Goal: Transaction & Acquisition: Purchase product/service

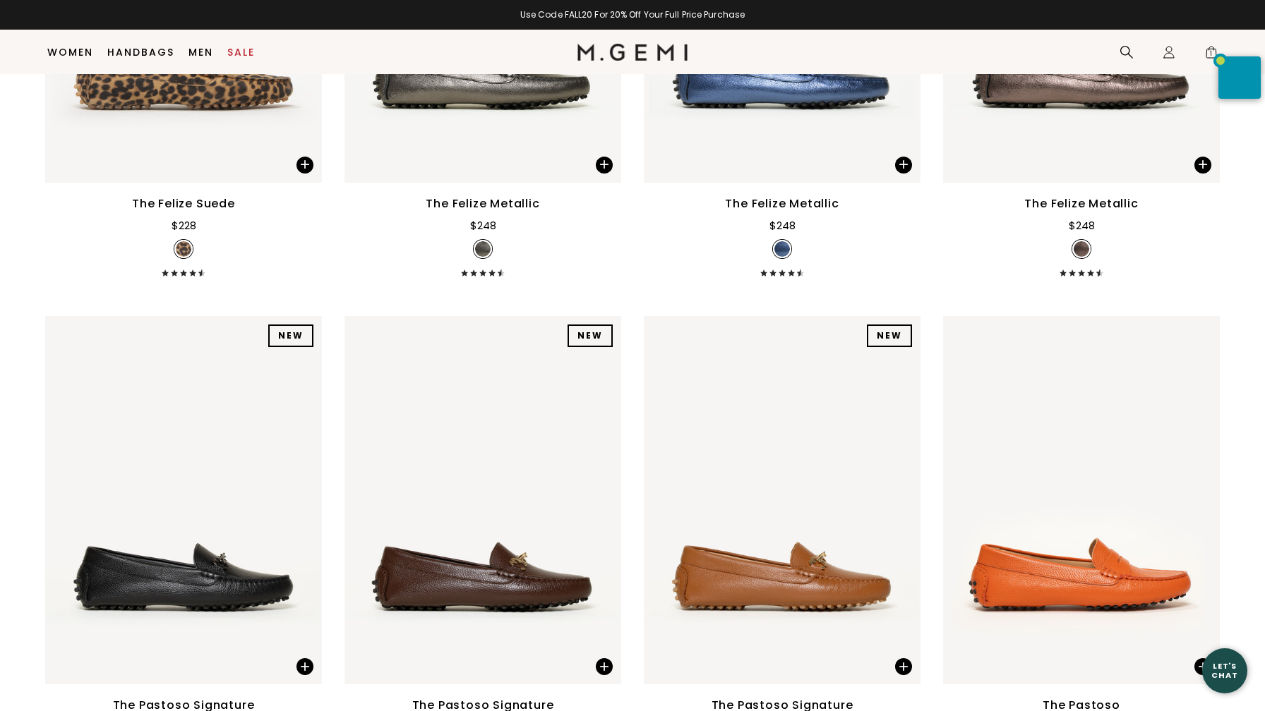
scroll to position [2075, 0]
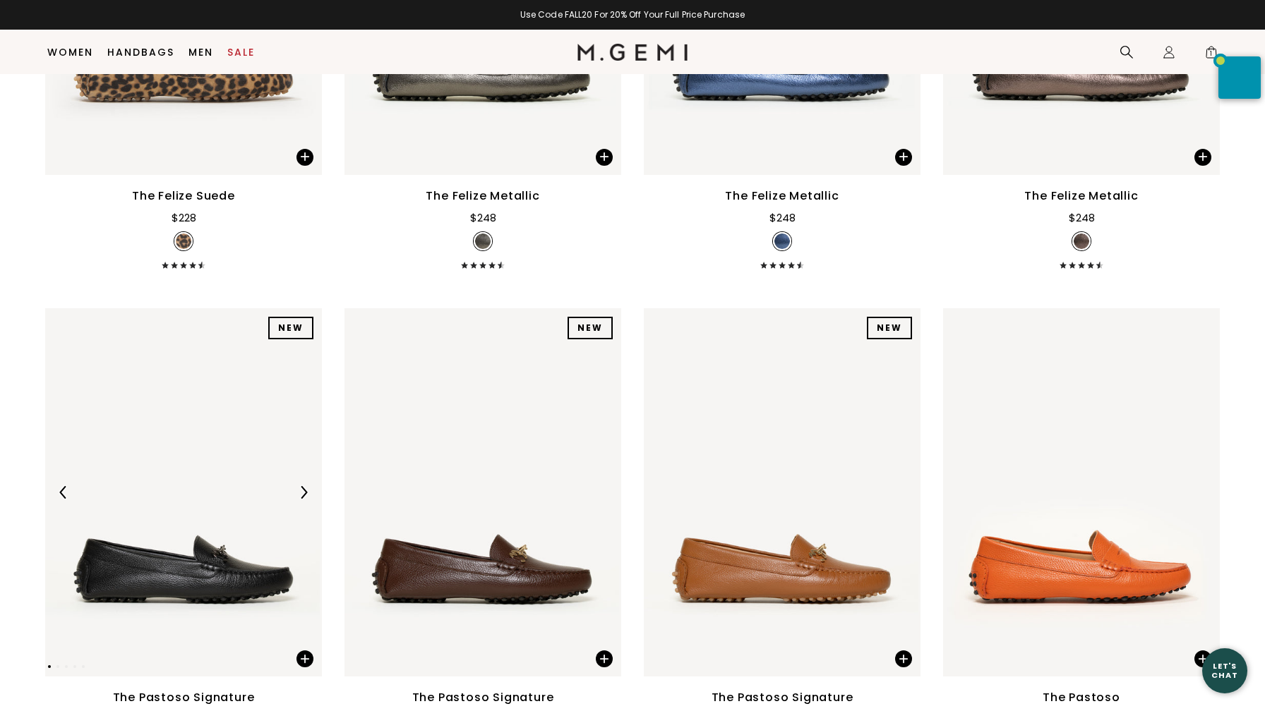
click at [239, 470] on img at bounding box center [183, 492] width 277 height 369
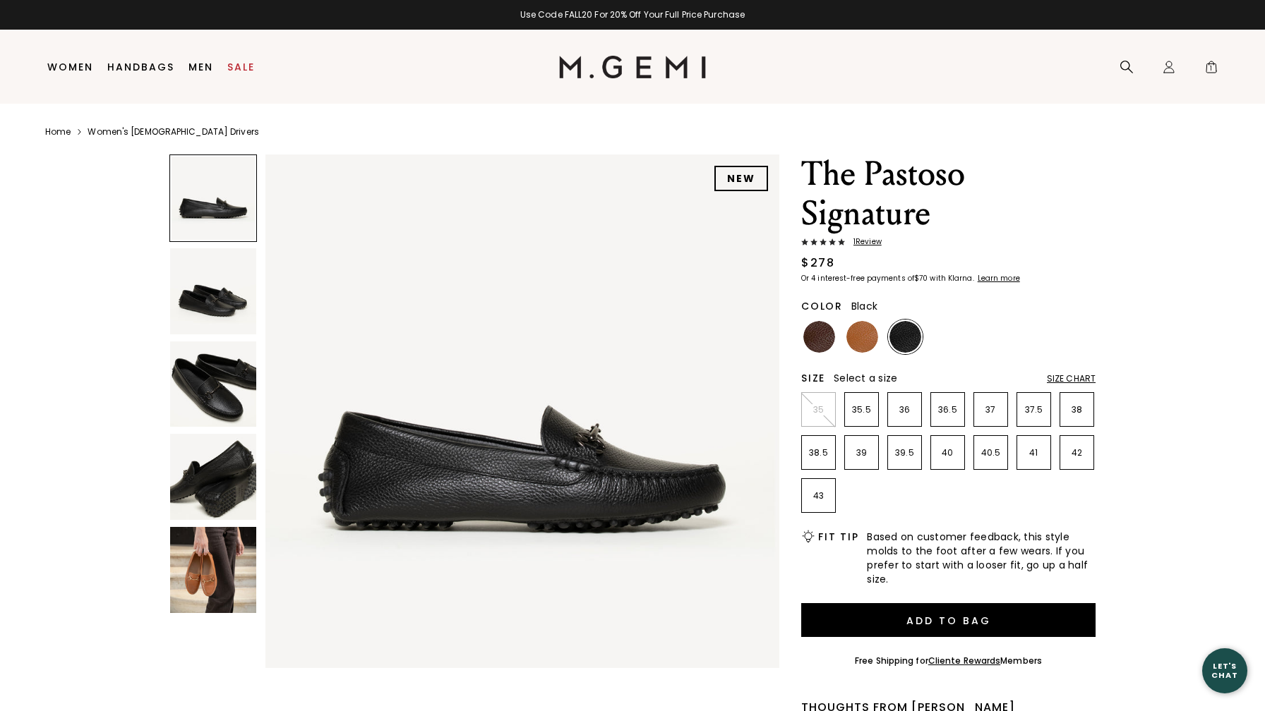
click at [217, 561] on img at bounding box center [213, 570] width 86 height 86
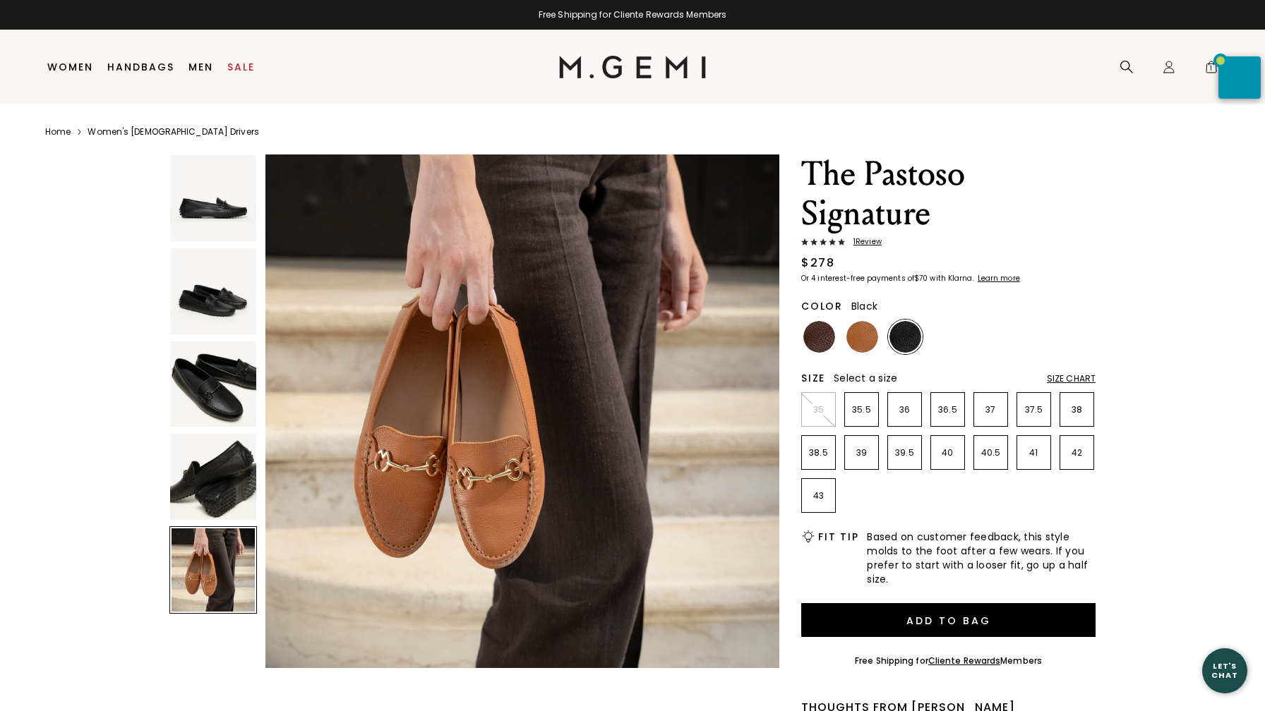
click at [869, 242] on span "1 Review" at bounding box center [863, 242] width 37 height 8
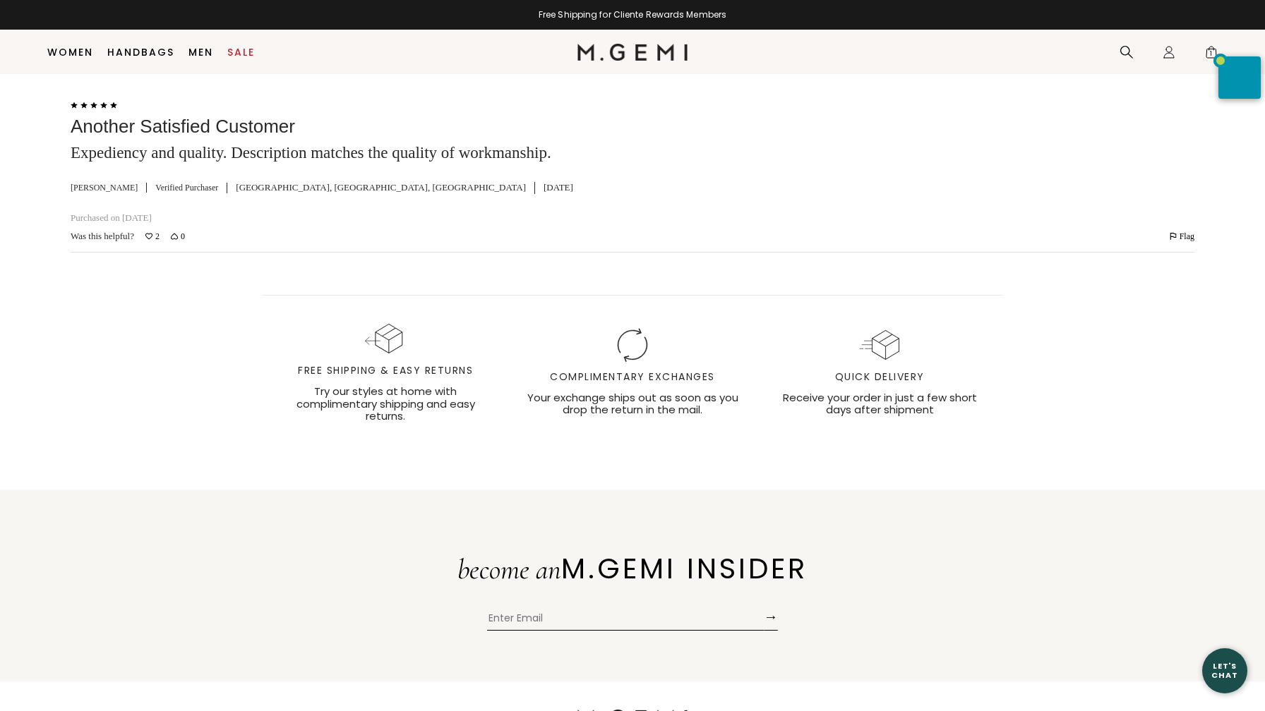
scroll to position [2535, 0]
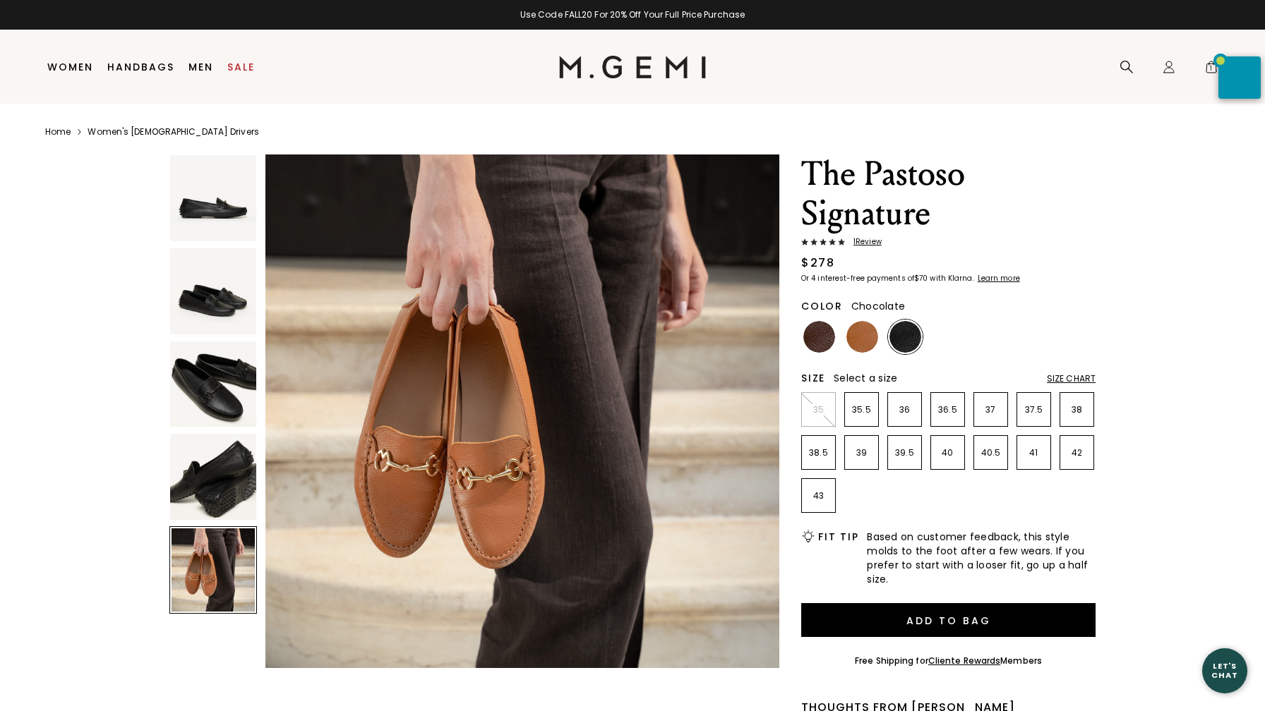
click at [821, 337] on img at bounding box center [819, 337] width 32 height 32
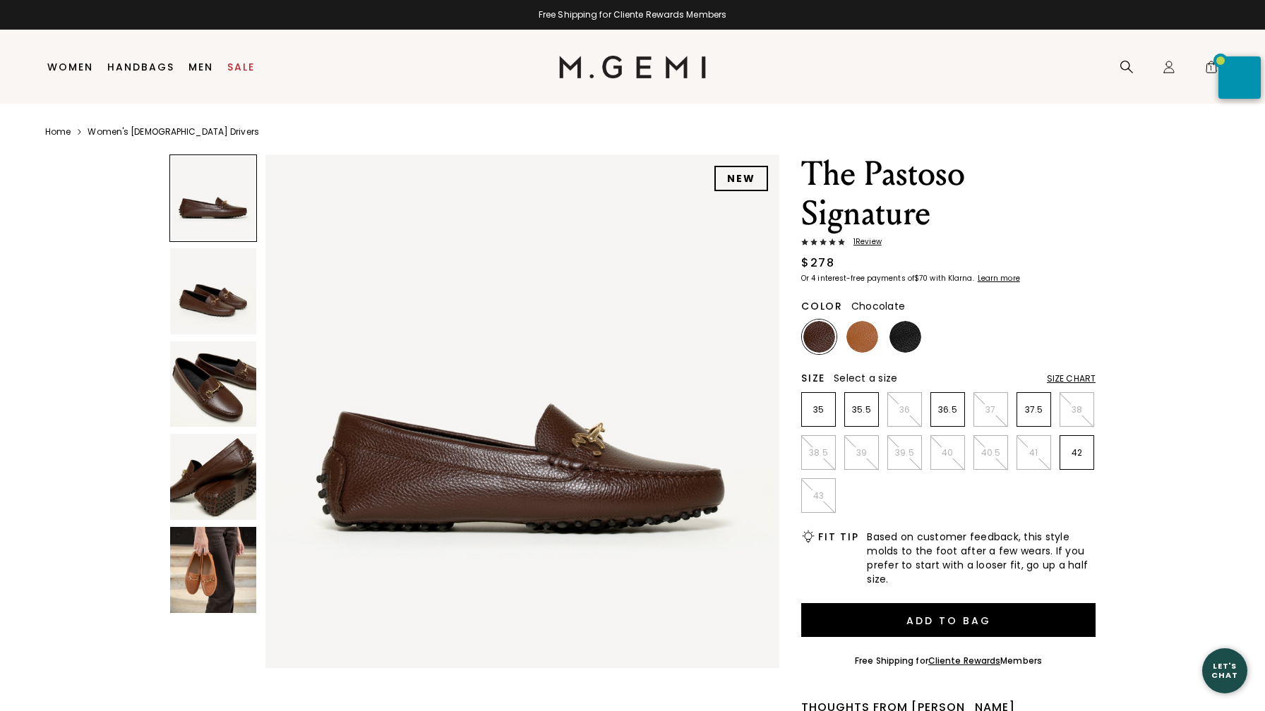
click at [219, 483] on img at bounding box center [213, 477] width 86 height 86
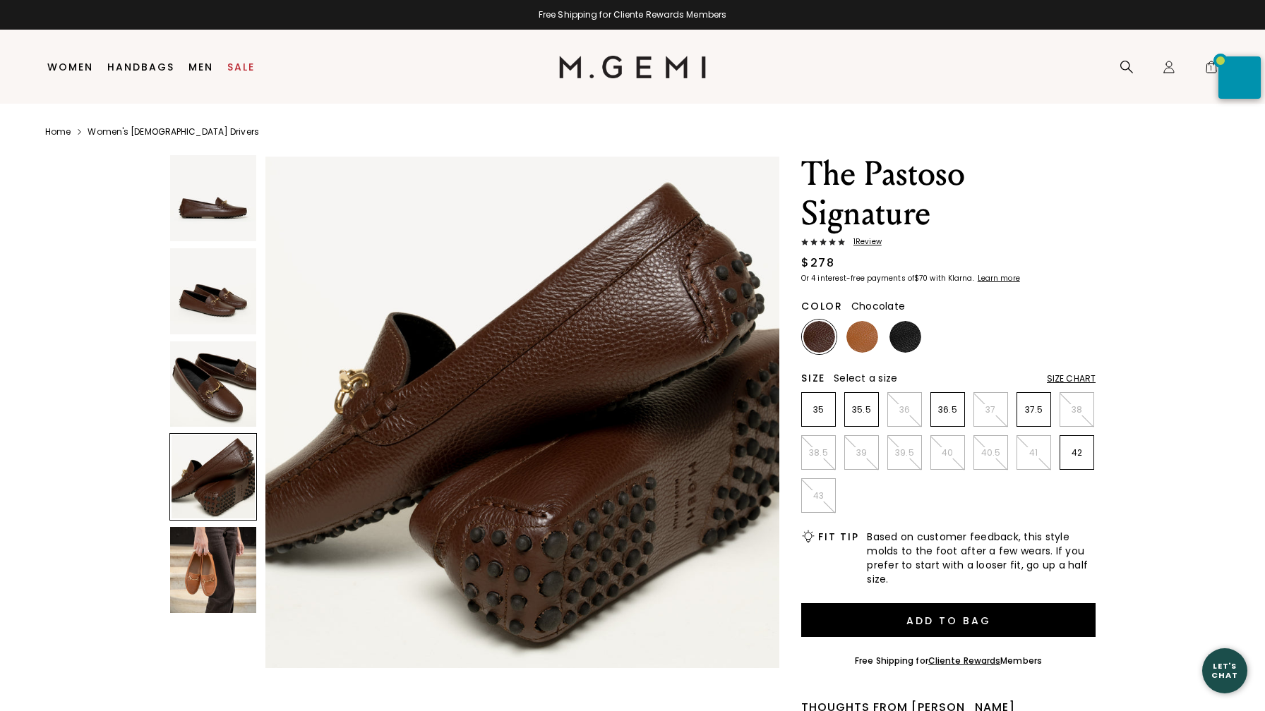
scroll to position [1584, 0]
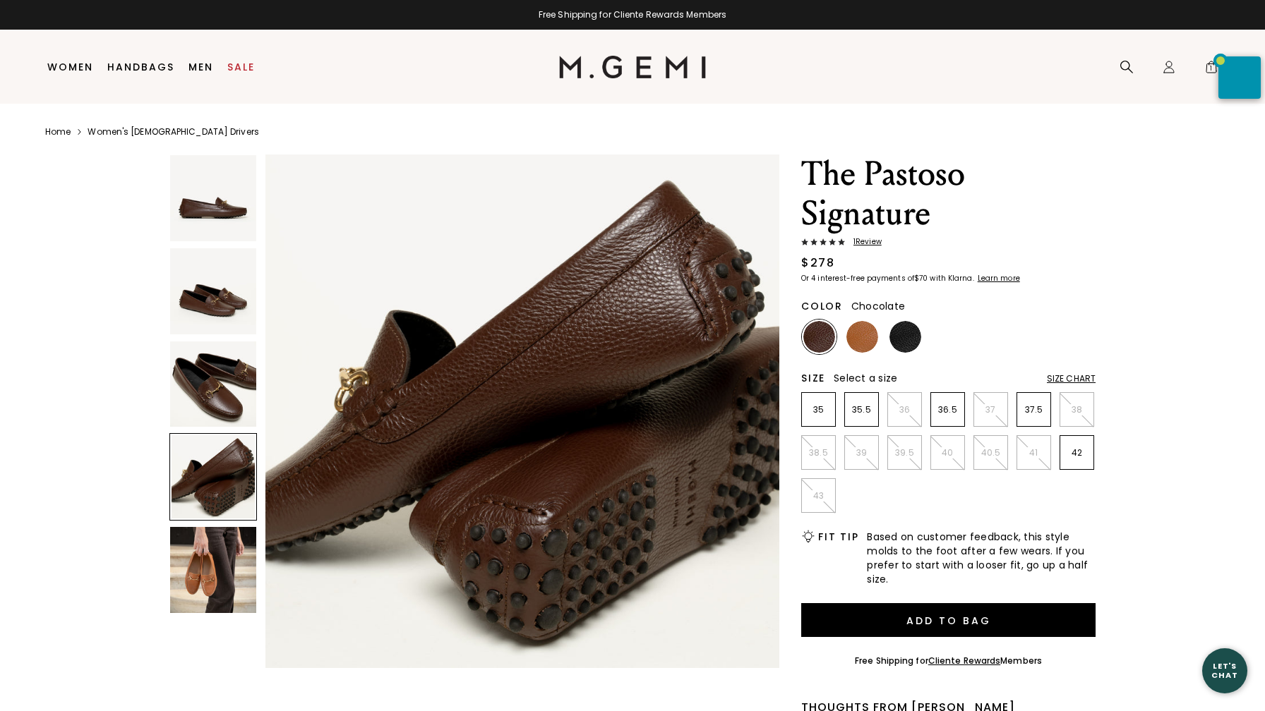
click at [219, 383] on img at bounding box center [213, 385] width 86 height 86
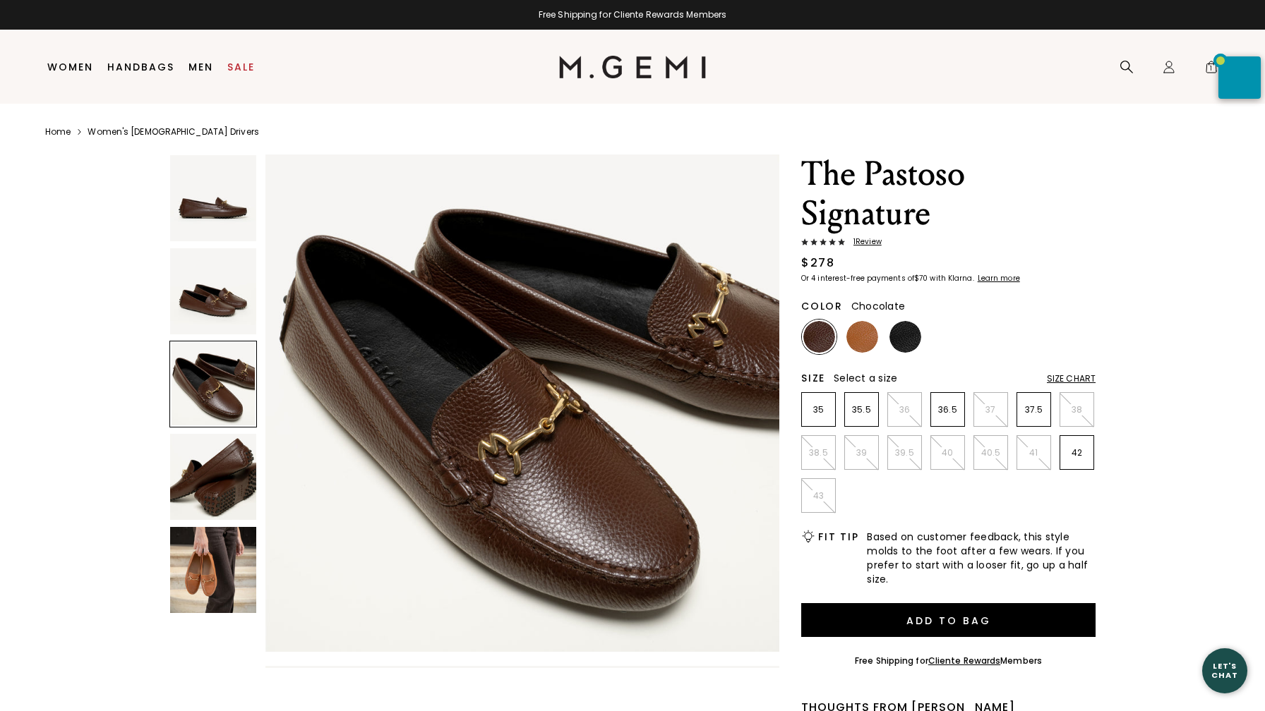
scroll to position [1056, 0]
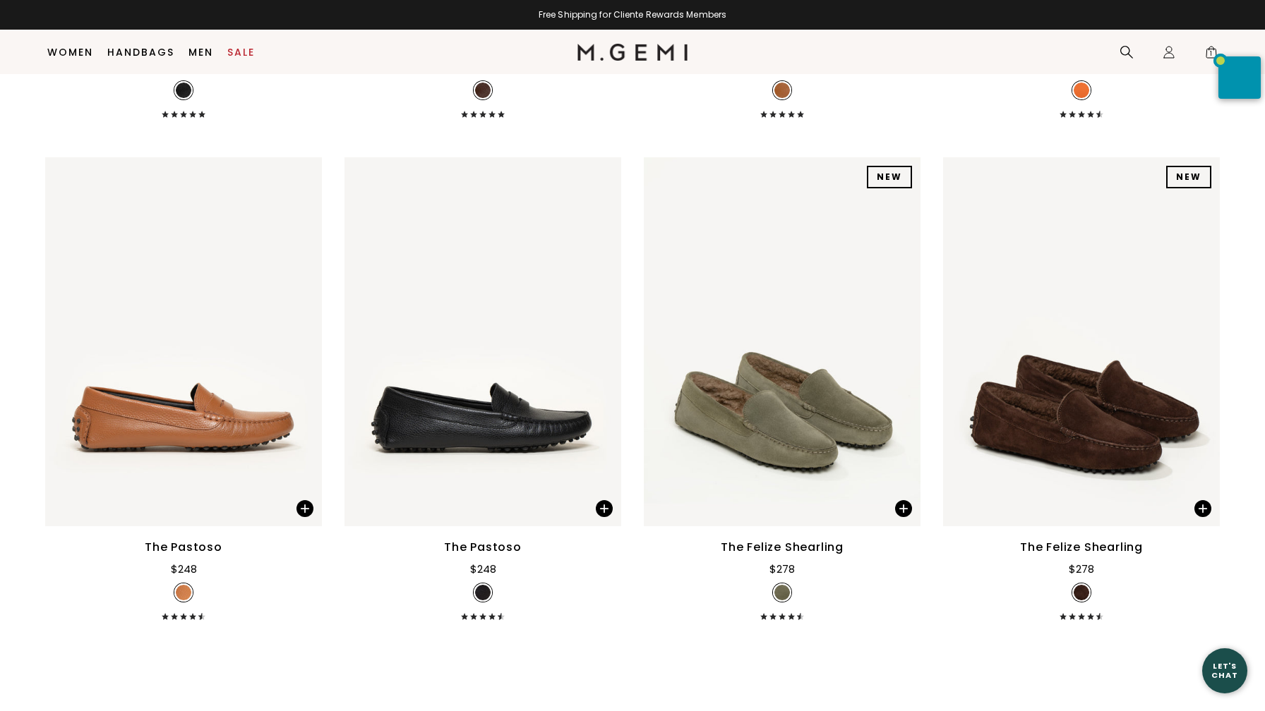
scroll to position [2722, 0]
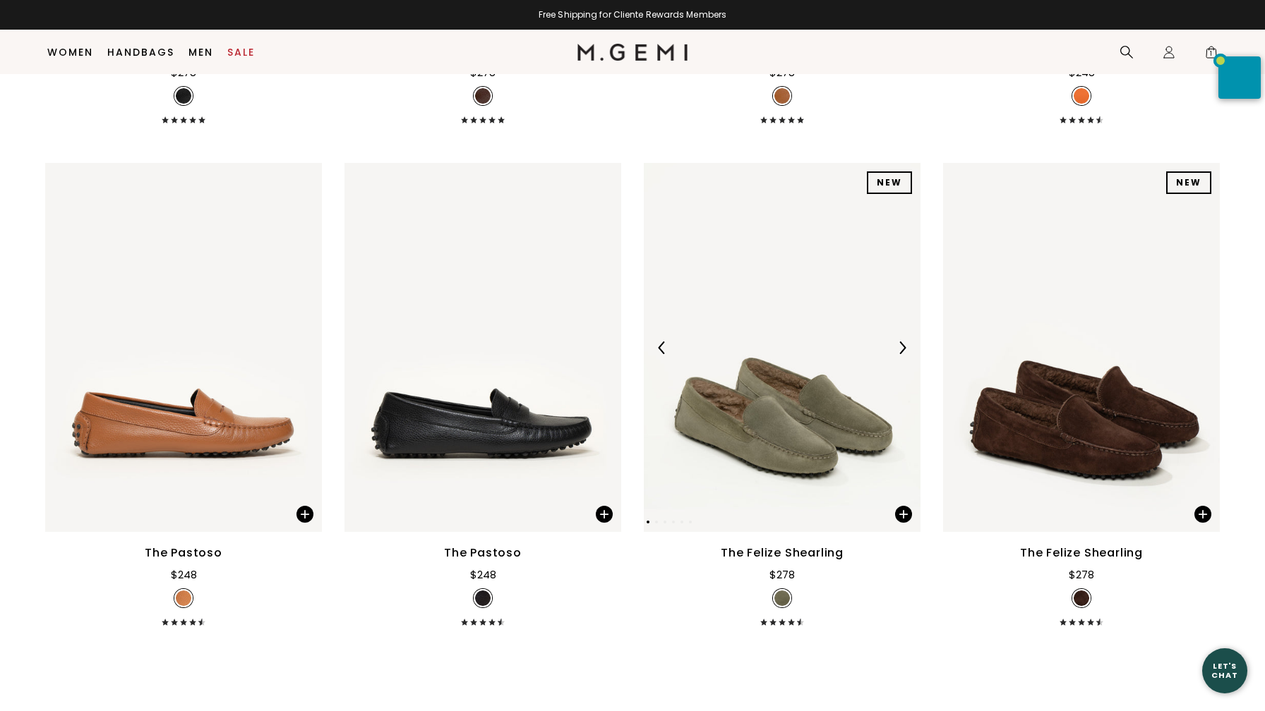
click at [798, 337] on img at bounding box center [782, 347] width 277 height 369
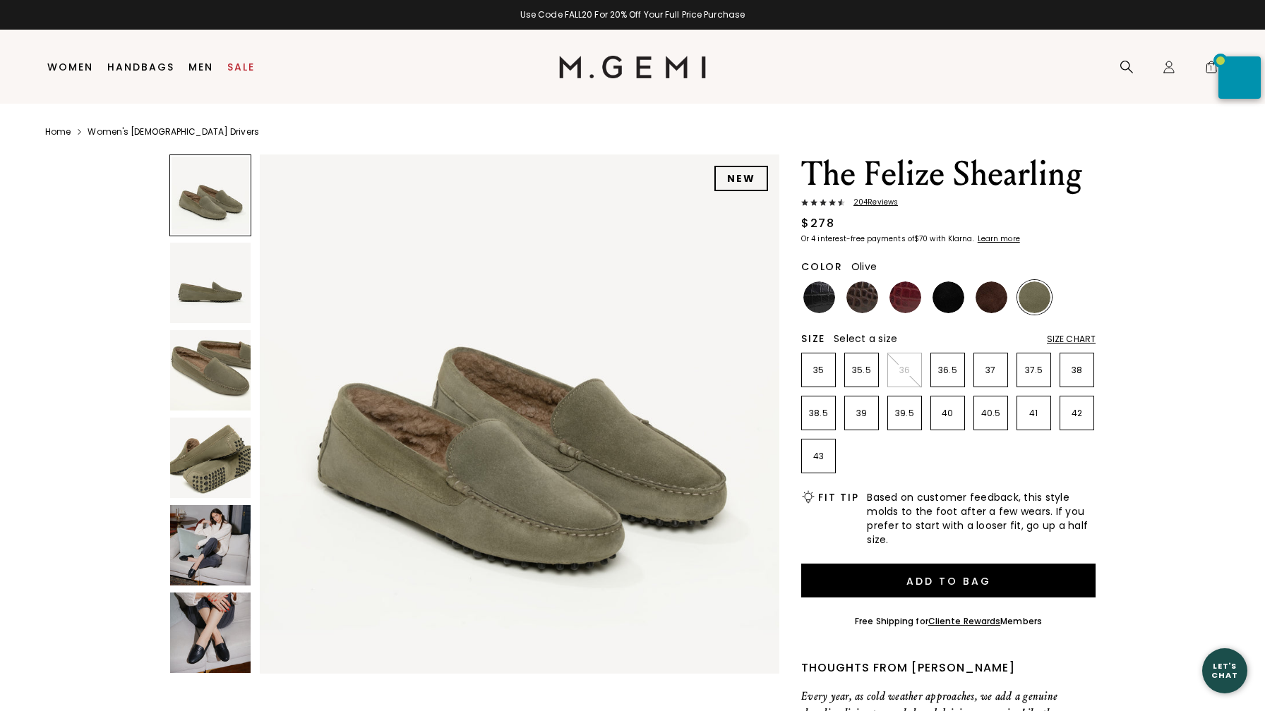
click at [200, 547] on img at bounding box center [210, 545] width 80 height 80
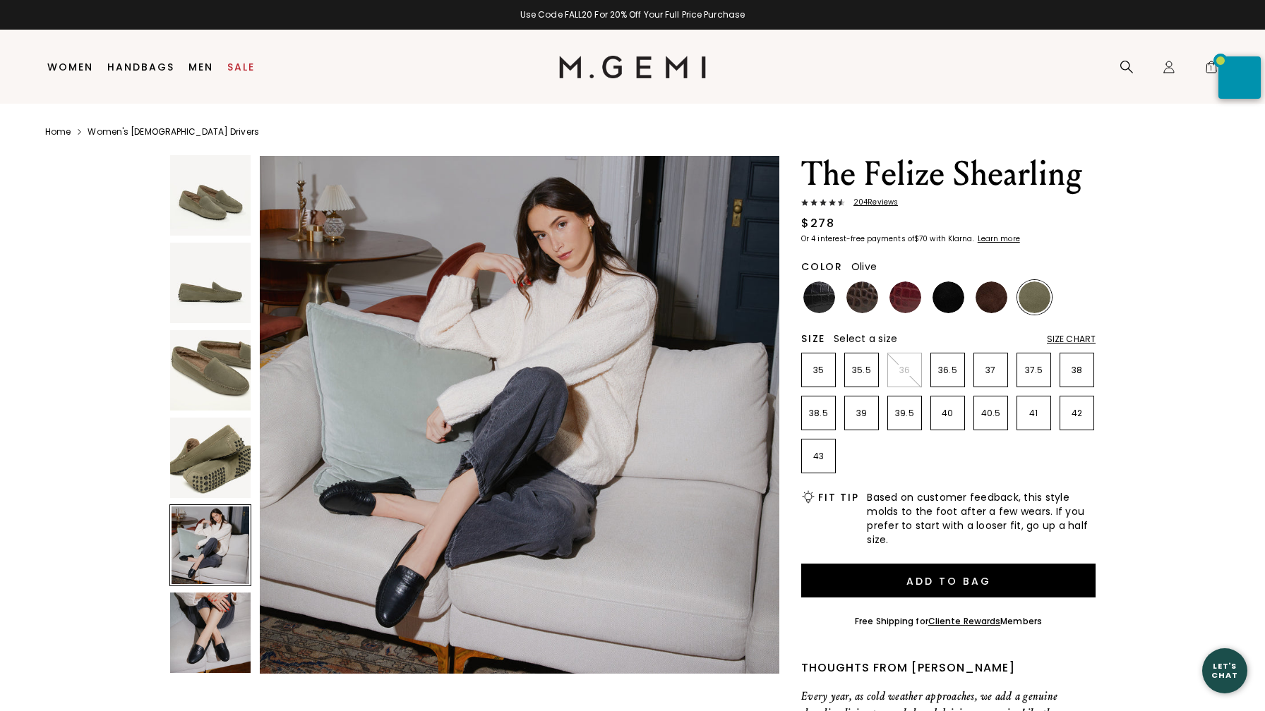
scroll to position [2134, 0]
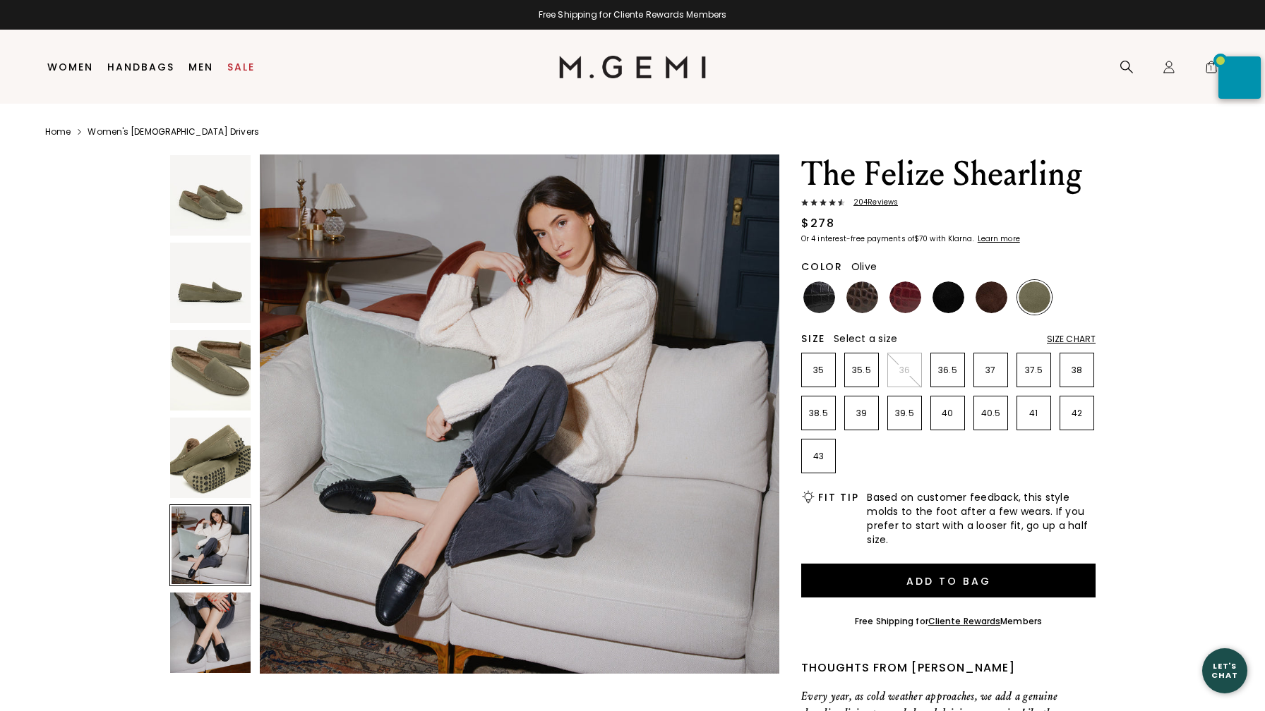
click at [221, 627] on img at bounding box center [210, 633] width 80 height 80
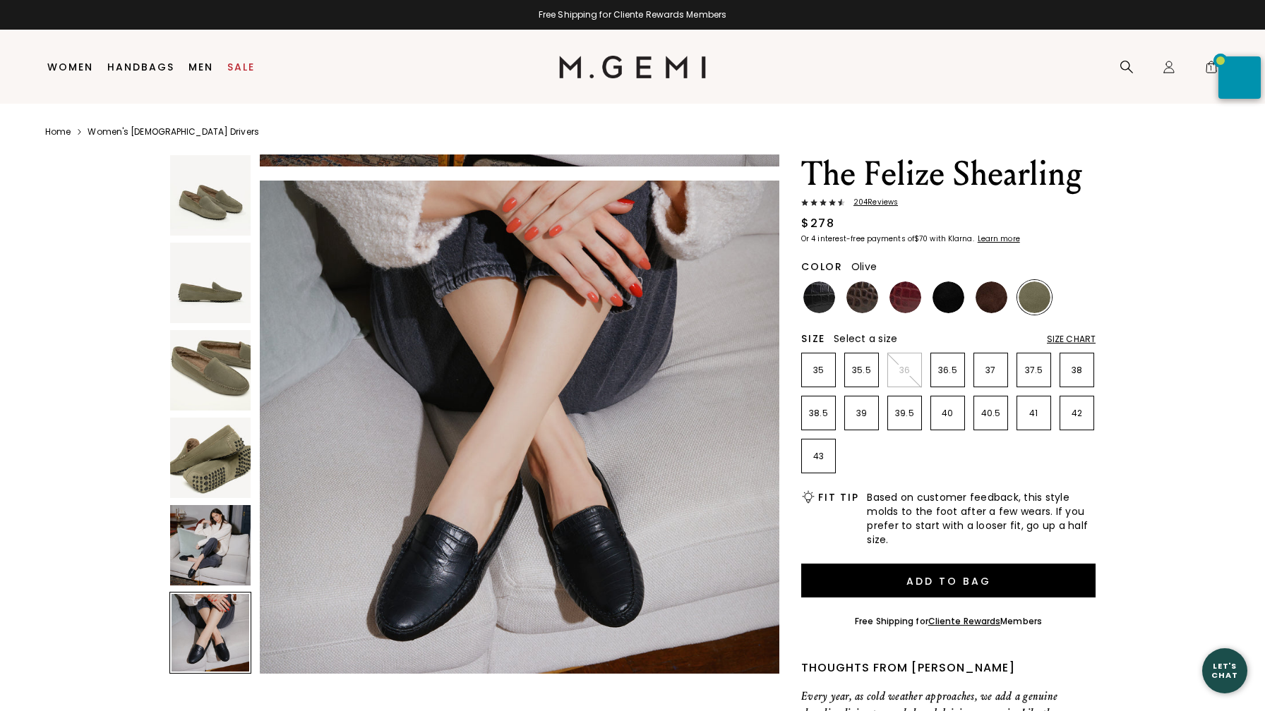
scroll to position [2668, 0]
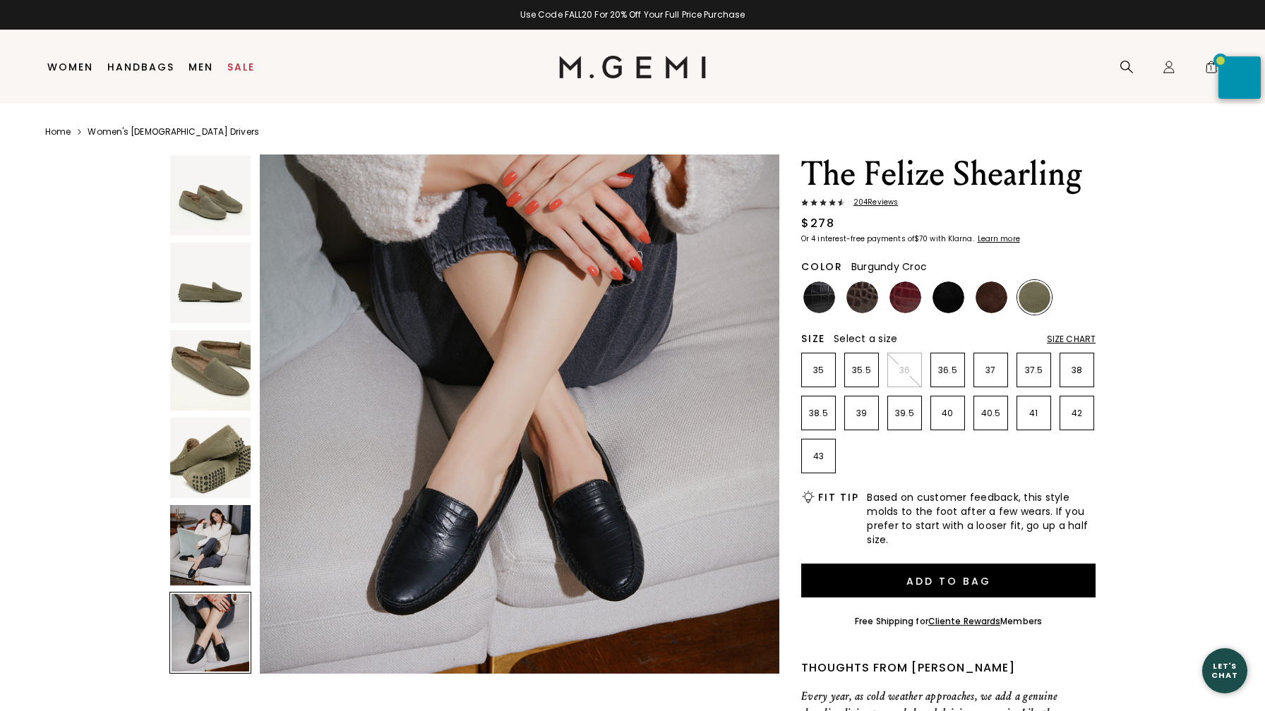
click at [904, 299] on img at bounding box center [905, 298] width 32 height 32
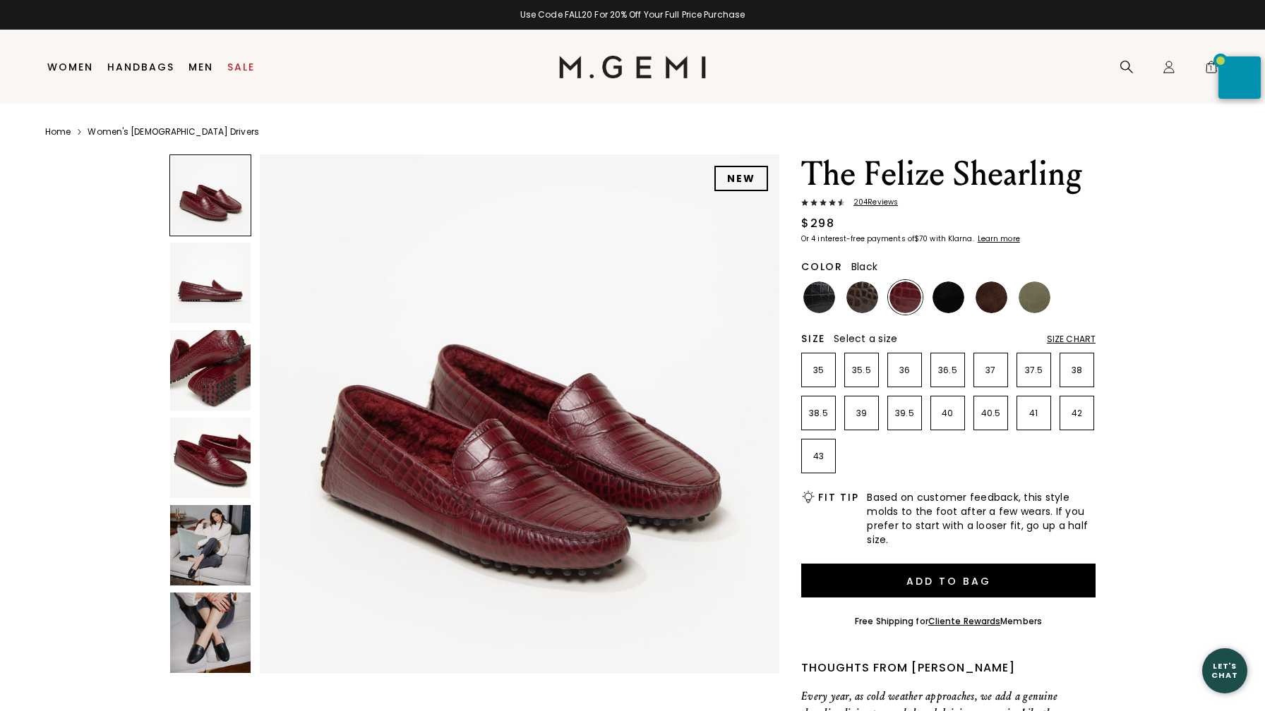
click at [951, 292] on img at bounding box center [948, 298] width 32 height 32
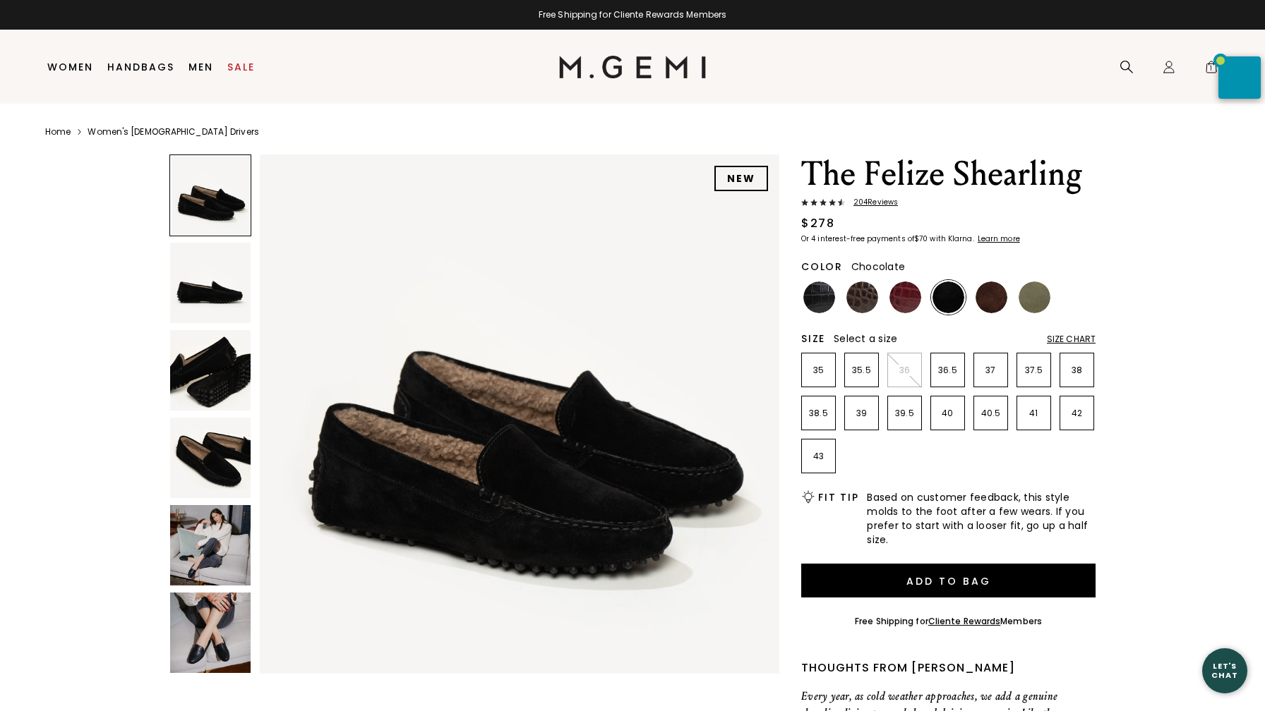
click at [992, 299] on img at bounding box center [991, 298] width 32 height 32
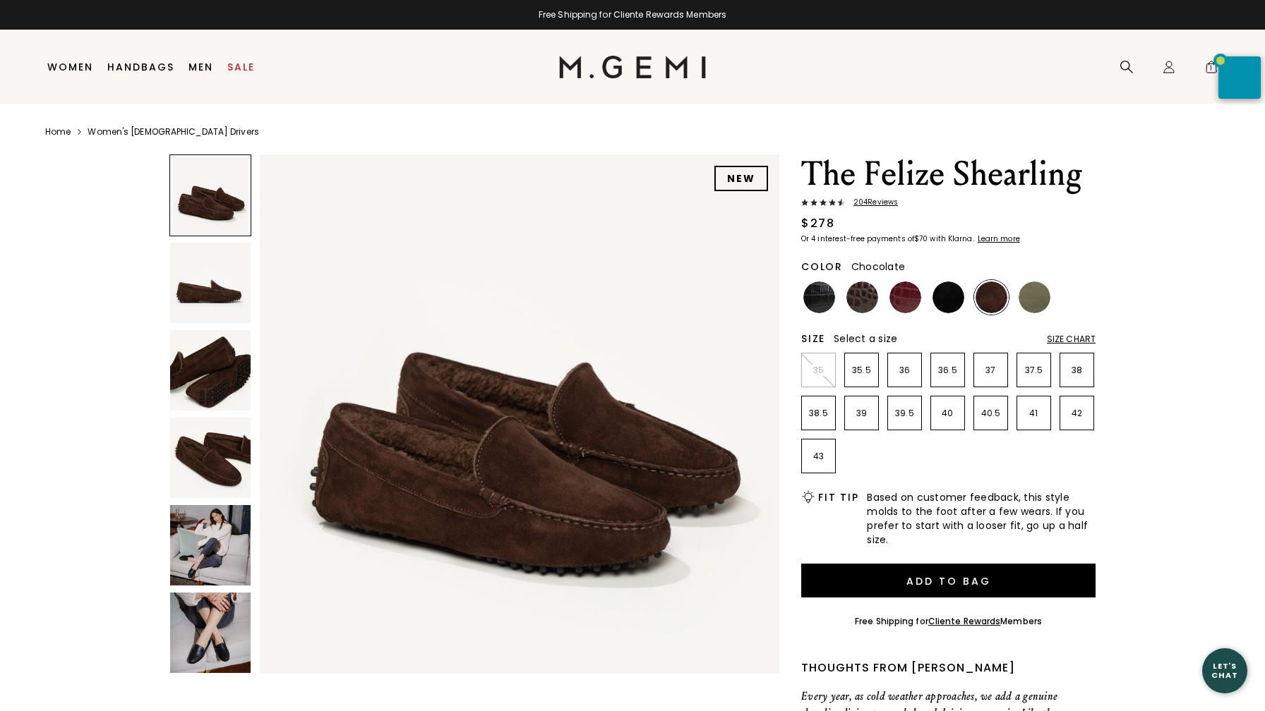
click at [208, 547] on img at bounding box center [210, 545] width 80 height 80
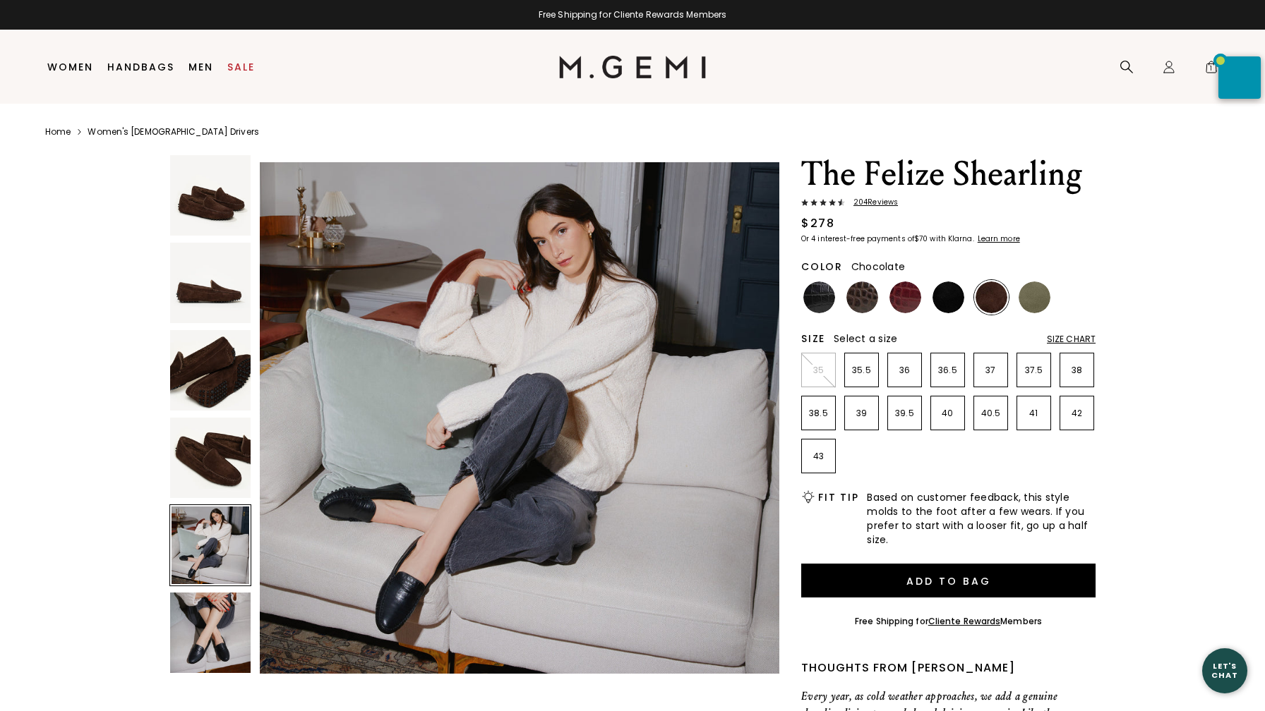
scroll to position [2134, 0]
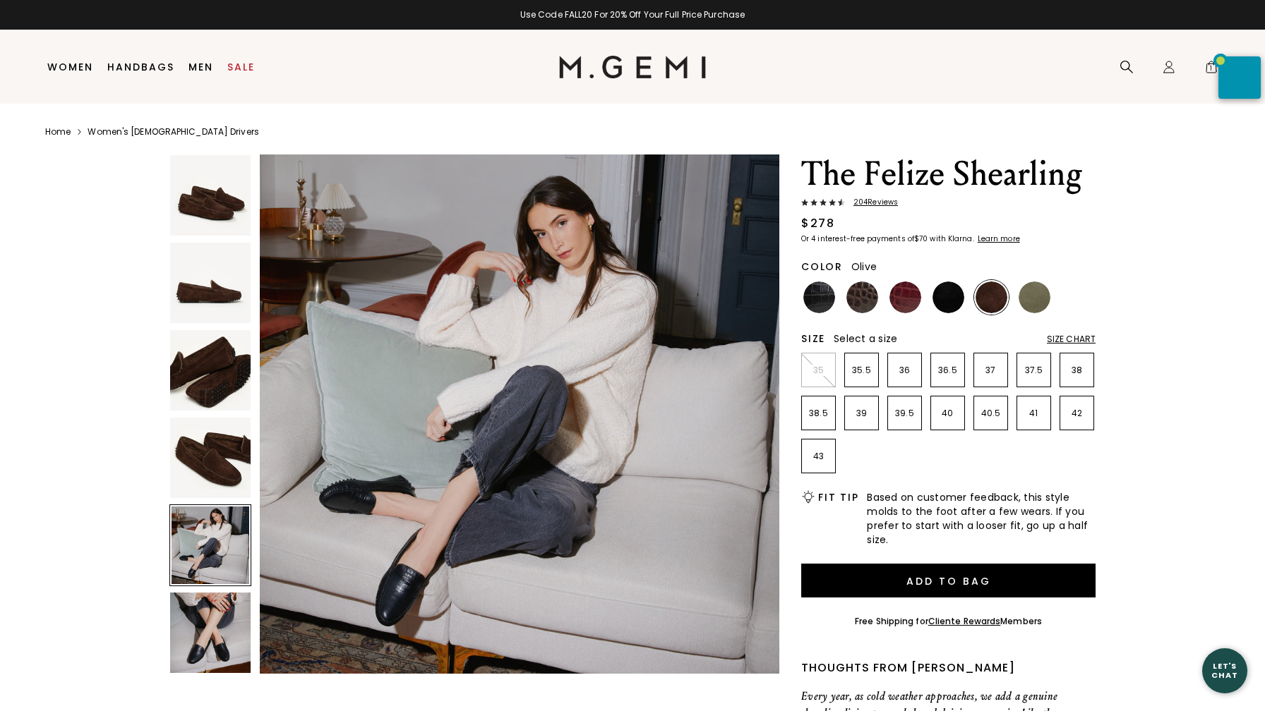
click at [1033, 293] on img at bounding box center [1034, 298] width 32 height 32
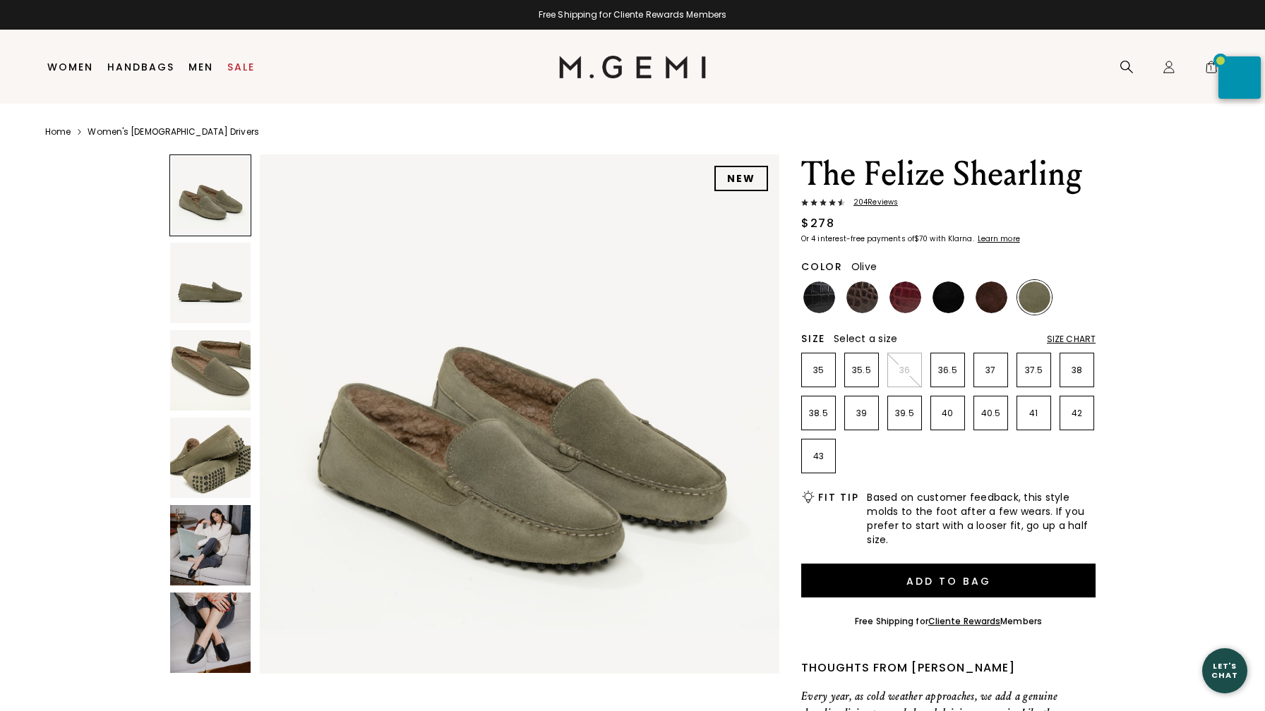
click at [880, 201] on span "204 Review s" at bounding box center [871, 202] width 53 height 8
click at [879, 201] on span "204 Review s" at bounding box center [871, 202] width 53 height 8
click at [877, 199] on span "204 Review s" at bounding box center [871, 202] width 53 height 8
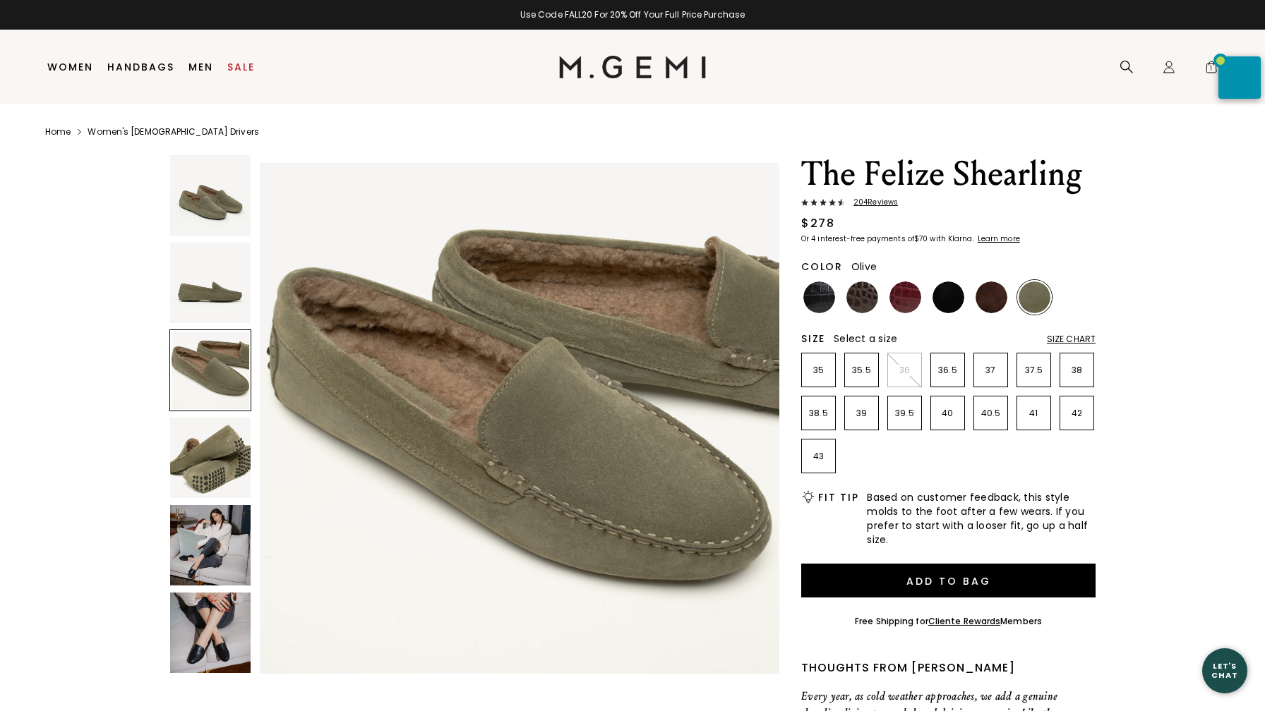
scroll to position [904, 0]
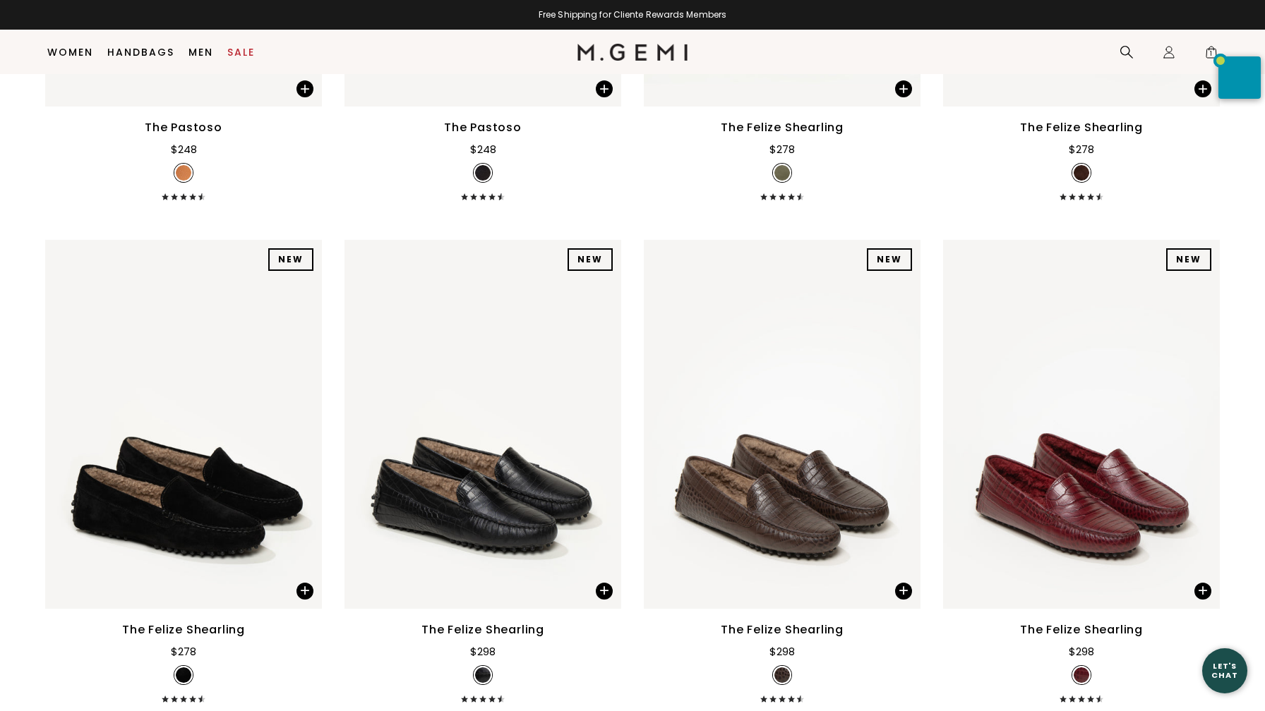
scroll to position [3149, 0]
click at [783, 409] on img at bounding box center [782, 423] width 277 height 369
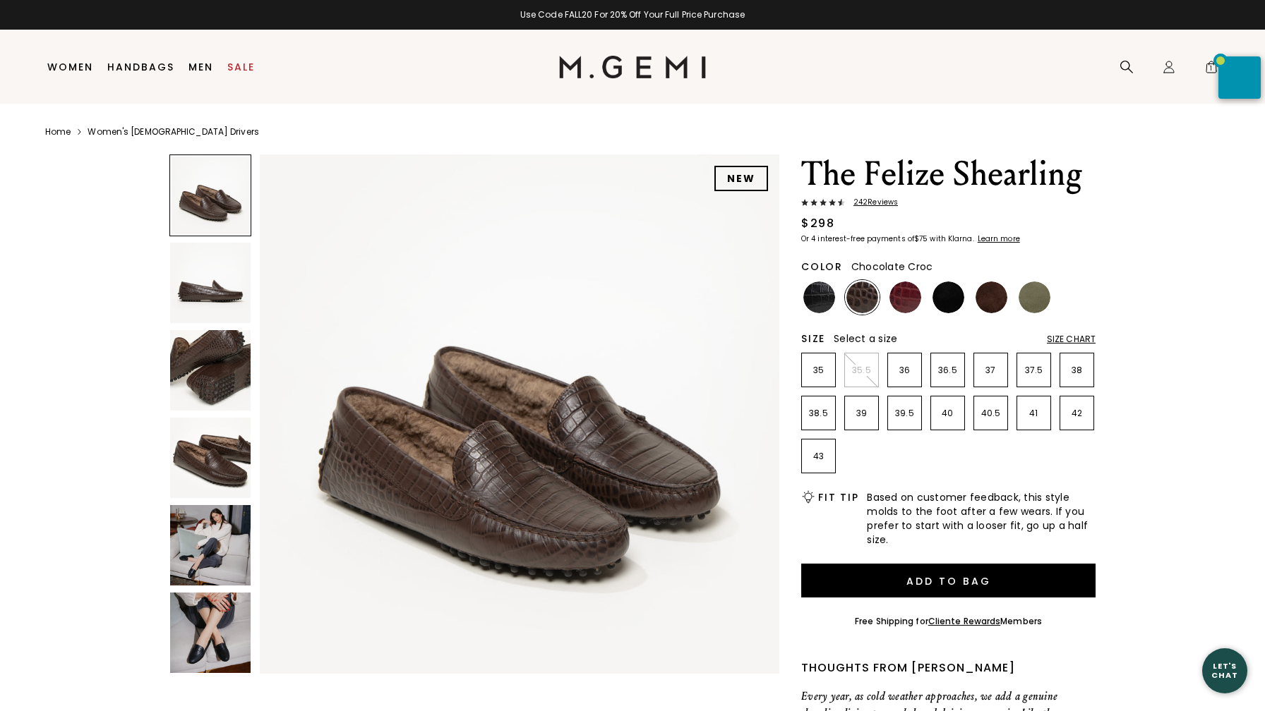
click at [205, 555] on img at bounding box center [210, 545] width 80 height 80
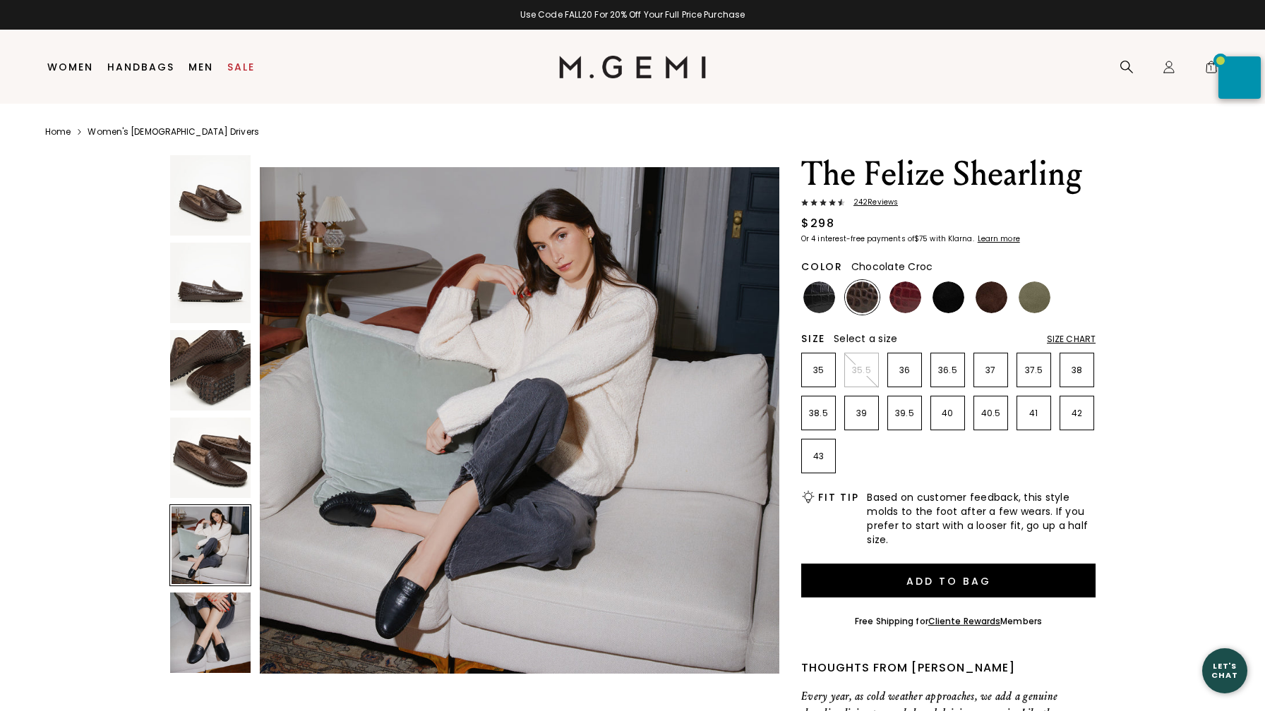
scroll to position [2134, 0]
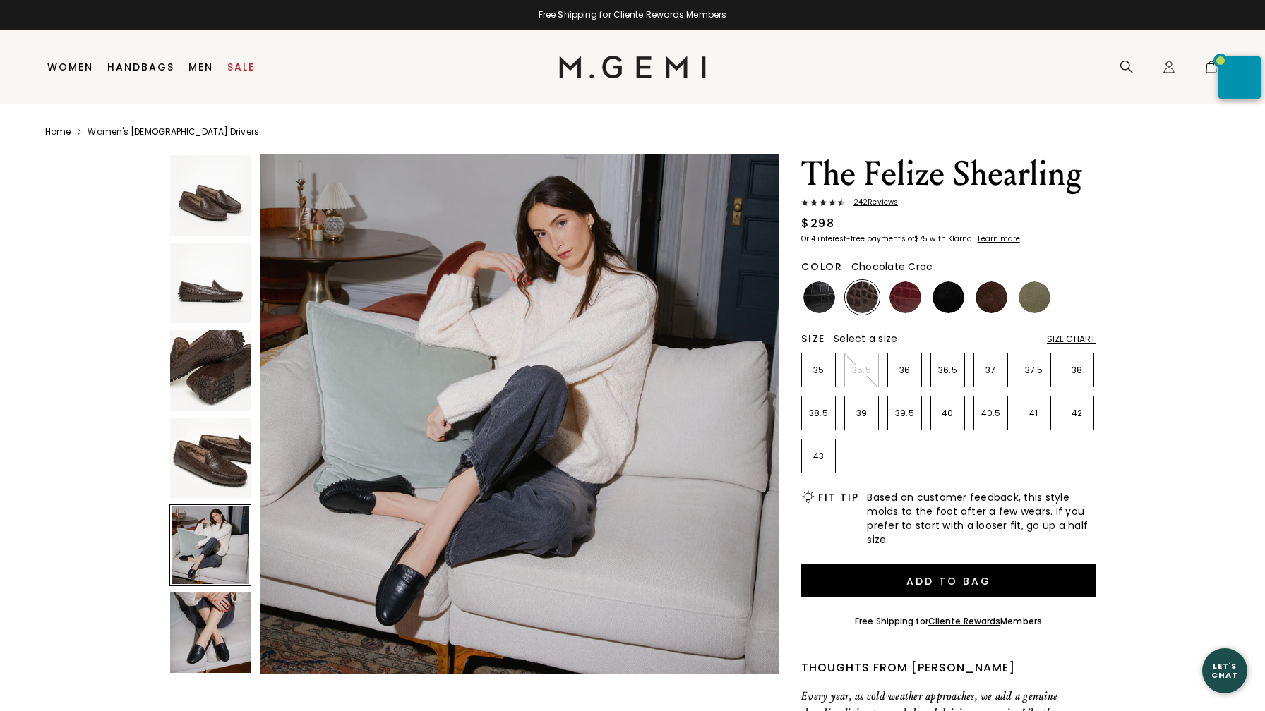
click at [211, 465] on img at bounding box center [210, 458] width 80 height 80
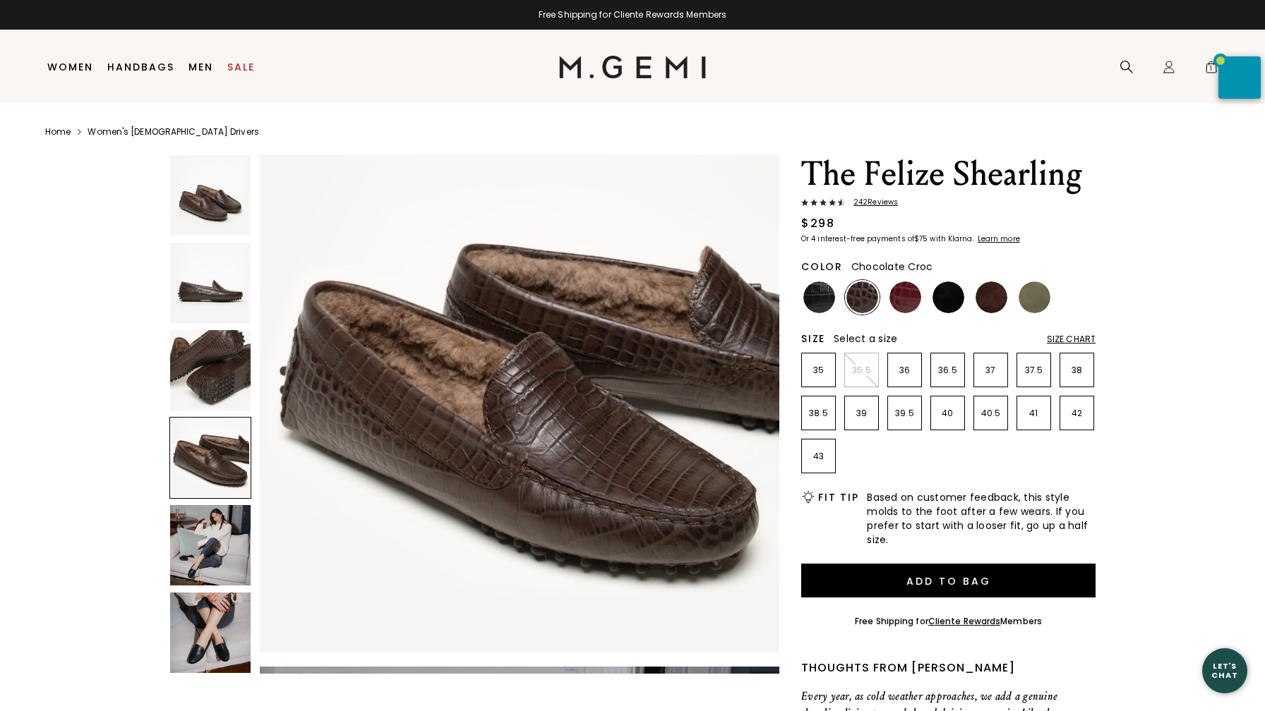
scroll to position [1601, 0]
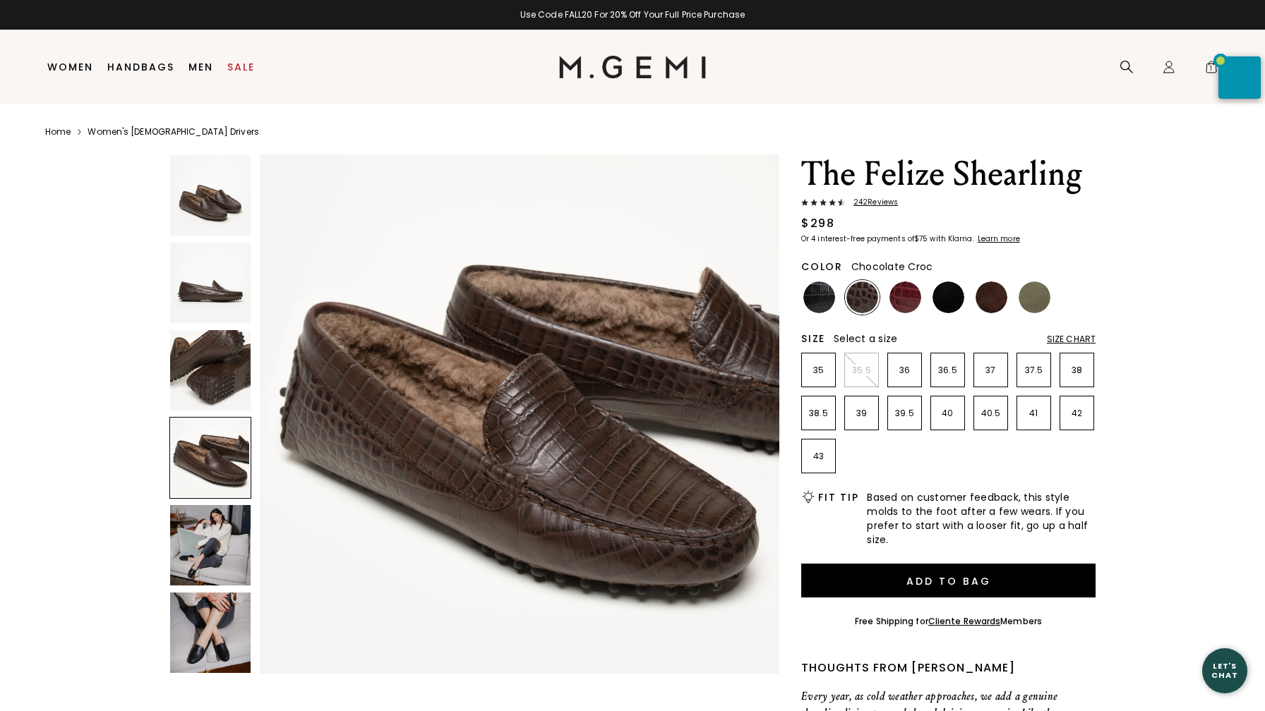
click at [874, 201] on span "242 Review s" at bounding box center [871, 202] width 53 height 8
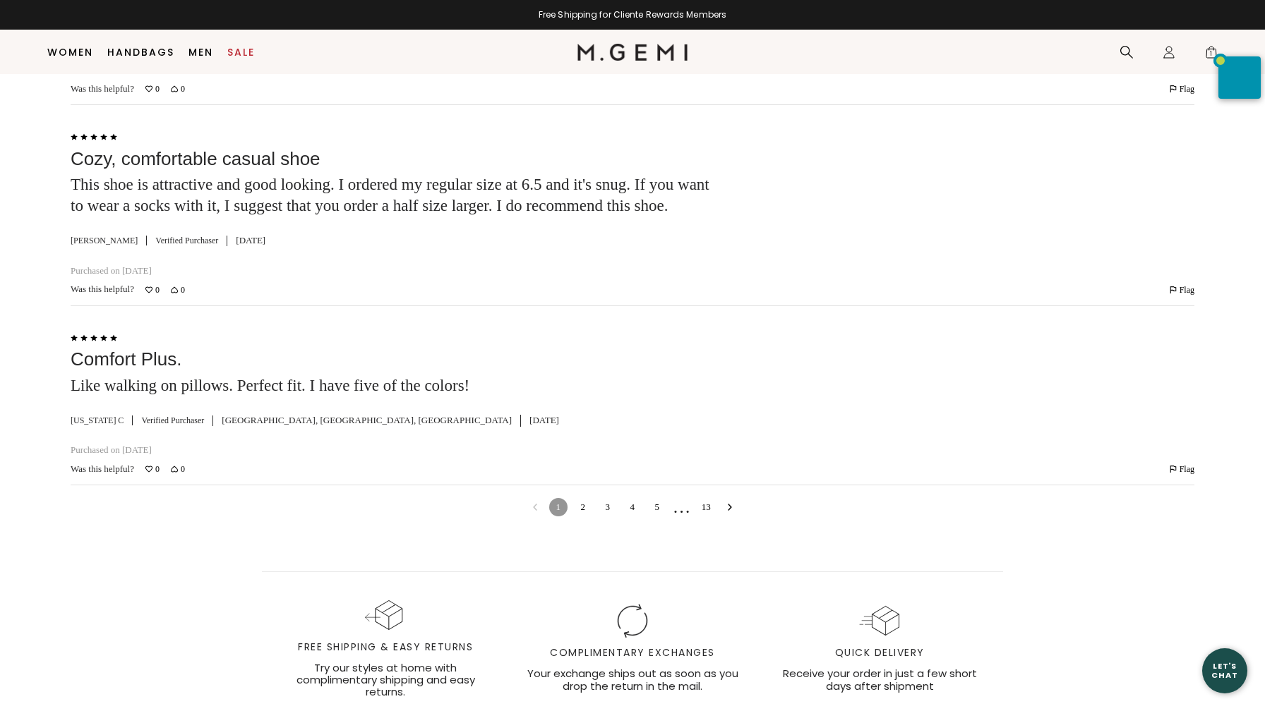
scroll to position [3663, 0]
click at [581, 511] on link "2" at bounding box center [583, 507] width 18 height 18
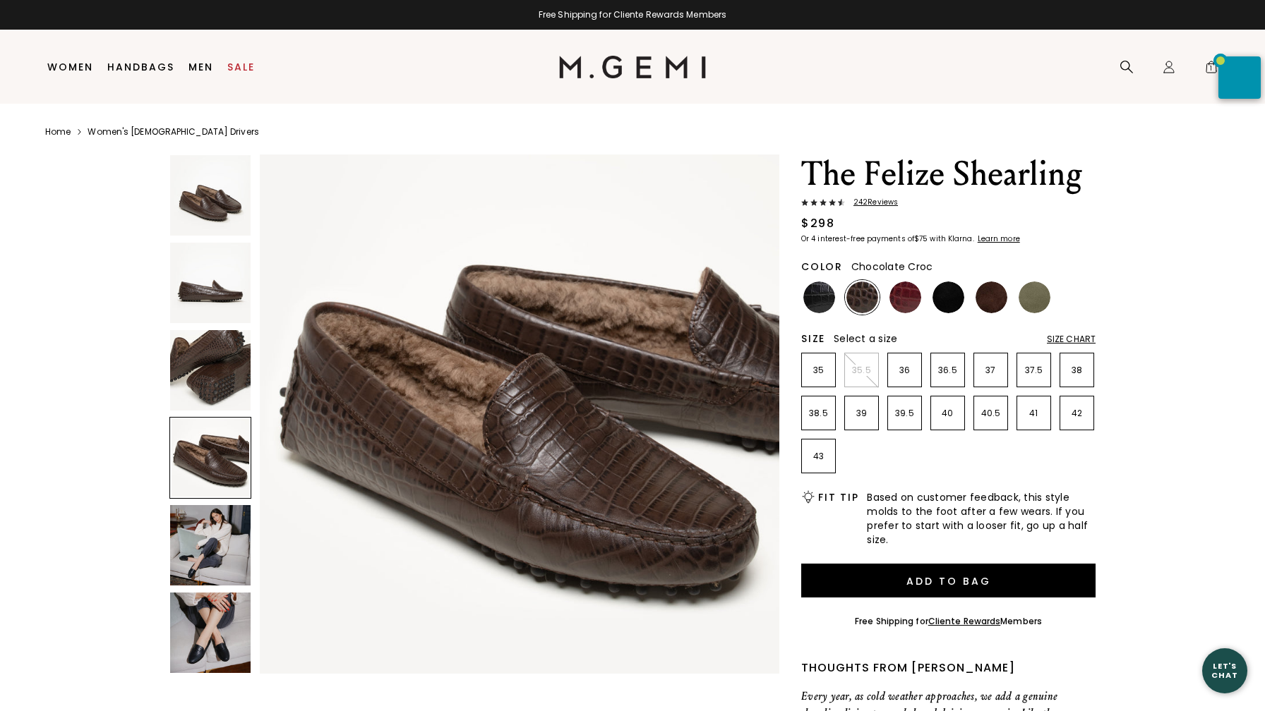
scroll to position [1597, 0]
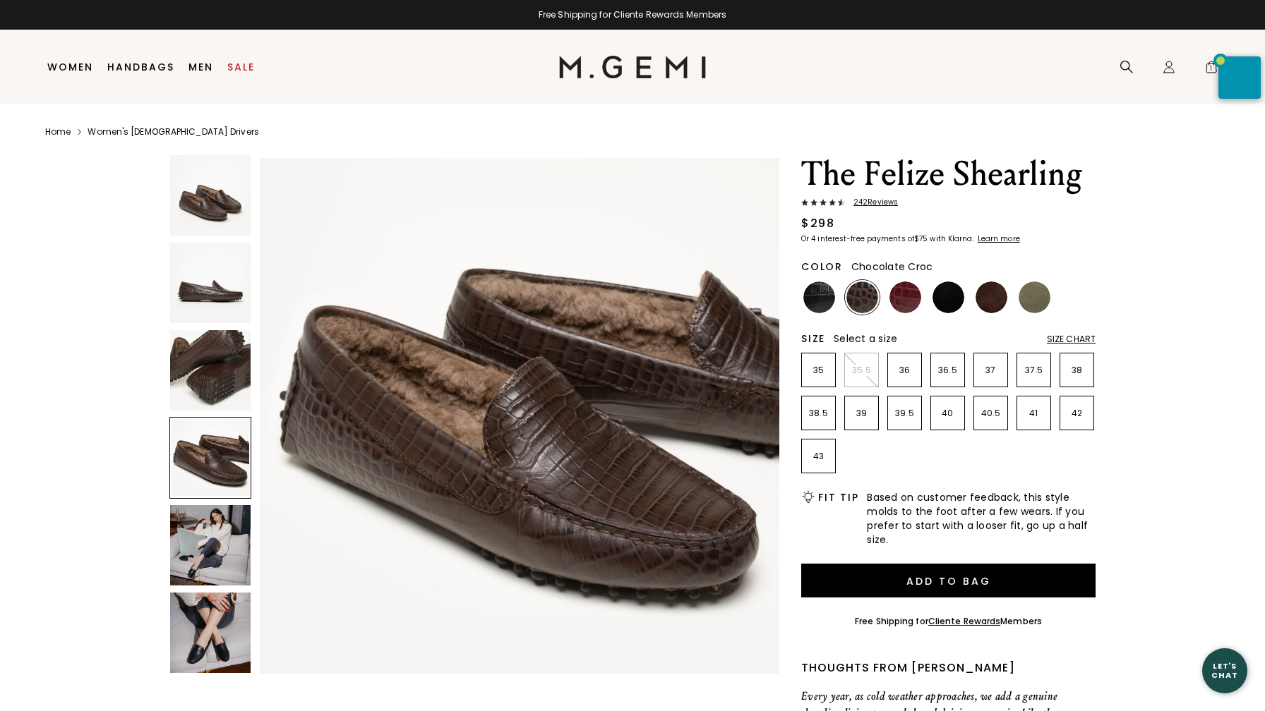
click at [210, 376] on img at bounding box center [210, 370] width 80 height 80
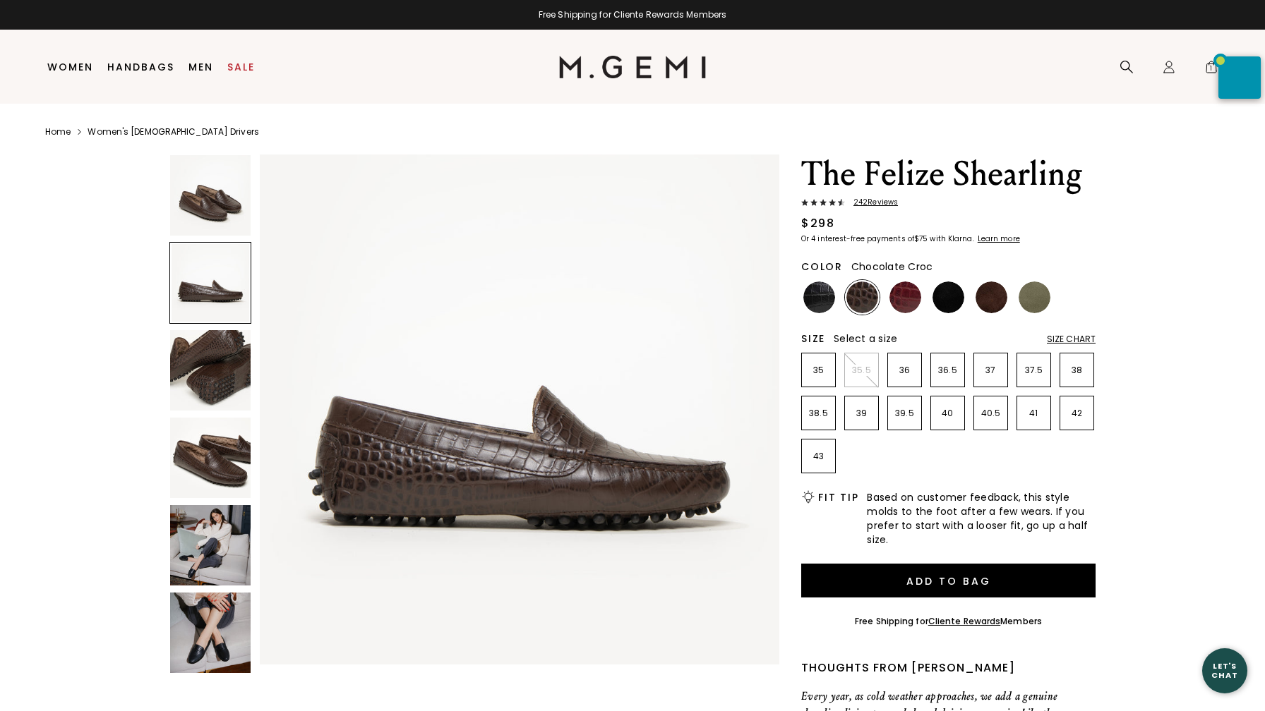
scroll to position [0, 0]
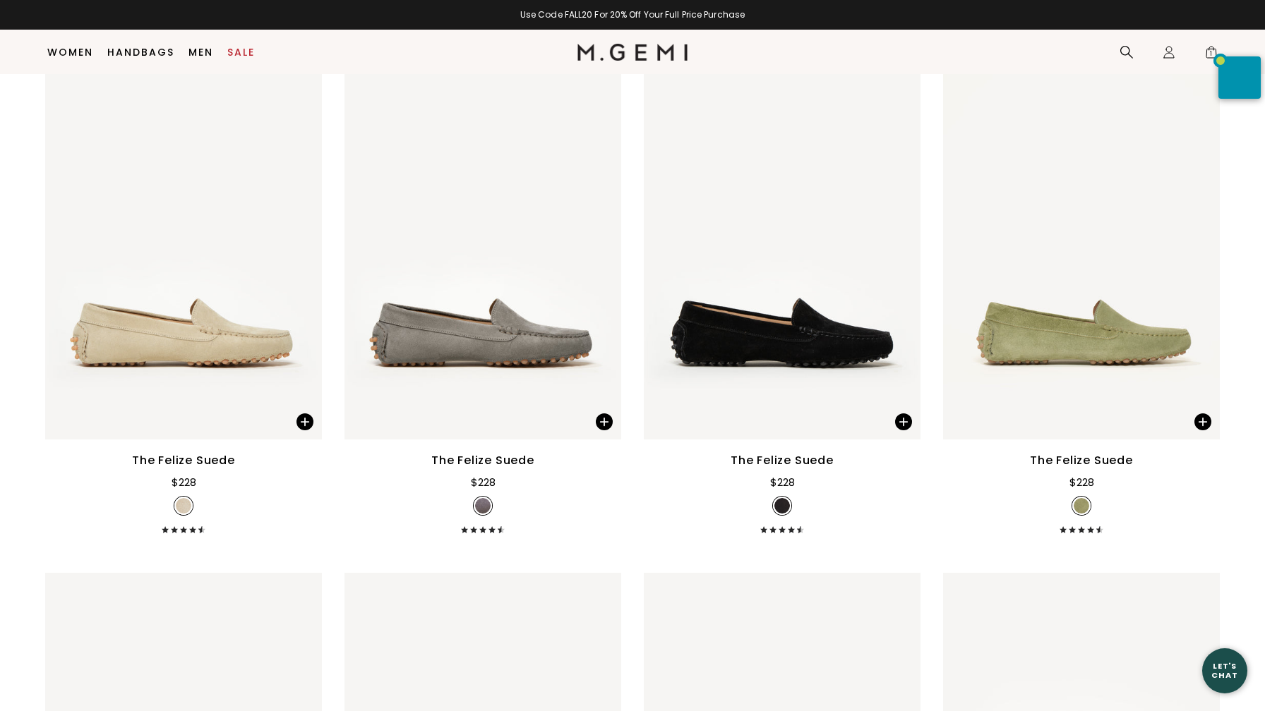
scroll to position [805, 0]
click at [511, 257] on img at bounding box center [482, 256] width 277 height 369
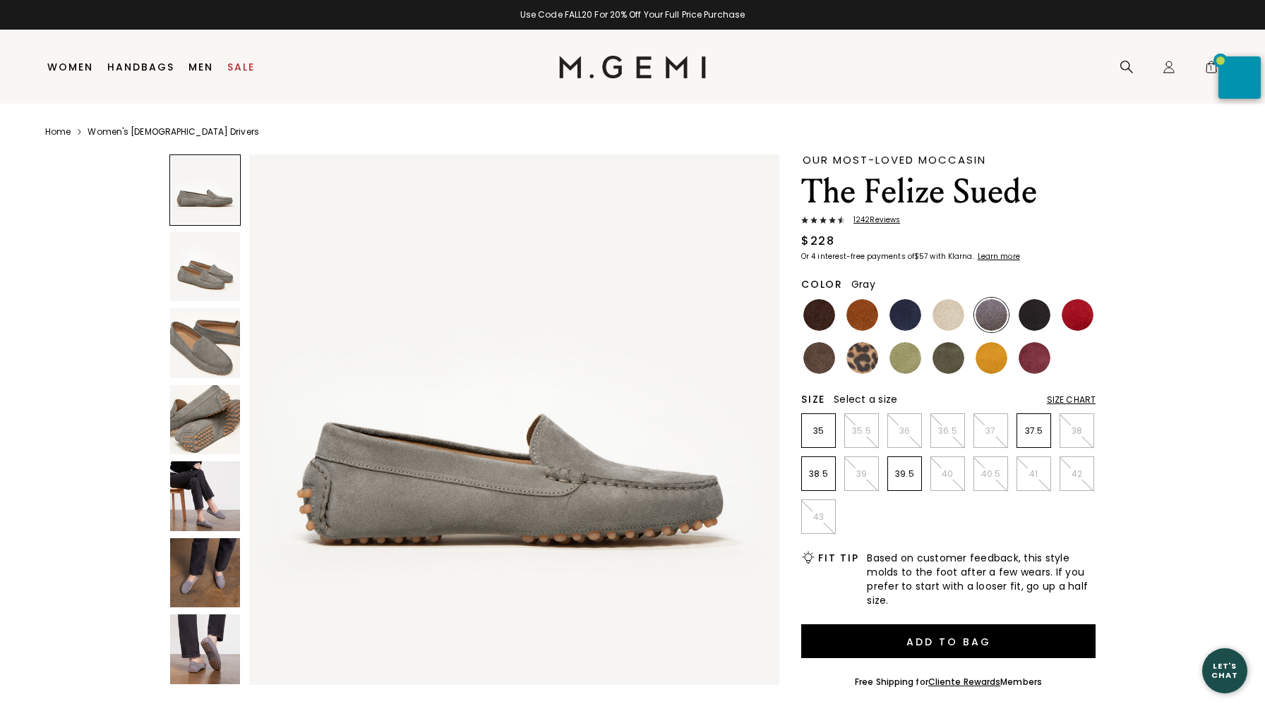
click at [206, 565] on img at bounding box center [205, 574] width 70 height 70
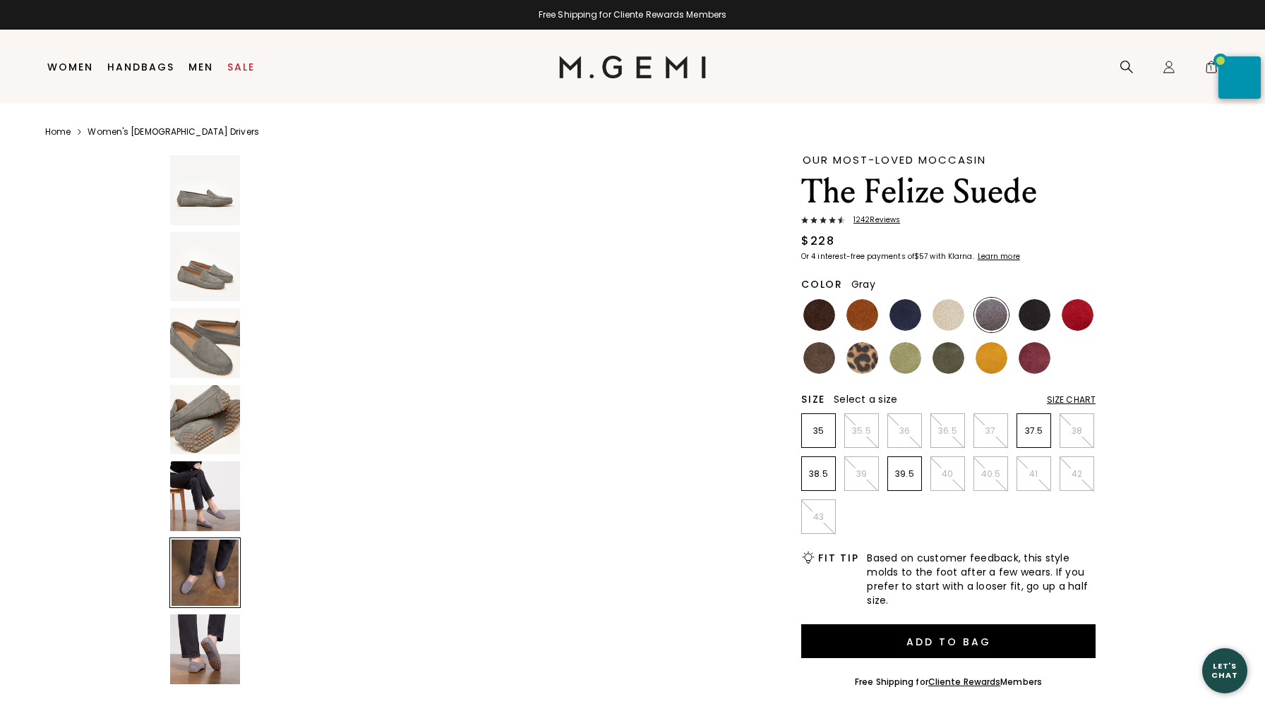
scroll to position [2723, 0]
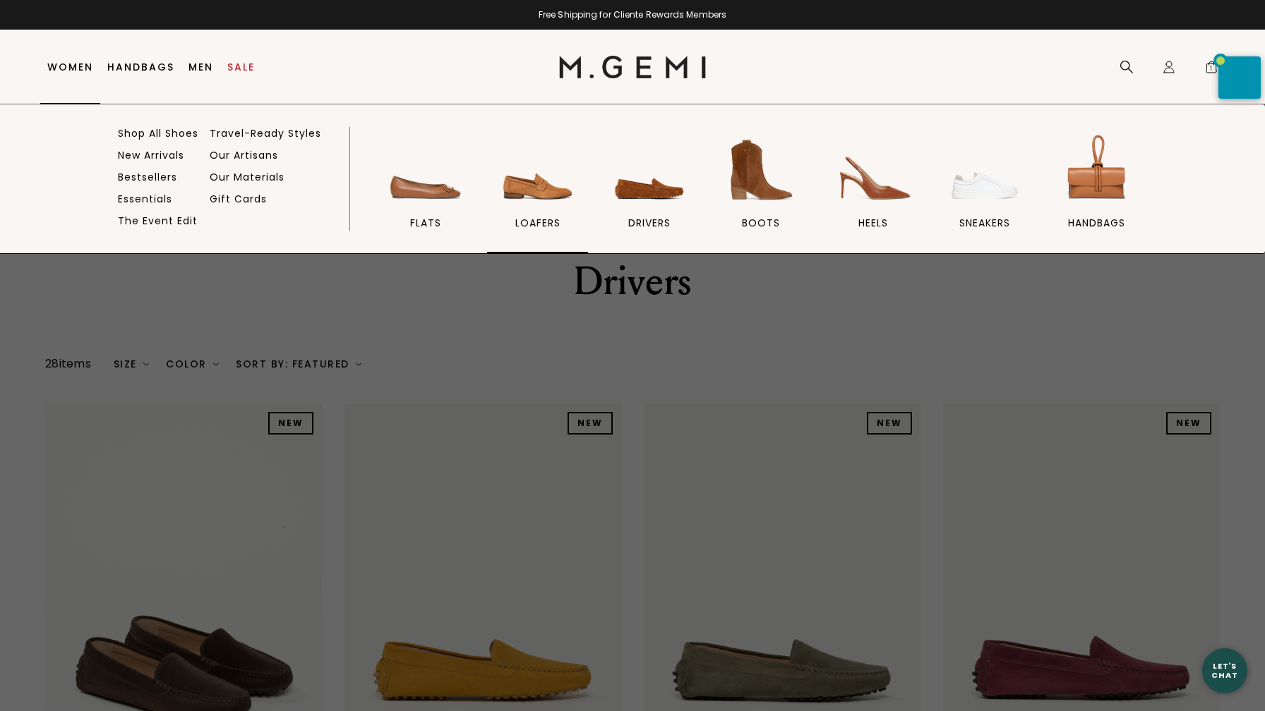
click at [530, 220] on span "loafers" at bounding box center [537, 223] width 45 height 13
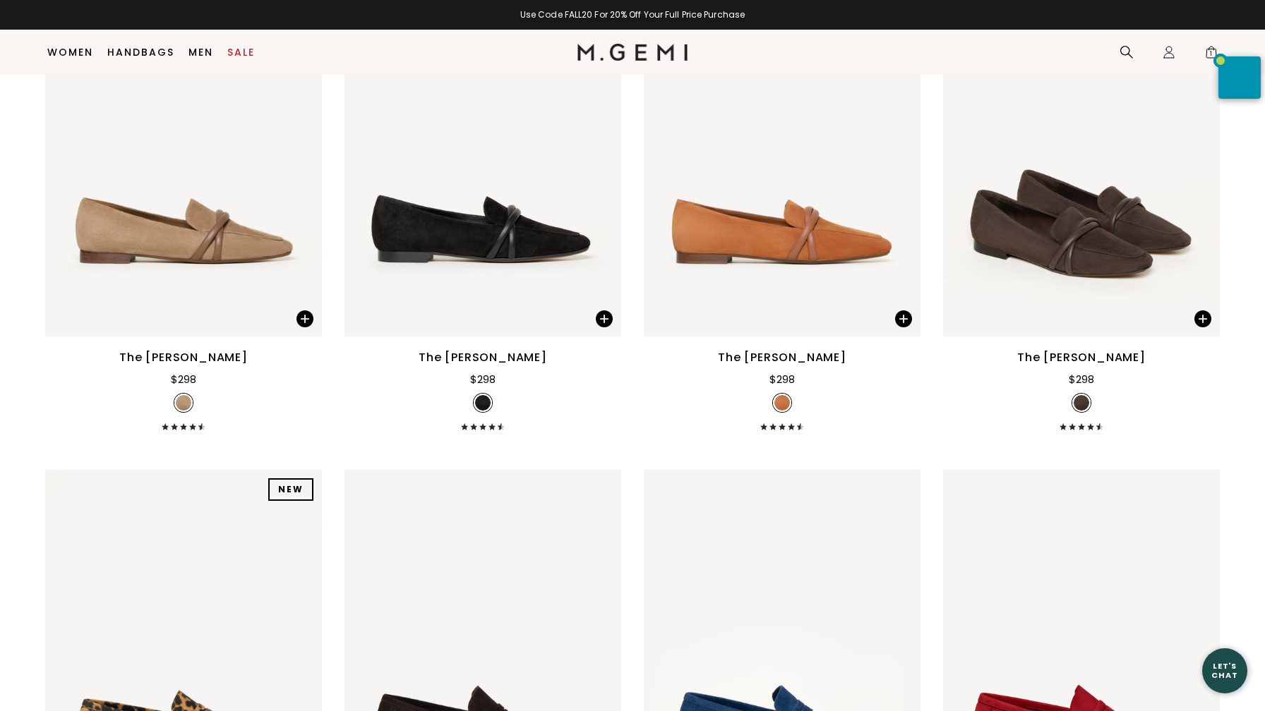
scroll to position [838, 0]
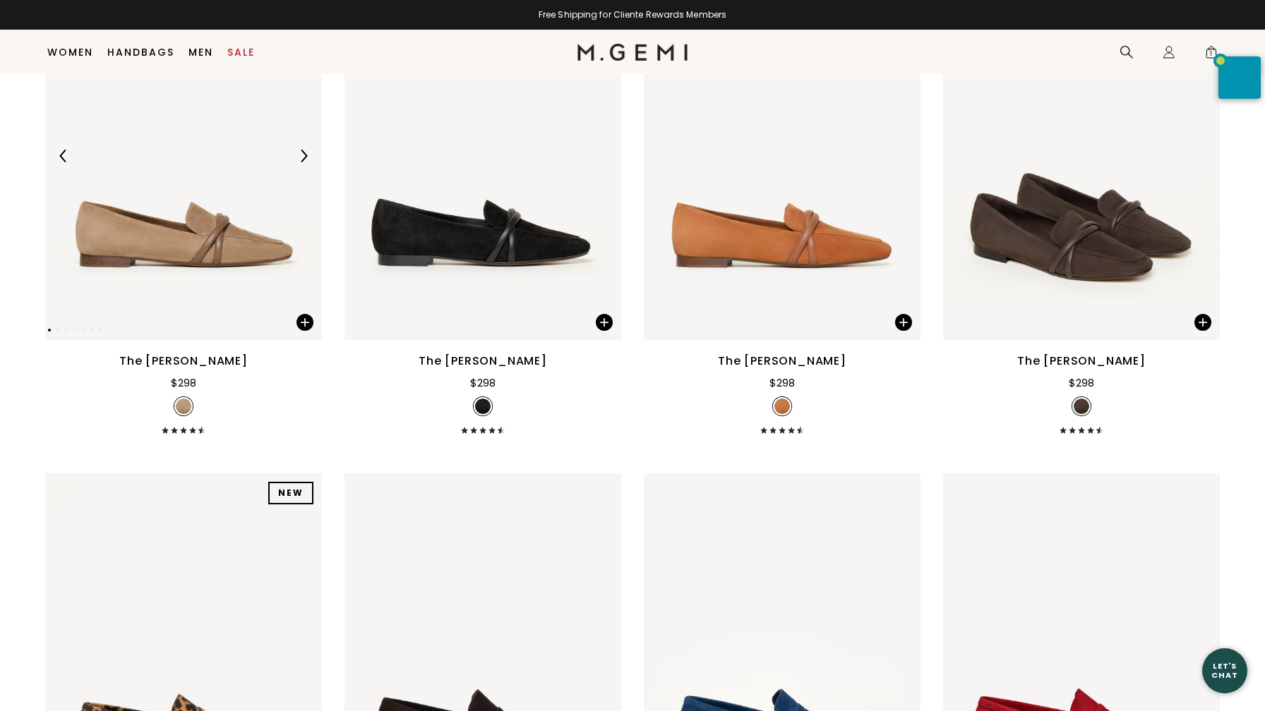
click at [219, 224] on img at bounding box center [183, 156] width 277 height 369
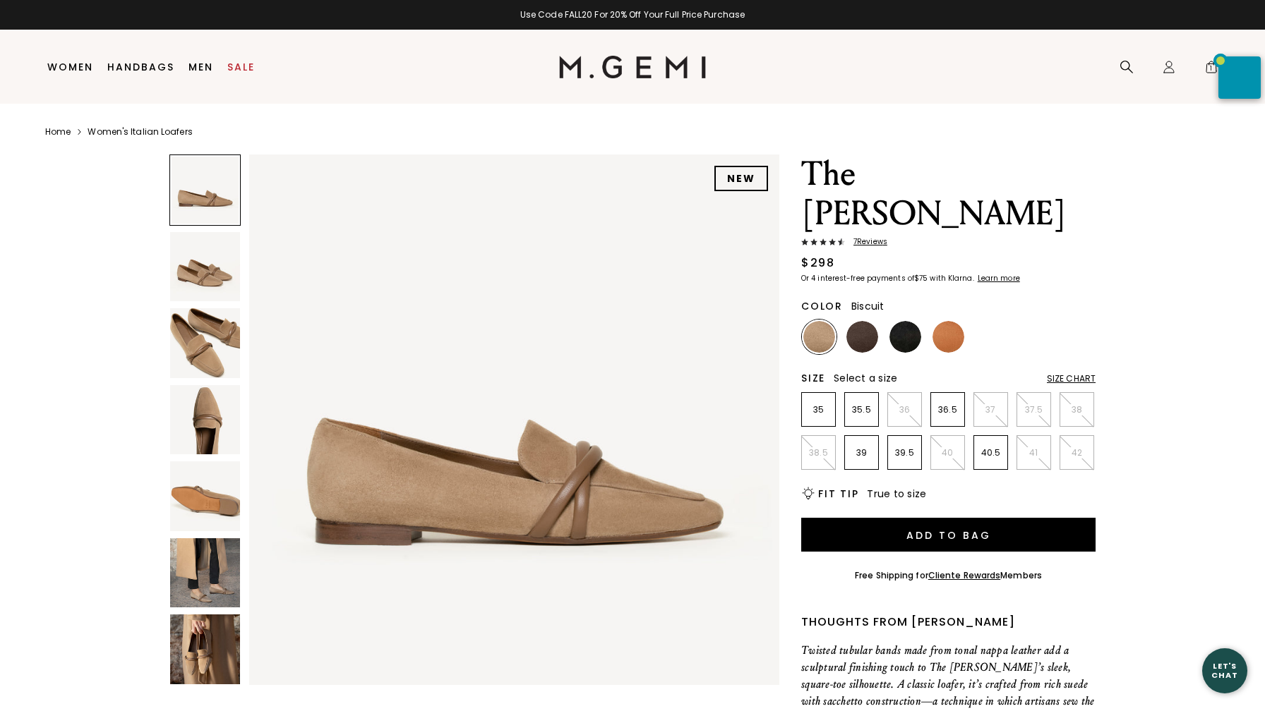
click at [216, 412] on img at bounding box center [205, 420] width 70 height 70
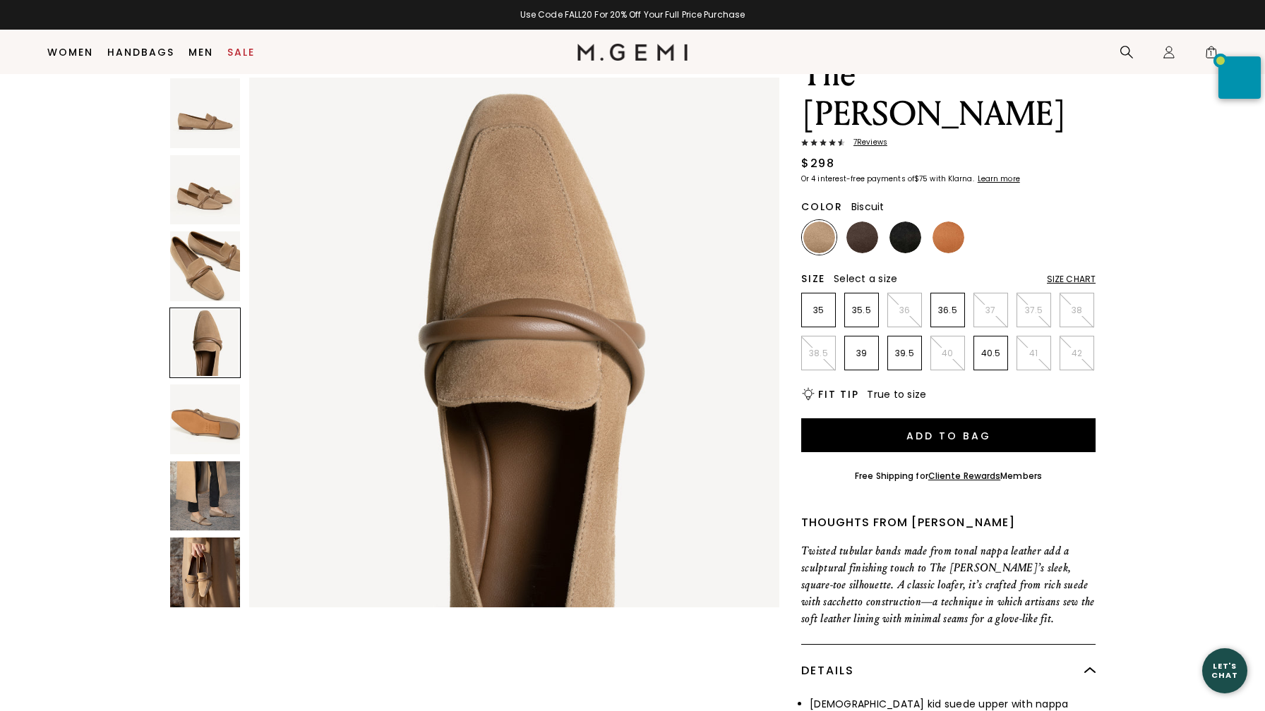
scroll to position [66, 0]
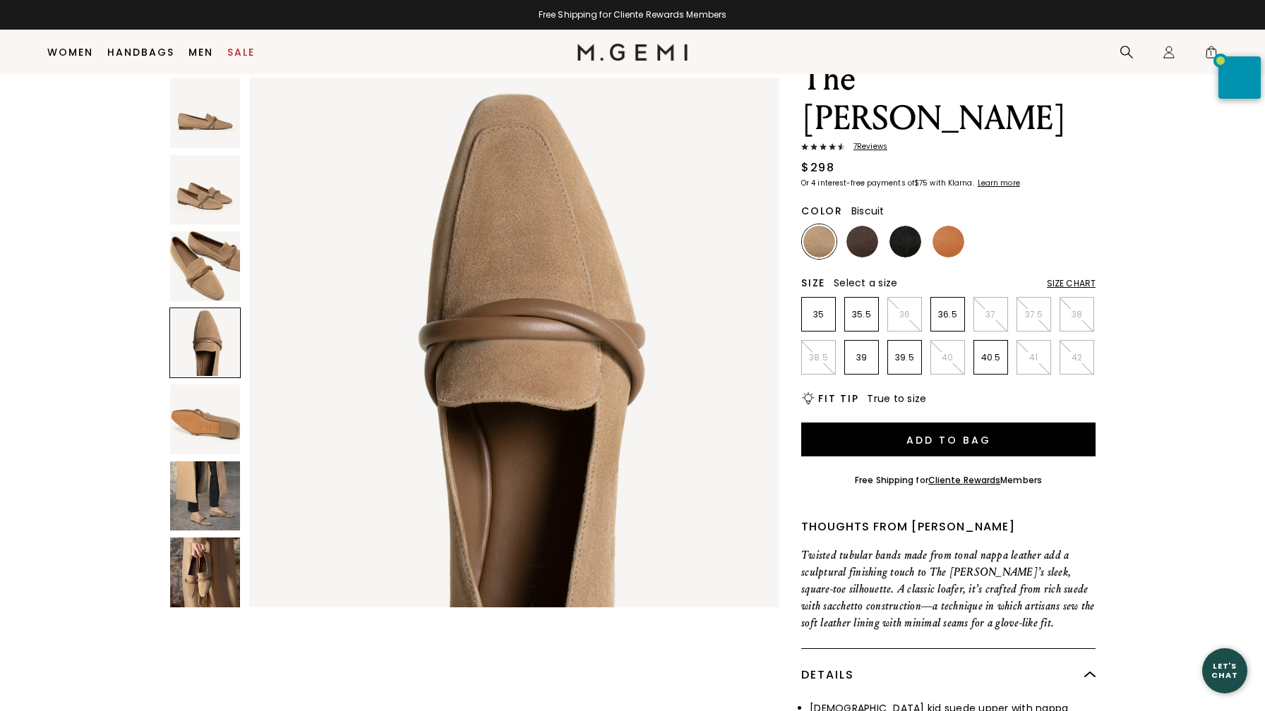
click at [206, 517] on img at bounding box center [205, 497] width 70 height 70
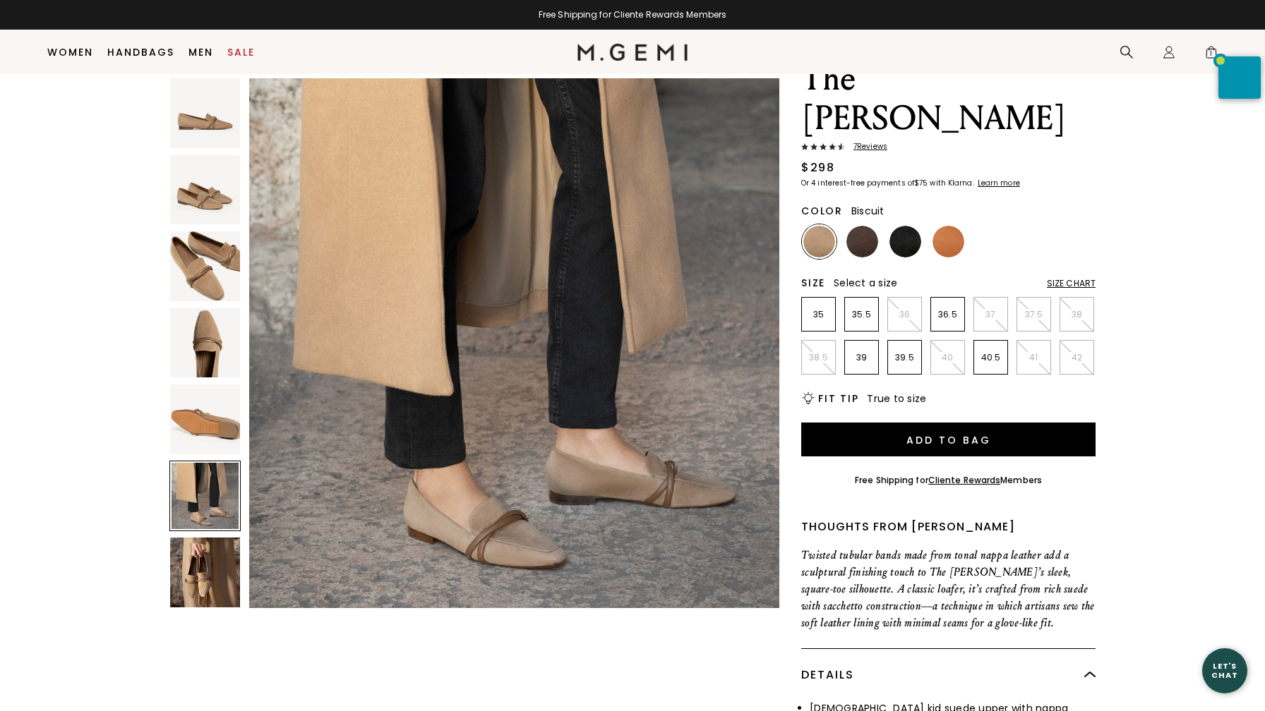
scroll to position [2723, 0]
click at [203, 579] on img at bounding box center [205, 573] width 70 height 70
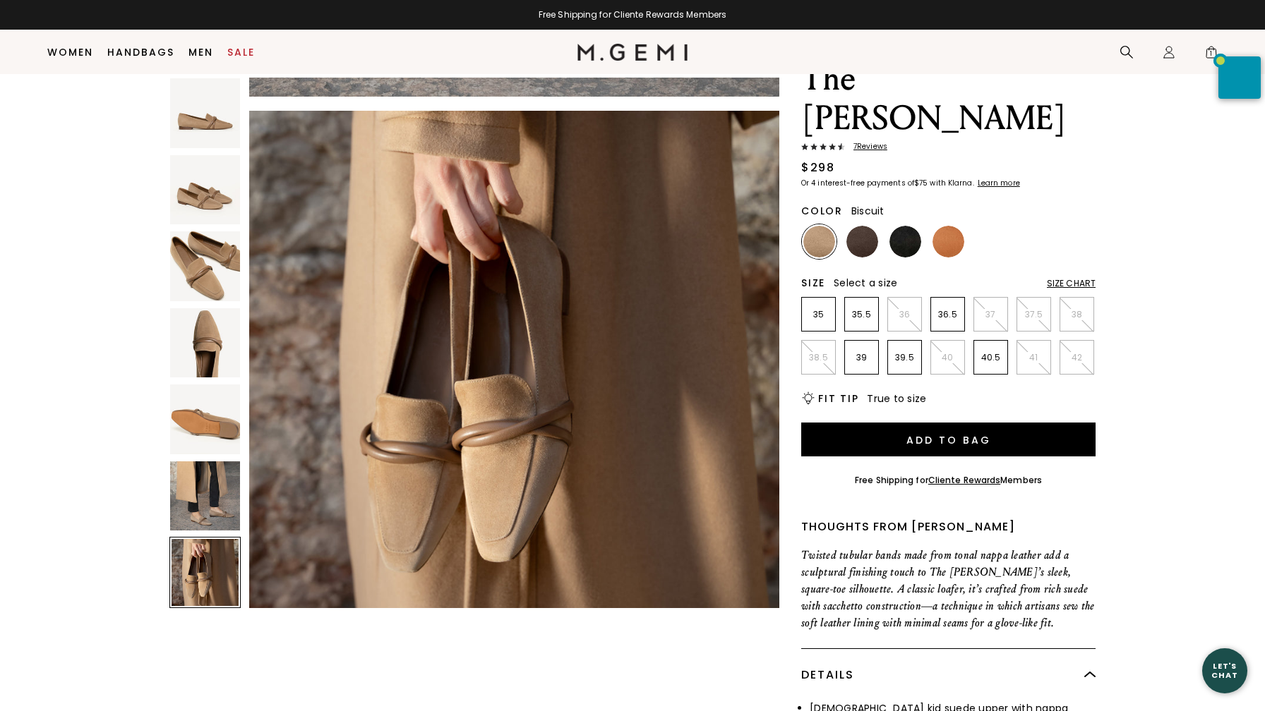
scroll to position [3267, 0]
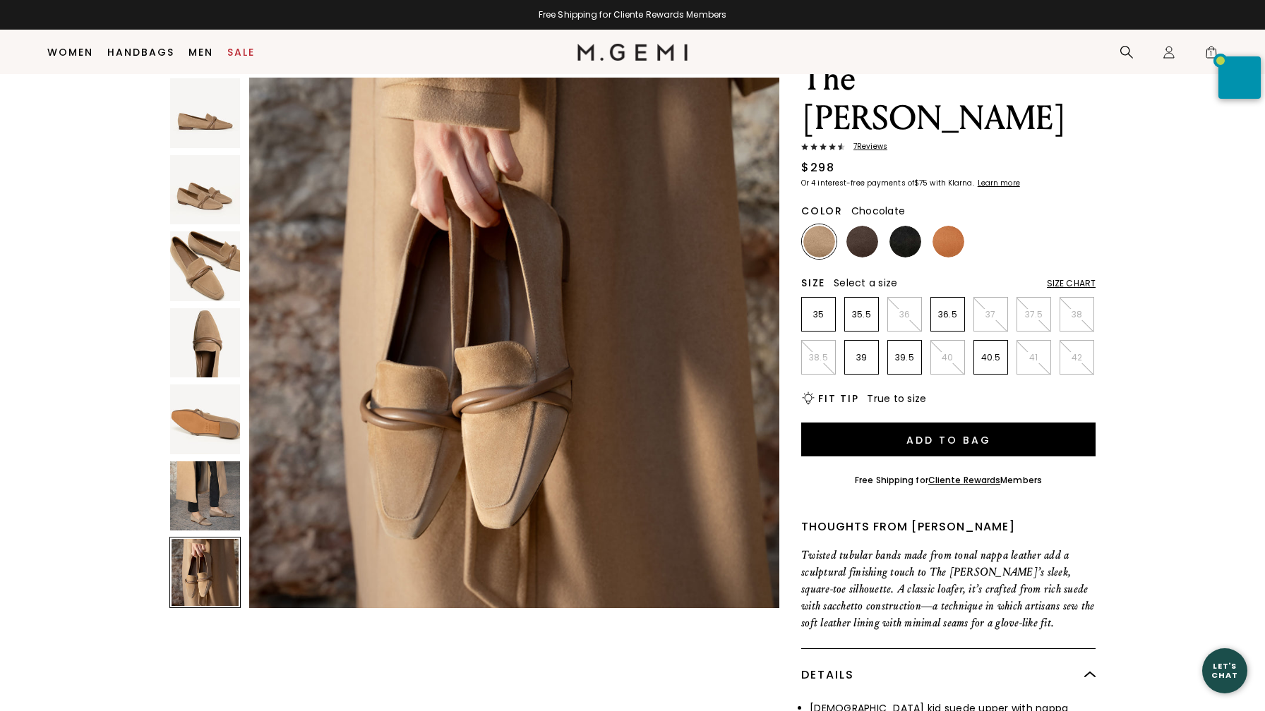
click at [858, 226] on img at bounding box center [862, 242] width 32 height 32
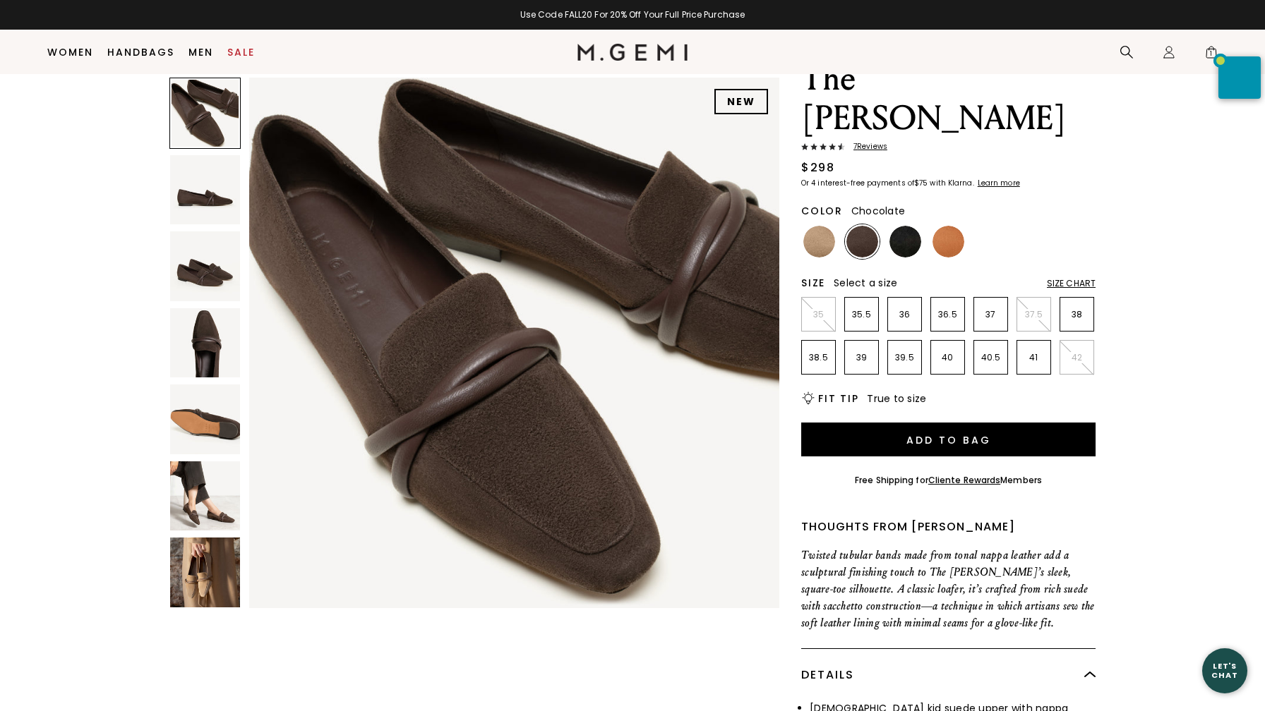
click at [218, 503] on img at bounding box center [205, 497] width 70 height 70
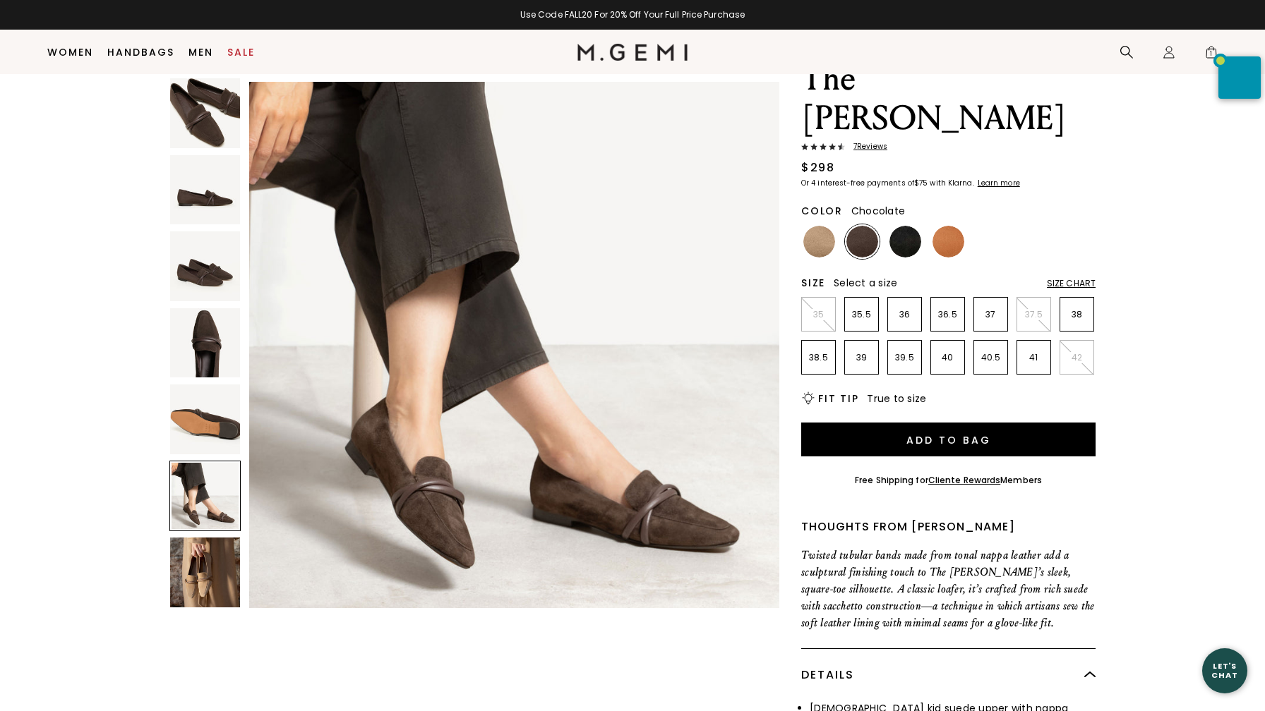
scroll to position [2723, 0]
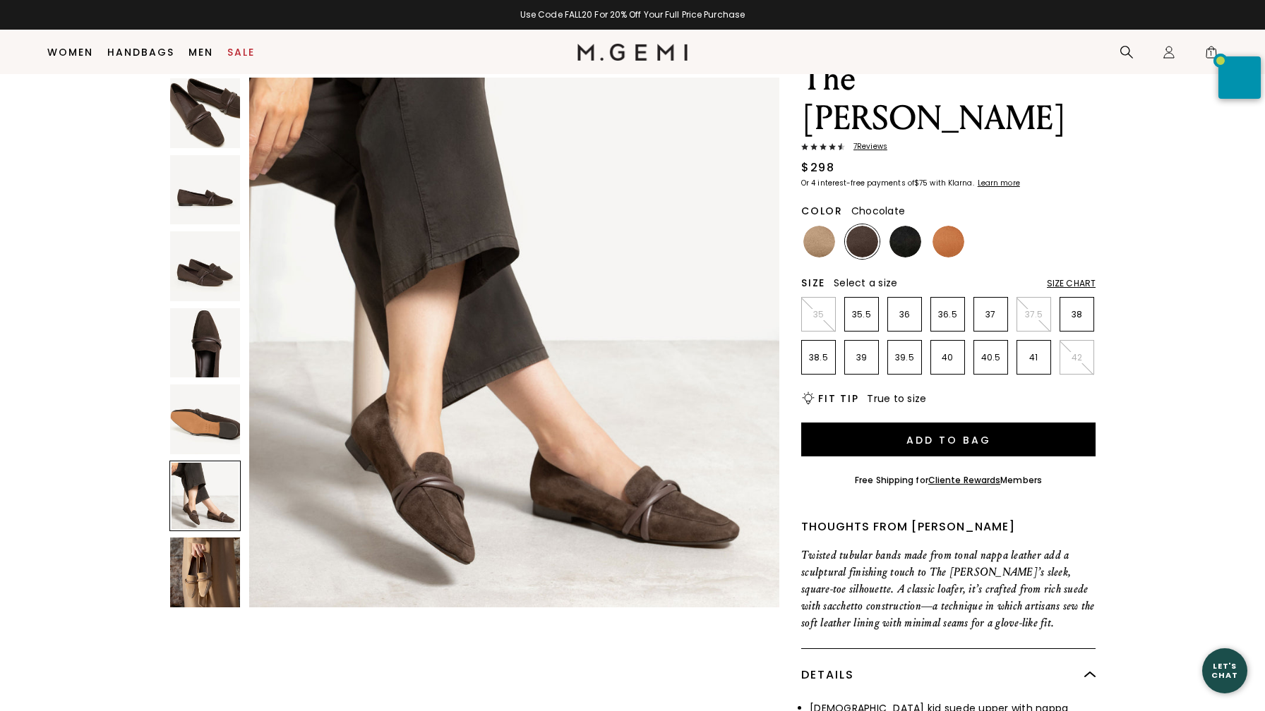
click at [211, 104] on img at bounding box center [205, 113] width 70 height 70
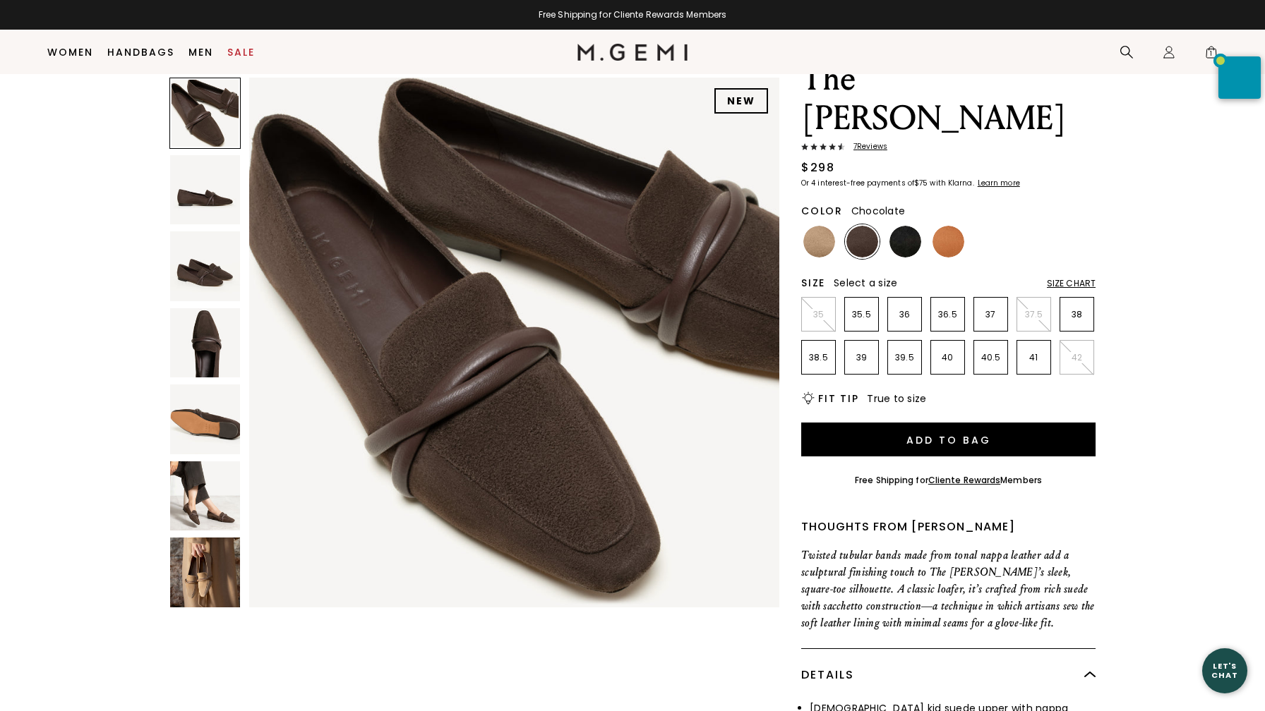
scroll to position [0, 0]
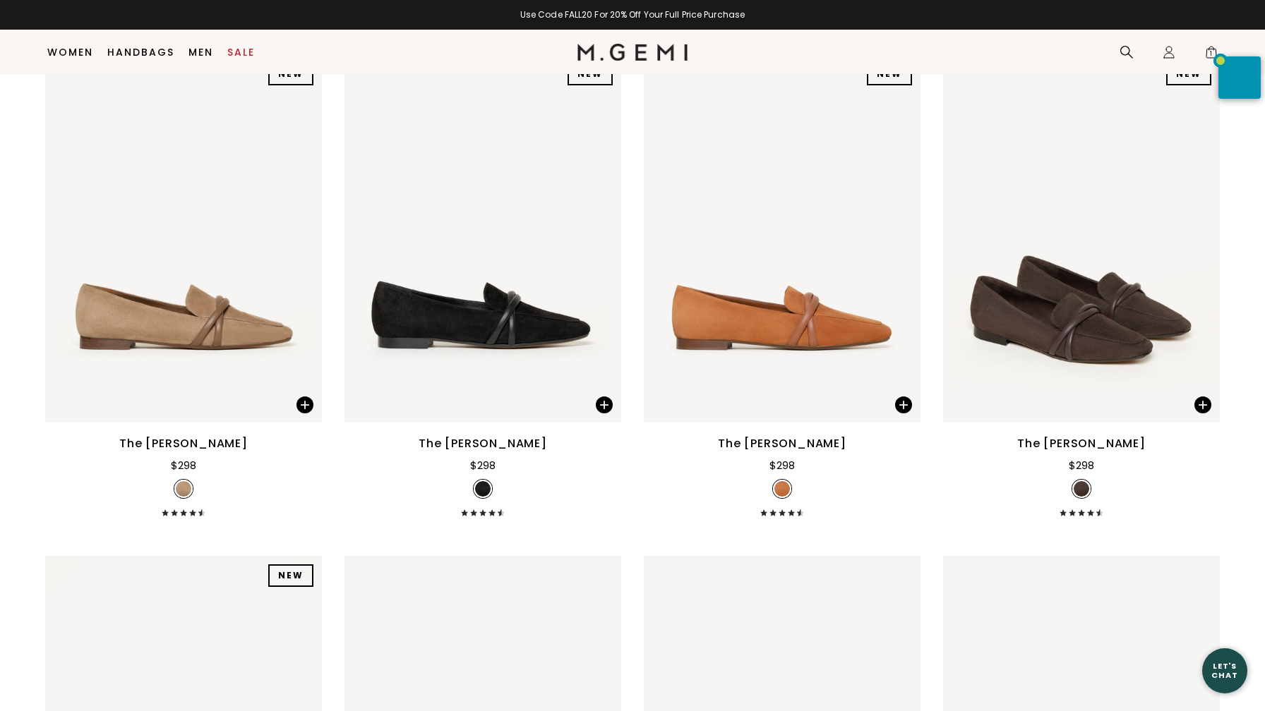
scroll to position [766, 0]
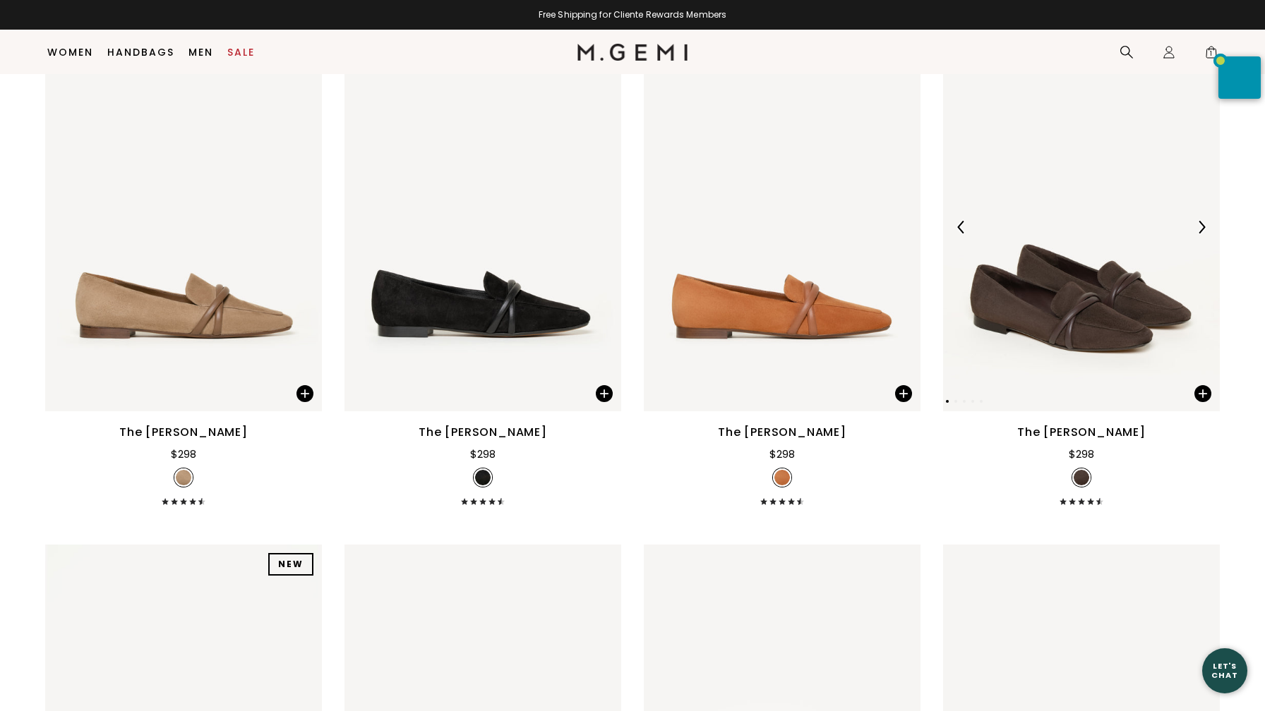
click at [1062, 308] on img at bounding box center [1081, 227] width 277 height 369
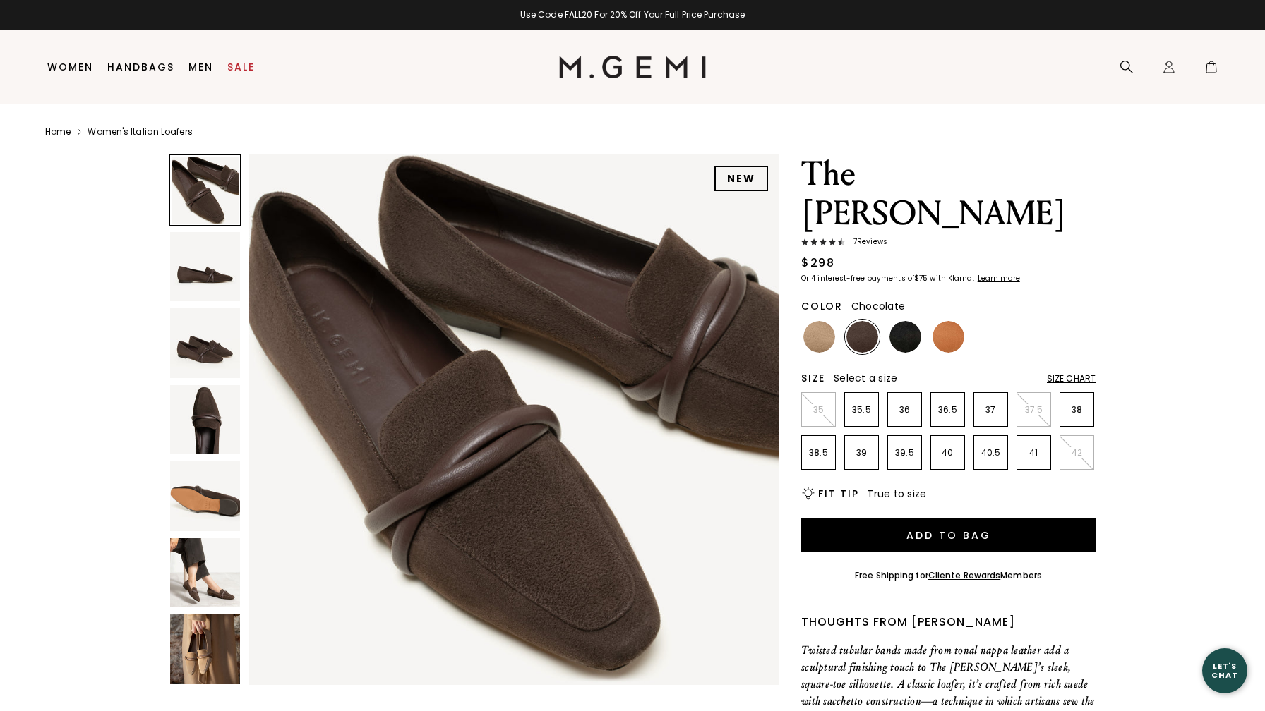
click at [205, 580] on img at bounding box center [205, 574] width 70 height 70
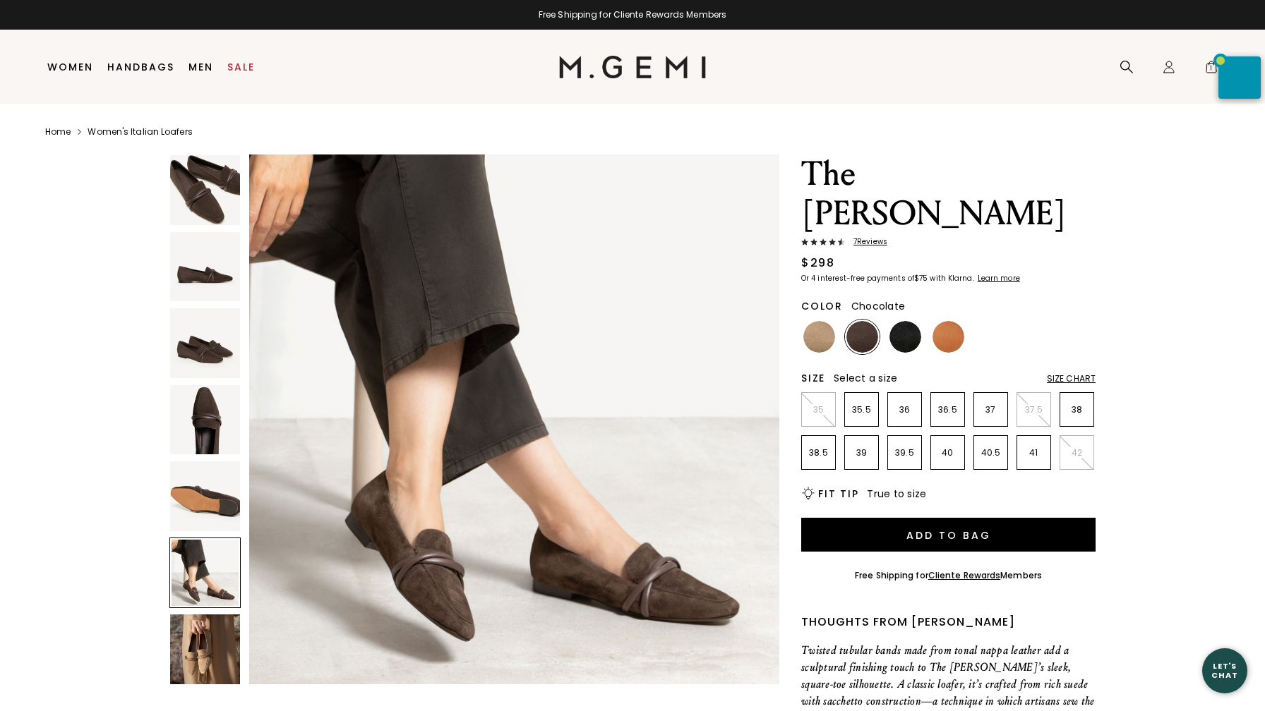
click at [200, 654] on img at bounding box center [205, 650] width 70 height 70
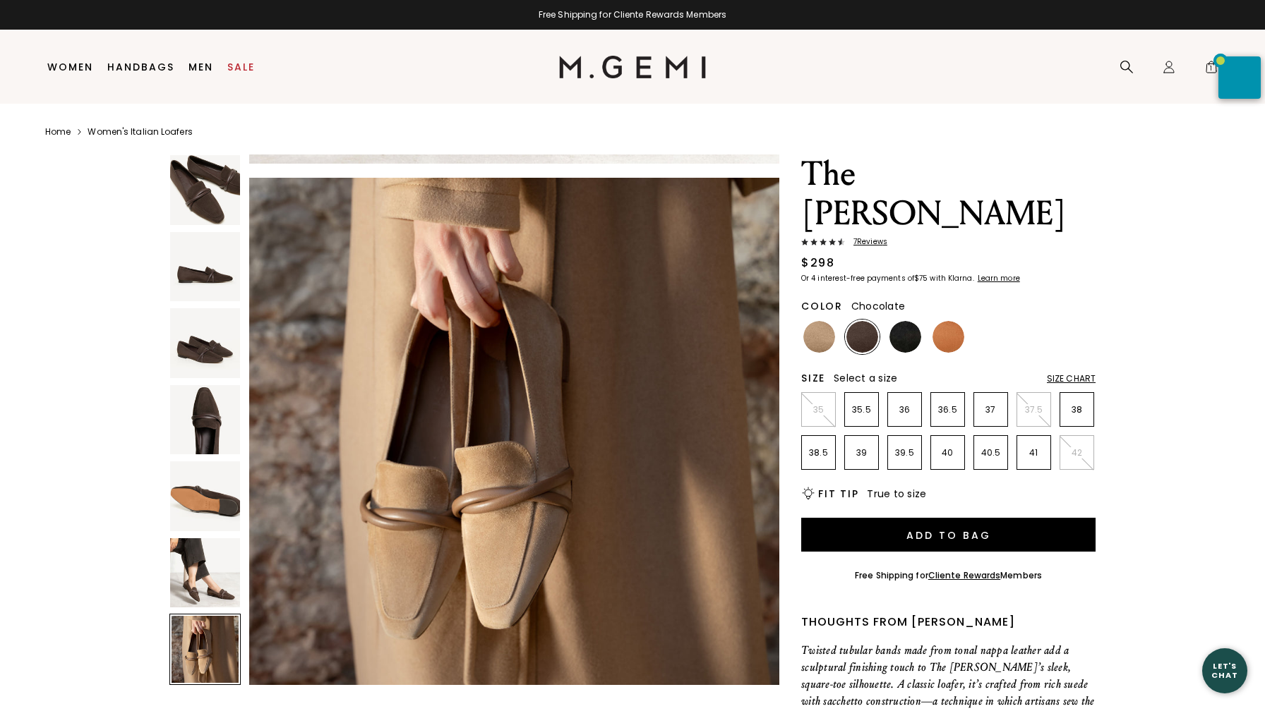
scroll to position [3267, 0]
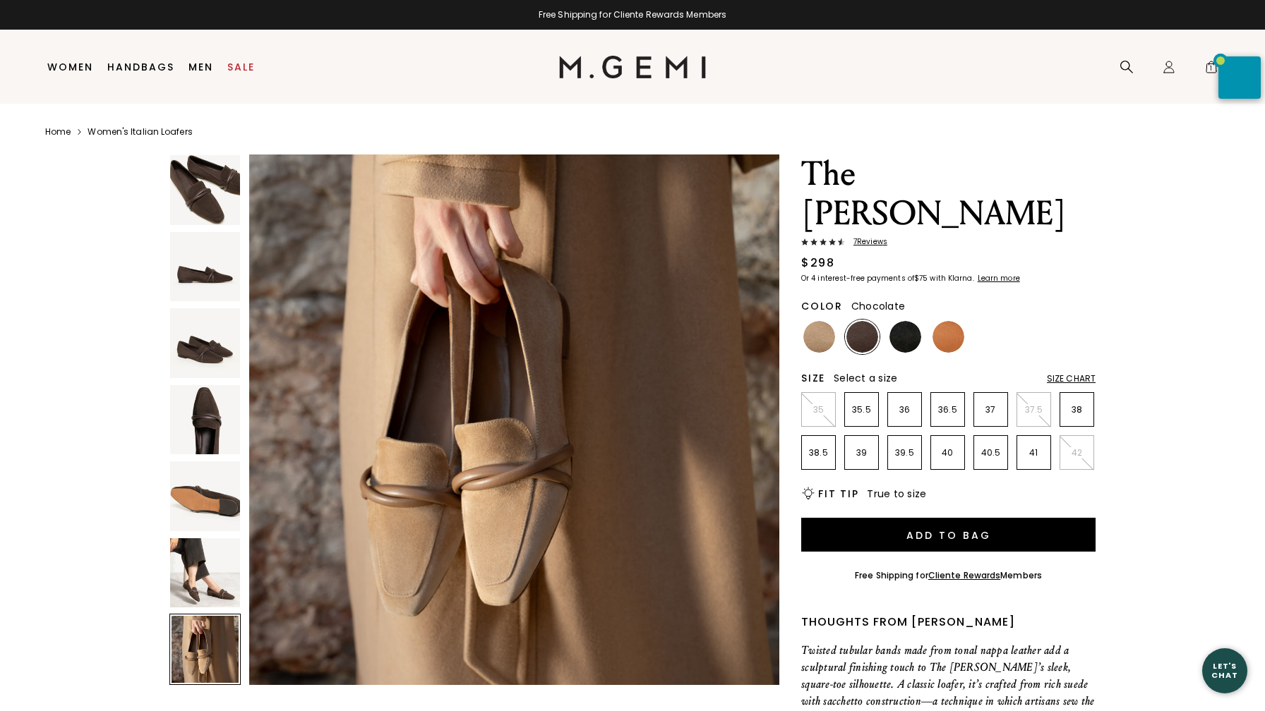
click at [199, 581] on img at bounding box center [205, 574] width 70 height 70
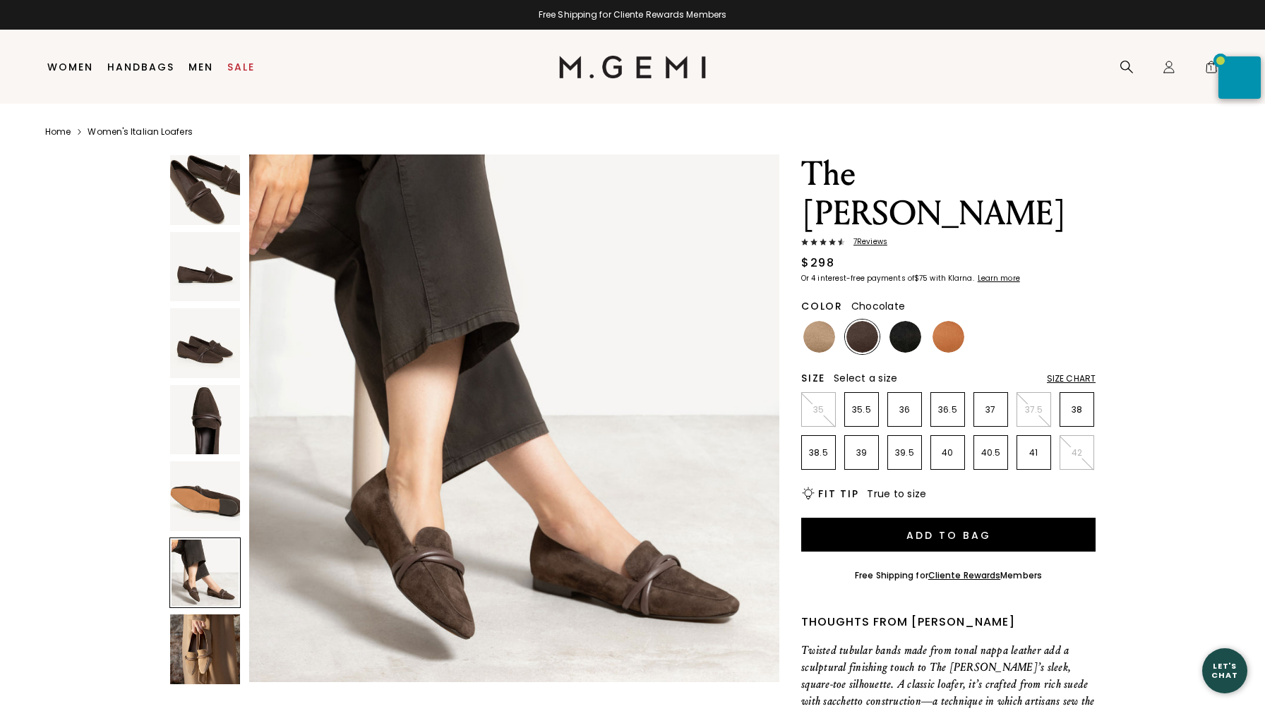
scroll to position [2723, 0]
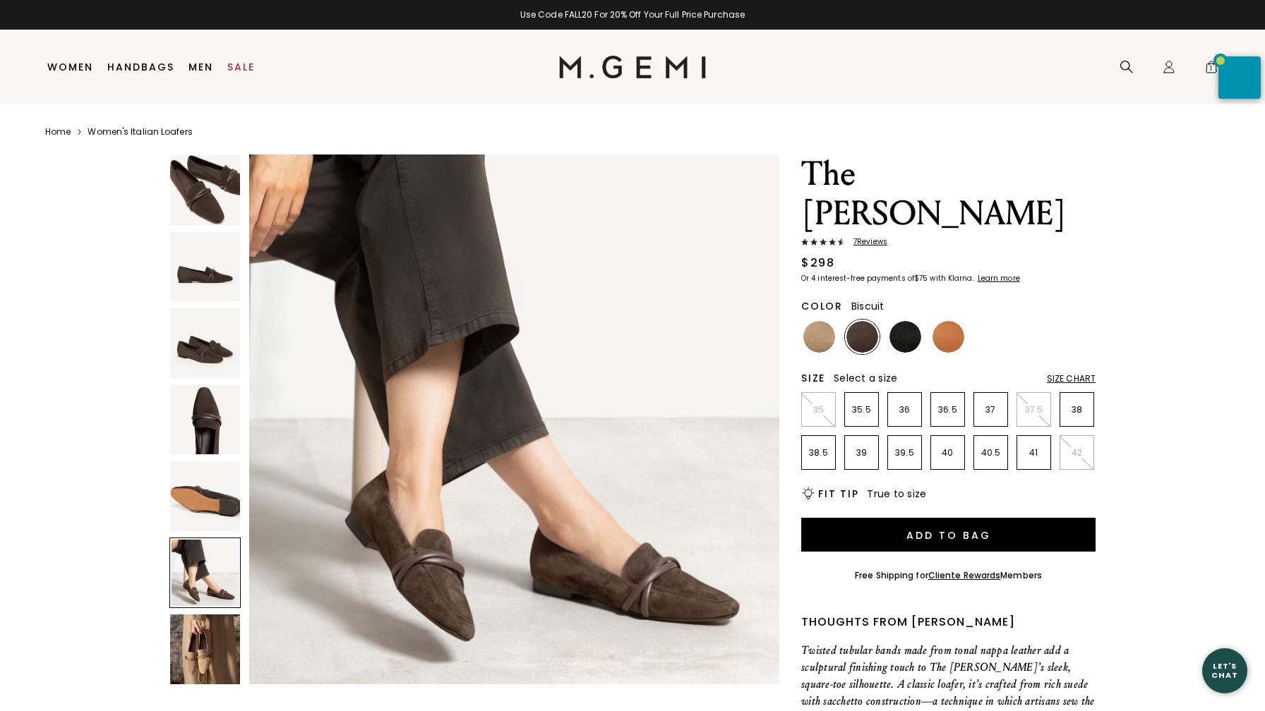
click at [819, 321] on img at bounding box center [819, 337] width 32 height 32
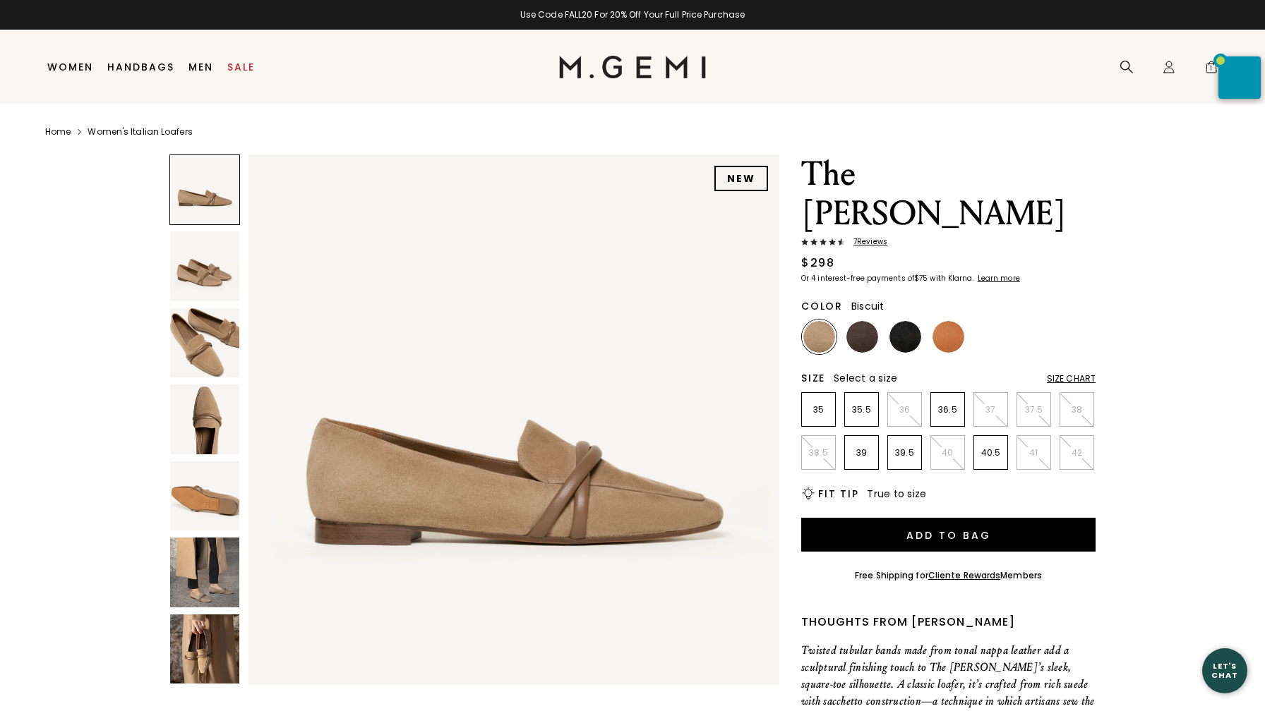
click at [217, 565] on img at bounding box center [204, 572] width 69 height 69
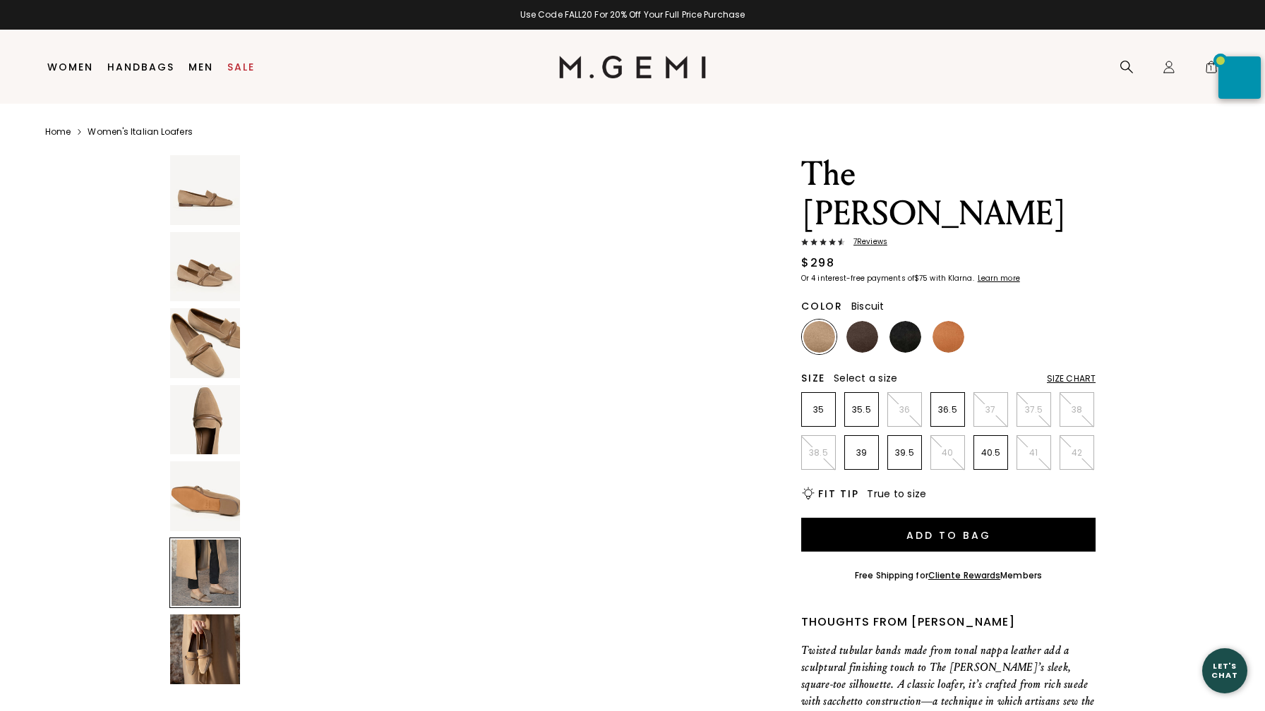
scroll to position [2723, 0]
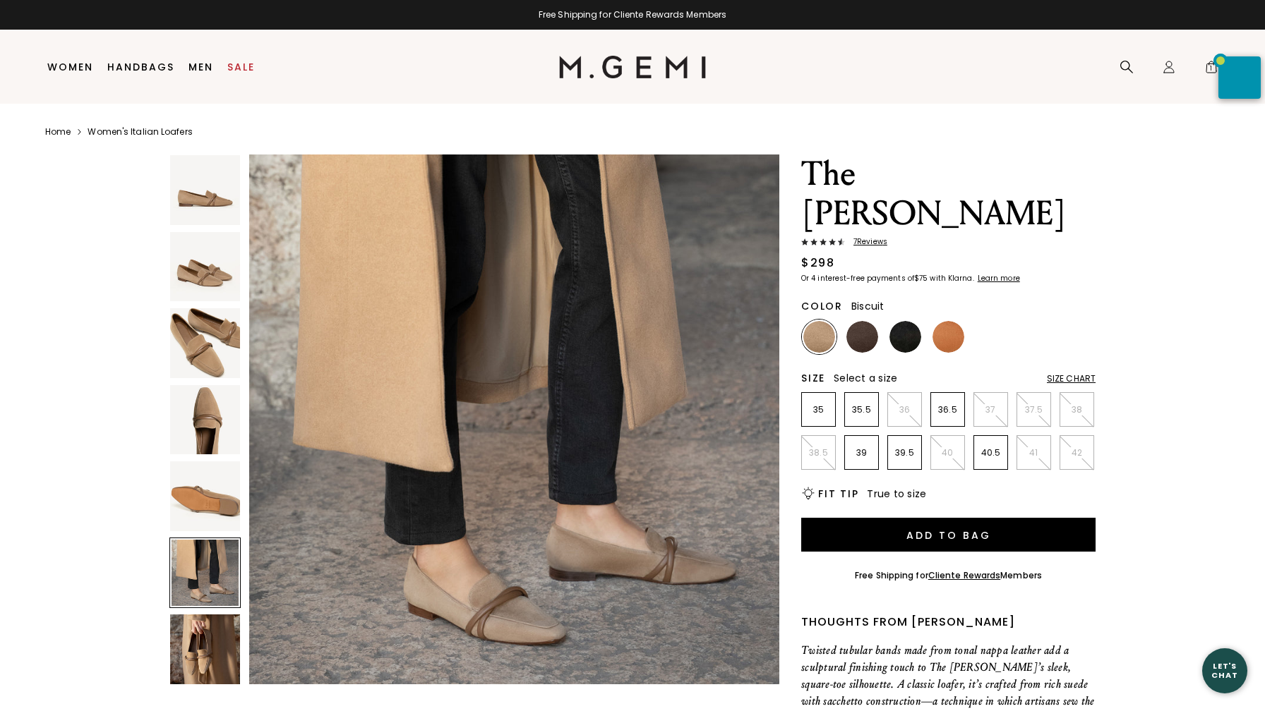
click at [203, 643] on img at bounding box center [205, 650] width 70 height 70
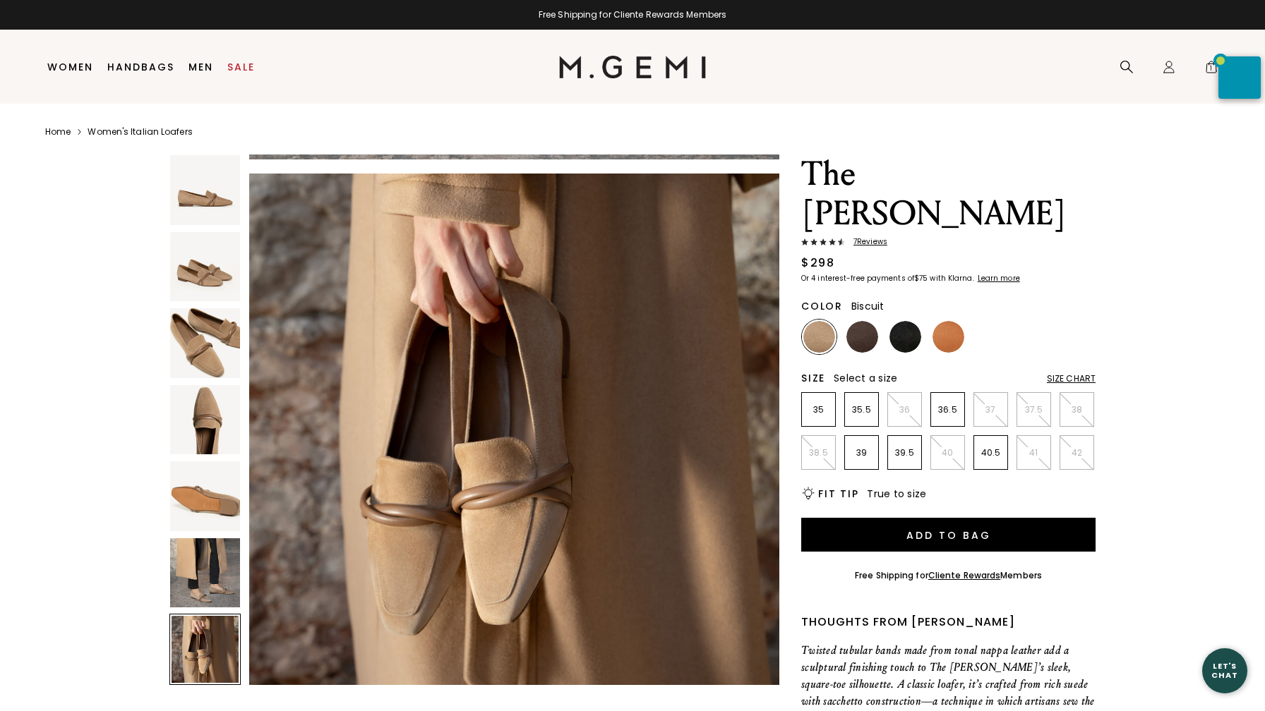
scroll to position [3267, 0]
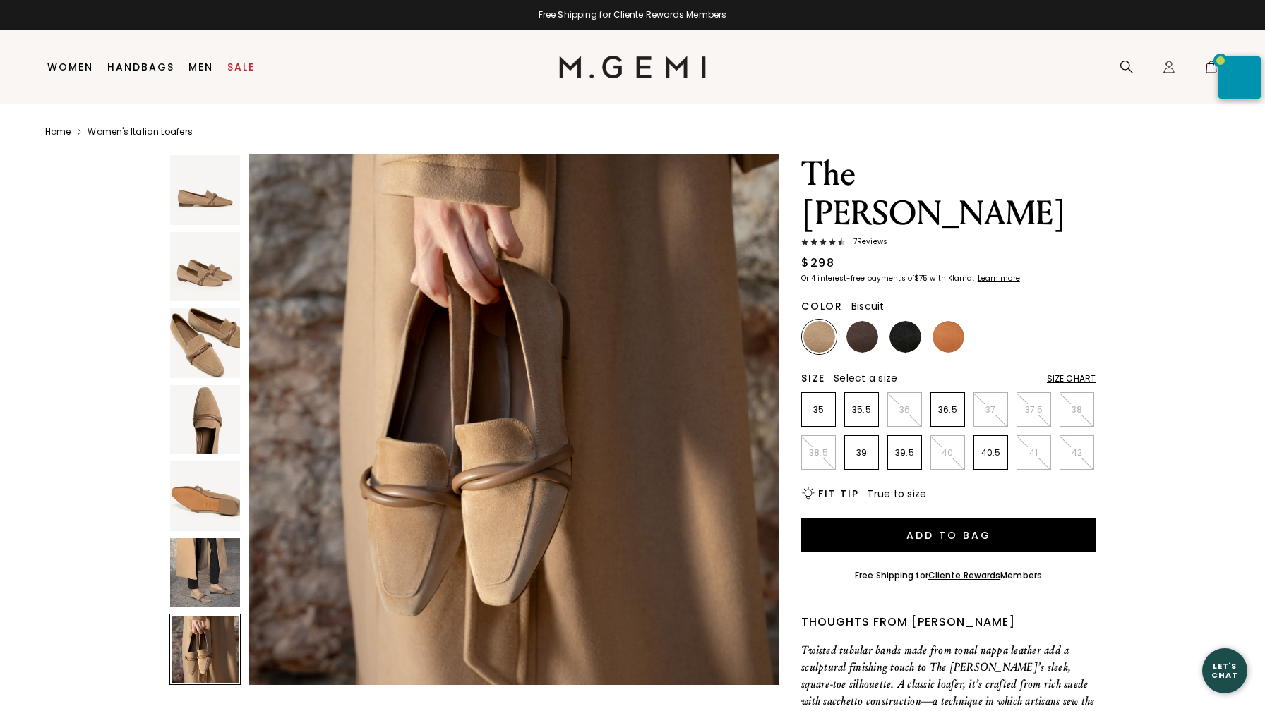
click at [211, 194] on img at bounding box center [205, 190] width 70 height 70
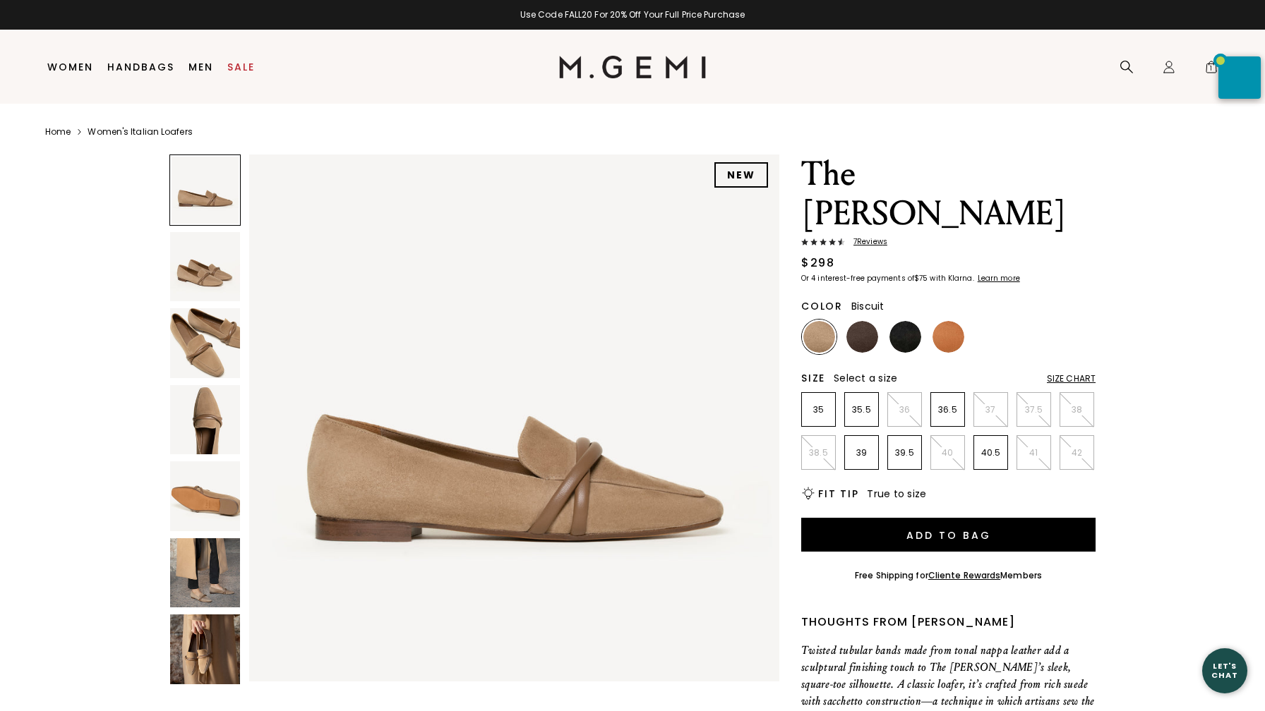
scroll to position [0, 0]
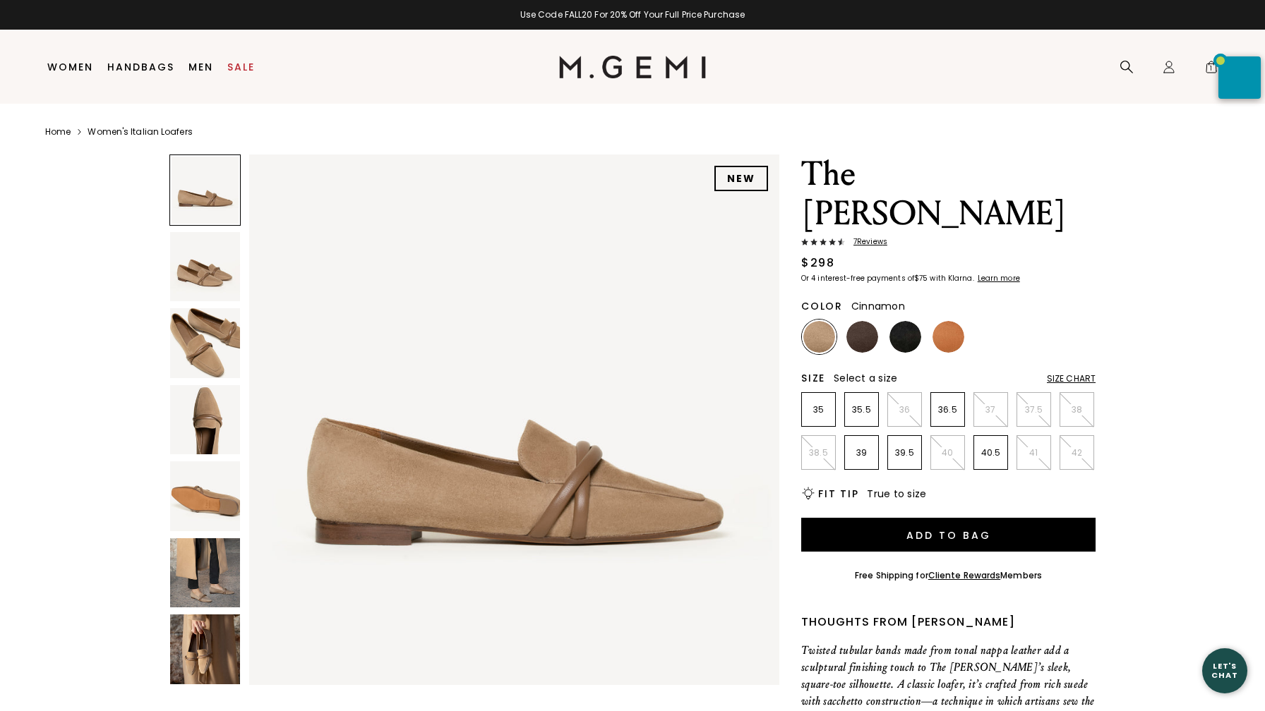
click at [948, 321] on img at bounding box center [948, 337] width 32 height 32
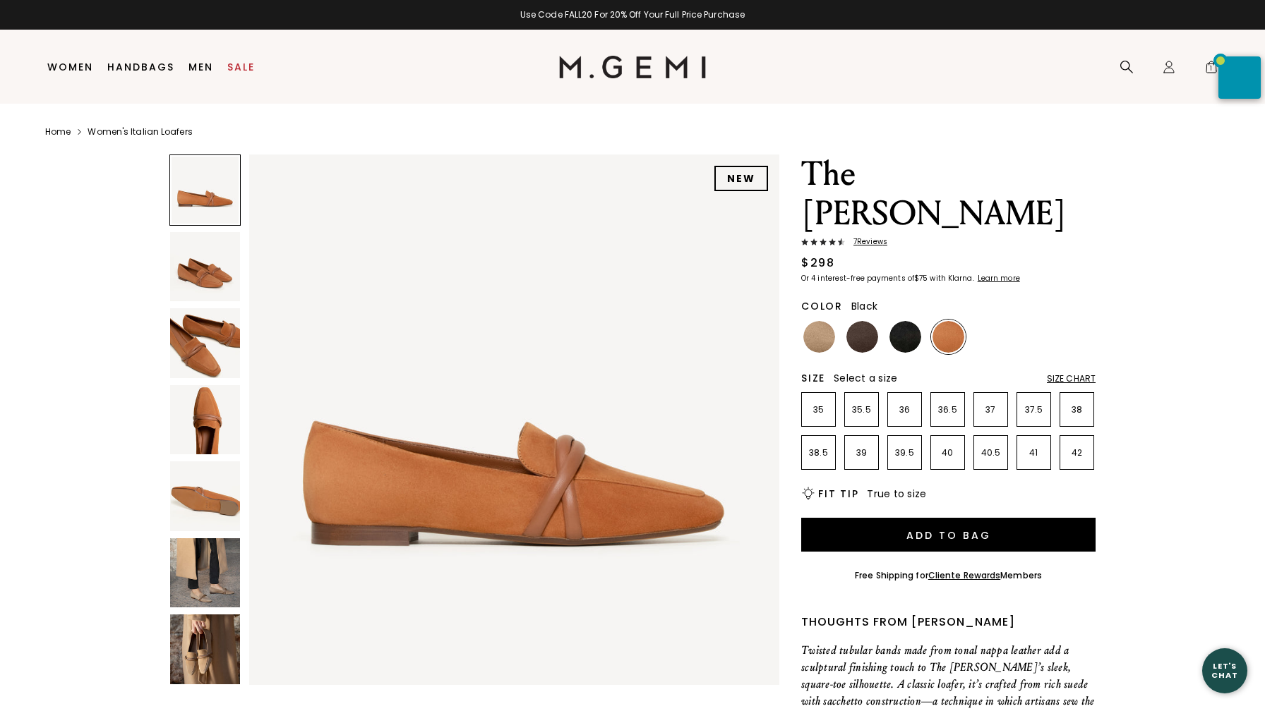
click at [909, 321] on img at bounding box center [905, 337] width 32 height 32
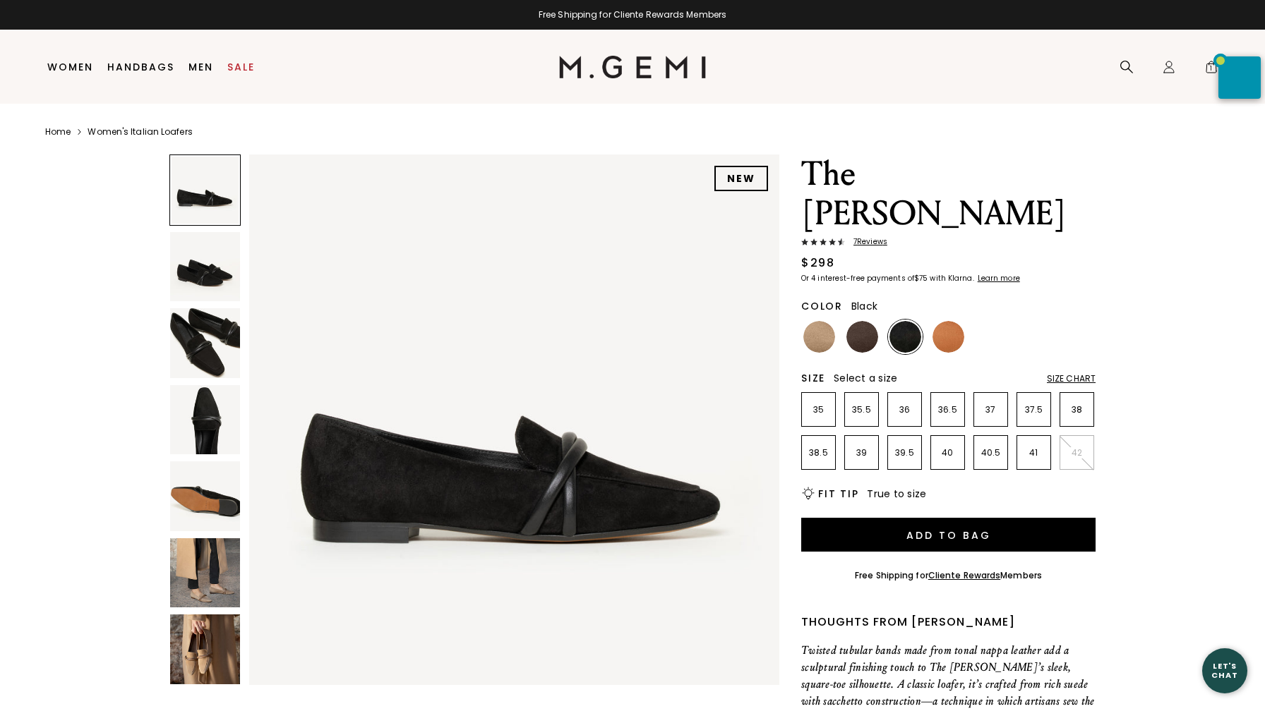
click at [205, 565] on img at bounding box center [205, 574] width 70 height 70
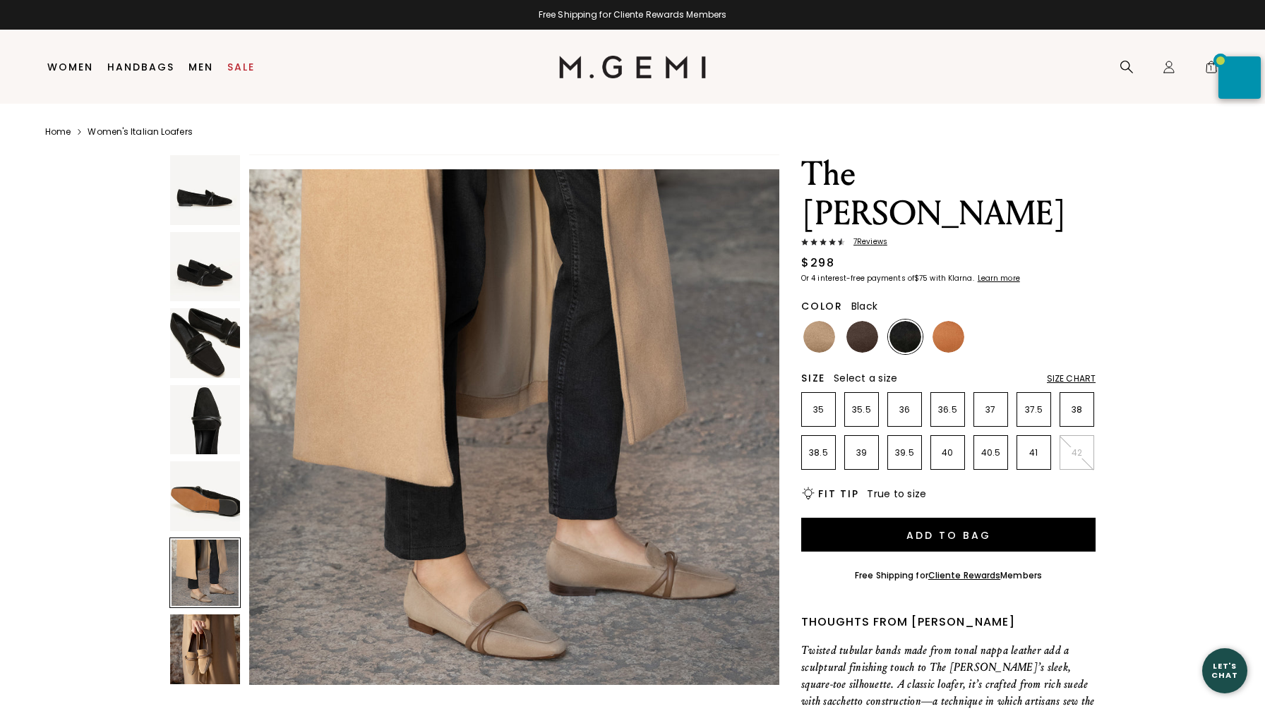
click at [202, 351] on img at bounding box center [205, 343] width 70 height 70
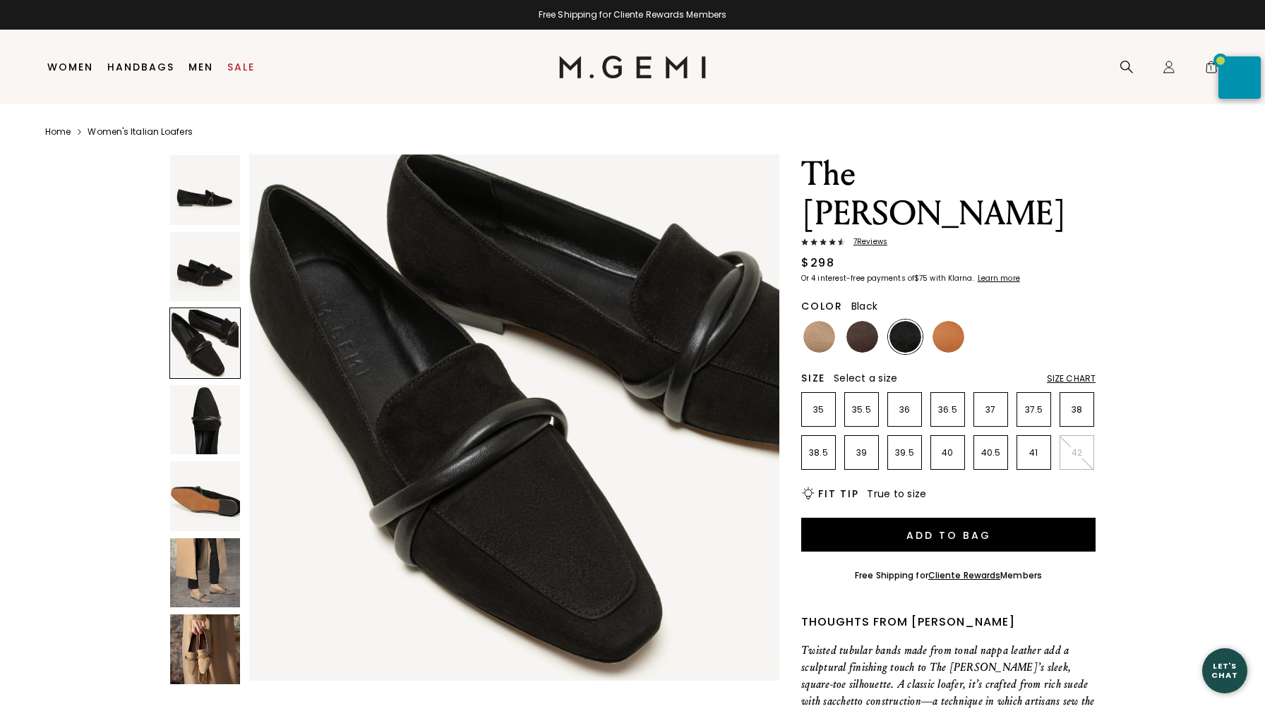
scroll to position [1089, 0]
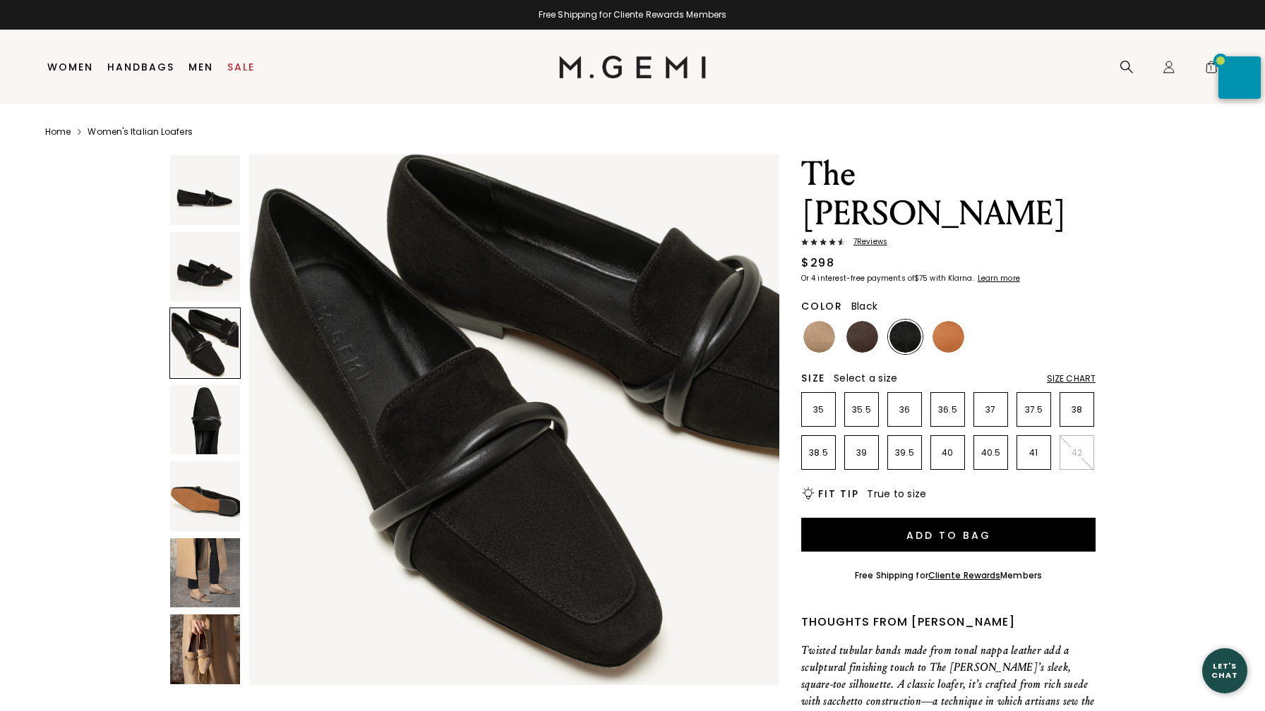
click at [875, 238] on span "7 Review s" at bounding box center [866, 242] width 42 height 8
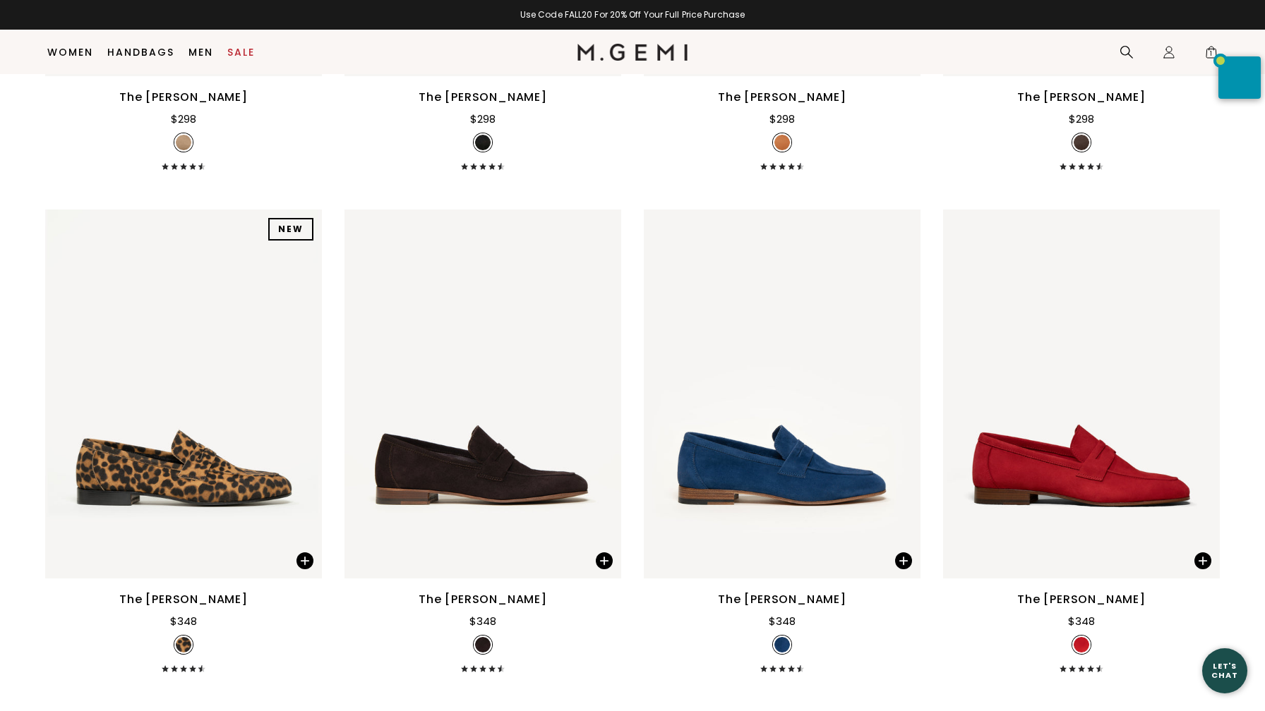
scroll to position [1153, 0]
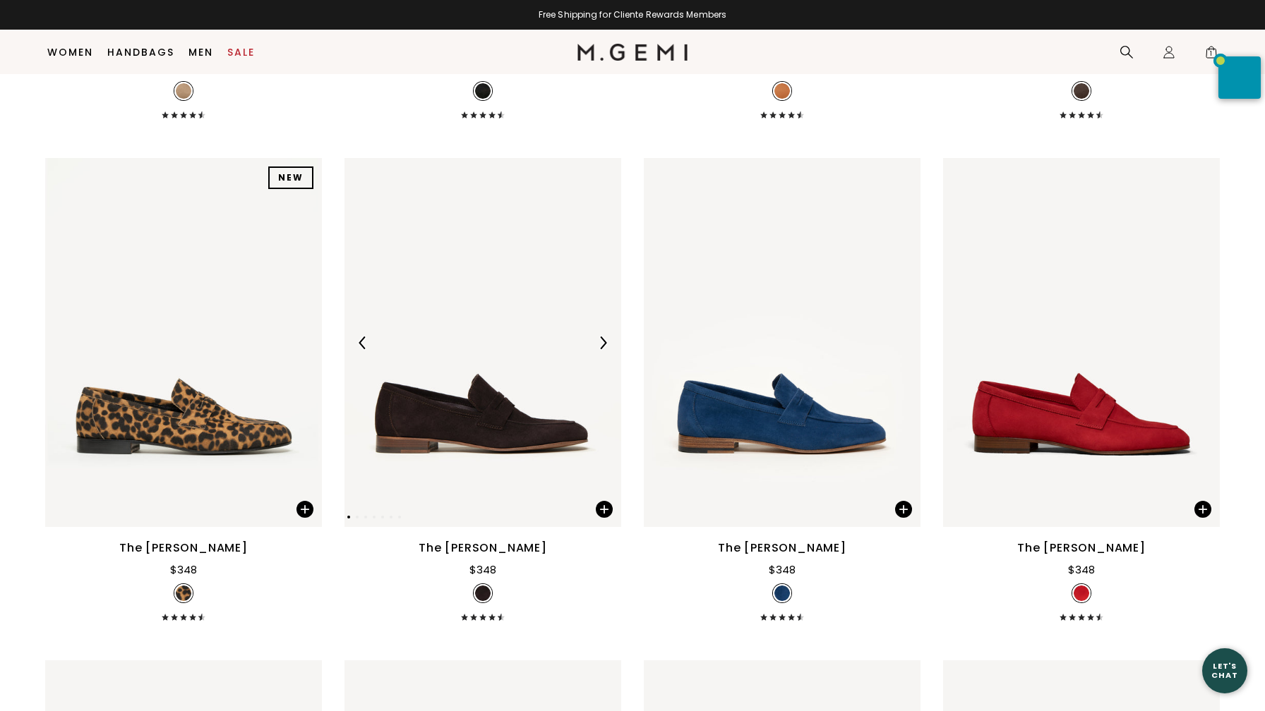
click at [500, 416] on img at bounding box center [482, 342] width 277 height 369
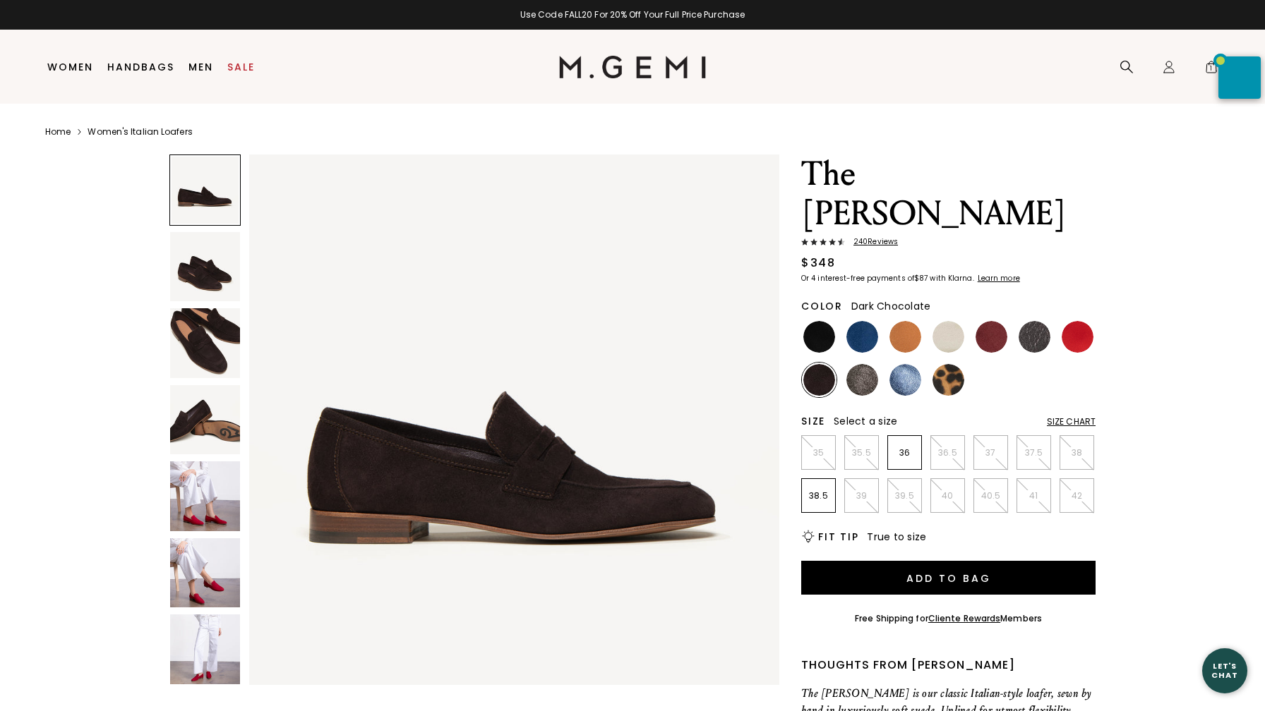
click at [205, 351] on img at bounding box center [205, 343] width 70 height 70
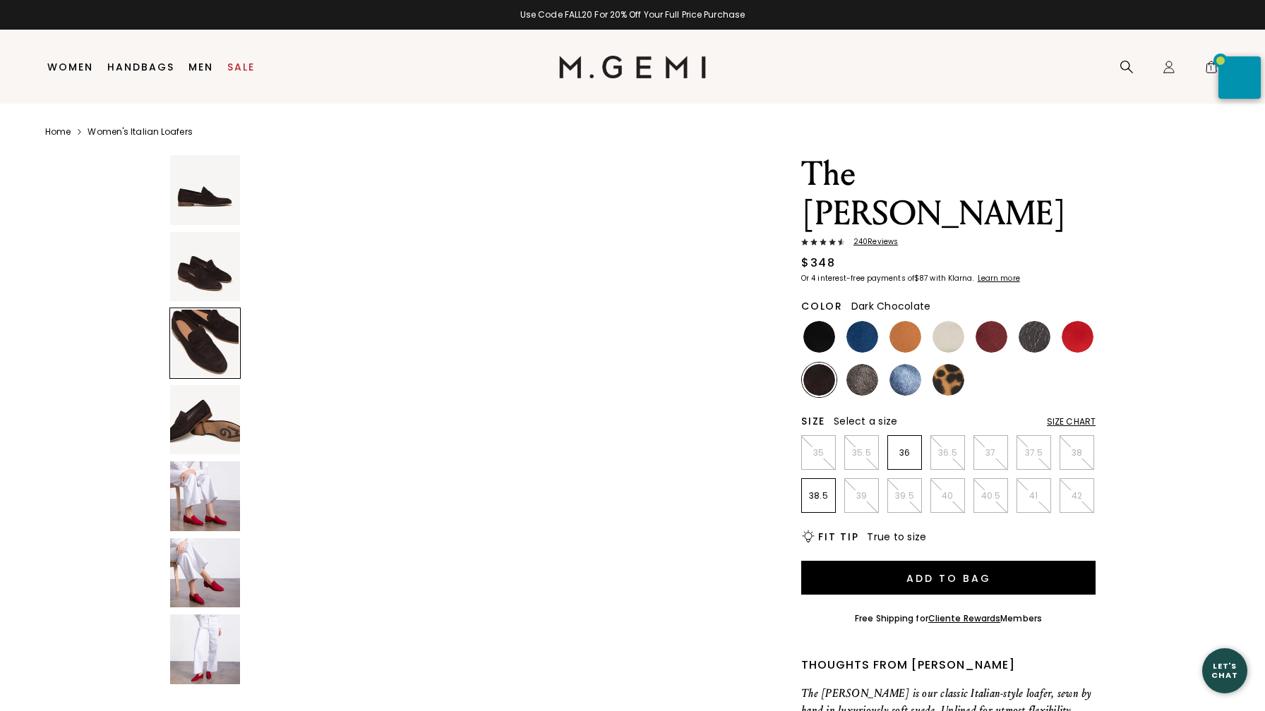
scroll to position [1089, 0]
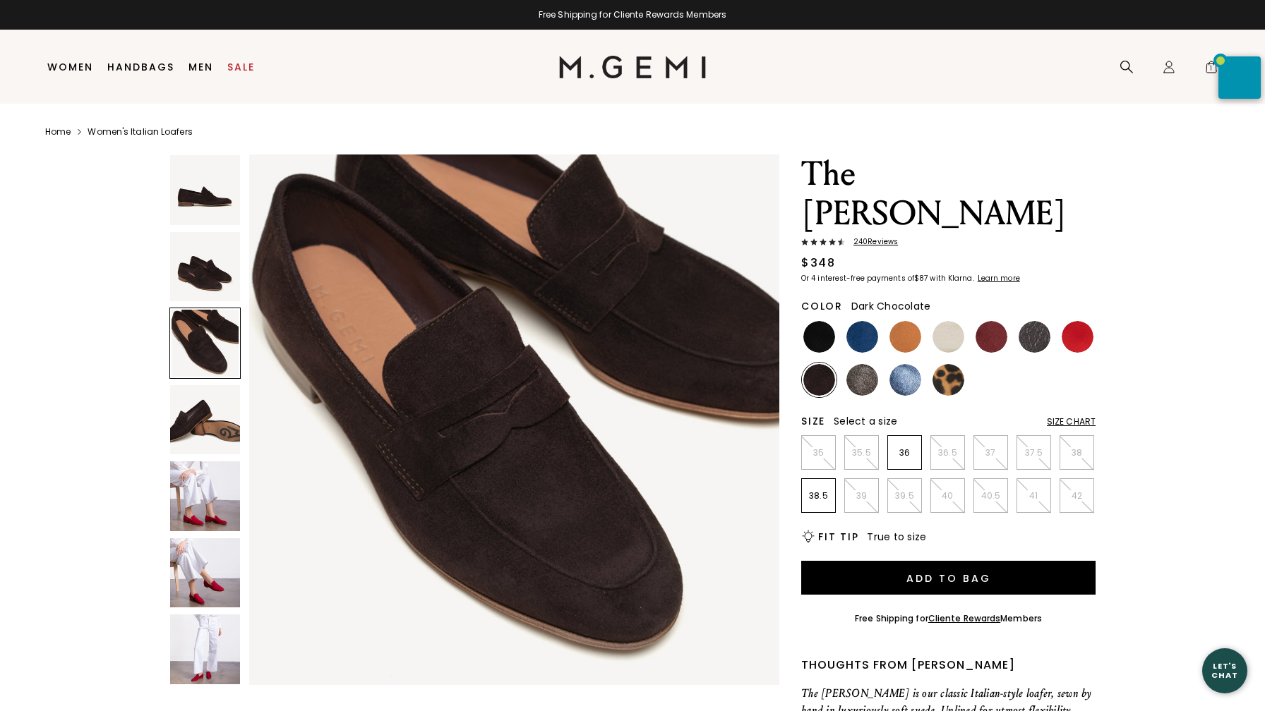
click at [215, 508] on img at bounding box center [205, 497] width 70 height 70
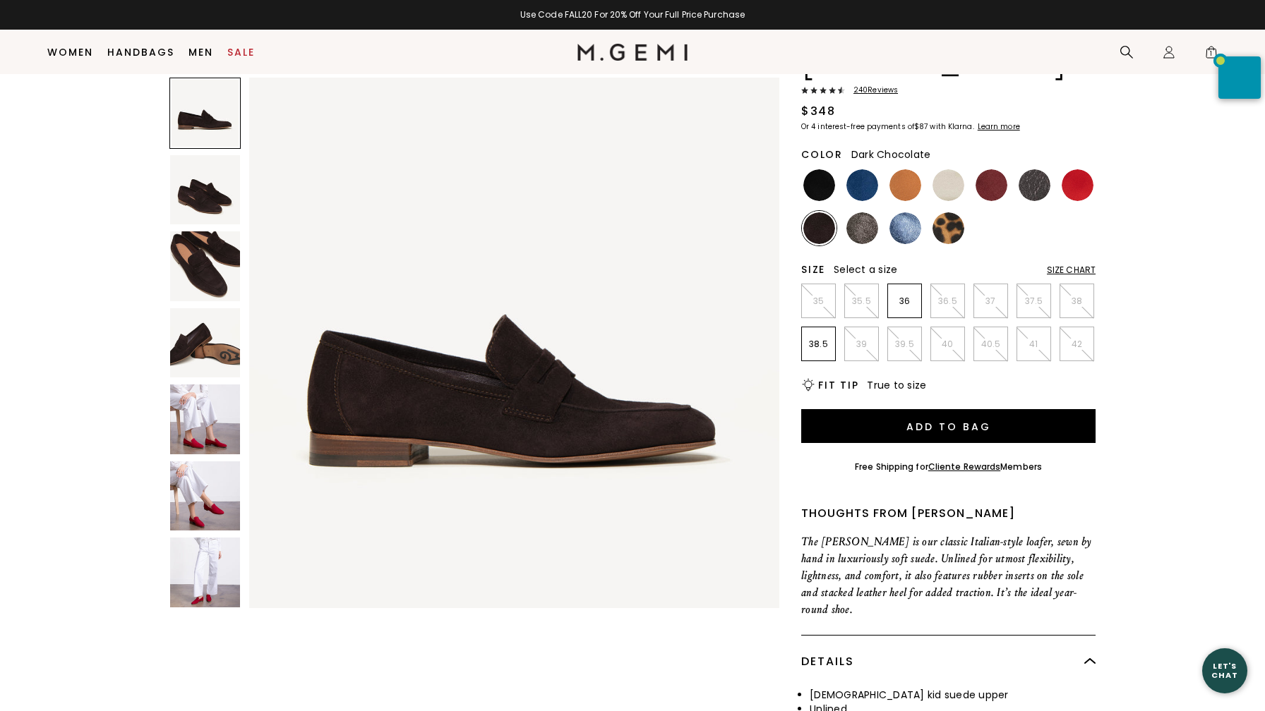
scroll to position [0, 0]
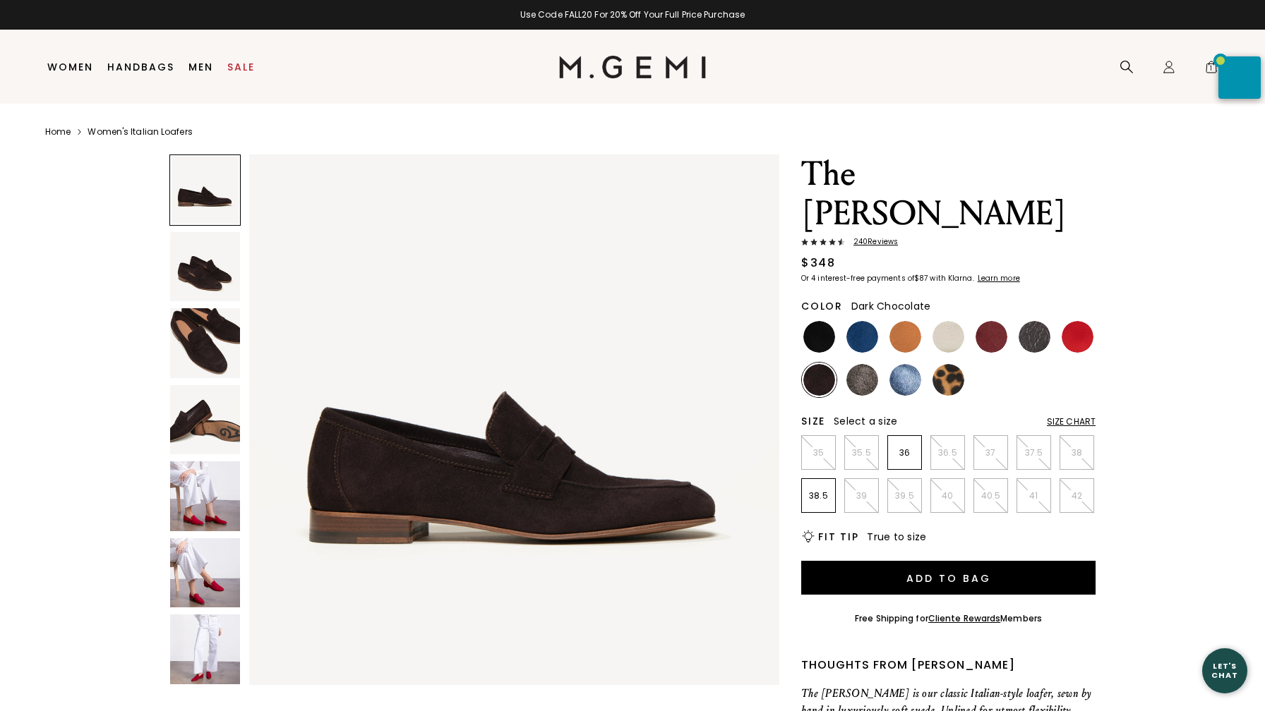
click at [882, 238] on span "240 Review s" at bounding box center [871, 242] width 53 height 8
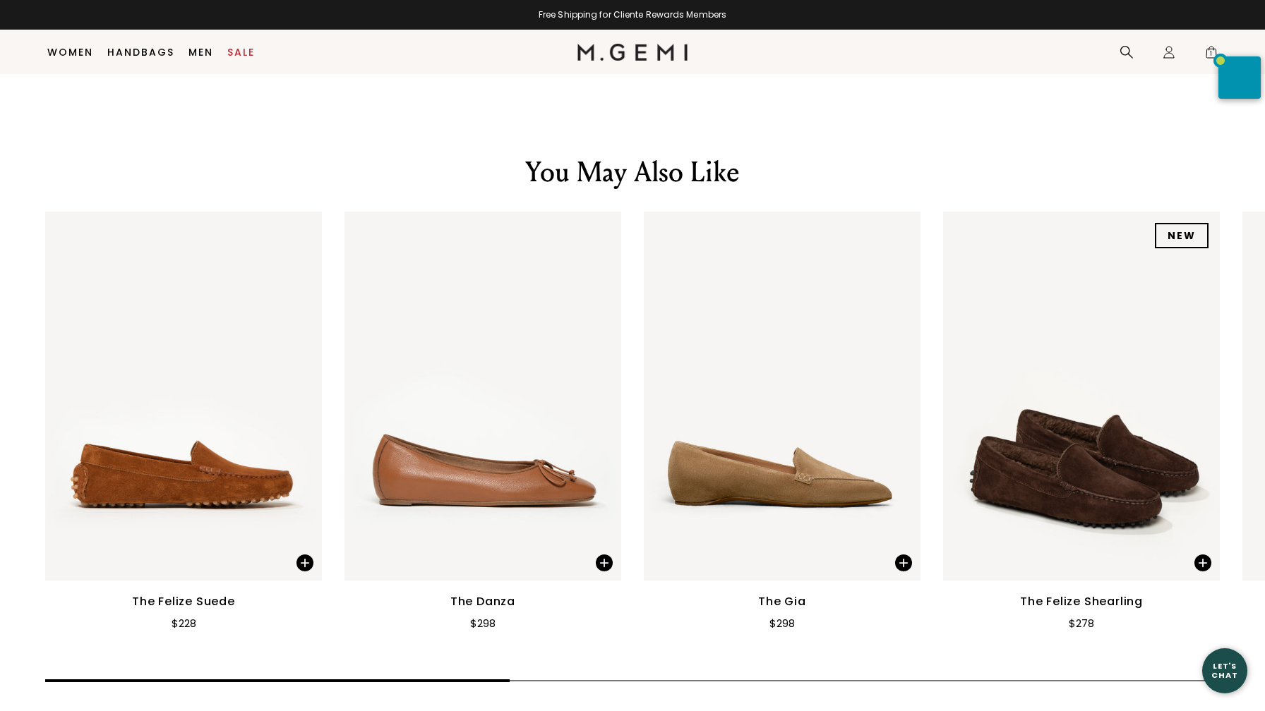
scroll to position [2287, 0]
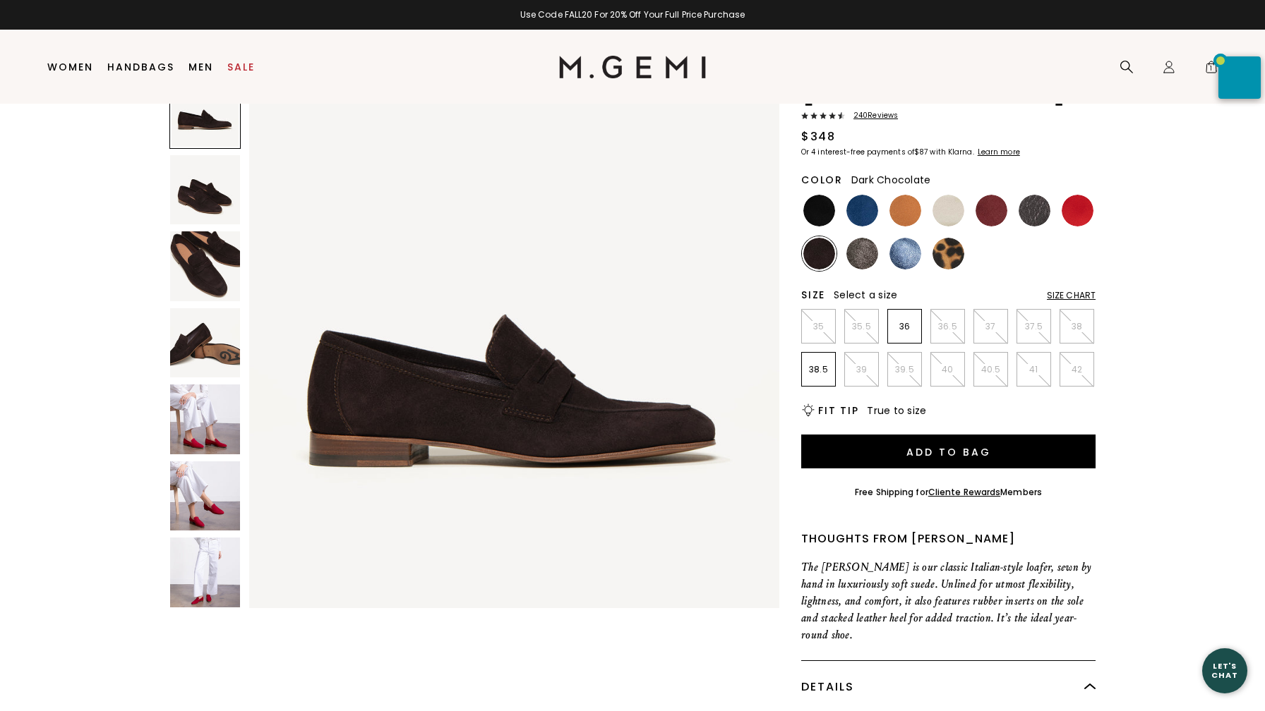
scroll to position [0, 0]
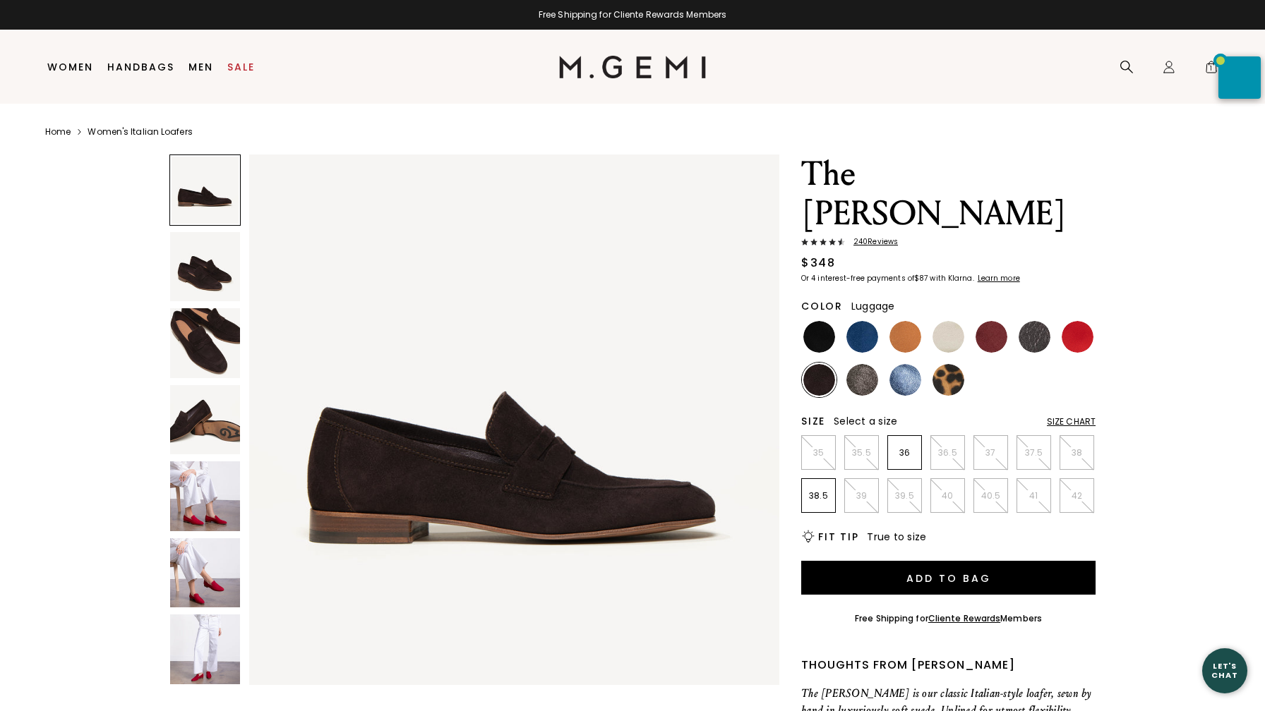
type input "jeans"
click at [905, 321] on img at bounding box center [905, 337] width 32 height 32
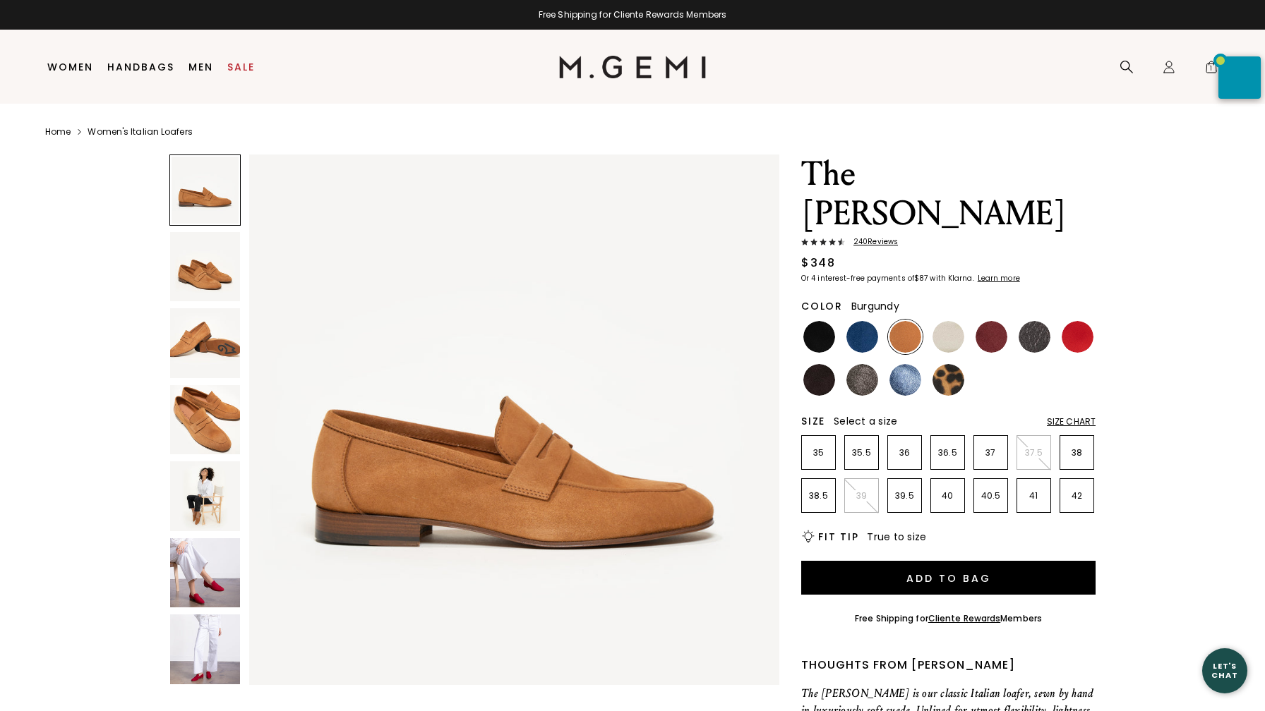
click at [994, 321] on img at bounding box center [991, 337] width 32 height 32
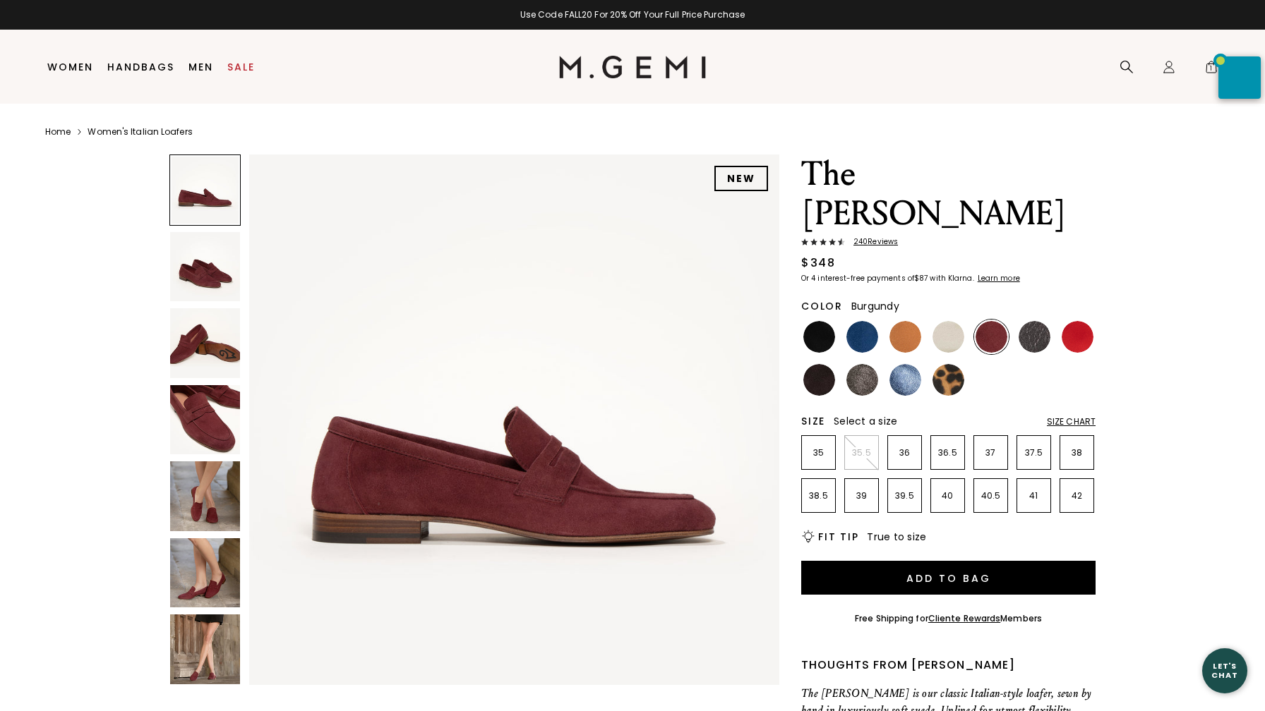
click at [201, 509] on img at bounding box center [205, 497] width 70 height 70
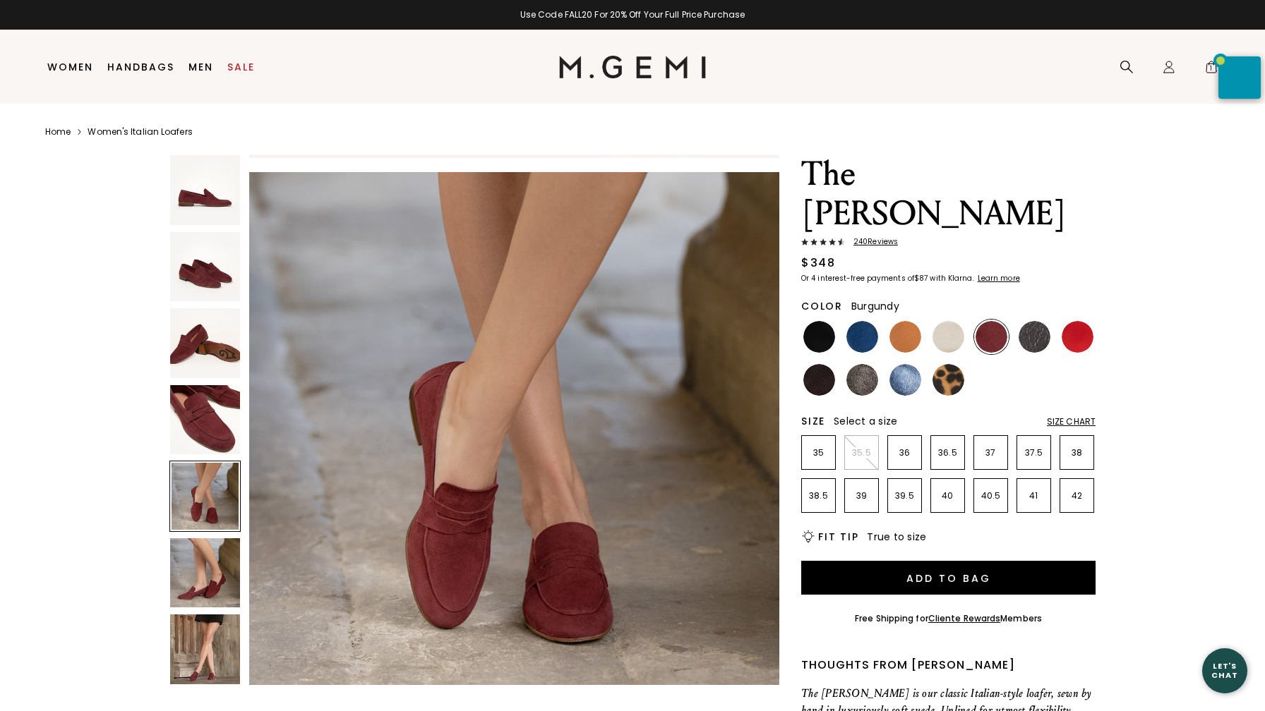
scroll to position [2178, 0]
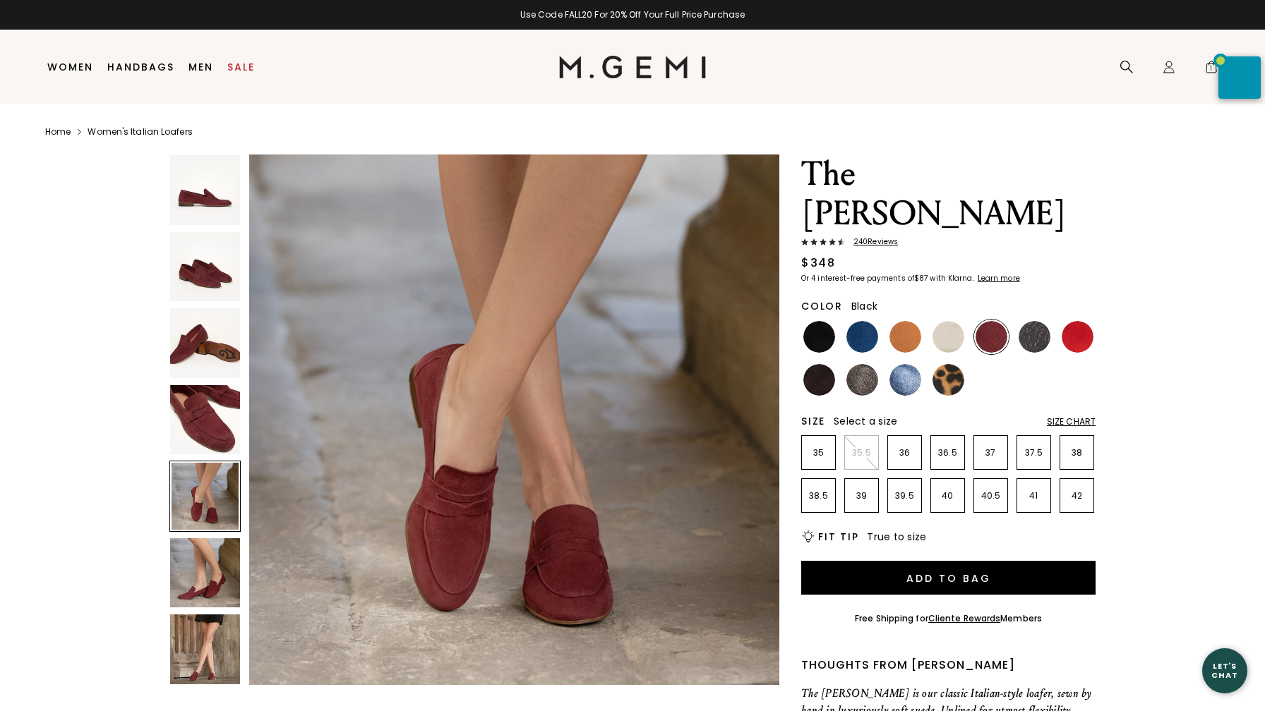
click at [819, 321] on img at bounding box center [819, 337] width 32 height 32
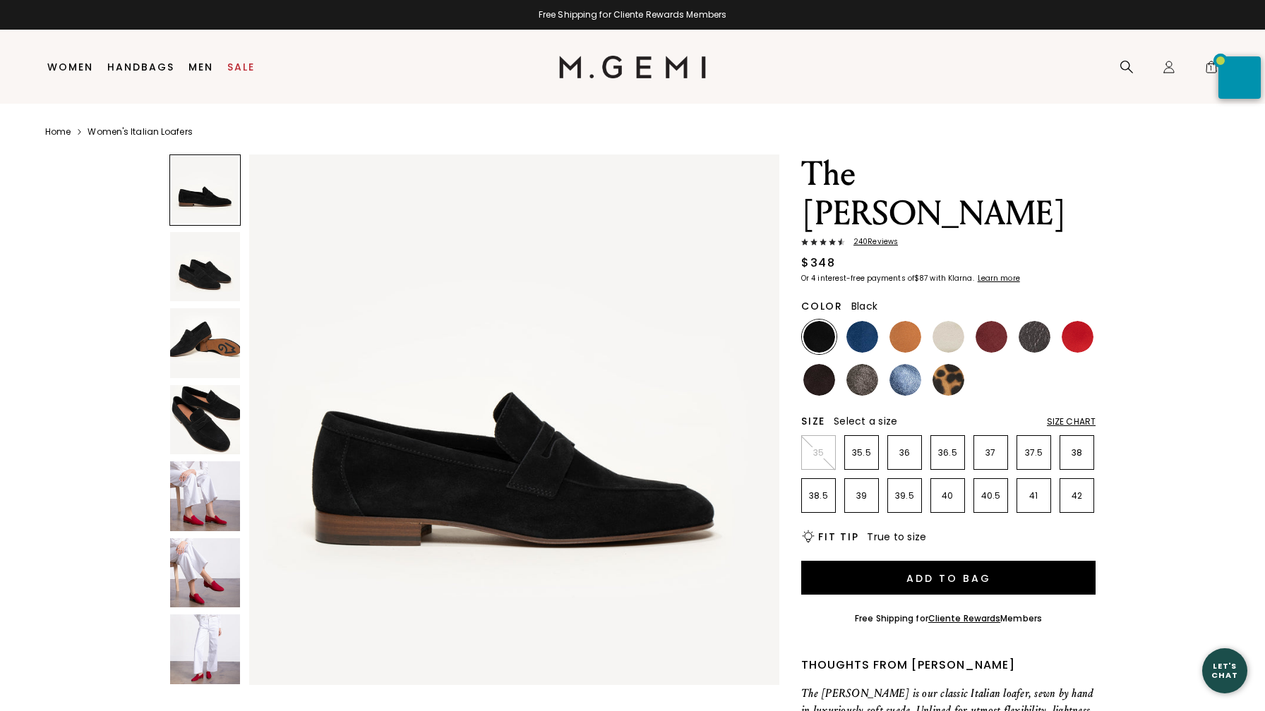
click at [194, 438] on img at bounding box center [205, 420] width 70 height 70
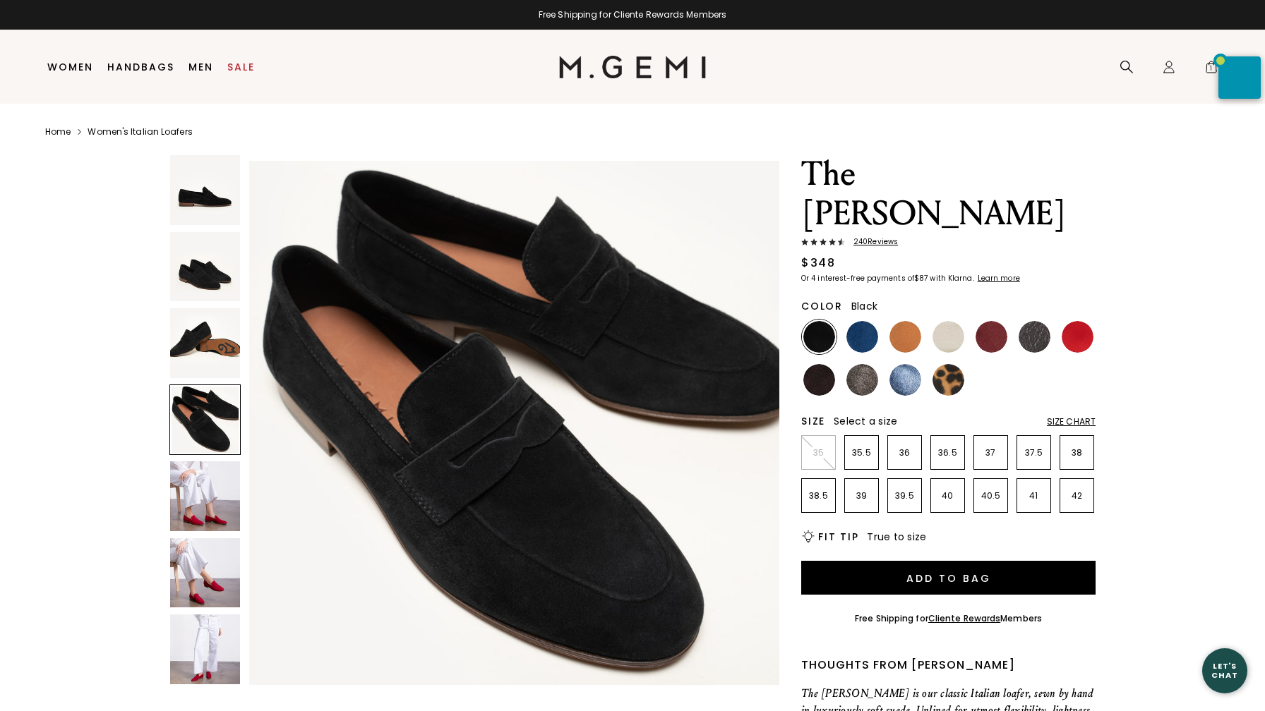
scroll to position [1634, 0]
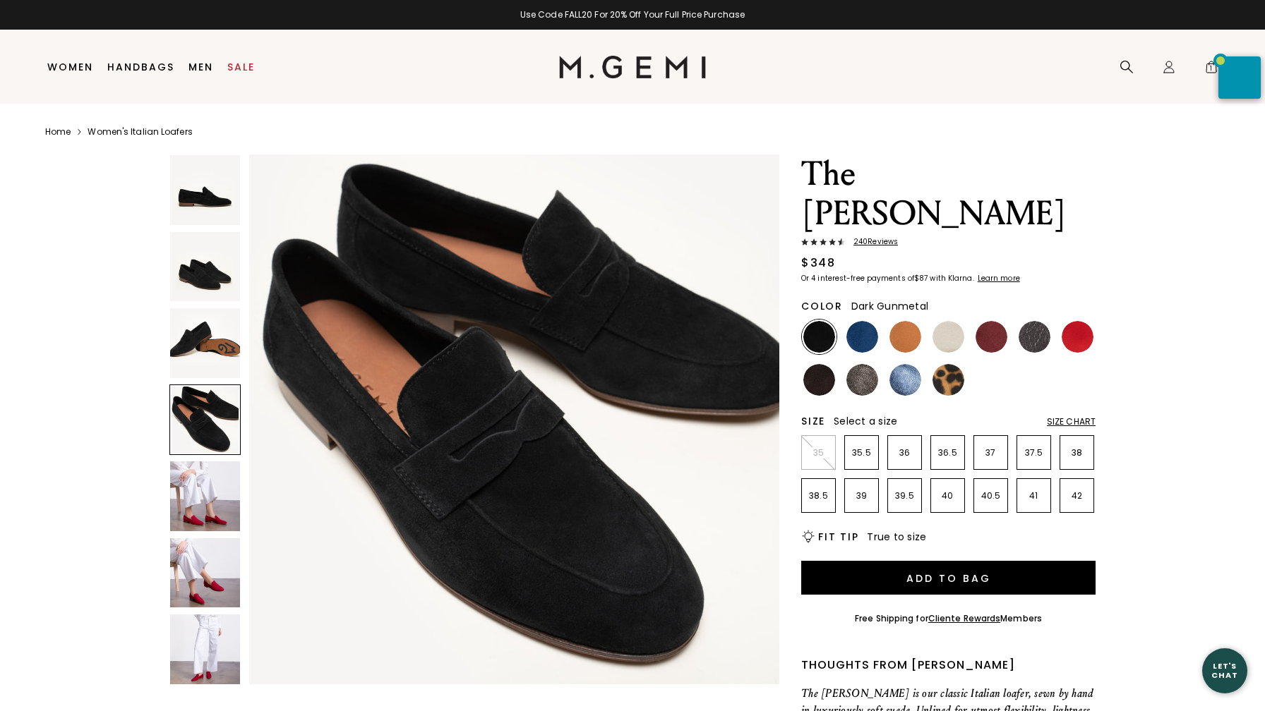
click at [1033, 321] on img at bounding box center [1034, 337] width 32 height 32
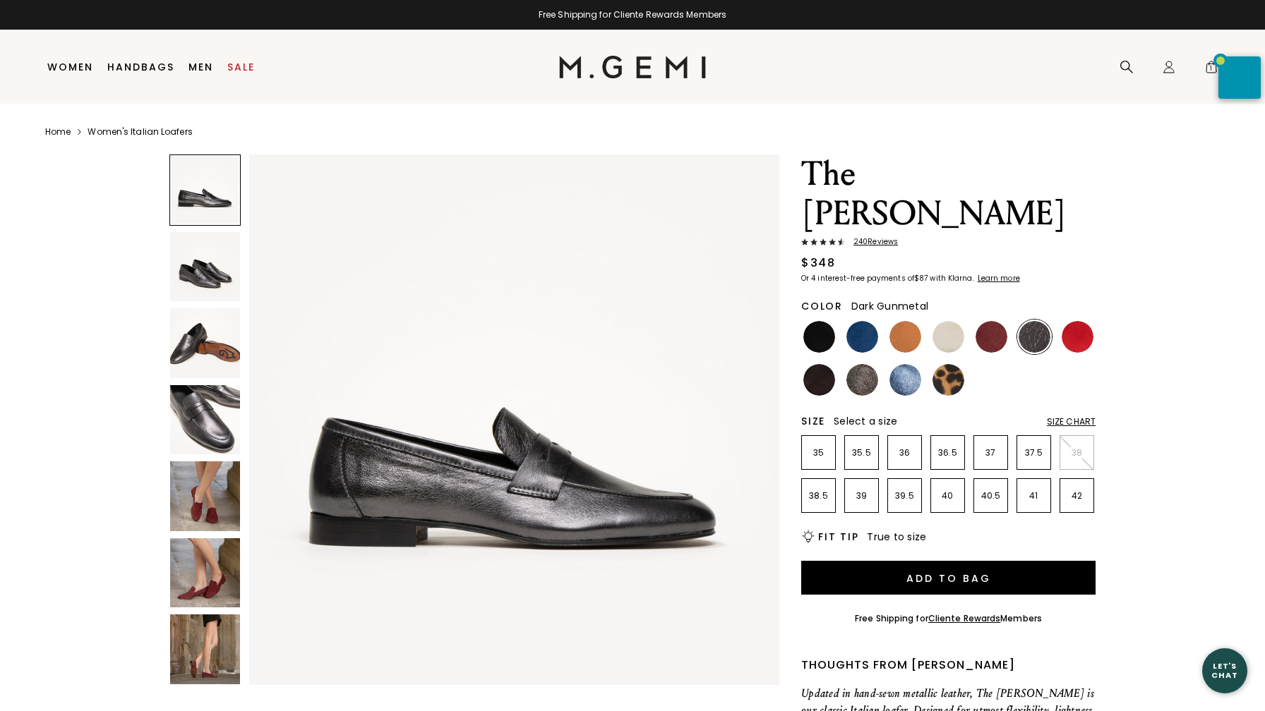
click at [202, 424] on img at bounding box center [205, 420] width 70 height 70
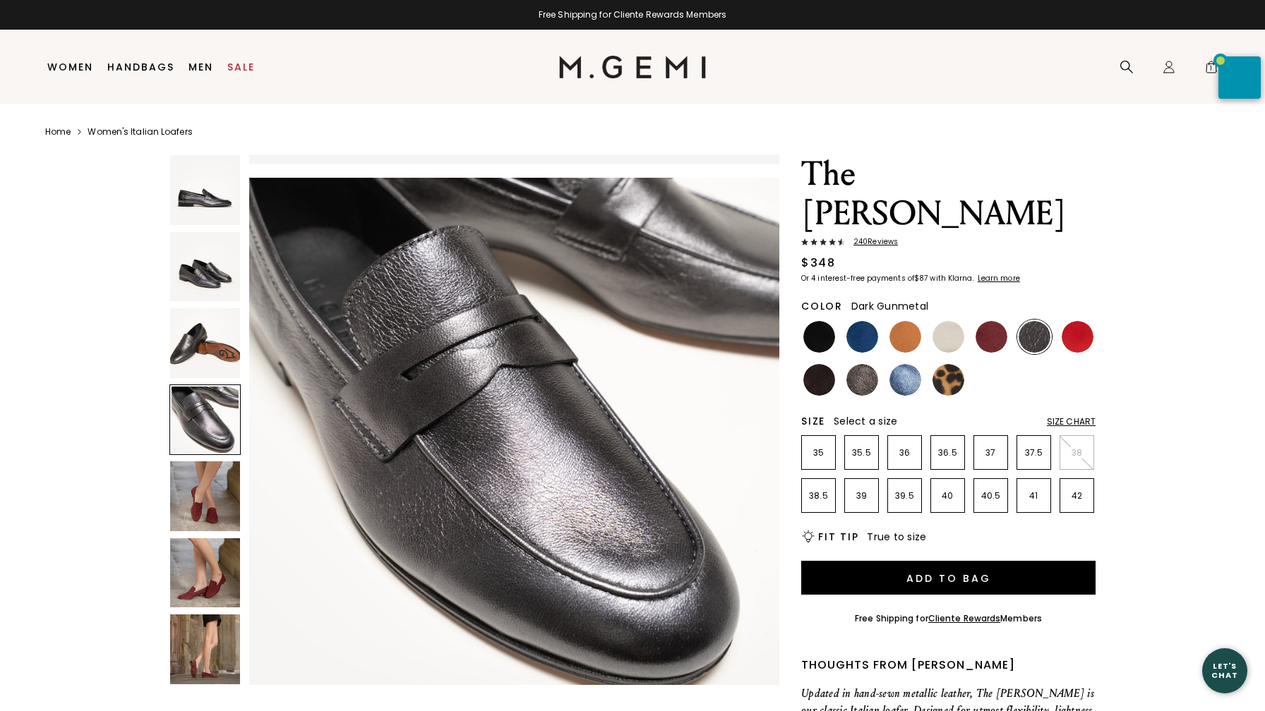
scroll to position [1634, 0]
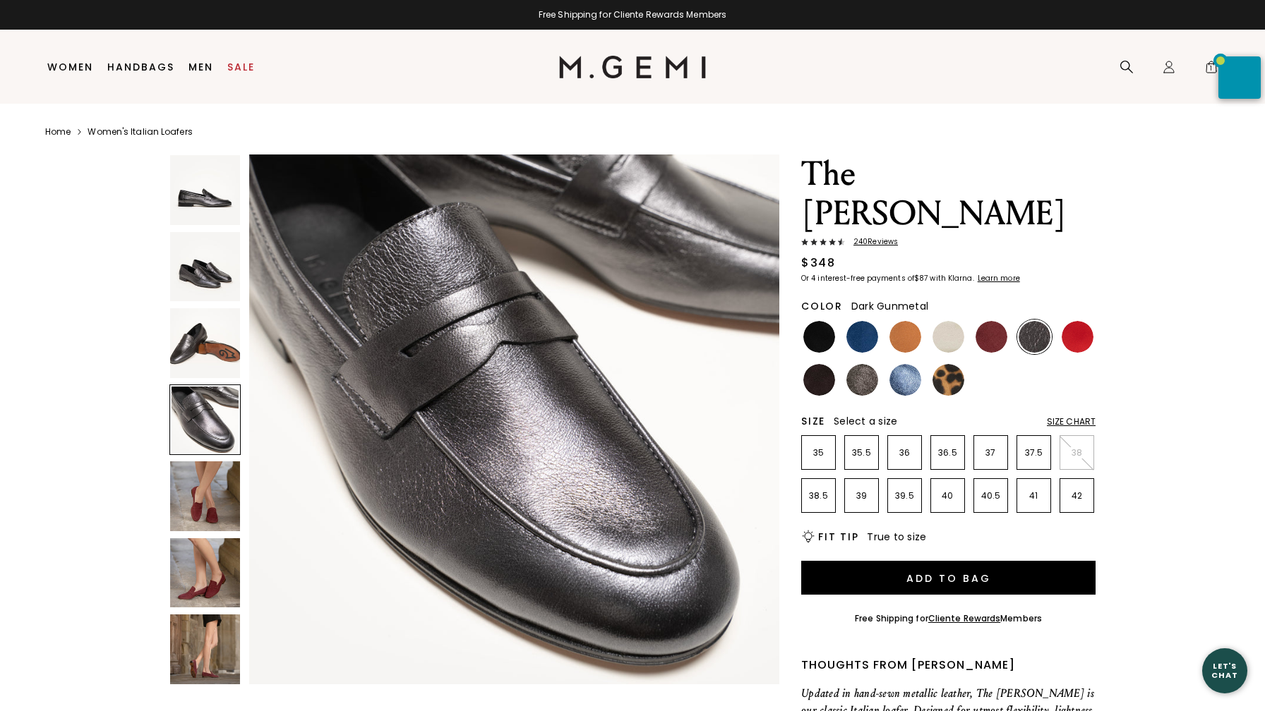
click at [199, 271] on img at bounding box center [205, 267] width 70 height 70
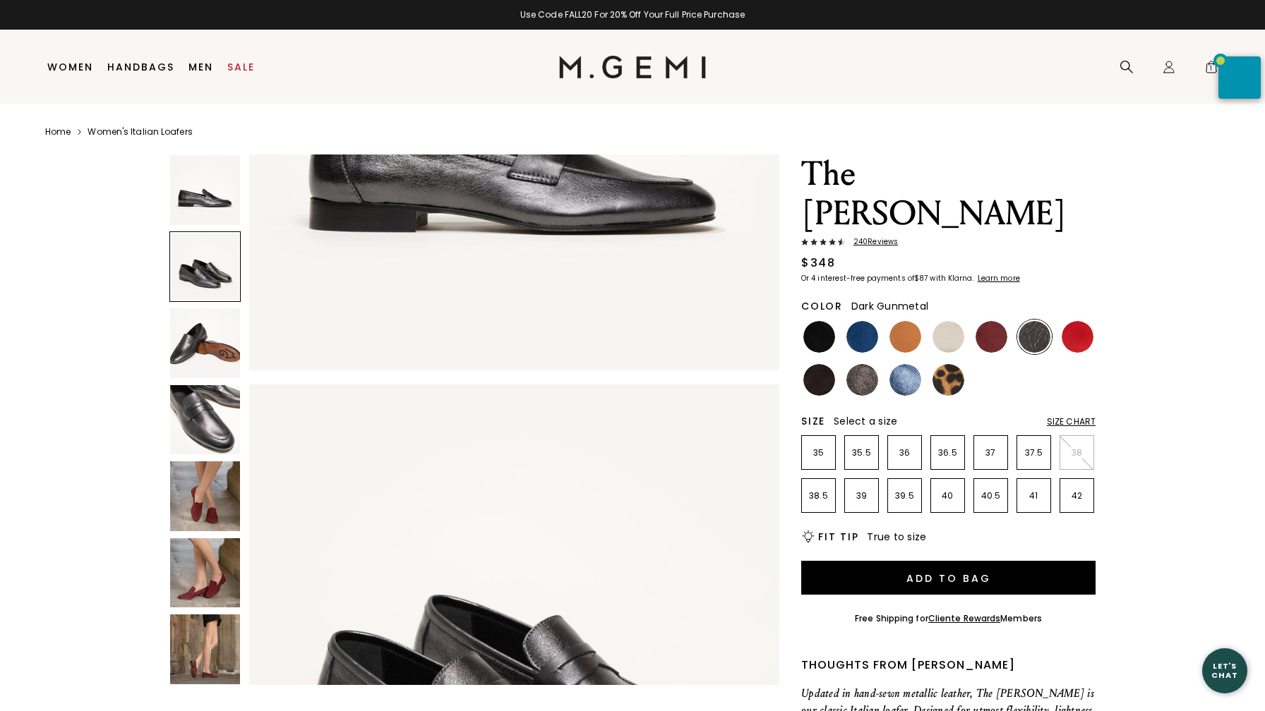
scroll to position [0, 0]
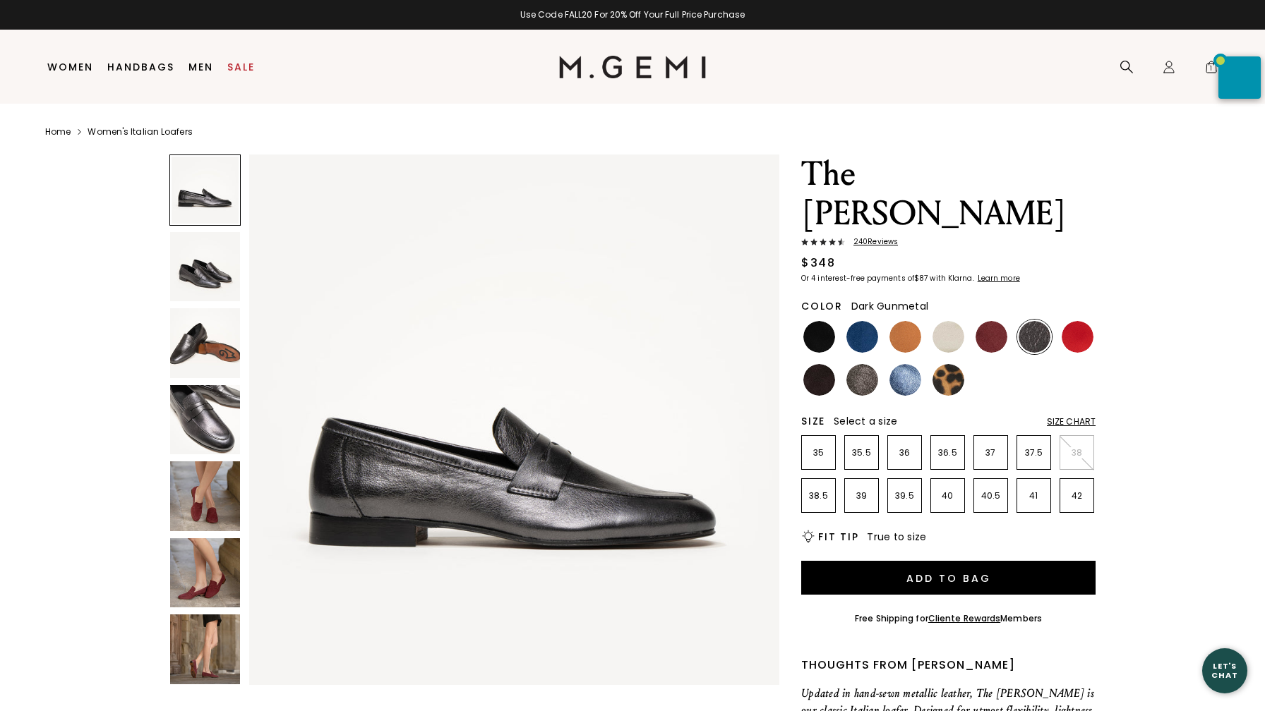
click at [871, 238] on span "240 Review s" at bounding box center [871, 242] width 53 height 8
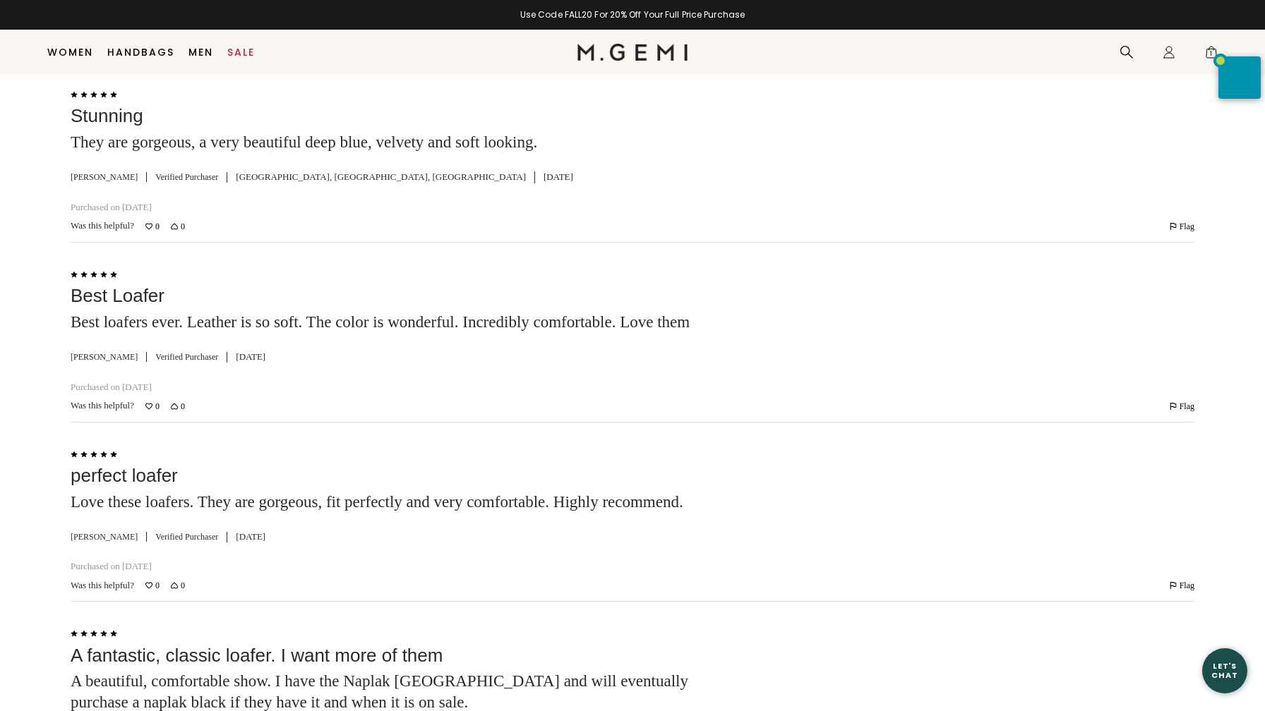
scroll to position [3062, 0]
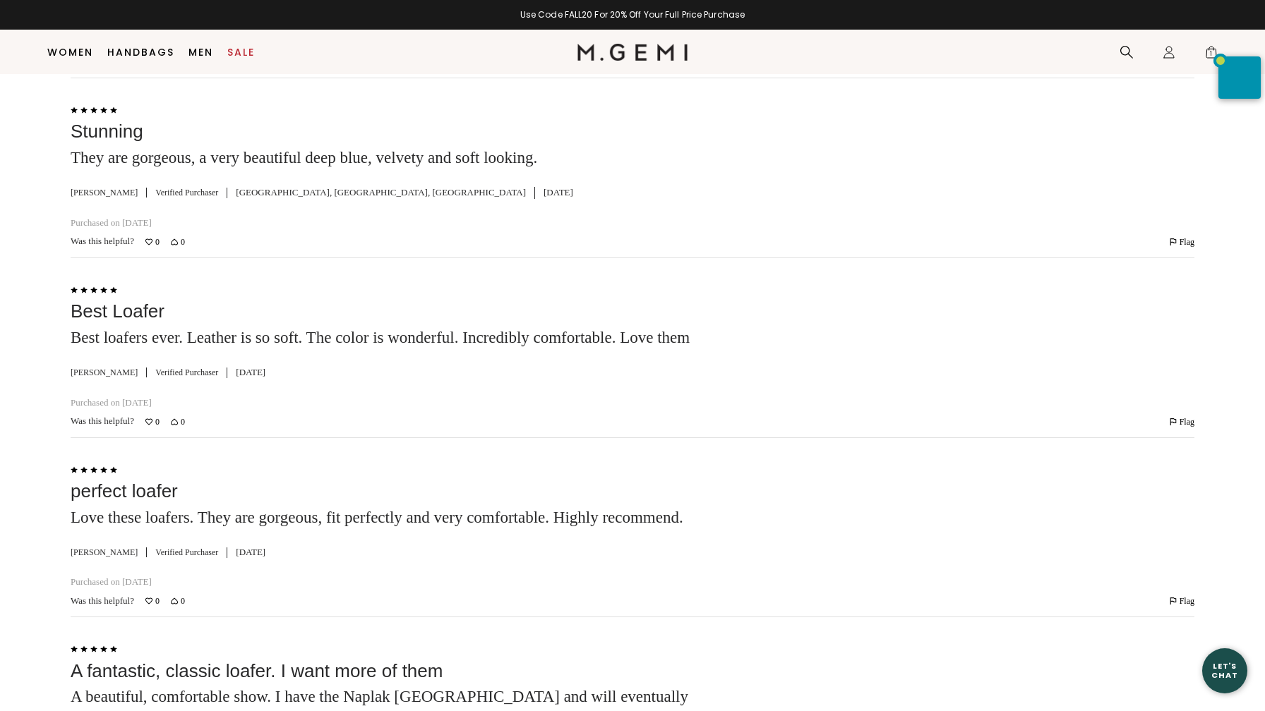
click at [235, 66] on input "Search reviews…" at bounding box center [289, 52] width 179 height 30
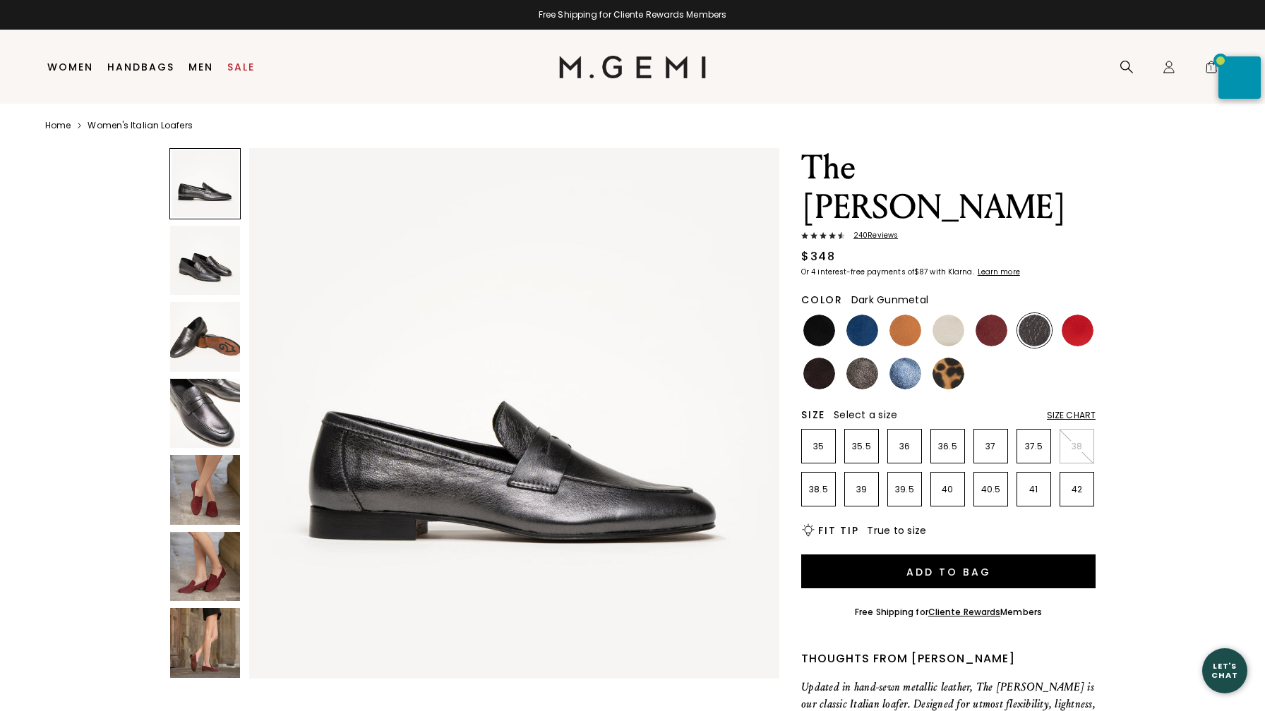
scroll to position [0, 0]
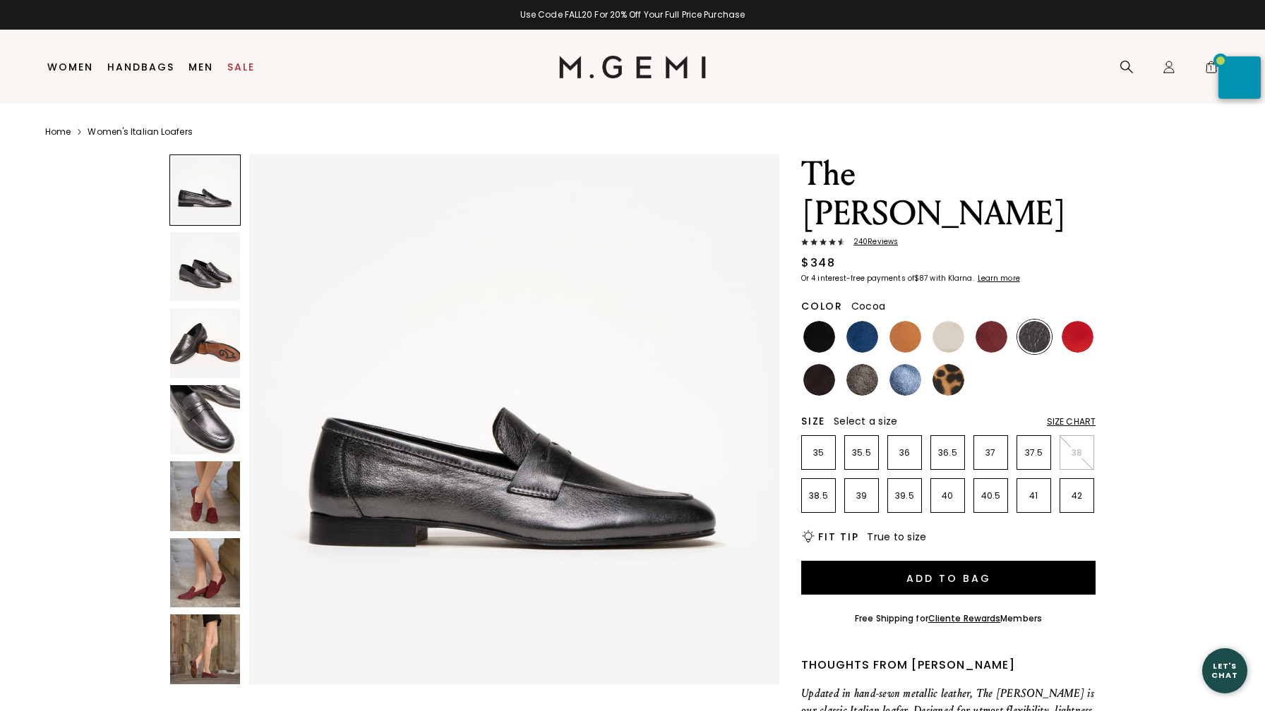
type input "metallic"
click at [865, 364] on img at bounding box center [862, 380] width 32 height 32
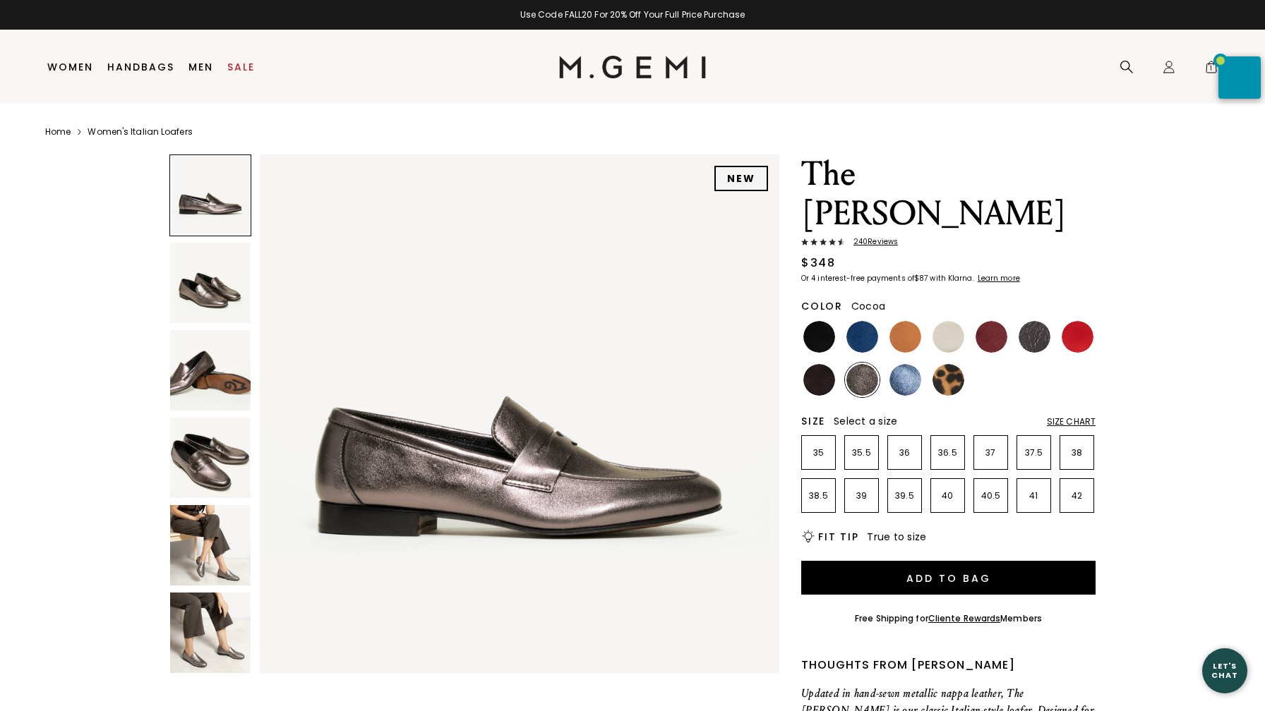
click at [209, 452] on img at bounding box center [210, 458] width 80 height 80
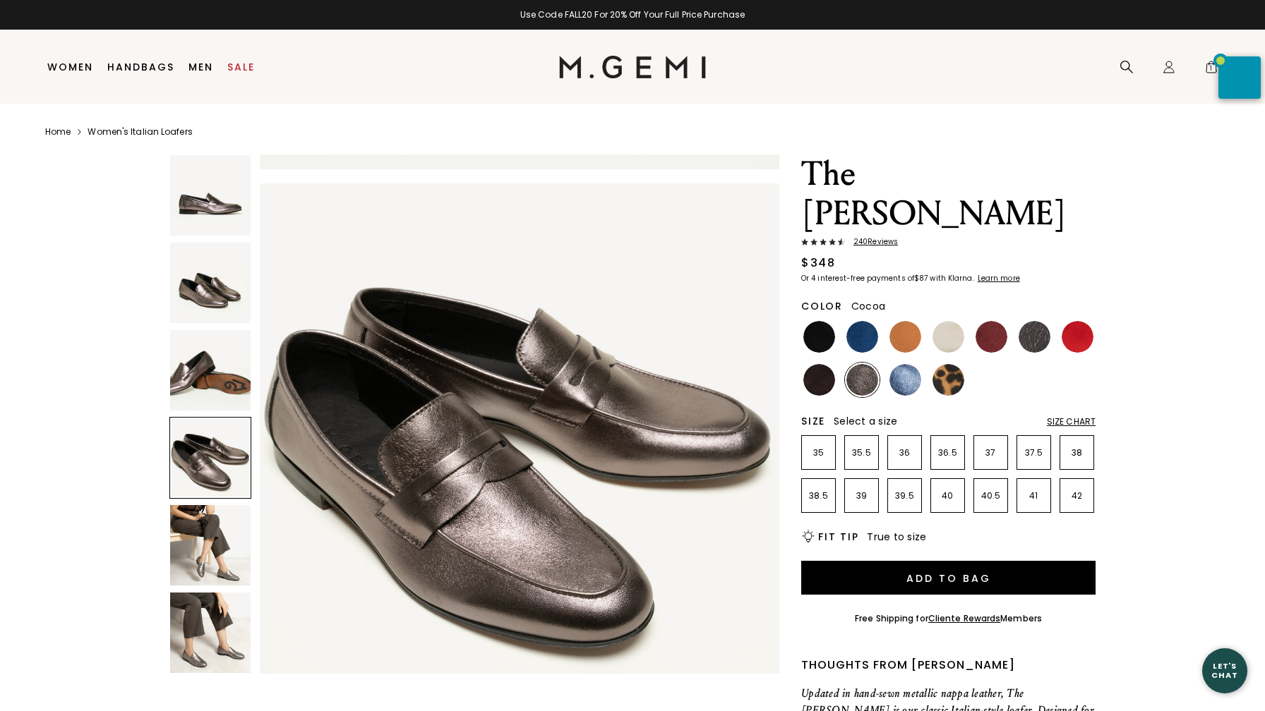
scroll to position [1601, 0]
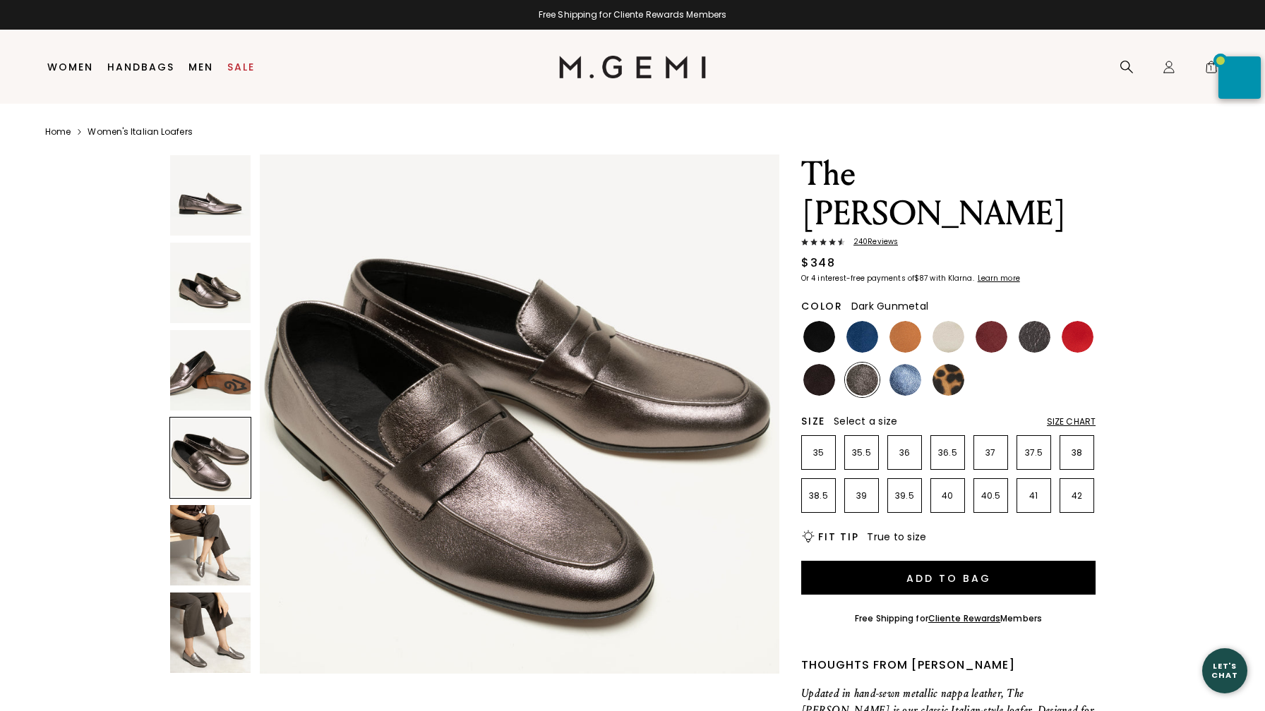
click at [1037, 321] on img at bounding box center [1034, 337] width 32 height 32
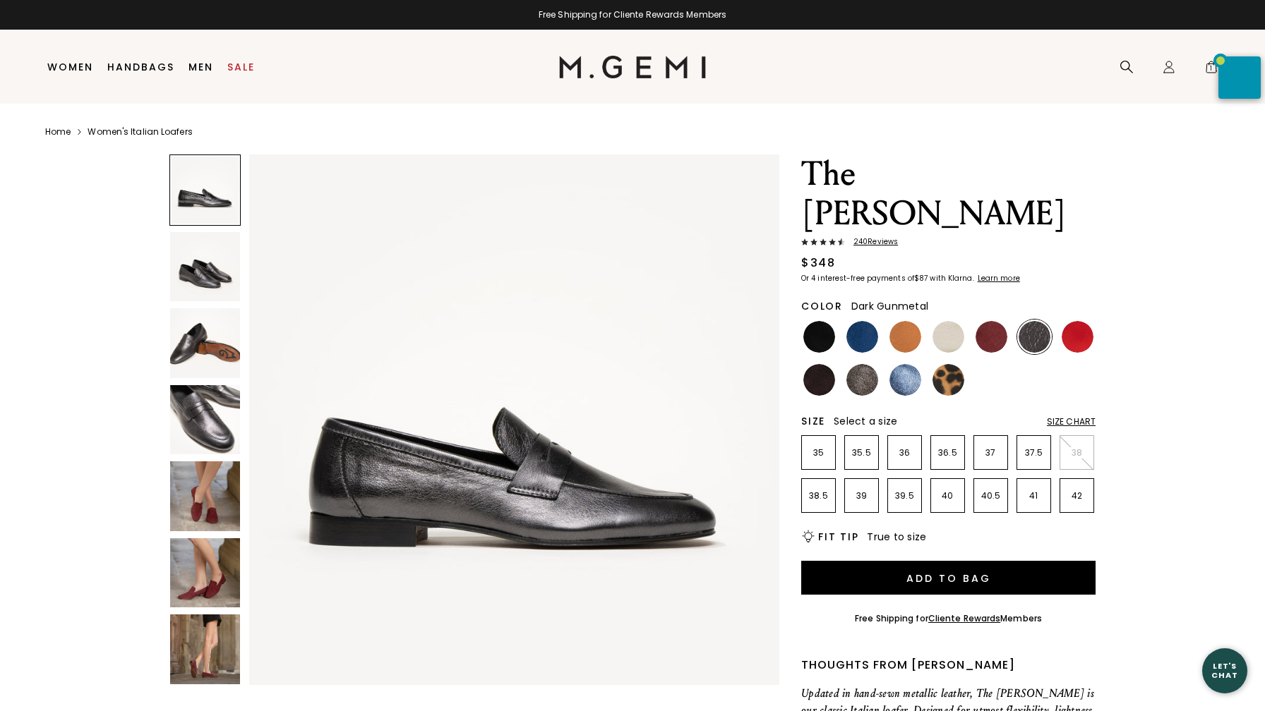
click at [199, 417] on img at bounding box center [205, 420] width 70 height 70
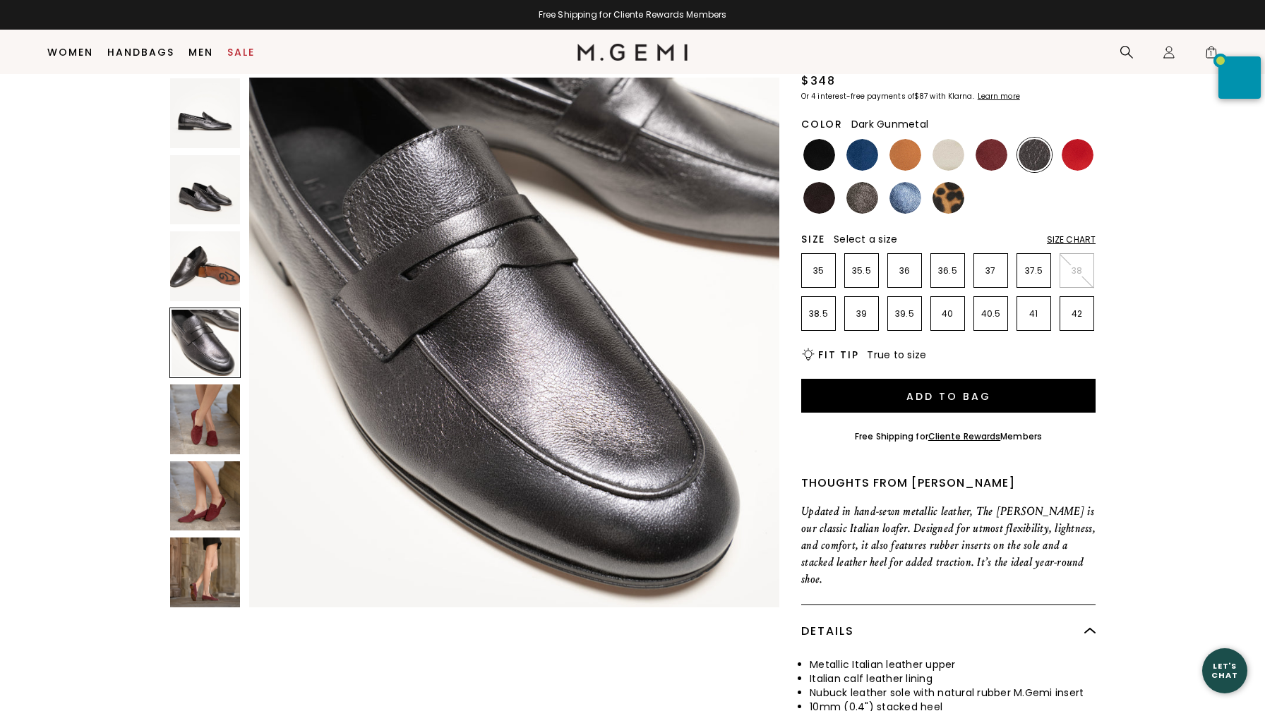
scroll to position [152, 0]
click at [861, 183] on img at bounding box center [862, 199] width 32 height 32
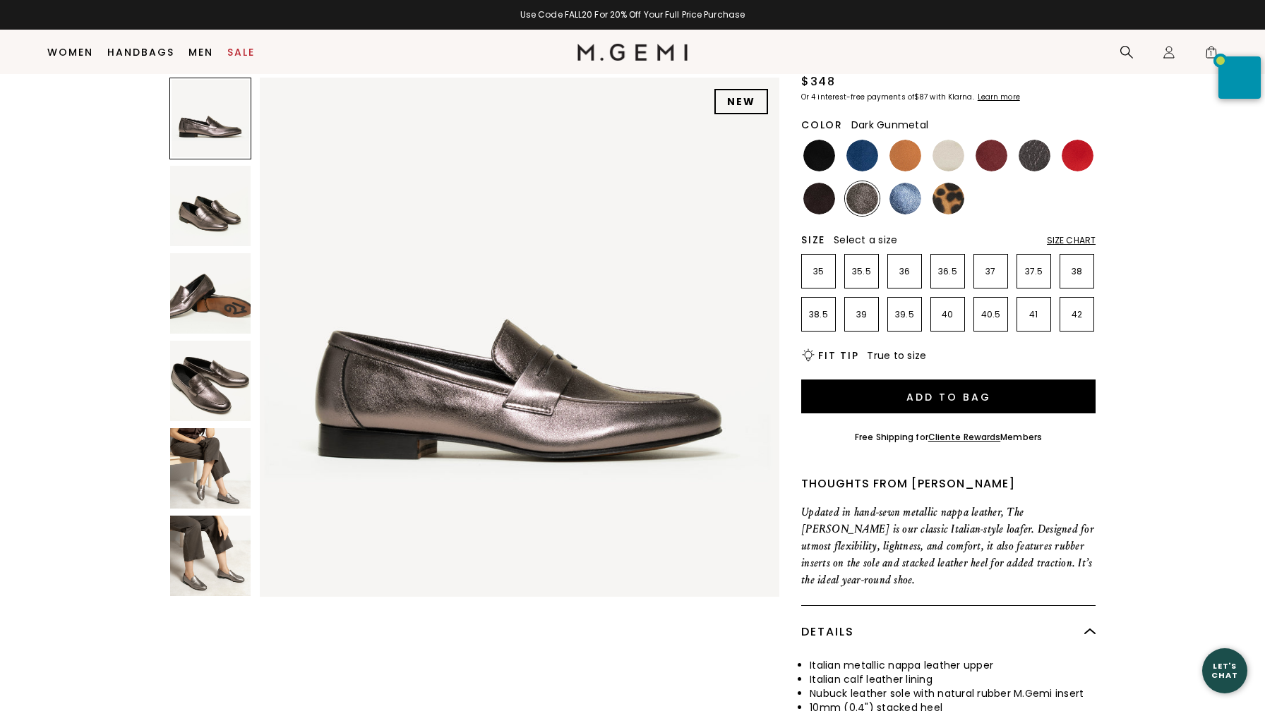
click at [1029, 140] on img at bounding box center [1034, 156] width 32 height 32
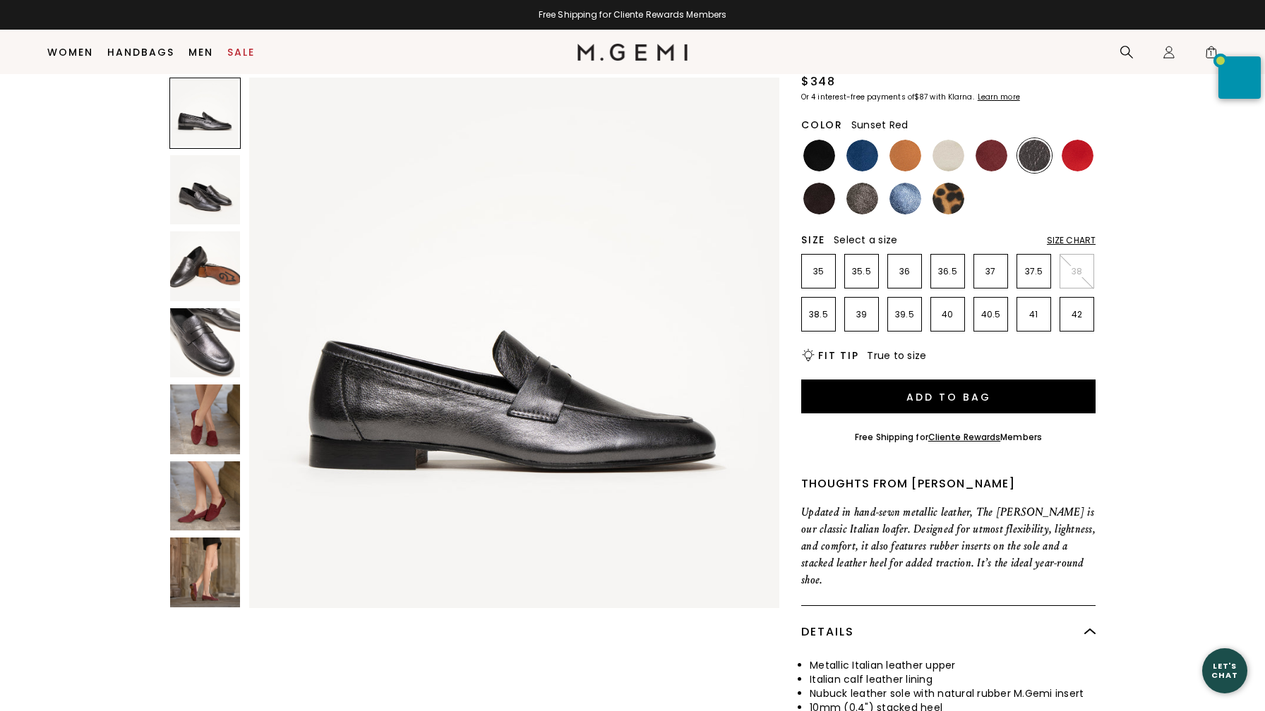
click at [1078, 140] on img at bounding box center [1078, 156] width 32 height 32
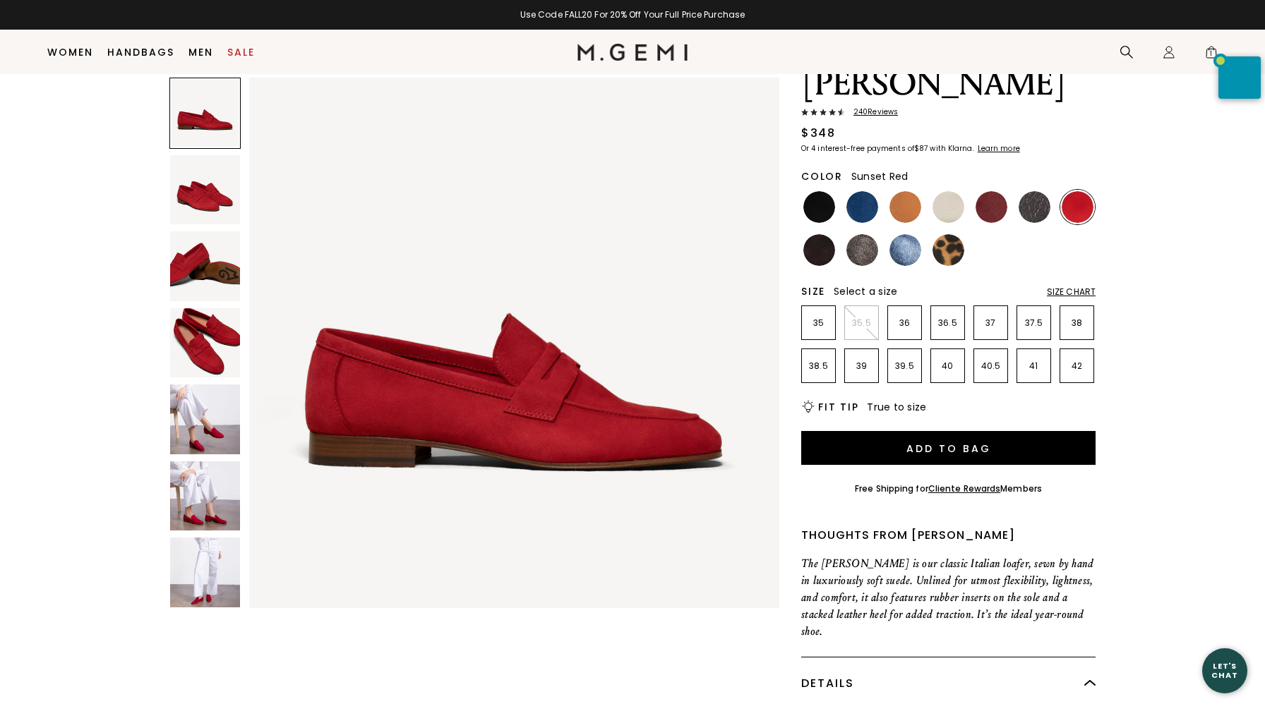
scroll to position [30, 0]
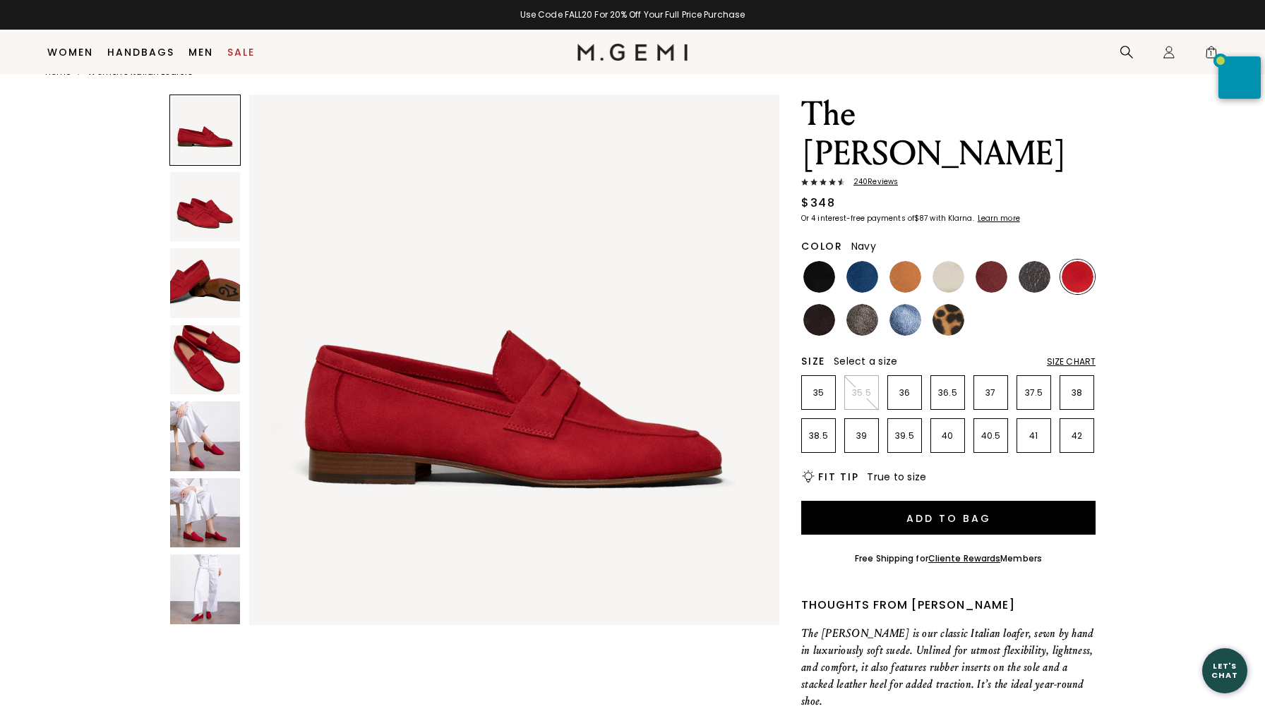
click at [857, 261] on img at bounding box center [862, 277] width 32 height 32
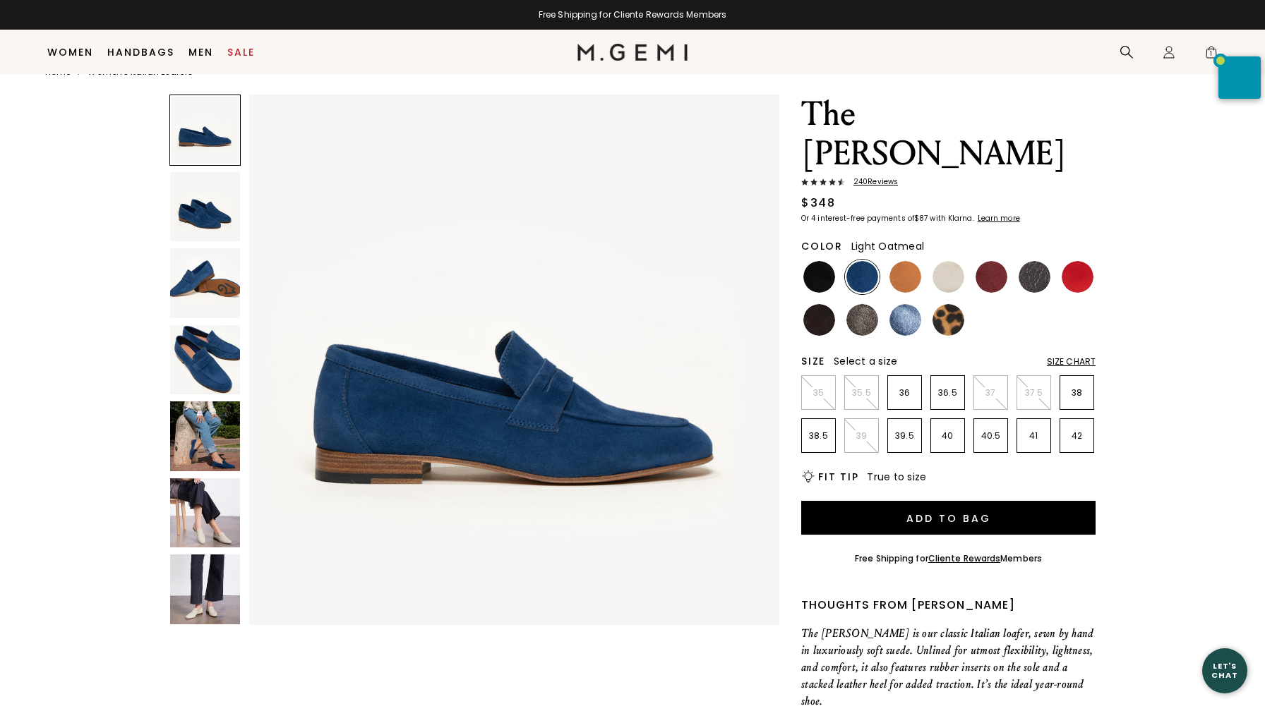
click at [949, 261] on img at bounding box center [948, 277] width 32 height 32
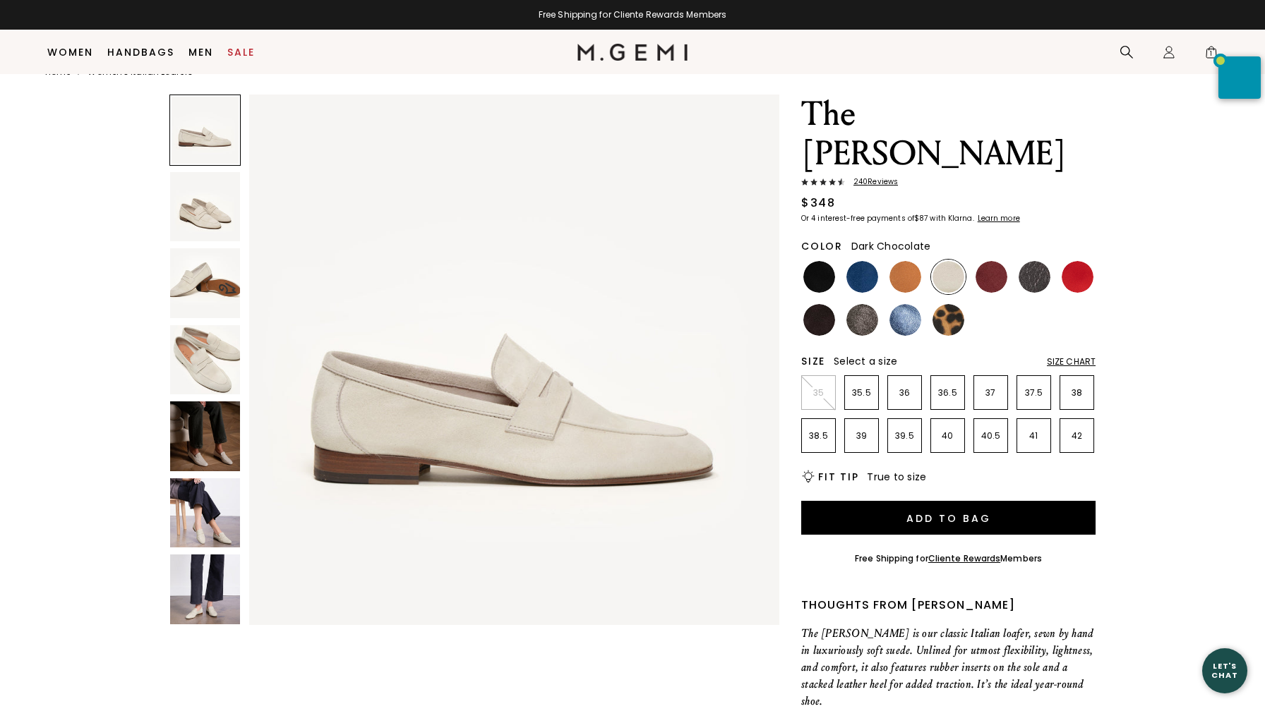
click at [817, 304] on img at bounding box center [819, 320] width 32 height 32
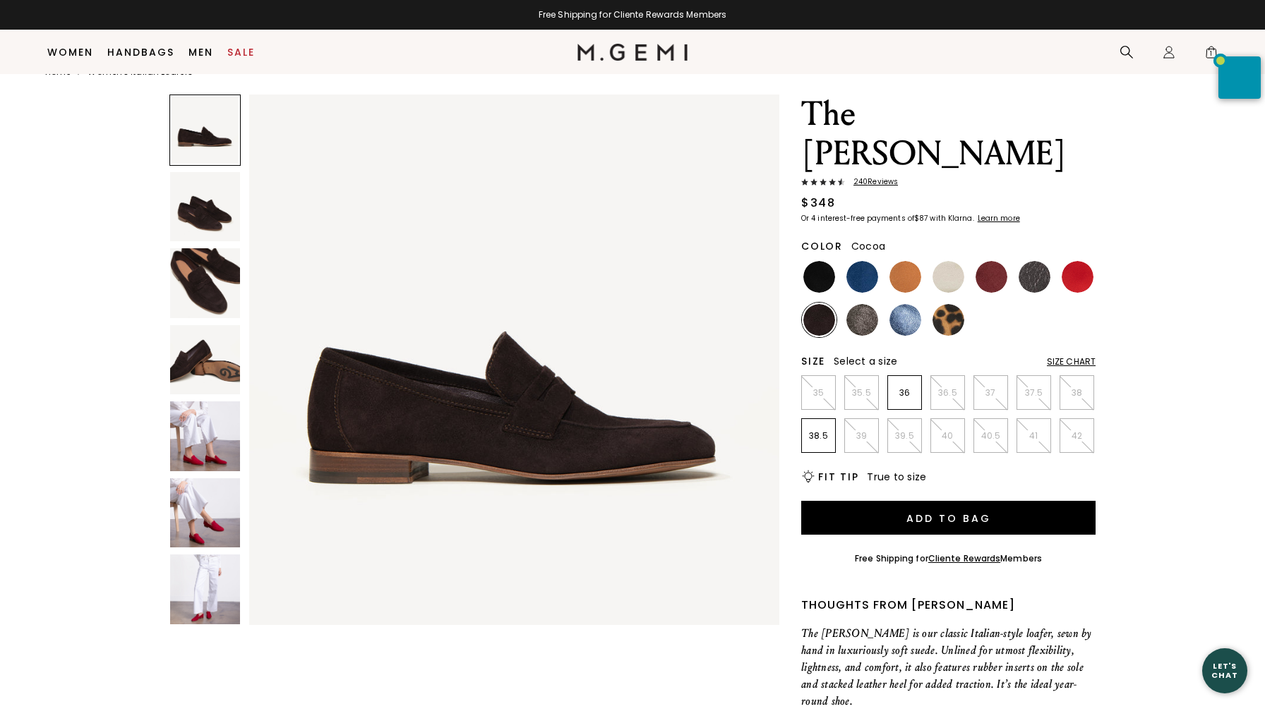
click at [863, 304] on img at bounding box center [862, 320] width 32 height 32
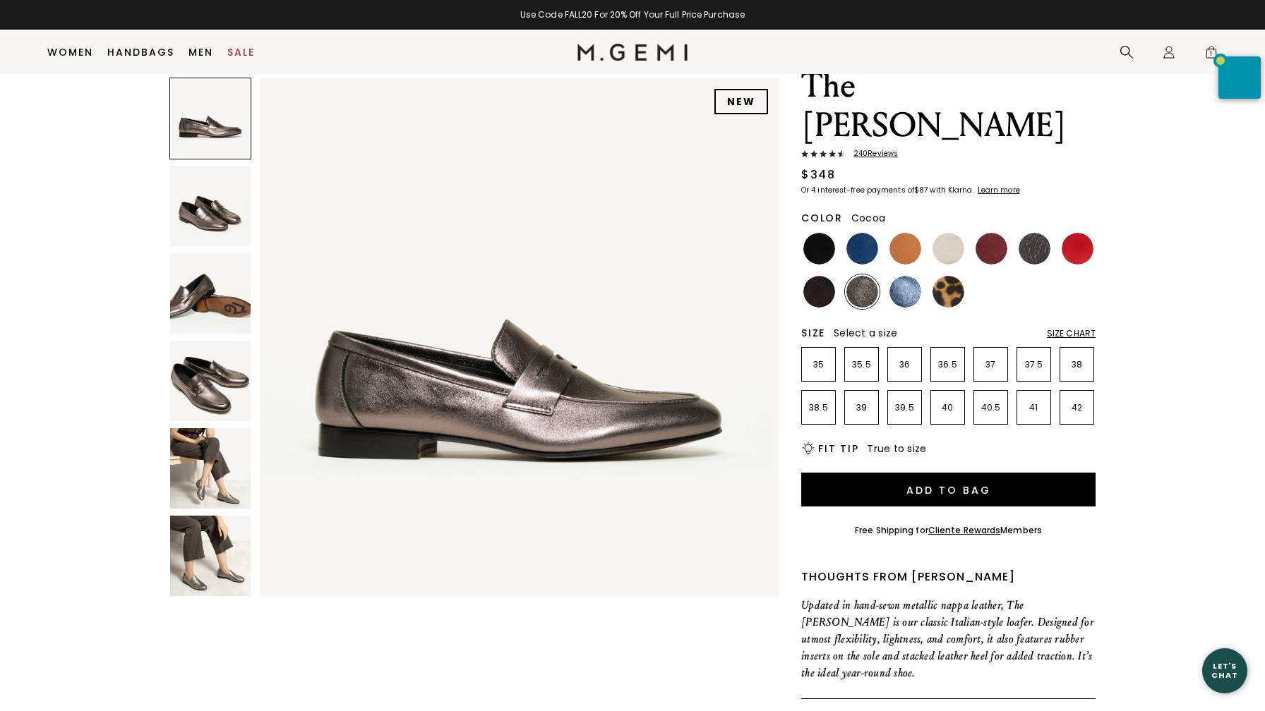
scroll to position [64, 0]
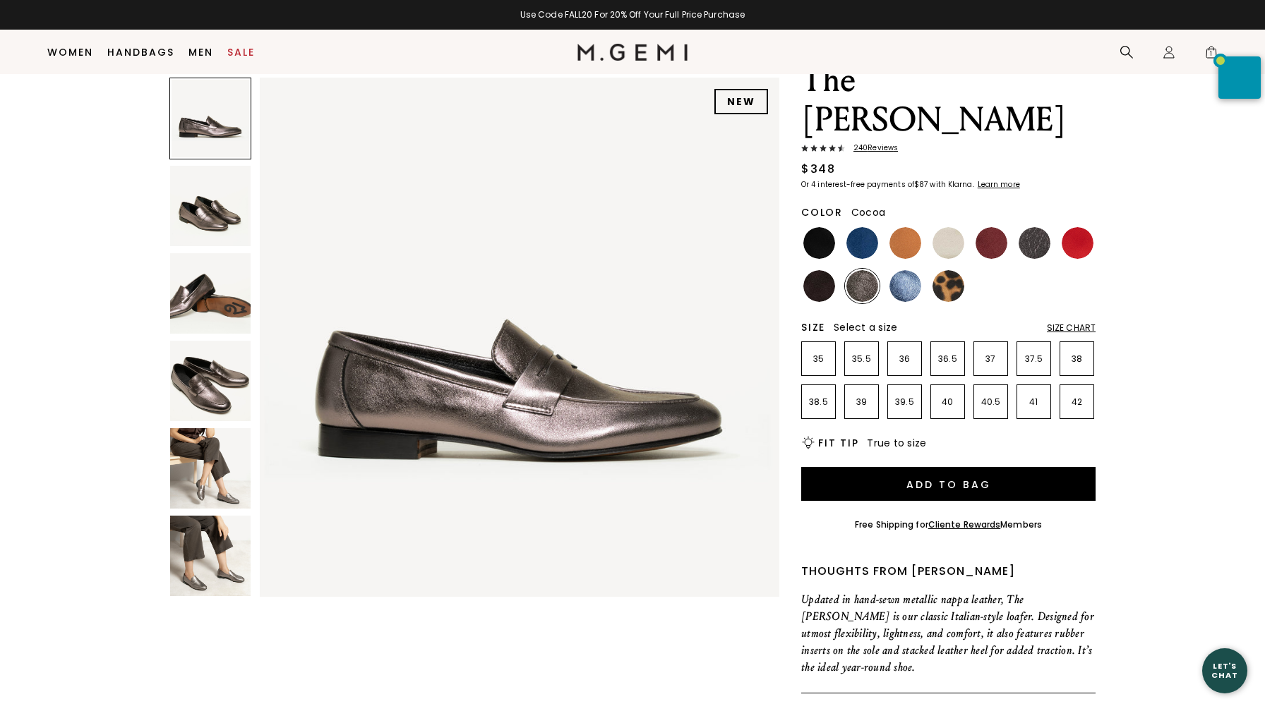
click at [206, 383] on img at bounding box center [210, 381] width 80 height 80
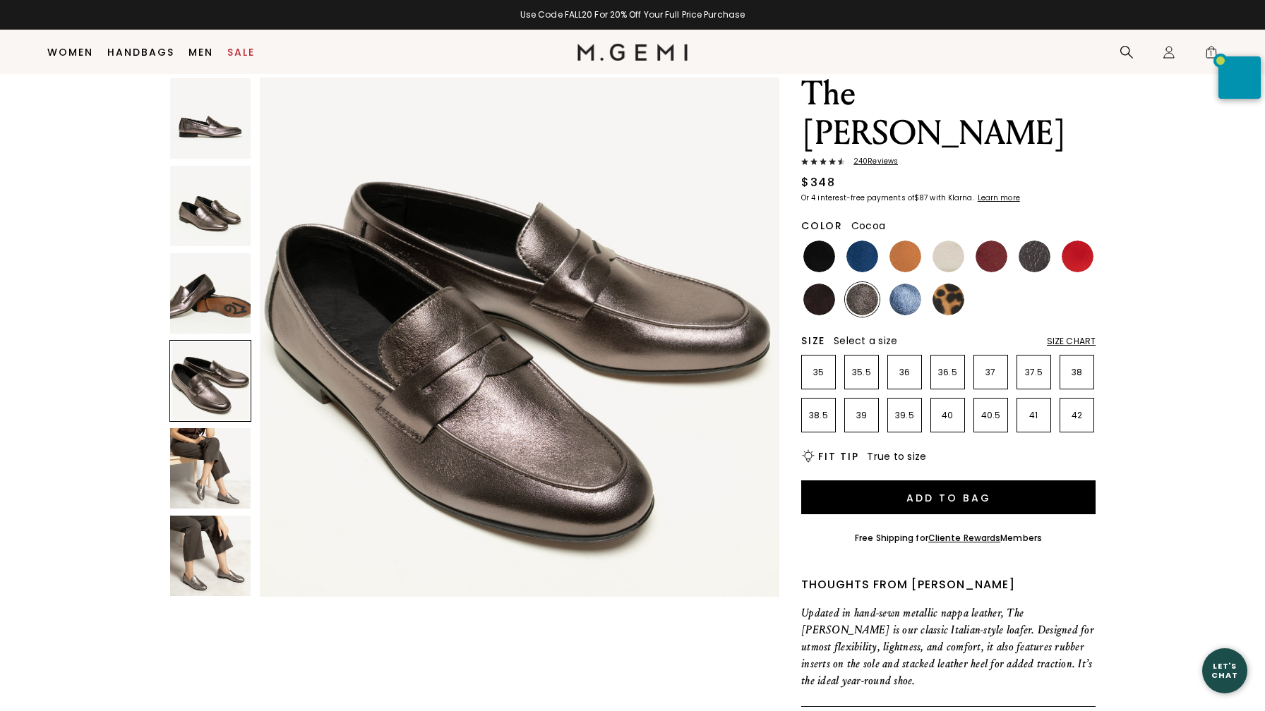
scroll to position [47, 0]
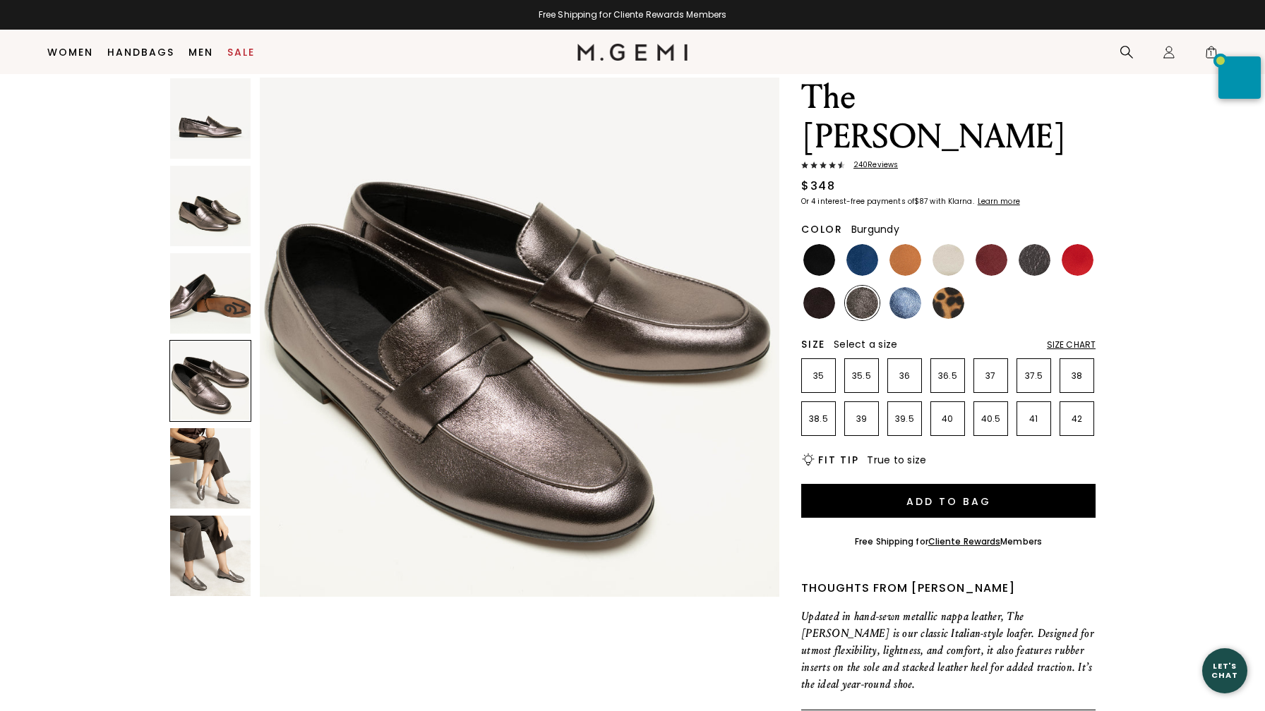
click at [989, 244] on img at bounding box center [991, 260] width 32 height 32
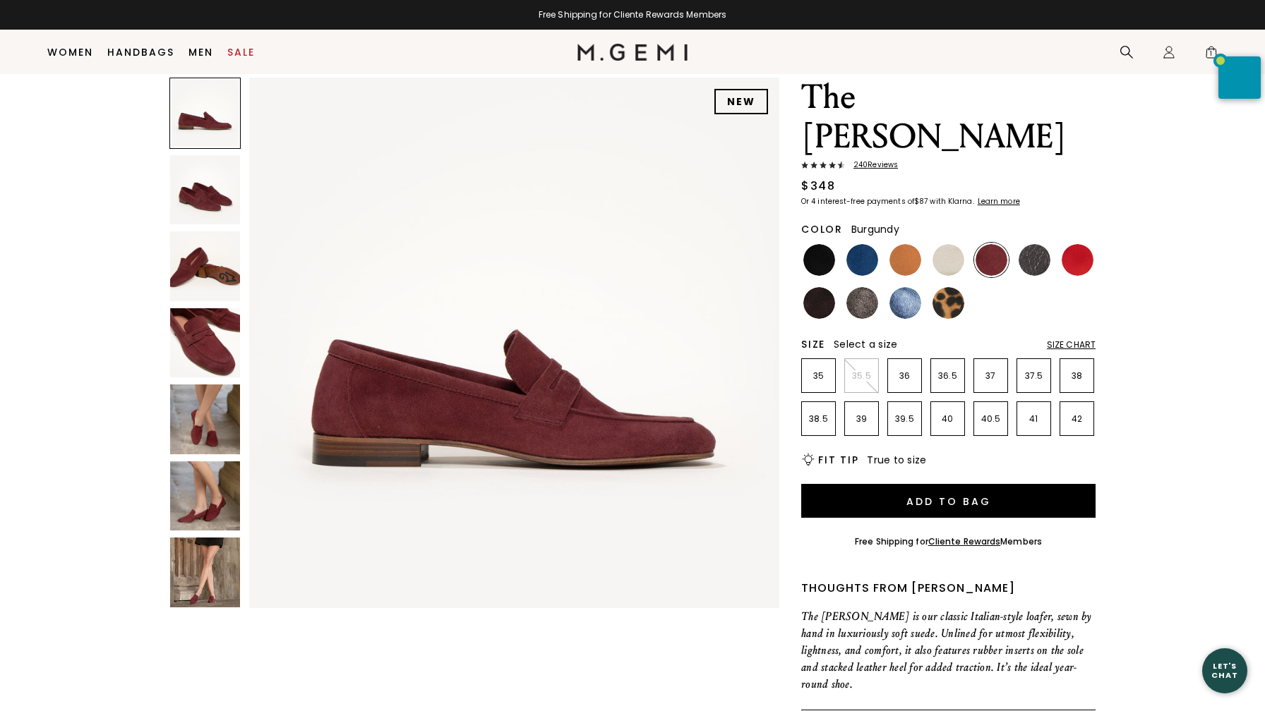
click at [210, 320] on img at bounding box center [205, 343] width 70 height 70
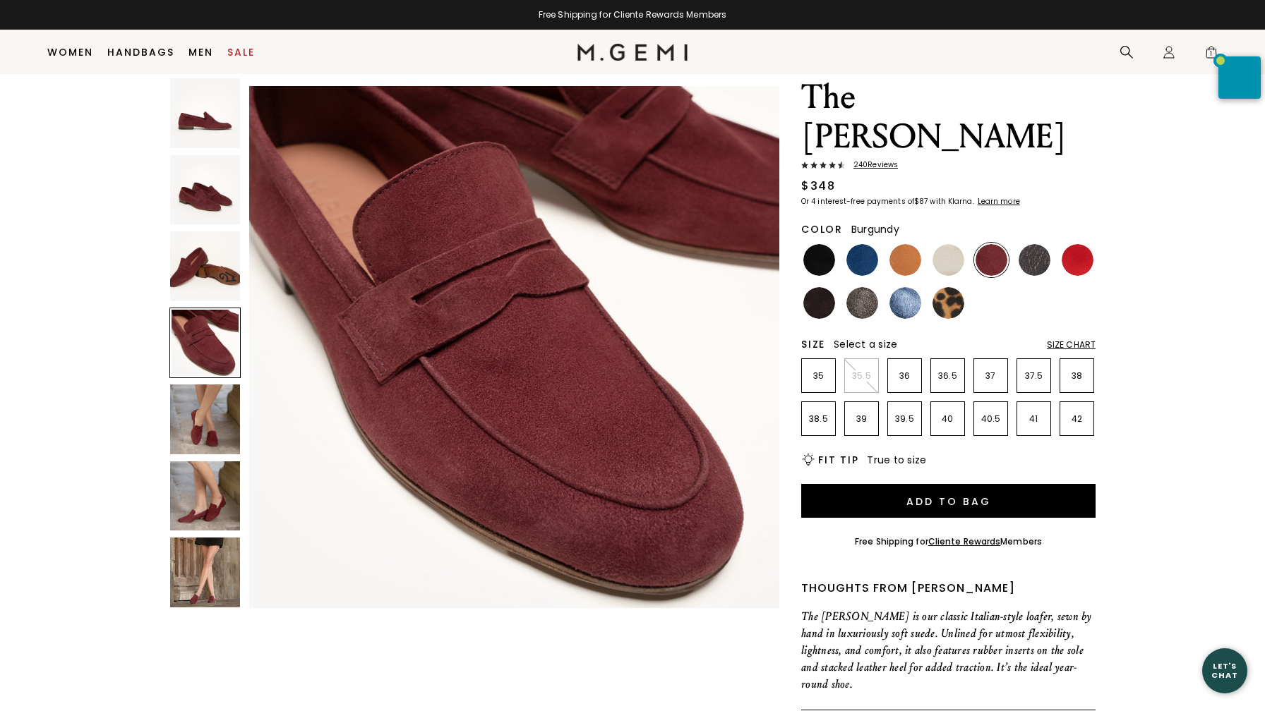
scroll to position [1634, 0]
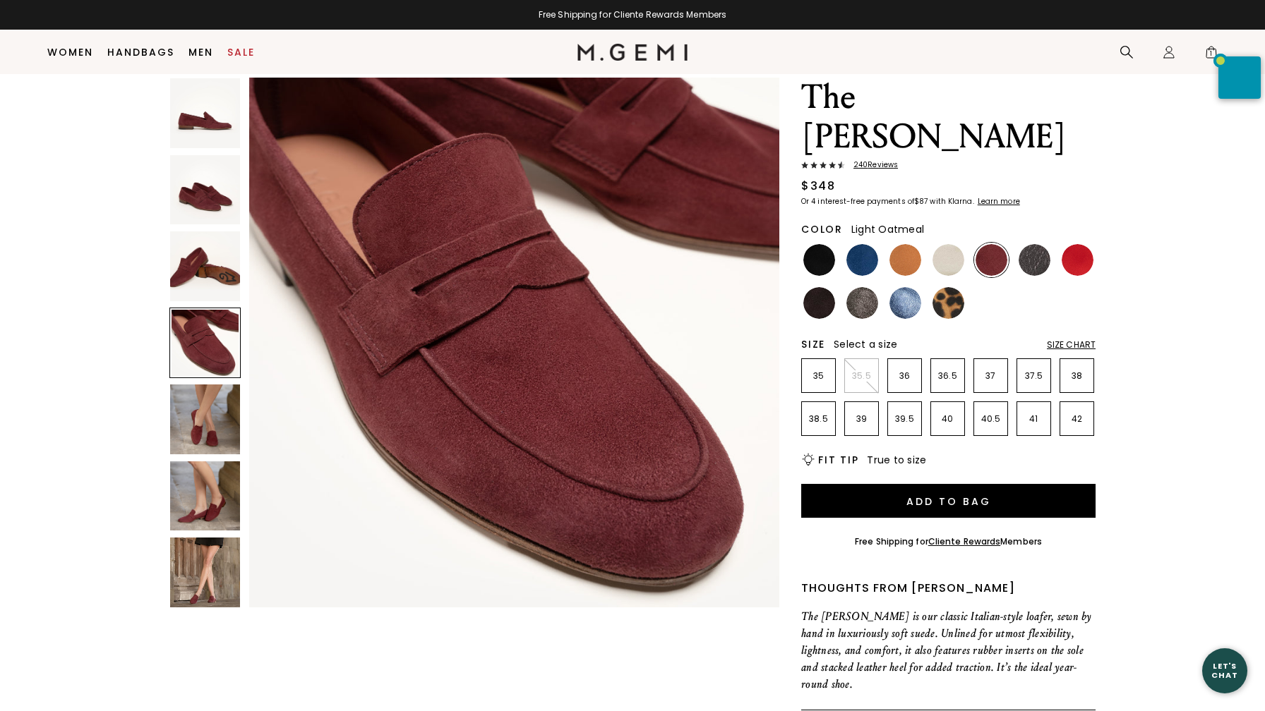
click at [945, 244] on img at bounding box center [948, 260] width 32 height 32
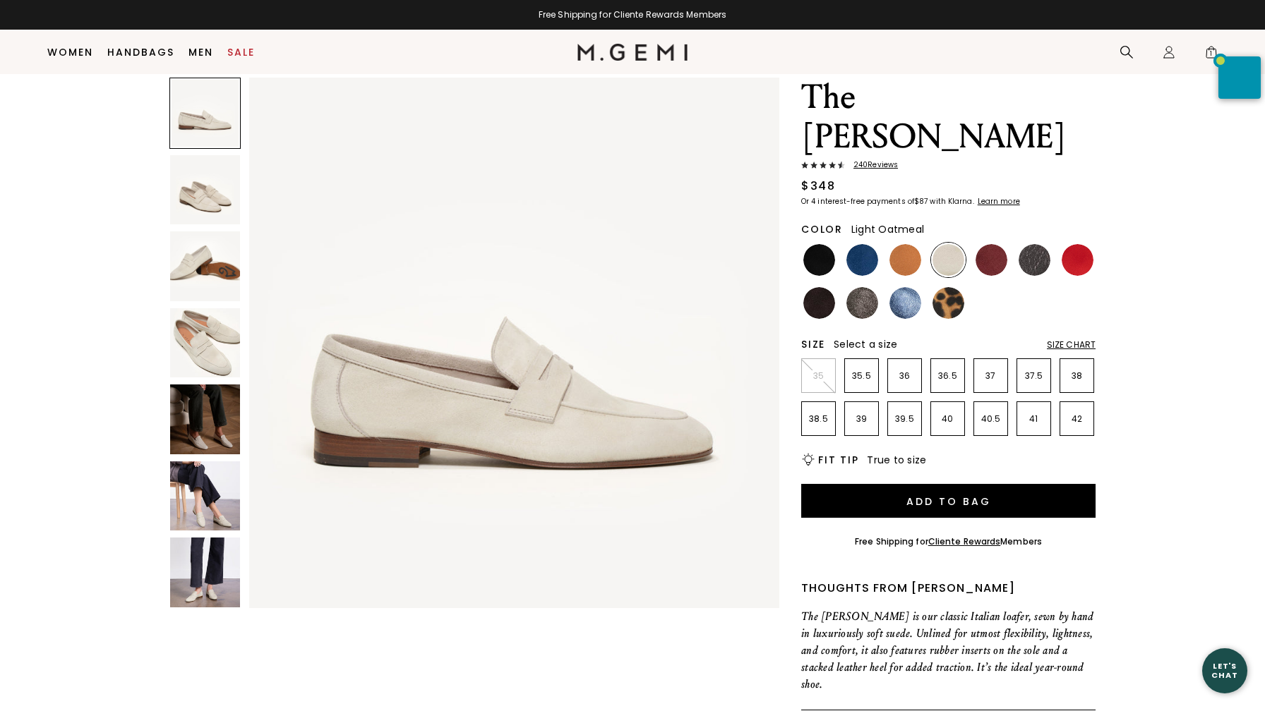
click at [199, 349] on img at bounding box center [205, 343] width 70 height 70
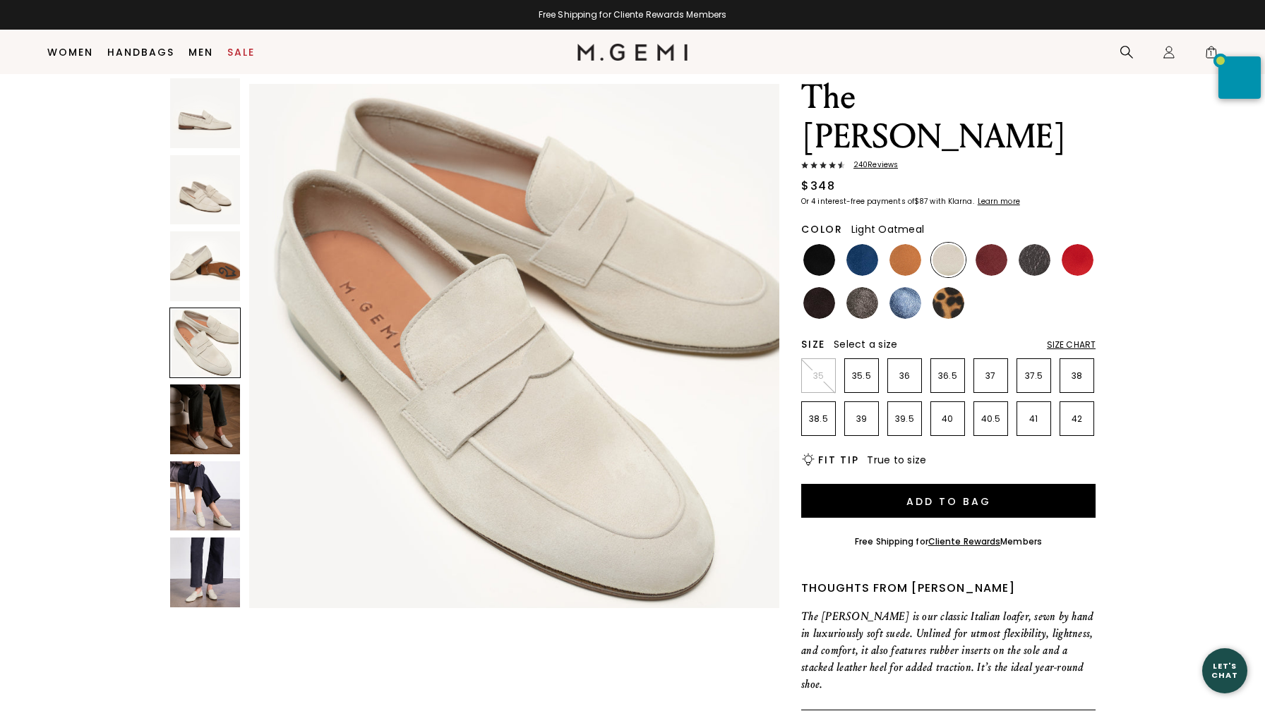
scroll to position [1634, 0]
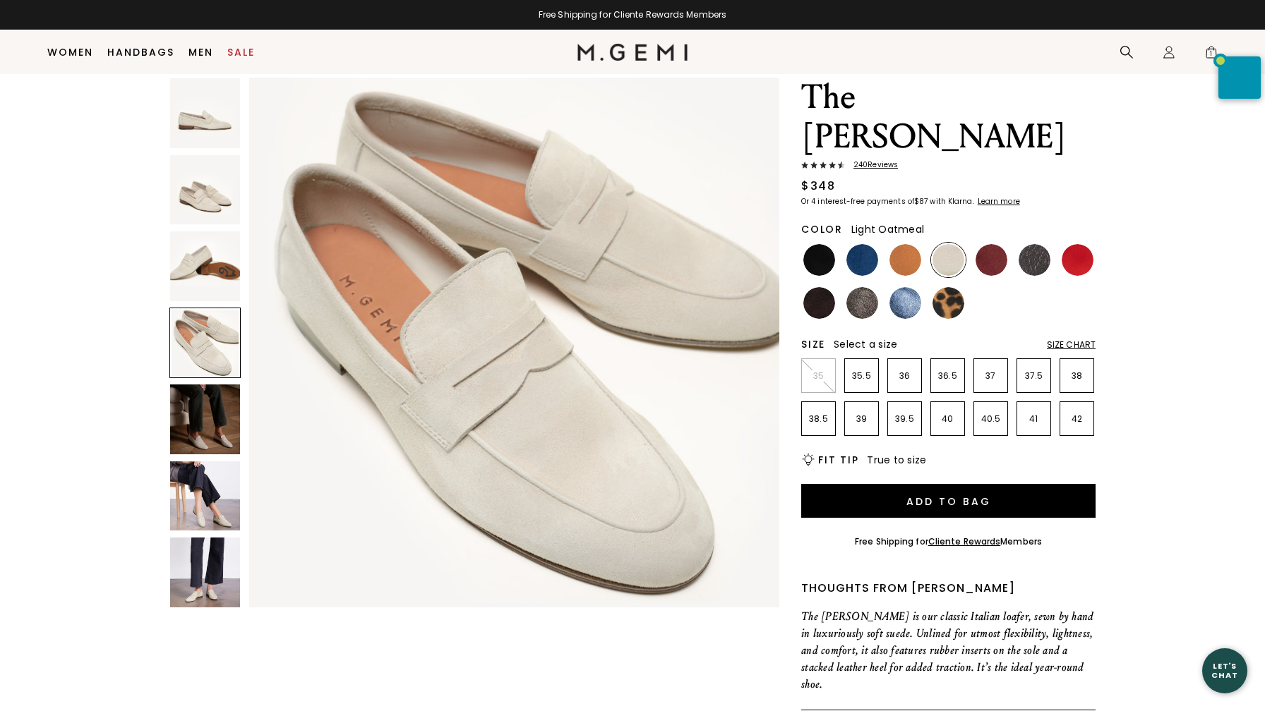
click at [210, 188] on img at bounding box center [205, 190] width 70 height 70
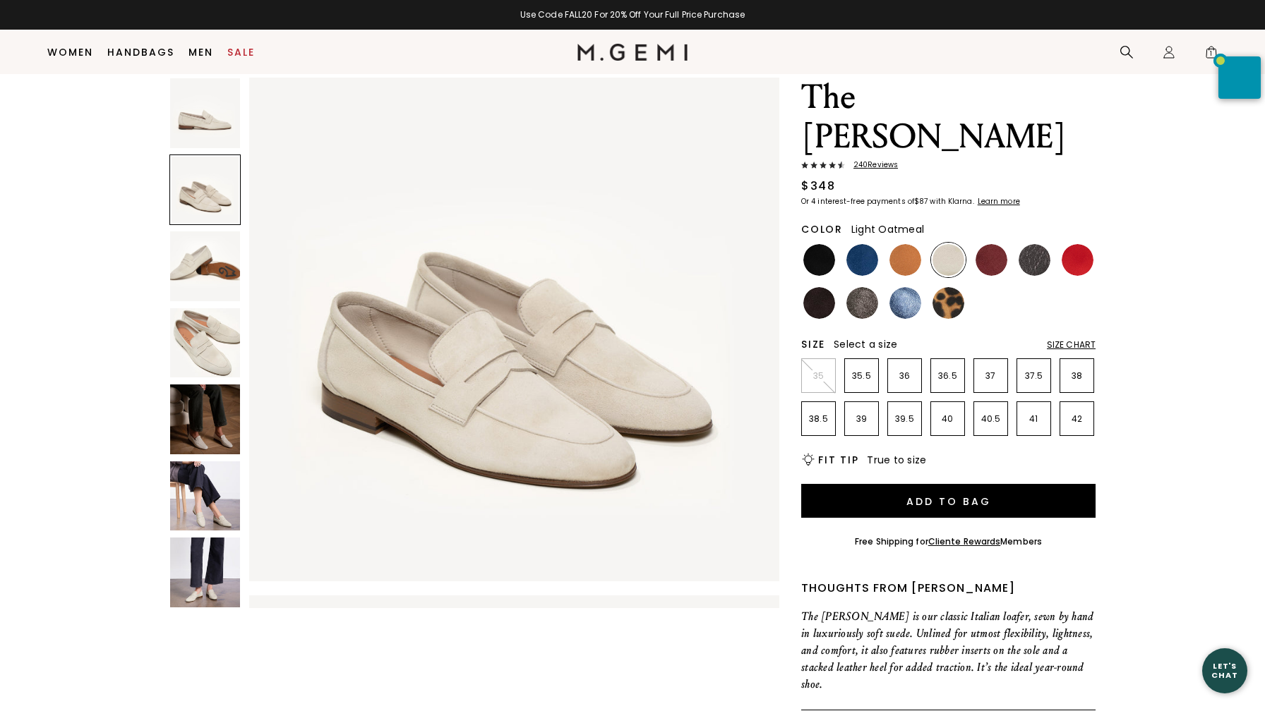
scroll to position [545, 0]
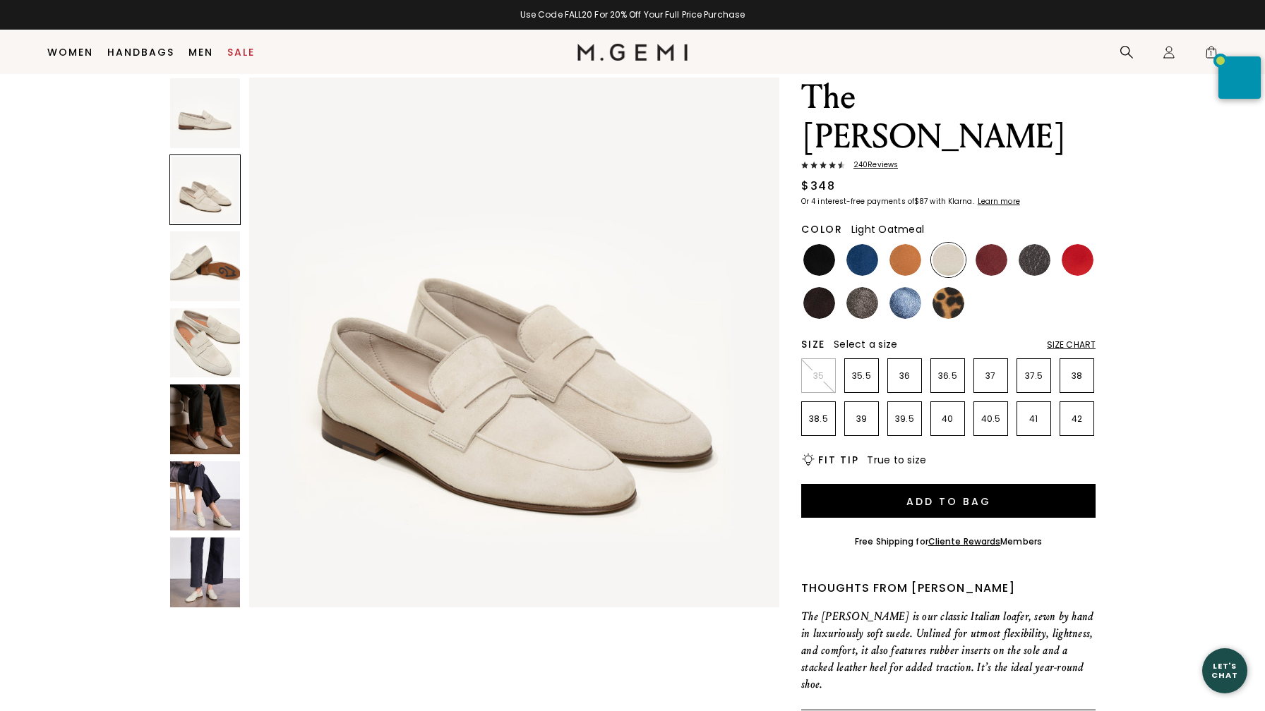
click at [193, 127] on img at bounding box center [205, 113] width 70 height 70
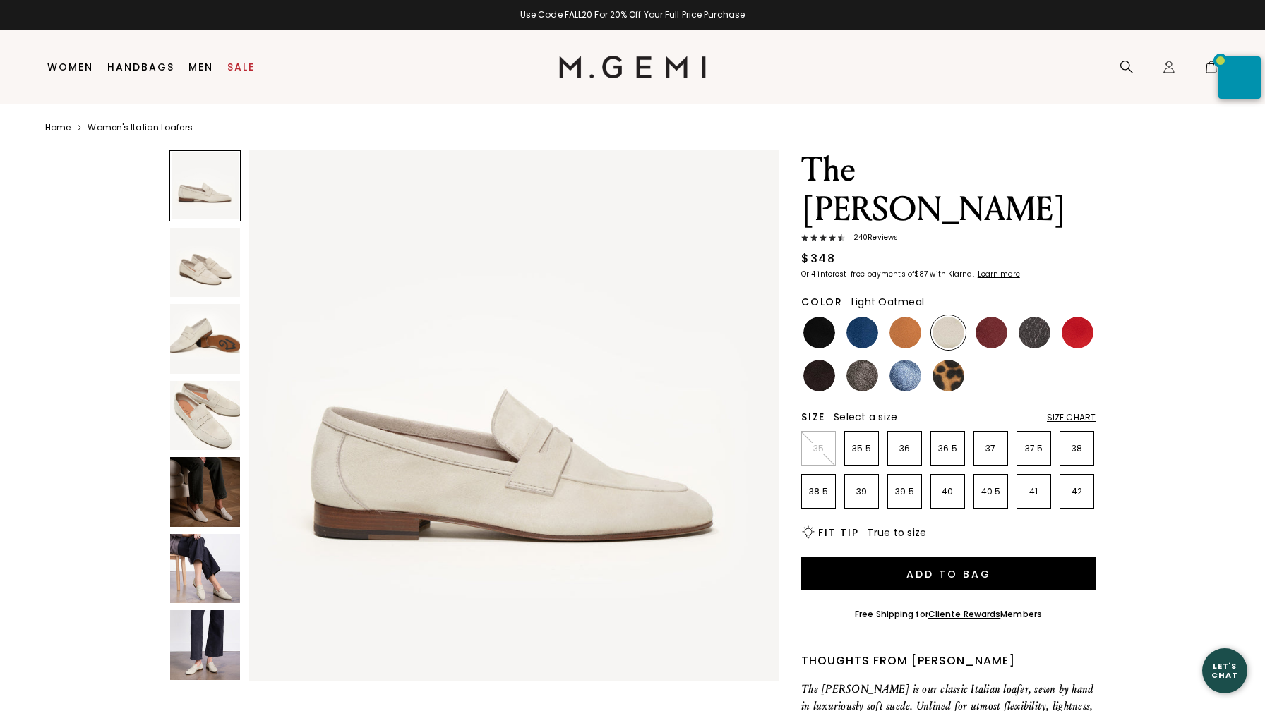
scroll to position [2, 0]
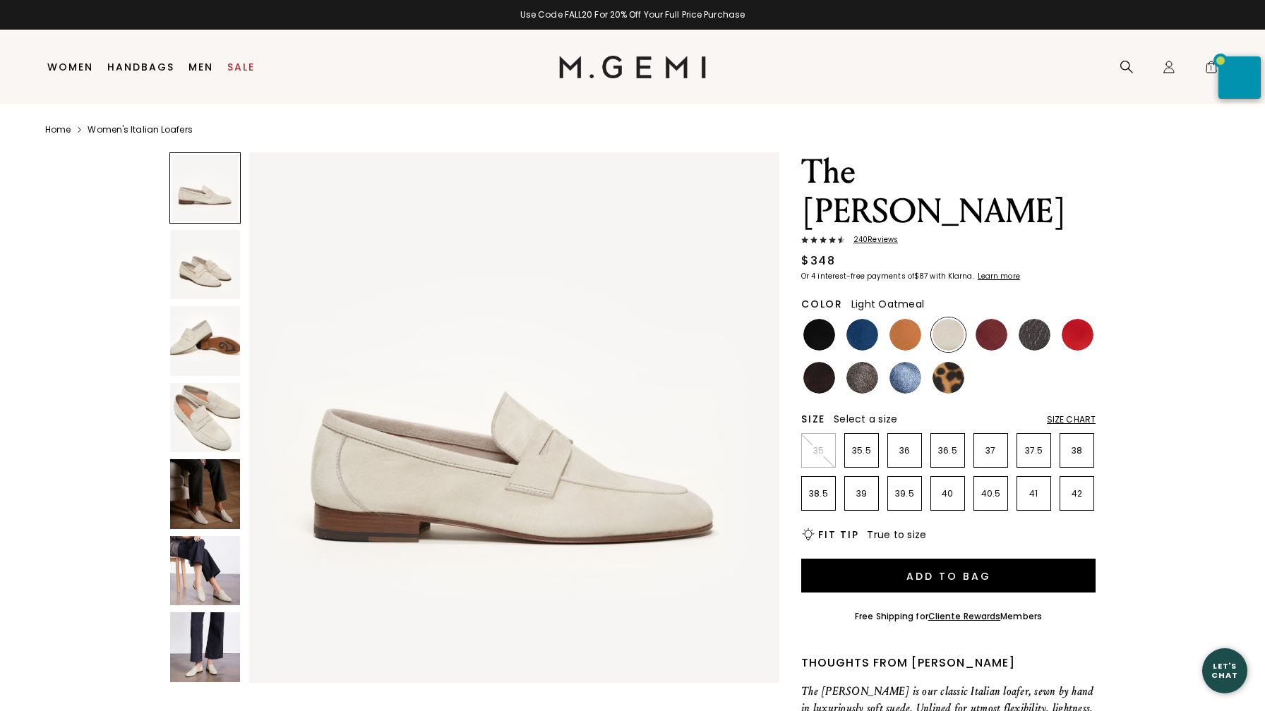
click at [191, 260] on img at bounding box center [205, 265] width 70 height 70
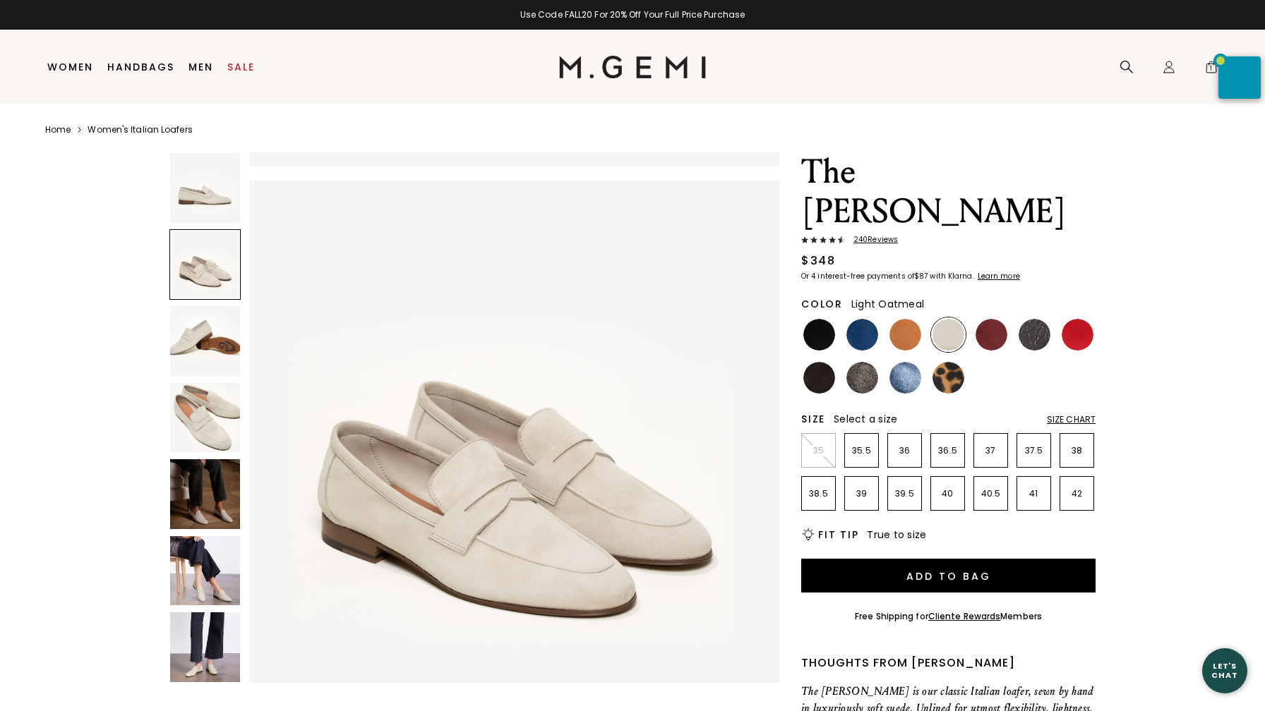
scroll to position [545, 0]
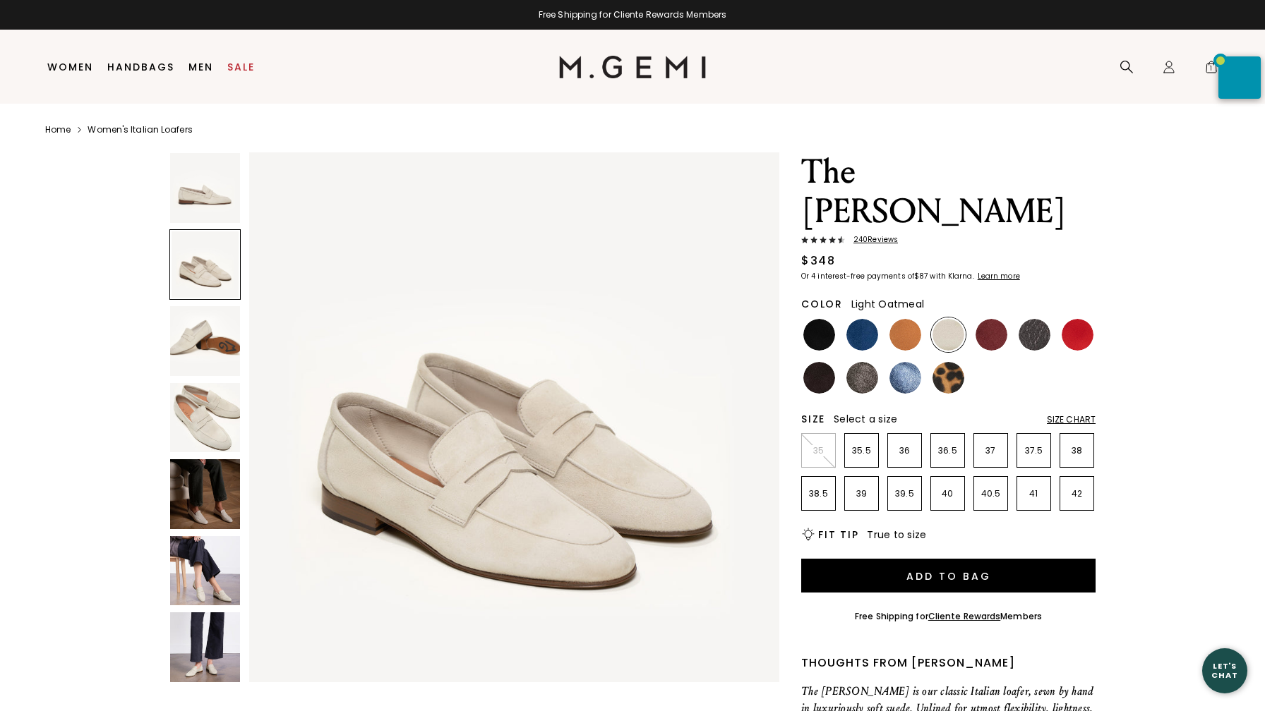
click at [214, 339] on img at bounding box center [205, 341] width 70 height 70
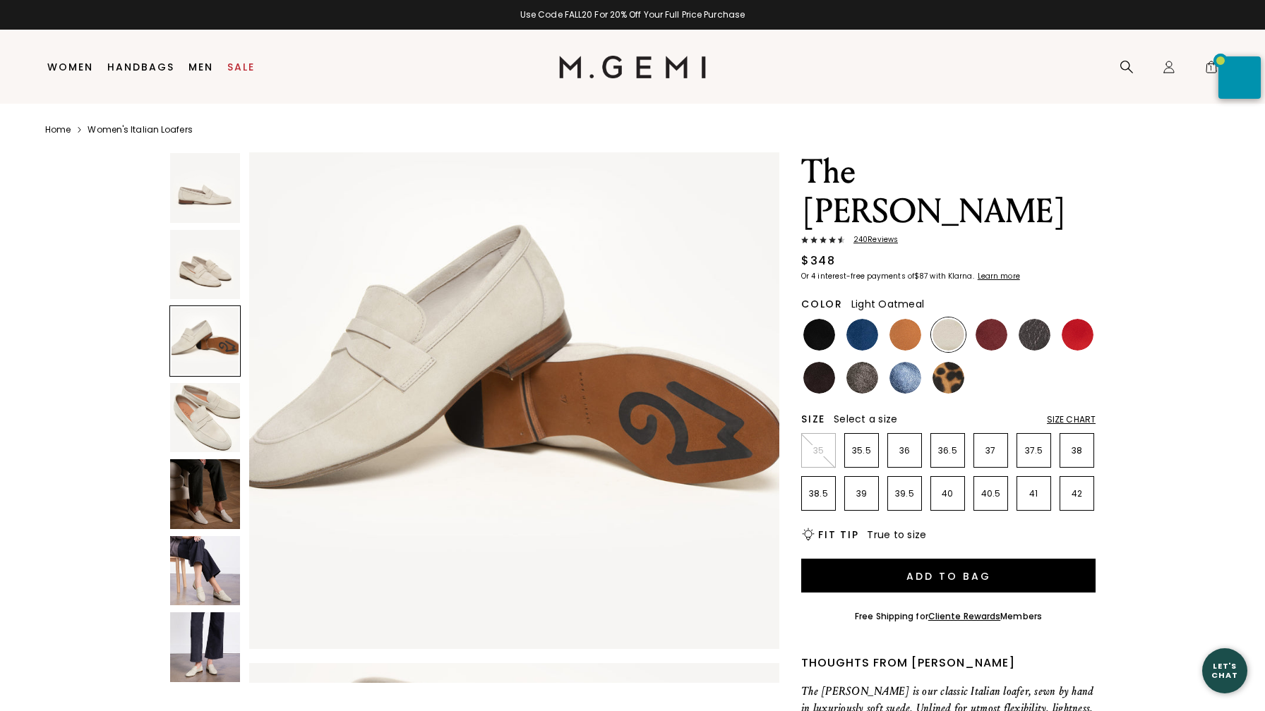
scroll to position [1124, 0]
click at [816, 362] on img at bounding box center [819, 378] width 32 height 32
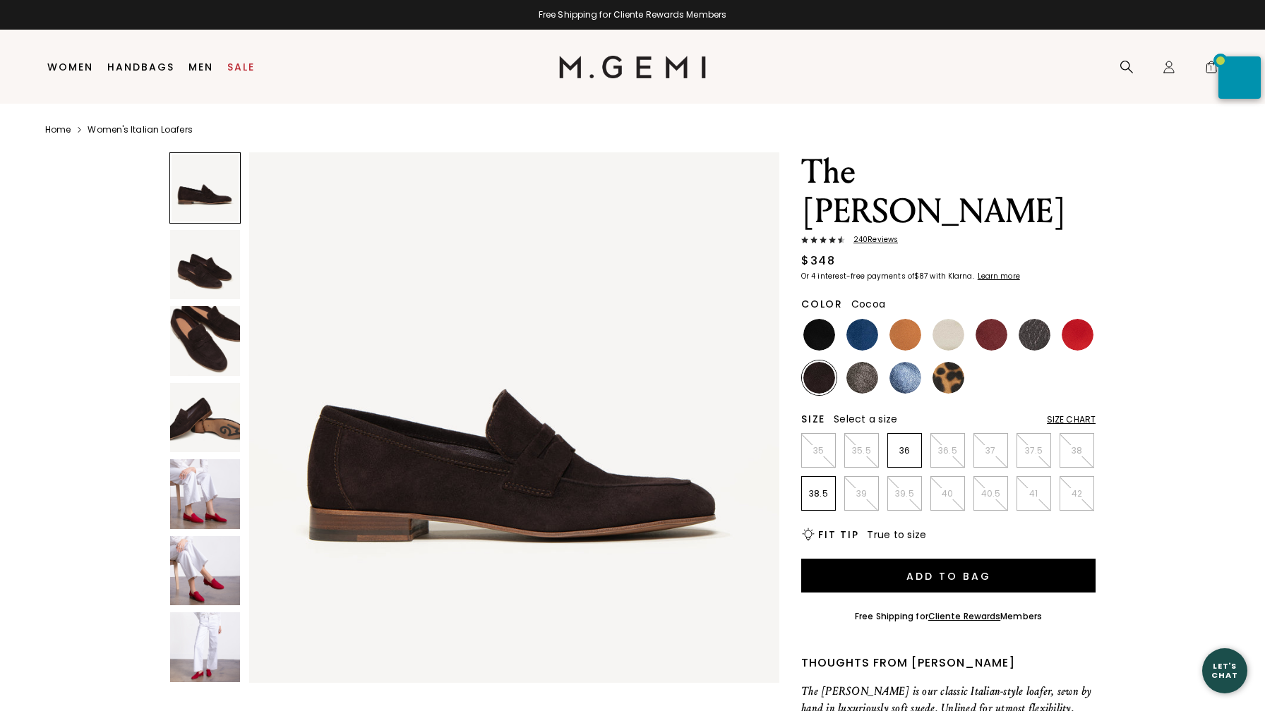
click at [863, 362] on img at bounding box center [862, 378] width 32 height 32
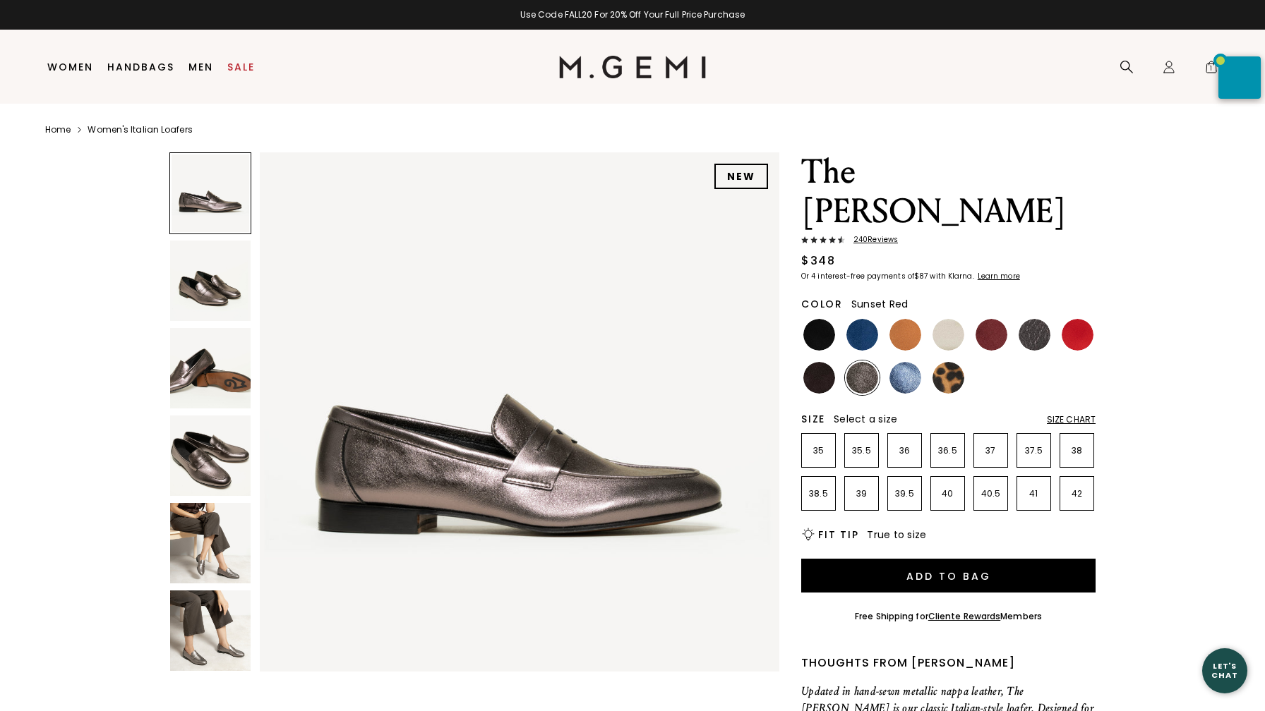
click at [1075, 319] on img at bounding box center [1078, 335] width 32 height 32
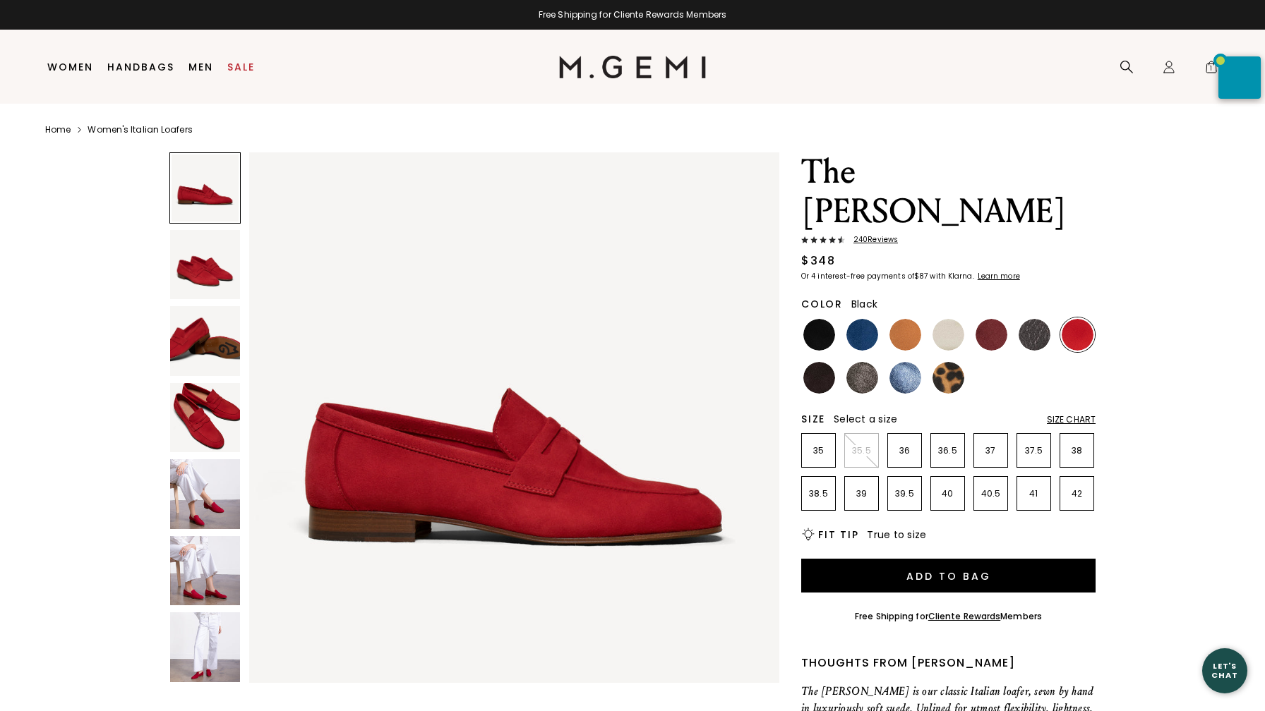
click at [819, 319] on img at bounding box center [819, 335] width 32 height 32
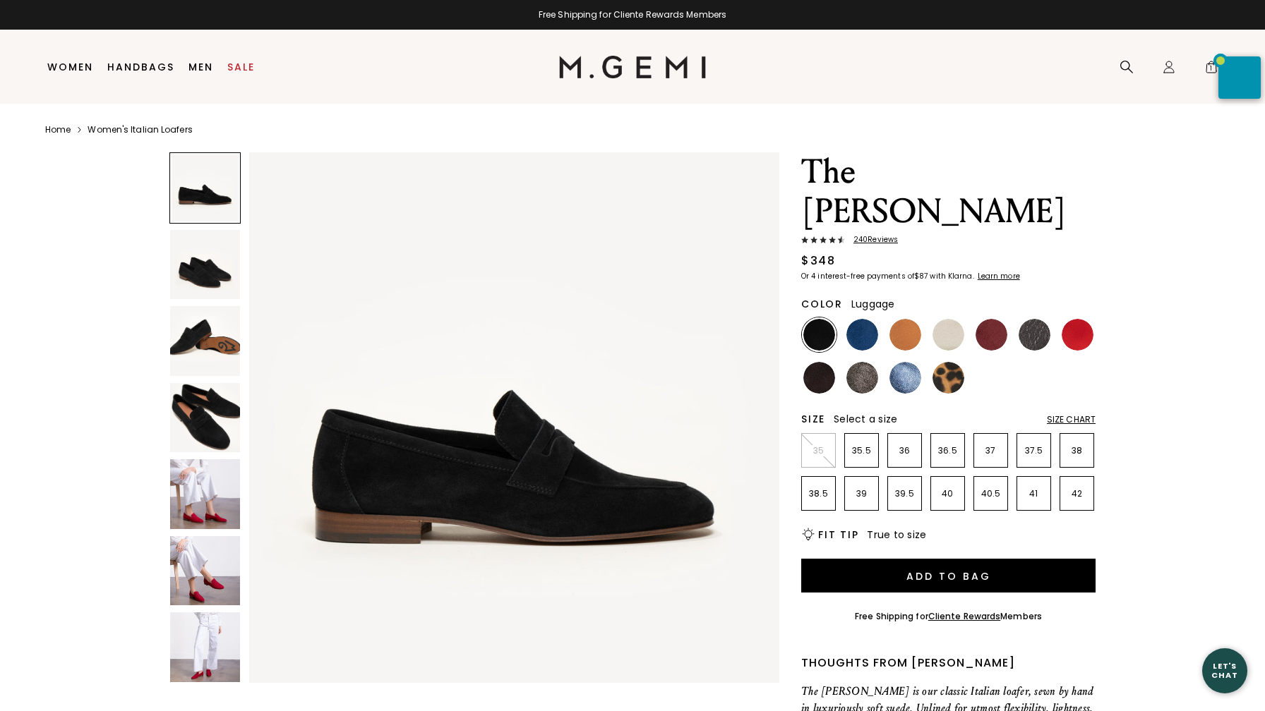
click at [912, 319] on img at bounding box center [905, 335] width 32 height 32
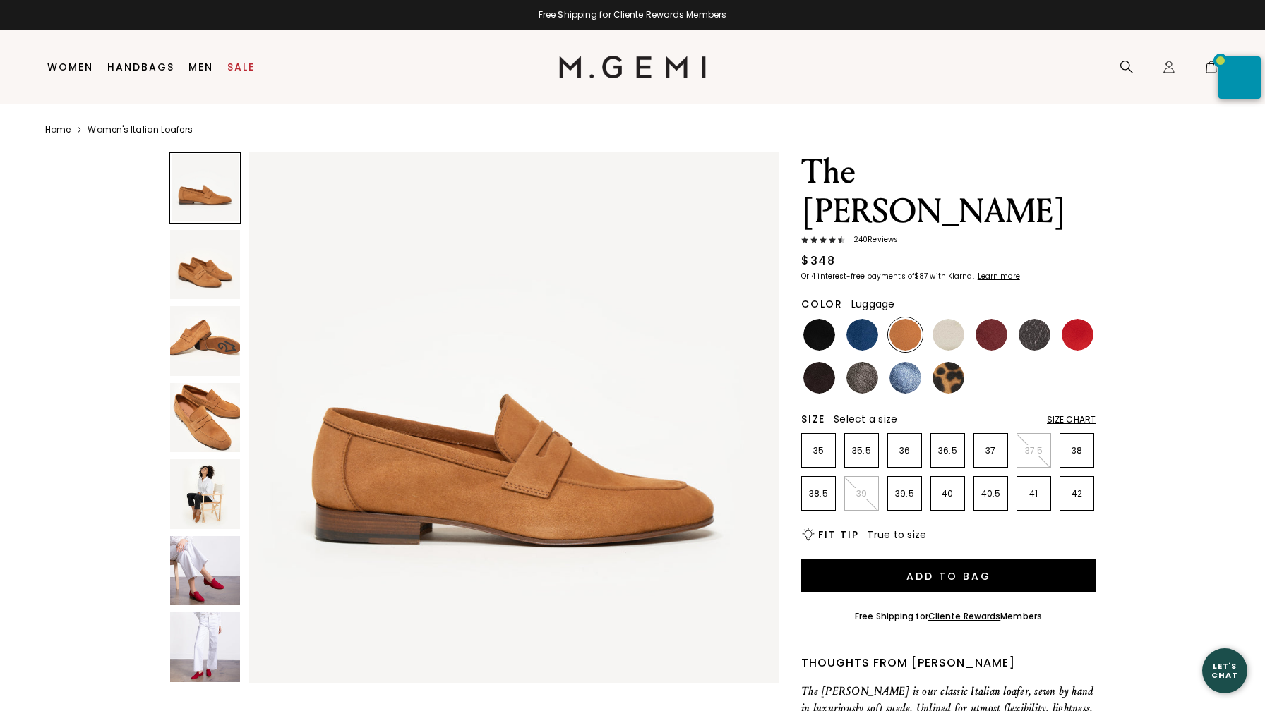
click at [206, 422] on img at bounding box center [205, 418] width 70 height 70
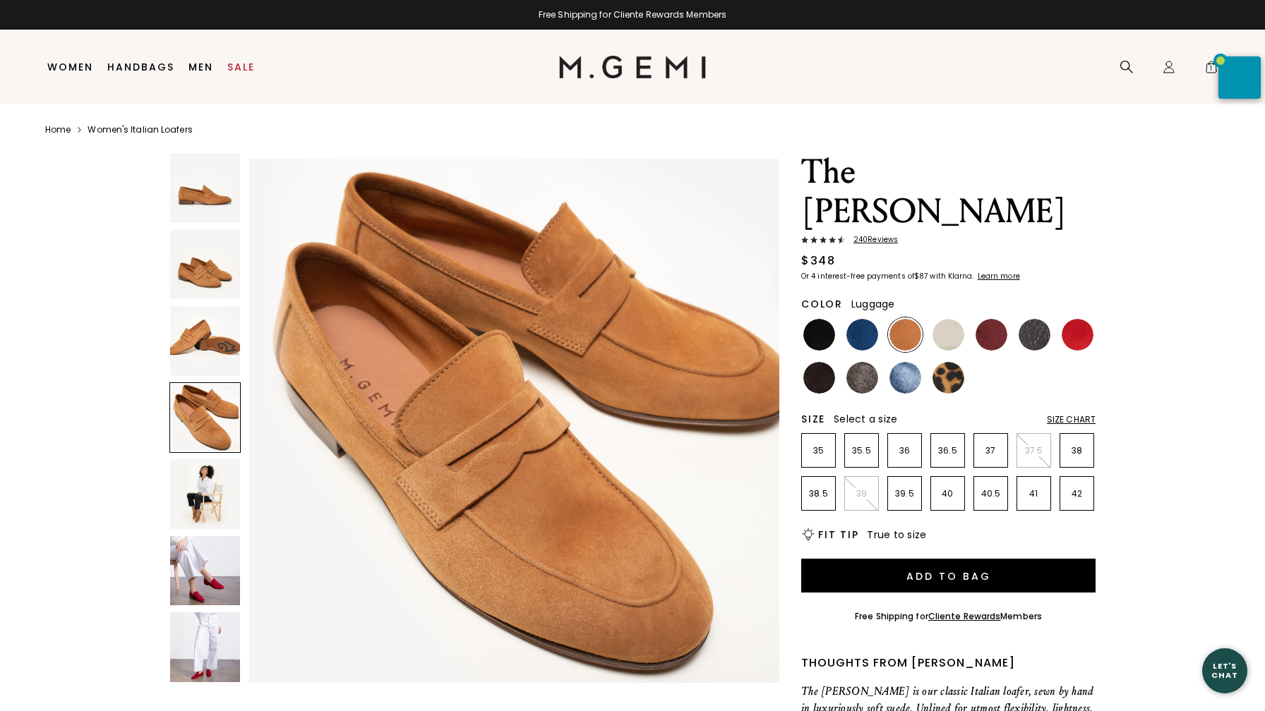
scroll to position [1634, 0]
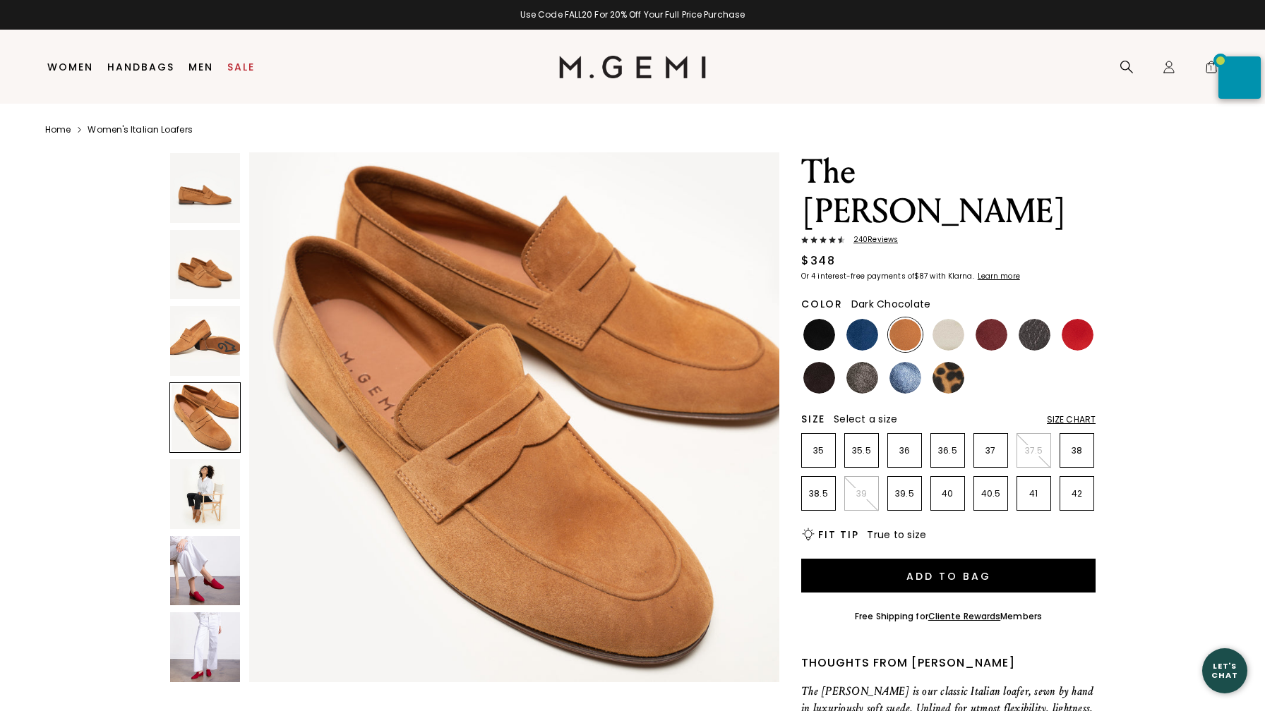
click at [811, 362] on img at bounding box center [819, 378] width 32 height 32
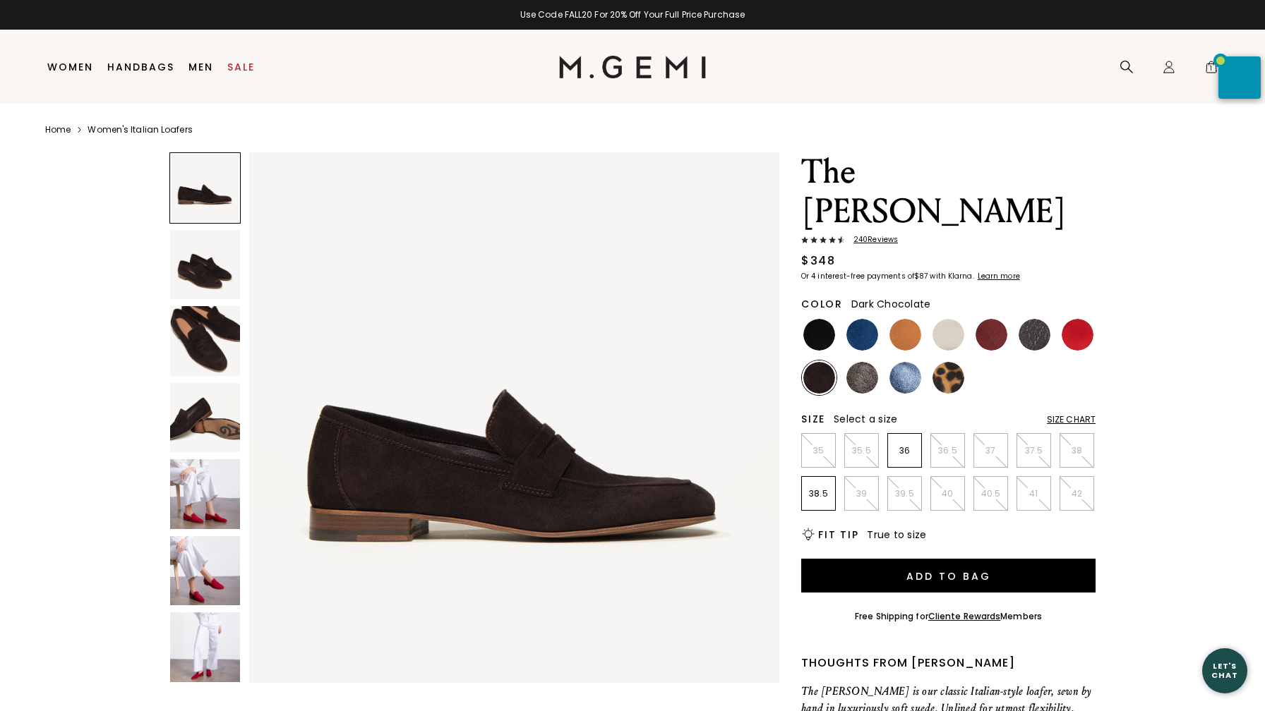
click at [185, 335] on img at bounding box center [205, 341] width 70 height 70
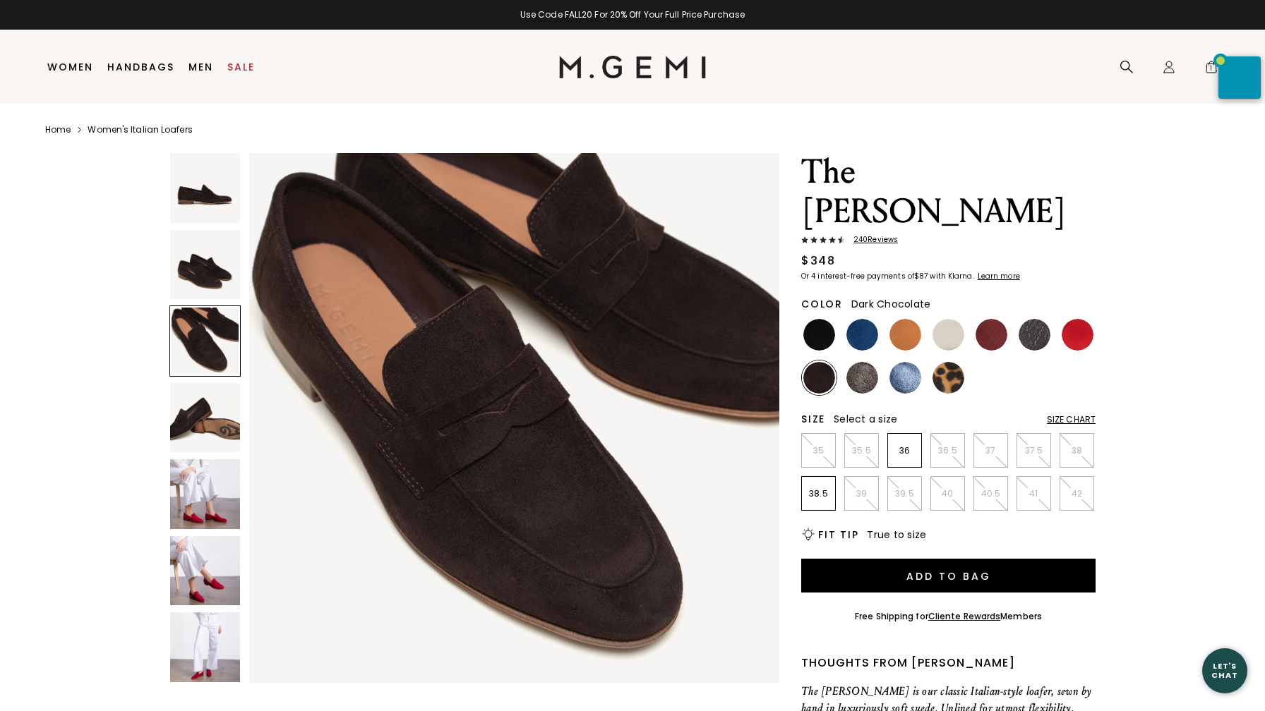
scroll to position [1089, 0]
click at [987, 319] on img at bounding box center [991, 335] width 32 height 32
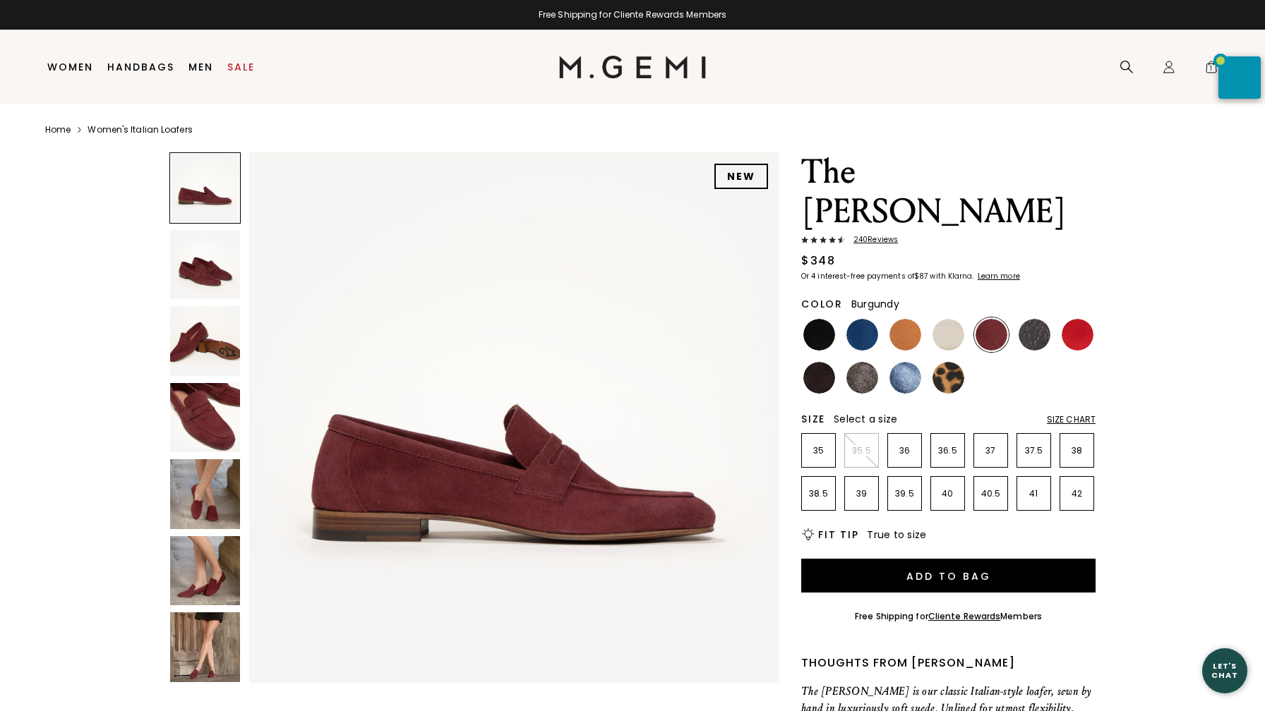
click at [210, 425] on img at bounding box center [205, 418] width 70 height 70
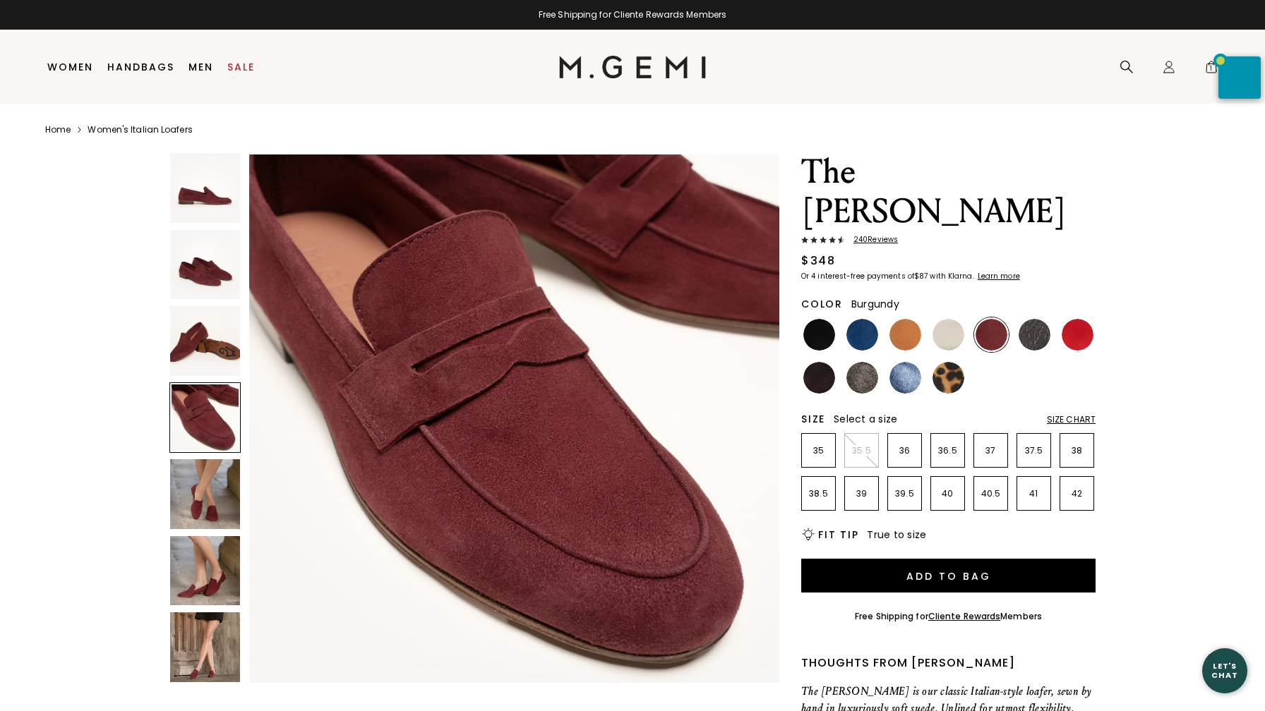
scroll to position [1634, 0]
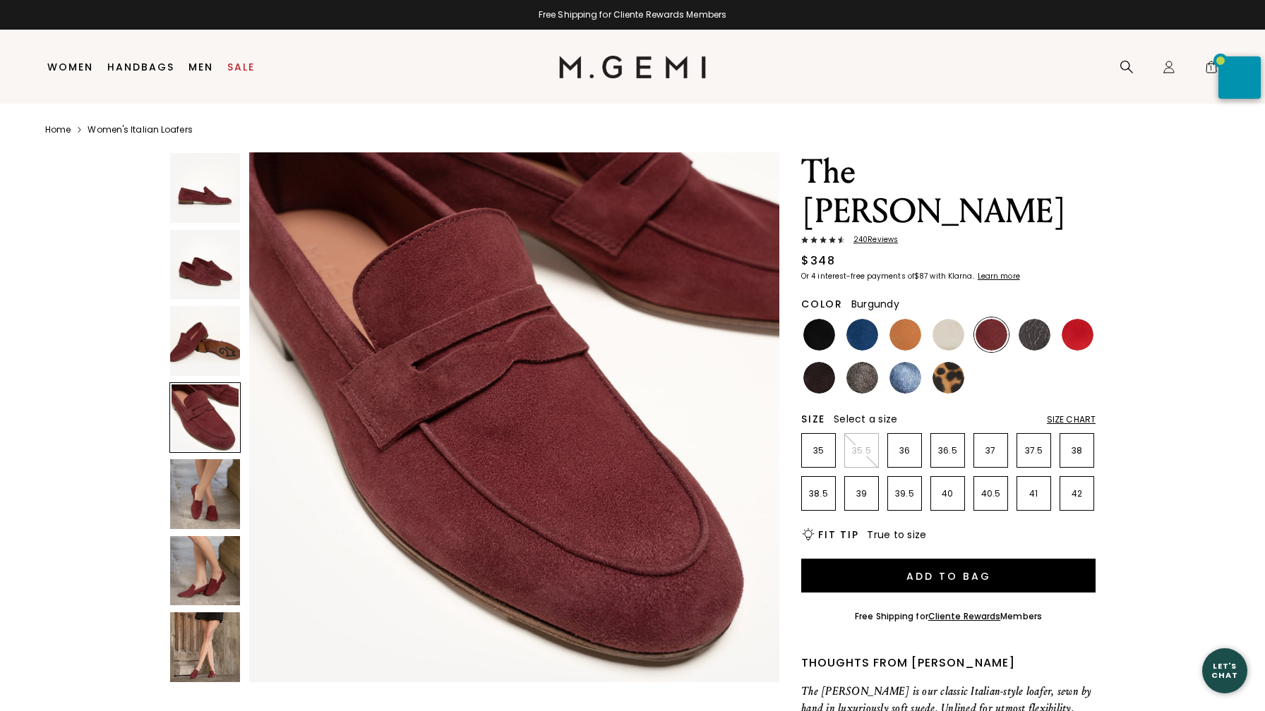
click at [871, 236] on span "240 Review s" at bounding box center [871, 240] width 53 height 8
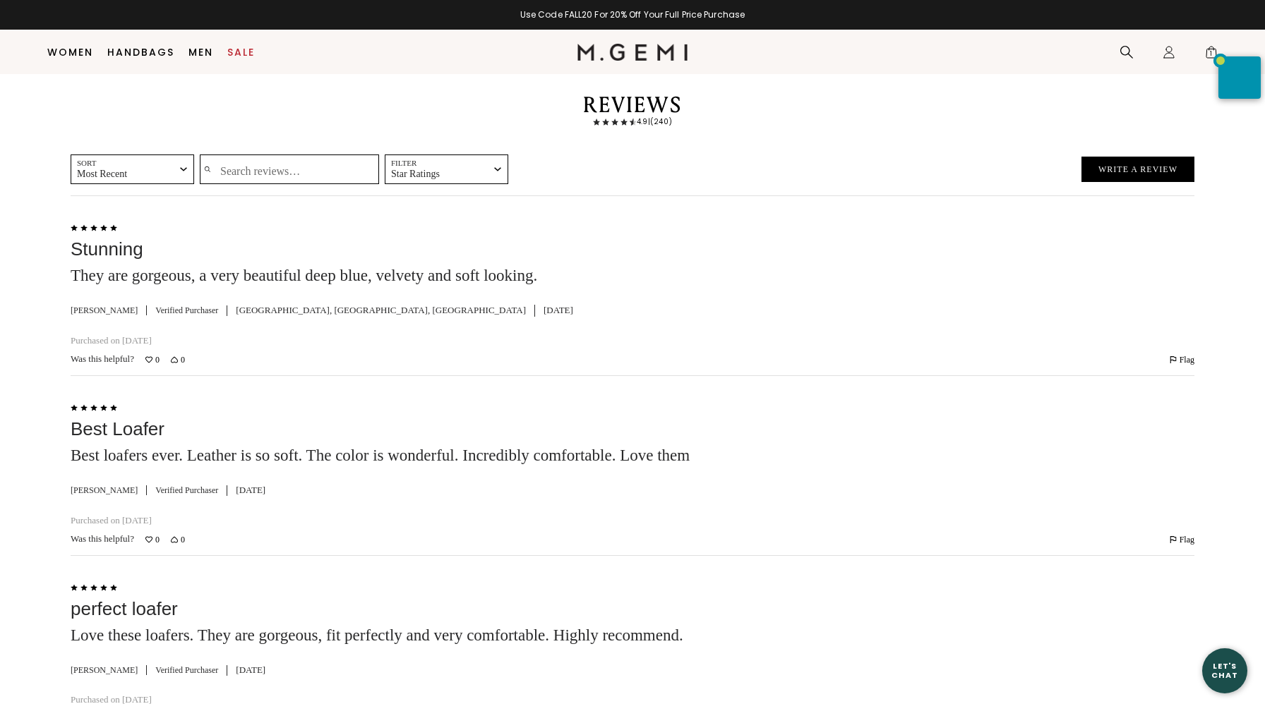
scroll to position [2901, 0]
click at [231, 176] on input "Search reviews…" at bounding box center [289, 170] width 179 height 30
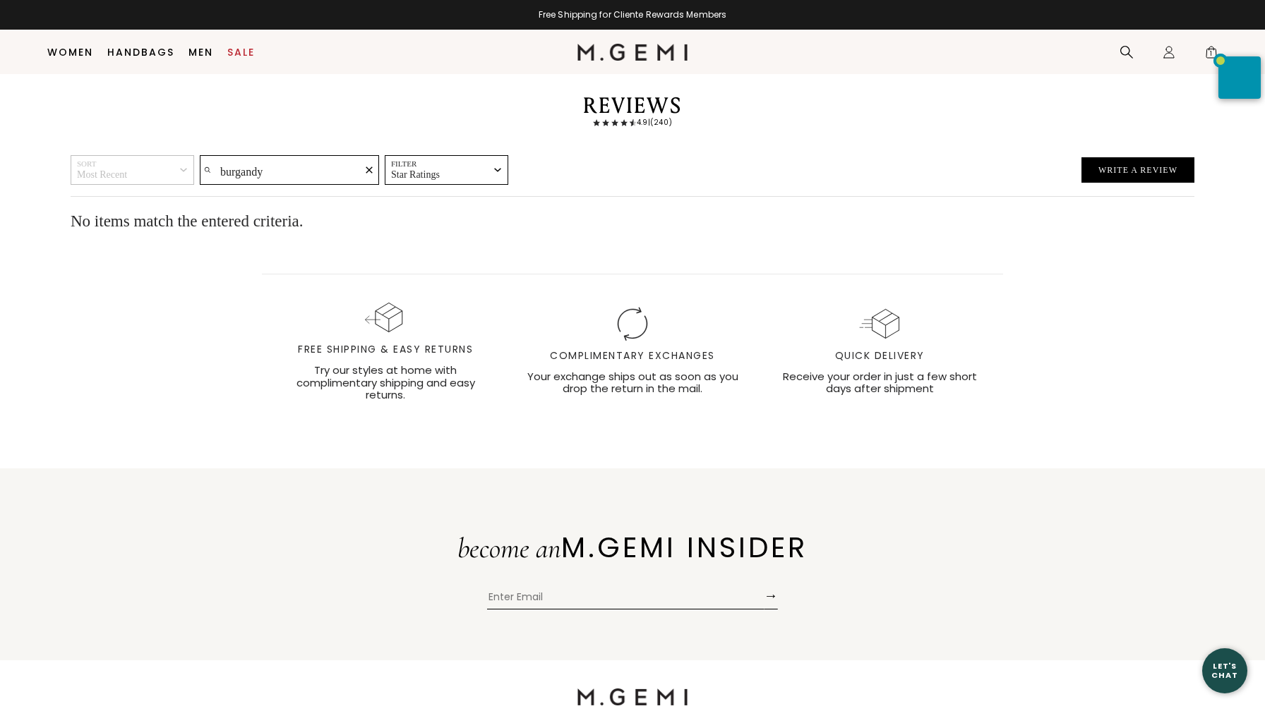
type input "burgandy"
click at [366, 174] on icon "Clear search text" at bounding box center [369, 170] width 7 height 7
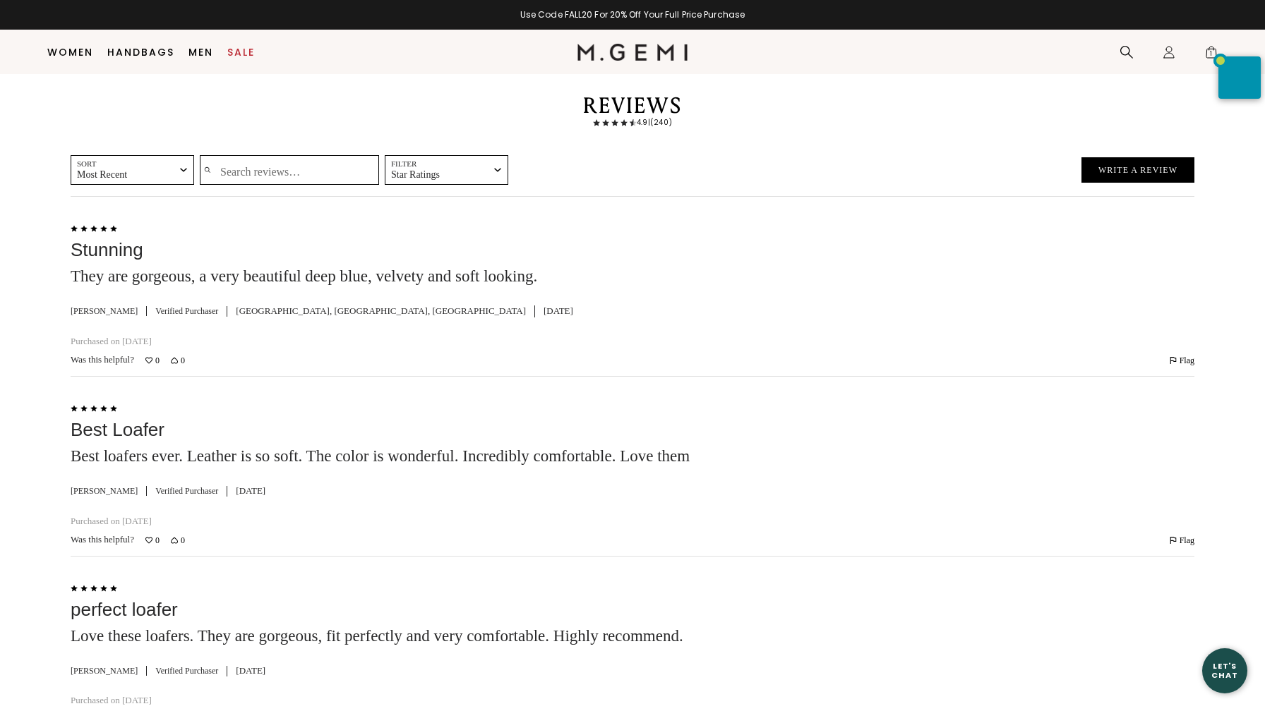
click at [227, 178] on input "Search reviews…" at bounding box center [289, 170] width 179 height 30
type input "gunmetal"
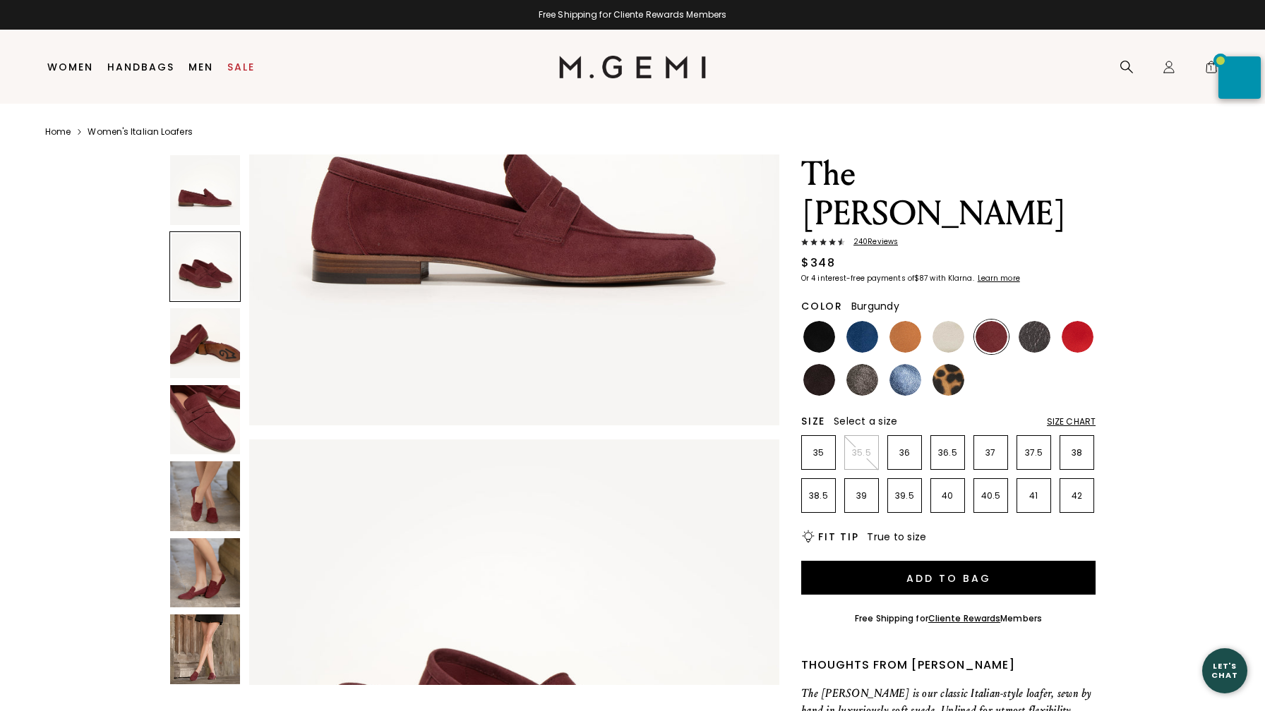
scroll to position [0, 0]
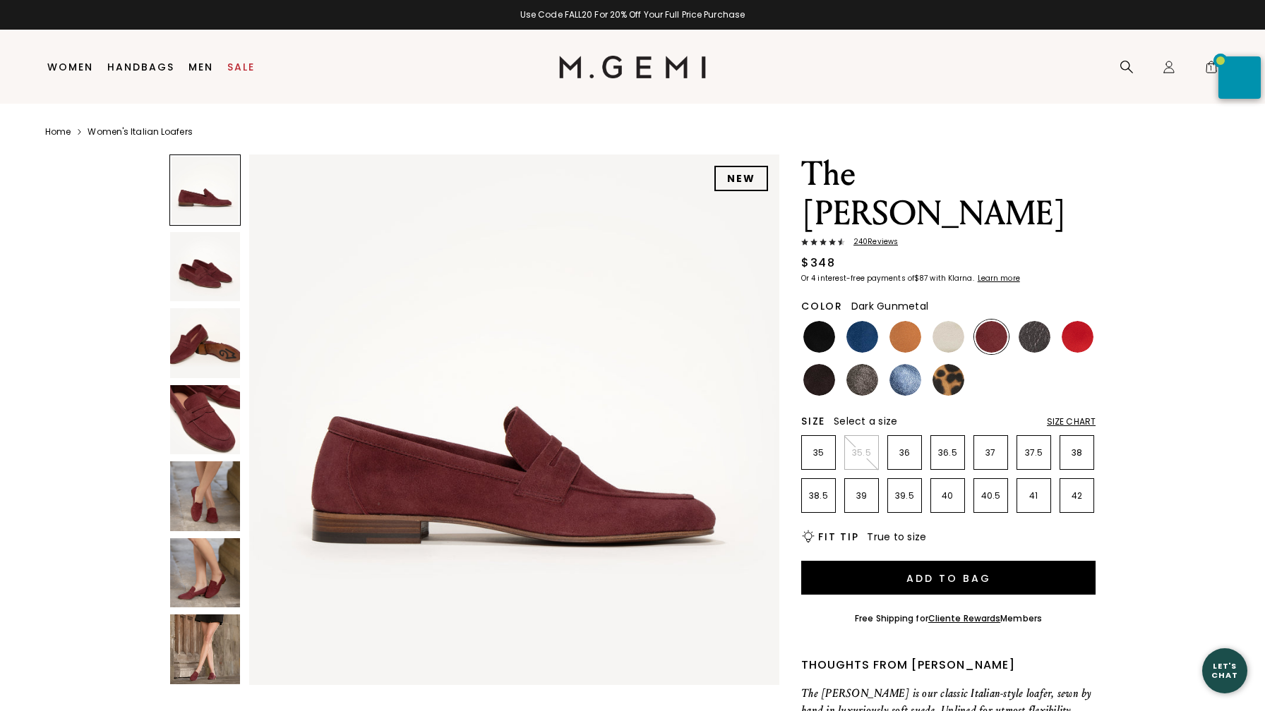
click at [1034, 321] on img at bounding box center [1034, 337] width 32 height 32
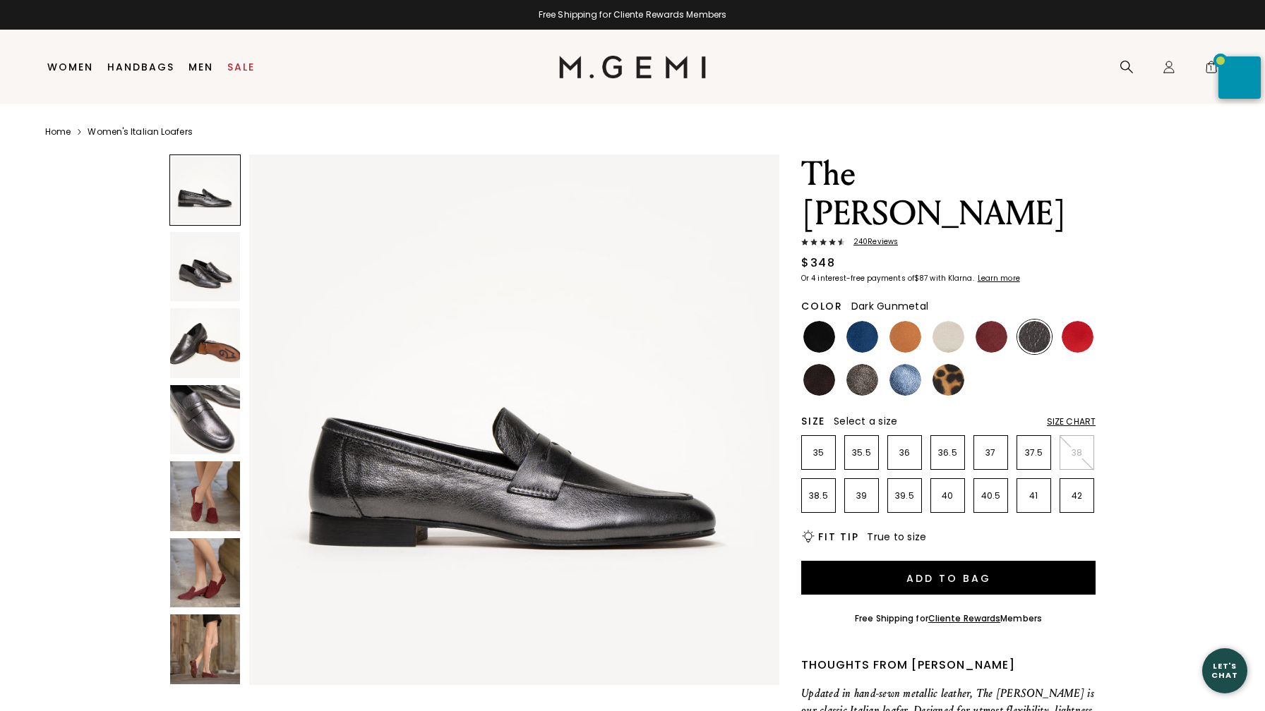
click at [203, 417] on img at bounding box center [205, 420] width 70 height 70
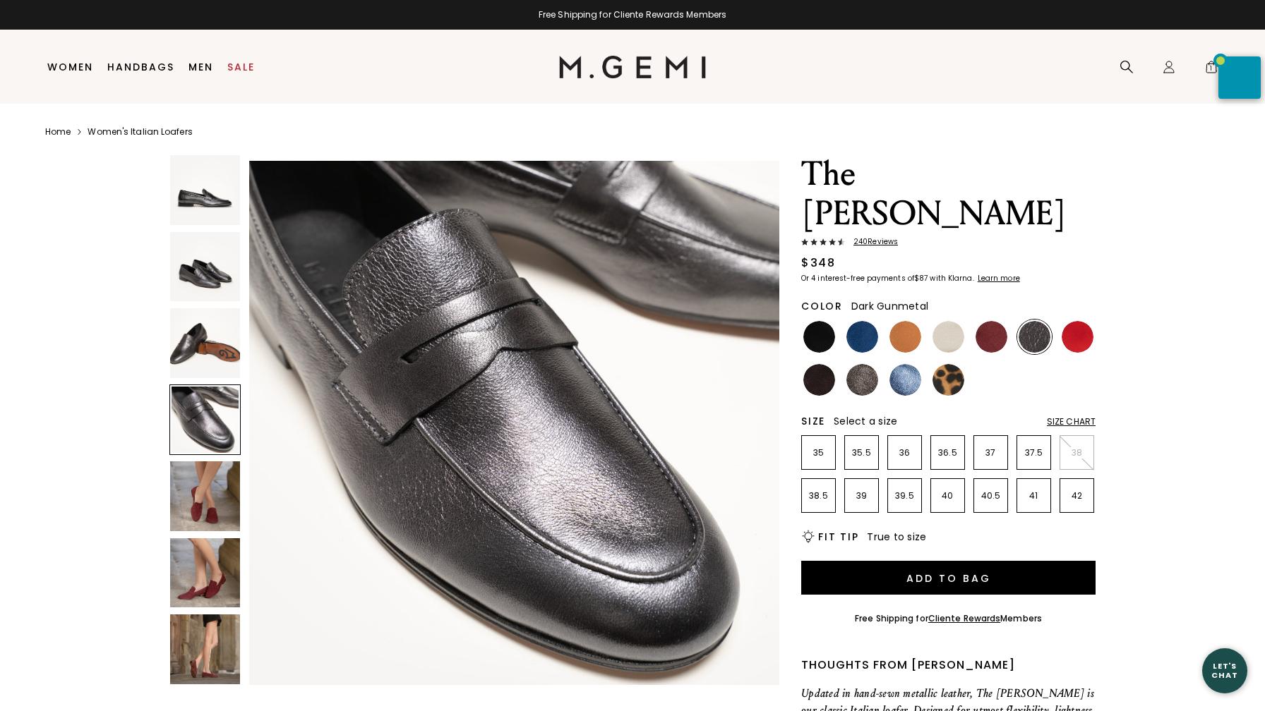
scroll to position [1634, 0]
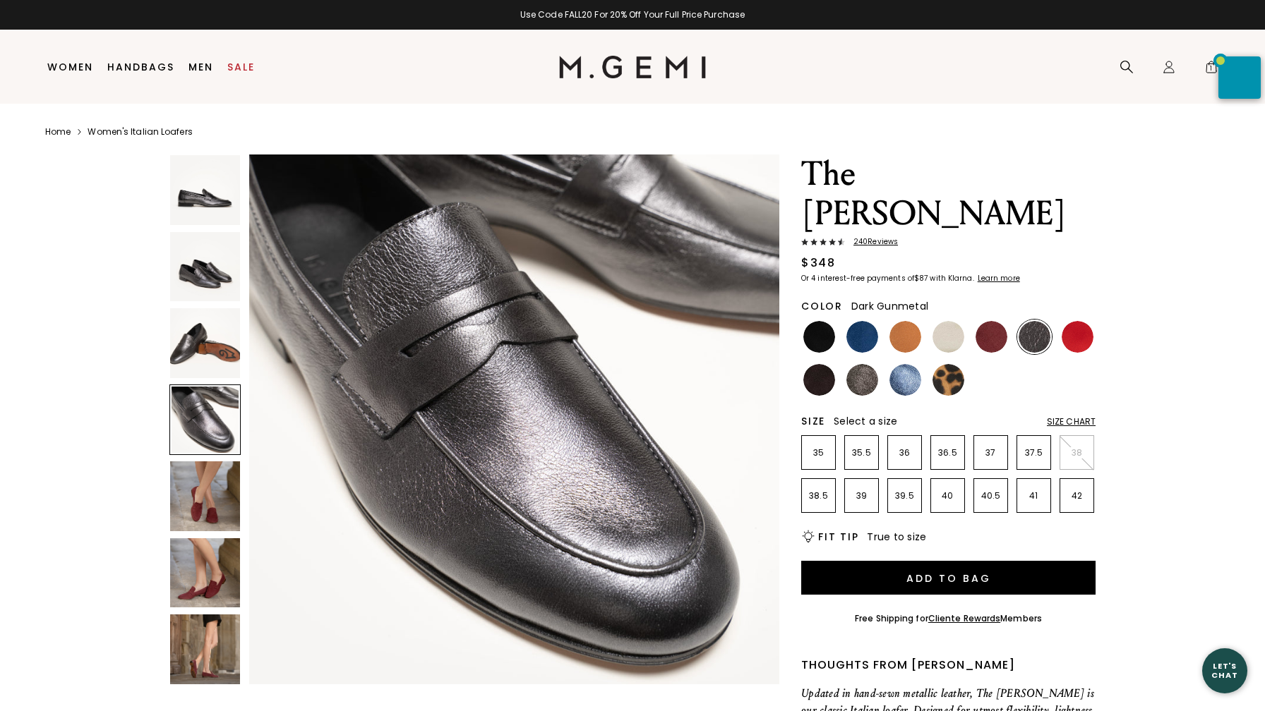
click at [215, 350] on img at bounding box center [205, 343] width 70 height 70
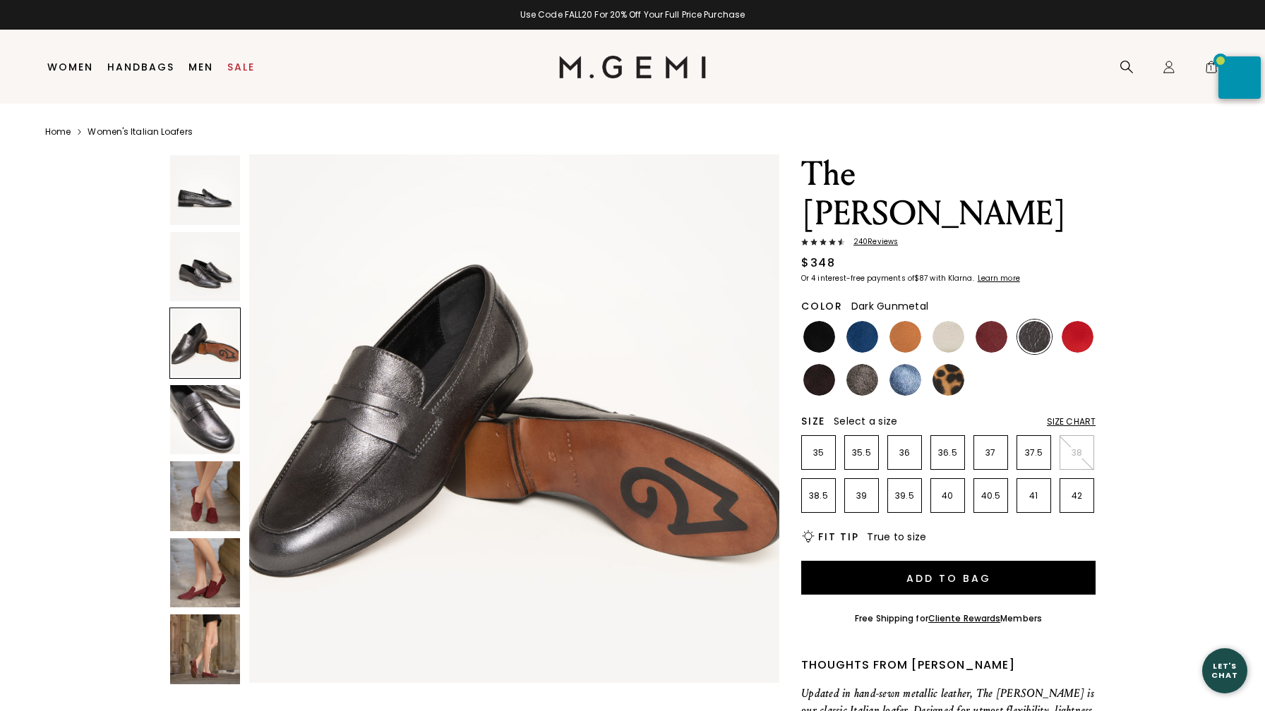
scroll to position [1089, 0]
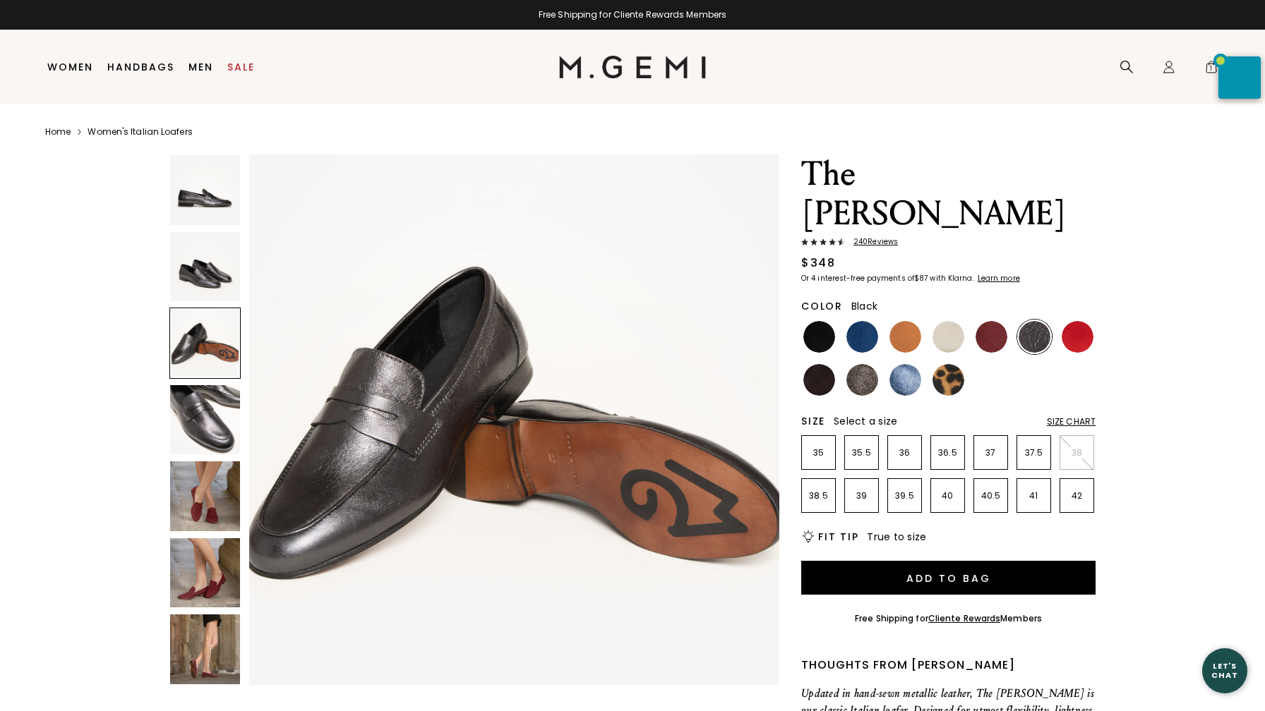
click at [812, 321] on img at bounding box center [819, 337] width 32 height 32
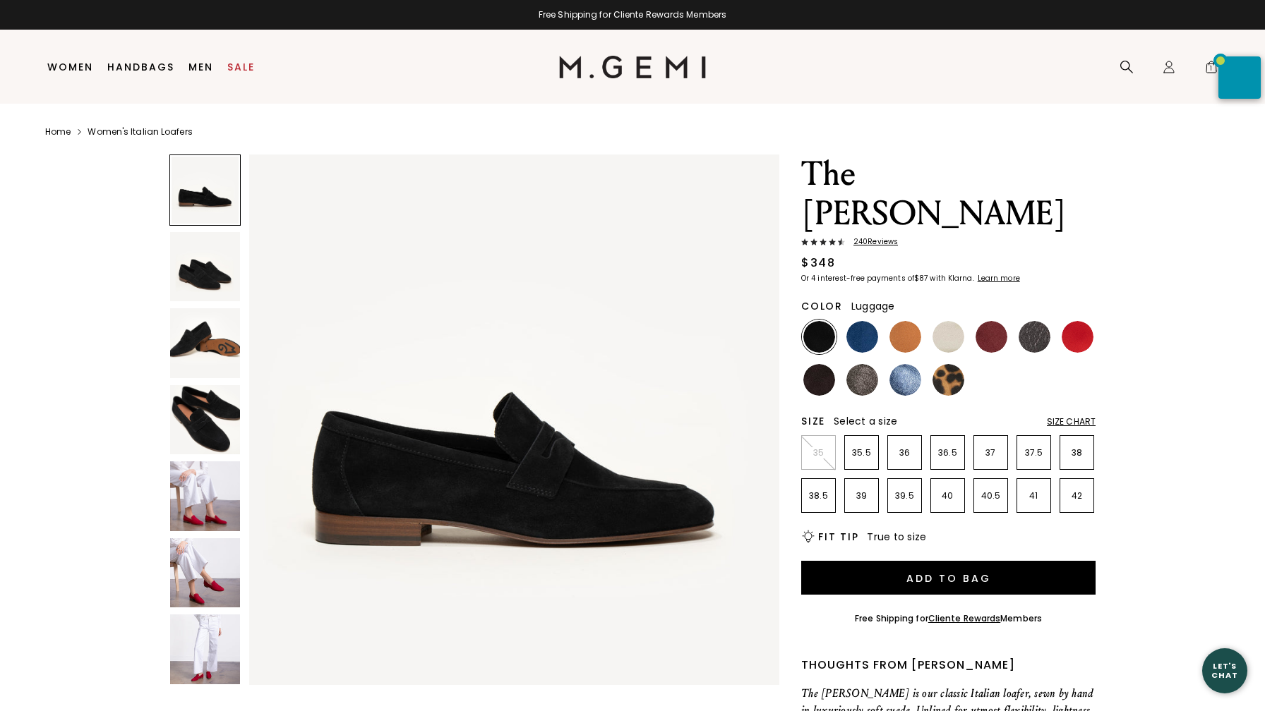
click at [901, 321] on img at bounding box center [905, 337] width 32 height 32
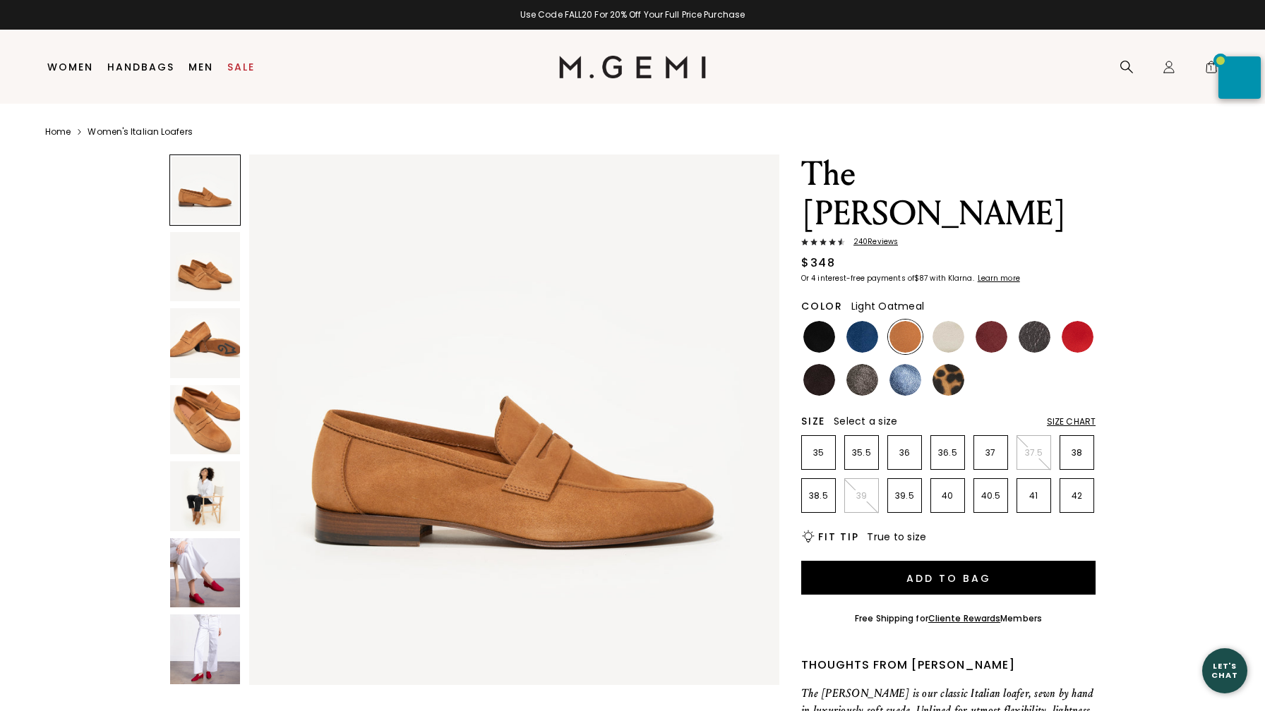
click at [943, 321] on img at bounding box center [948, 337] width 32 height 32
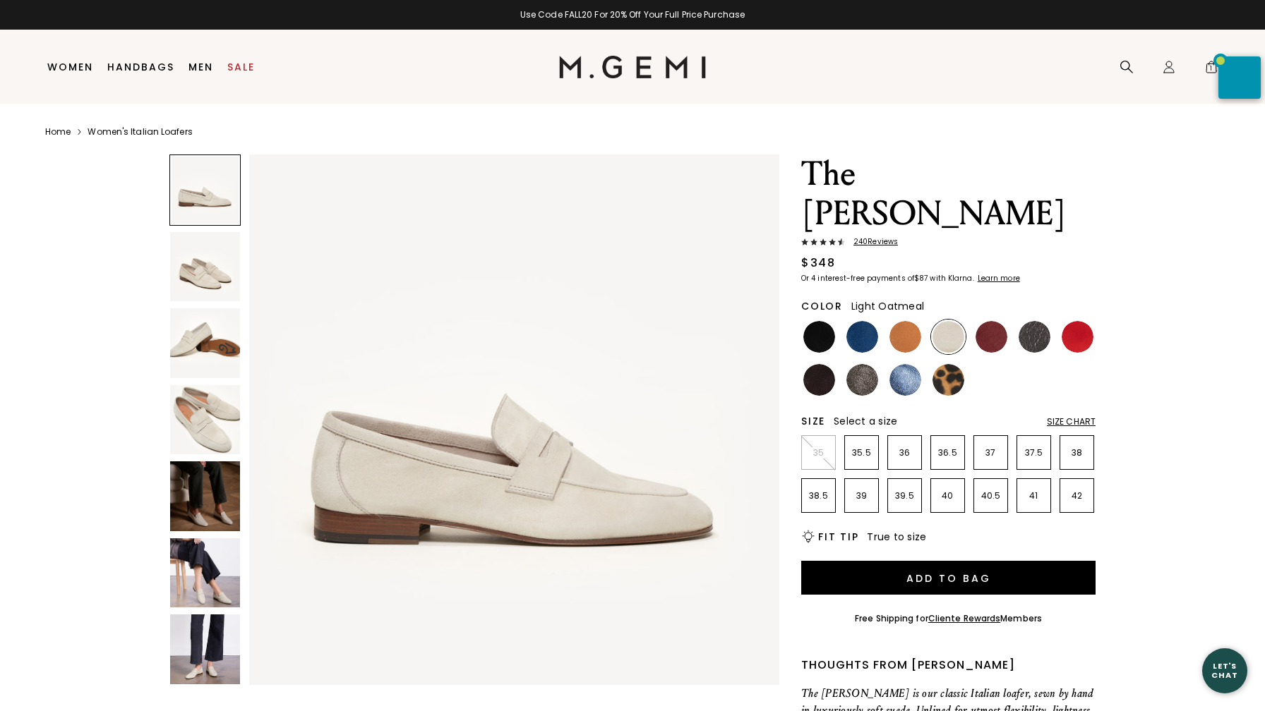
click at [204, 418] on img at bounding box center [205, 420] width 70 height 70
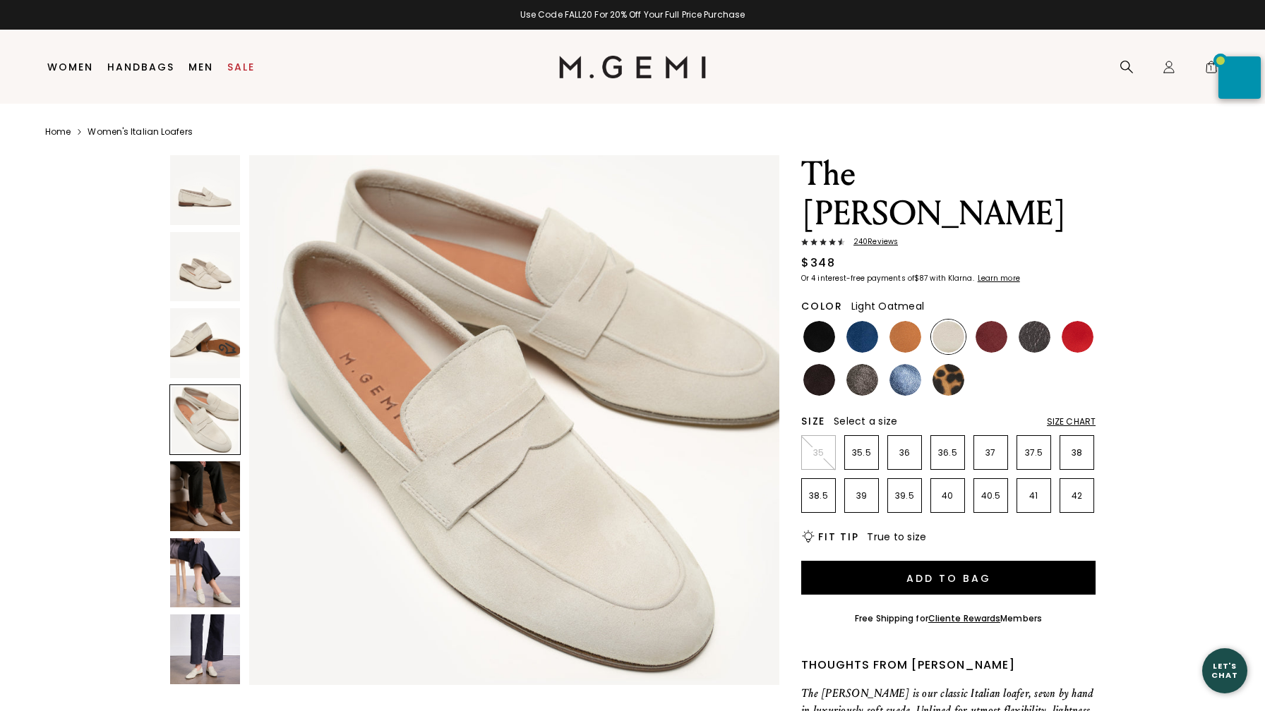
scroll to position [1634, 0]
click at [992, 321] on img at bounding box center [991, 337] width 32 height 32
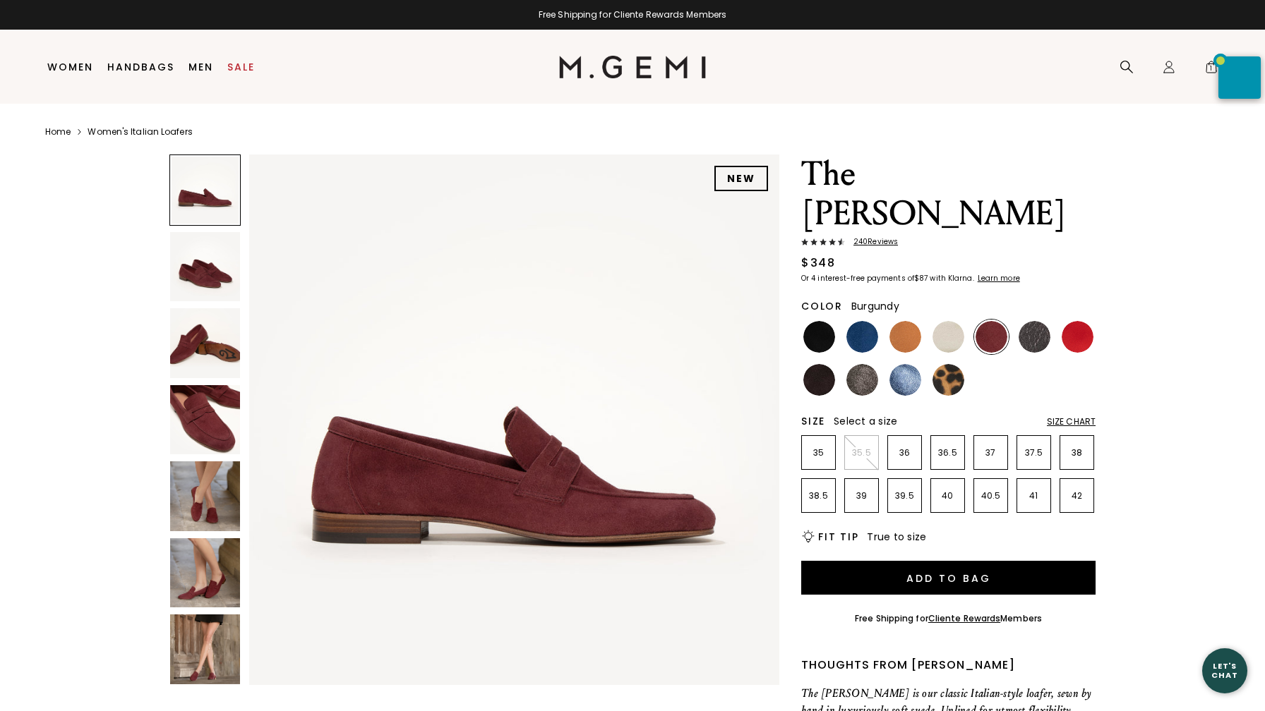
click at [204, 407] on img at bounding box center [205, 420] width 70 height 70
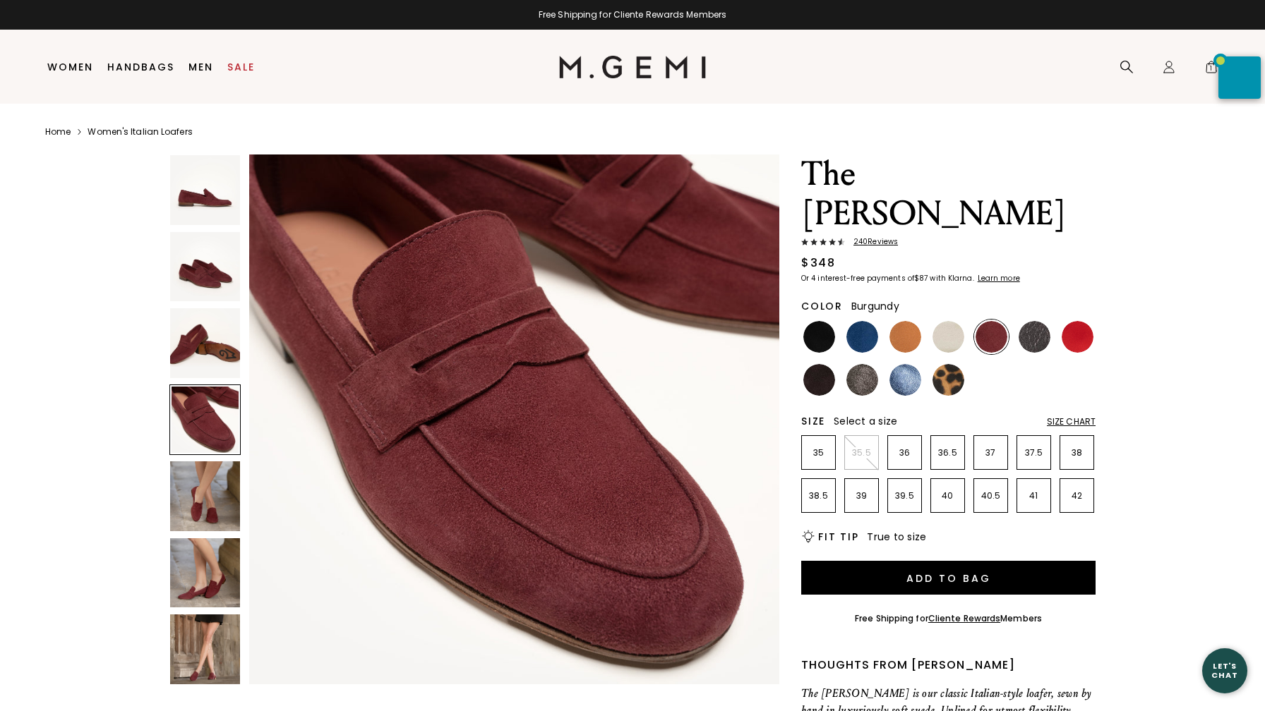
click at [209, 493] on img at bounding box center [205, 497] width 70 height 70
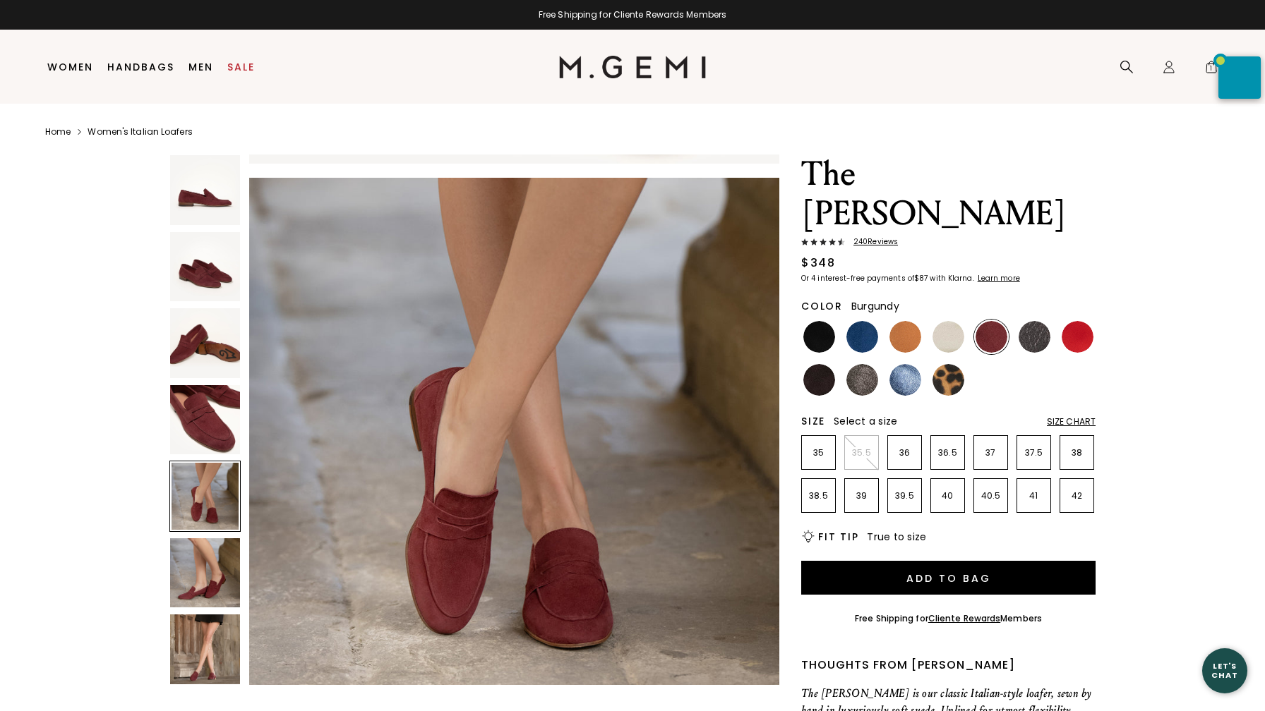
scroll to position [2178, 0]
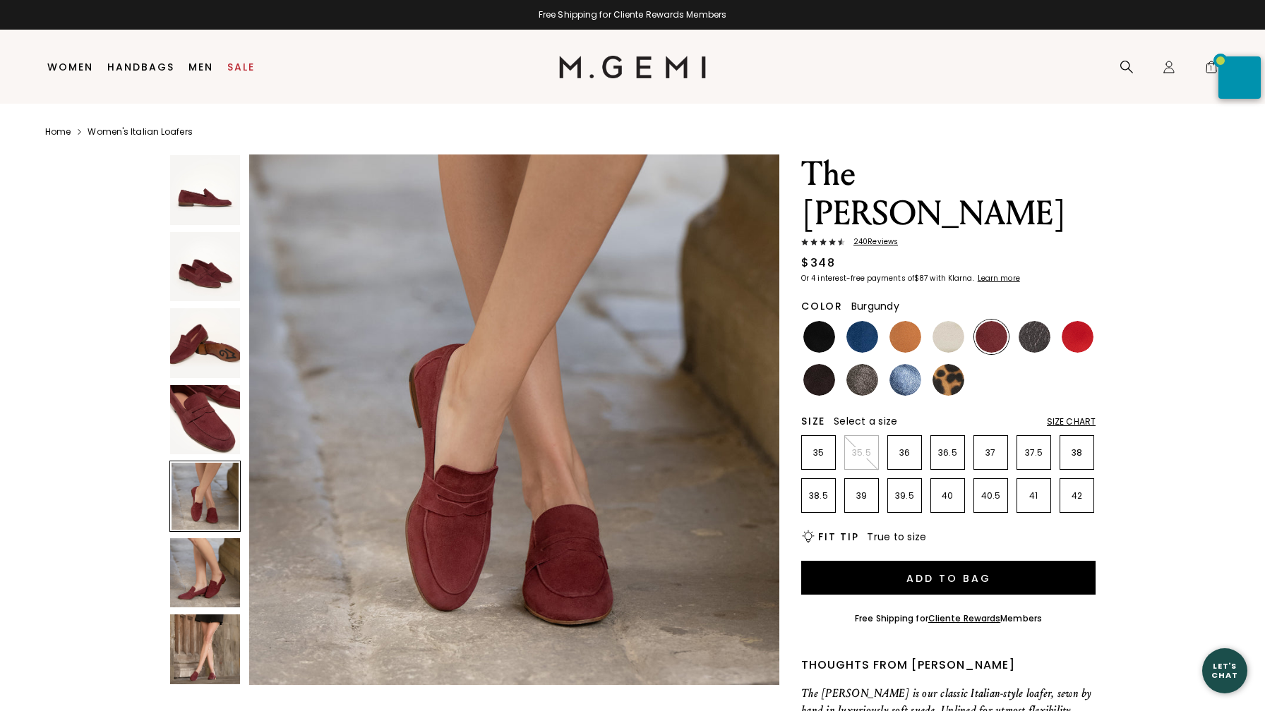
click at [208, 500] on div at bounding box center [204, 496] width 71 height 71
click at [818, 364] on img at bounding box center [819, 380] width 32 height 32
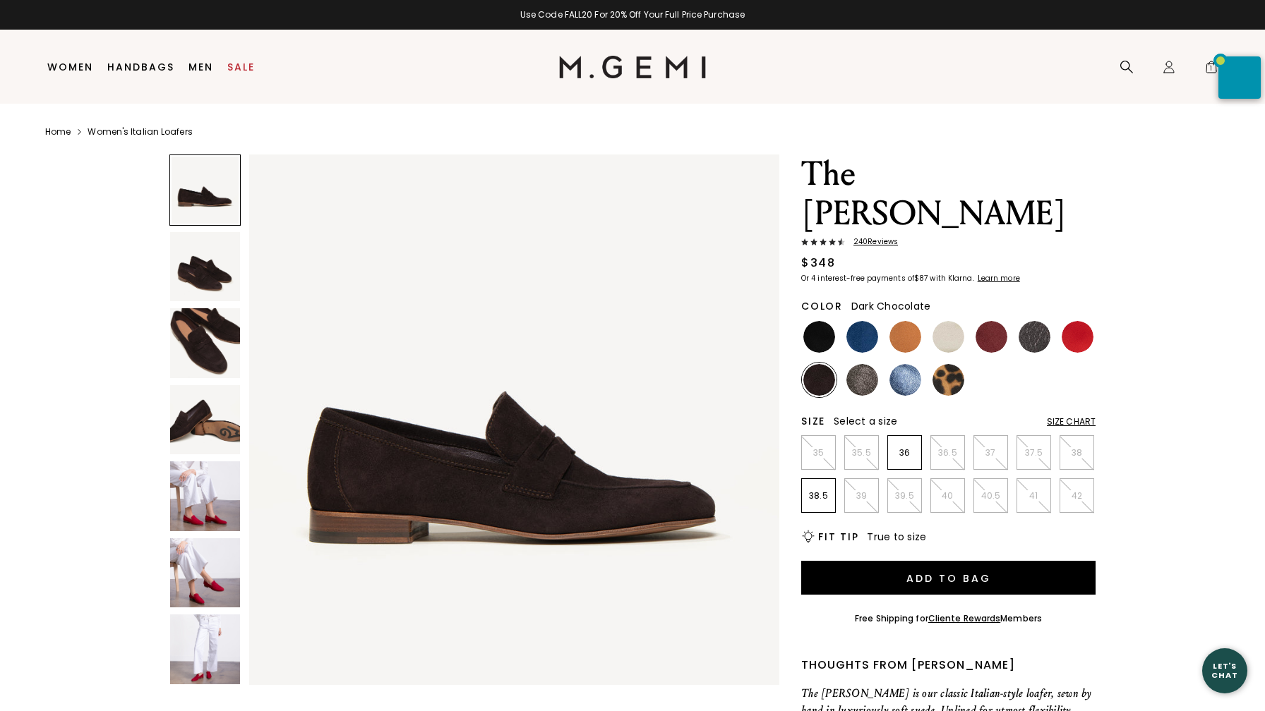
click at [201, 347] on img at bounding box center [205, 343] width 70 height 70
click at [231, 355] on img at bounding box center [205, 343] width 70 height 70
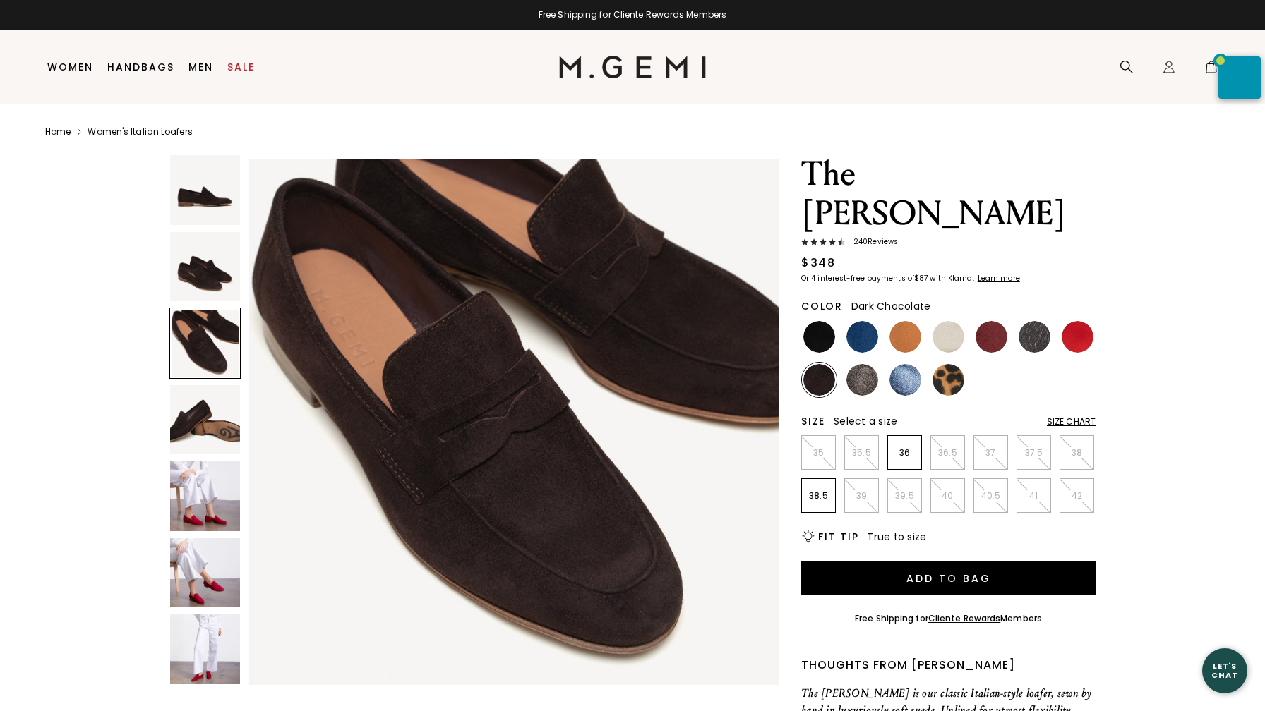
scroll to position [1089, 0]
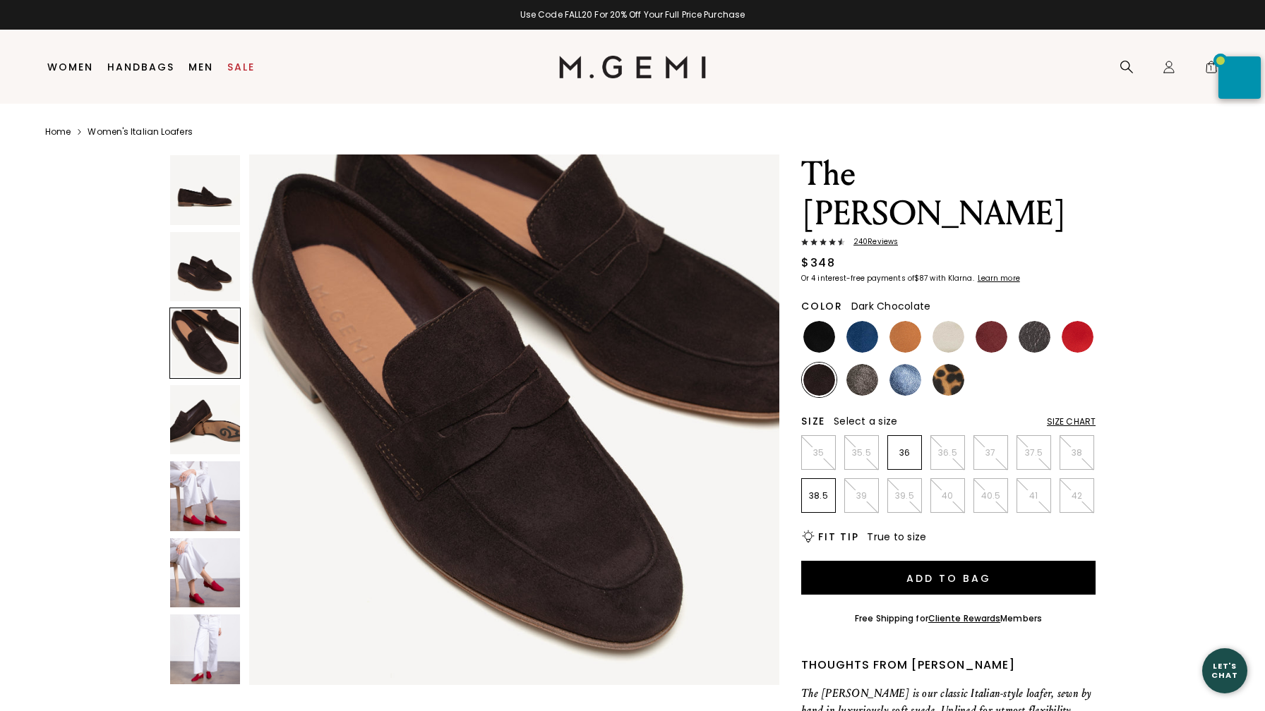
scroll to position [2, 0]
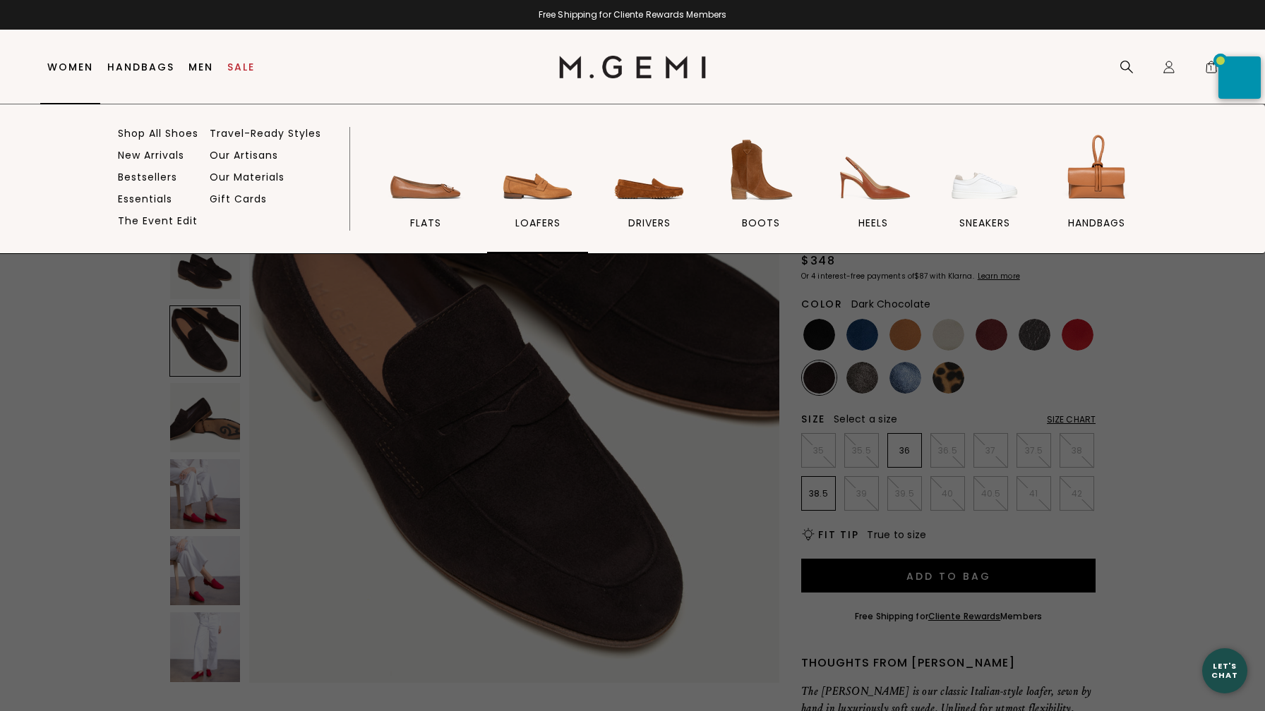
click at [520, 187] on img at bounding box center [537, 170] width 79 height 79
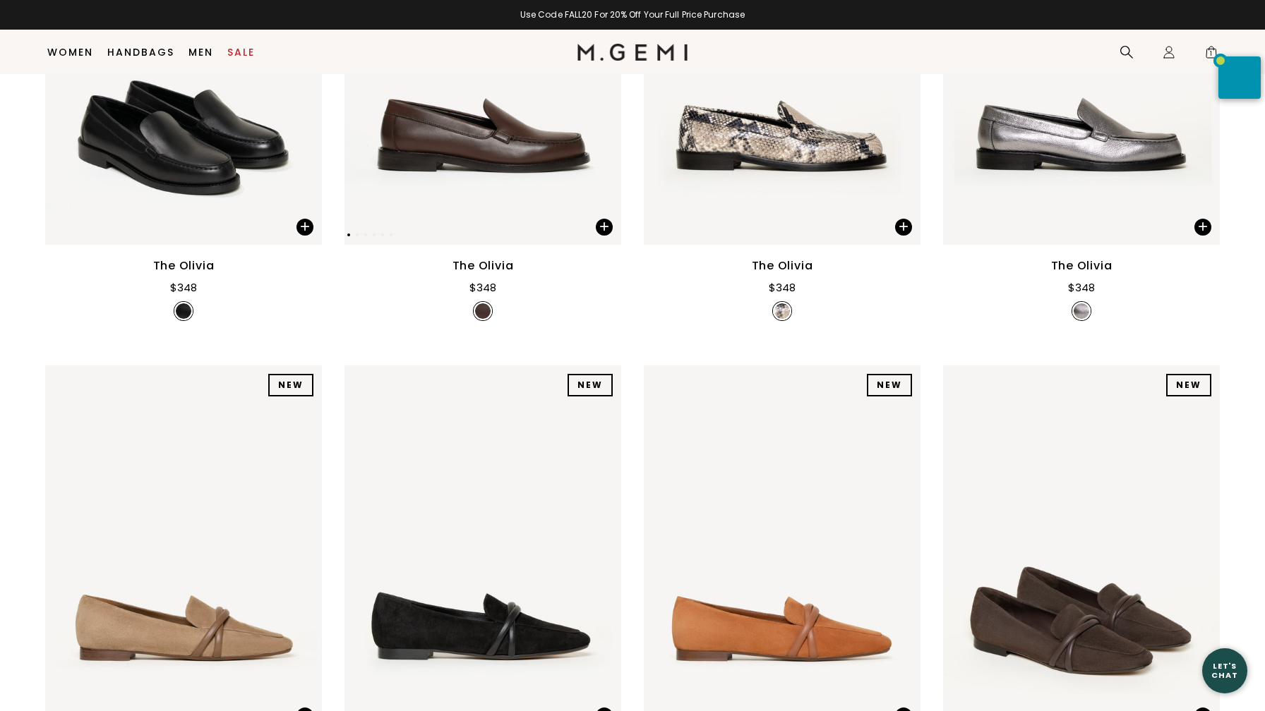
click at [511, 149] on img at bounding box center [482, 60] width 277 height 369
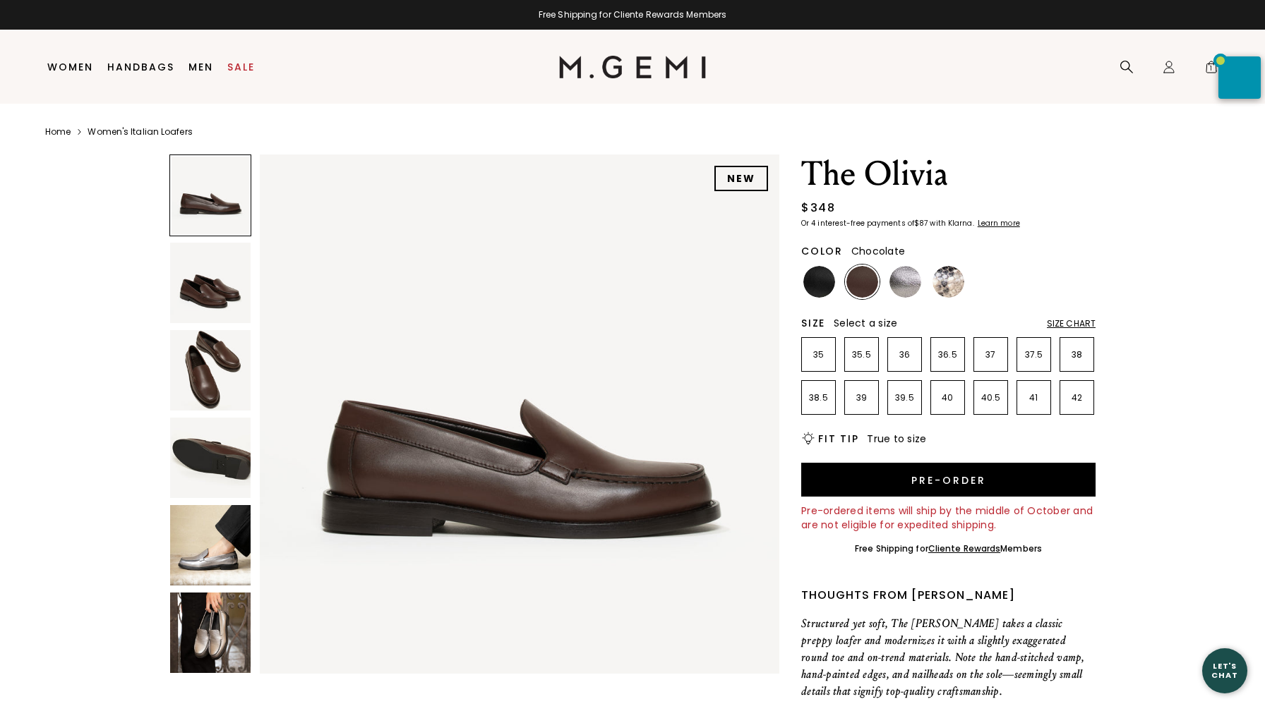
click at [209, 356] on img at bounding box center [210, 370] width 80 height 80
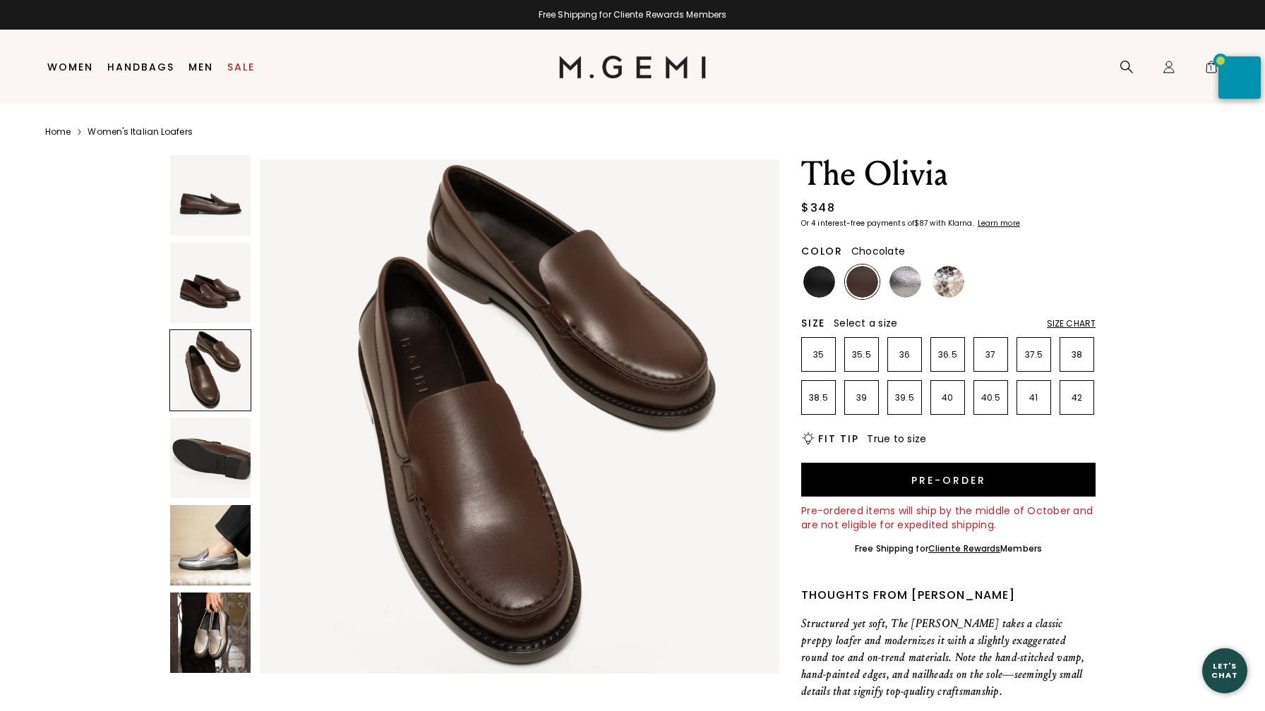
scroll to position [1067, 0]
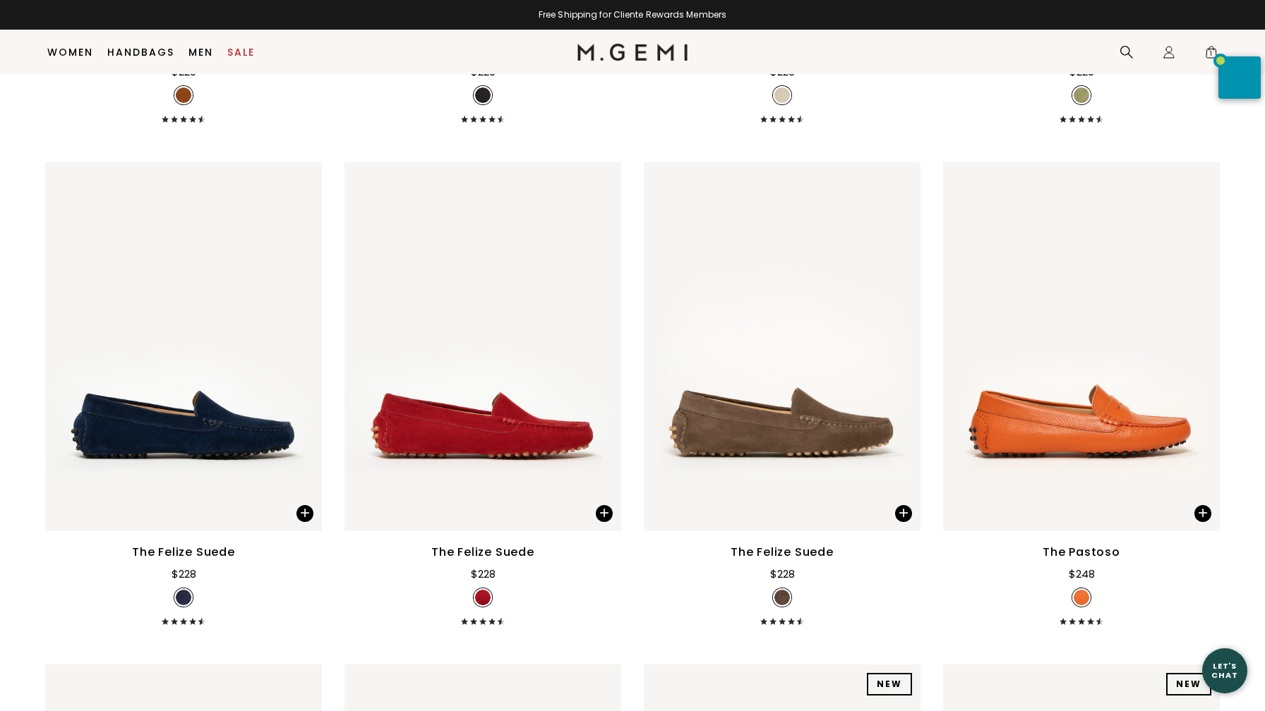
scroll to position [3161, 0]
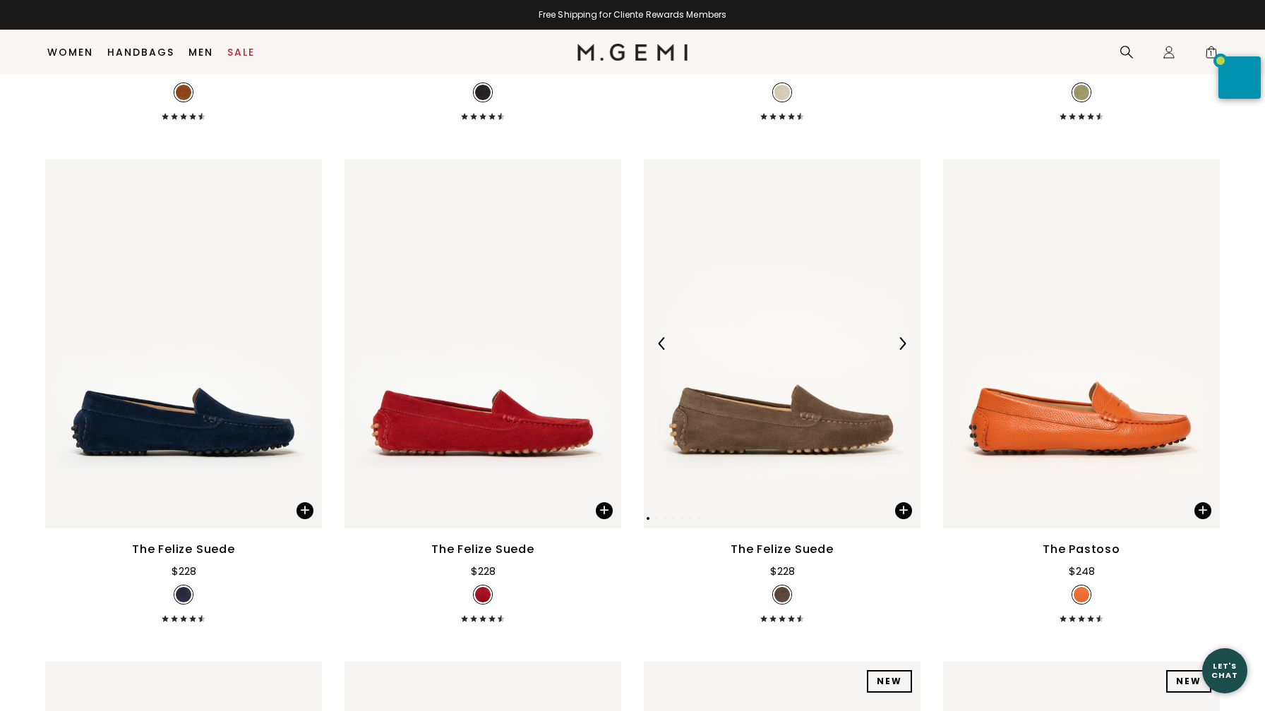
click at [782, 413] on img at bounding box center [782, 344] width 277 height 369
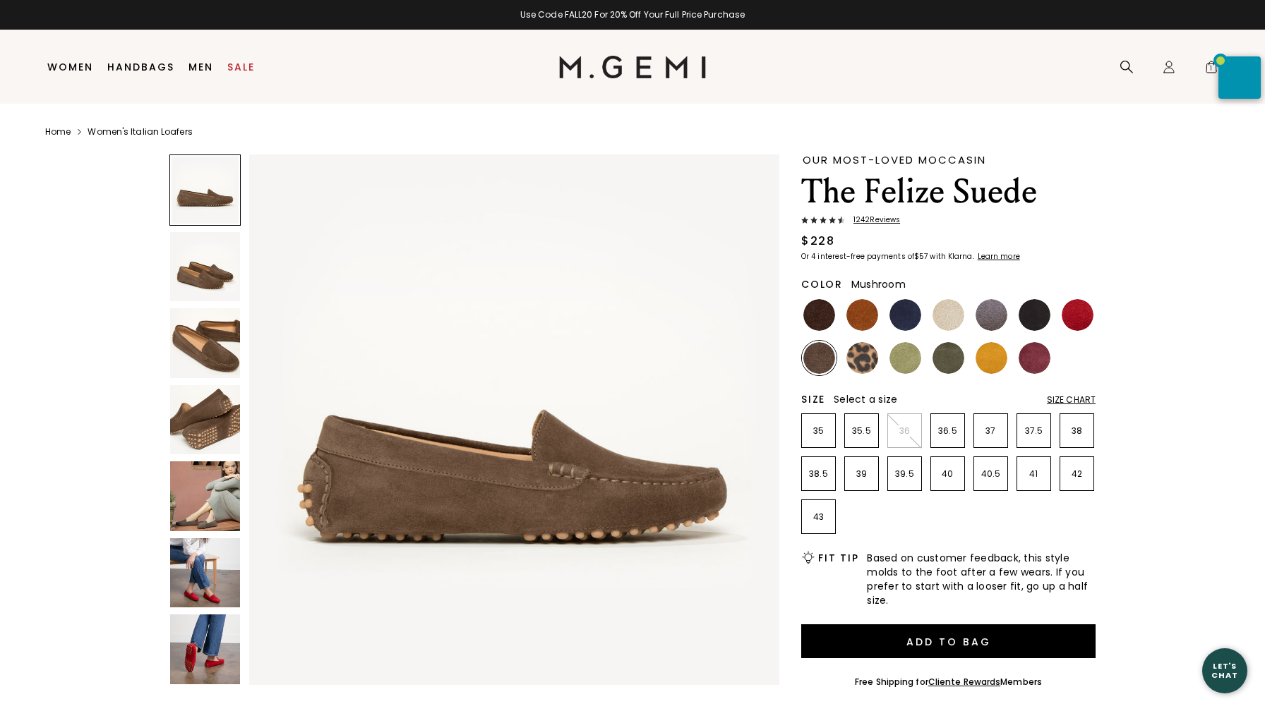
click at [212, 500] on img at bounding box center [205, 497] width 70 height 70
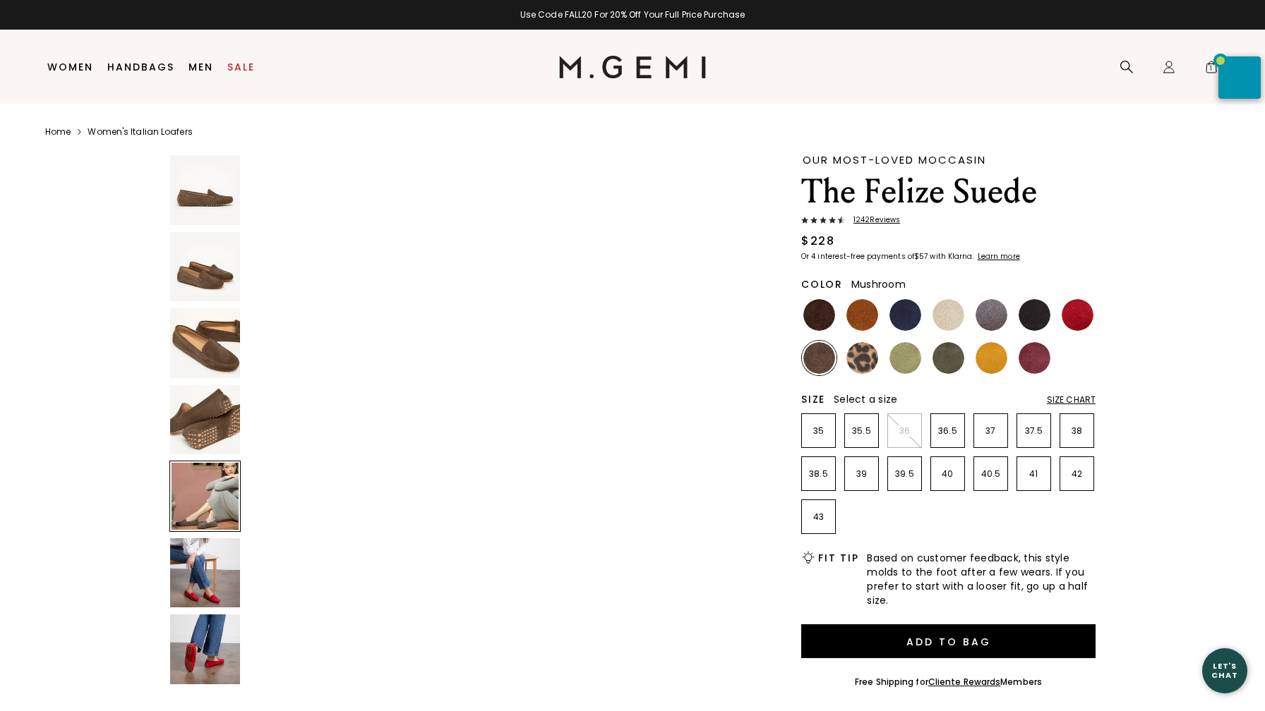
scroll to position [2178, 0]
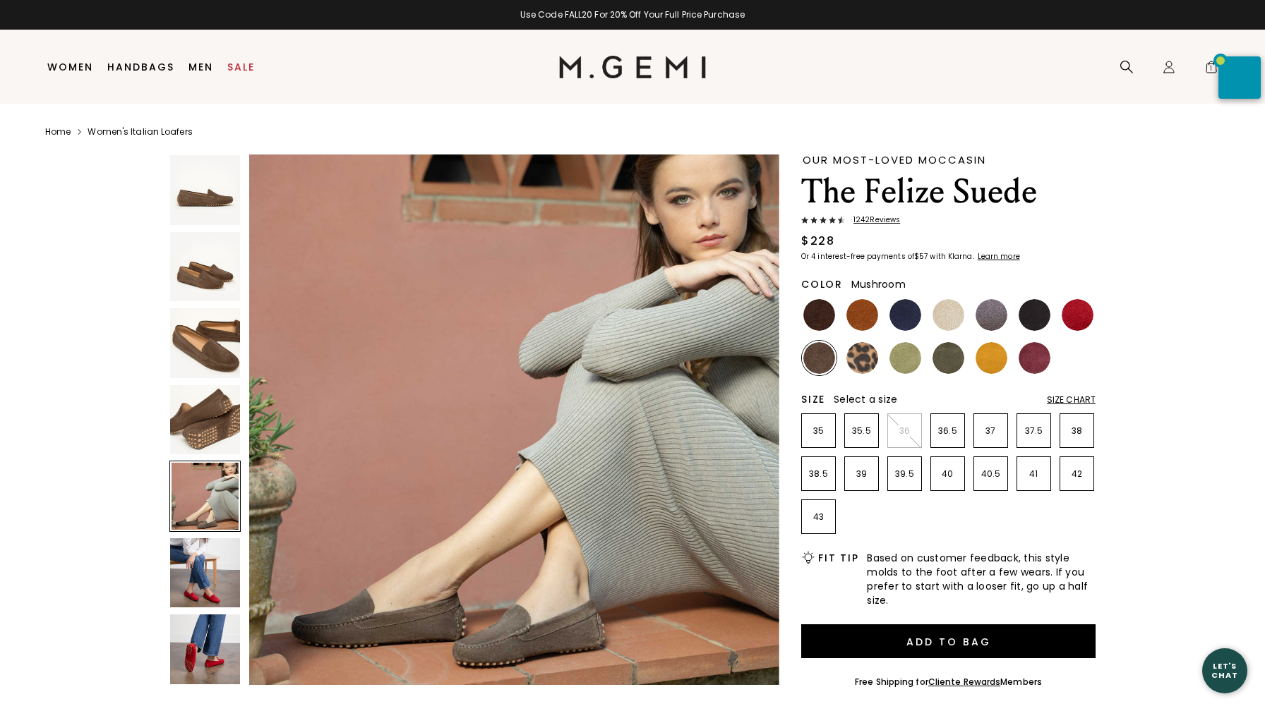
click at [203, 568] on img at bounding box center [205, 574] width 70 height 70
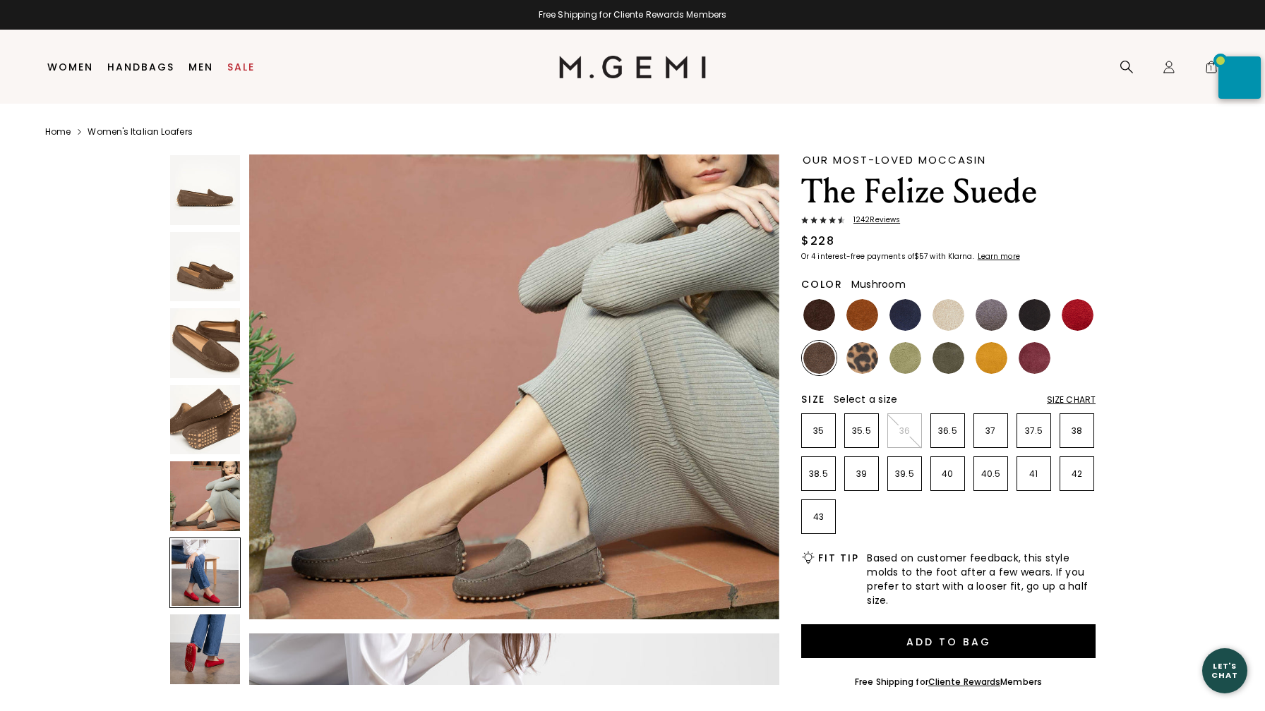
scroll to position [2175, 0]
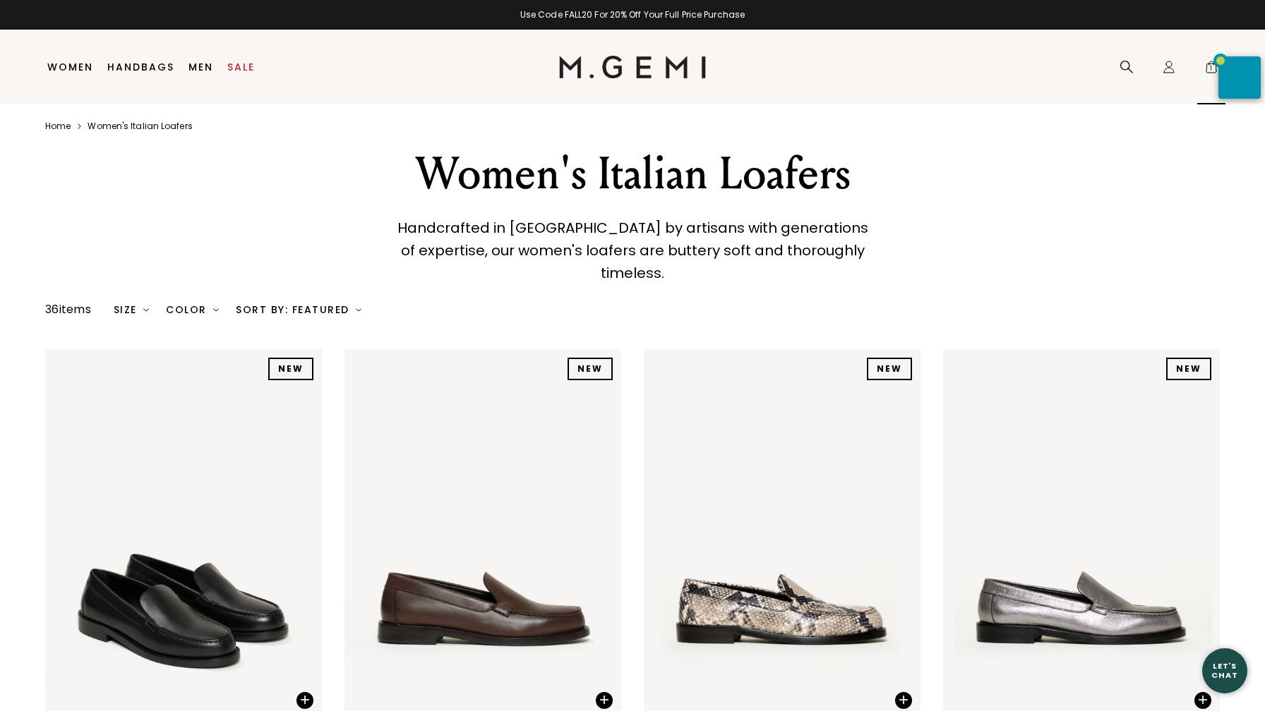
click at [1210, 67] on span "1" at bounding box center [1211, 70] width 14 height 14
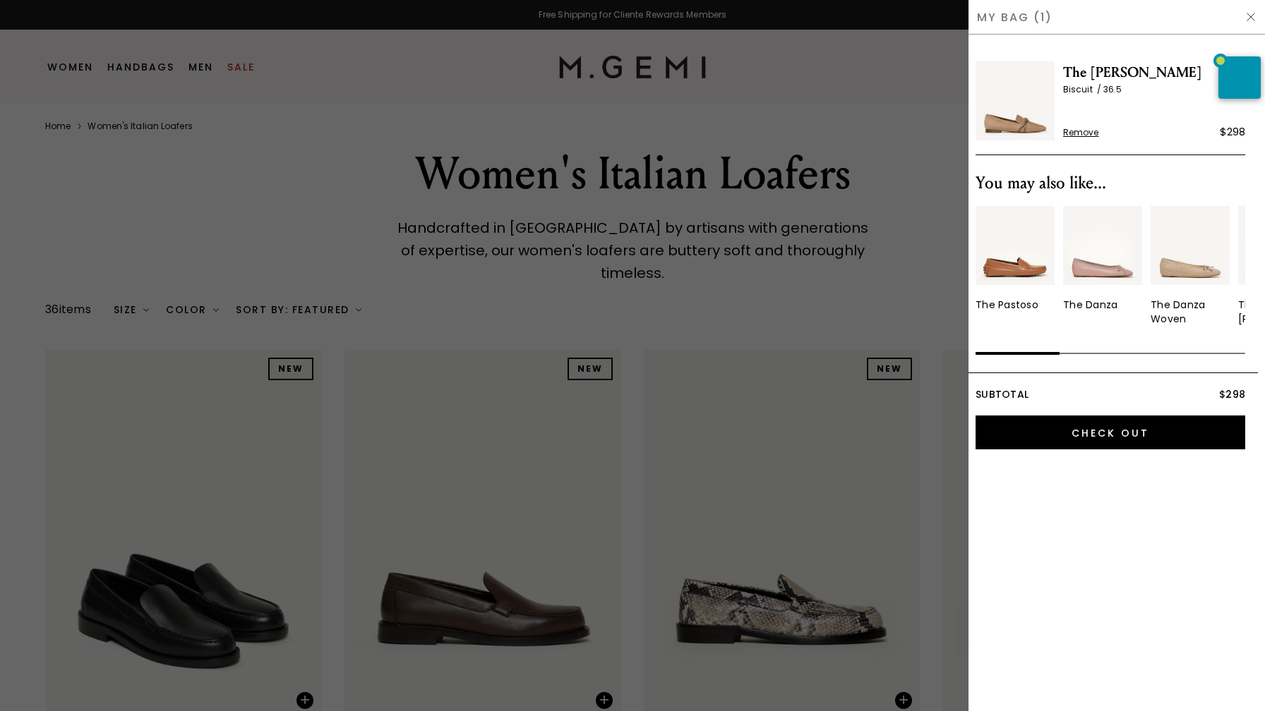
click at [405, 430] on div at bounding box center [632, 355] width 1265 height 711
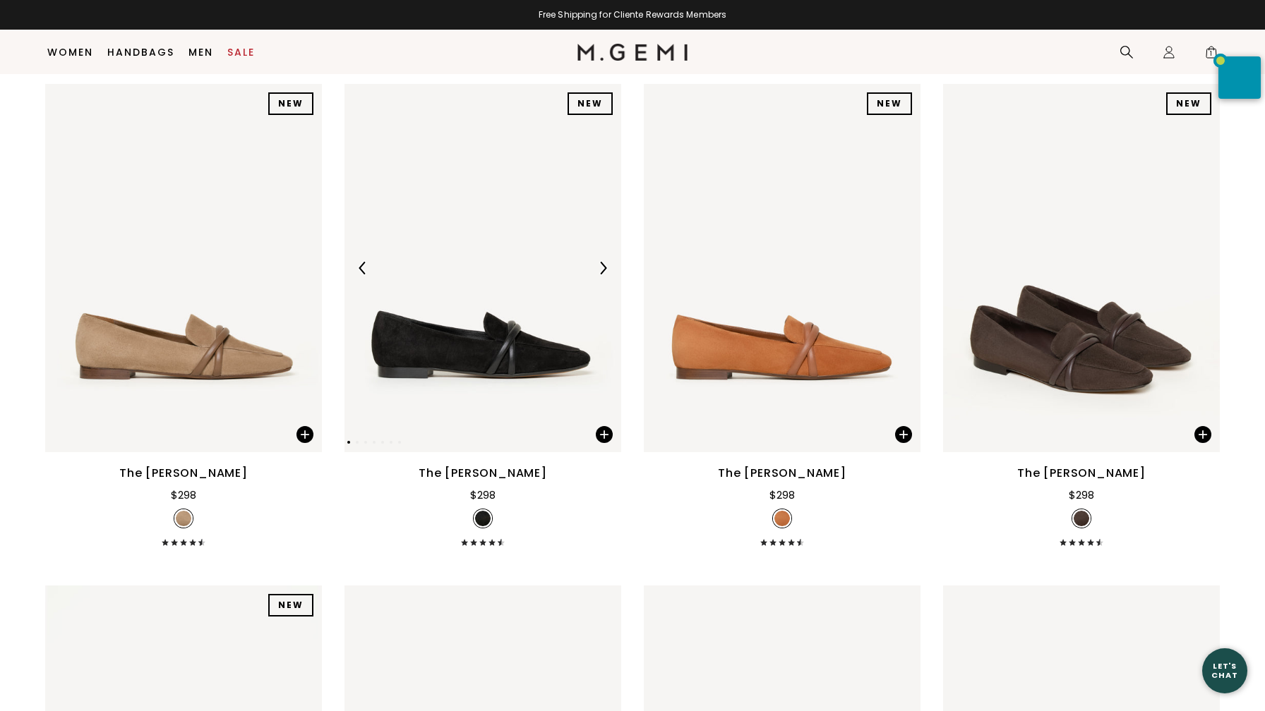
scroll to position [755, 0]
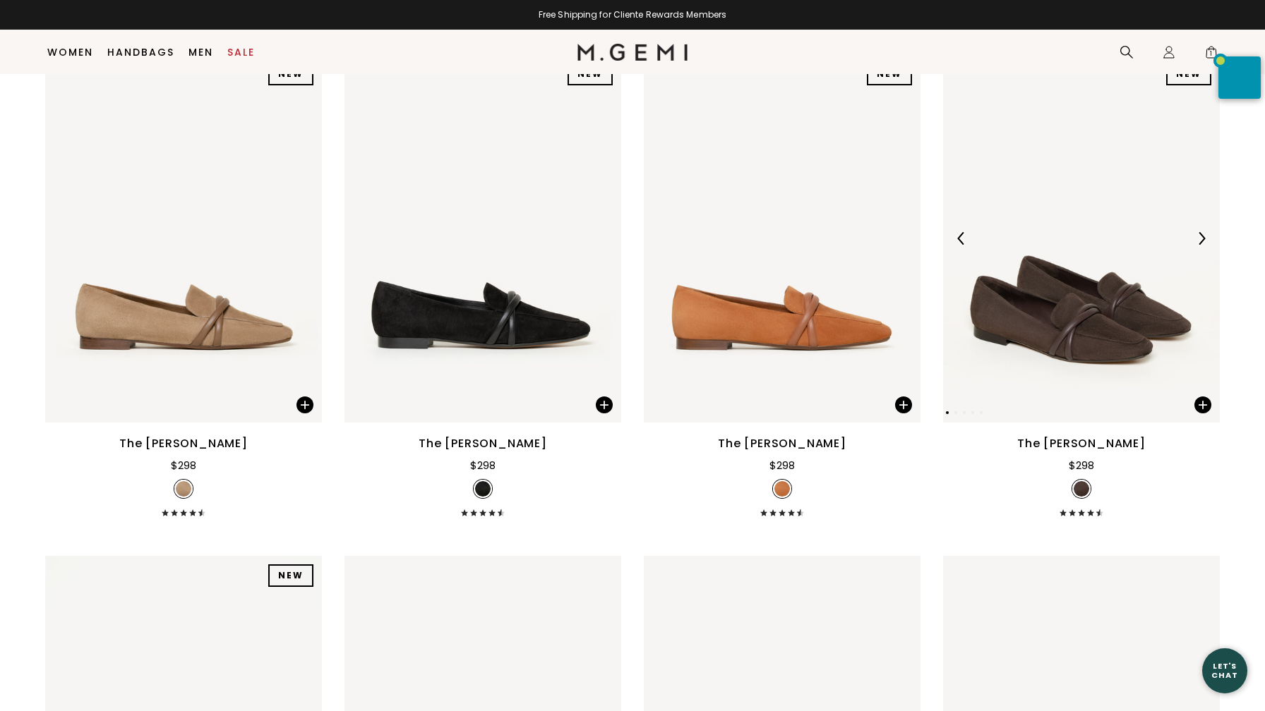
click at [1078, 341] on img at bounding box center [1081, 238] width 277 height 369
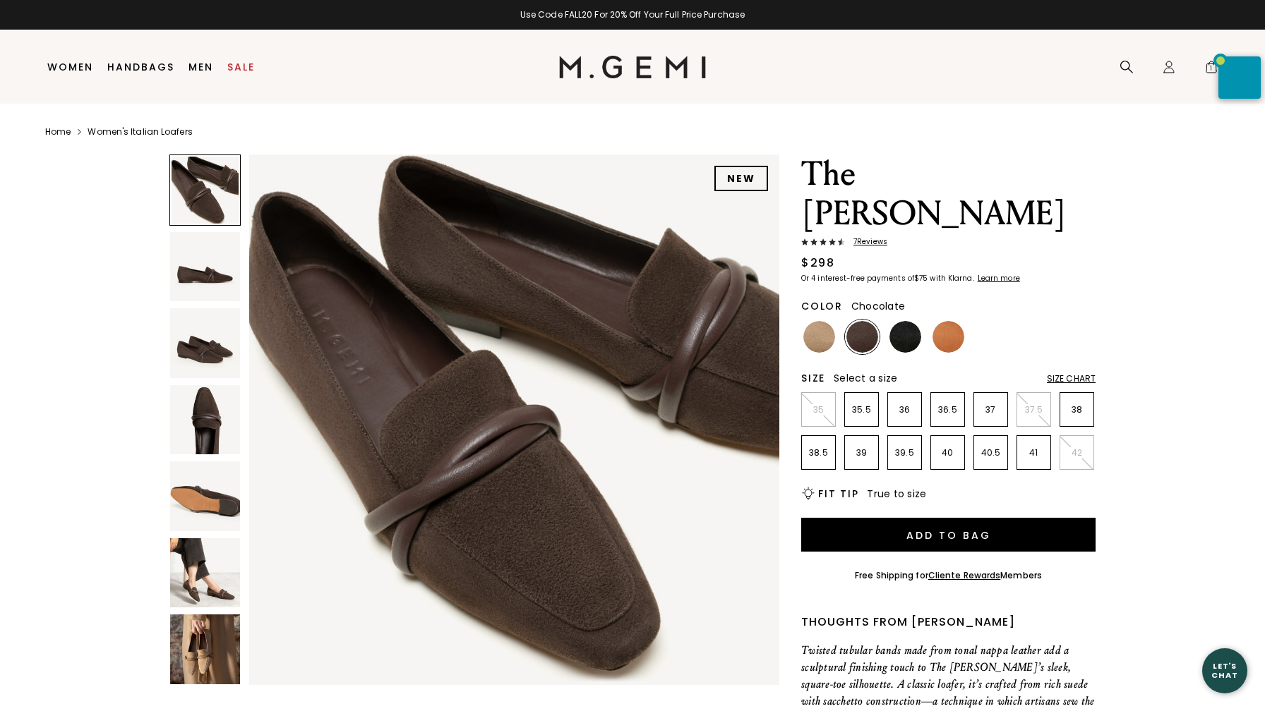
click at [201, 563] on img at bounding box center [205, 574] width 70 height 70
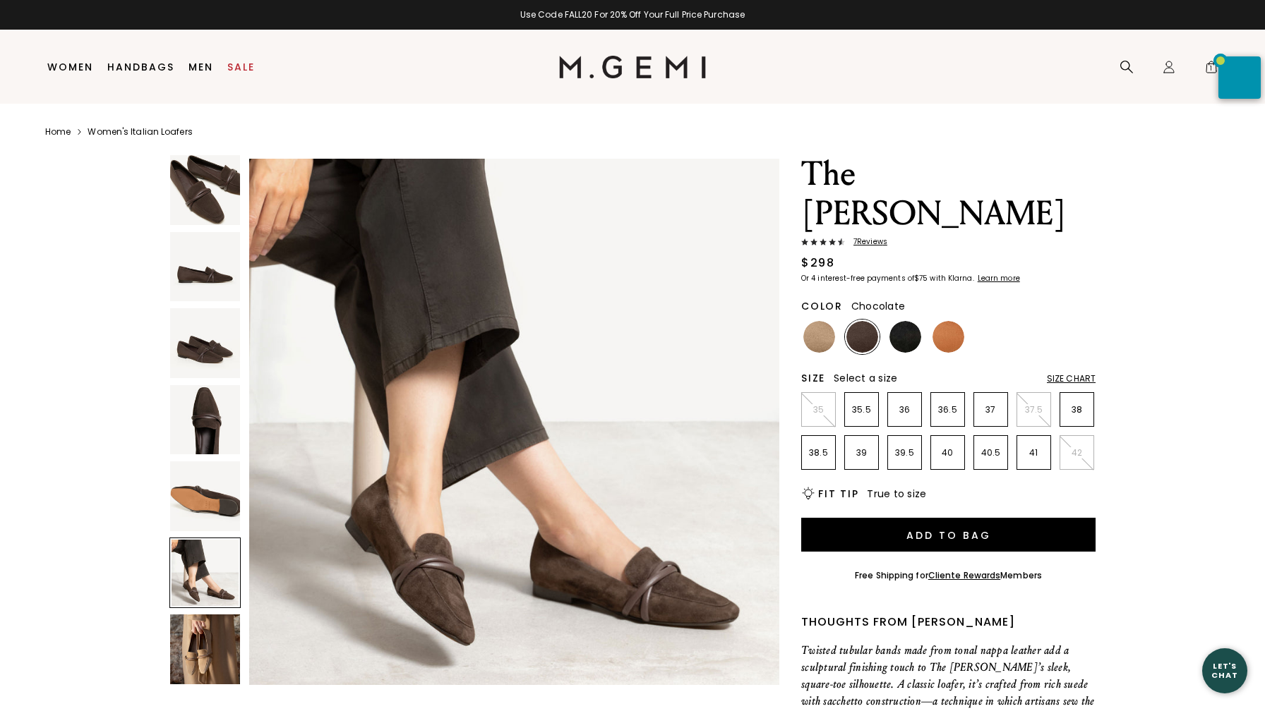
scroll to position [2723, 0]
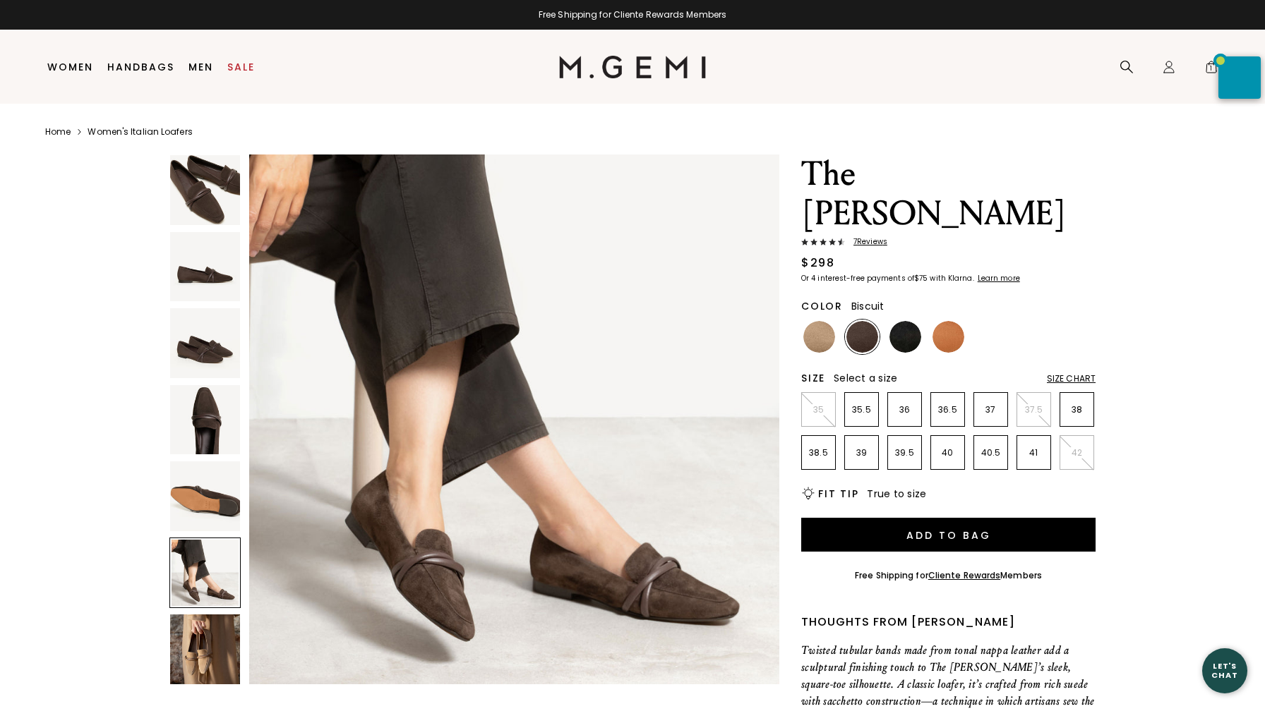
click at [813, 321] on img at bounding box center [819, 337] width 32 height 32
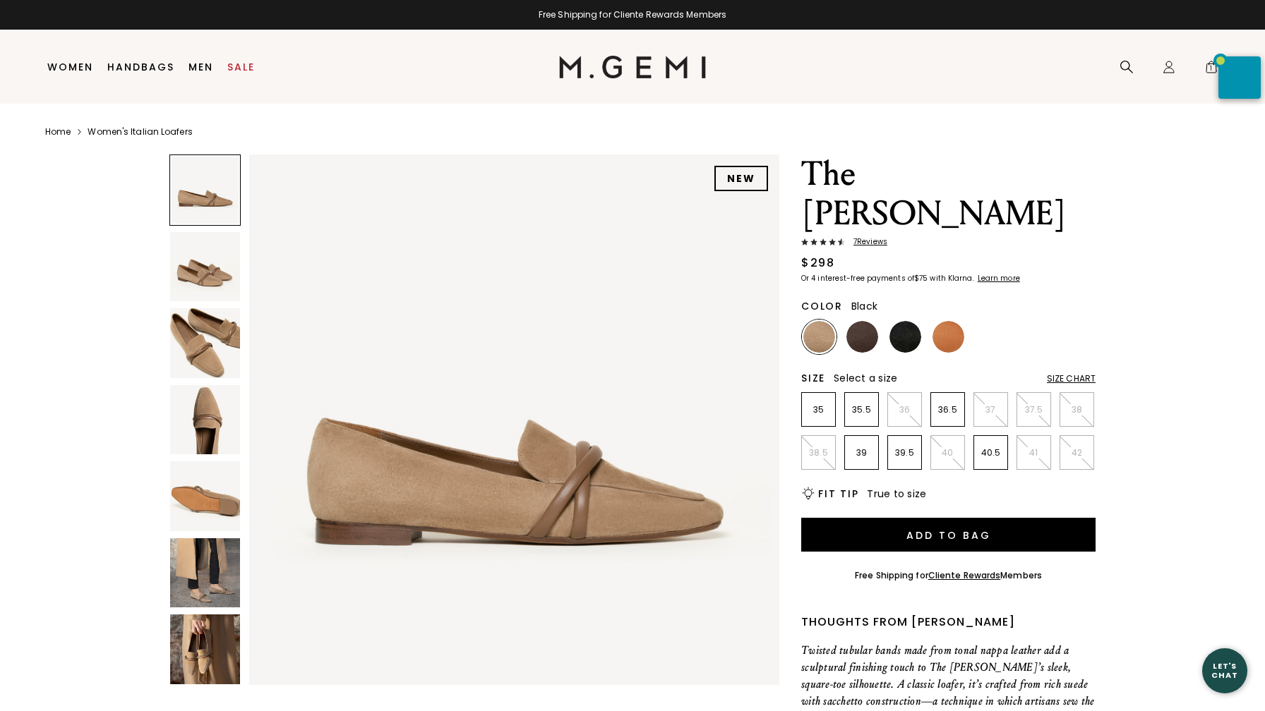
click at [912, 321] on img at bounding box center [905, 337] width 32 height 32
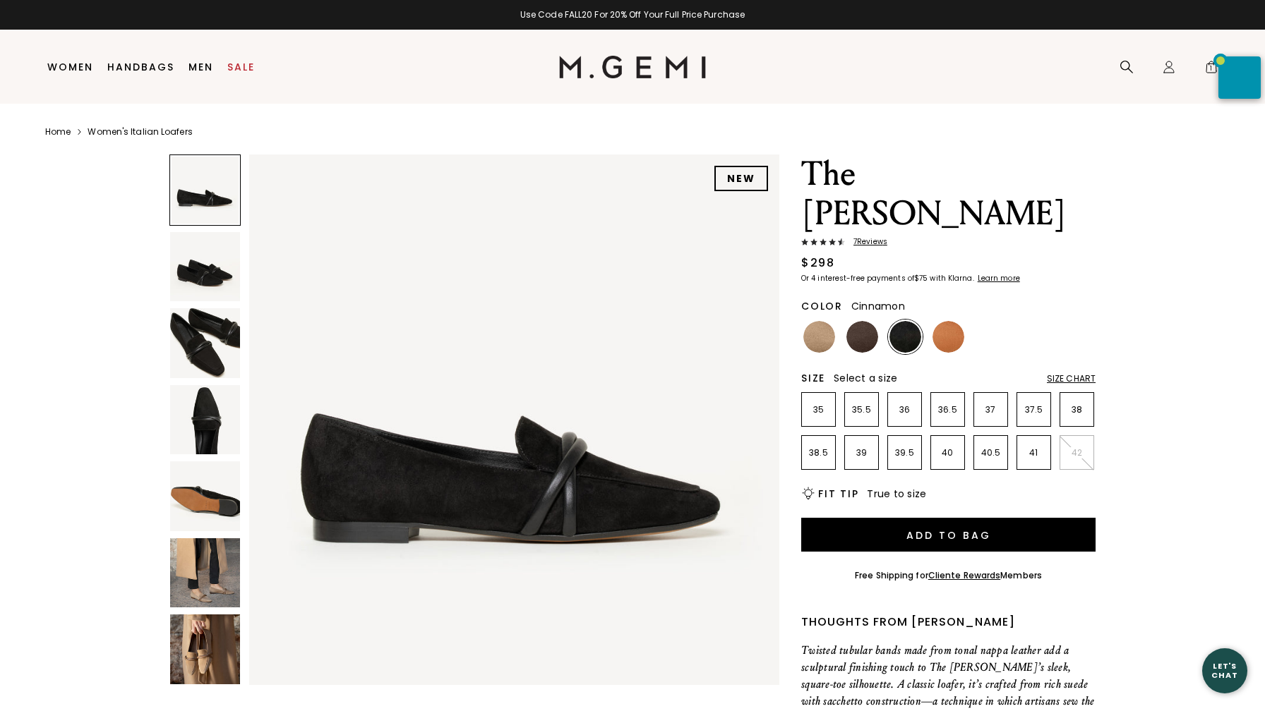
click at [944, 321] on img at bounding box center [948, 337] width 32 height 32
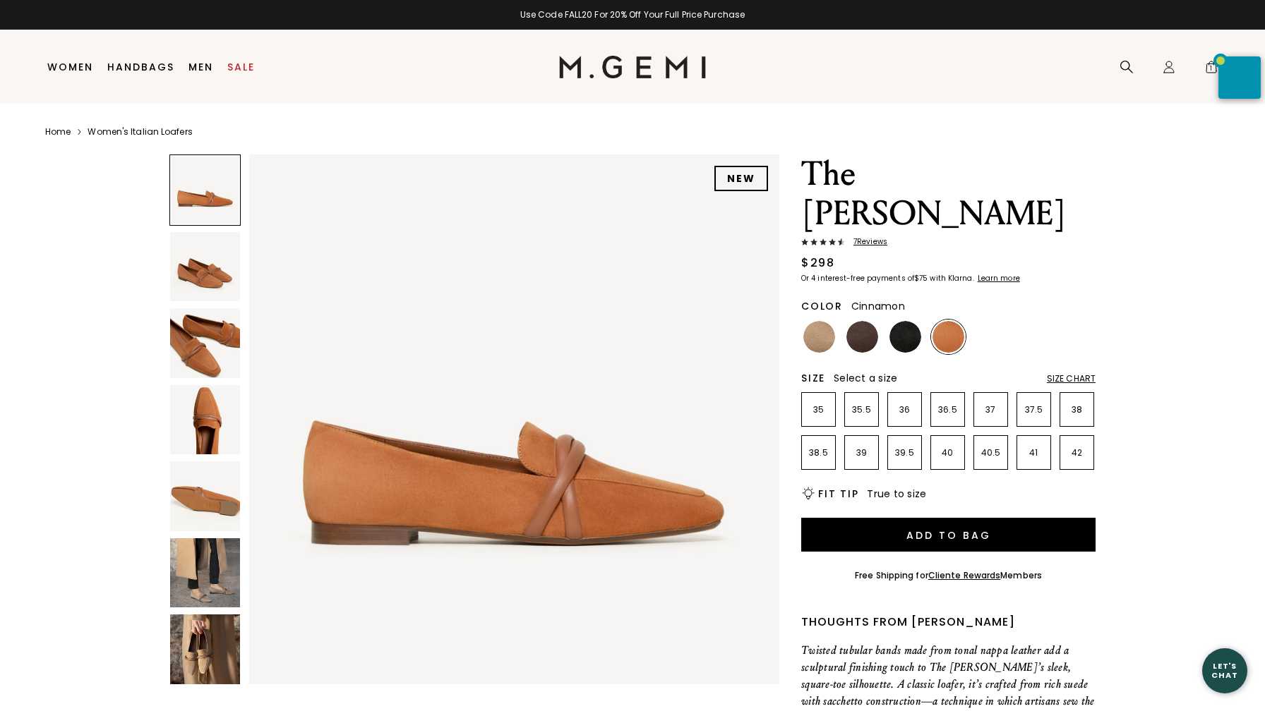
click at [872, 238] on span "7 Review s" at bounding box center [866, 242] width 42 height 8
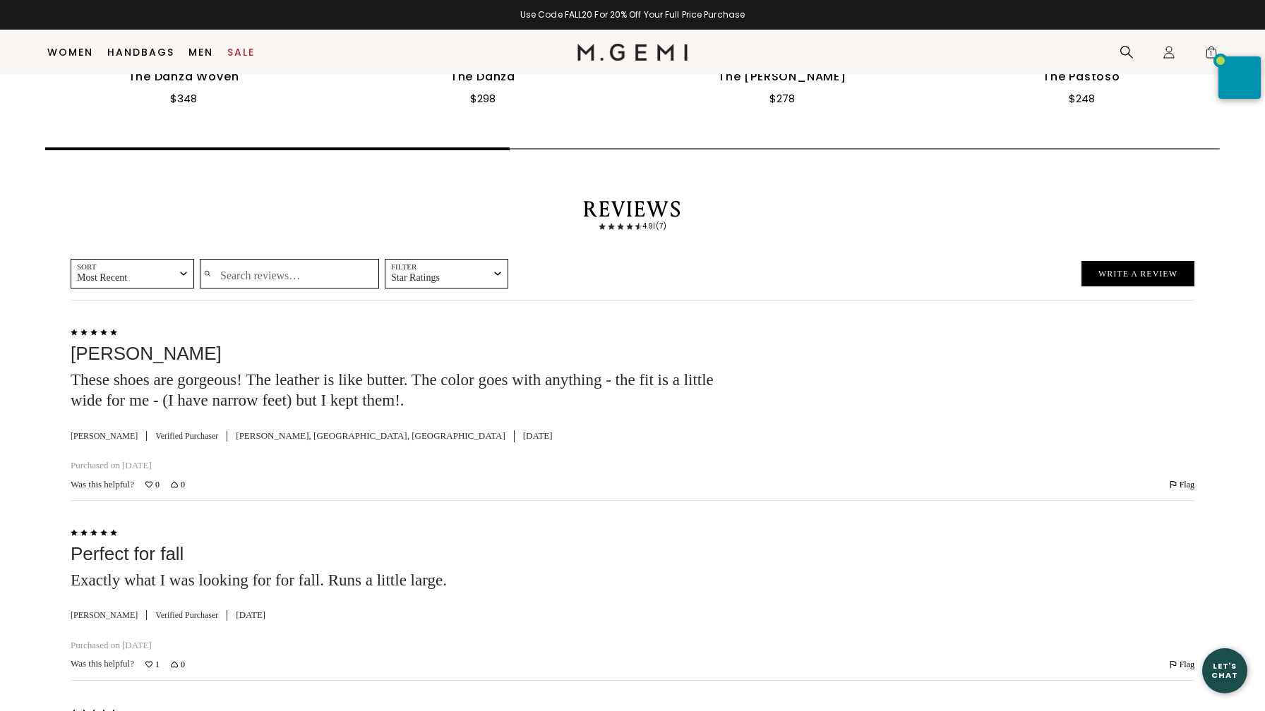
scroll to position [2218, 0]
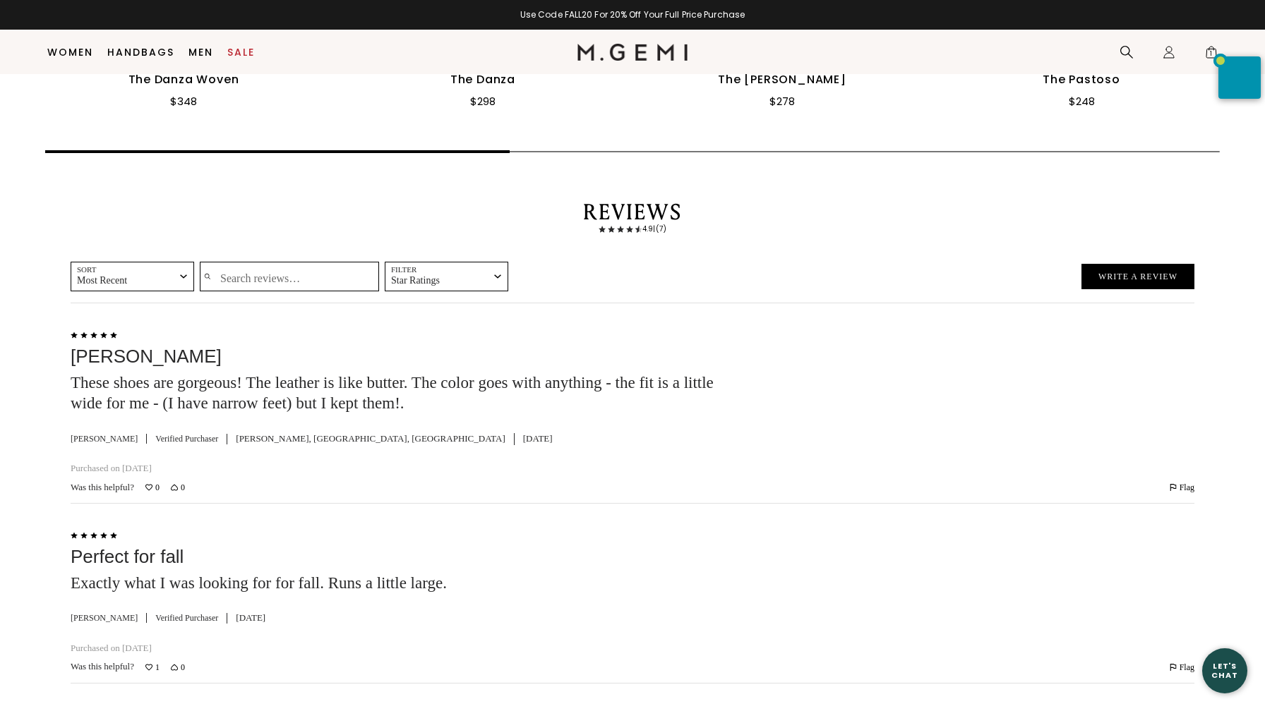
click at [263, 262] on input "Search reviews…" at bounding box center [289, 277] width 179 height 30
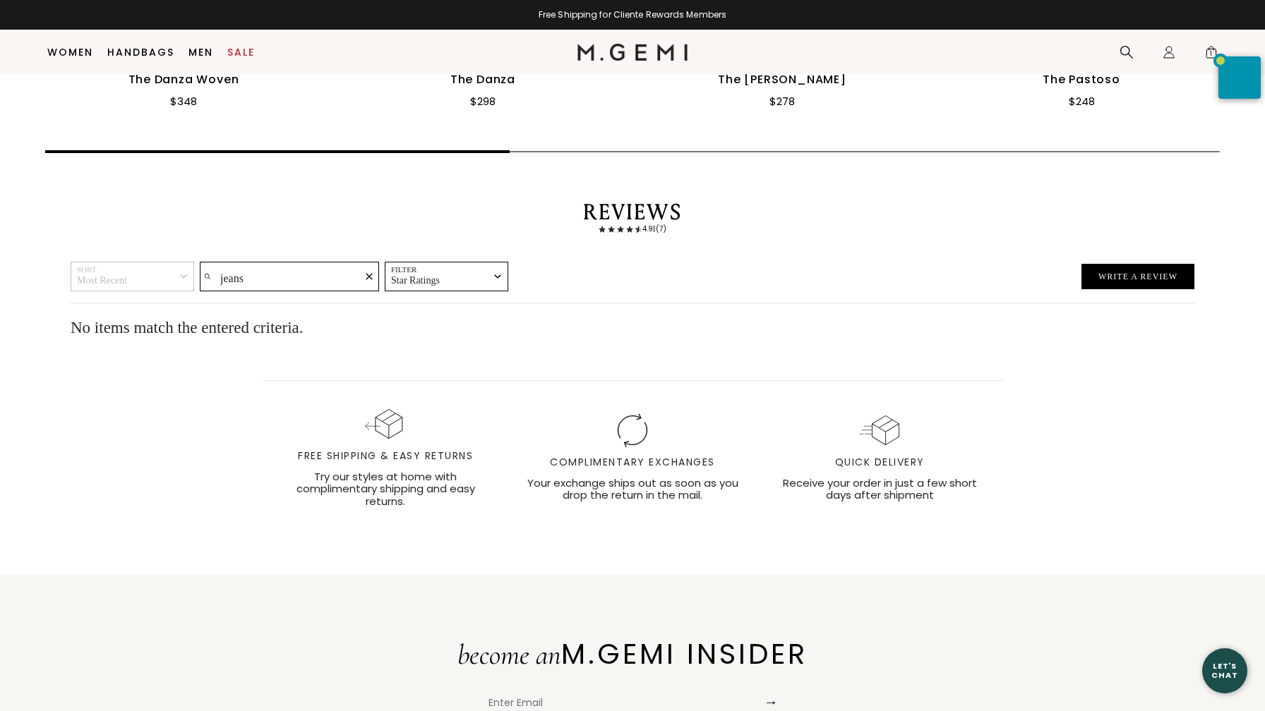
type input "jeans"
click at [366, 273] on icon "Clear search text" at bounding box center [369, 276] width 7 height 7
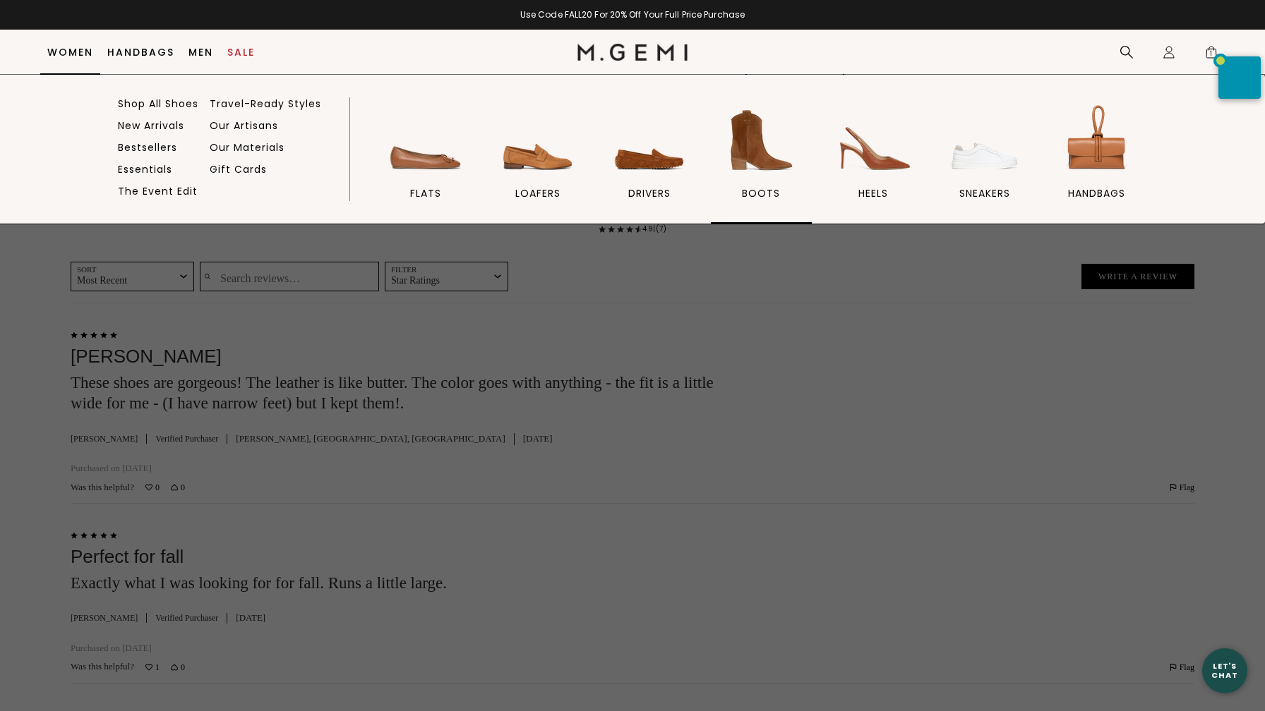
click at [761, 142] on img at bounding box center [760, 140] width 79 height 79
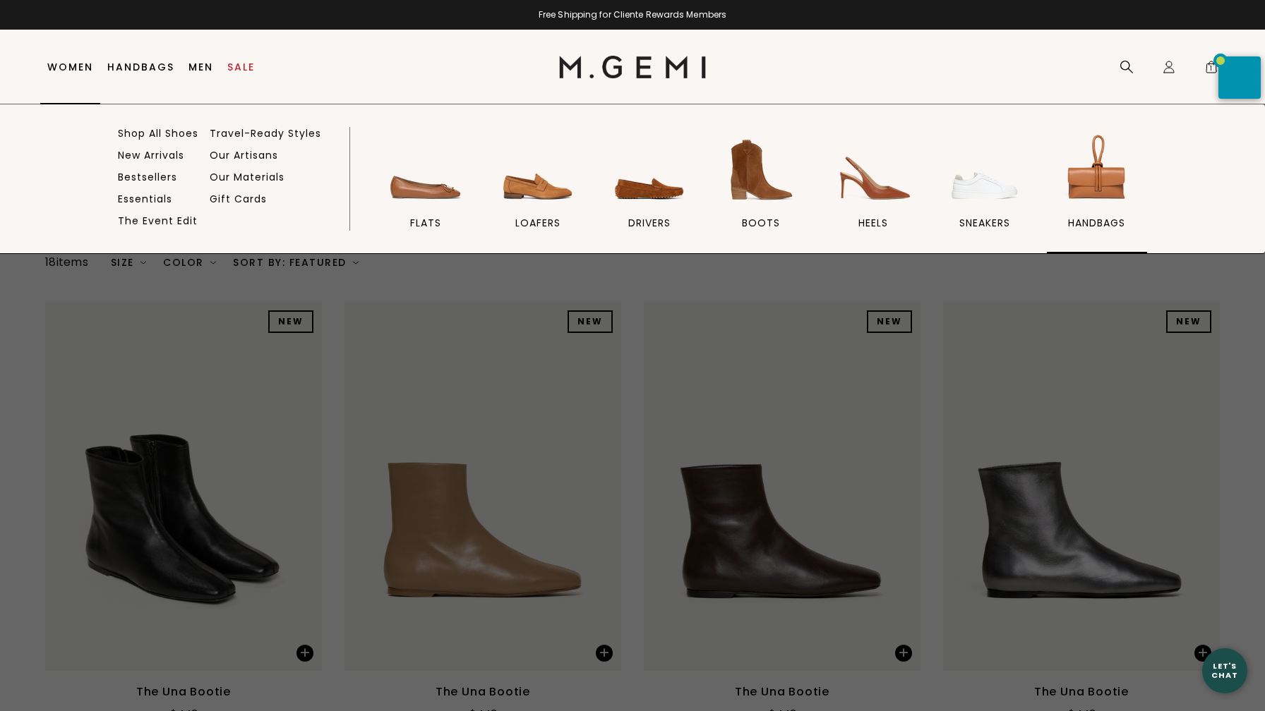
click at [1094, 182] on img at bounding box center [1096, 170] width 79 height 79
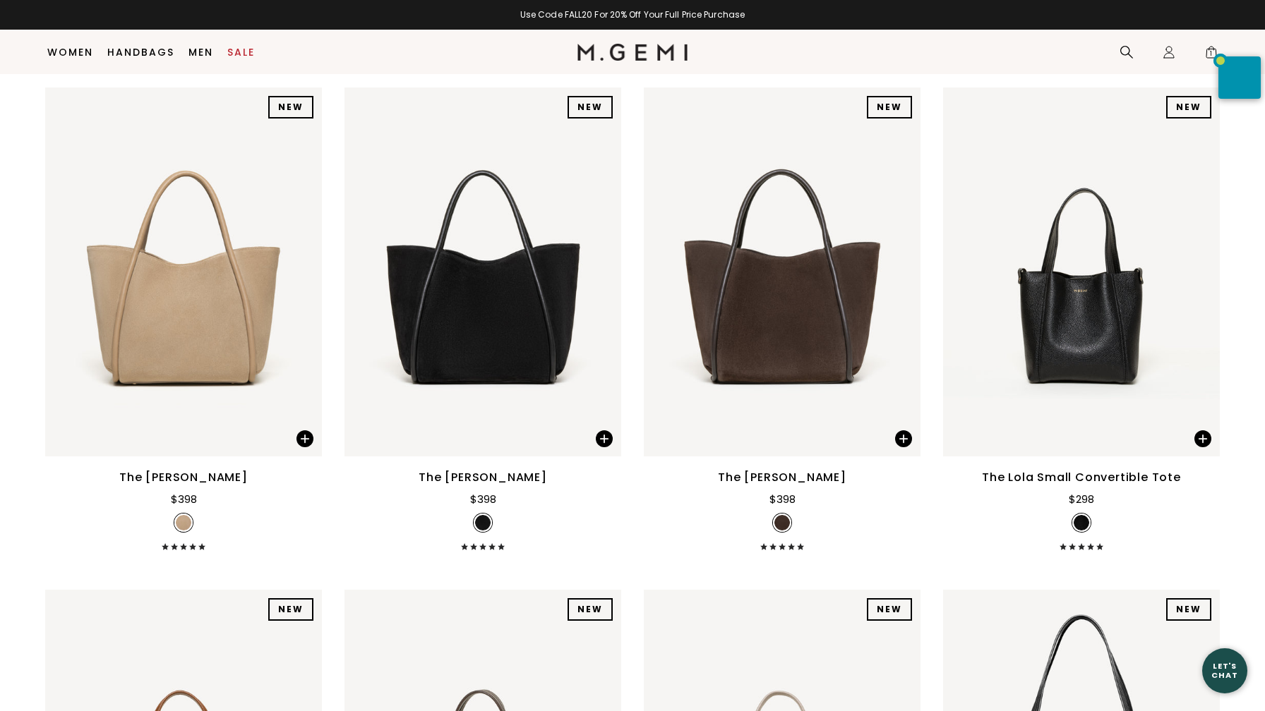
scroll to position [1178, 0]
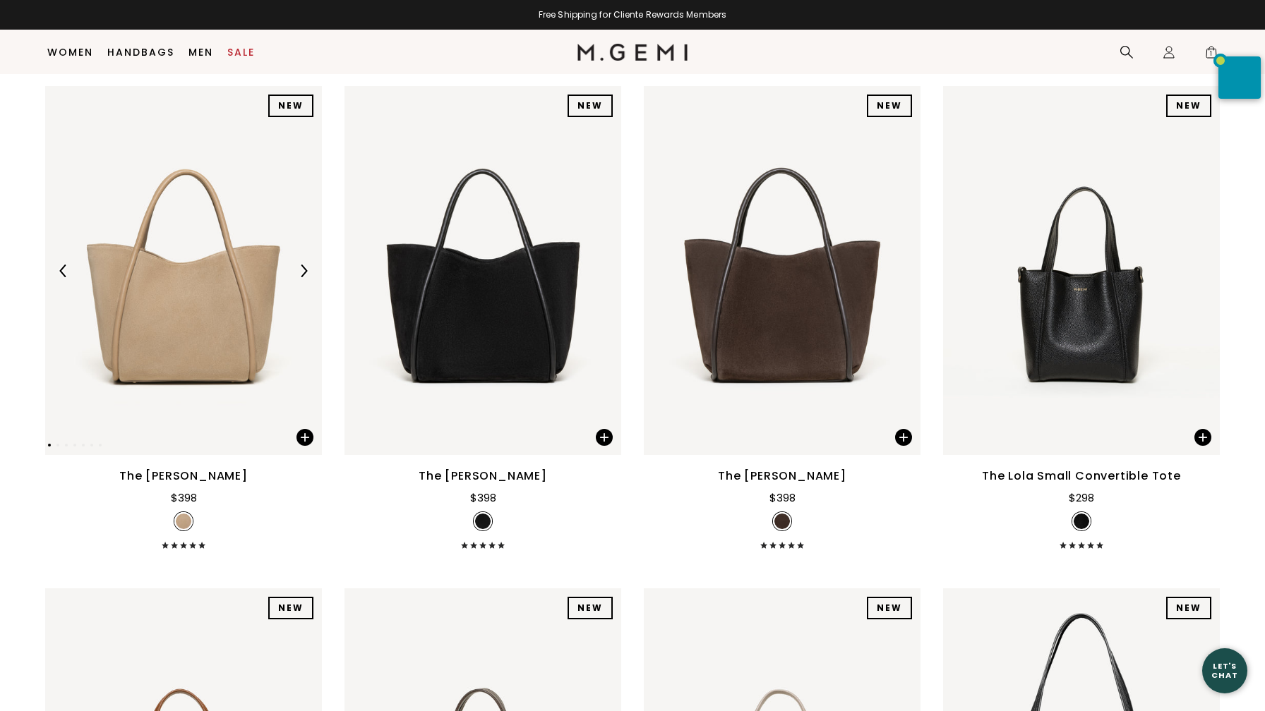
click at [193, 328] on img at bounding box center [183, 270] width 277 height 369
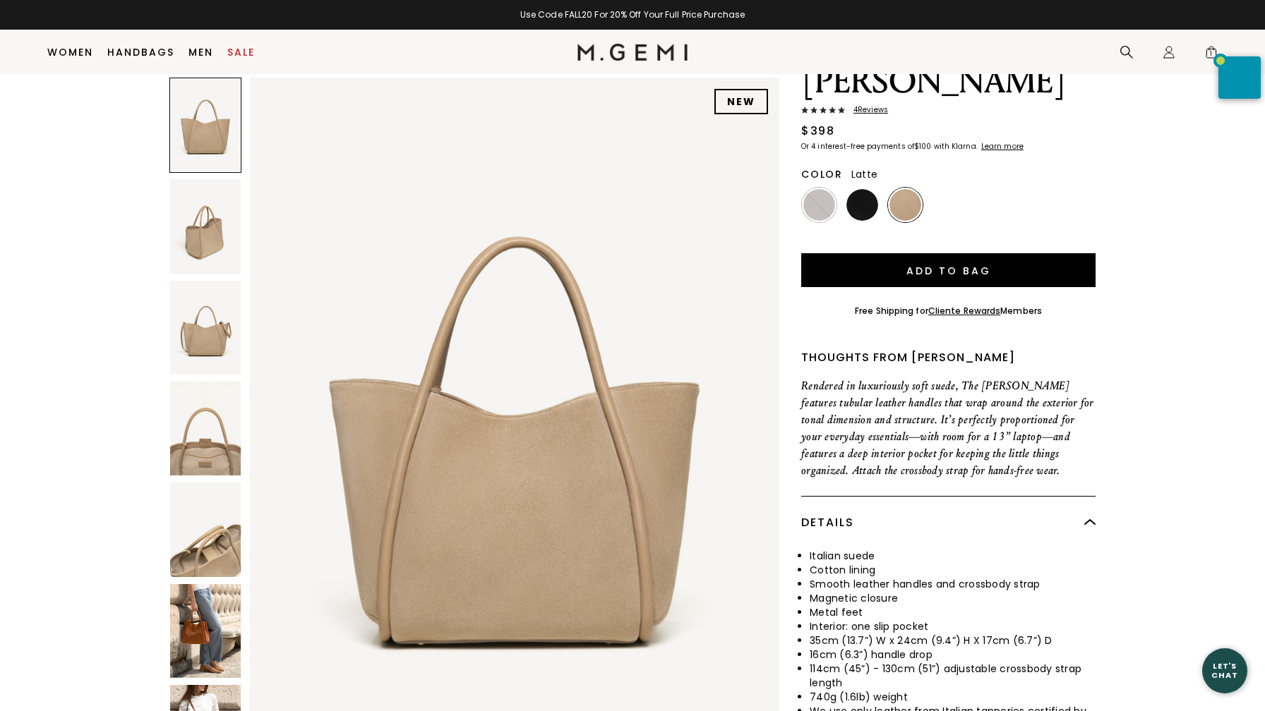
scroll to position [102, 0]
click at [198, 623] on img at bounding box center [205, 631] width 71 height 94
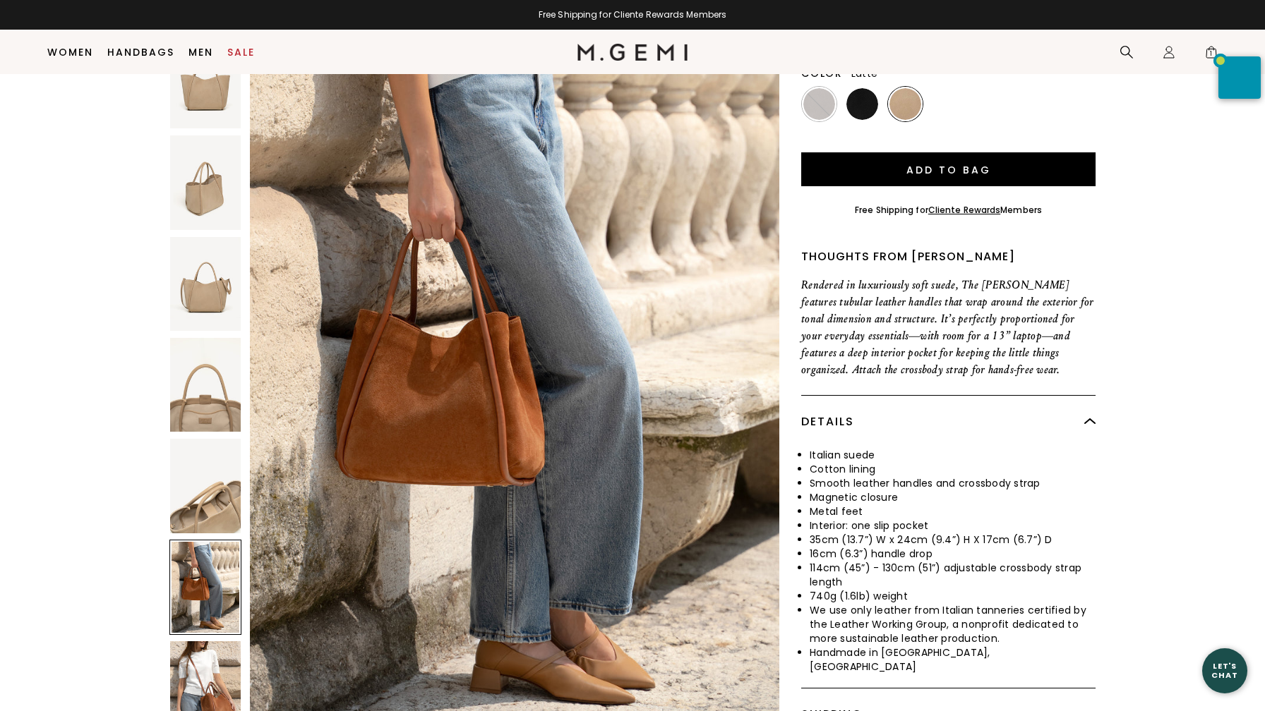
scroll to position [206, 0]
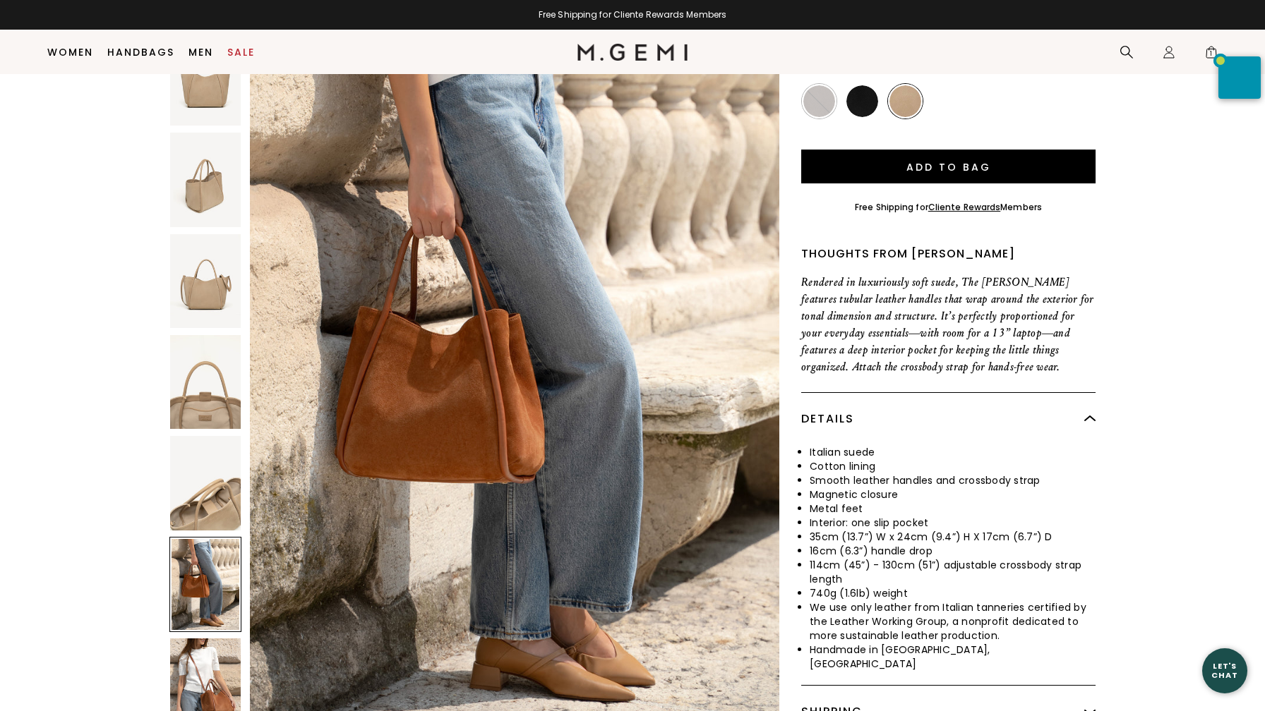
click at [198, 639] on img at bounding box center [205, 686] width 71 height 94
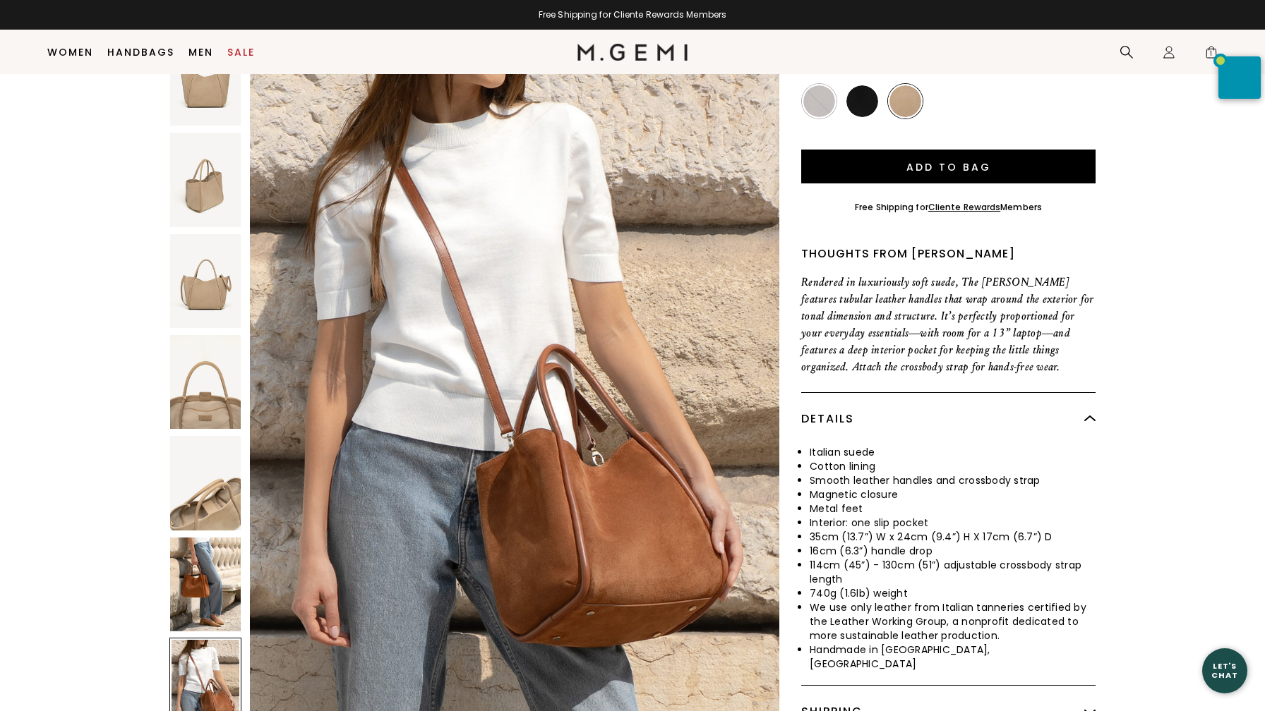
scroll to position [4319, 0]
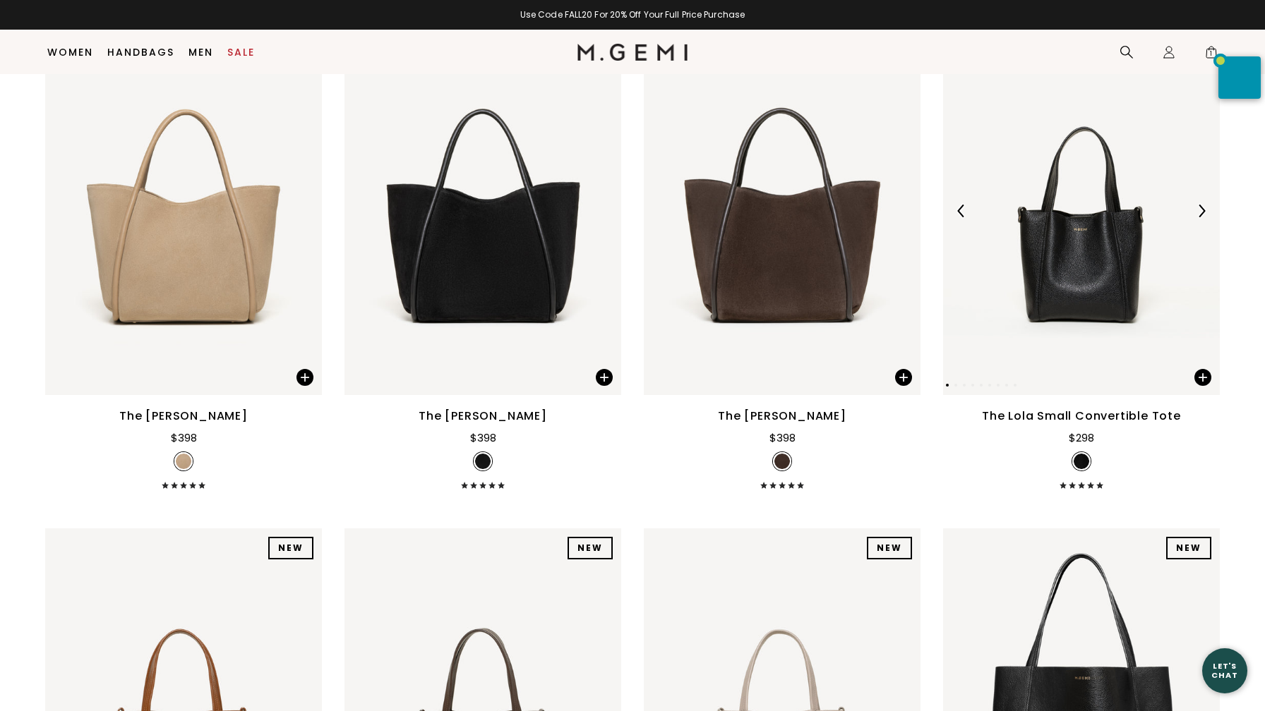
scroll to position [1243, 0]
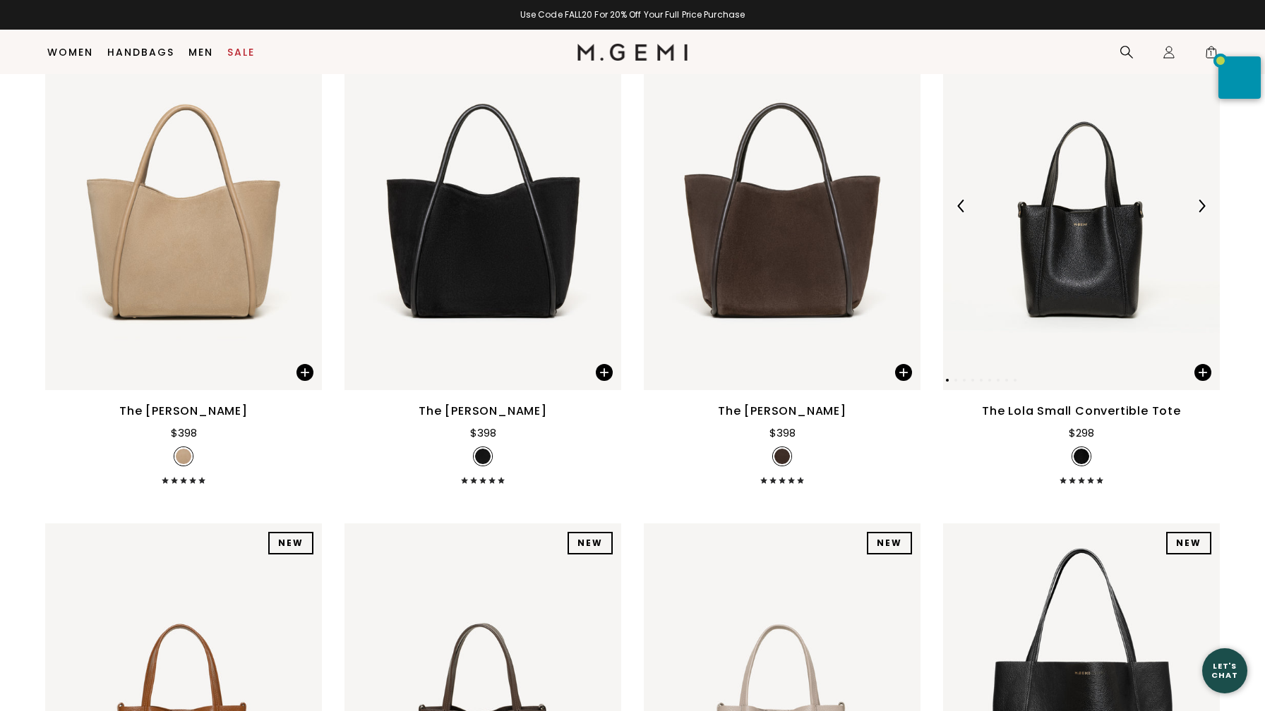
click at [1070, 297] on img at bounding box center [1081, 205] width 277 height 369
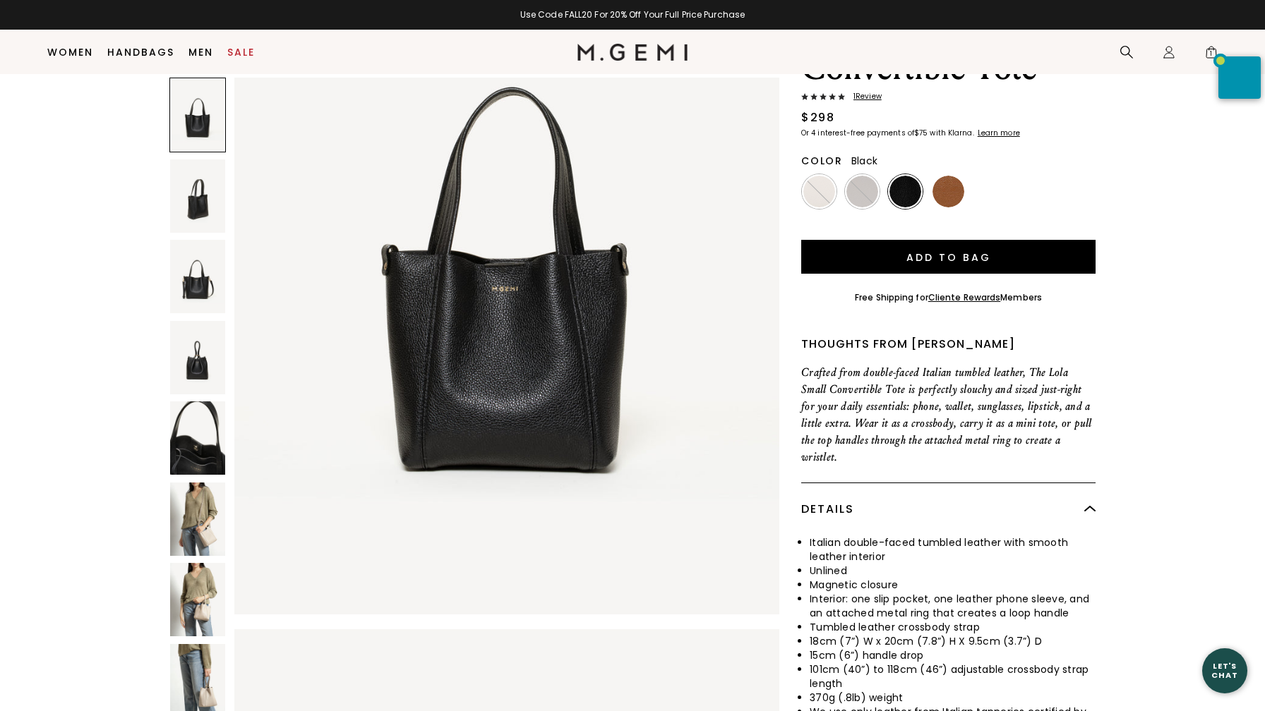
scroll to position [119, 0]
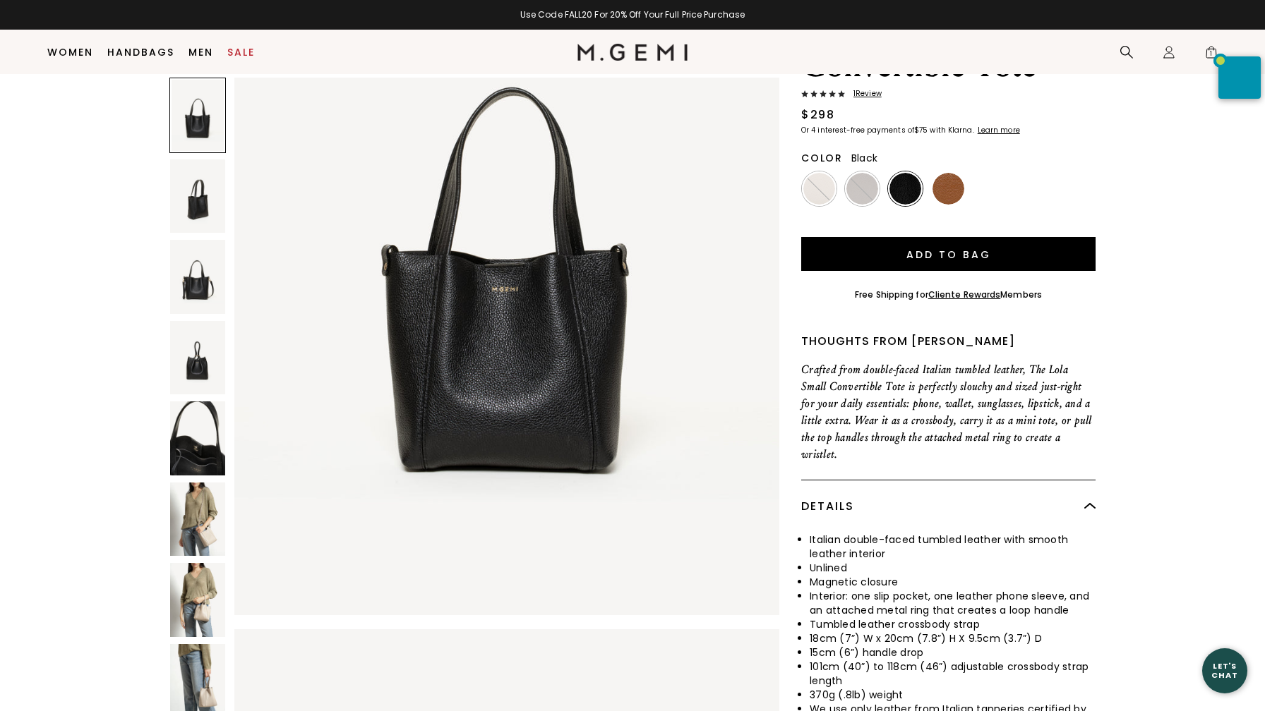
click at [196, 674] on img at bounding box center [197, 681] width 55 height 74
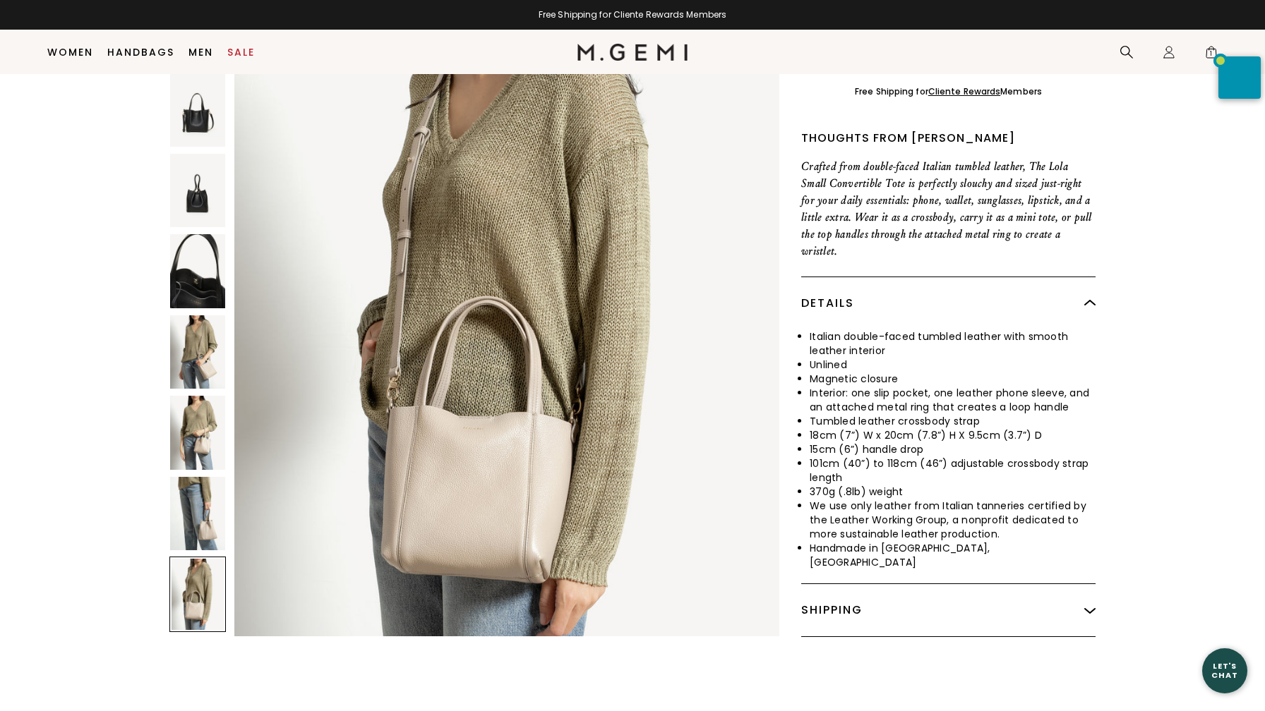
scroll to position [5866, 0]
click at [186, 493] on img at bounding box center [197, 513] width 55 height 74
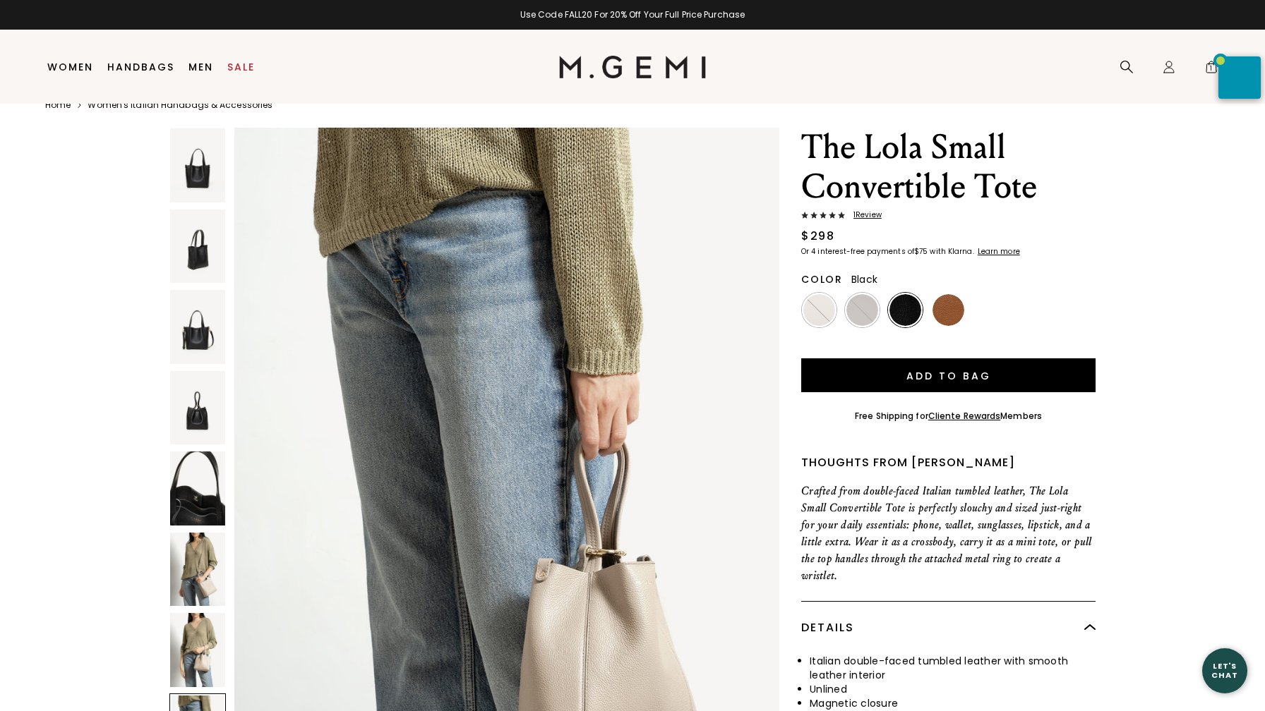
scroll to position [0, 0]
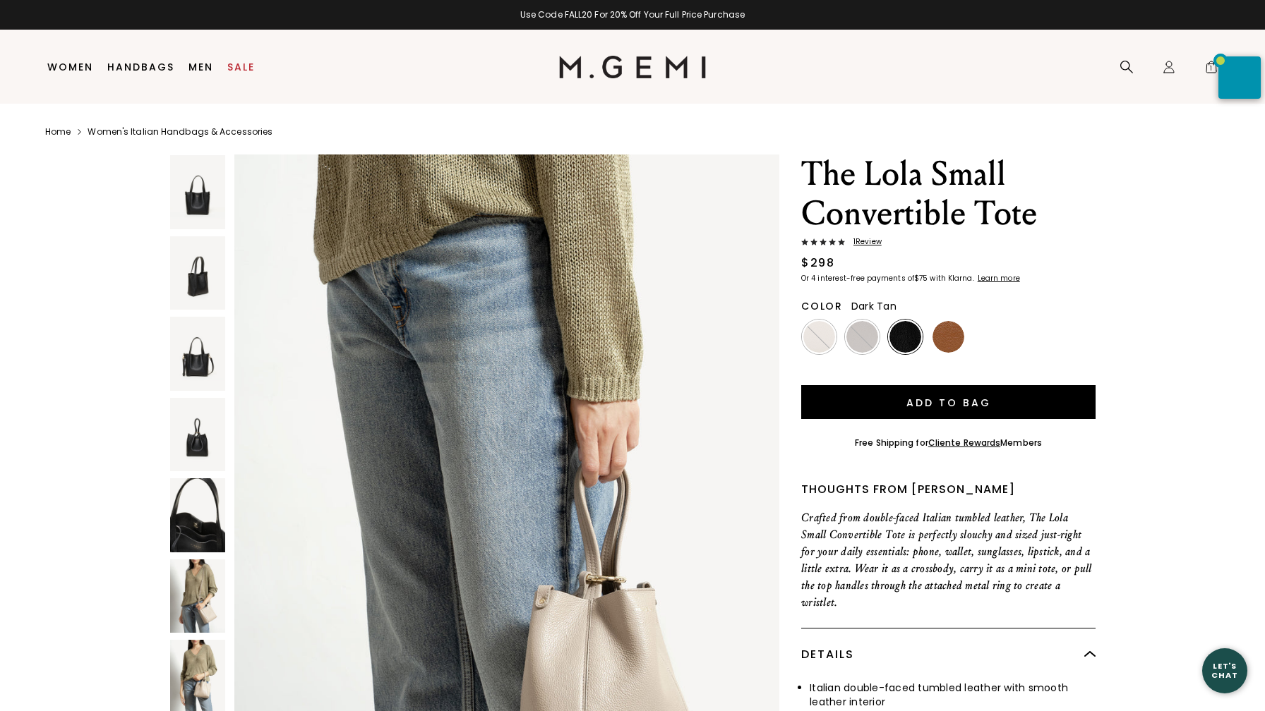
click at [952, 332] on img at bounding box center [948, 337] width 32 height 32
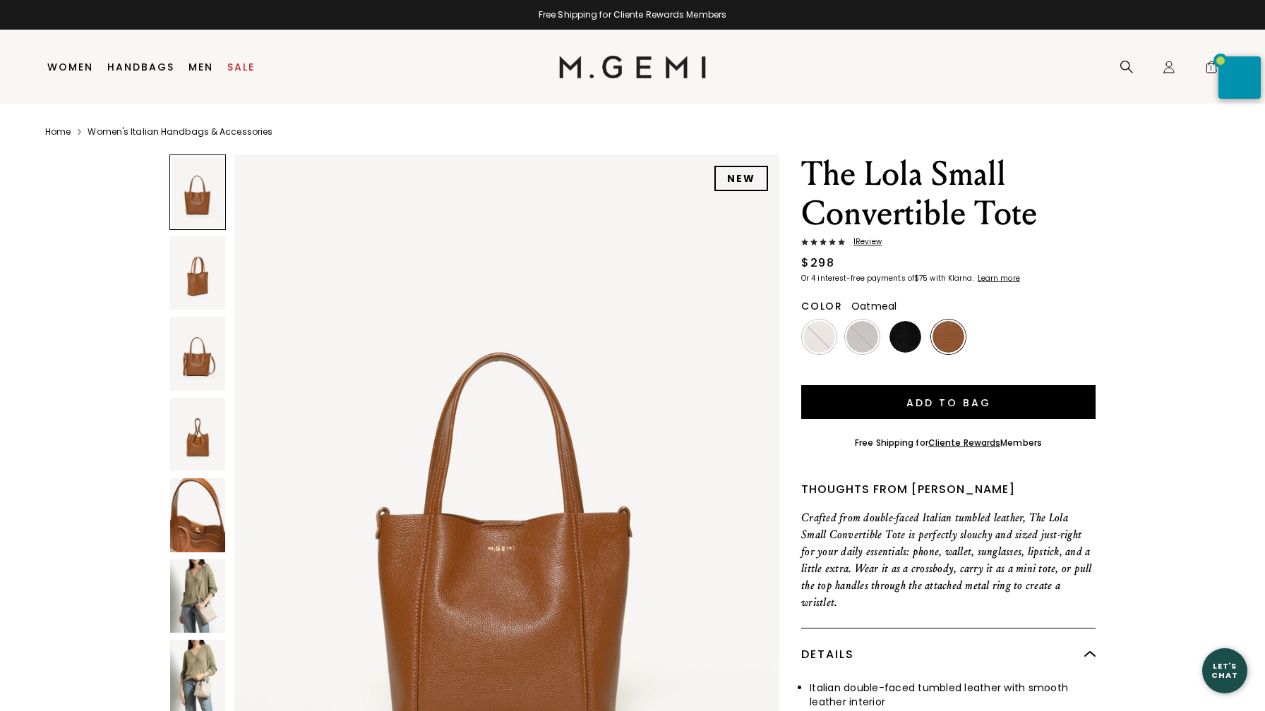
click at [814, 337] on img at bounding box center [819, 337] width 32 height 32
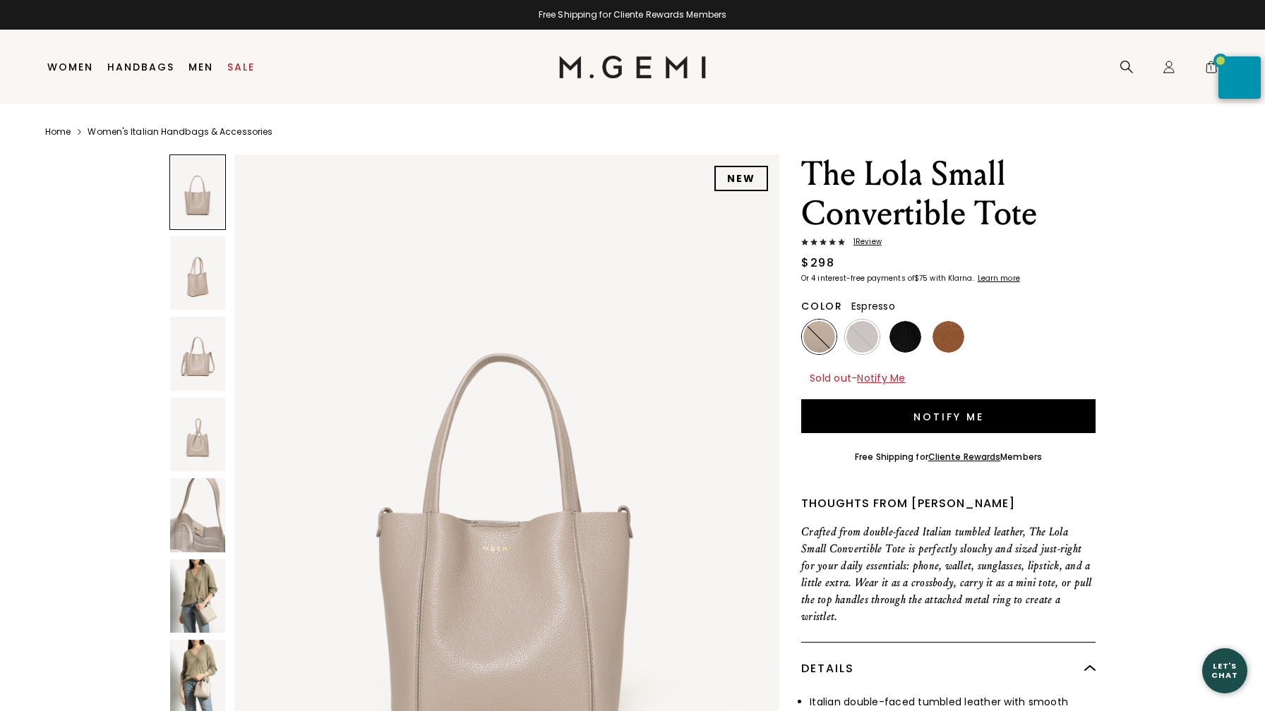
click at [861, 335] on img at bounding box center [862, 337] width 32 height 32
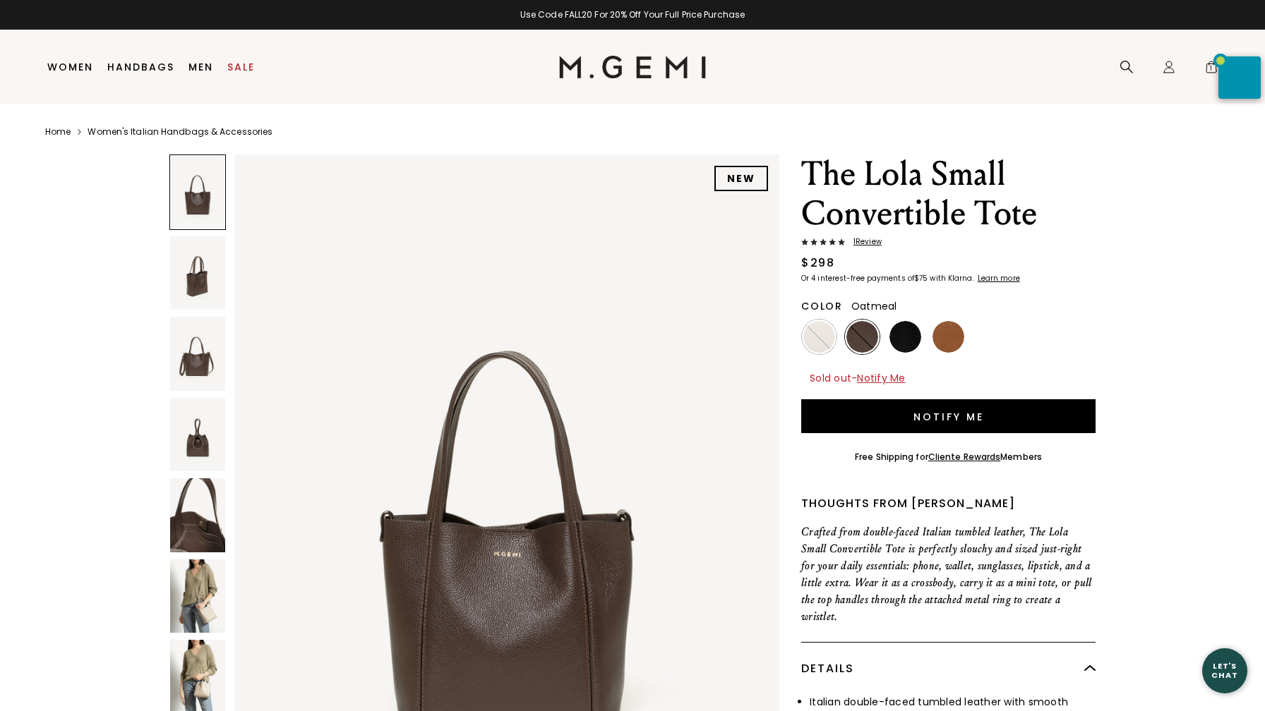
click at [814, 334] on img at bounding box center [819, 337] width 32 height 32
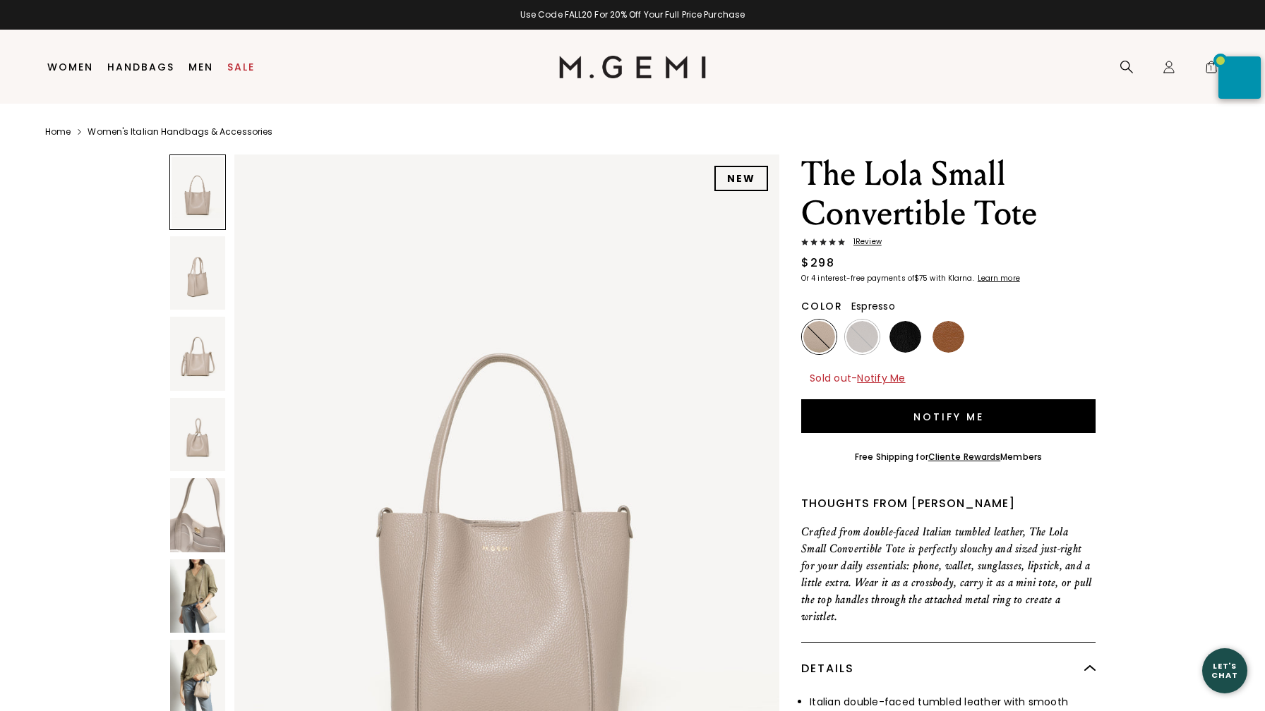
click at [859, 337] on img at bounding box center [862, 337] width 32 height 32
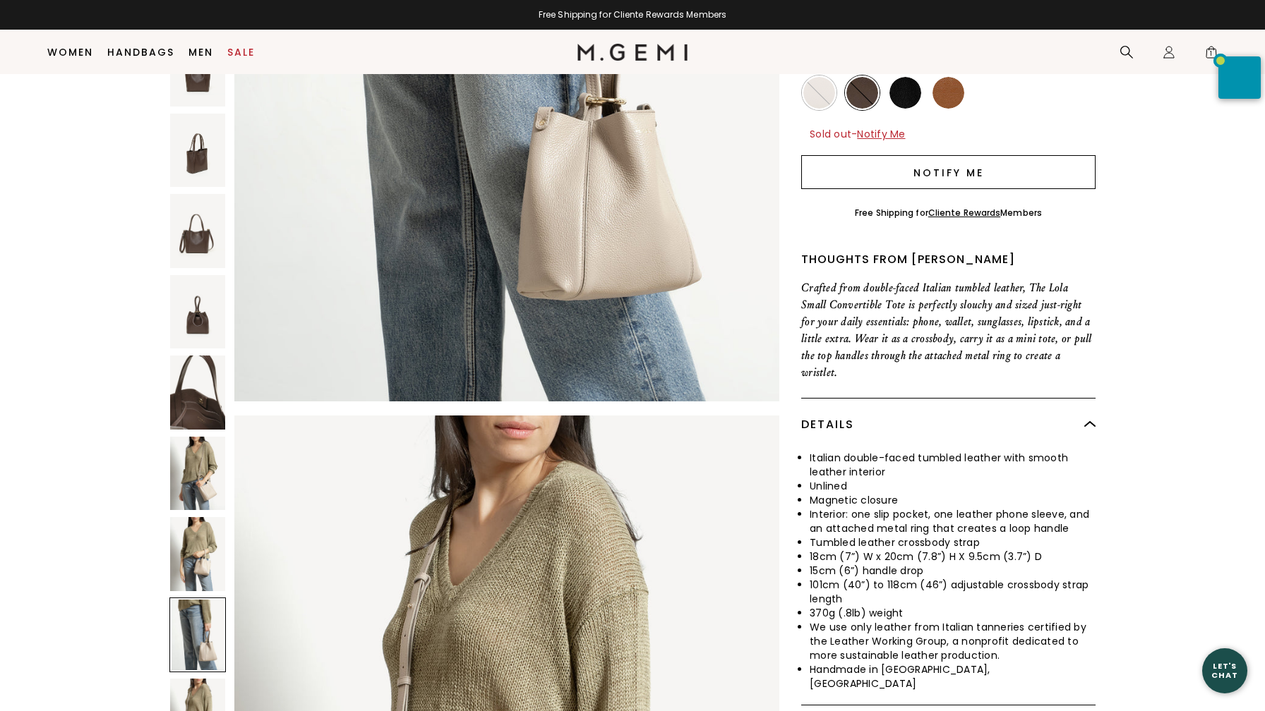
scroll to position [5531, 0]
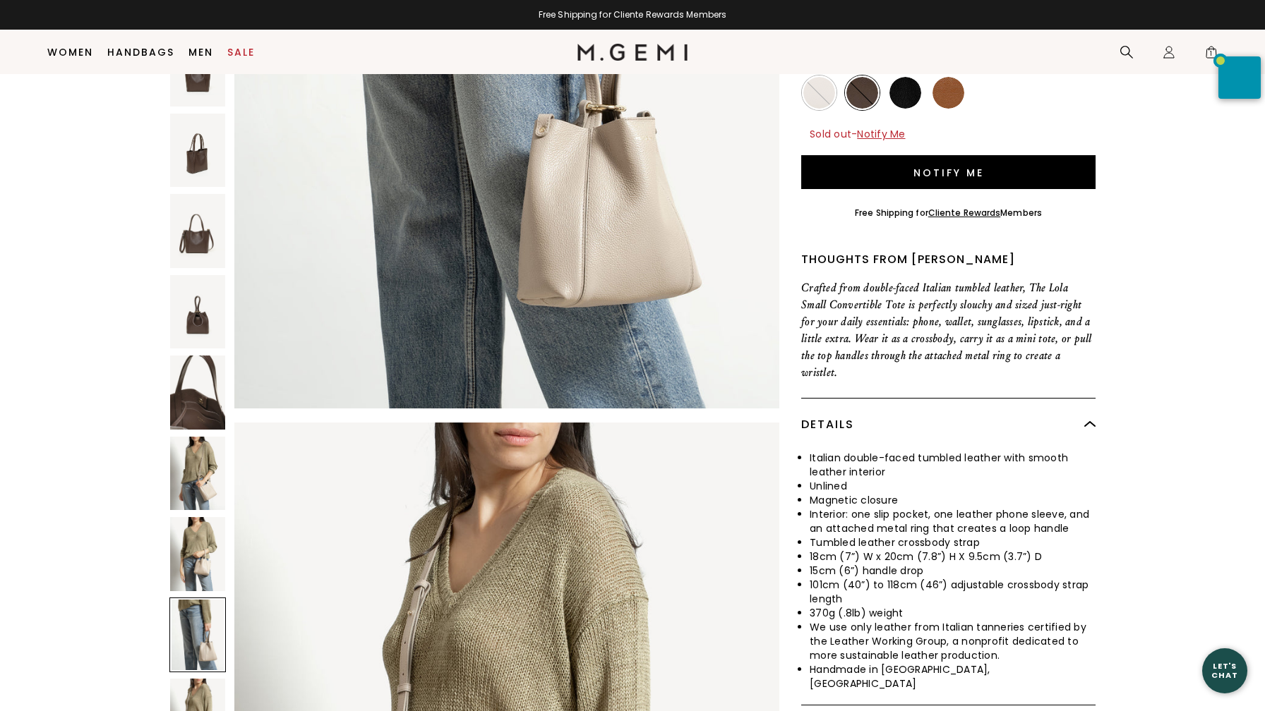
click at [947, 93] on img at bounding box center [948, 93] width 32 height 32
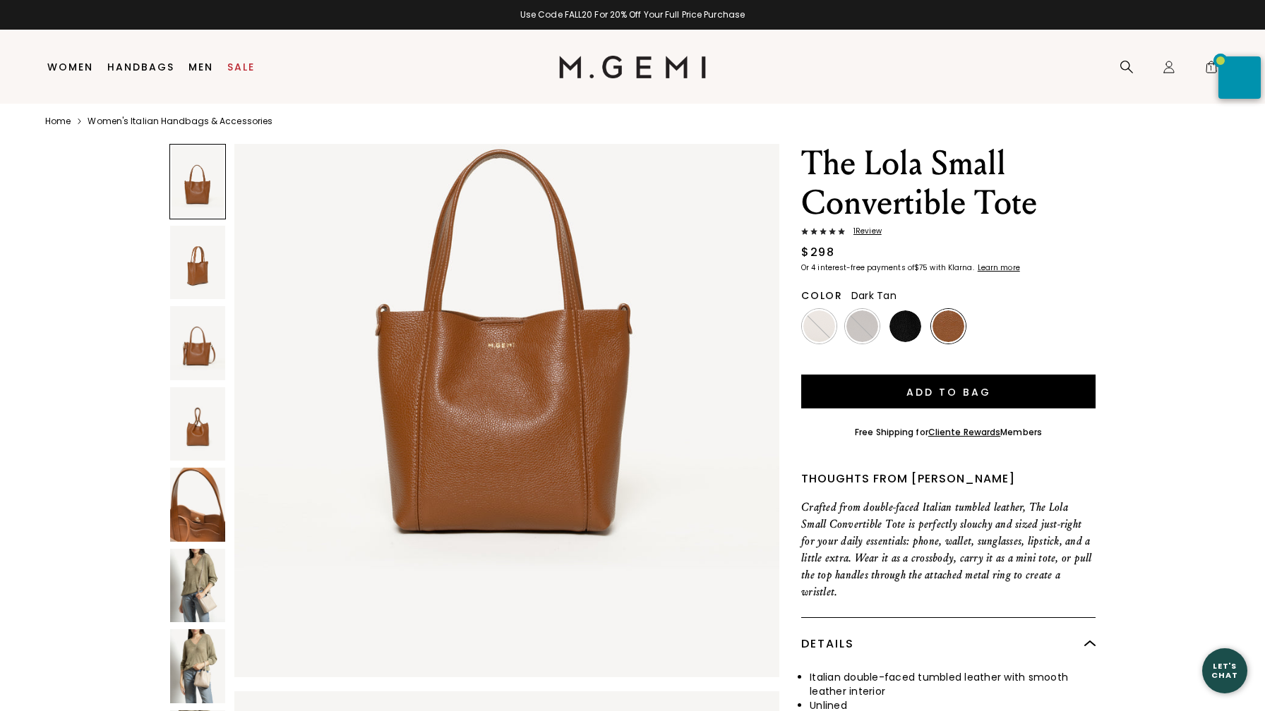
scroll to position [192, 0]
click at [868, 231] on span "1 Review" at bounding box center [863, 231] width 37 height 8
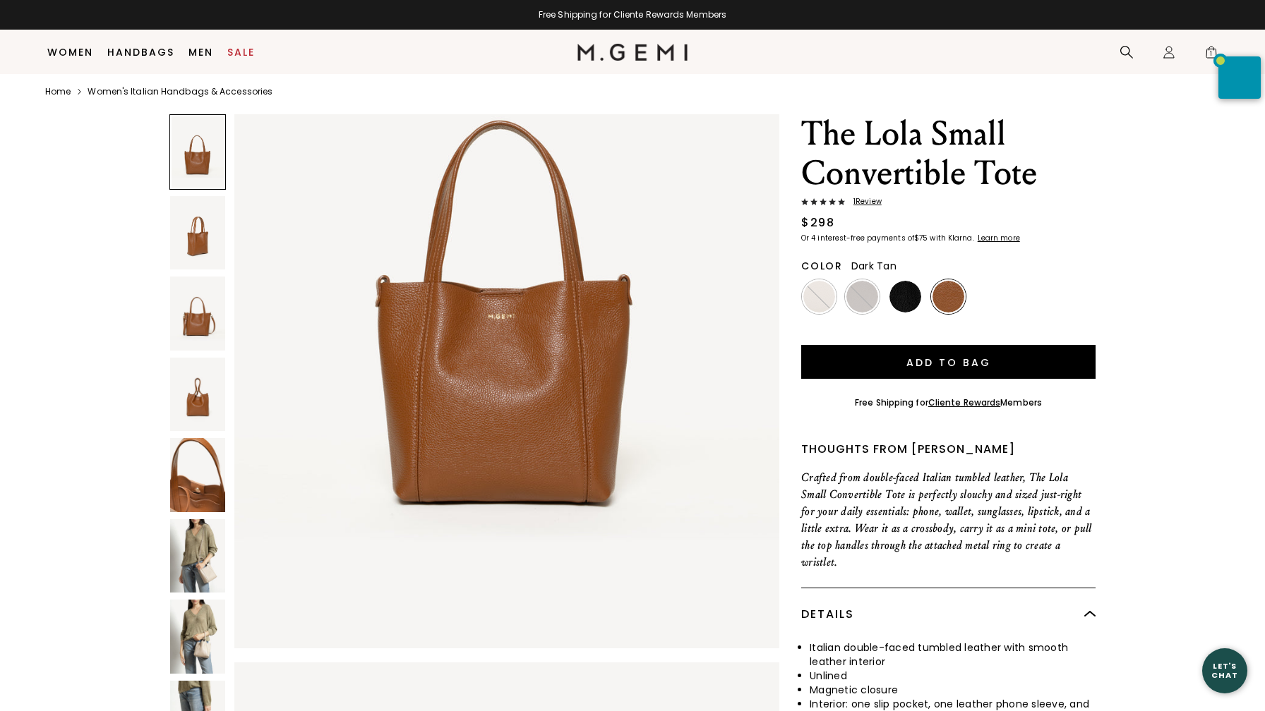
scroll to position [2725, 0]
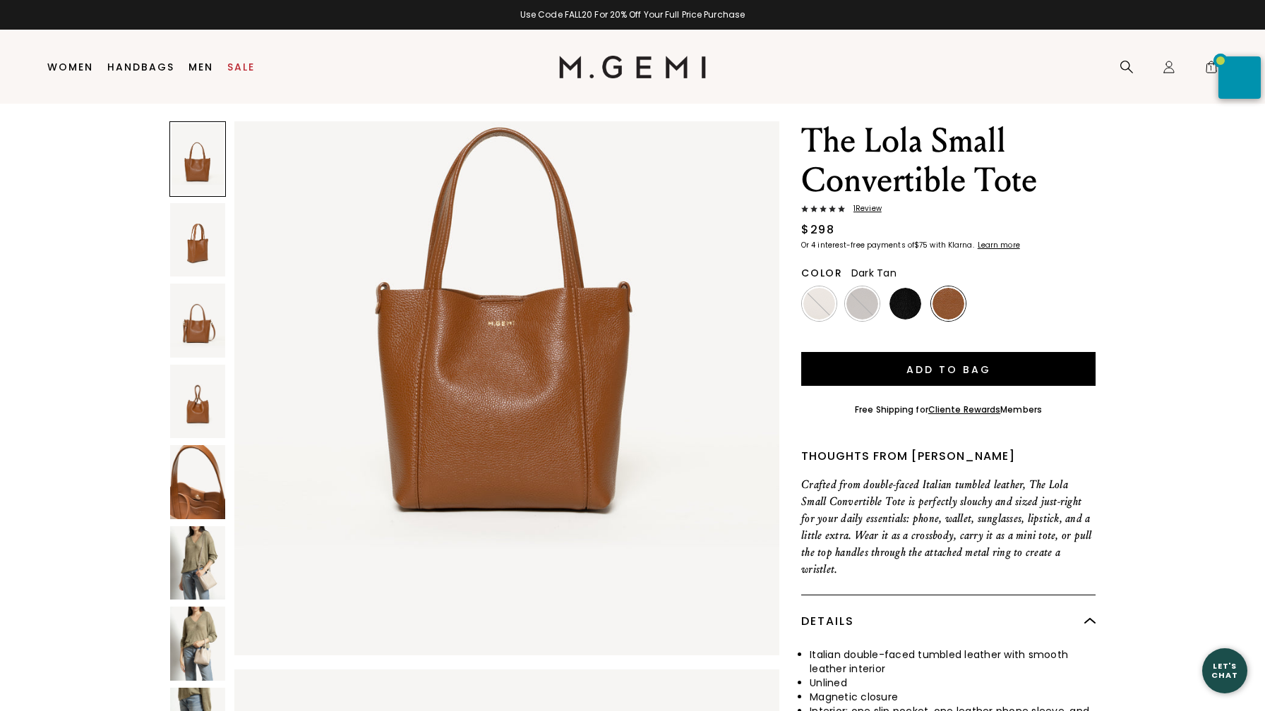
scroll to position [40, 0]
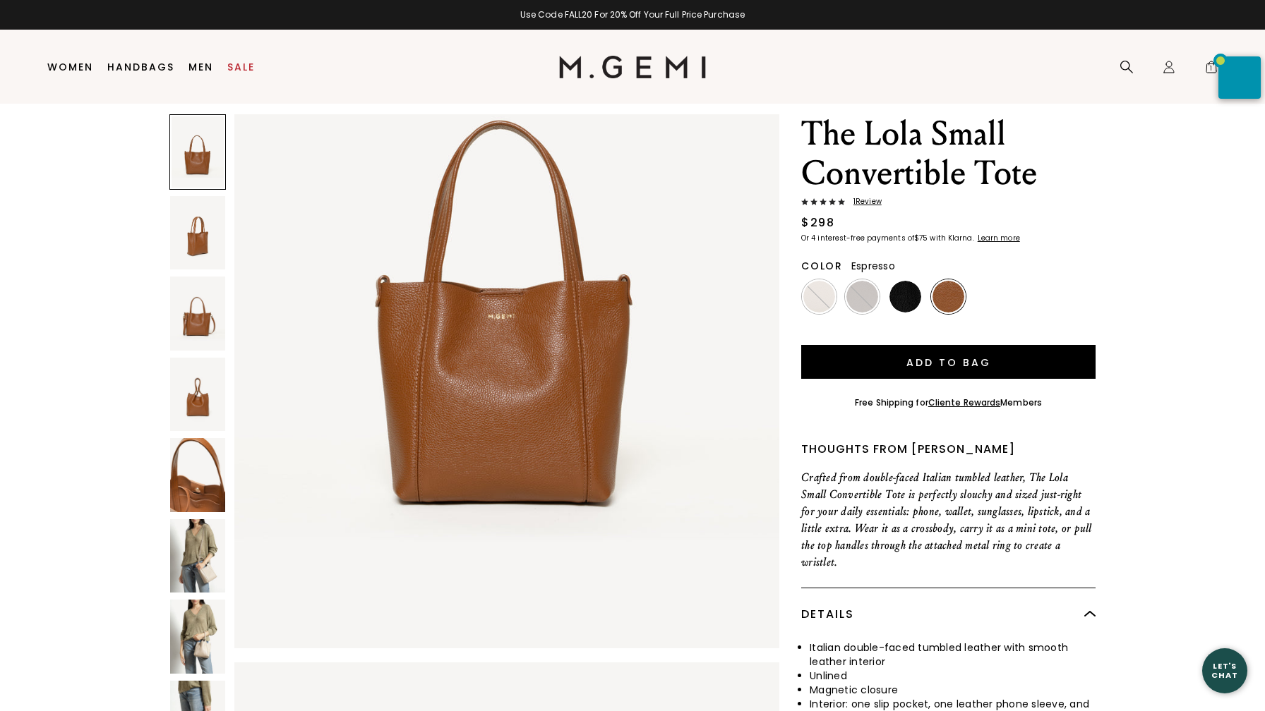
click at [858, 296] on img at bounding box center [862, 297] width 32 height 32
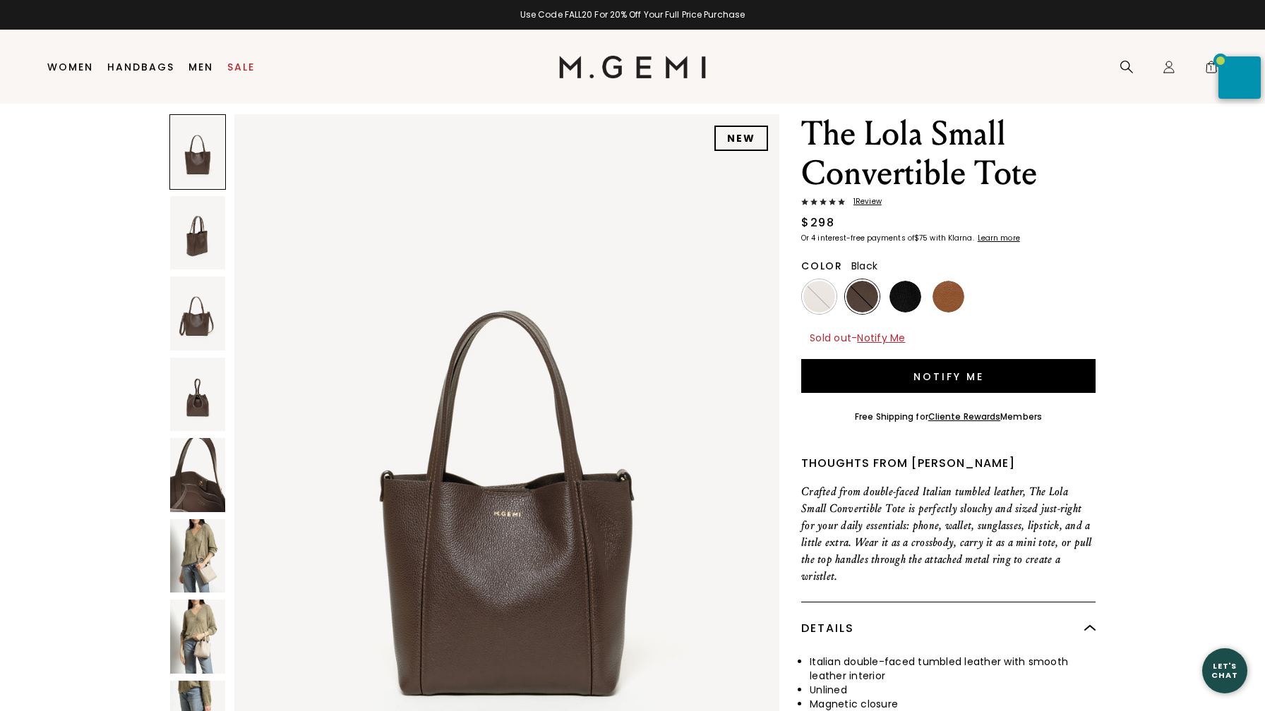
click at [908, 295] on img at bounding box center [905, 297] width 32 height 32
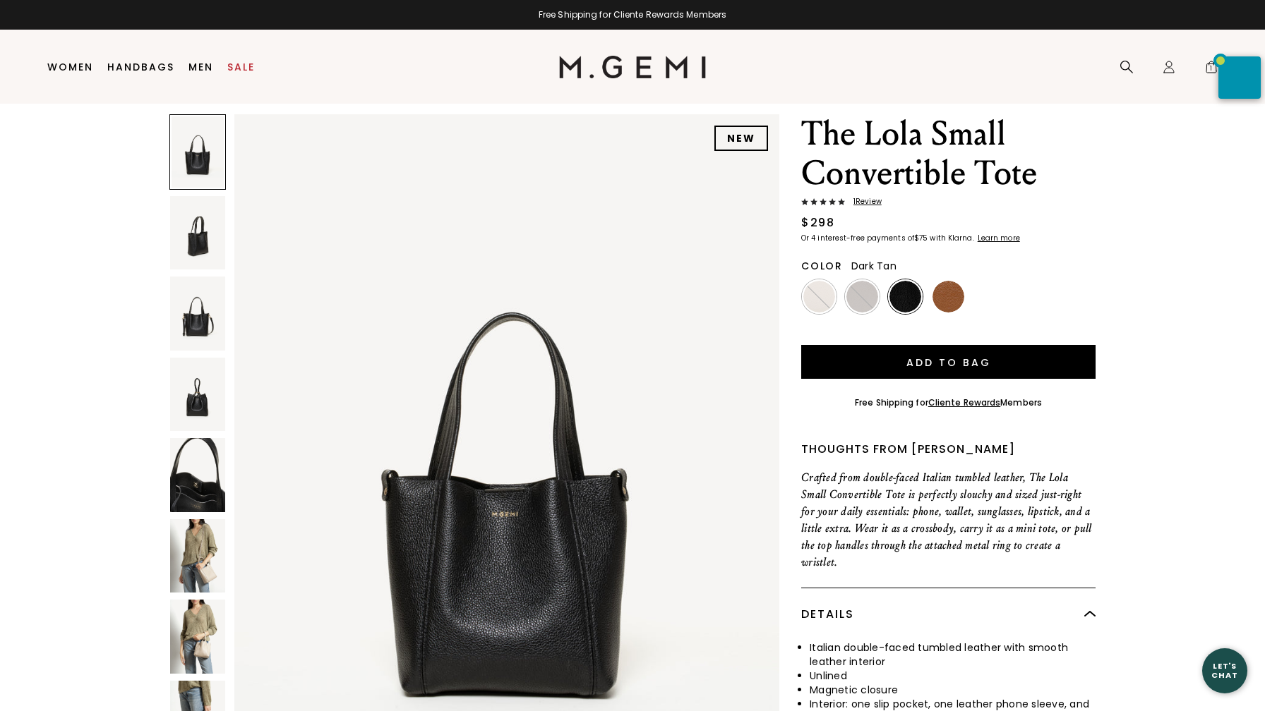
click at [948, 298] on img at bounding box center [948, 297] width 32 height 32
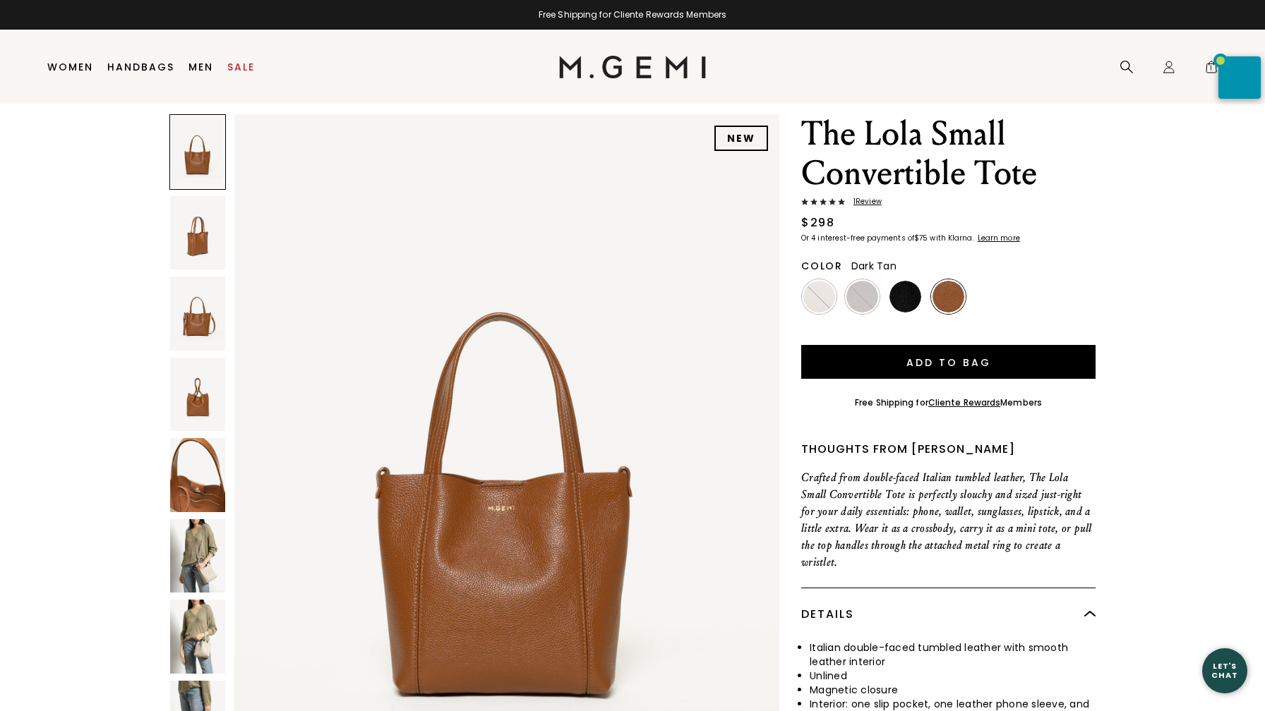
click at [198, 323] on img at bounding box center [197, 314] width 55 height 74
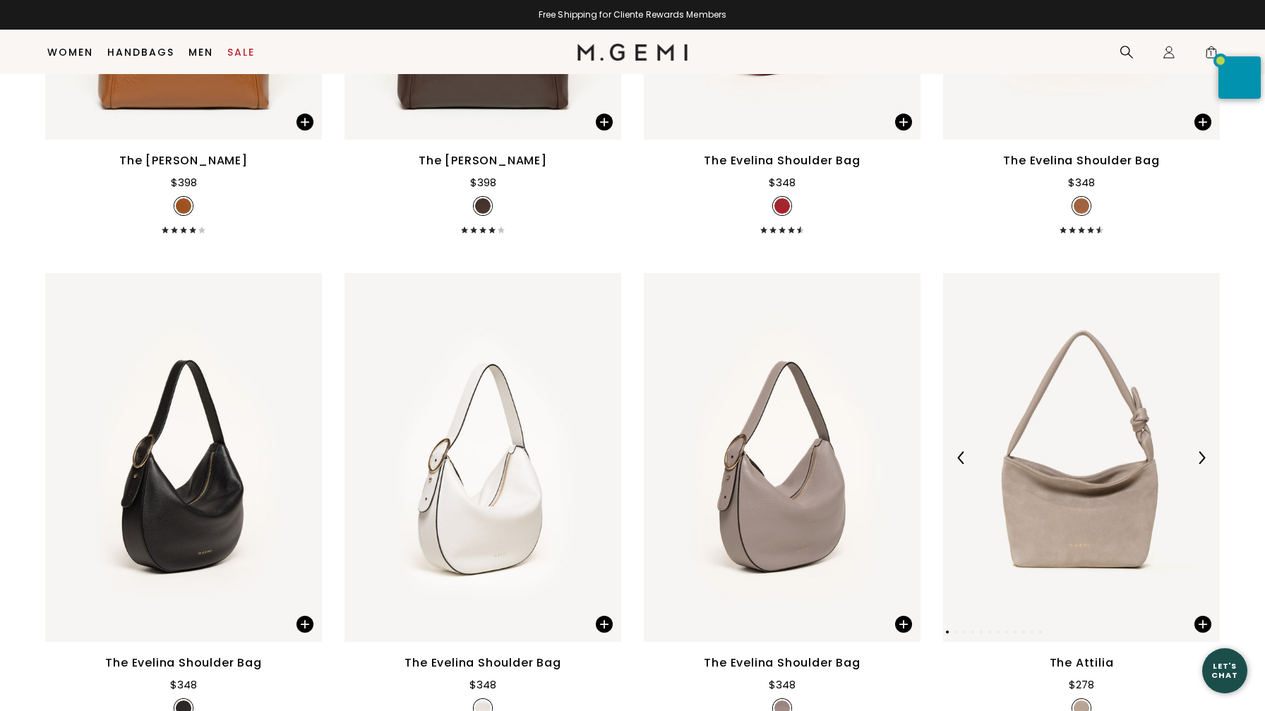
scroll to position [2504, 0]
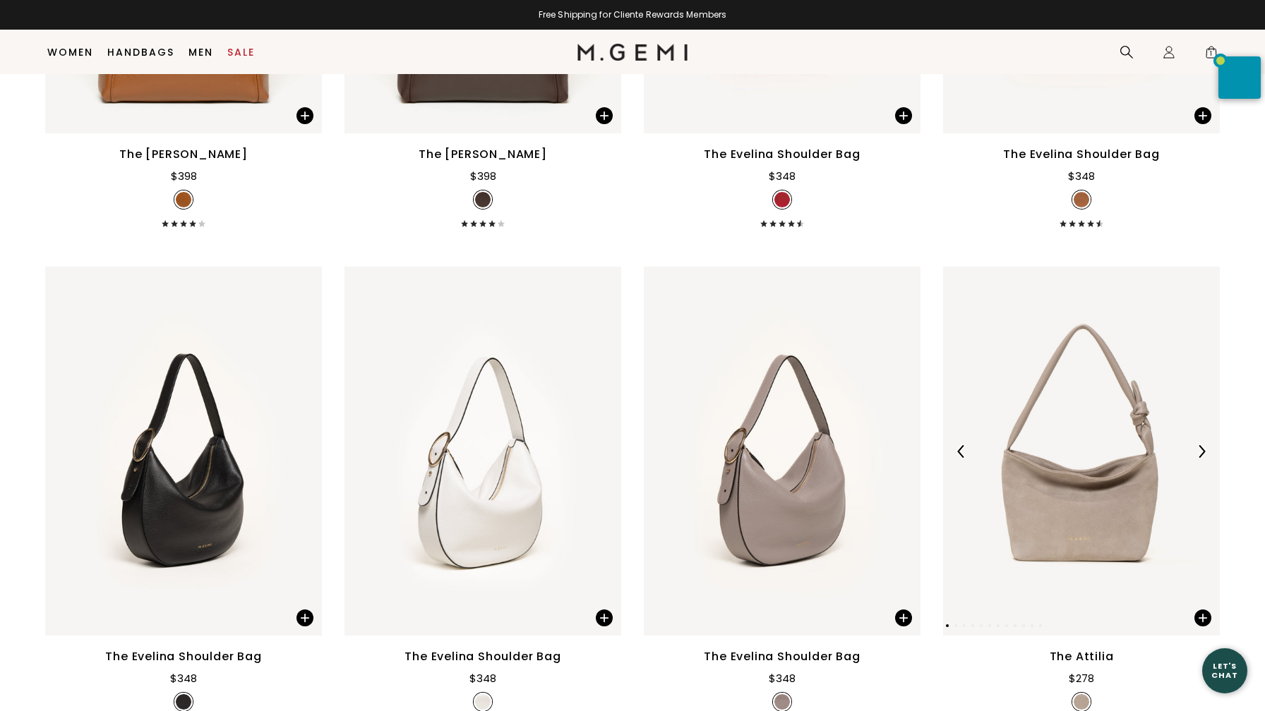
click at [1088, 495] on img at bounding box center [1081, 451] width 277 height 369
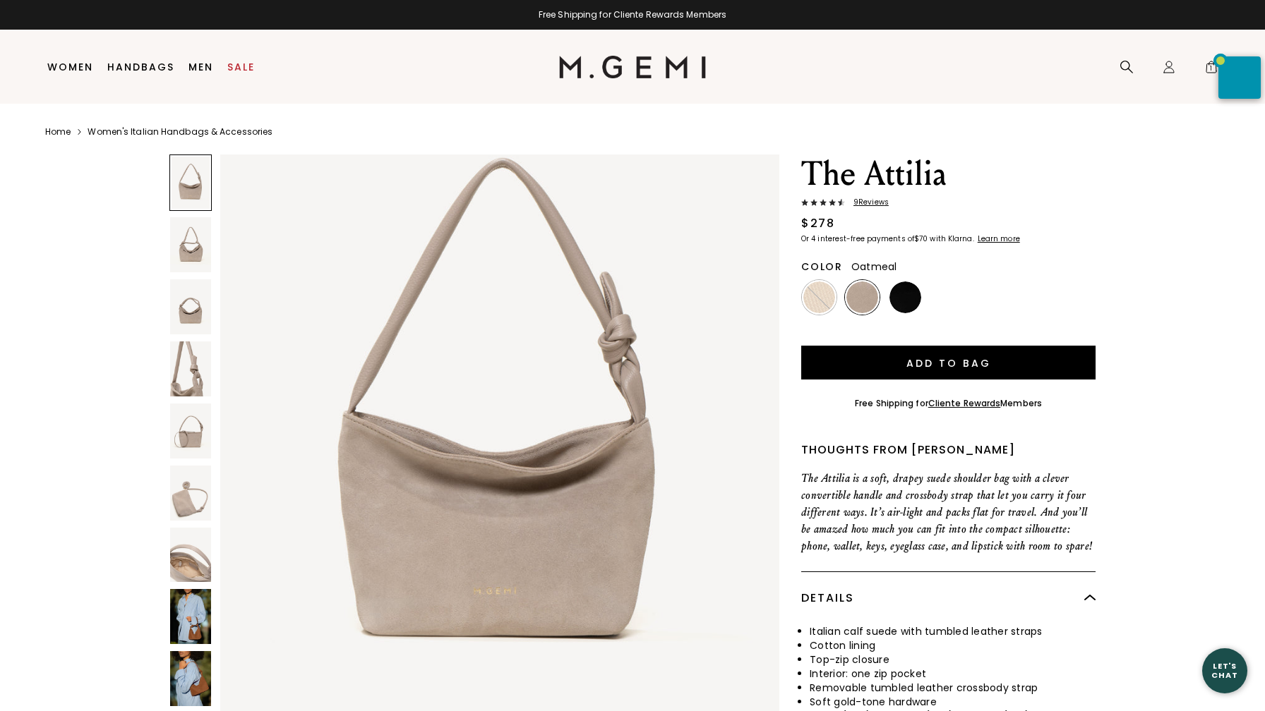
click at [193, 618] on img at bounding box center [190, 616] width 41 height 55
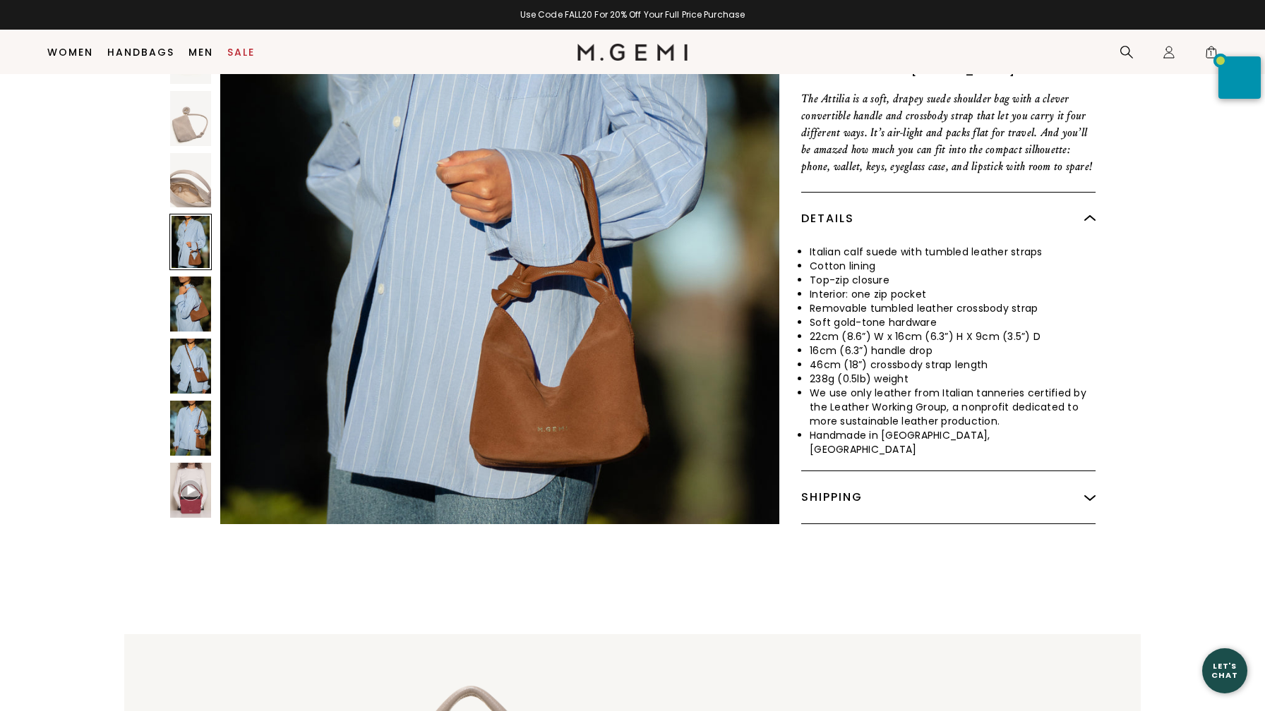
scroll to position [355, 0]
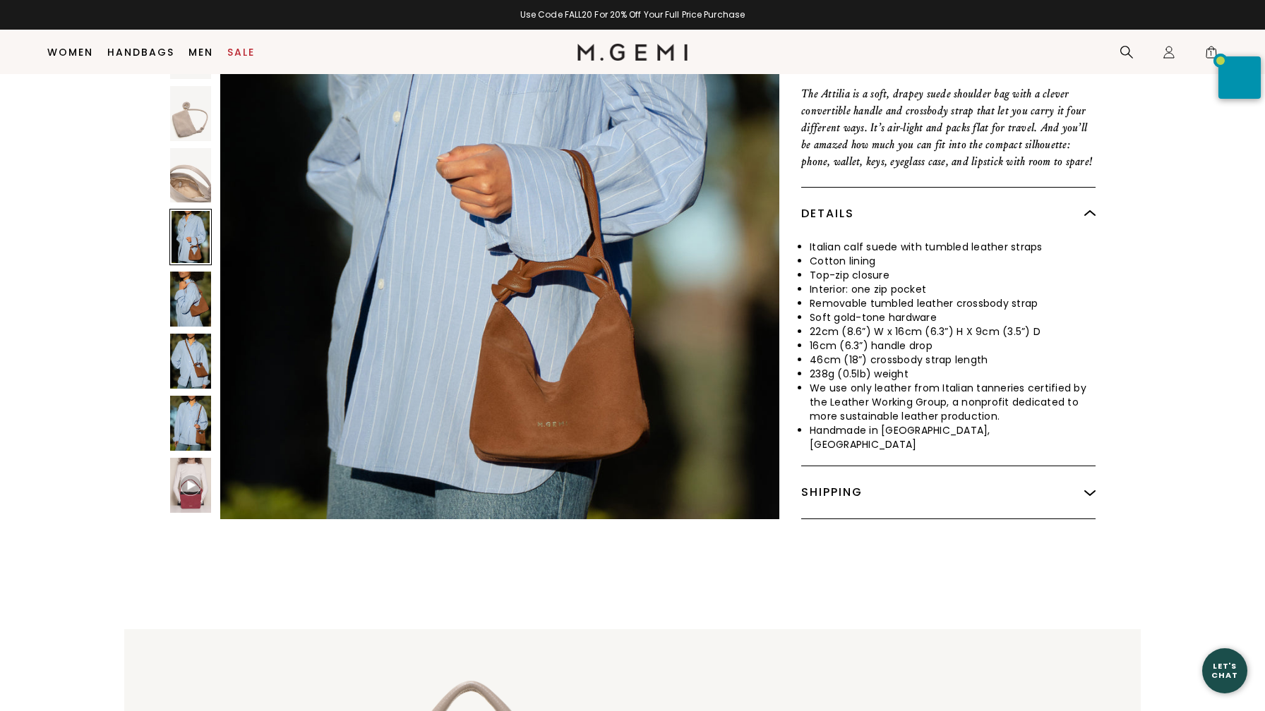
click at [186, 476] on img at bounding box center [190, 485] width 21 height 21
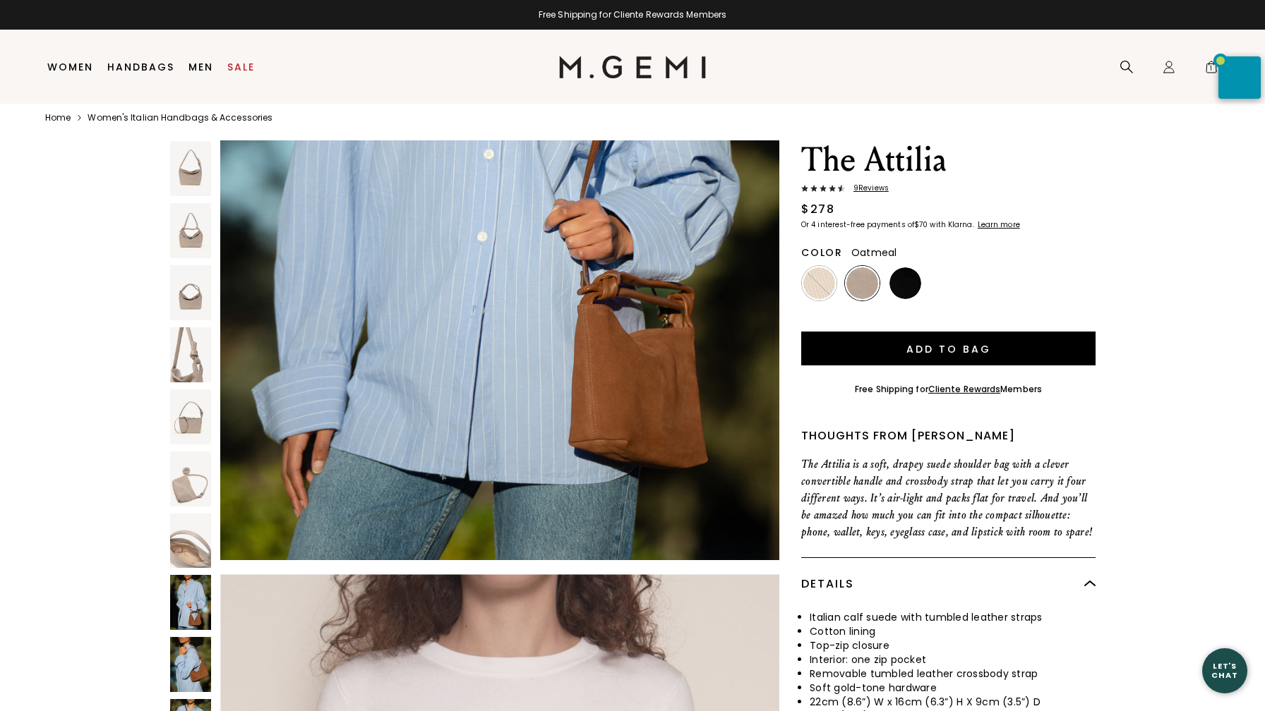
scroll to position [0, 0]
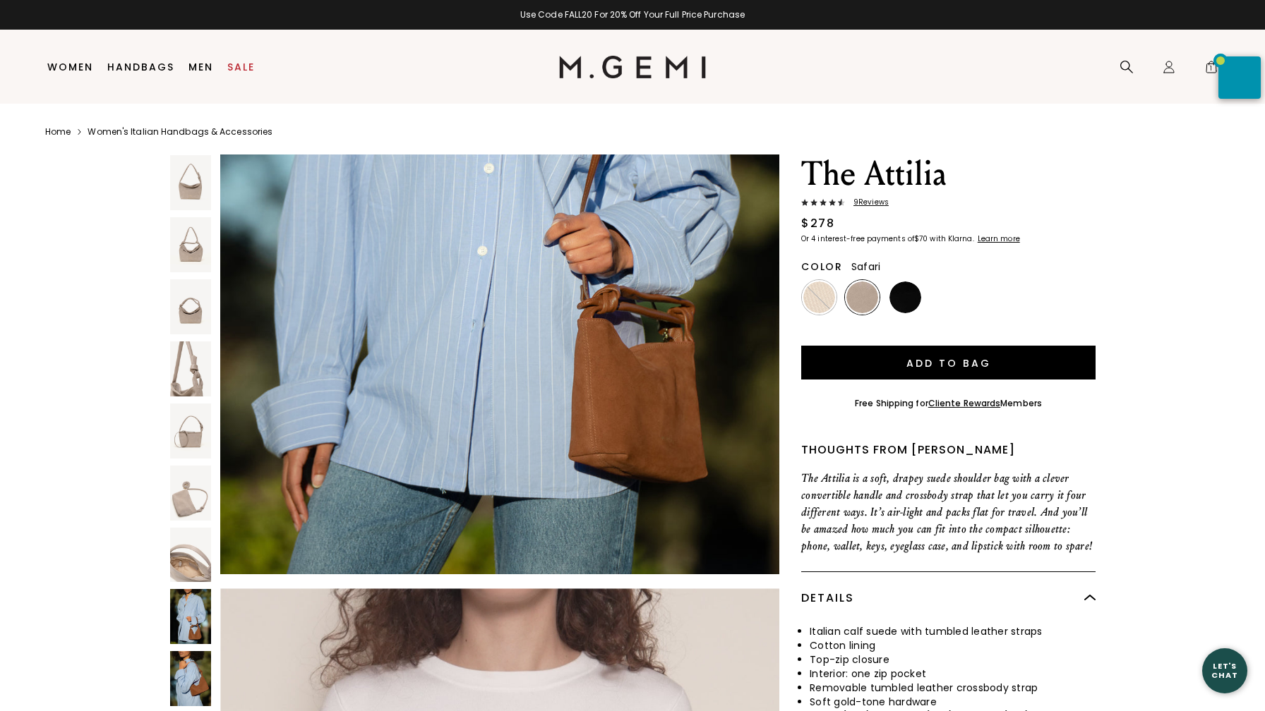
click at [815, 286] on img at bounding box center [819, 298] width 32 height 32
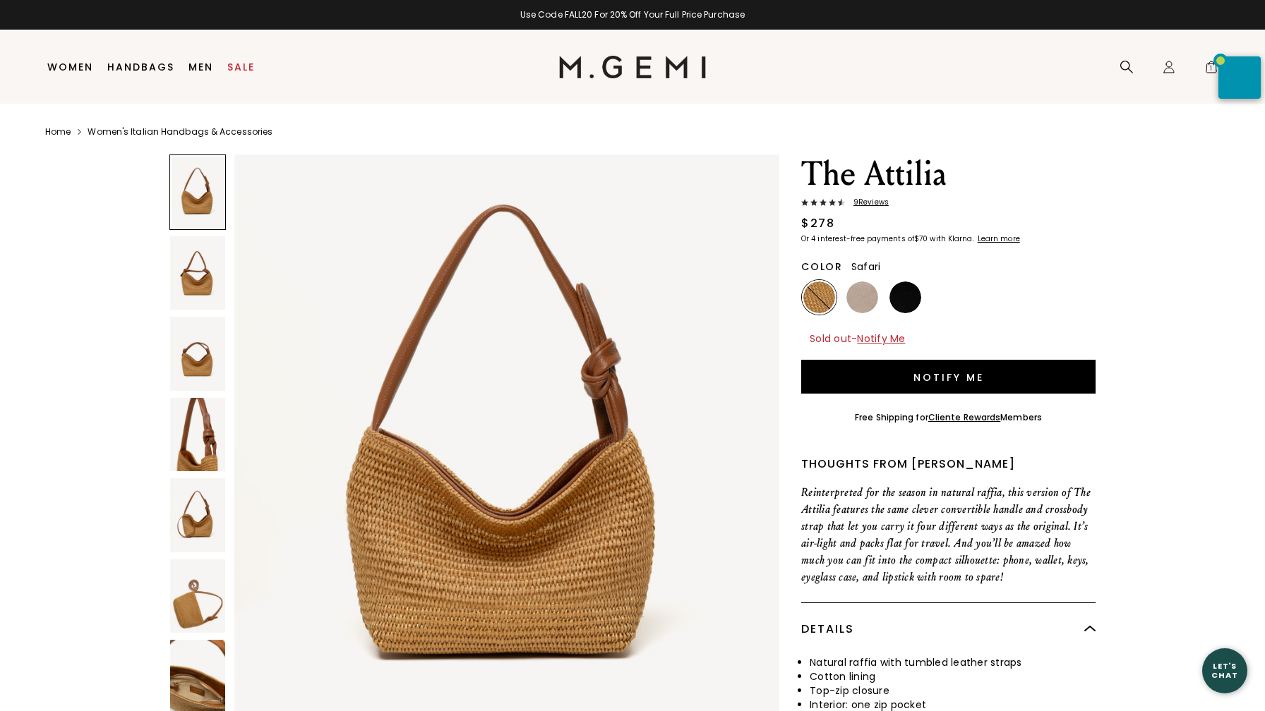
scroll to position [20, 0]
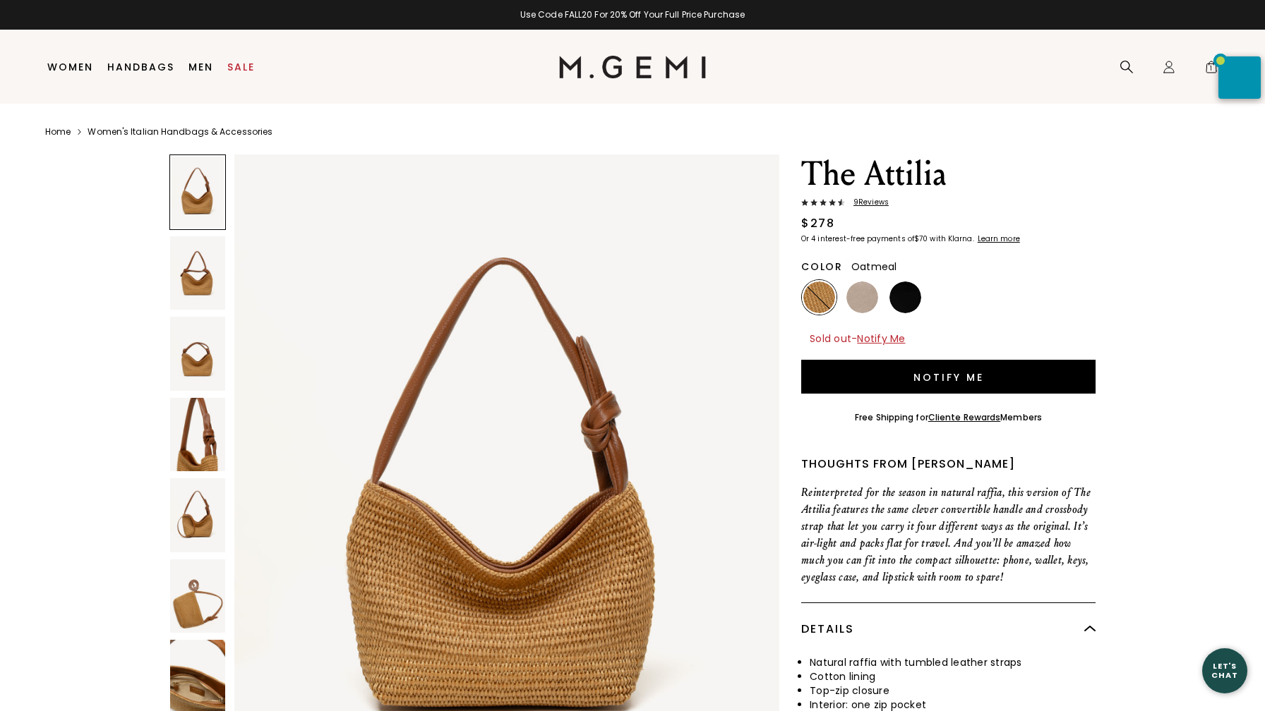
click at [854, 296] on img at bounding box center [862, 298] width 32 height 32
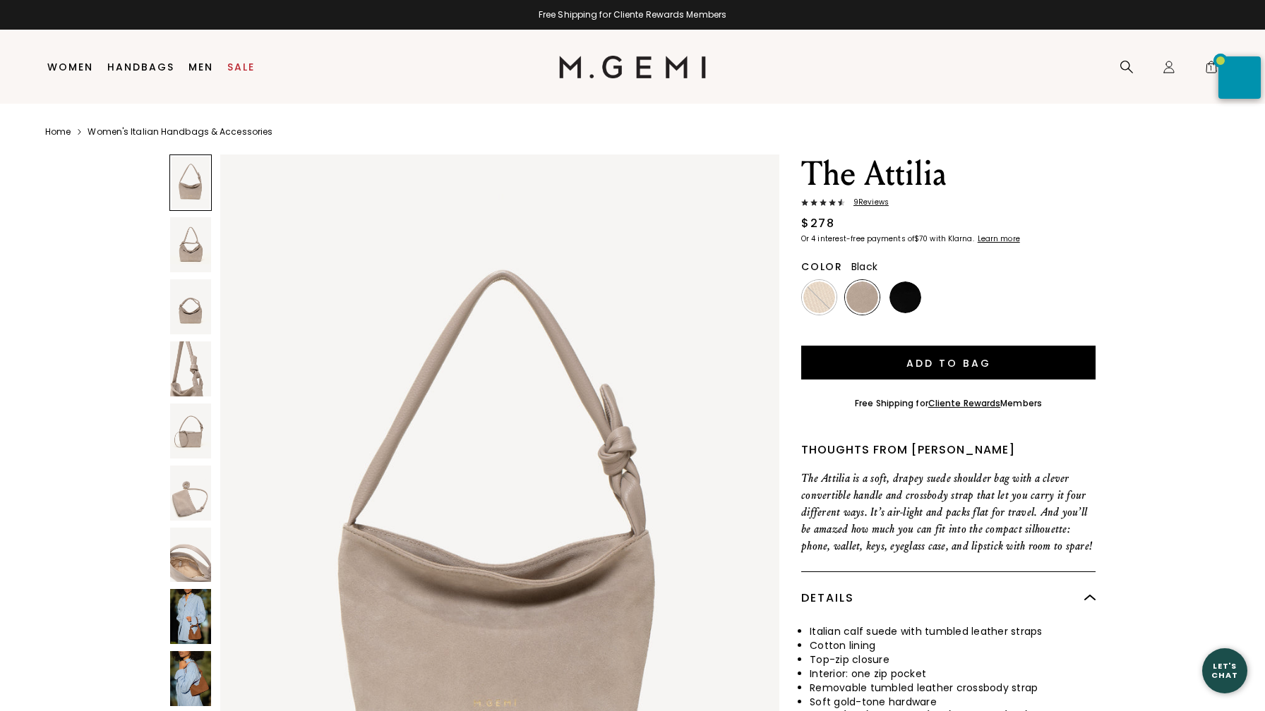
click at [910, 293] on img at bounding box center [905, 298] width 32 height 32
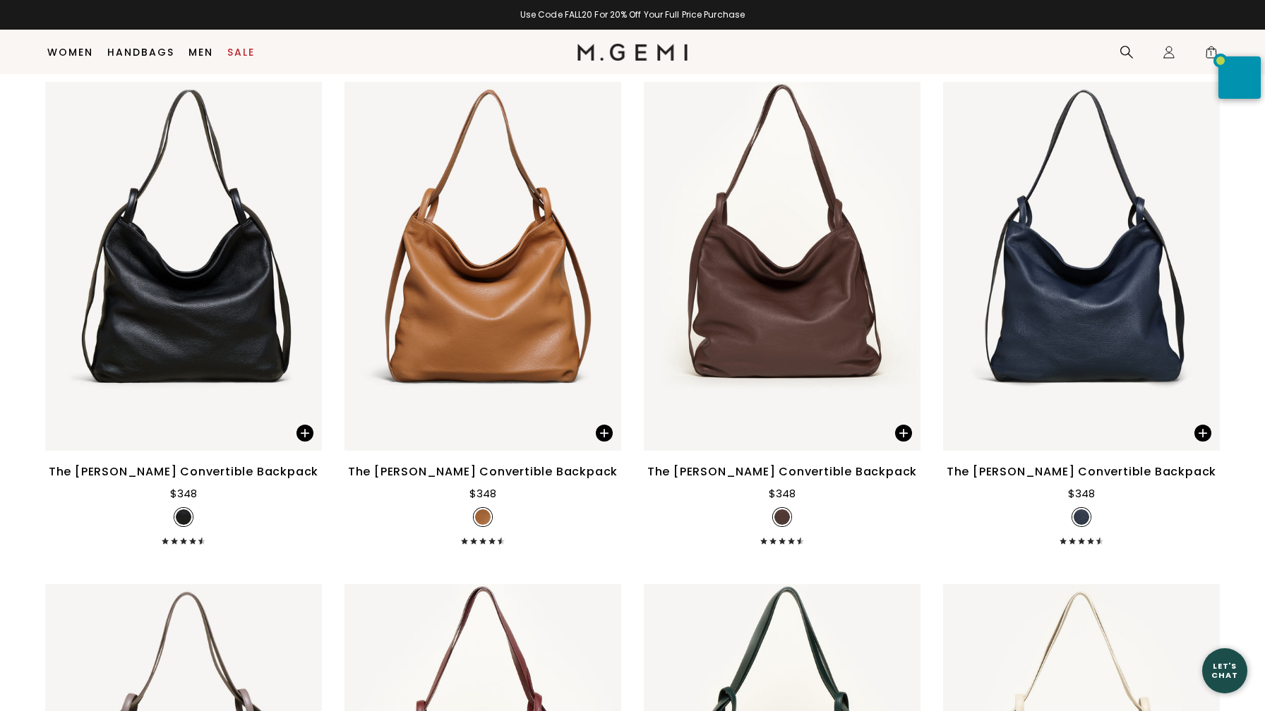
scroll to position [4269, 0]
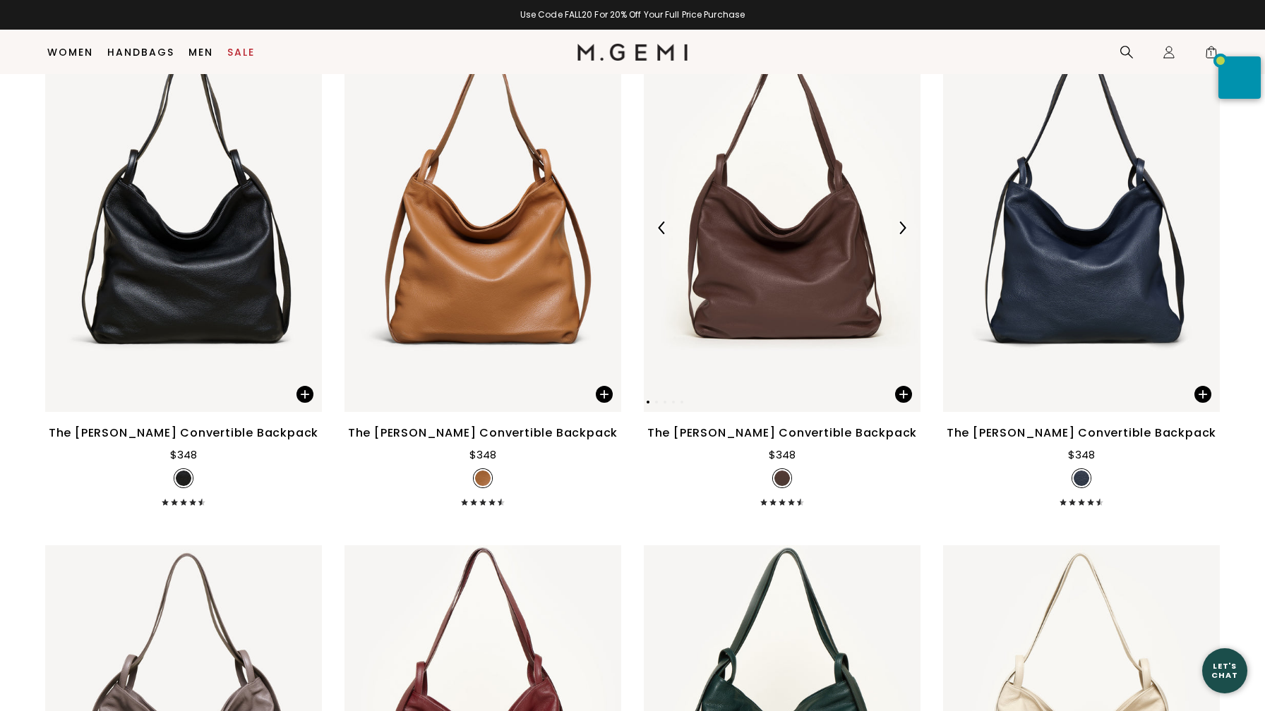
click at [805, 269] on img at bounding box center [782, 227] width 277 height 369
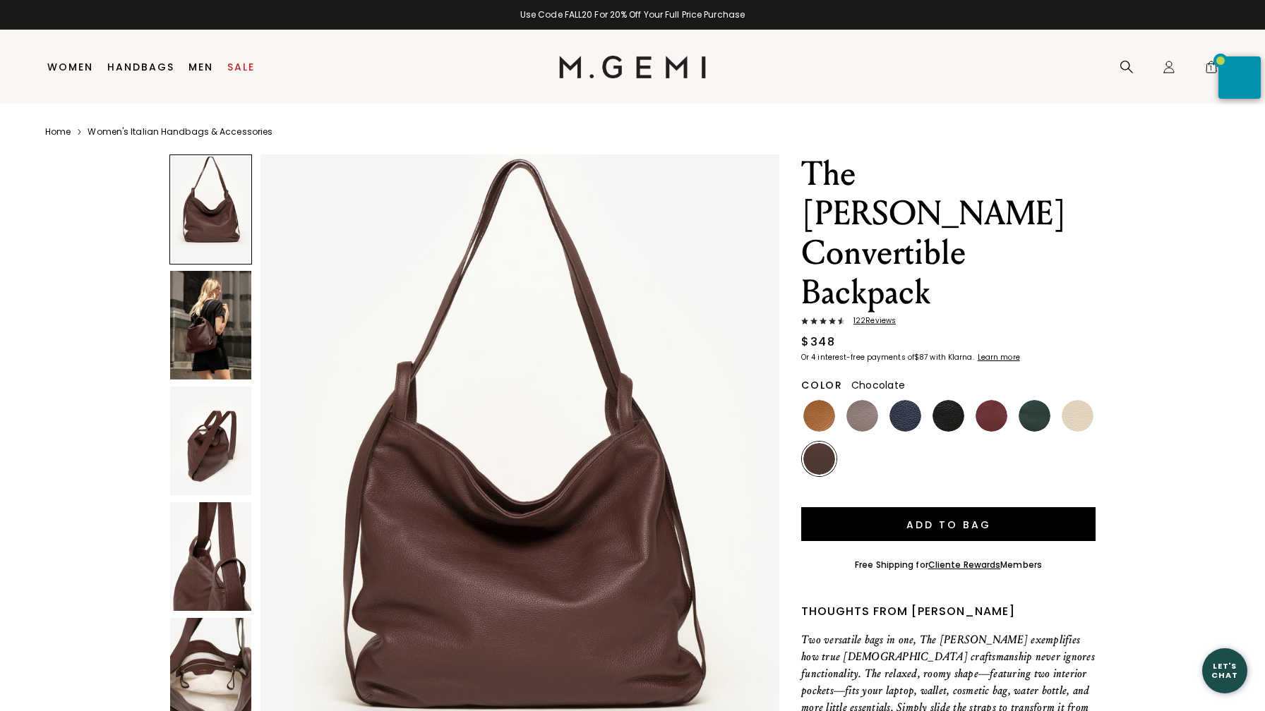
click at [201, 351] on img at bounding box center [210, 325] width 81 height 109
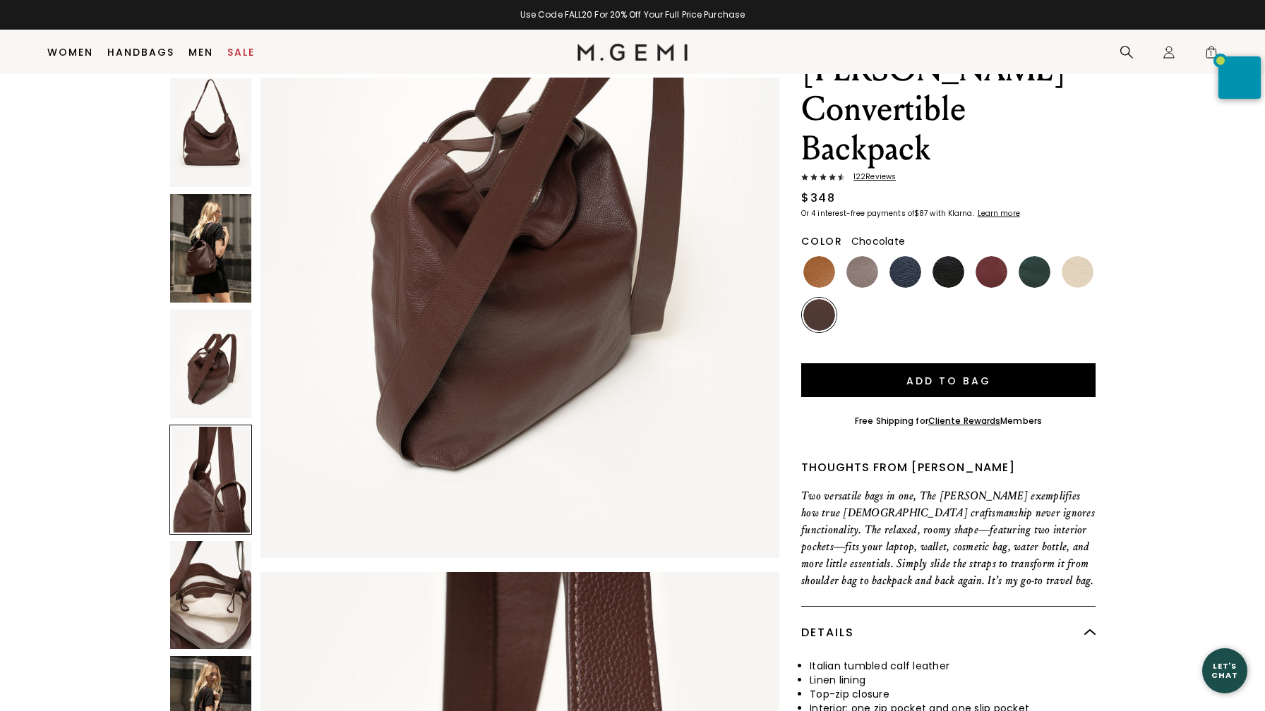
scroll to position [1486, 0]
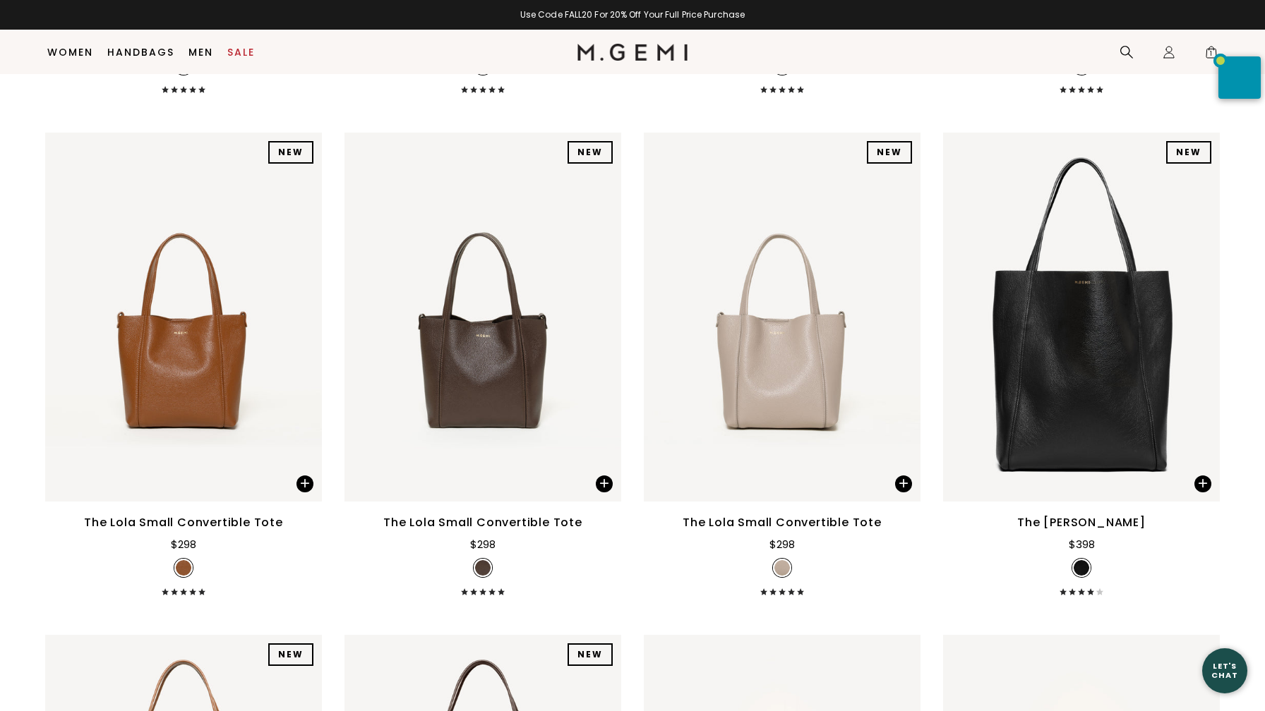
scroll to position [1644, 0]
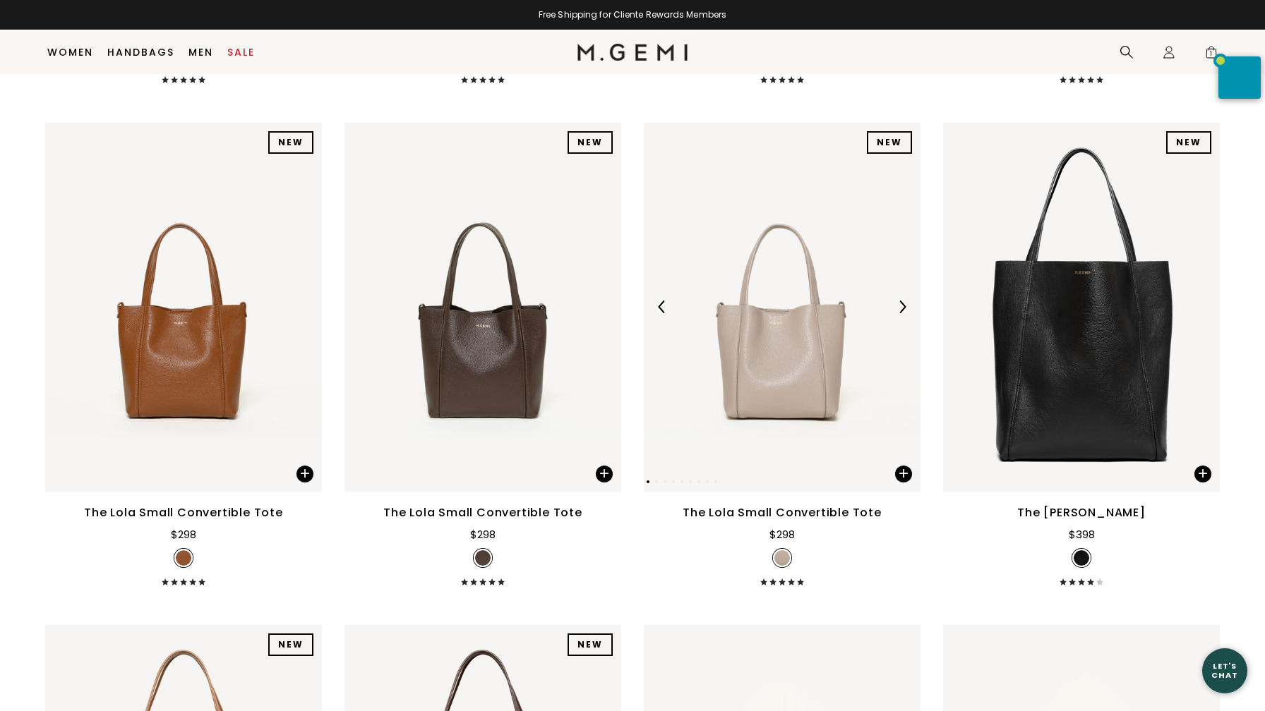
click at [793, 377] on img at bounding box center [782, 307] width 277 height 369
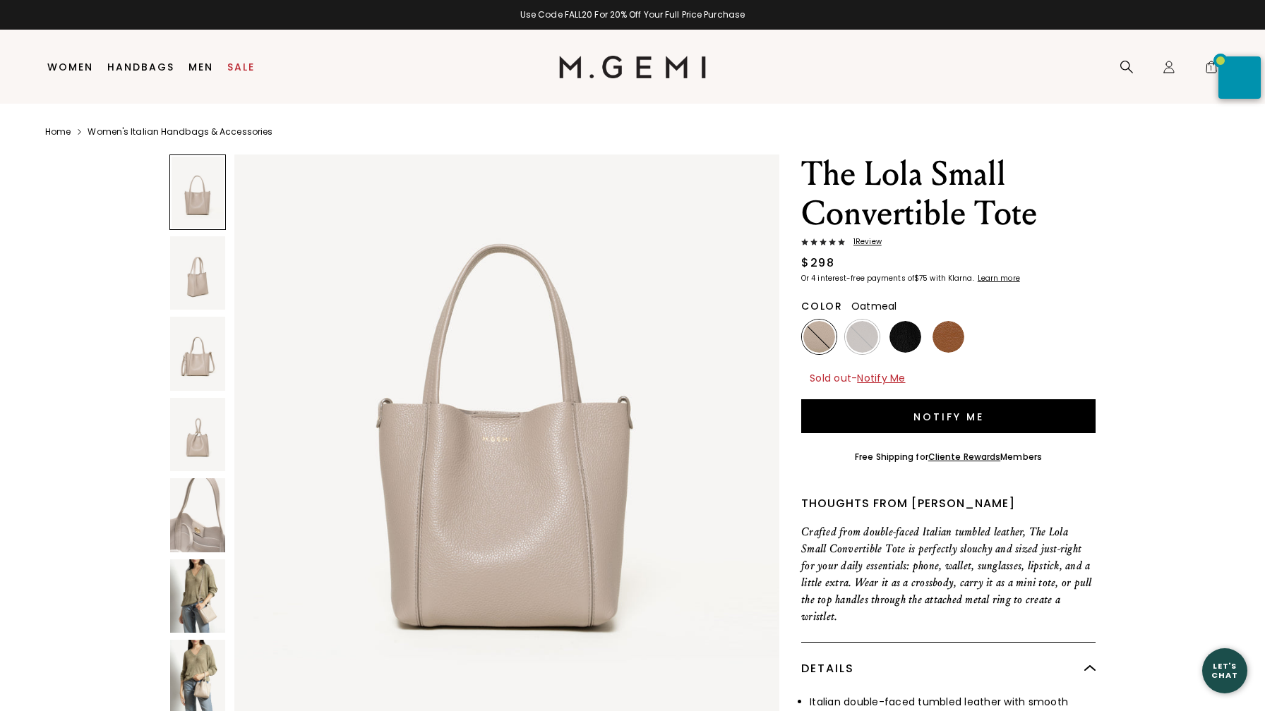
click at [195, 590] on img at bounding box center [197, 597] width 55 height 74
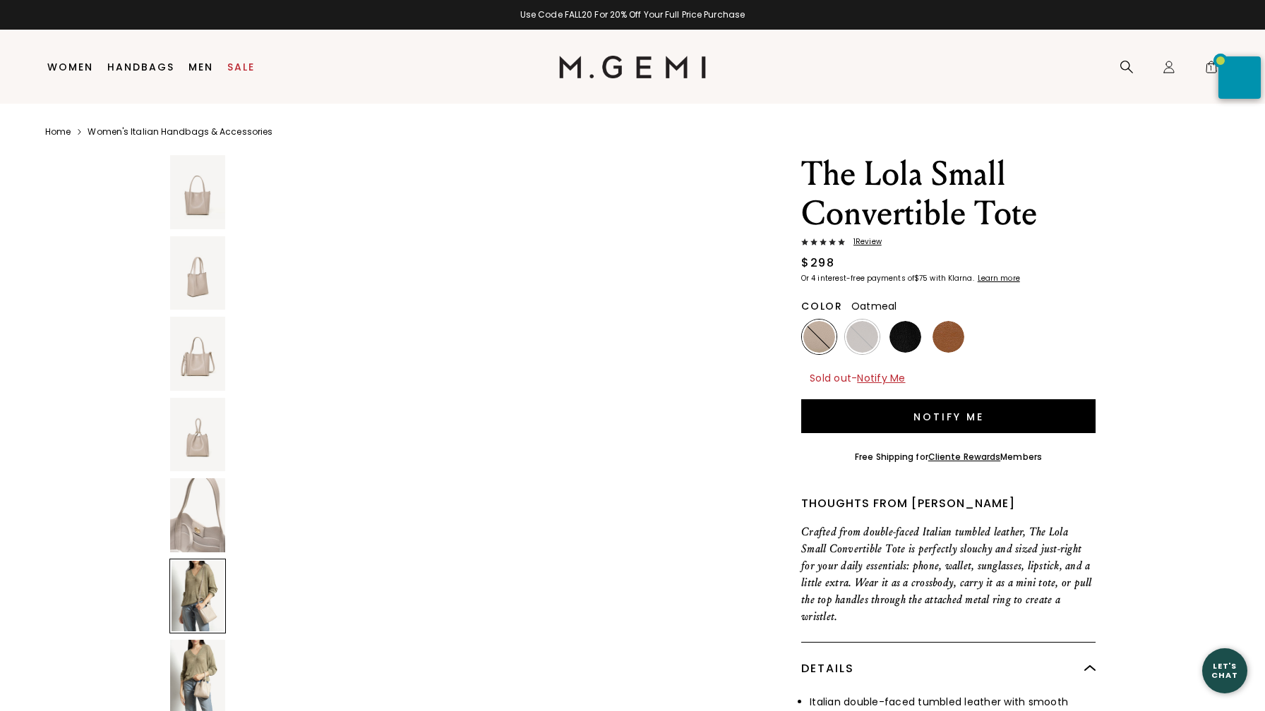
scroll to position [3888, 0]
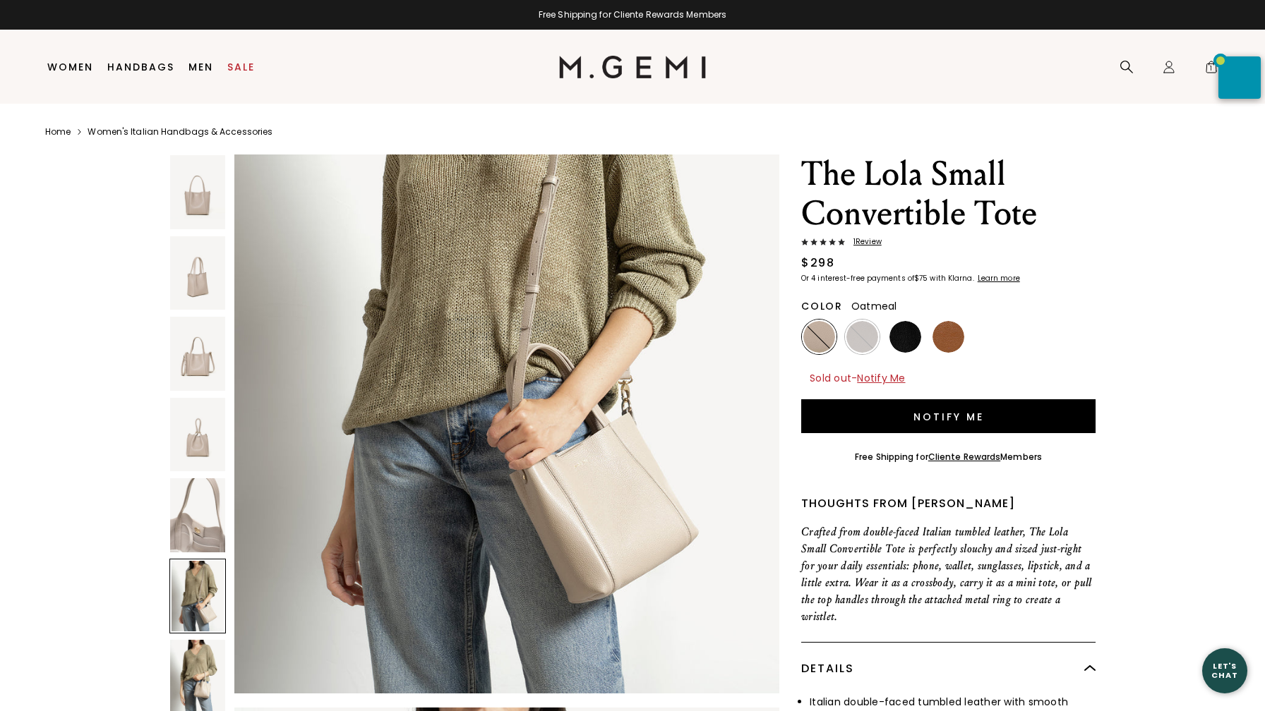
click at [197, 672] on img at bounding box center [197, 677] width 55 height 74
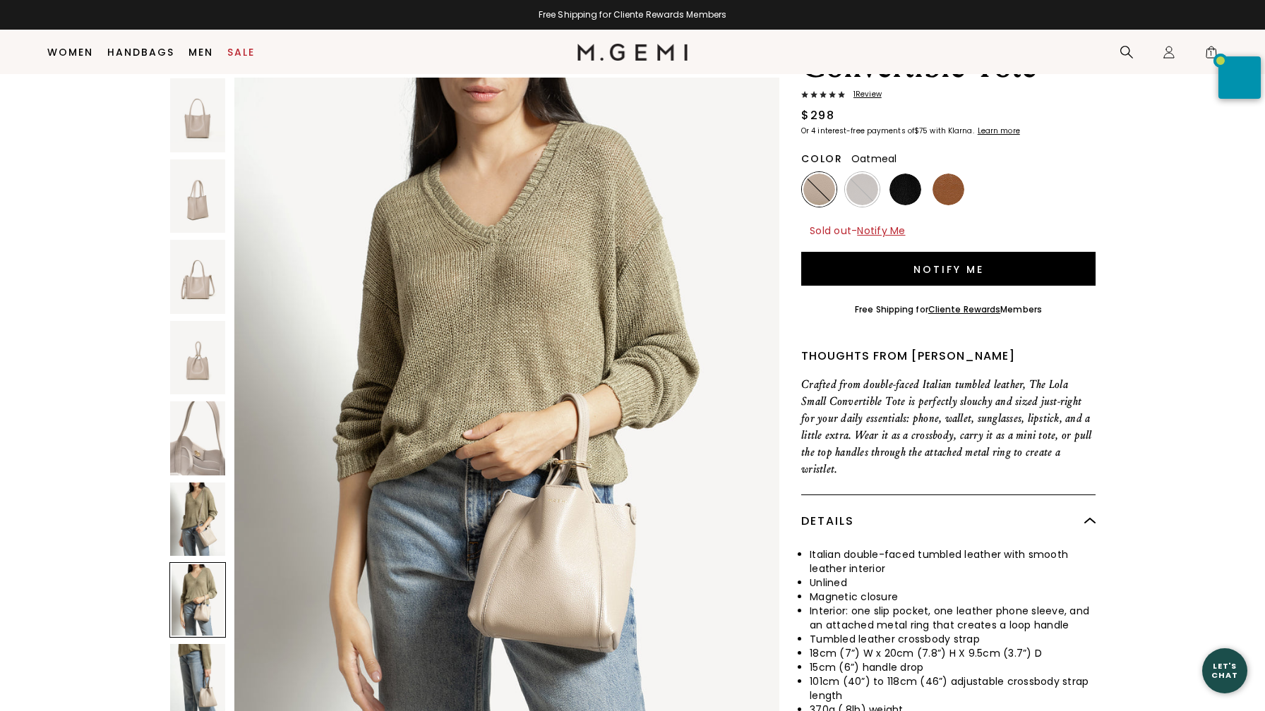
scroll to position [118, 0]
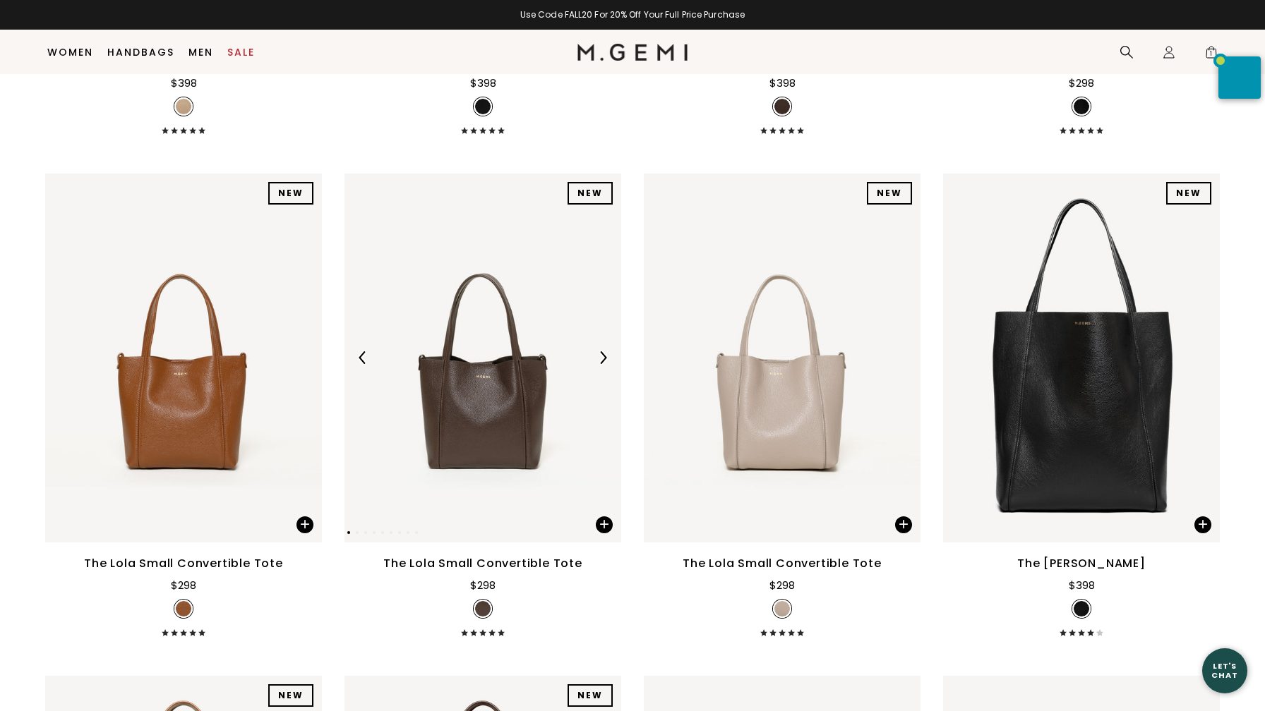
click at [495, 405] on img at bounding box center [482, 358] width 277 height 369
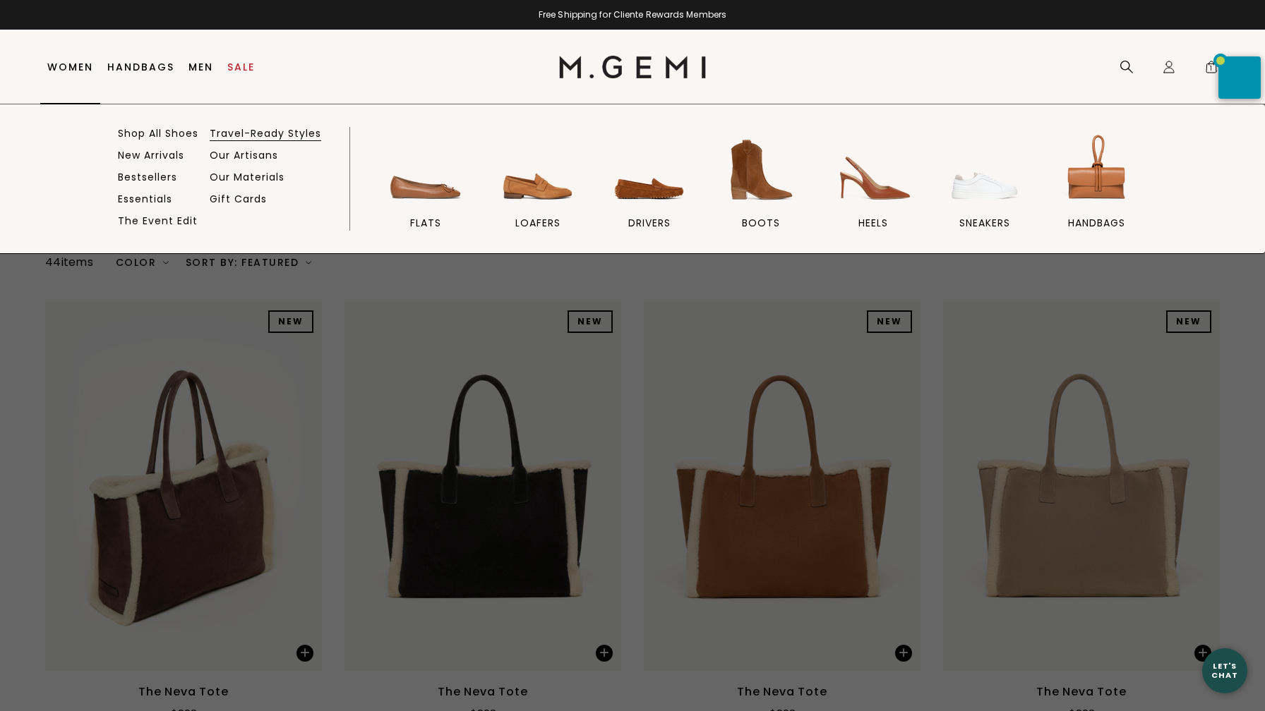
click at [265, 131] on link "Travel-Ready Styles" at bounding box center [266, 133] width 112 height 13
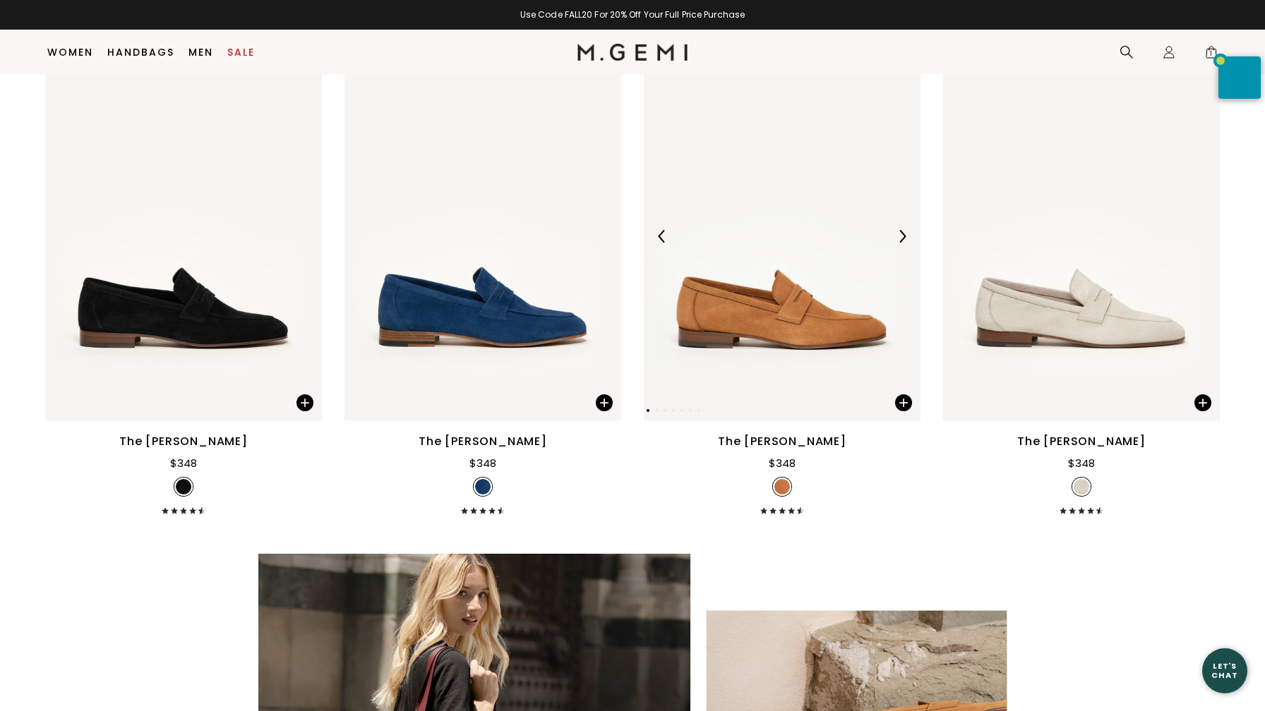
scroll to position [7071, 0]
click at [812, 222] on img at bounding box center [782, 236] width 277 height 369
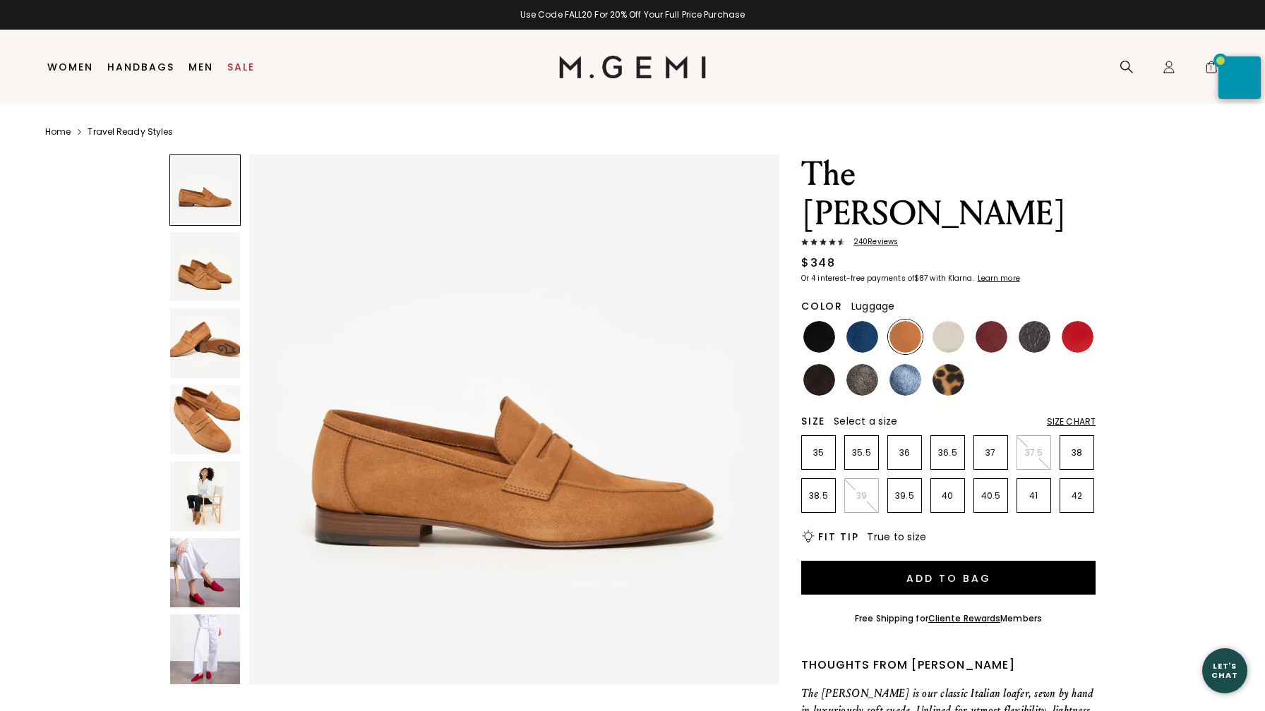
click at [871, 238] on span "240 Review s" at bounding box center [871, 242] width 53 height 8
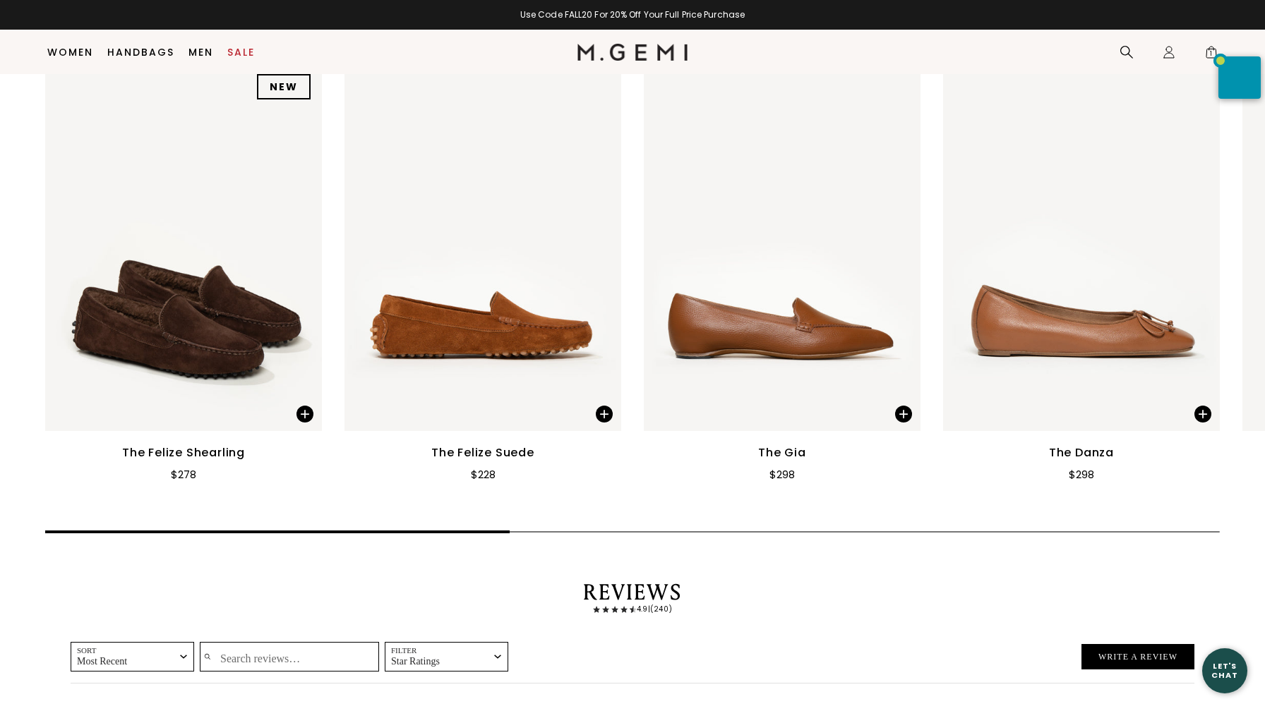
scroll to position [2334, 0]
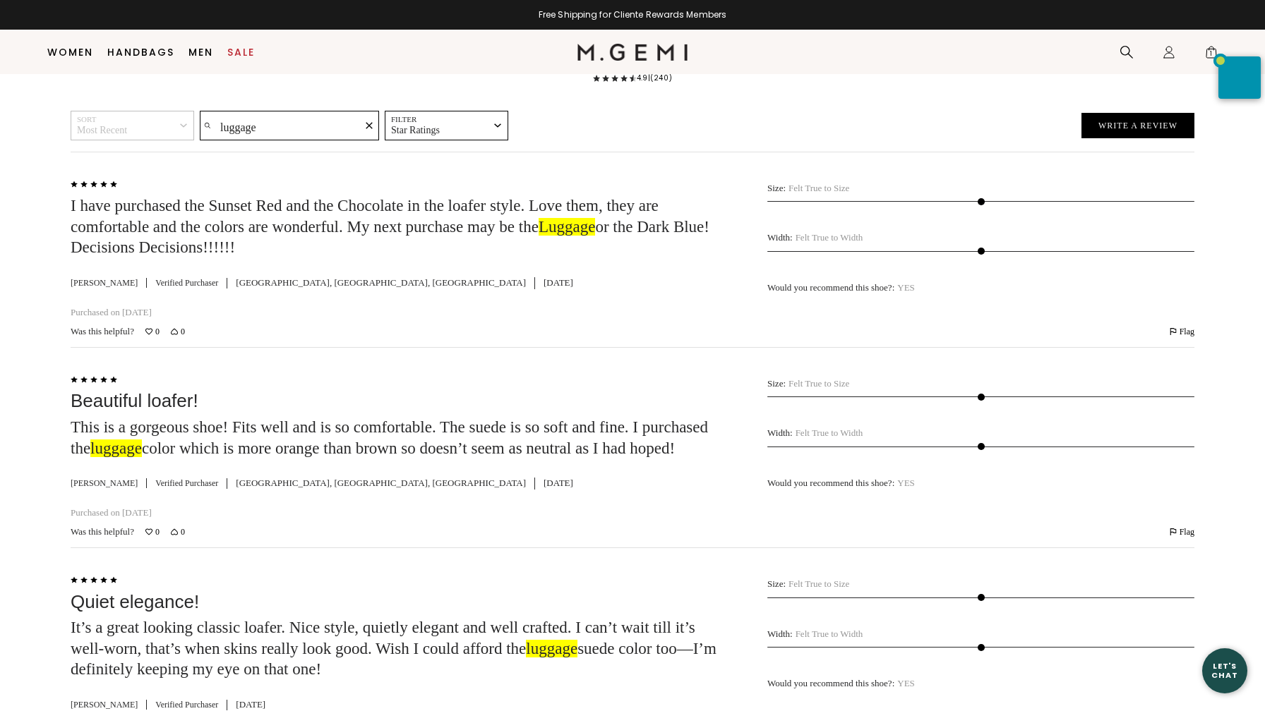
scroll to position [2994, 0]
type input "luggage"
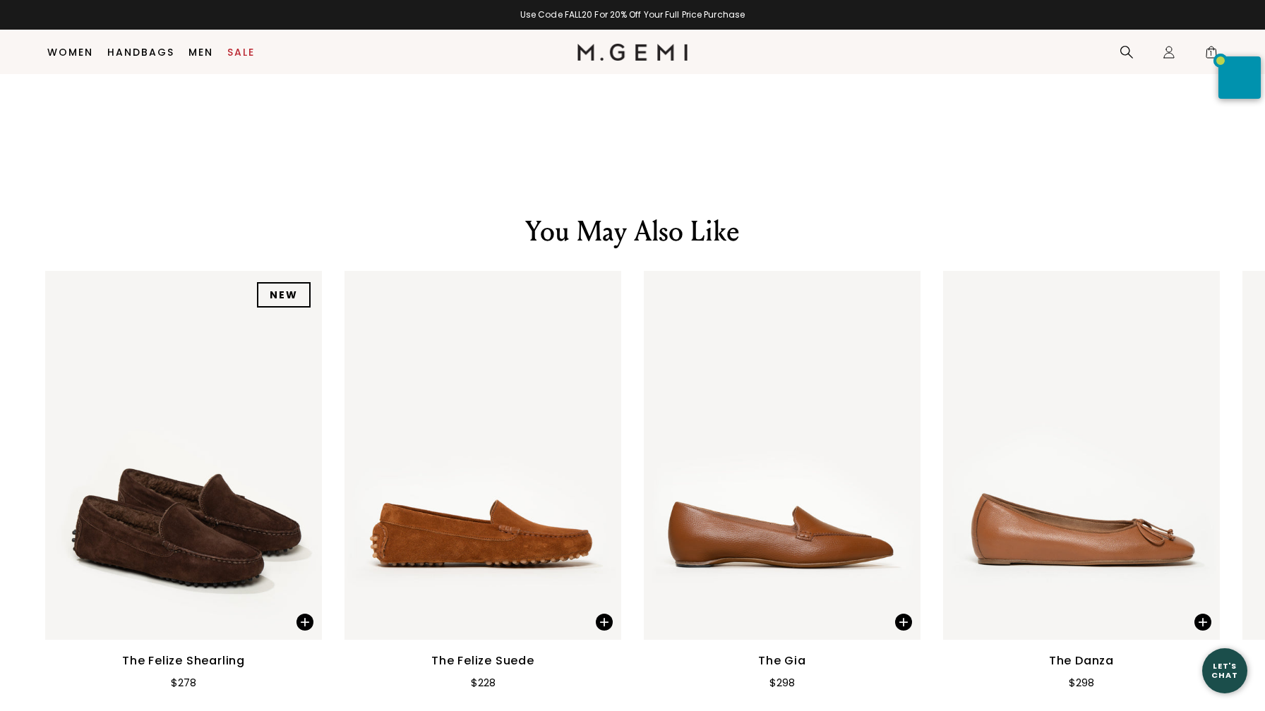
scroll to position [2246, 0]
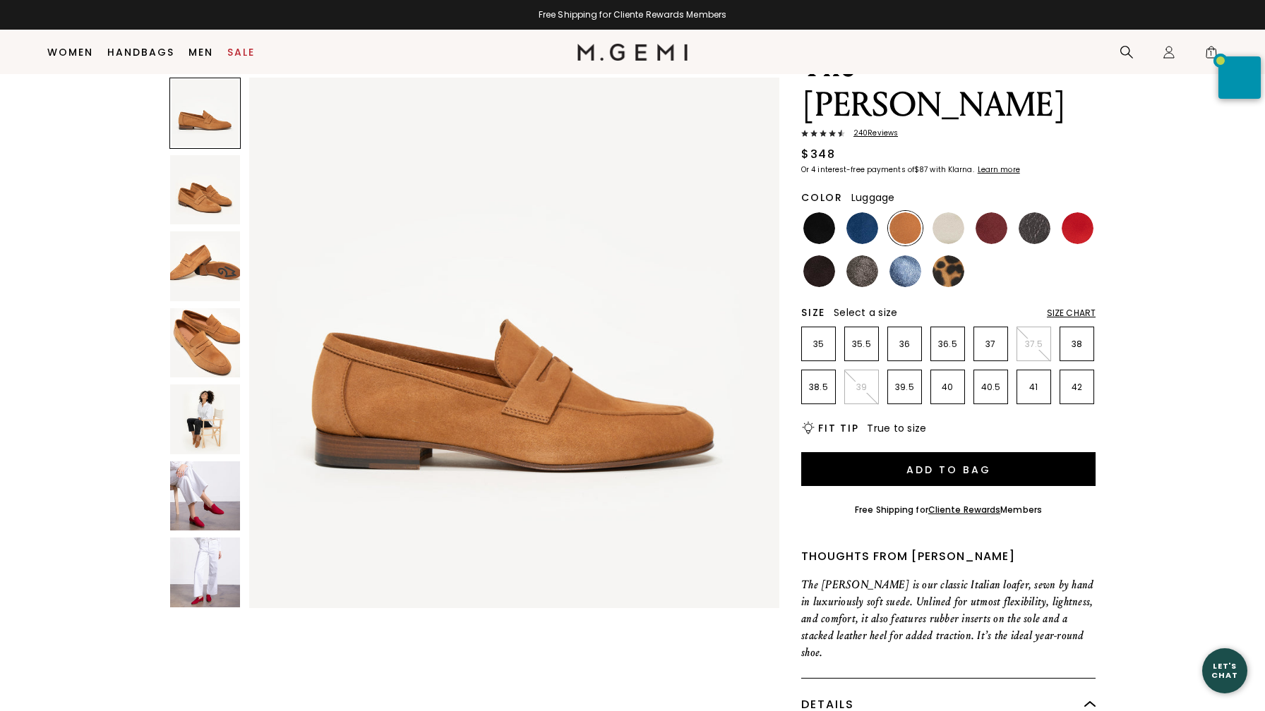
scroll to position [0, 0]
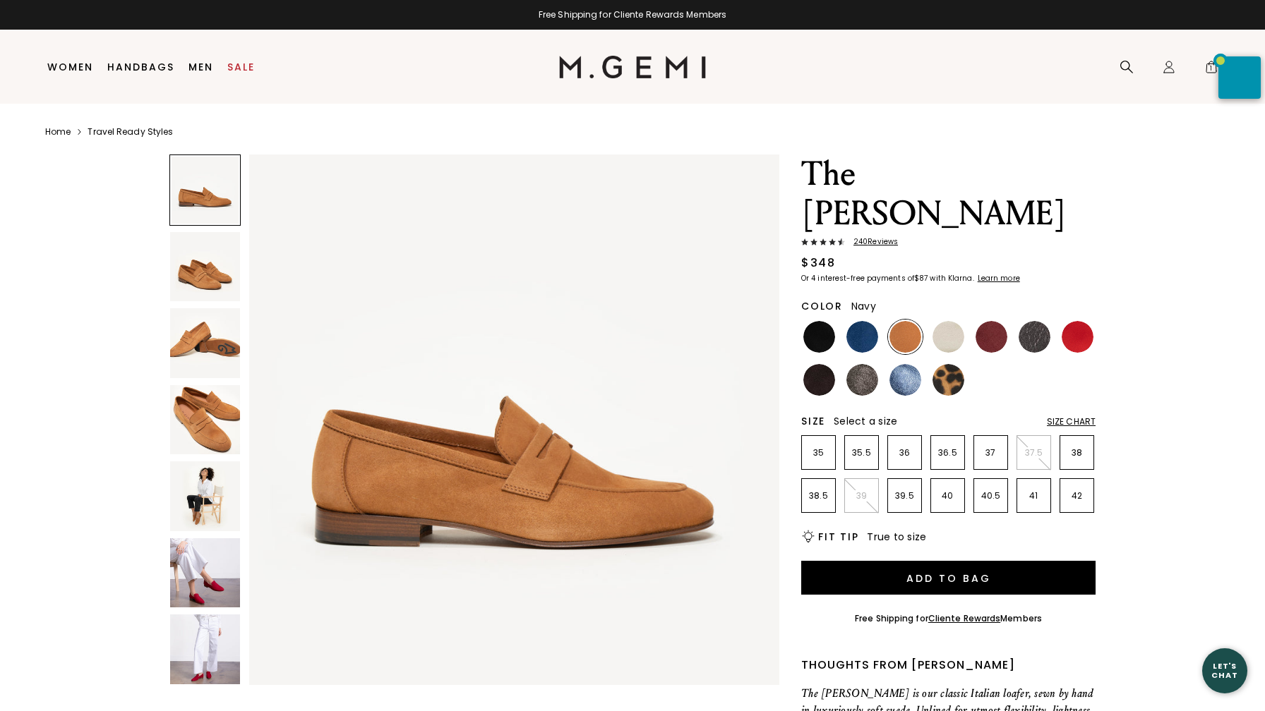
click at [860, 321] on img at bounding box center [862, 337] width 32 height 32
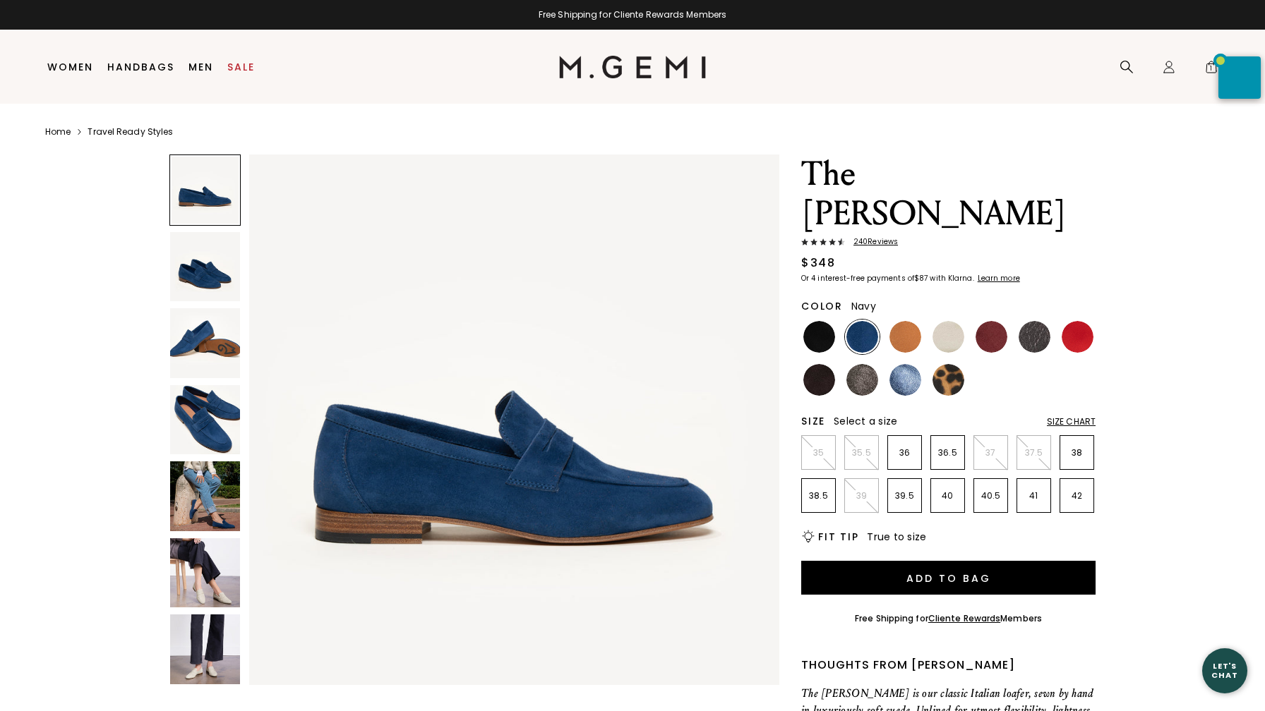
click at [208, 496] on img at bounding box center [205, 497] width 70 height 70
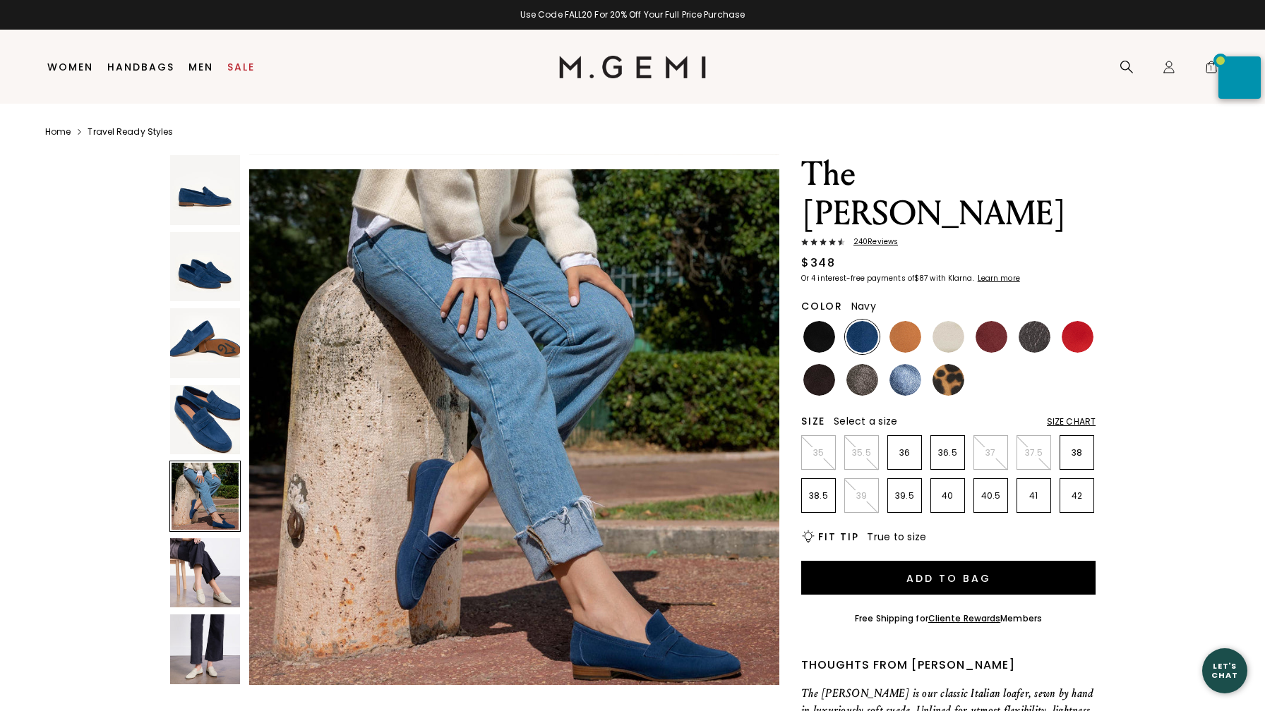
scroll to position [2178, 0]
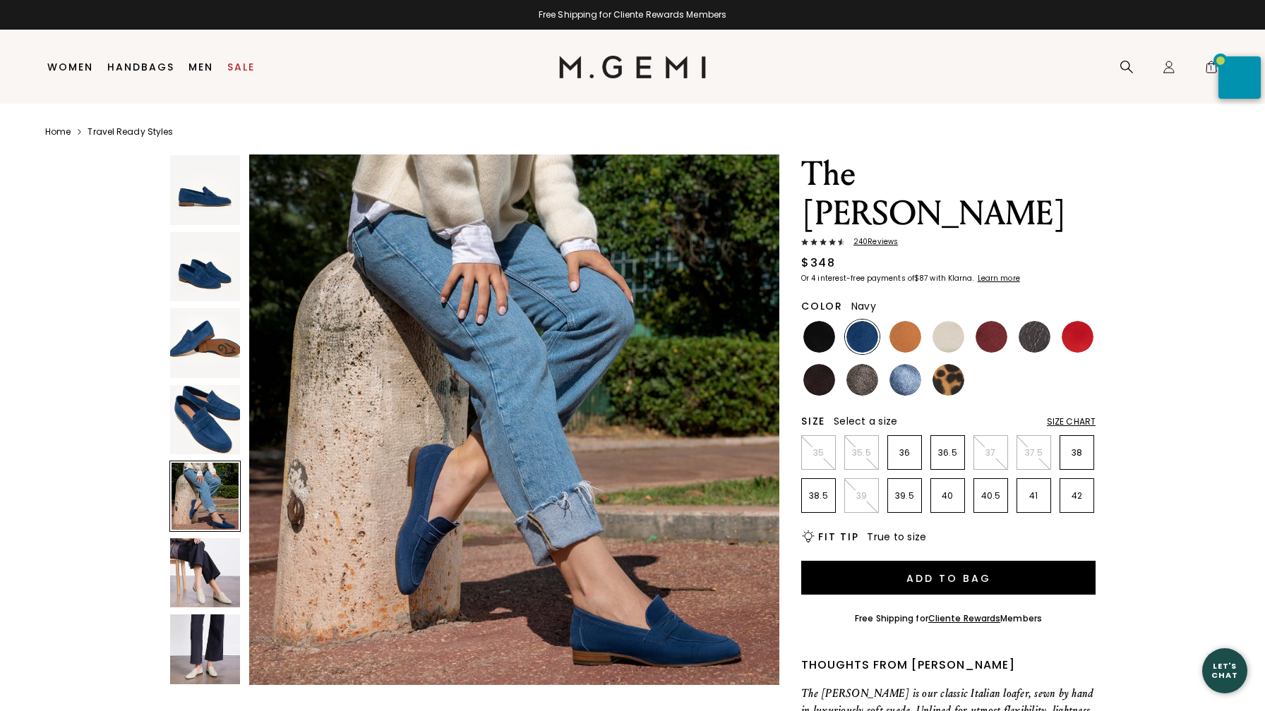
click at [864, 321] on img at bounding box center [862, 337] width 32 height 32
click at [944, 447] on p "36.5" at bounding box center [947, 452] width 33 height 11
click at [873, 238] on span "240 Review s" at bounding box center [871, 242] width 53 height 8
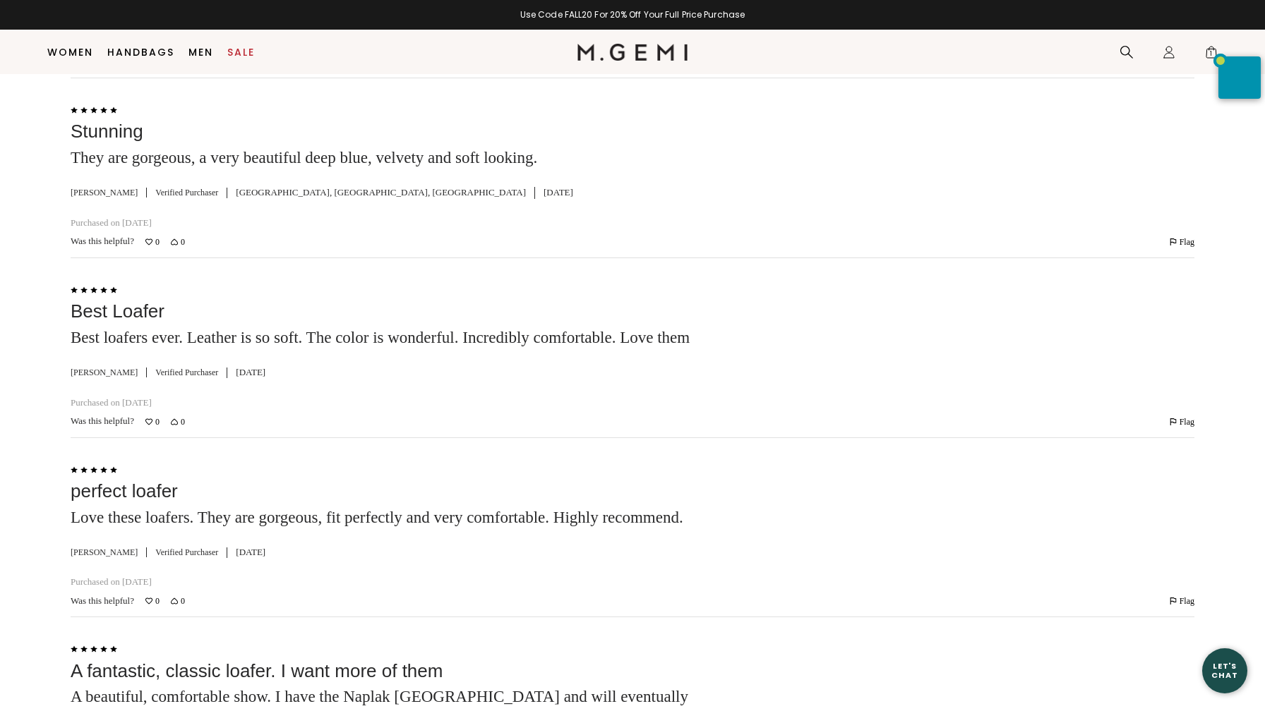
scroll to position [2962, 0]
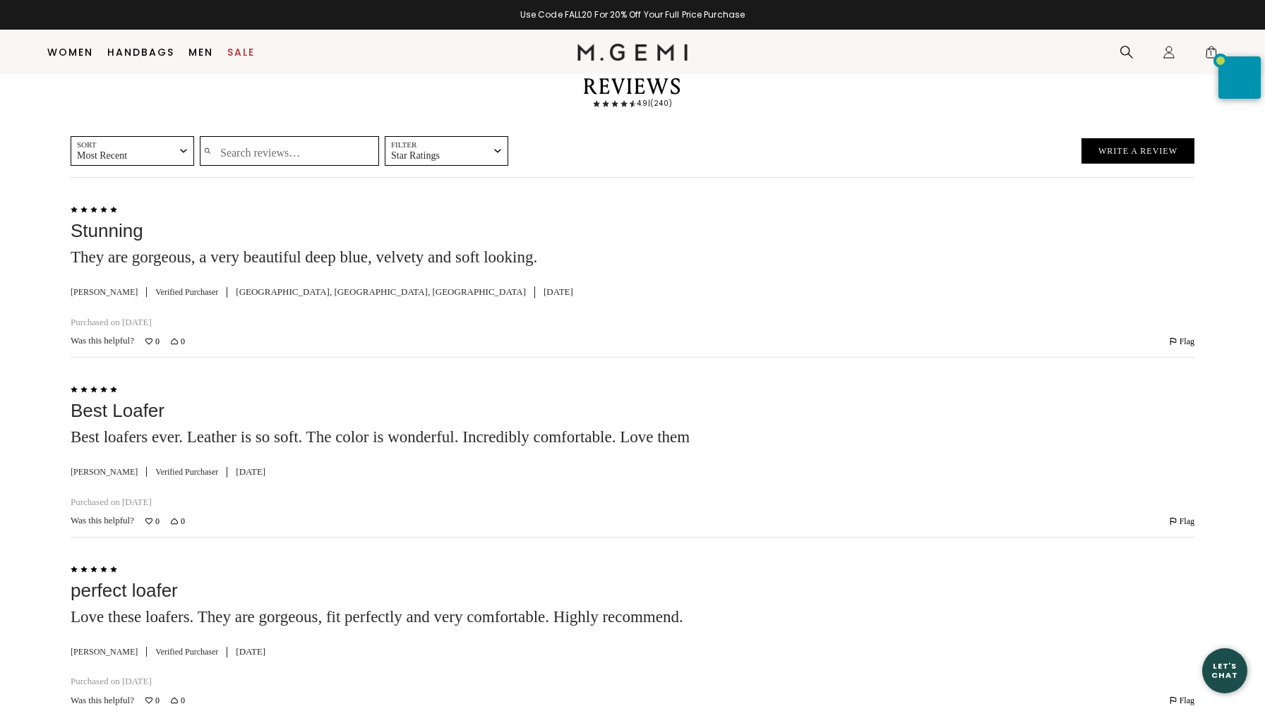
click at [233, 166] on input "Search reviews…" at bounding box center [289, 151] width 179 height 30
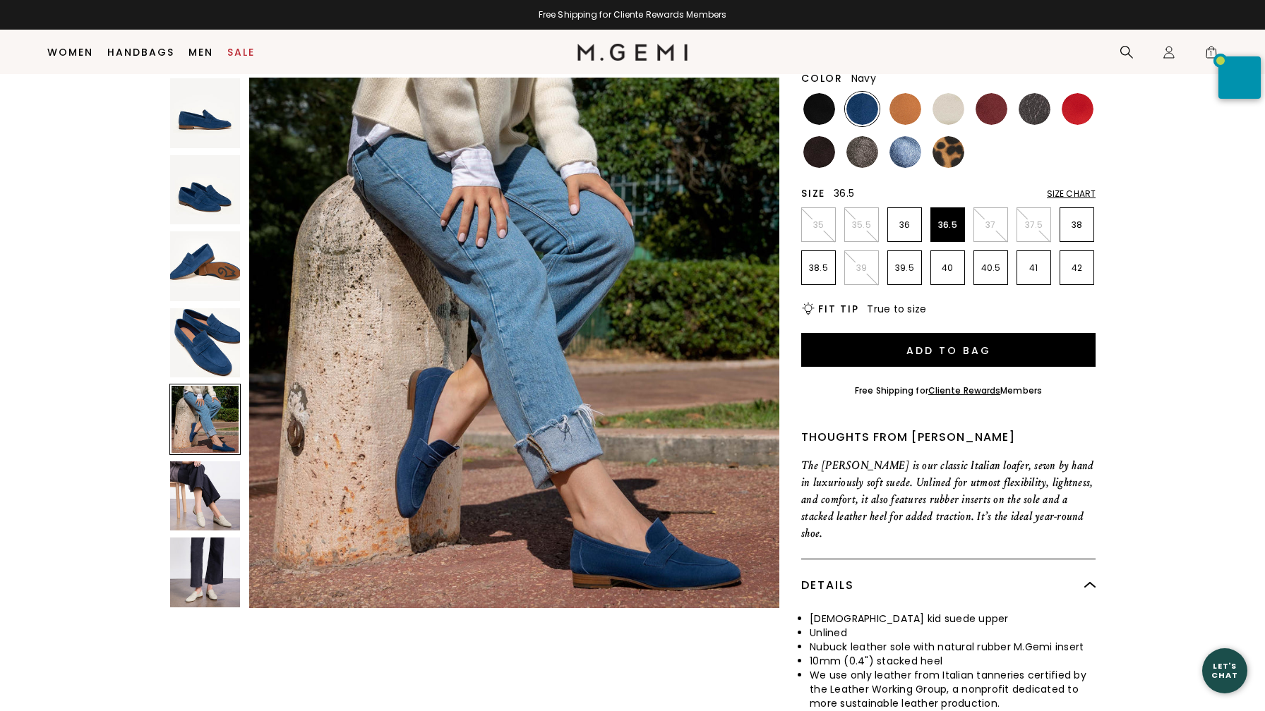
scroll to position [0, 0]
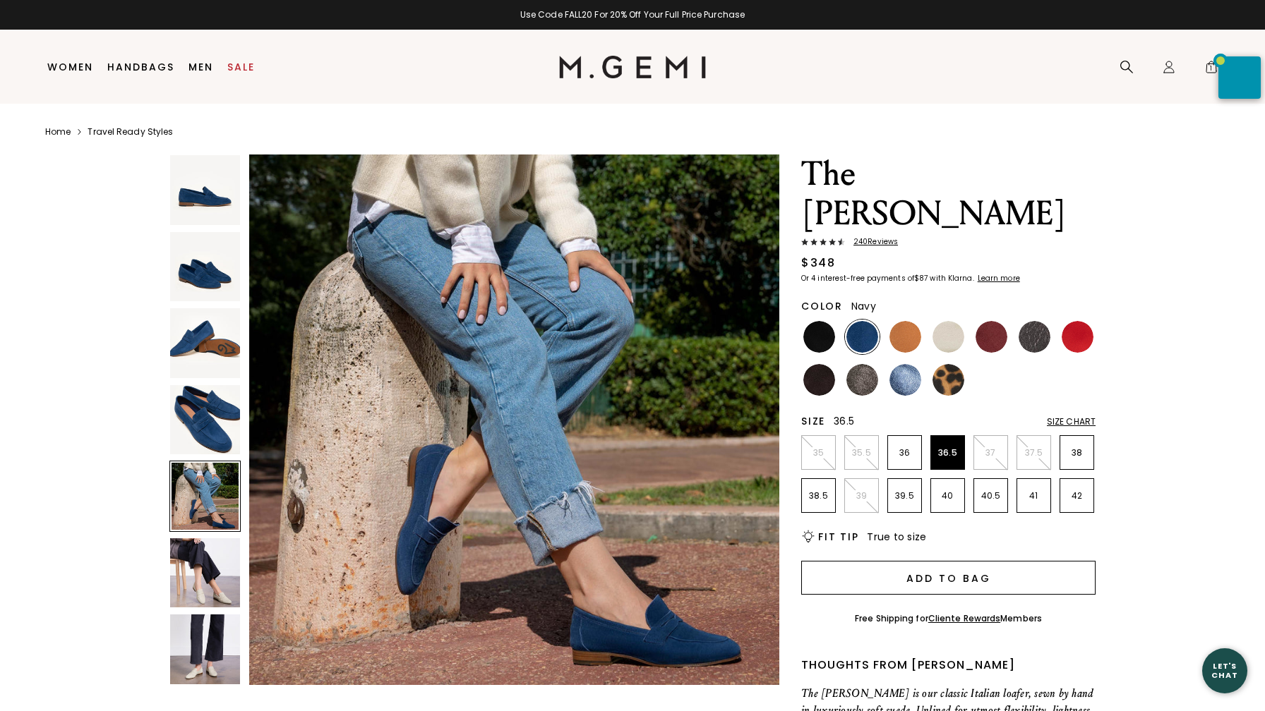
type input "navy"
click at [966, 561] on button "Add to Bag" at bounding box center [948, 578] width 294 height 34
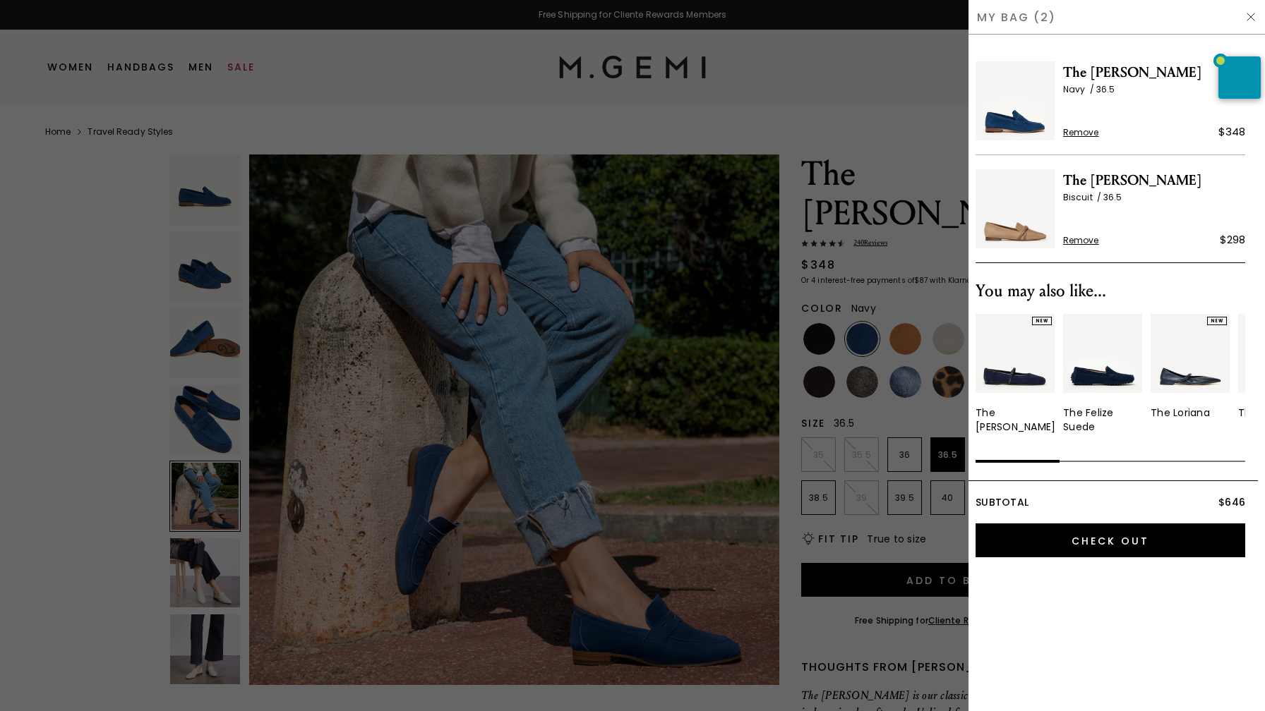
click at [696, 121] on div at bounding box center [632, 355] width 1265 height 711
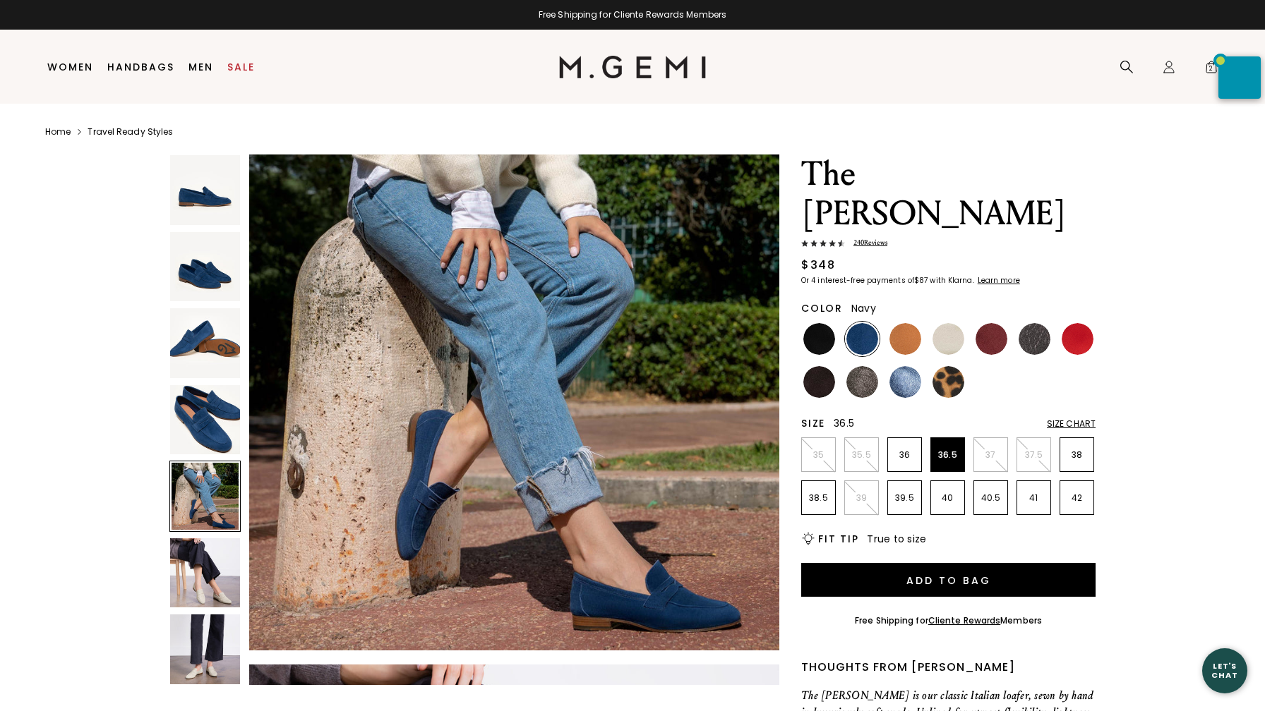
scroll to position [2212, 0]
click at [812, 366] on img at bounding box center [819, 382] width 32 height 32
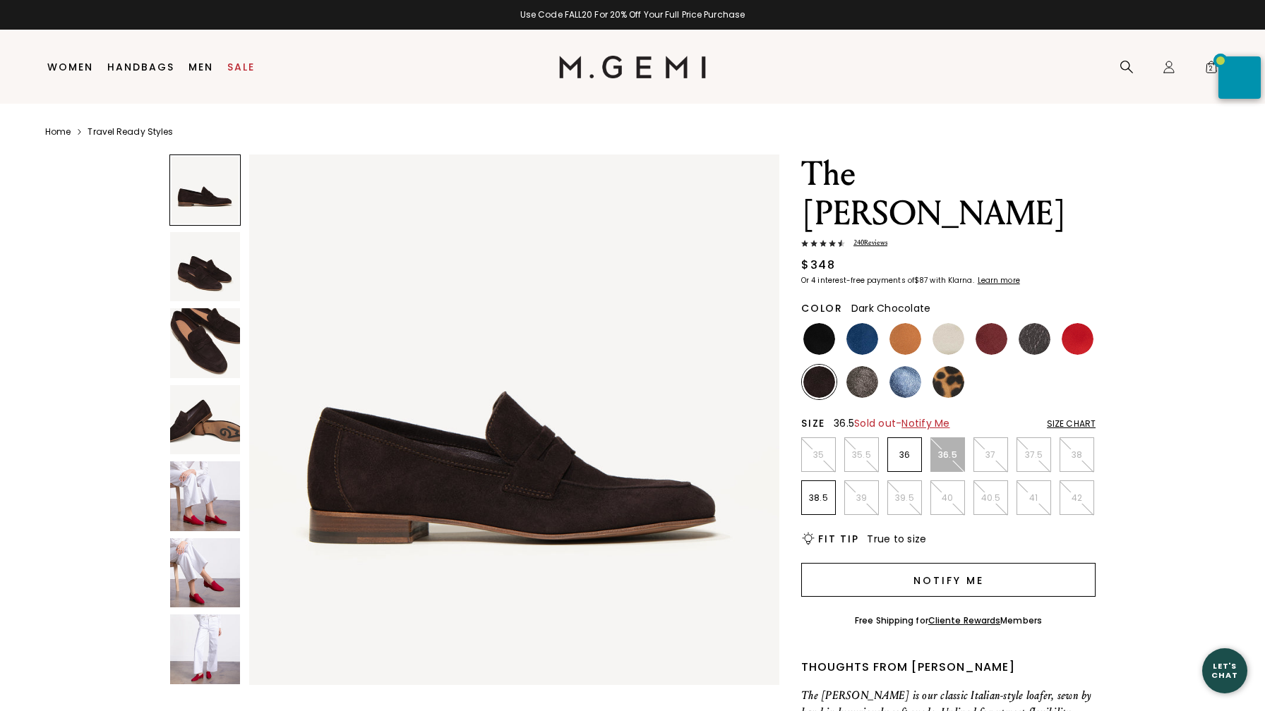
click at [967, 563] on button "Notify Me" at bounding box center [948, 580] width 294 height 34
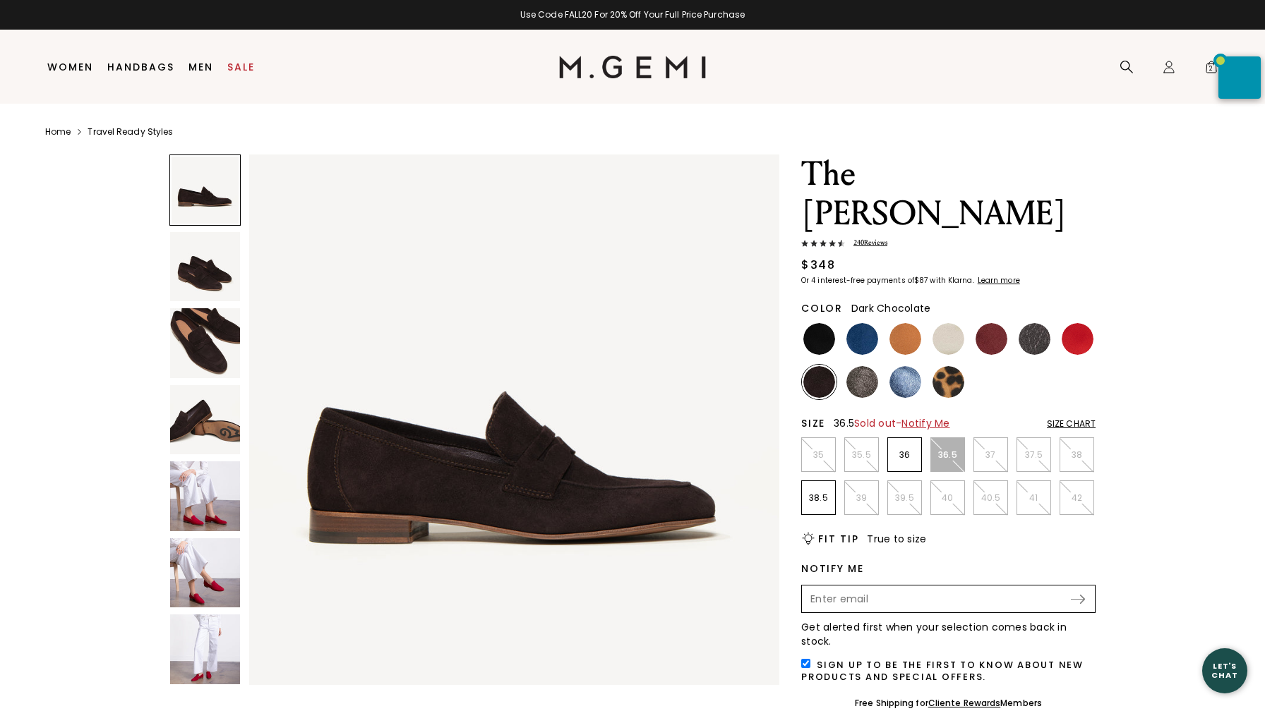
click at [904, 587] on input "Enter your email address to be notified when your selection is back in stock" at bounding box center [936, 599] width 266 height 24
type input "lmkhowell@gmail.com"
click at [1077, 595] on img at bounding box center [1078, 599] width 14 height 9
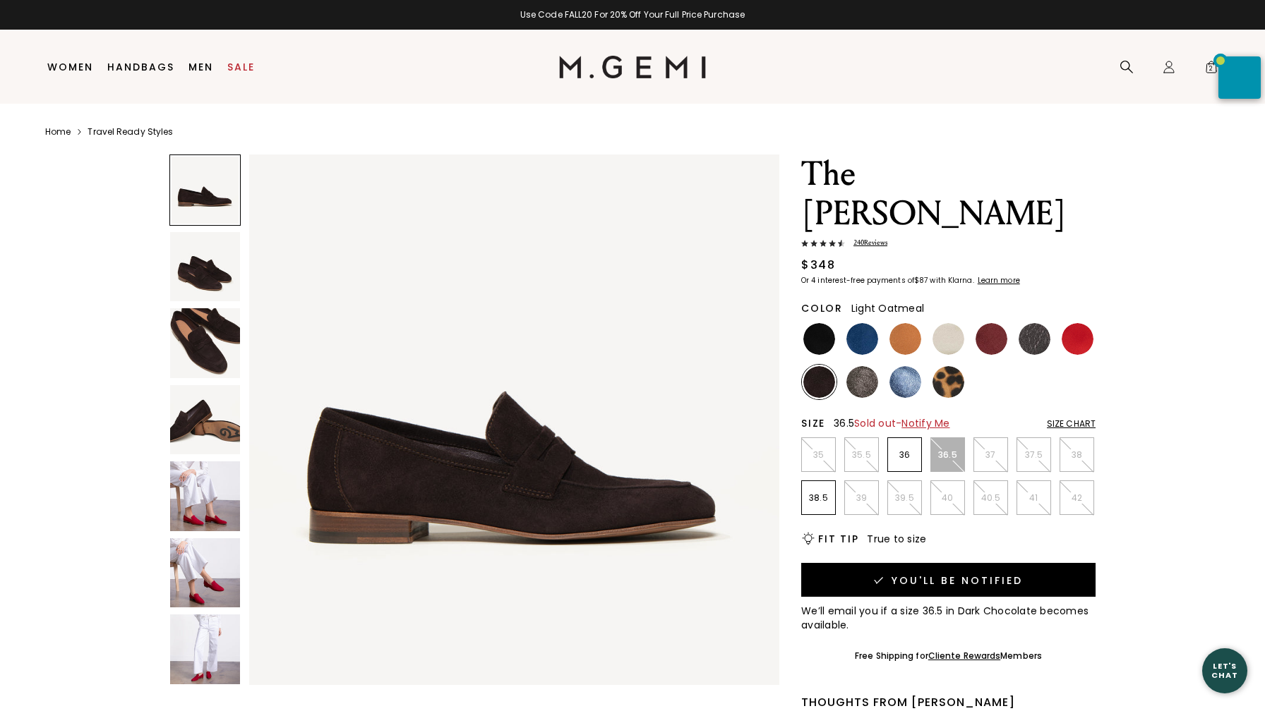
click at [948, 323] on img at bounding box center [948, 339] width 32 height 32
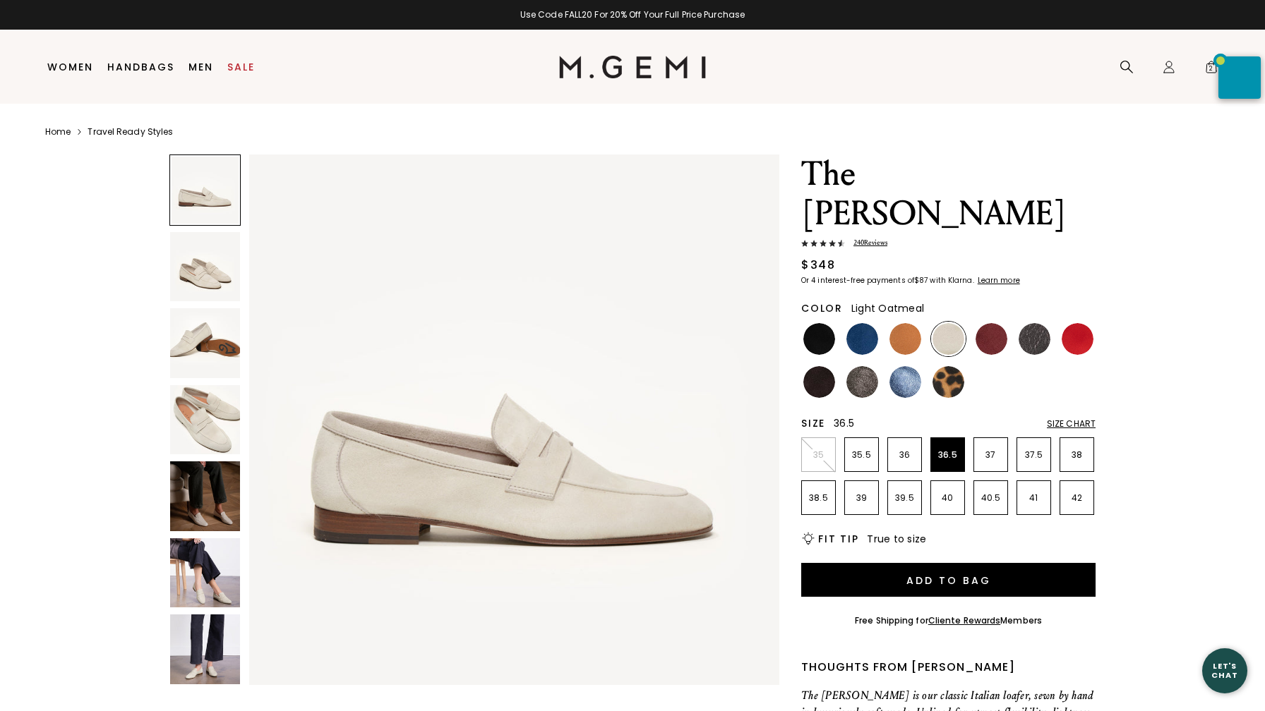
click at [191, 574] on img at bounding box center [205, 574] width 70 height 70
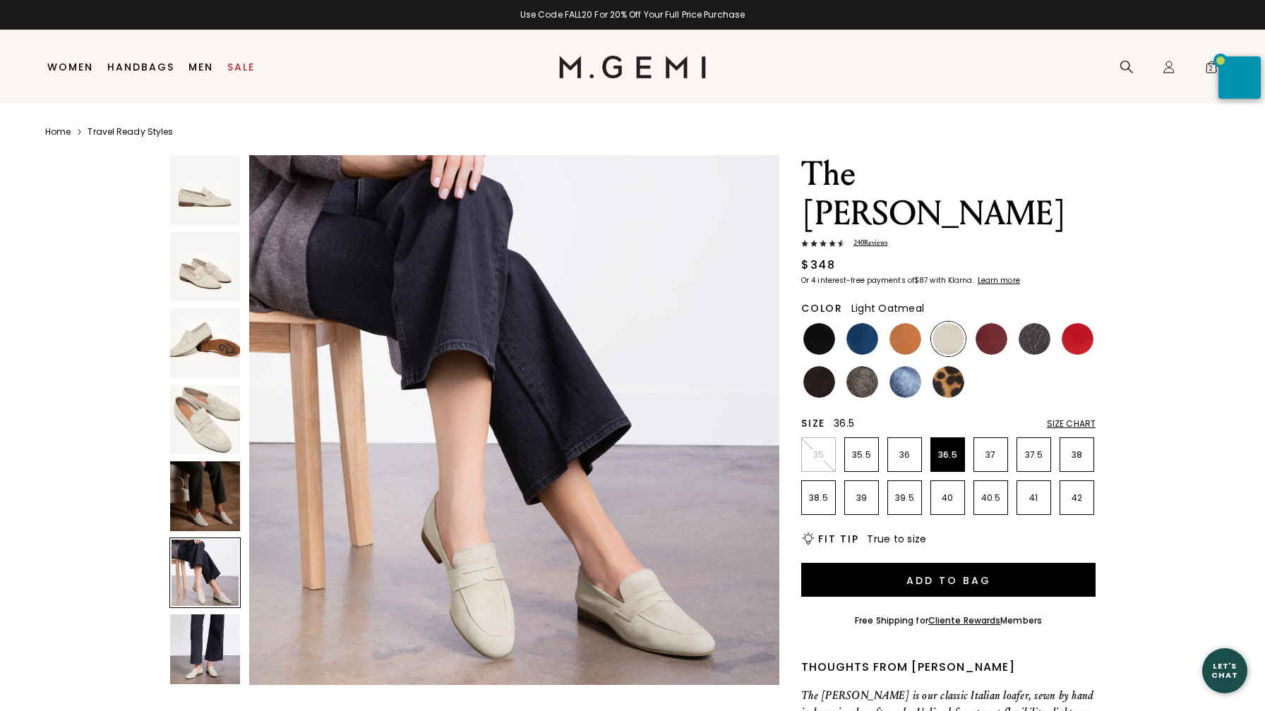
scroll to position [2723, 0]
click at [871, 238] on span "240 Review s" at bounding box center [866, 243] width 42 height 11
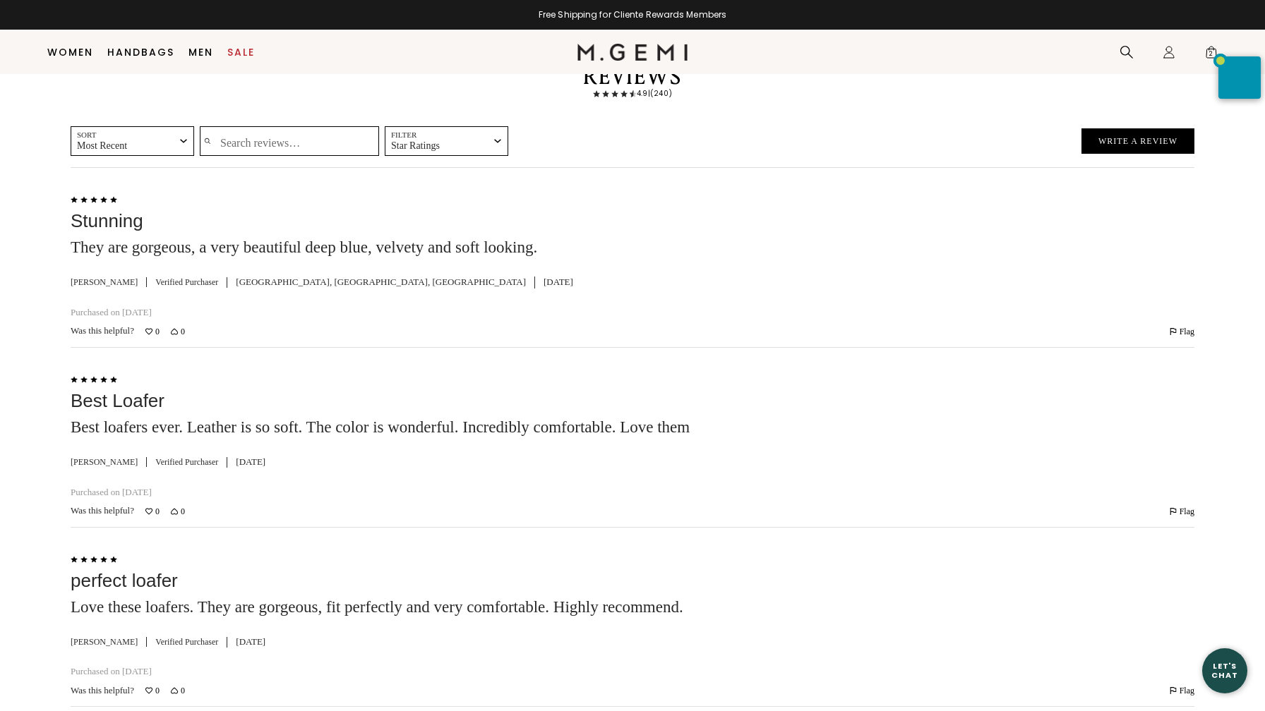
scroll to position [2949, 0]
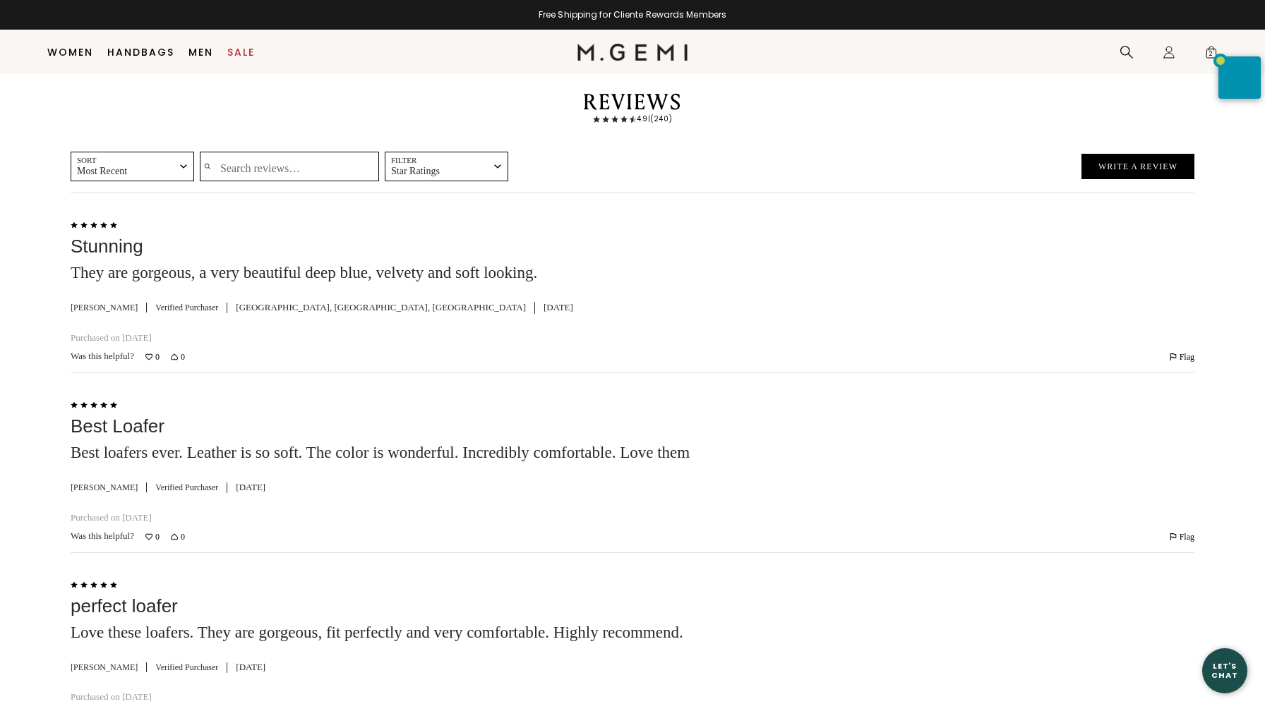
click at [221, 181] on input "Search reviews…" at bounding box center [289, 167] width 179 height 30
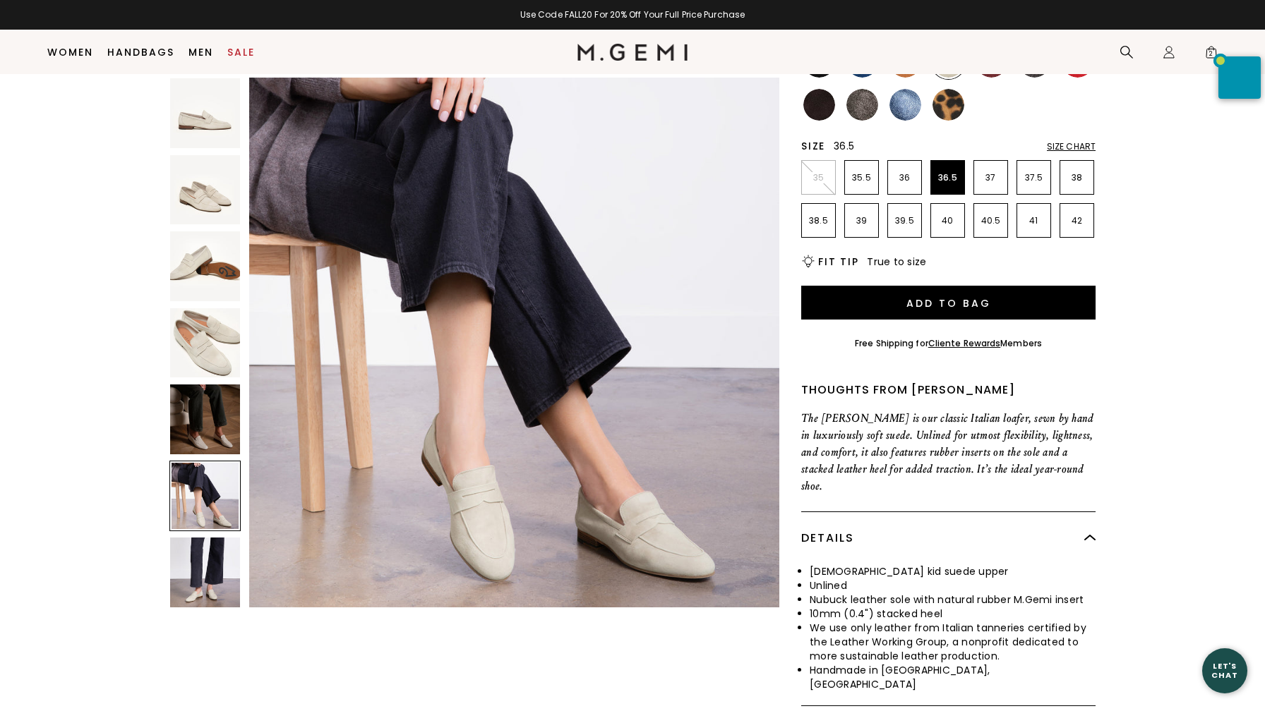
scroll to position [249, 0]
type input "oatmeal"
click at [175, 511] on div at bounding box center [204, 496] width 71 height 71
click at [208, 573] on img at bounding box center [205, 573] width 70 height 70
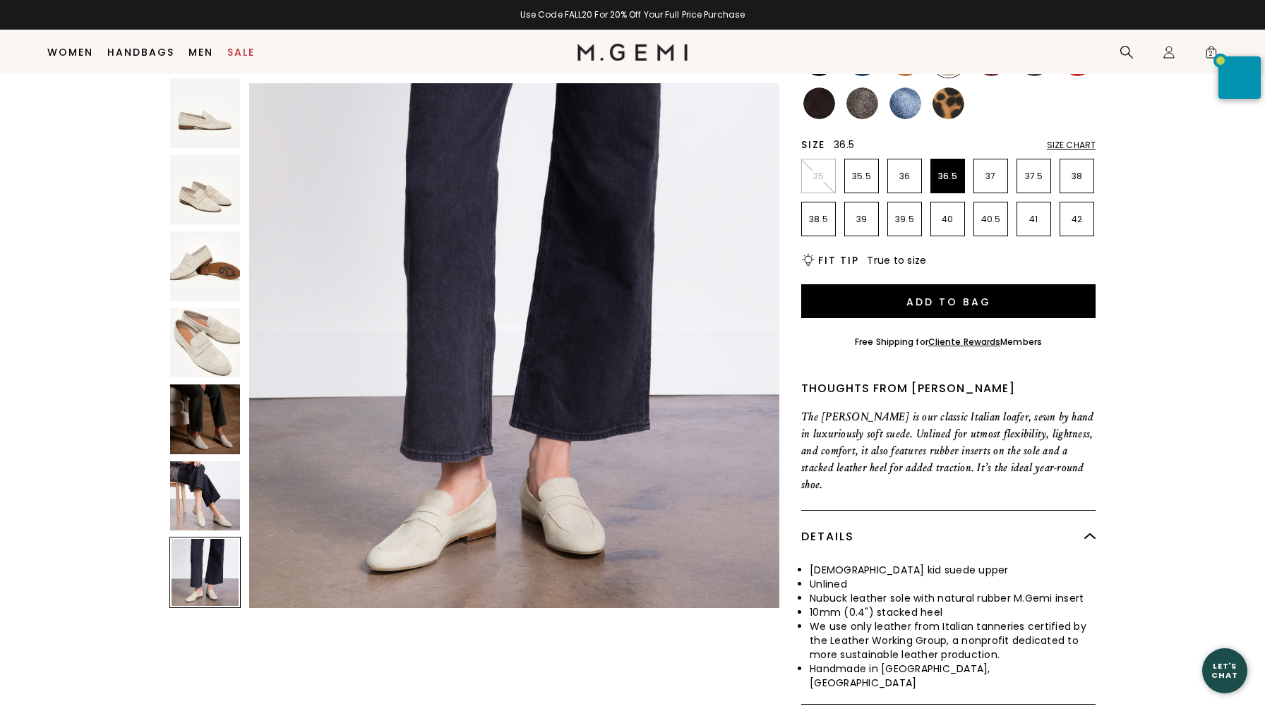
scroll to position [3267, 0]
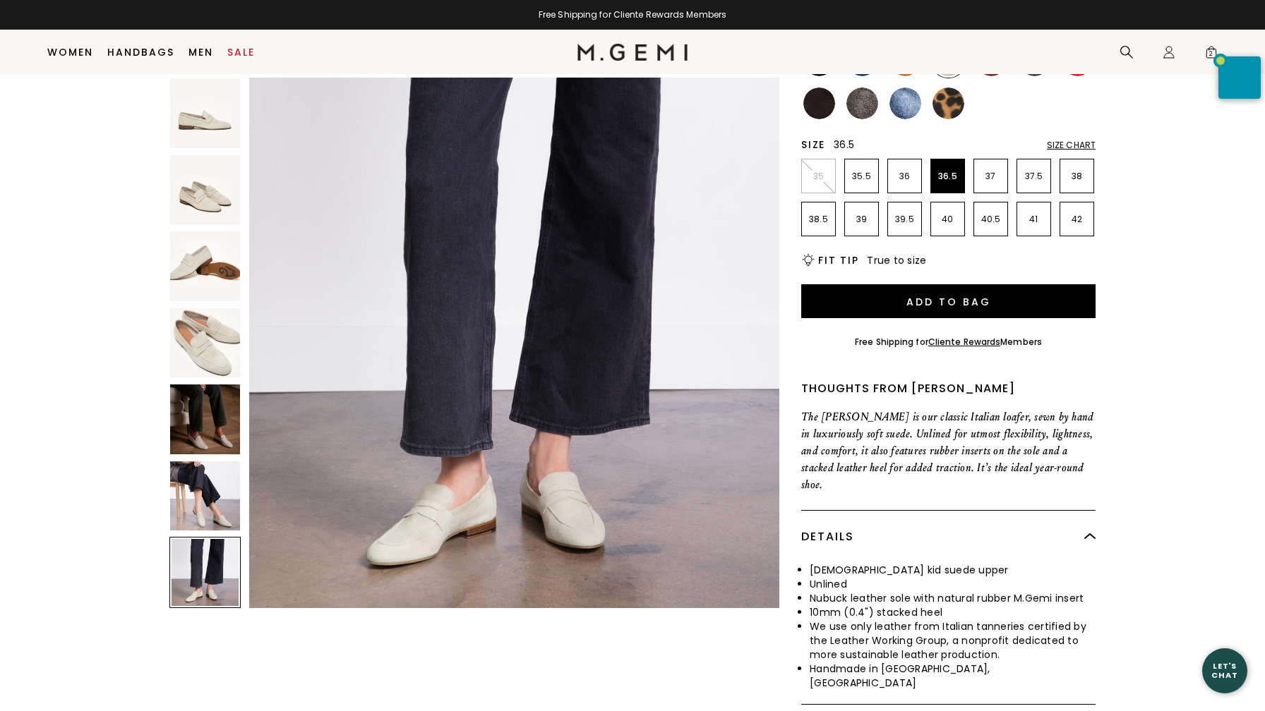
click at [202, 207] on img at bounding box center [205, 190] width 70 height 70
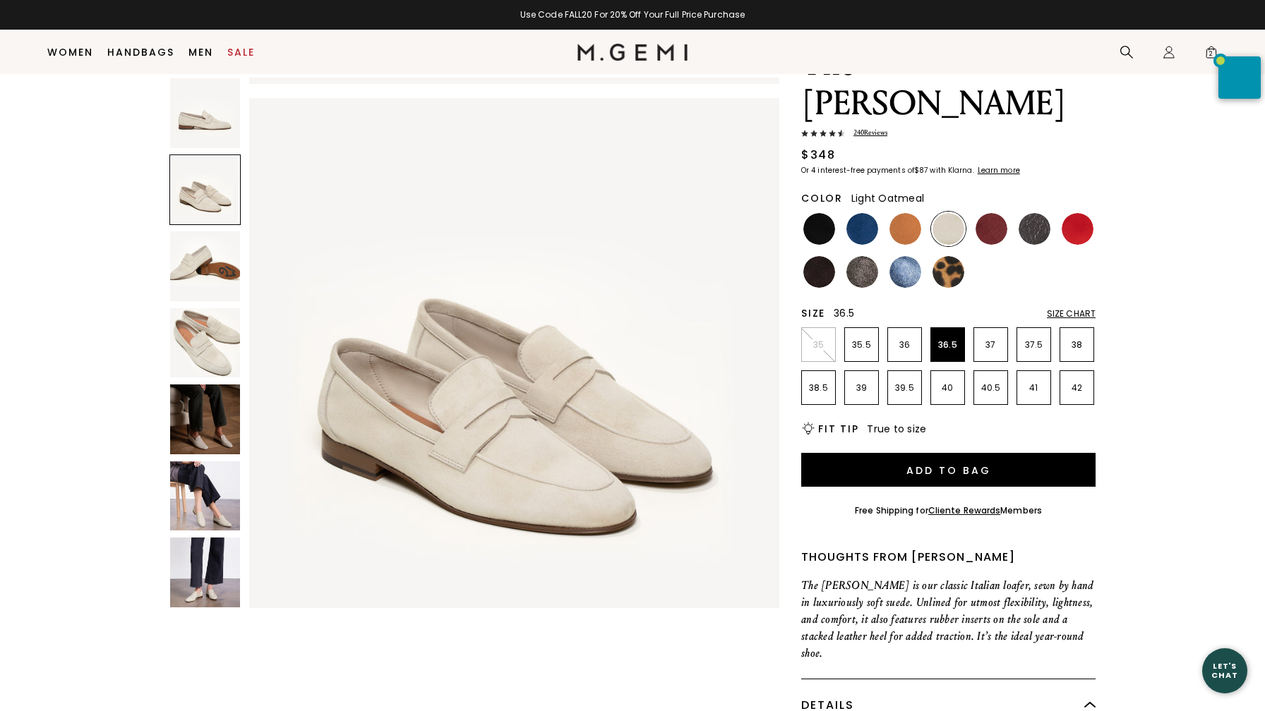
scroll to position [78, 0]
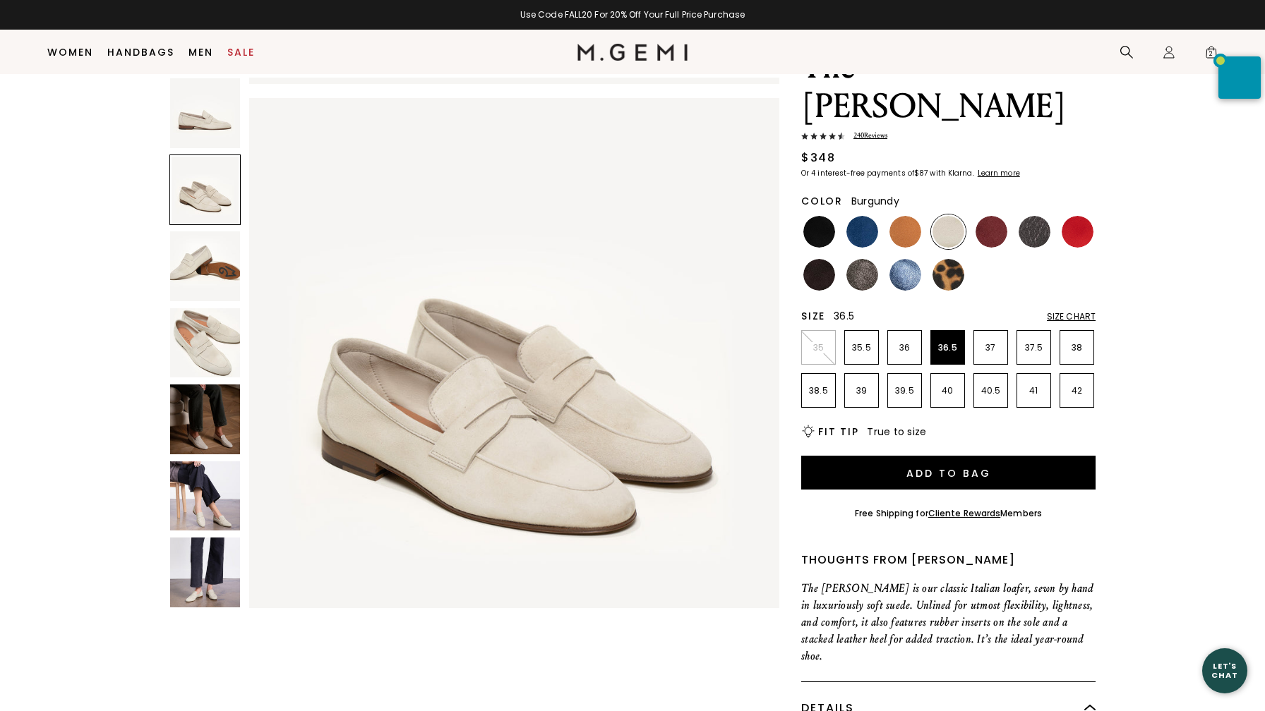
click at [993, 216] on img at bounding box center [991, 232] width 32 height 32
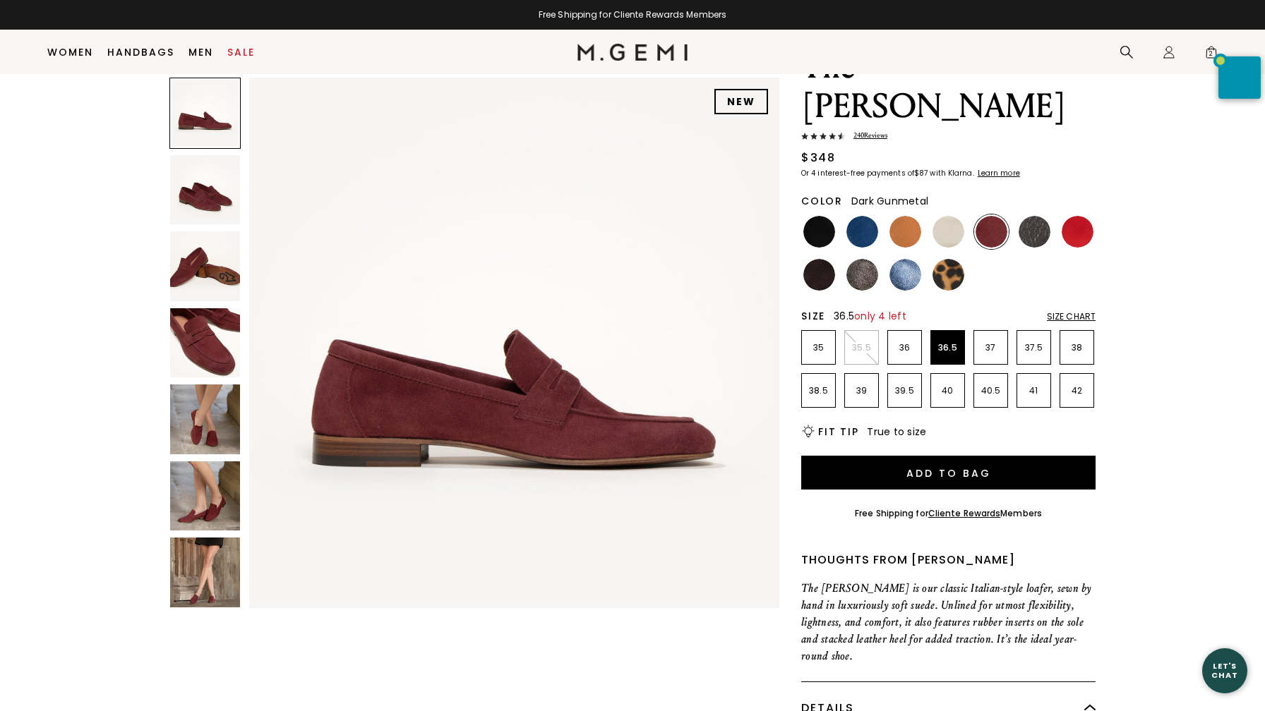
click at [1033, 216] on img at bounding box center [1034, 232] width 32 height 32
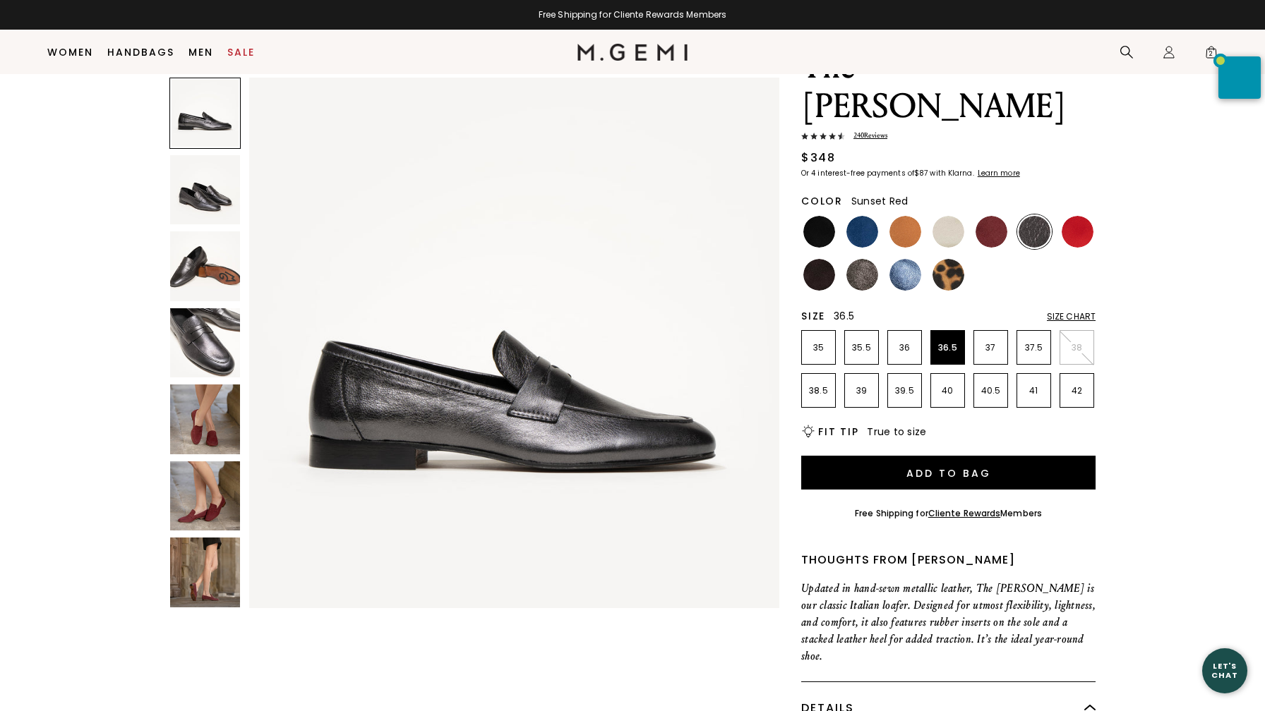
click at [1081, 216] on img at bounding box center [1078, 232] width 32 height 32
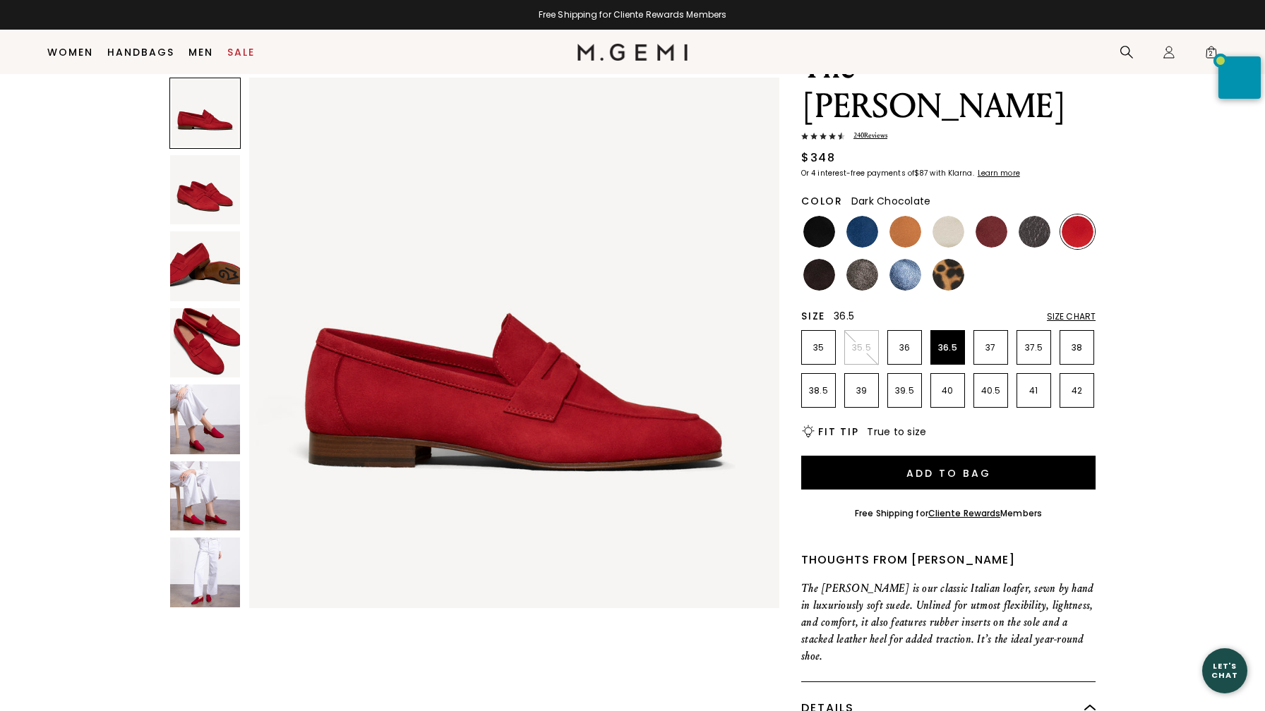
click at [815, 259] on img at bounding box center [819, 275] width 32 height 32
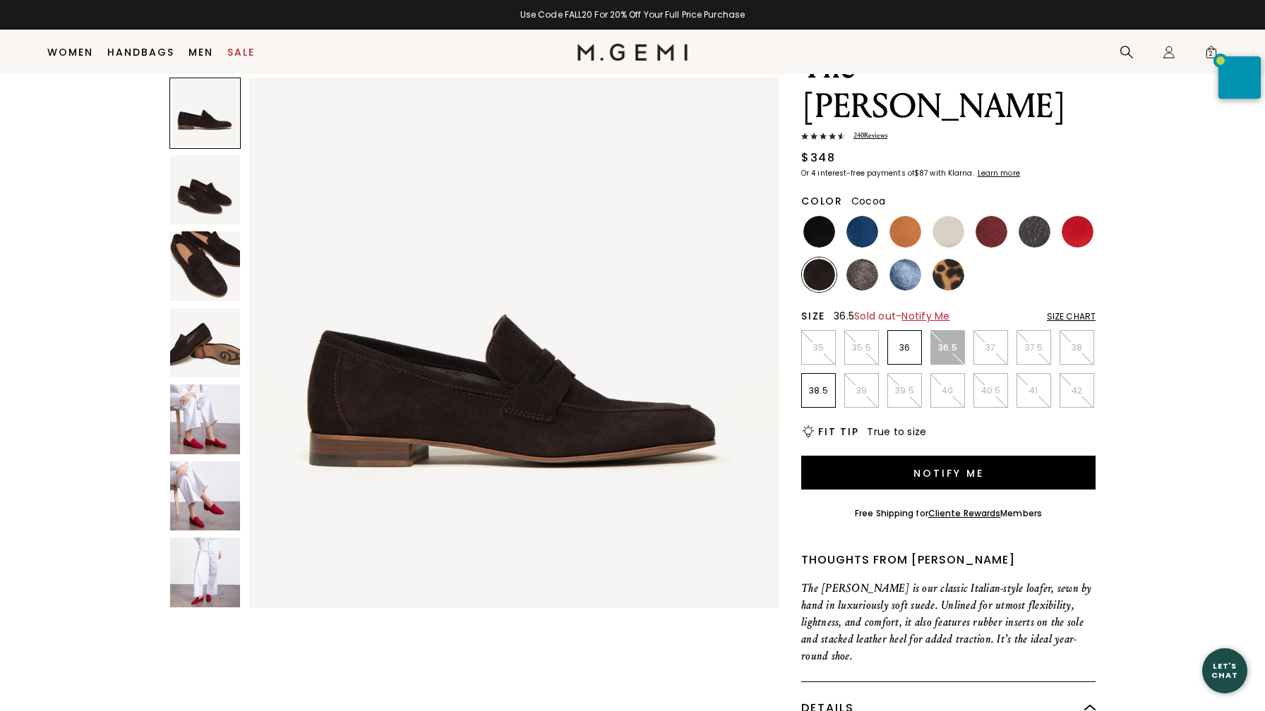
click at [858, 259] on img at bounding box center [862, 275] width 32 height 32
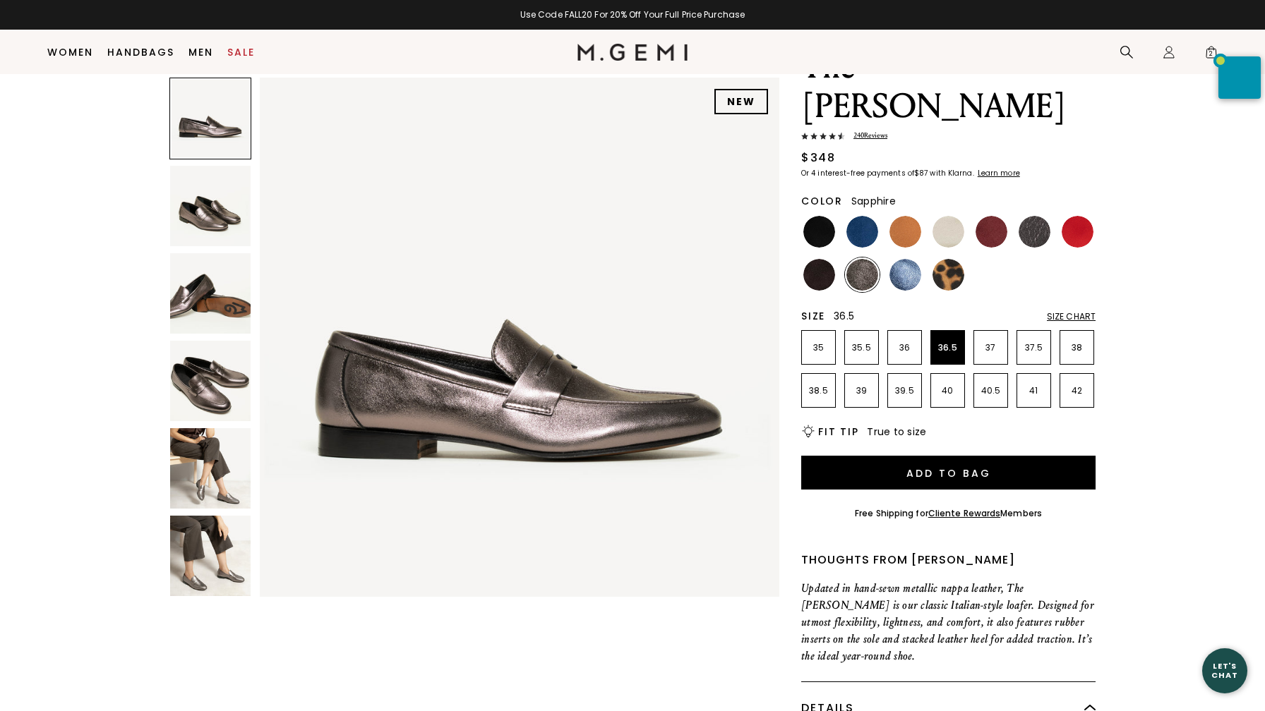
click at [909, 259] on img at bounding box center [905, 275] width 32 height 32
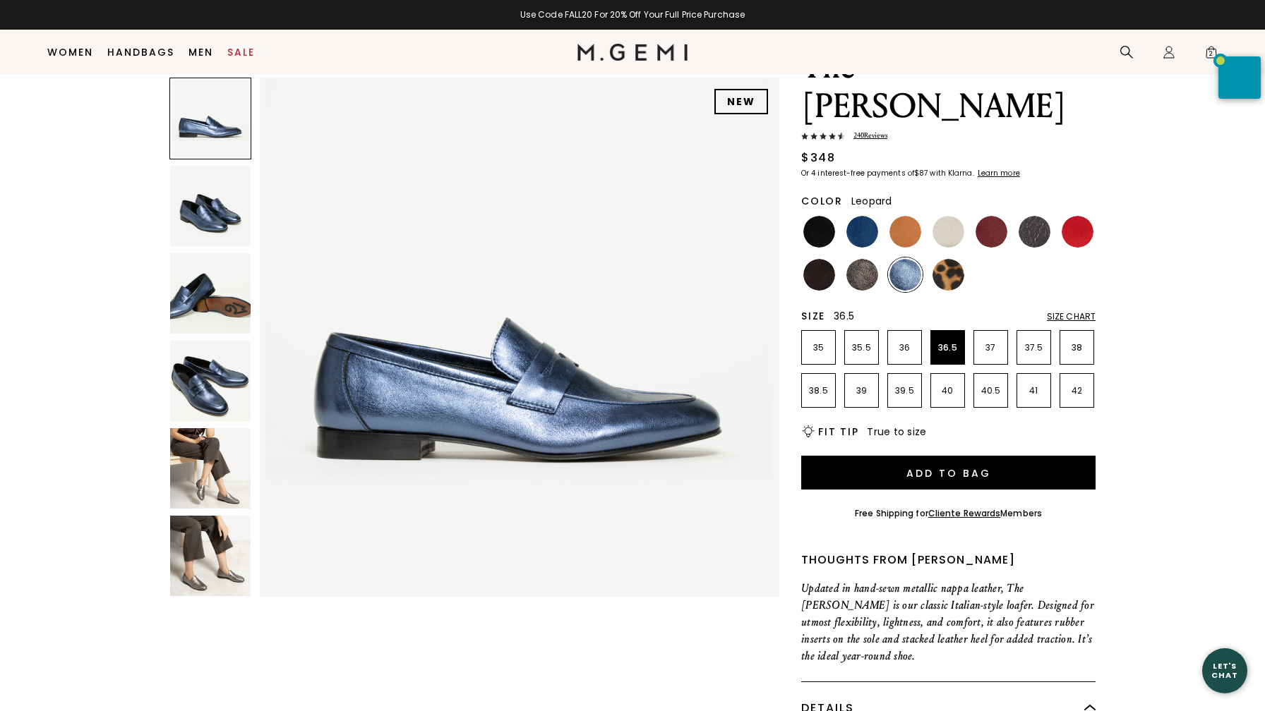
click at [954, 259] on img at bounding box center [948, 275] width 32 height 32
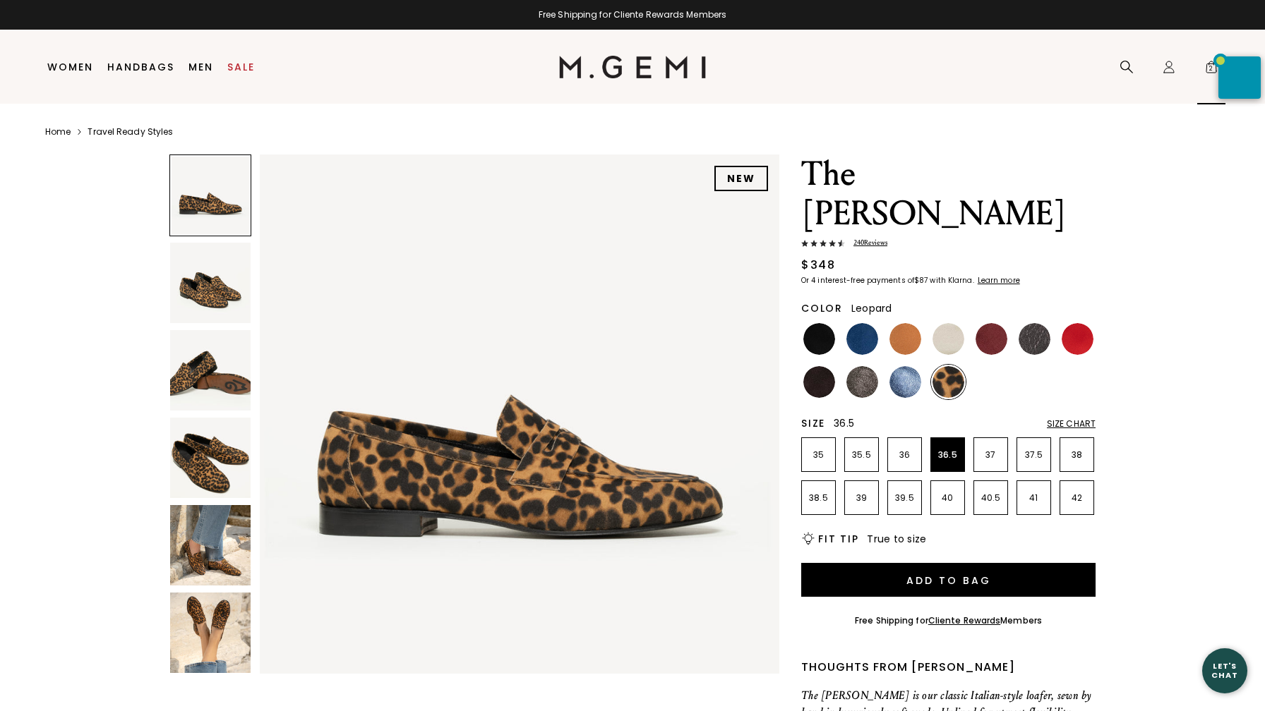
click at [1208, 66] on span "2" at bounding box center [1211, 70] width 14 height 14
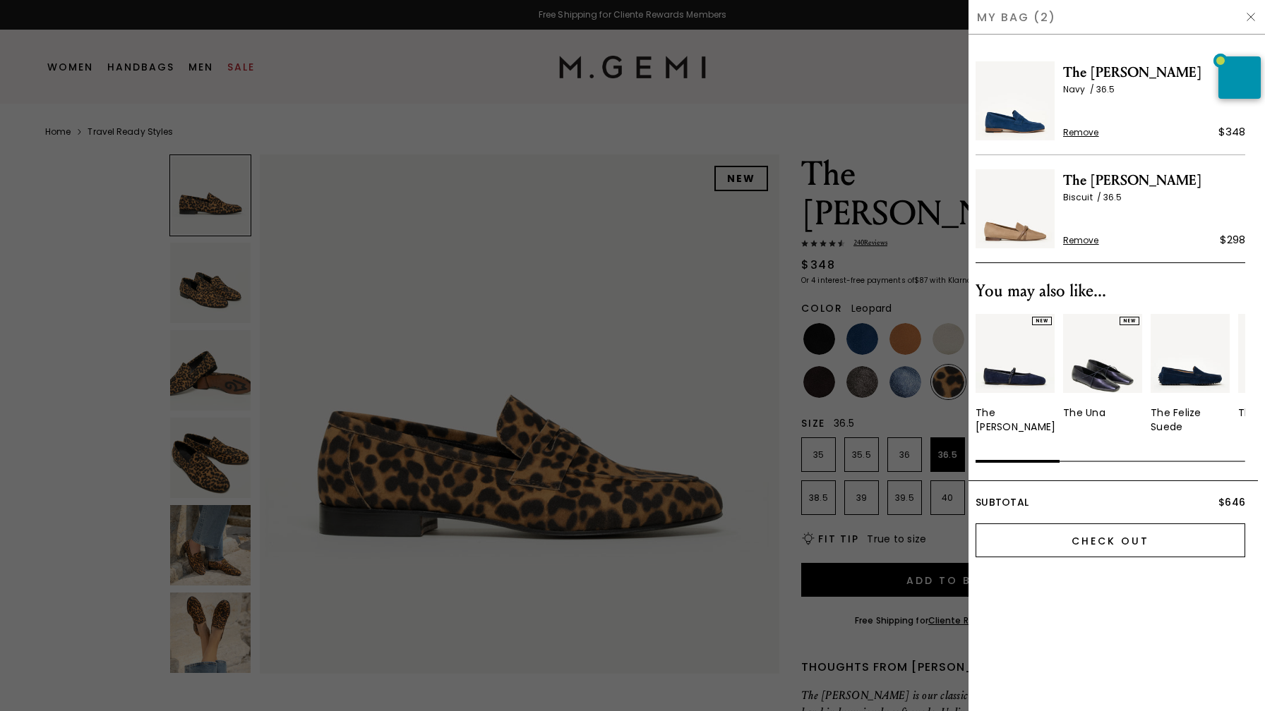
click at [1107, 543] on input "Check Out" at bounding box center [1110, 541] width 270 height 34
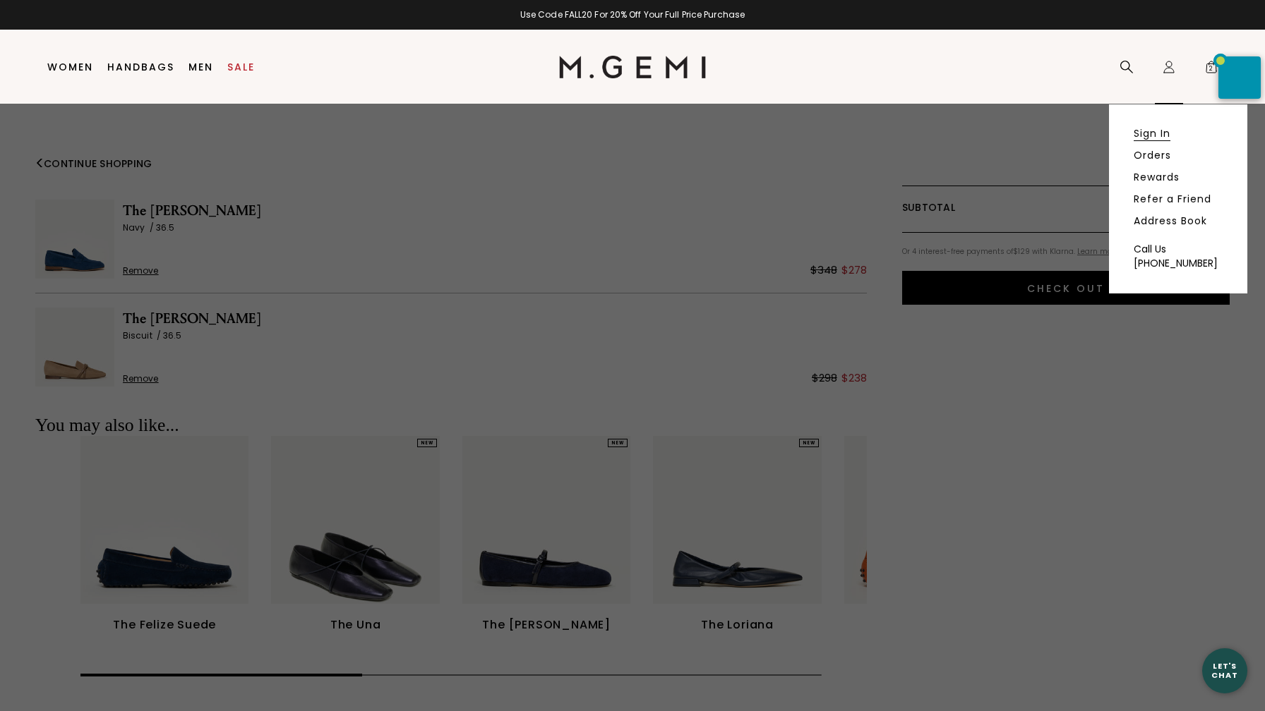
click at [1154, 133] on link "Sign In" at bounding box center [1151, 133] width 37 height 13
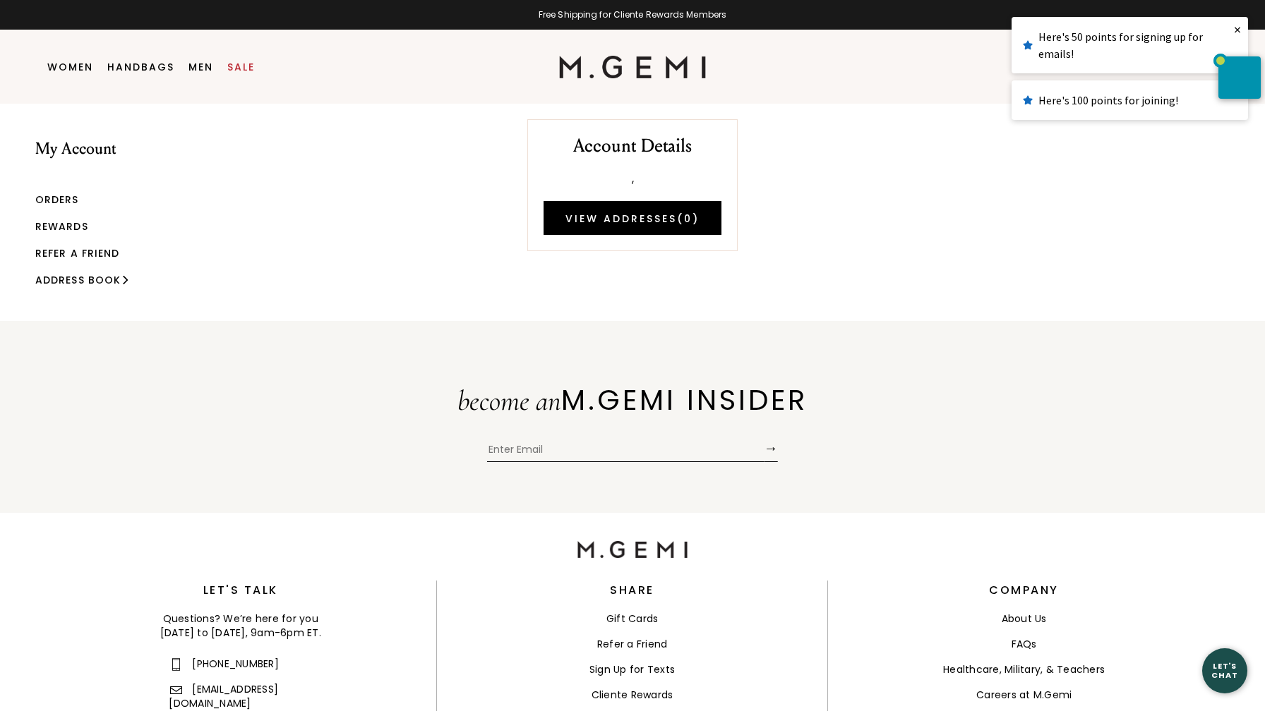
click at [63, 196] on link "Orders" at bounding box center [57, 200] width 44 height 14
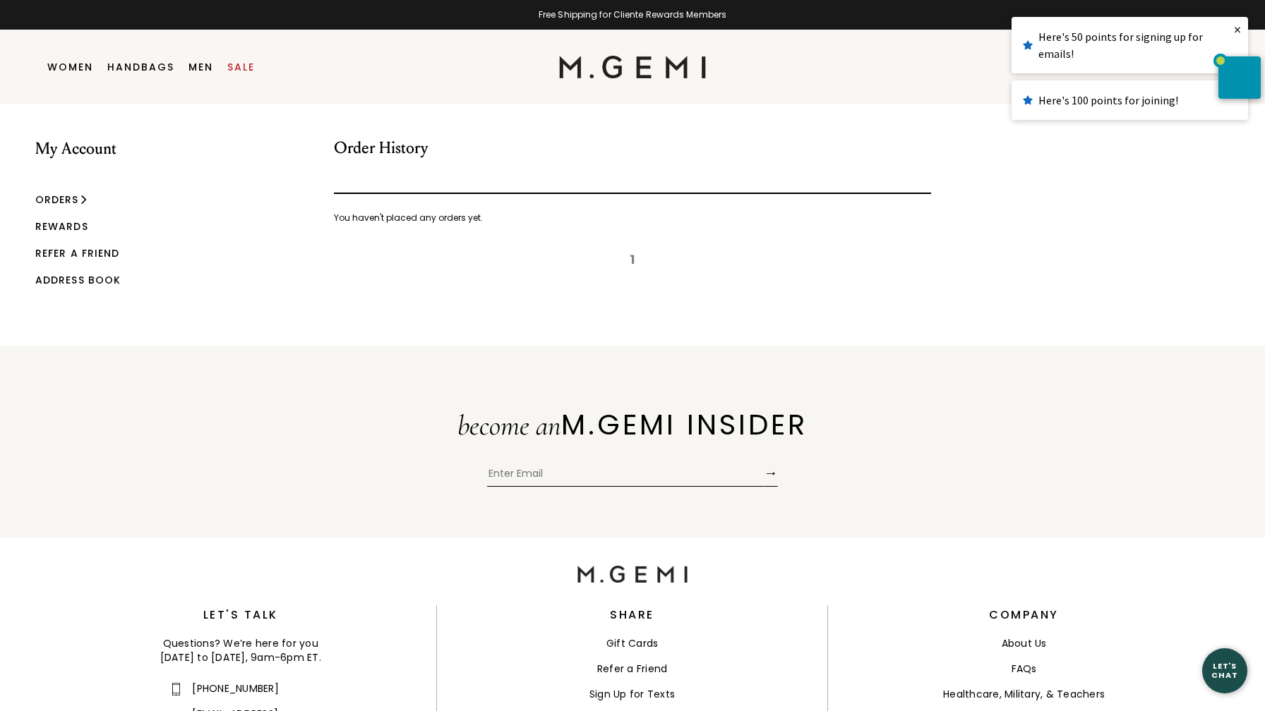
click at [1060, 42] on div "Here's 50 points for signing up for emails!" at bounding box center [1130, 45] width 214 height 34
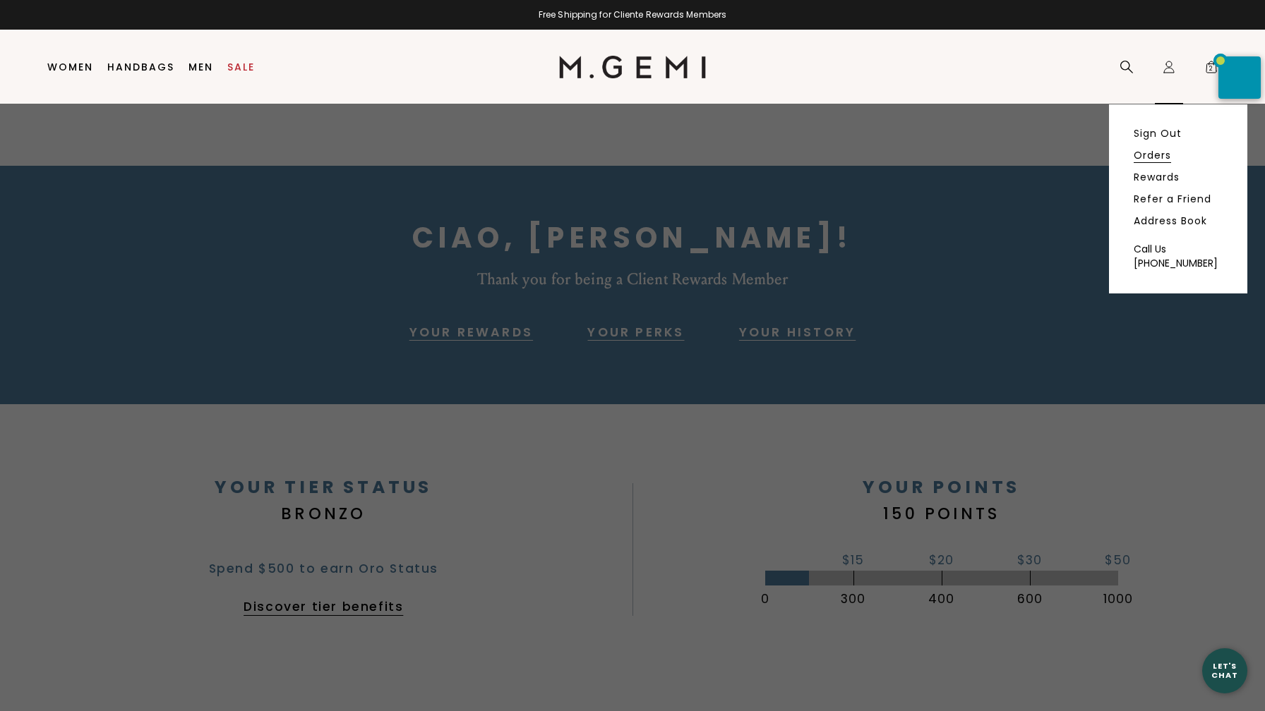
click at [1153, 154] on link "Orders" at bounding box center [1151, 155] width 37 height 13
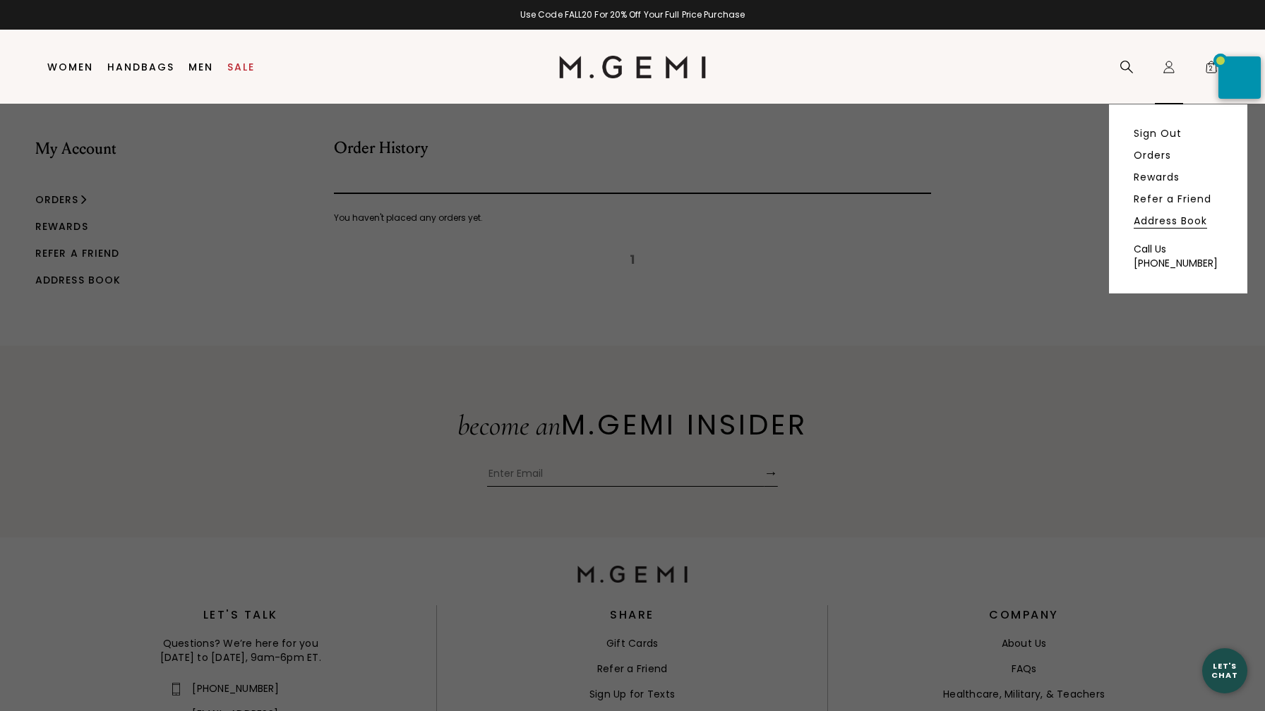
click at [1155, 219] on link "Address Book" at bounding box center [1169, 221] width 73 height 13
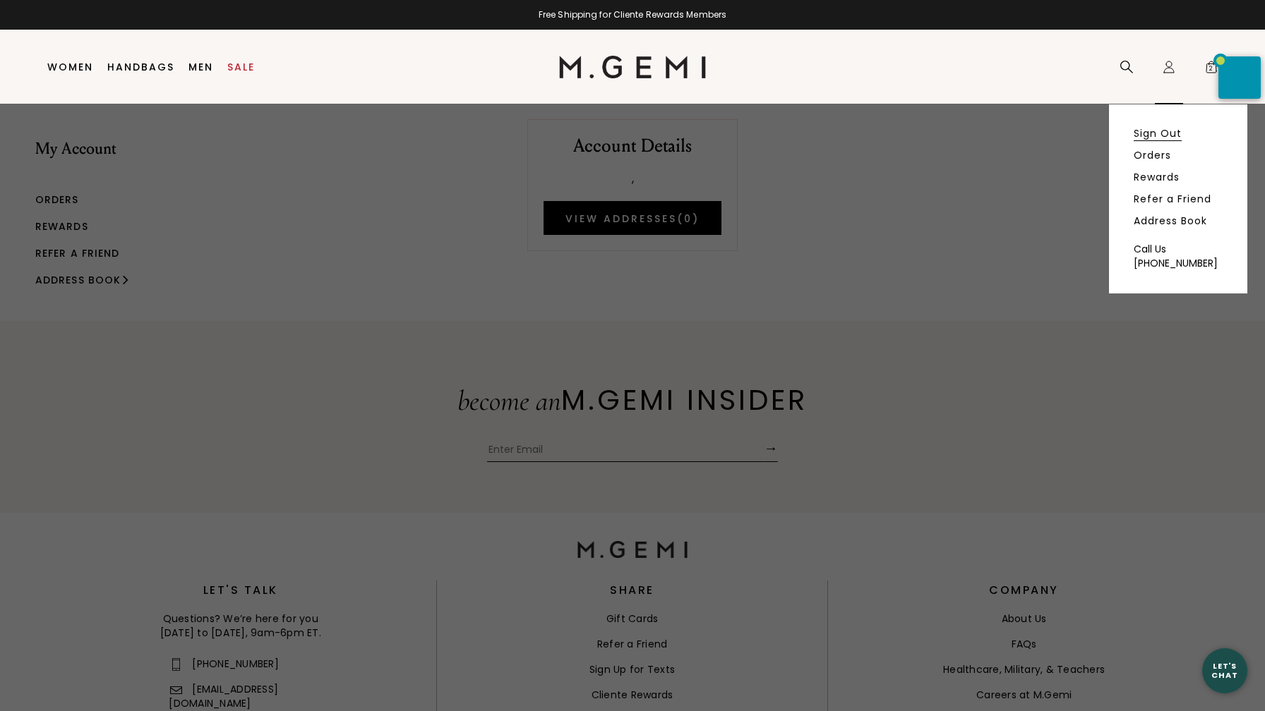
click at [1154, 133] on link "Sign Out" at bounding box center [1157, 133] width 48 height 13
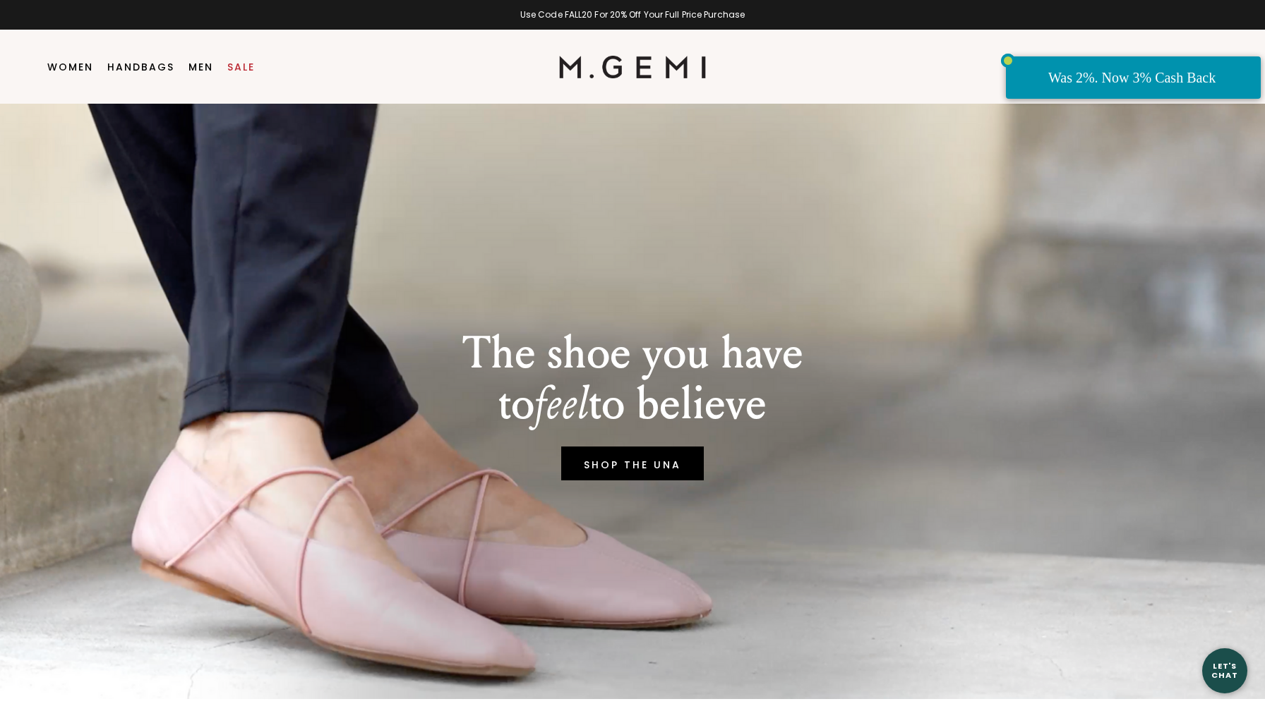
click at [1151, 73] on div "Was 2%. Now 3% Cash Back" at bounding box center [1135, 77] width 174 height 23
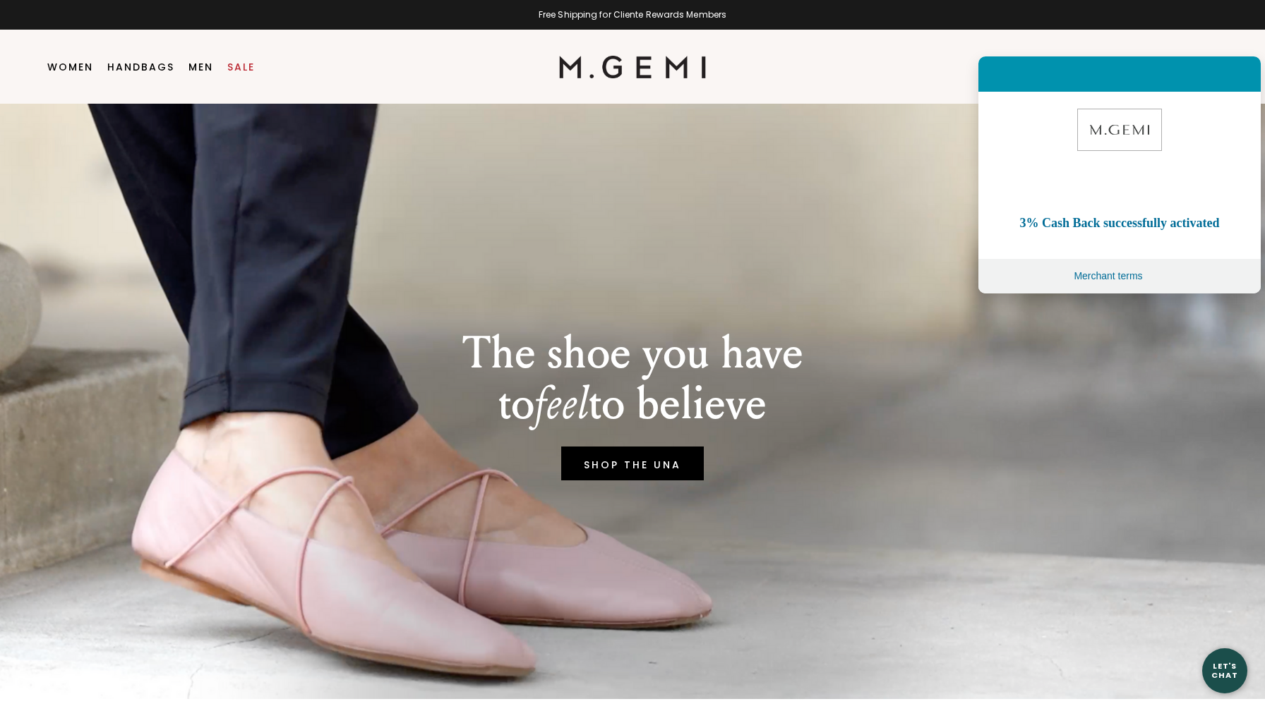
click at [934, 437] on div "The shoe you have to feel to believe SHOP THE UNA" at bounding box center [632, 402] width 1174 height 596
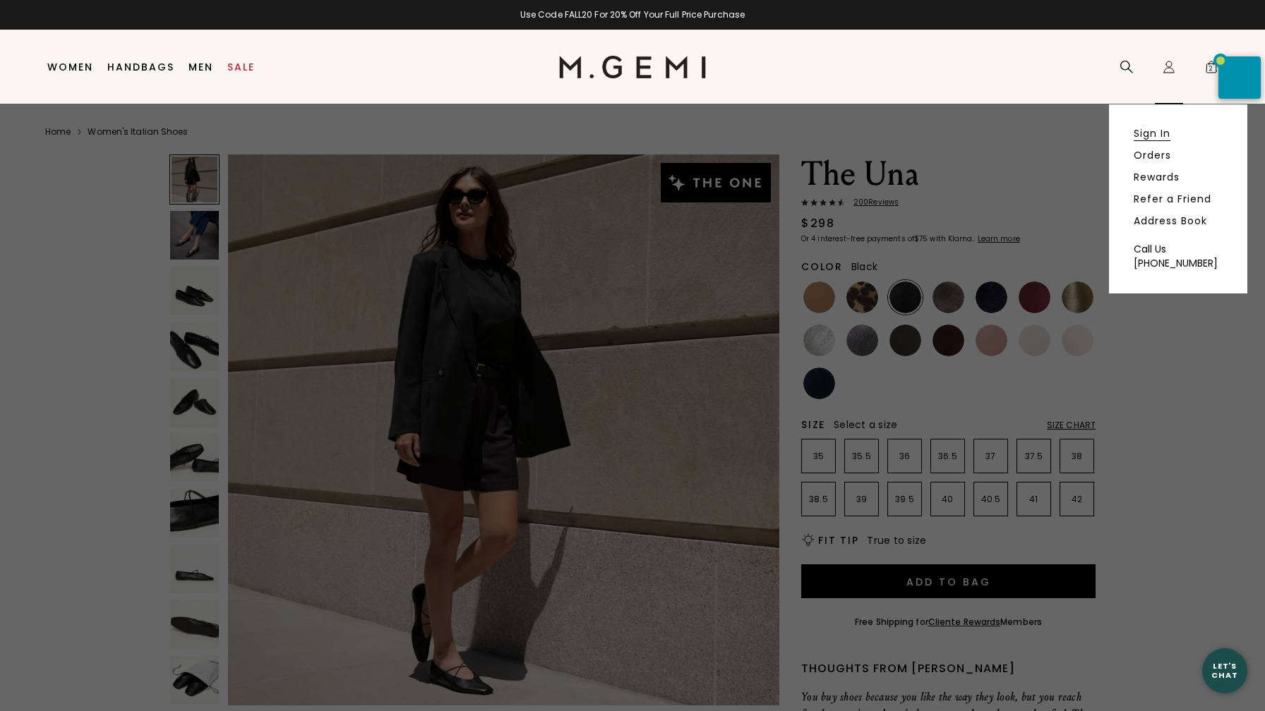
click at [1150, 132] on link "Sign In" at bounding box center [1151, 133] width 37 height 13
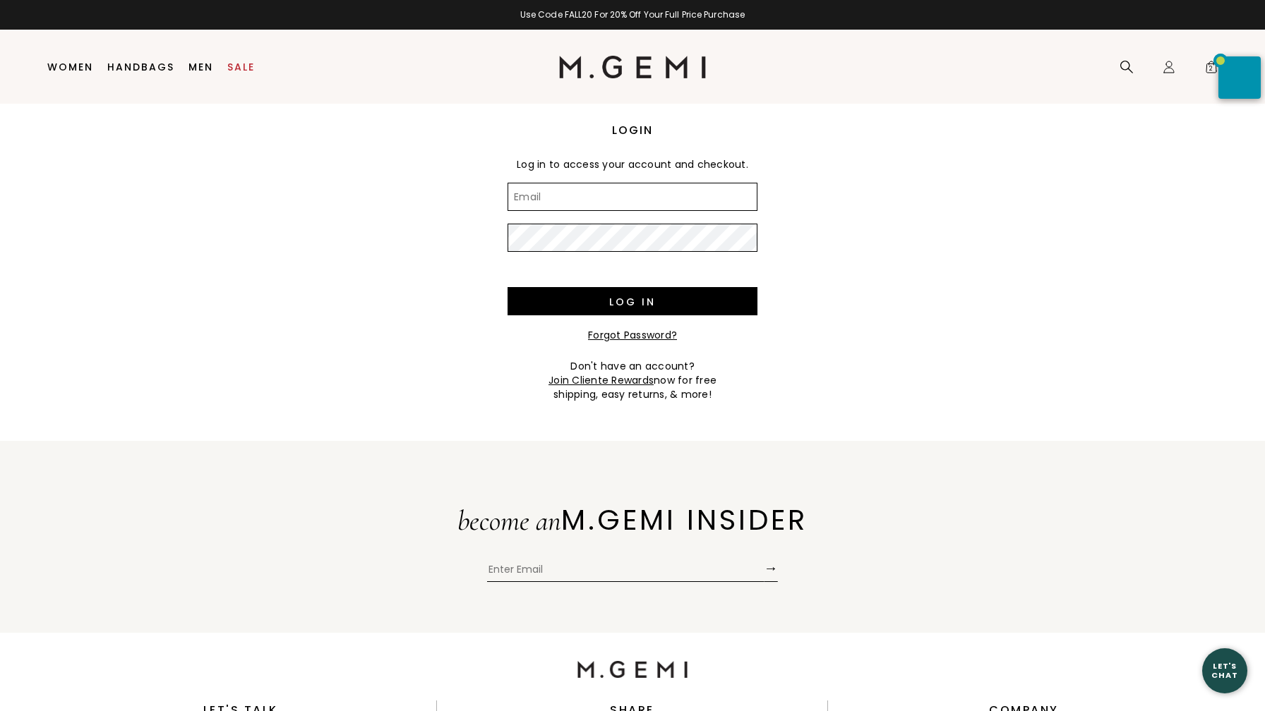
click at [534, 198] on input "Email" at bounding box center [632, 197] width 250 height 28
type input "lmkennedy@comcast.net"
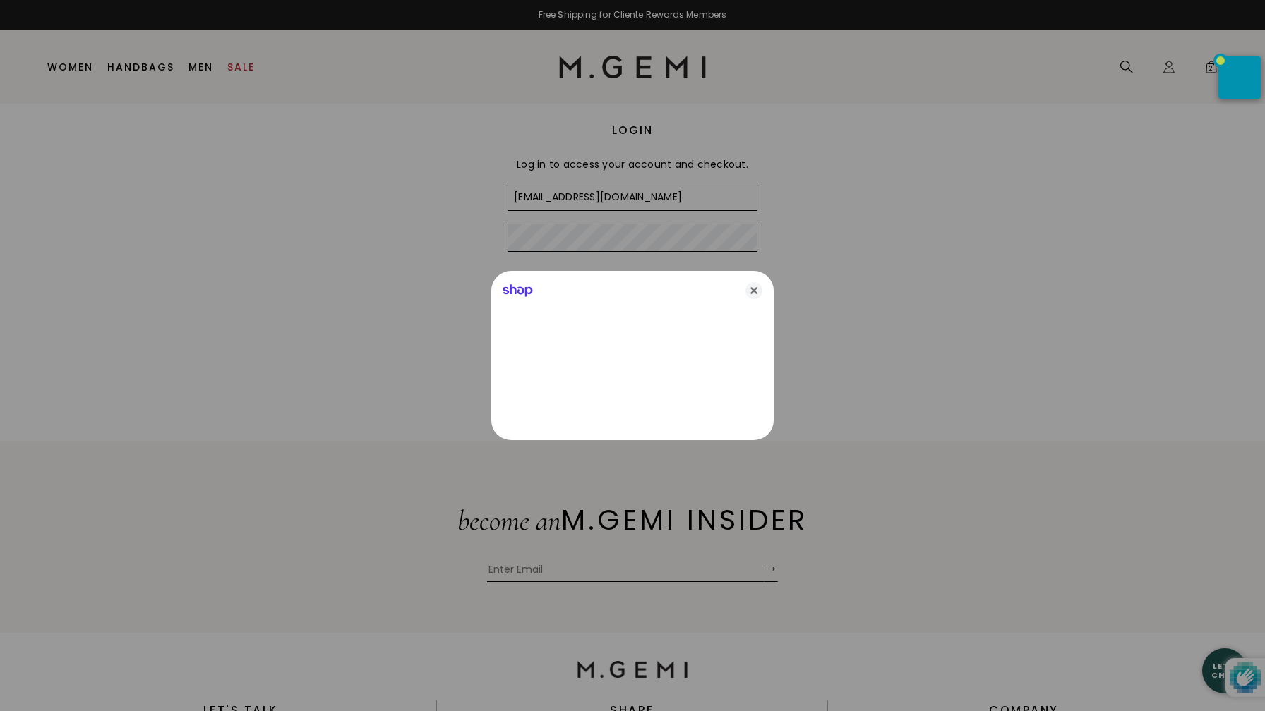
click at [540, 240] on div at bounding box center [632, 355] width 1265 height 711
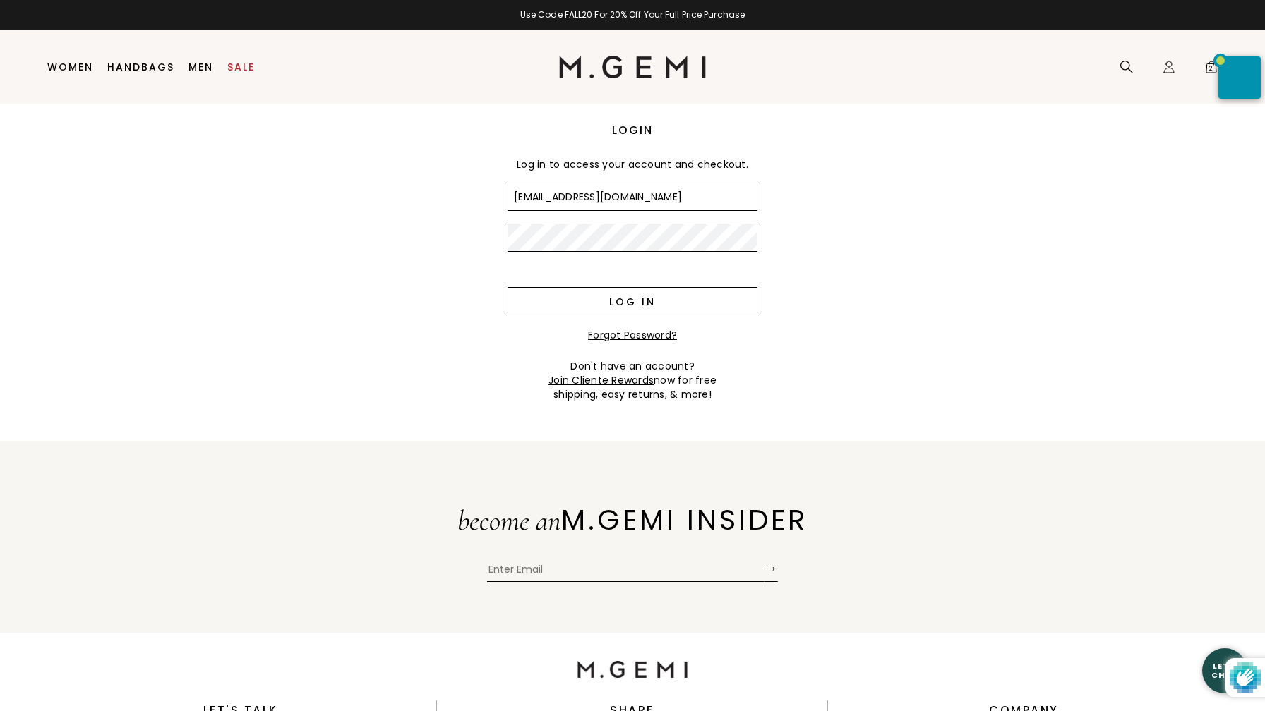
click at [620, 300] on input "Log in" at bounding box center [632, 301] width 250 height 28
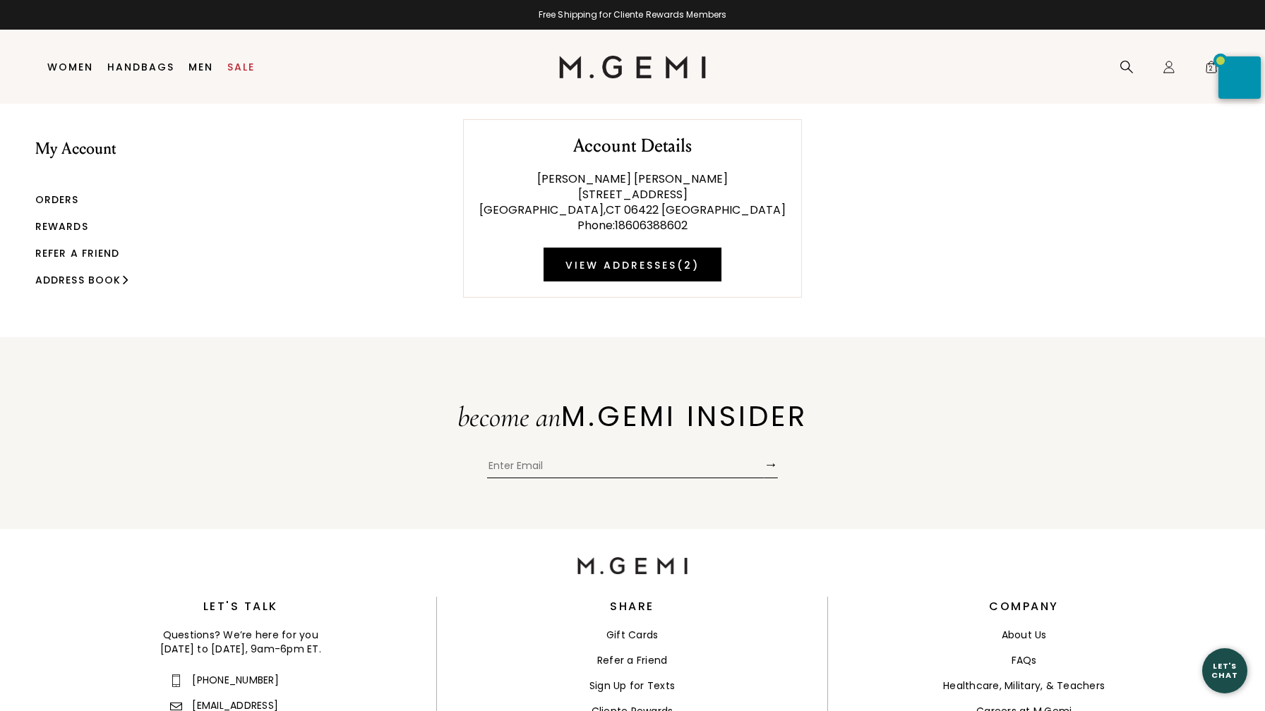
click at [62, 198] on link "Orders" at bounding box center [57, 200] width 44 height 14
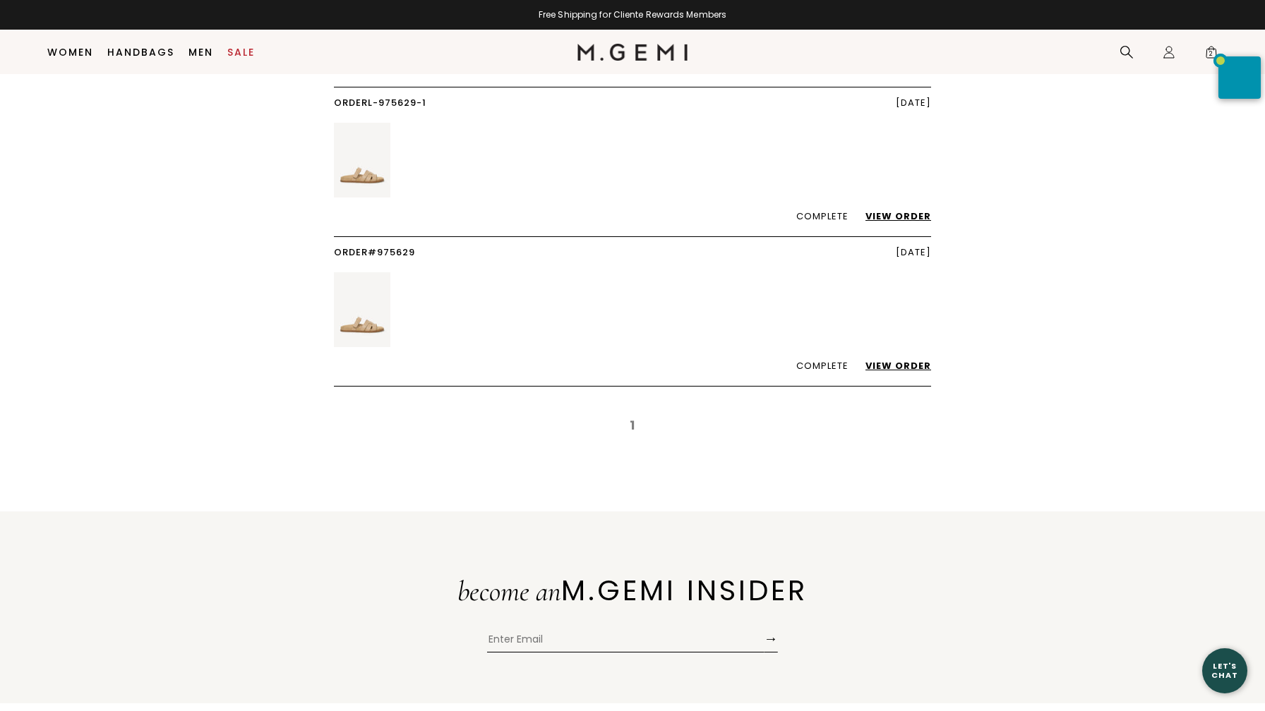
scroll to position [393, 0]
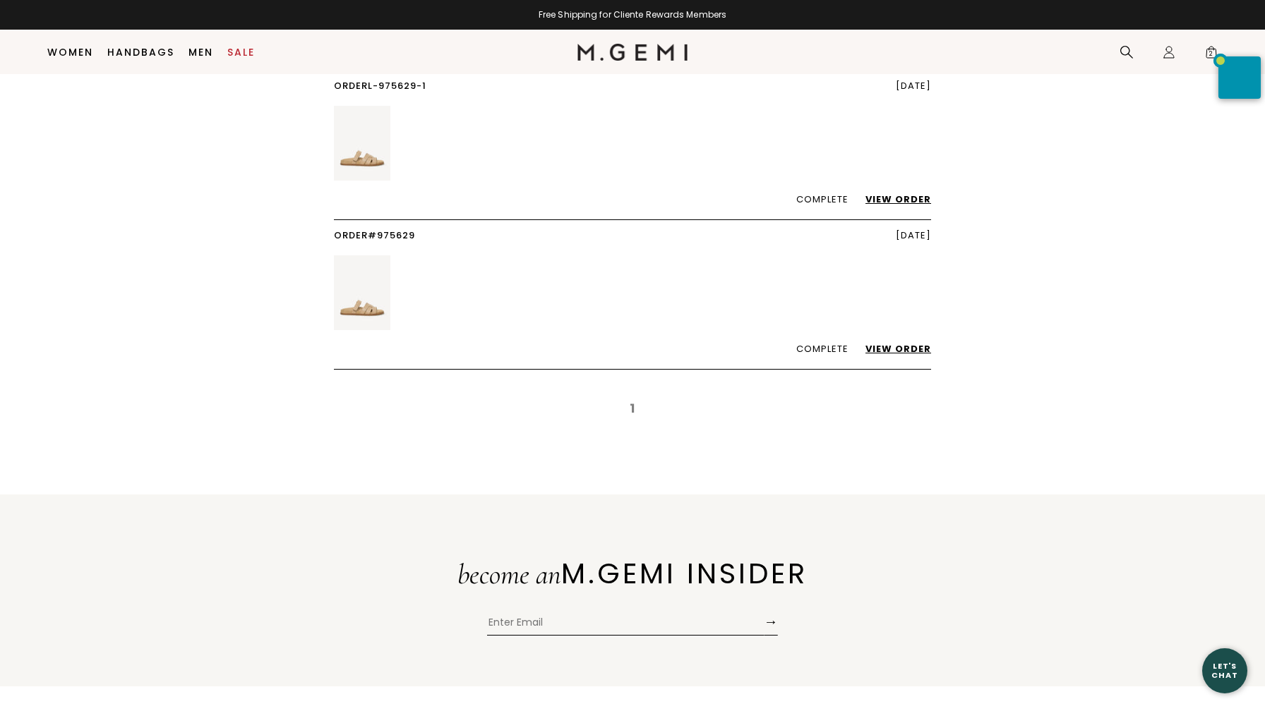
click at [910, 347] on link "View Order" at bounding box center [891, 348] width 80 height 13
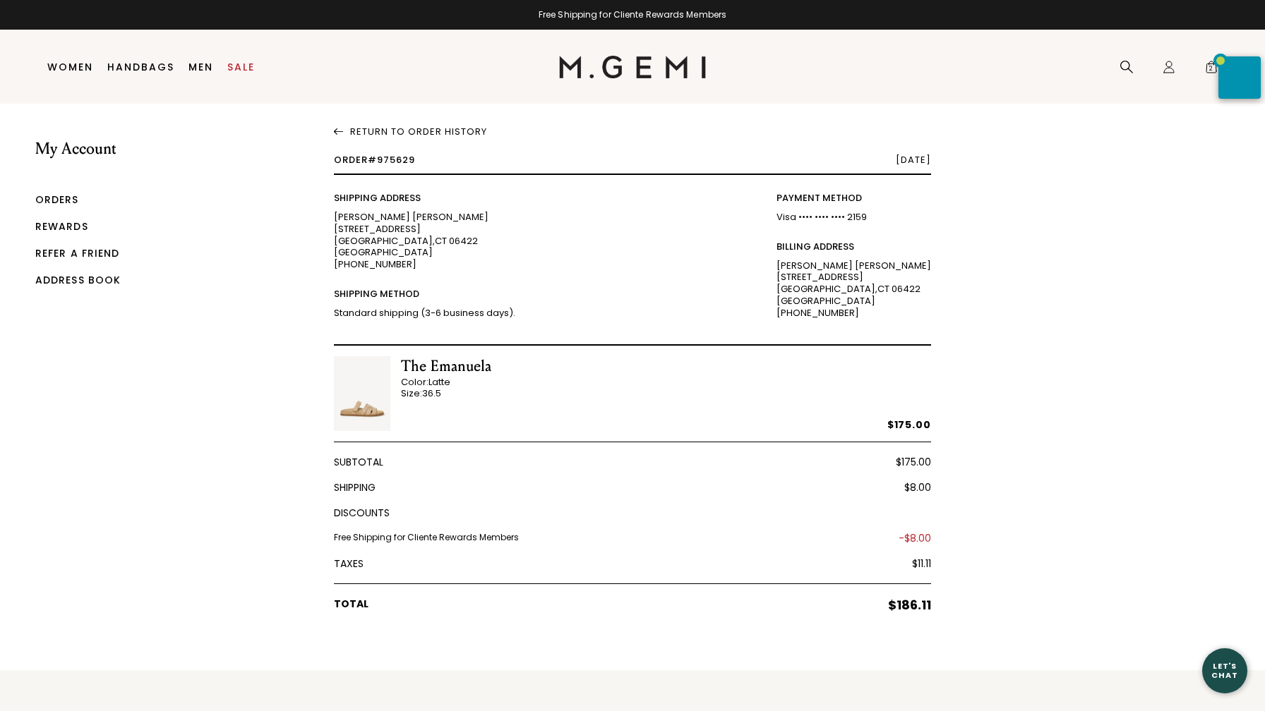
click at [419, 128] on link "Return To Order History" at bounding box center [632, 129] width 597 height 16
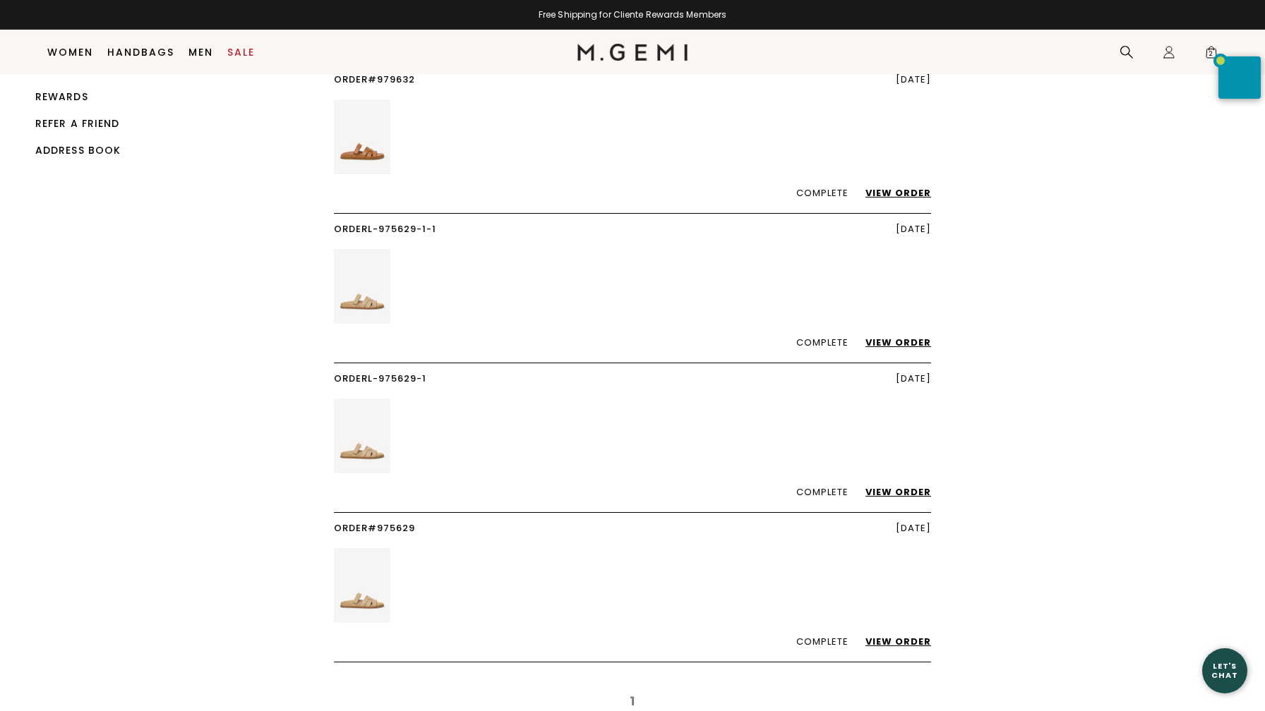
scroll to position [86, 0]
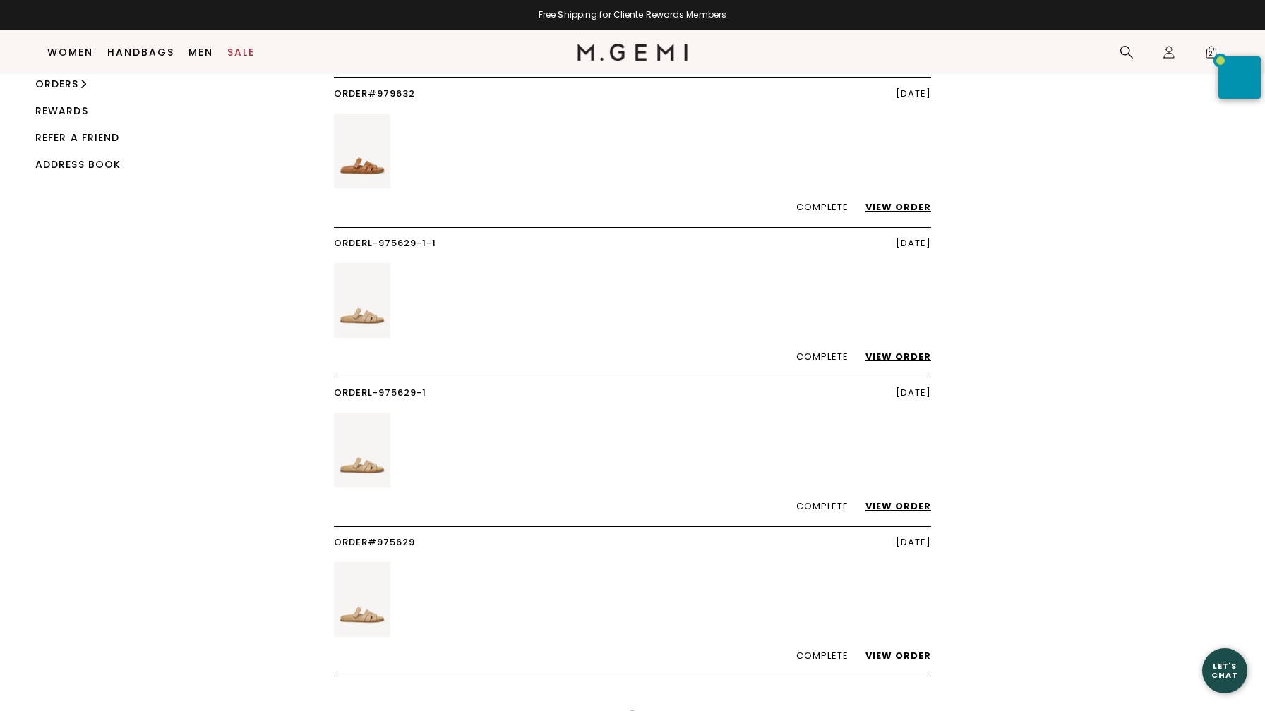
click at [894, 505] on link "View Order" at bounding box center [891, 506] width 80 height 13
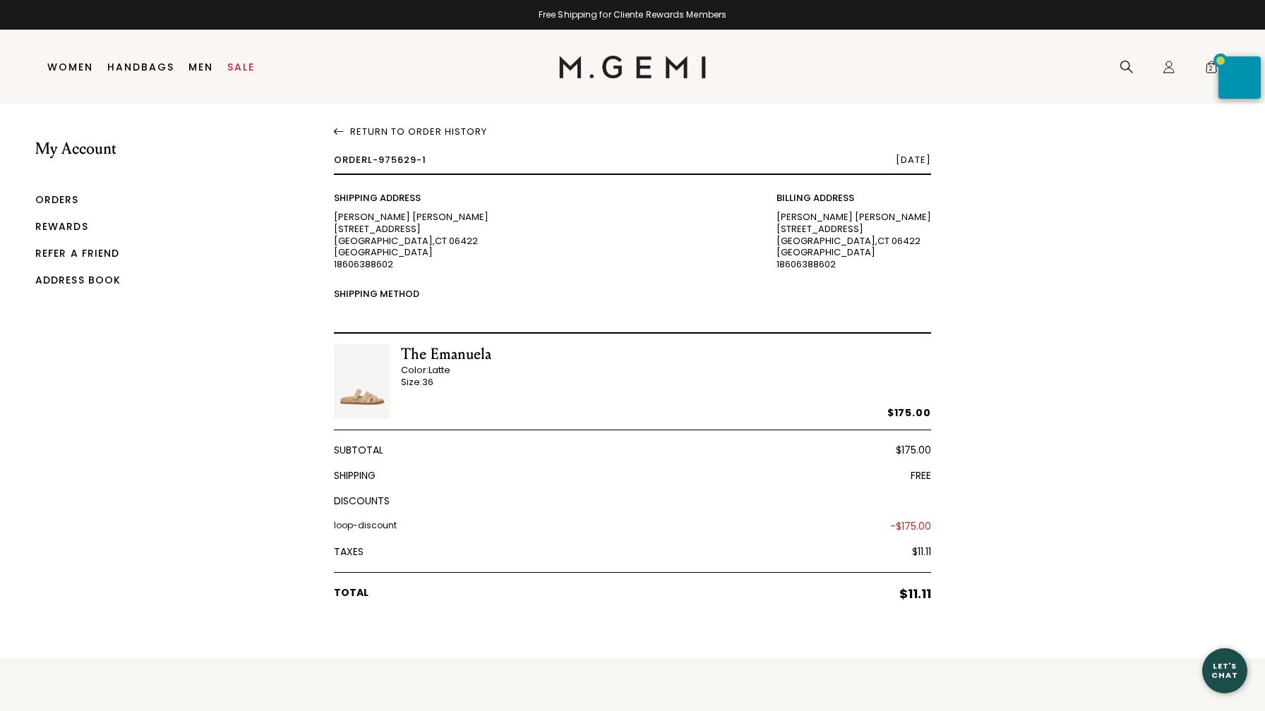
click at [342, 126] on img at bounding box center [338, 127] width 9 height 13
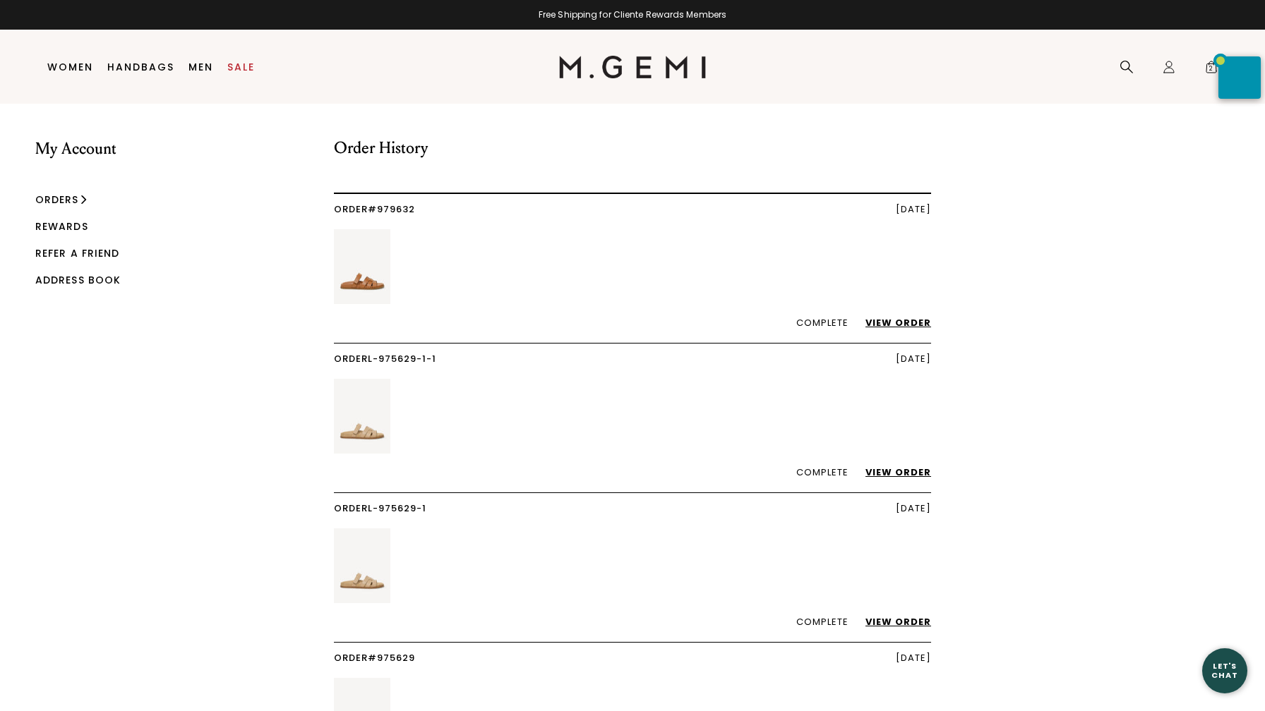
click at [899, 320] on link "View Order" at bounding box center [891, 322] width 80 height 13
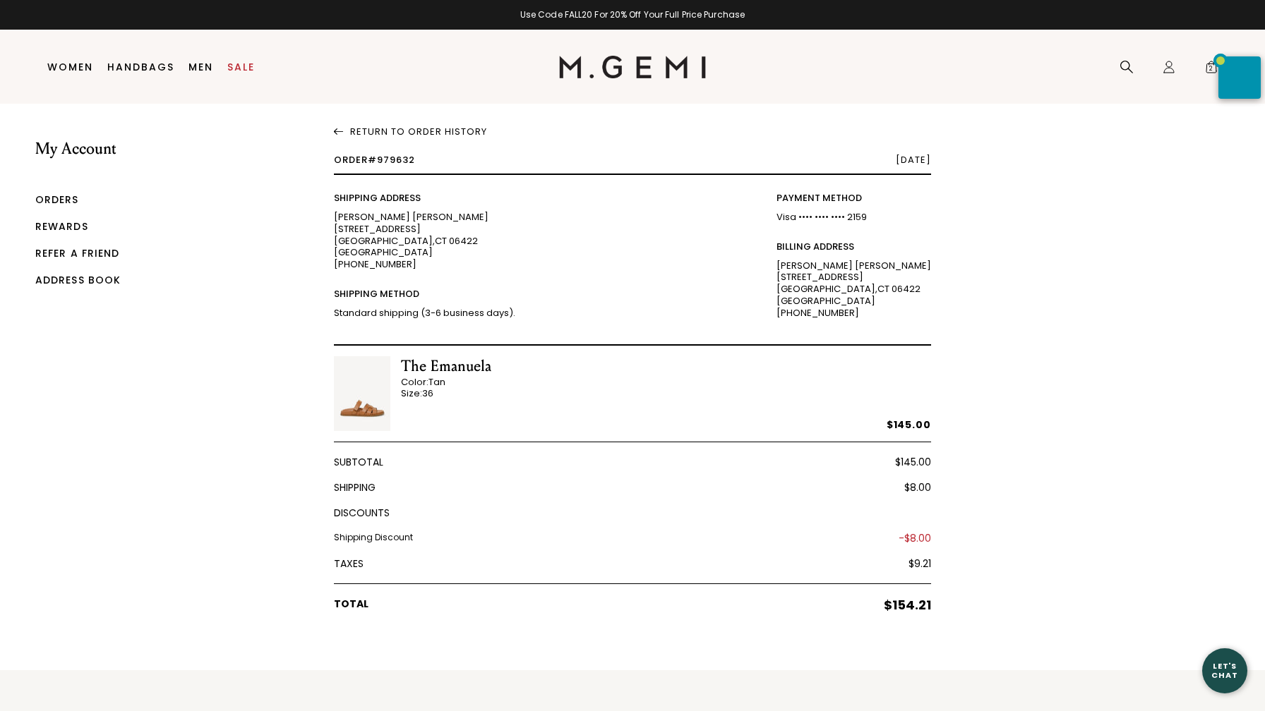
click at [373, 128] on link "Return To Order History" at bounding box center [632, 129] width 597 height 16
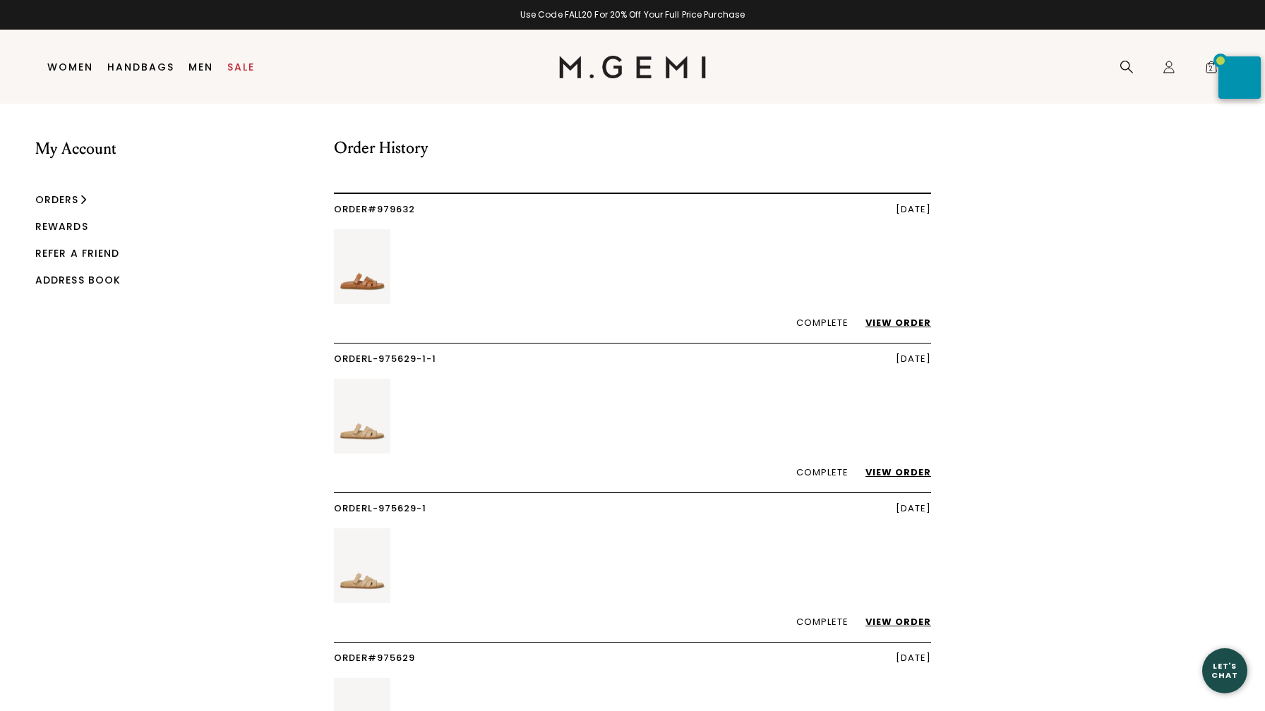
click at [908, 471] on link "View Order" at bounding box center [891, 472] width 80 height 13
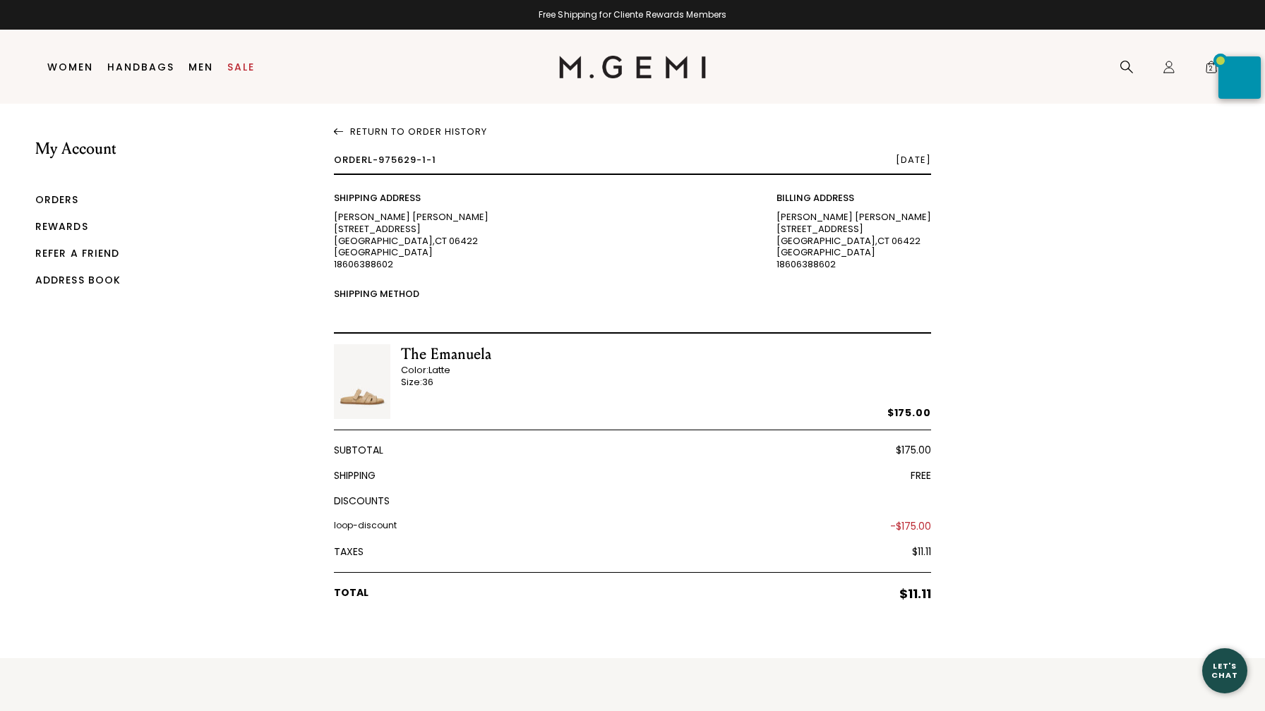
click at [369, 131] on link "Return To Order History" at bounding box center [632, 129] width 597 height 16
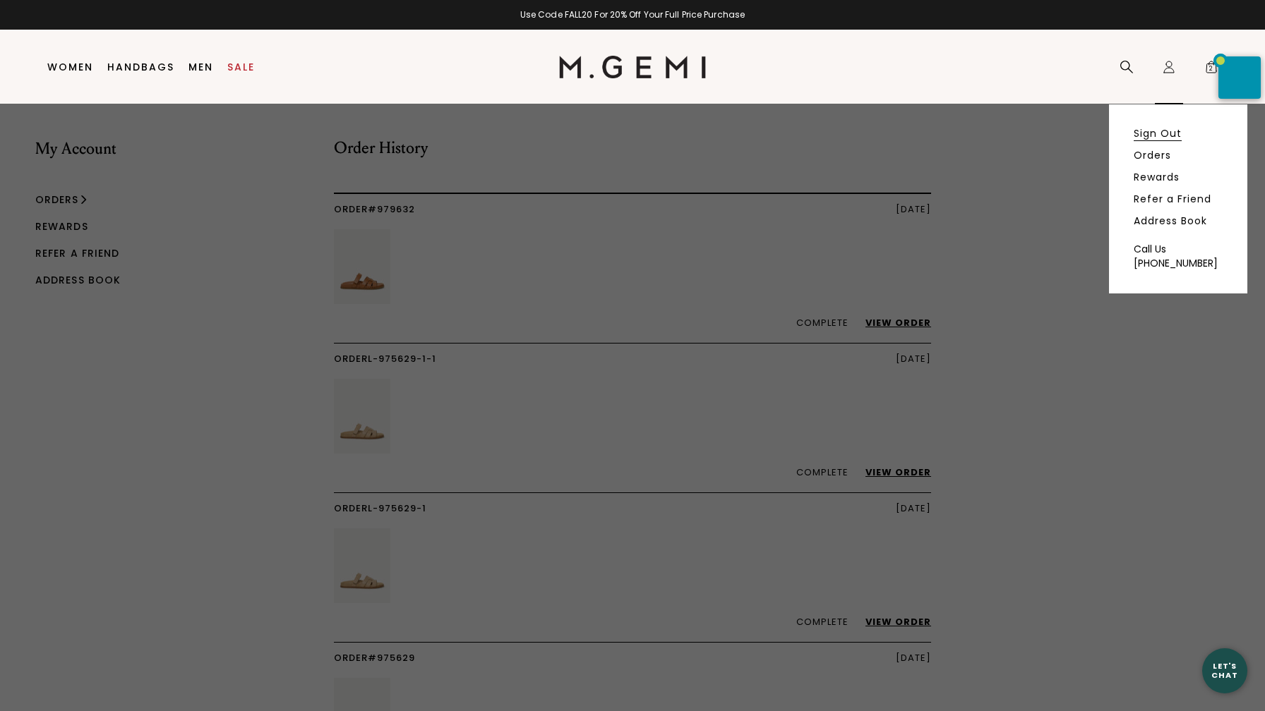
click at [1151, 131] on link "Sign Out" at bounding box center [1157, 133] width 48 height 13
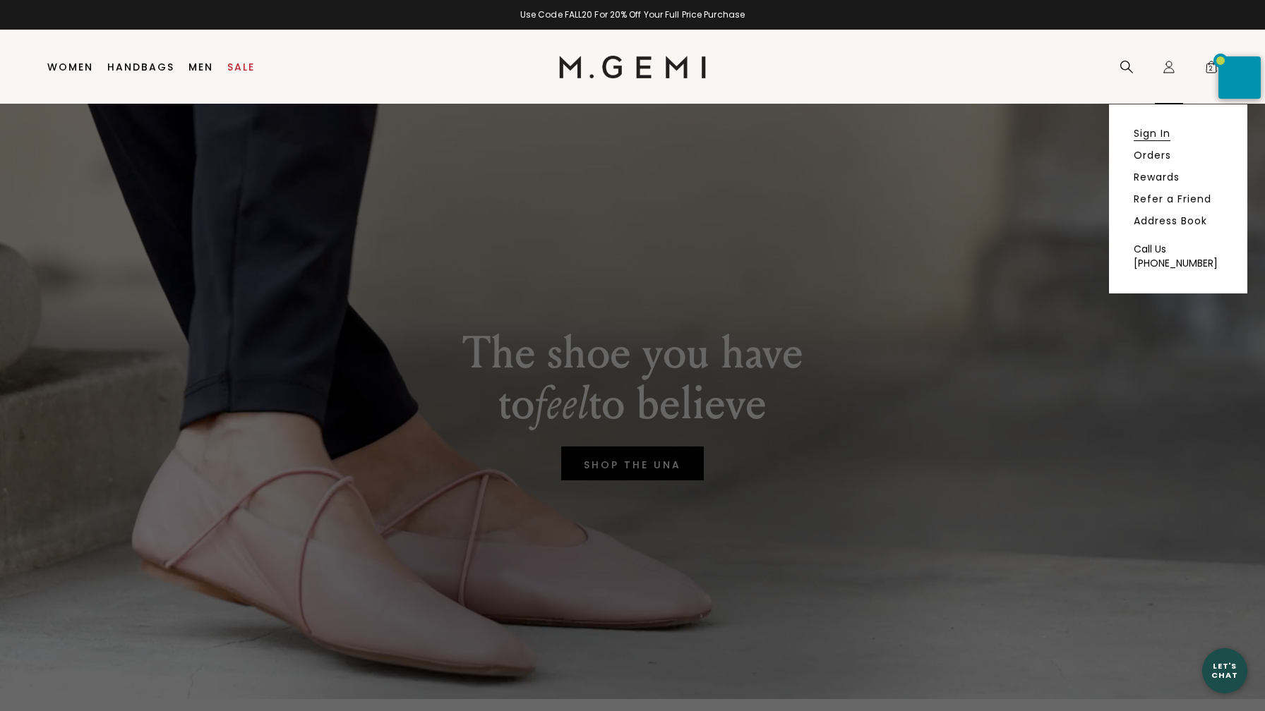
click at [1157, 132] on link "Sign In" at bounding box center [1151, 133] width 37 height 13
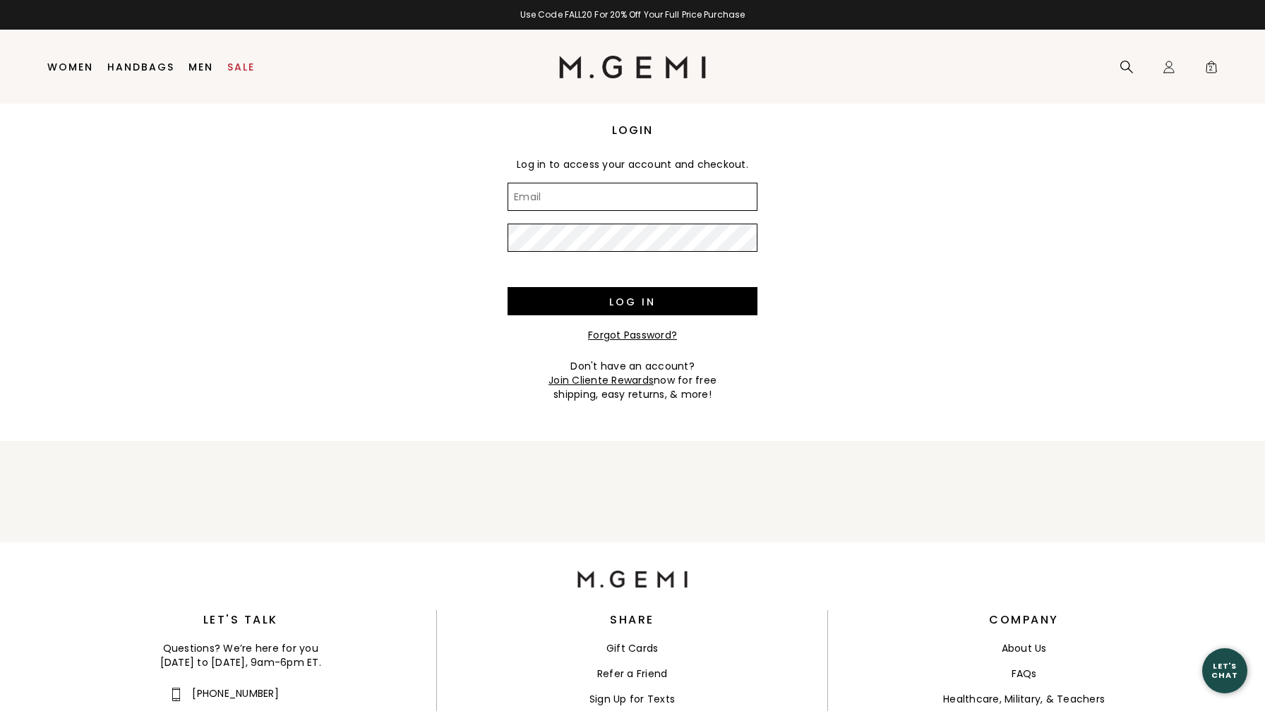
click at [543, 200] on input "Email" at bounding box center [632, 197] width 250 height 28
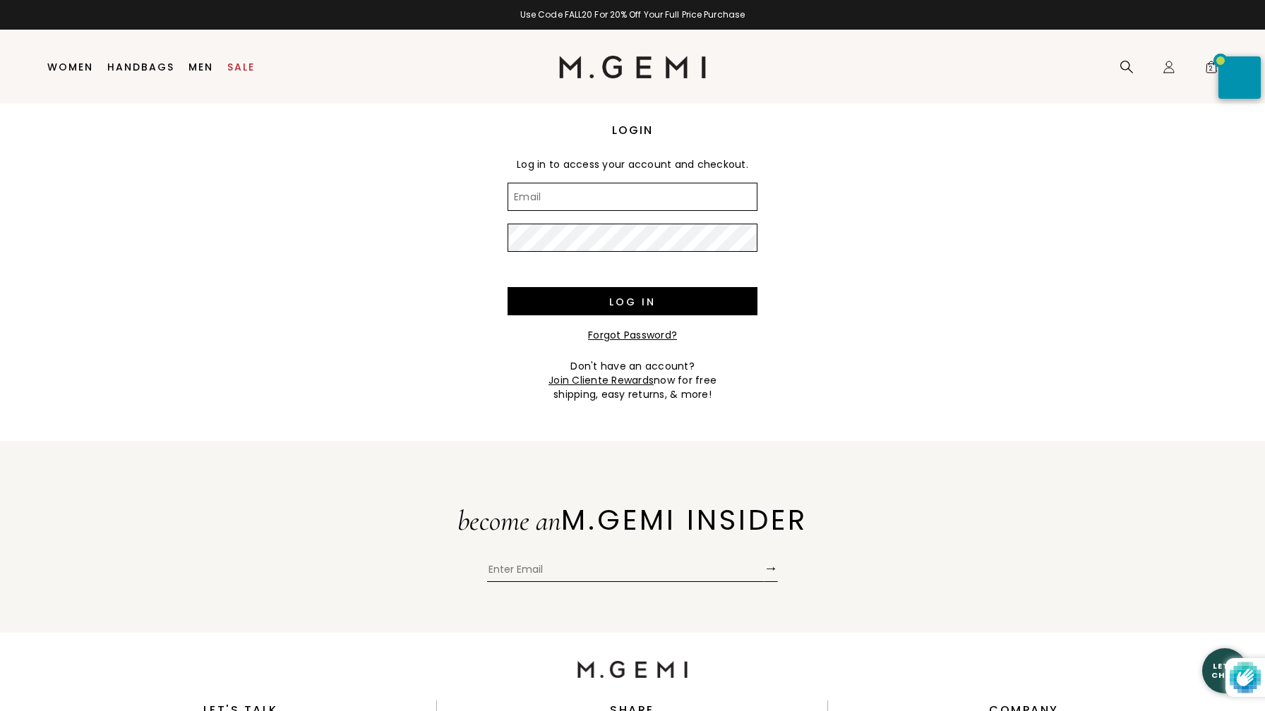
click at [530, 191] on input "Email" at bounding box center [632, 197] width 250 height 28
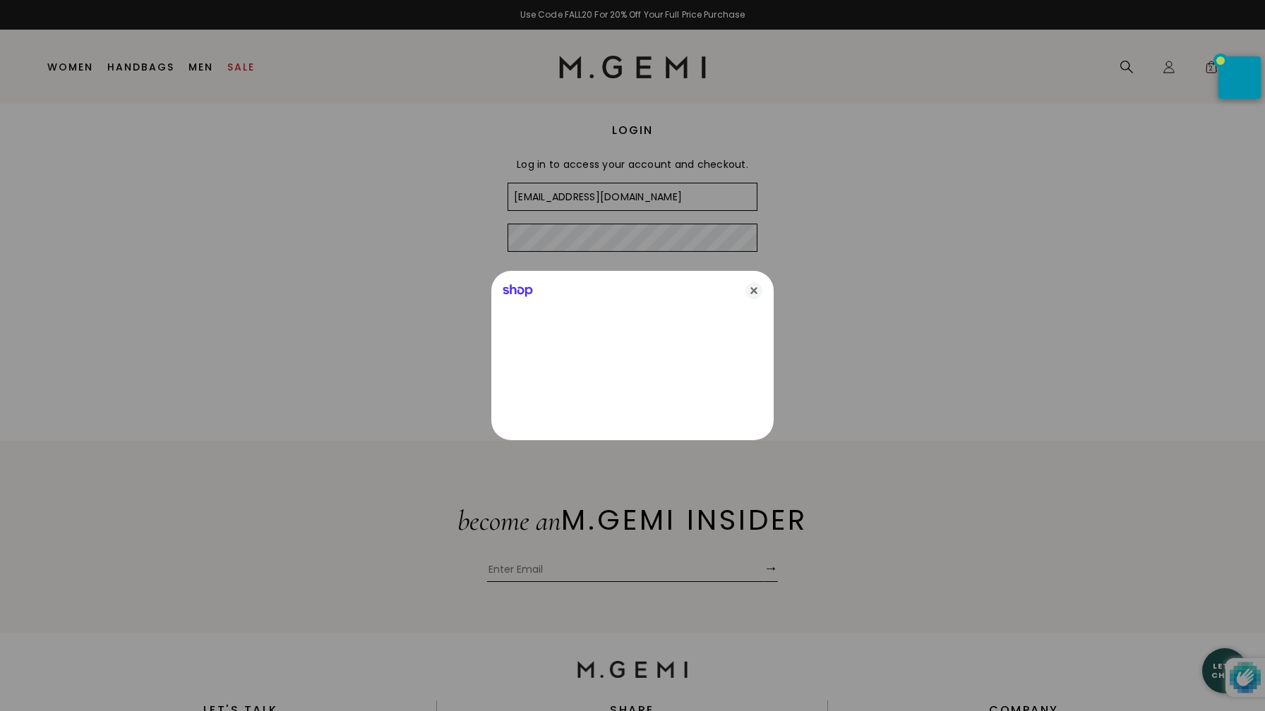
type input "lmkhowell@gmail.com"
click at [534, 243] on div at bounding box center [632, 355] width 1265 height 711
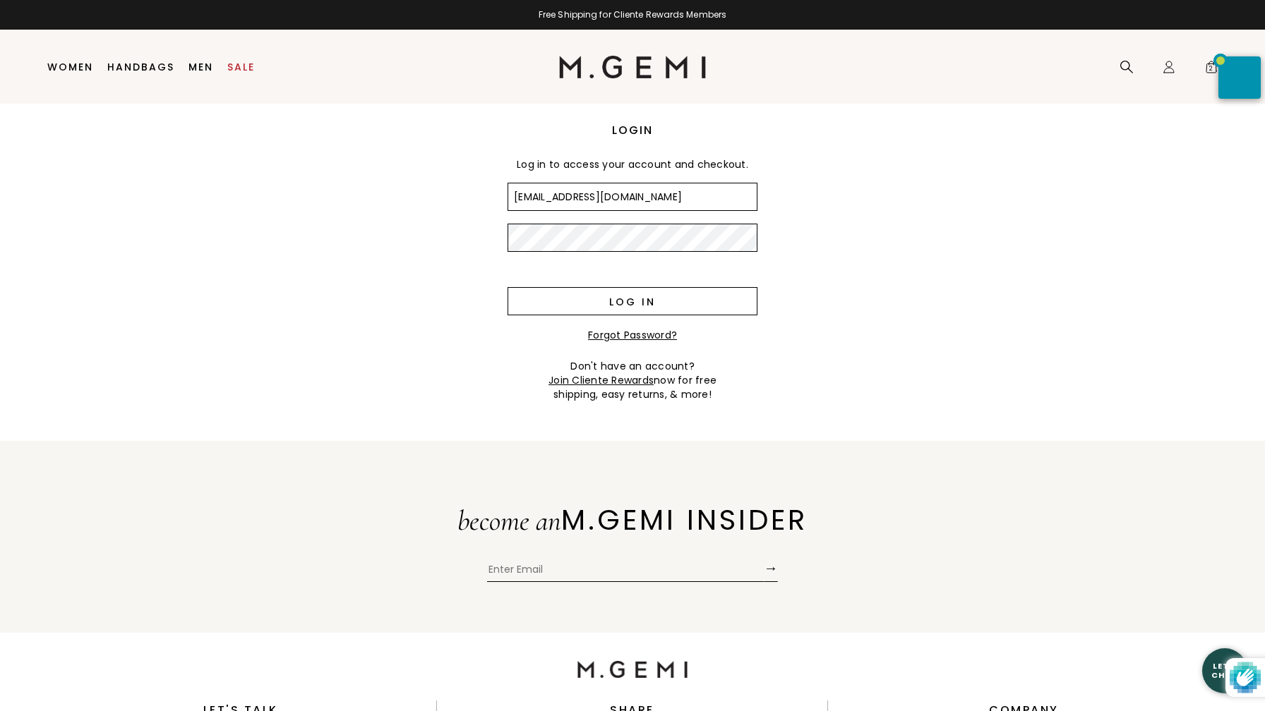
click at [640, 297] on input "Log in" at bounding box center [632, 301] width 250 height 28
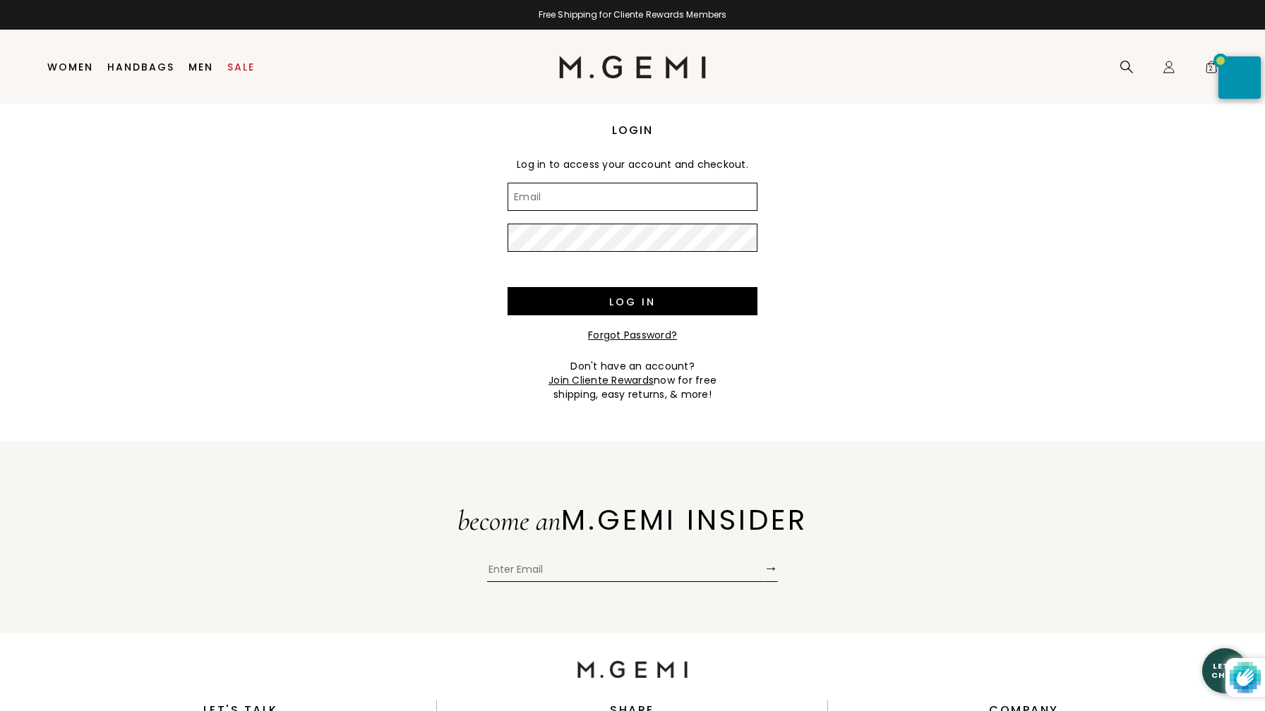
click at [531, 198] on input "Email" at bounding box center [632, 197] width 250 height 28
type input "[EMAIL_ADDRESS][DOMAIN_NAME]"
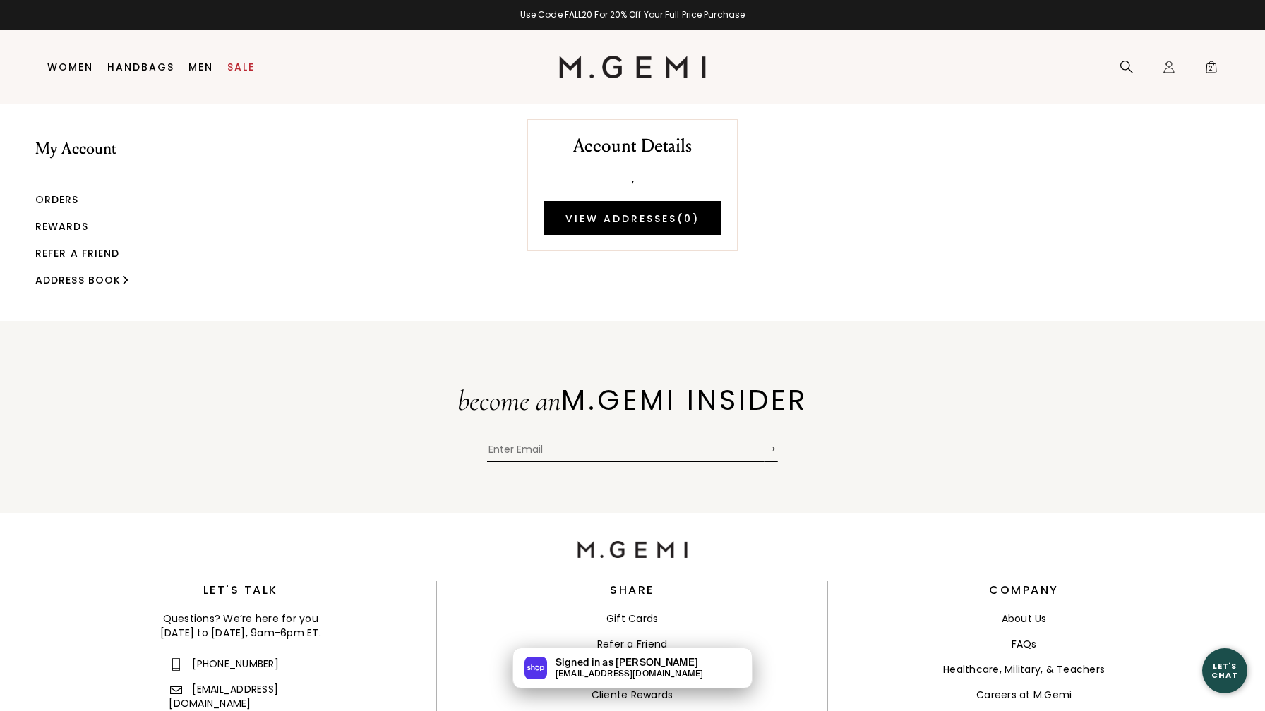
click at [62, 198] on link "Orders" at bounding box center [57, 200] width 44 height 14
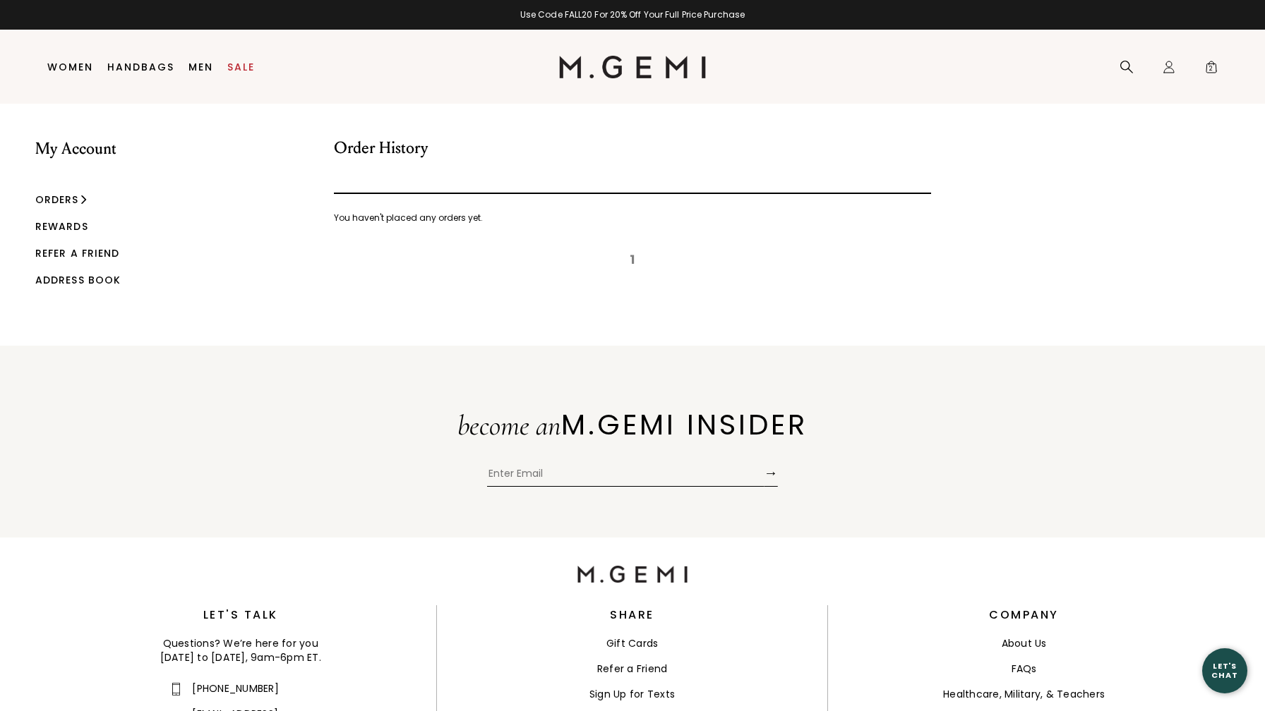
click at [60, 224] on link "Rewards" at bounding box center [61, 226] width 53 height 14
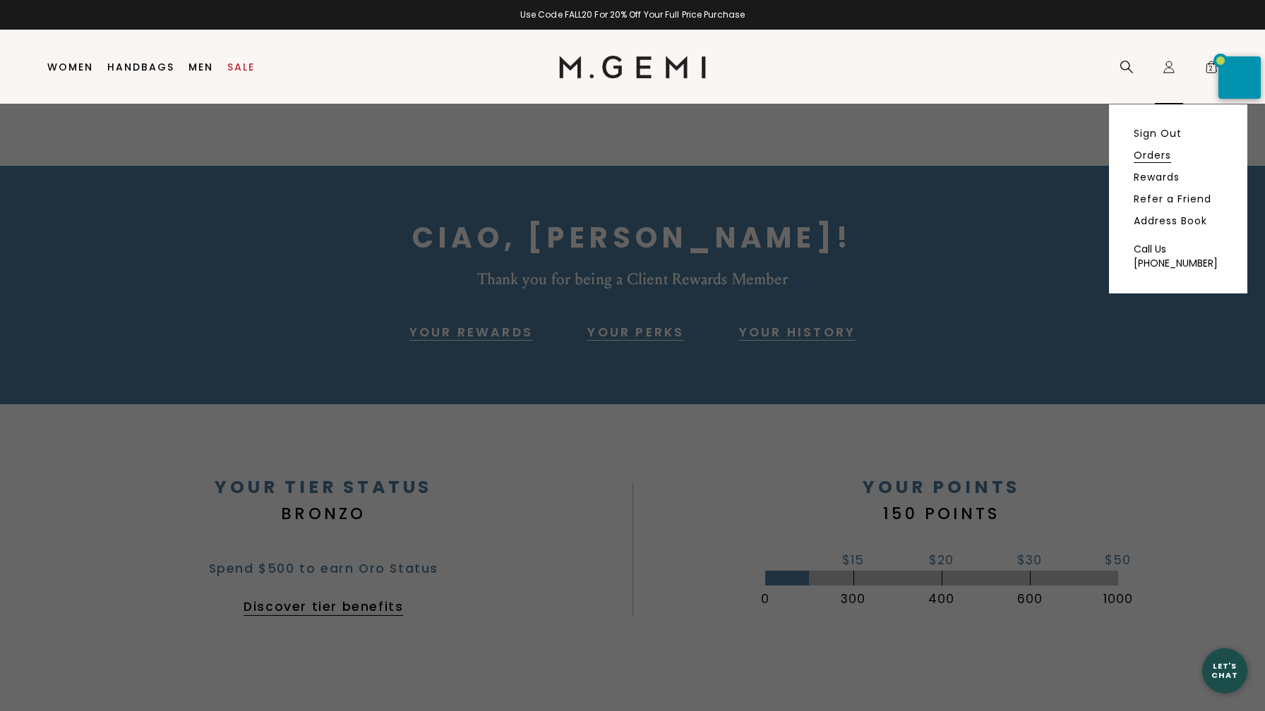
click at [1153, 155] on link "Orders" at bounding box center [1151, 155] width 37 height 13
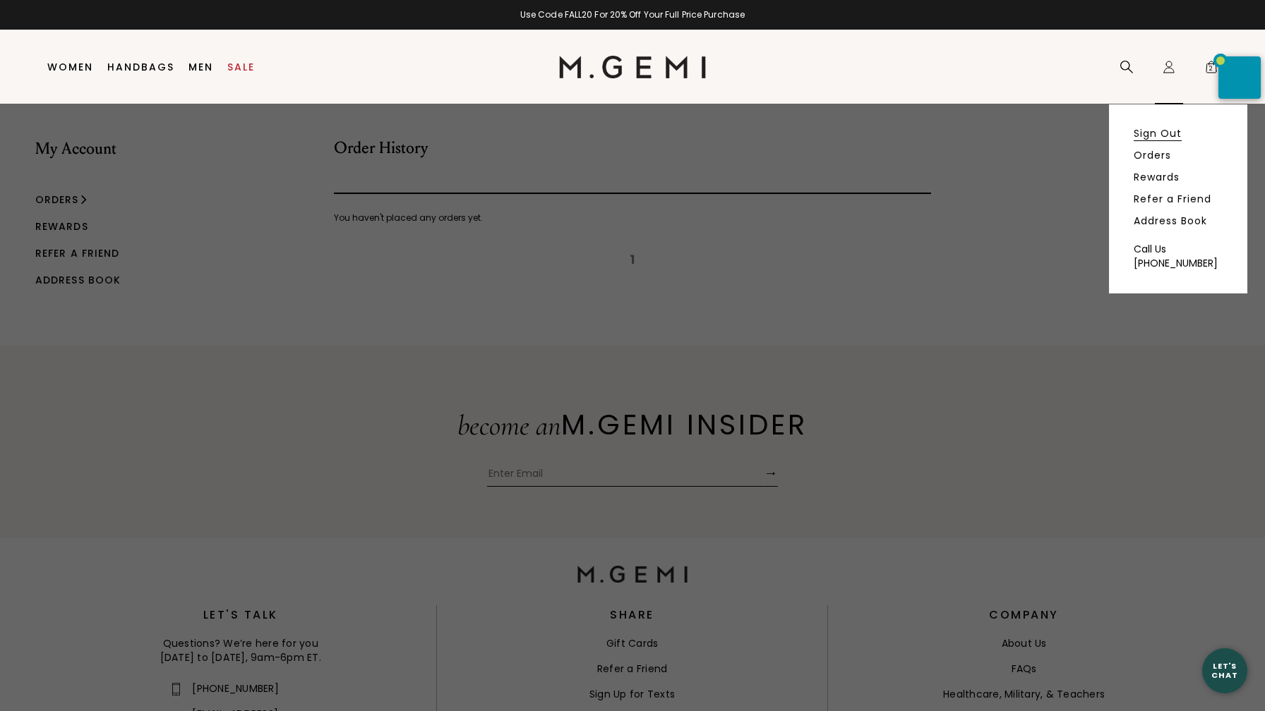
click at [1150, 132] on link "Sign Out" at bounding box center [1157, 133] width 48 height 13
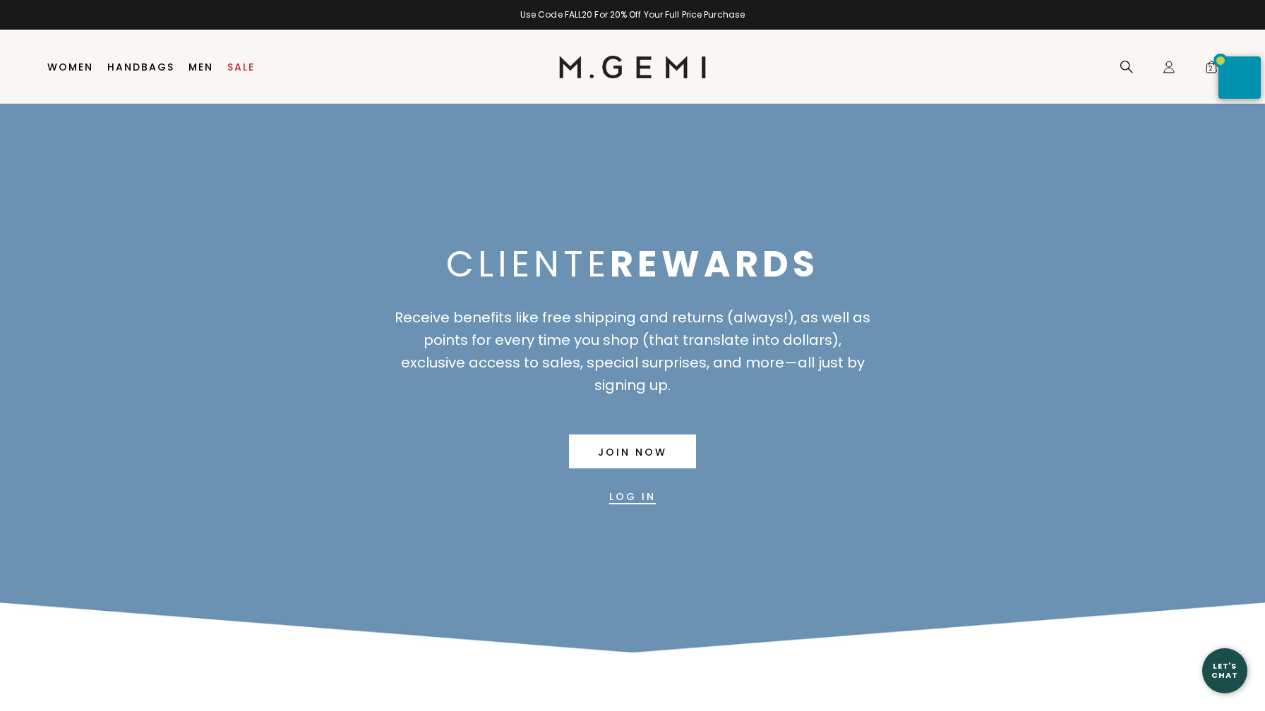
click at [632, 497] on link "Log In" at bounding box center [632, 497] width 47 height 34
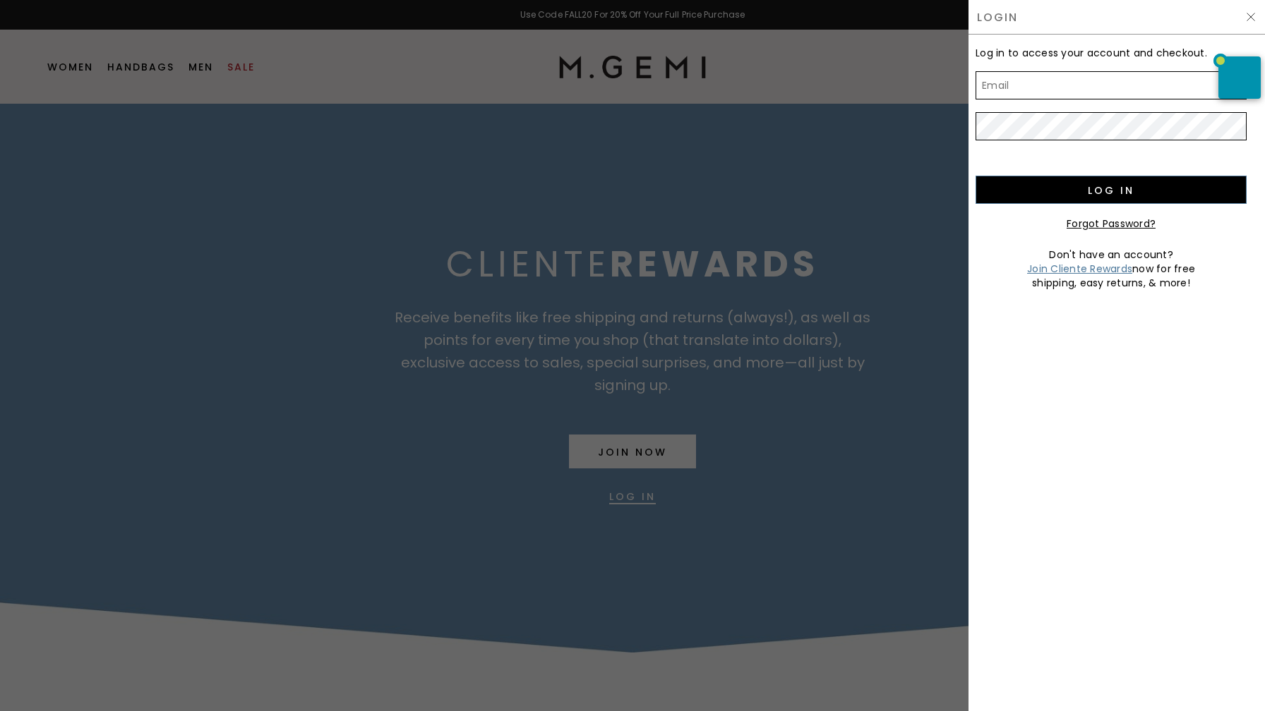
click at [998, 87] on input "Email" at bounding box center [1110, 85] width 271 height 28
type input "[EMAIL_ADDRESS][DOMAIN_NAME]"
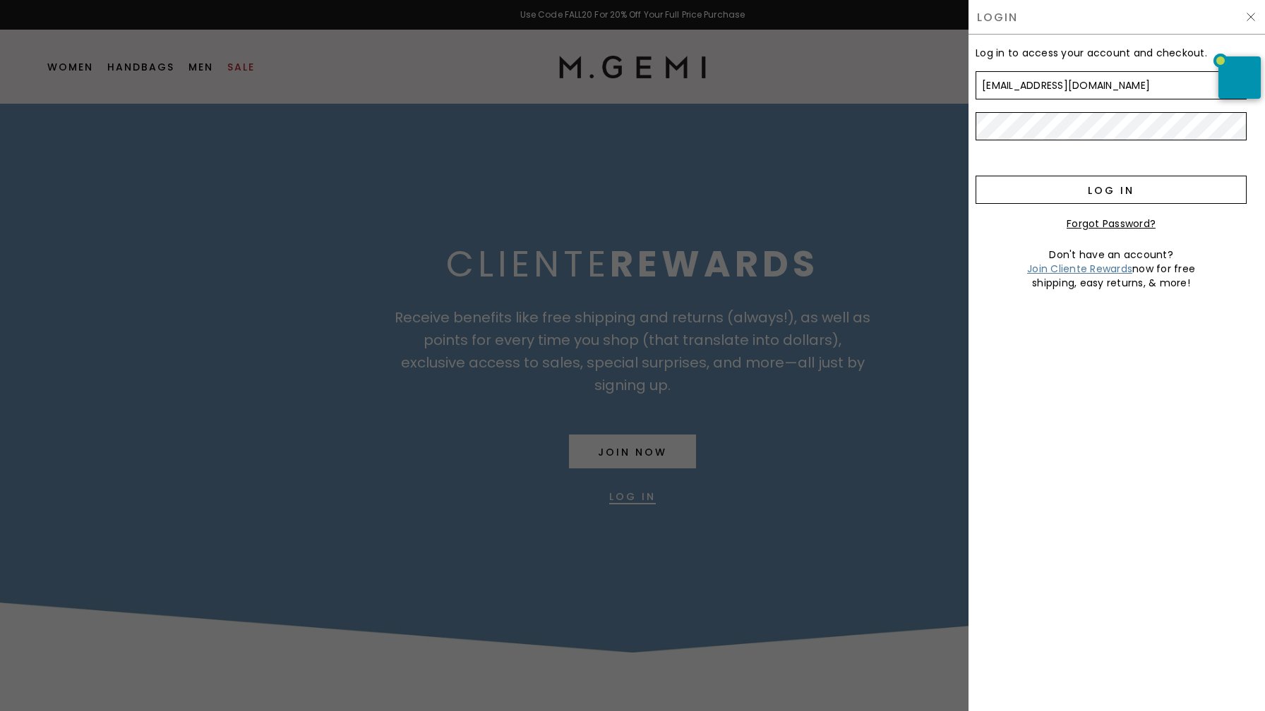
click at [1109, 190] on input "Log in" at bounding box center [1110, 190] width 271 height 28
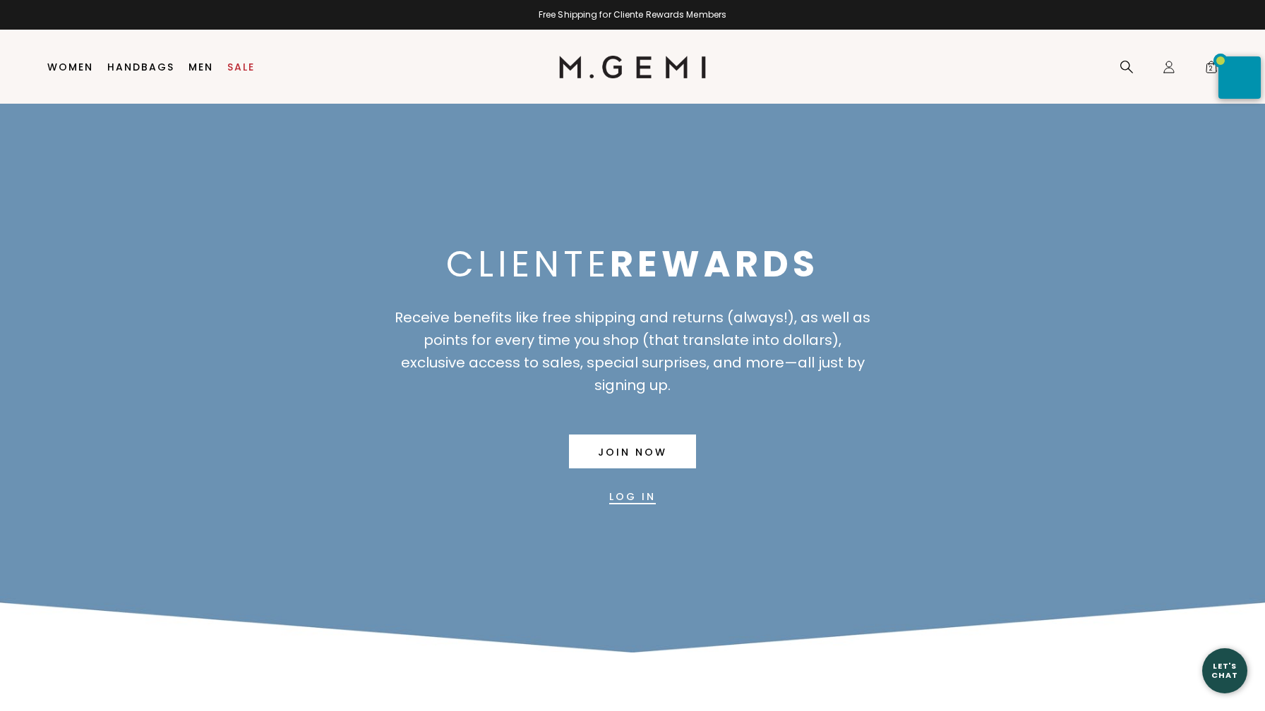
click at [627, 497] on link "Log In" at bounding box center [632, 497] width 47 height 34
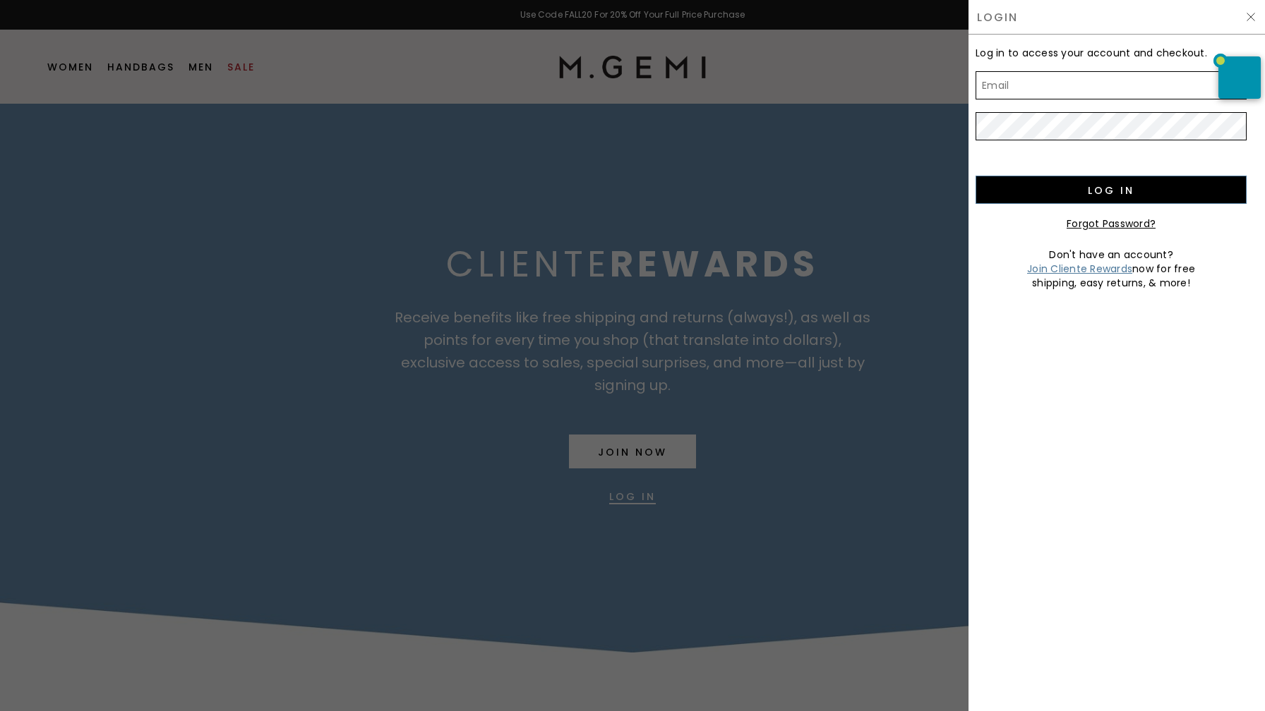
click at [1002, 87] on input "Email" at bounding box center [1110, 85] width 271 height 28
type input "[EMAIL_ADDRESS][DOMAIN_NAME]"
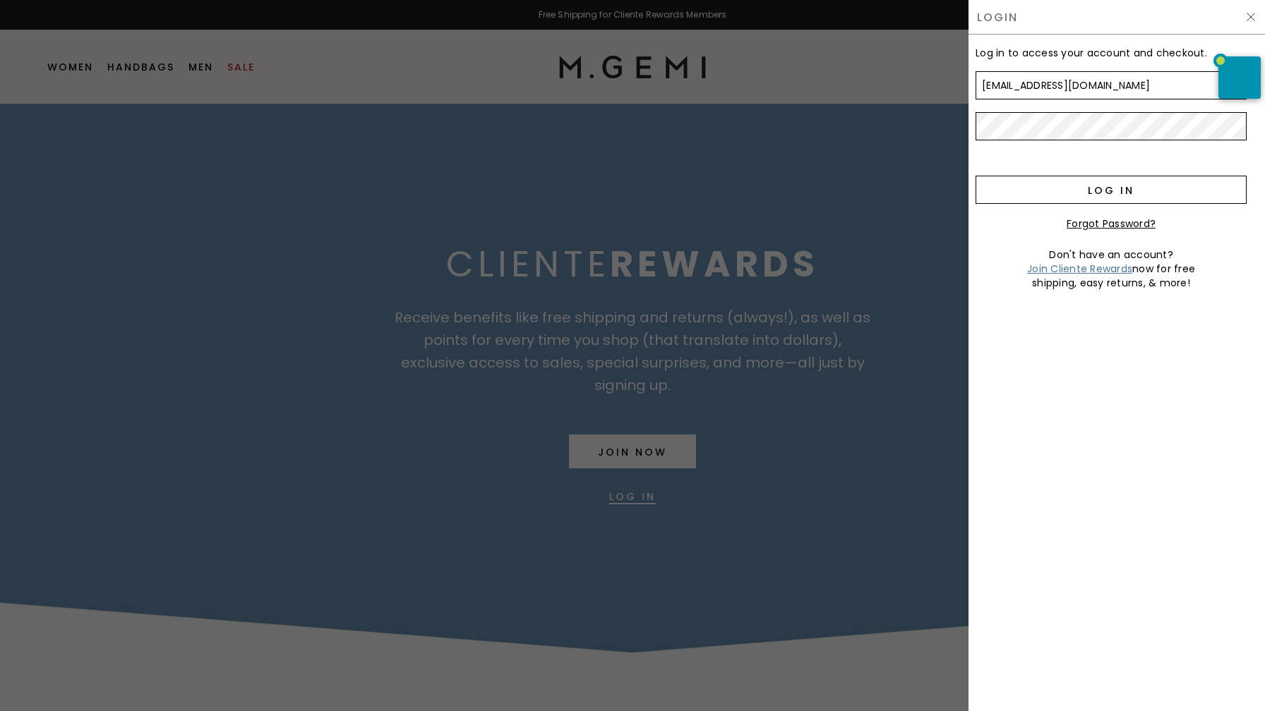
click at [1111, 186] on input "Log in" at bounding box center [1110, 190] width 271 height 28
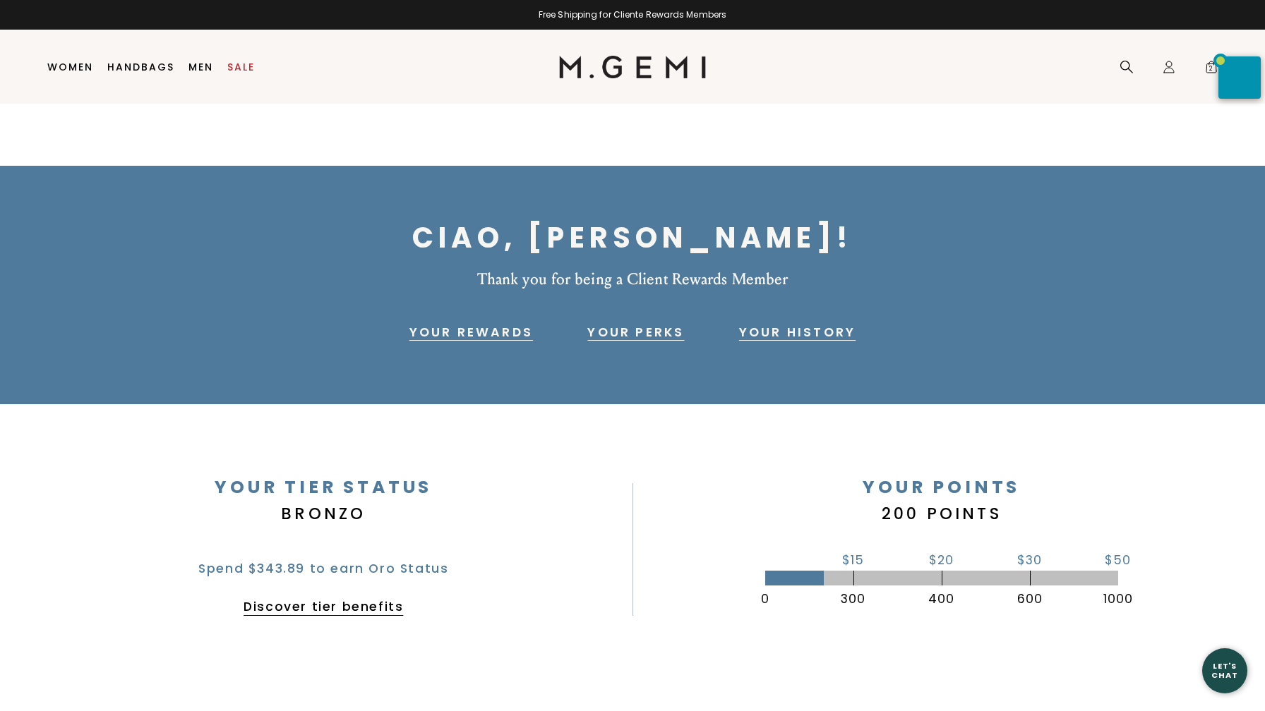
click at [461, 332] on link "Your Rewards" at bounding box center [471, 332] width 124 height 17
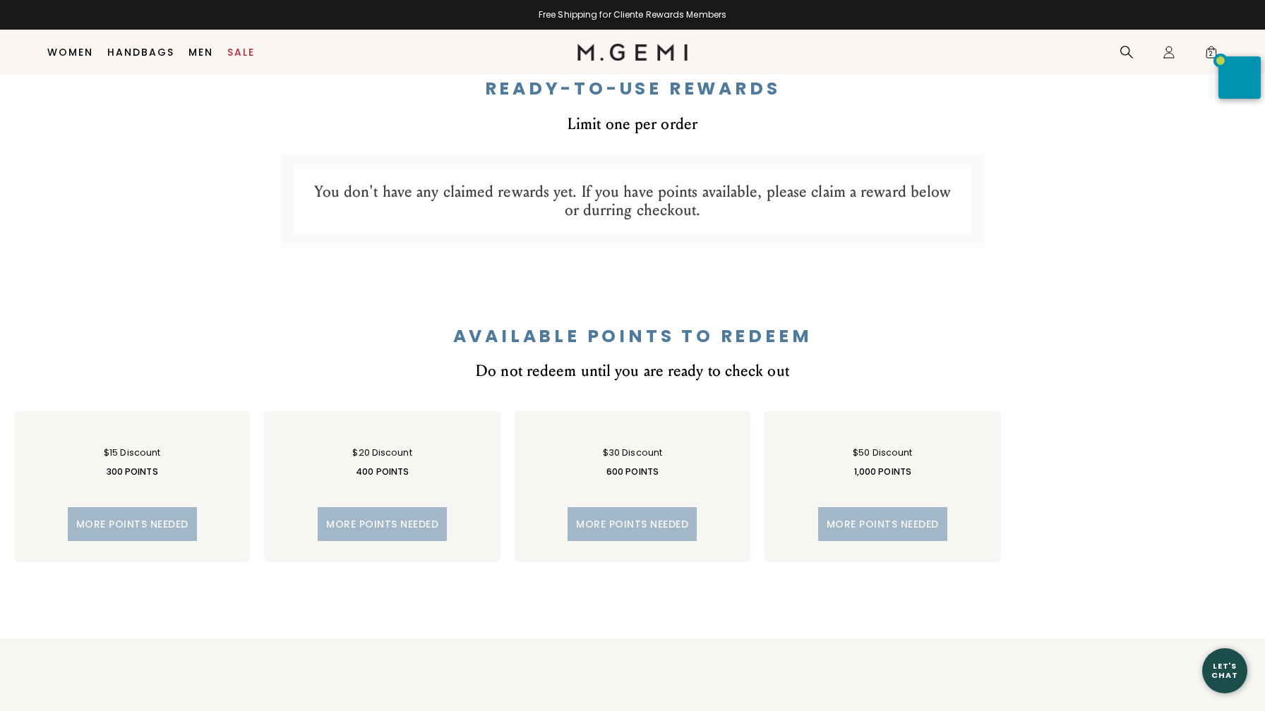
scroll to position [606, 0]
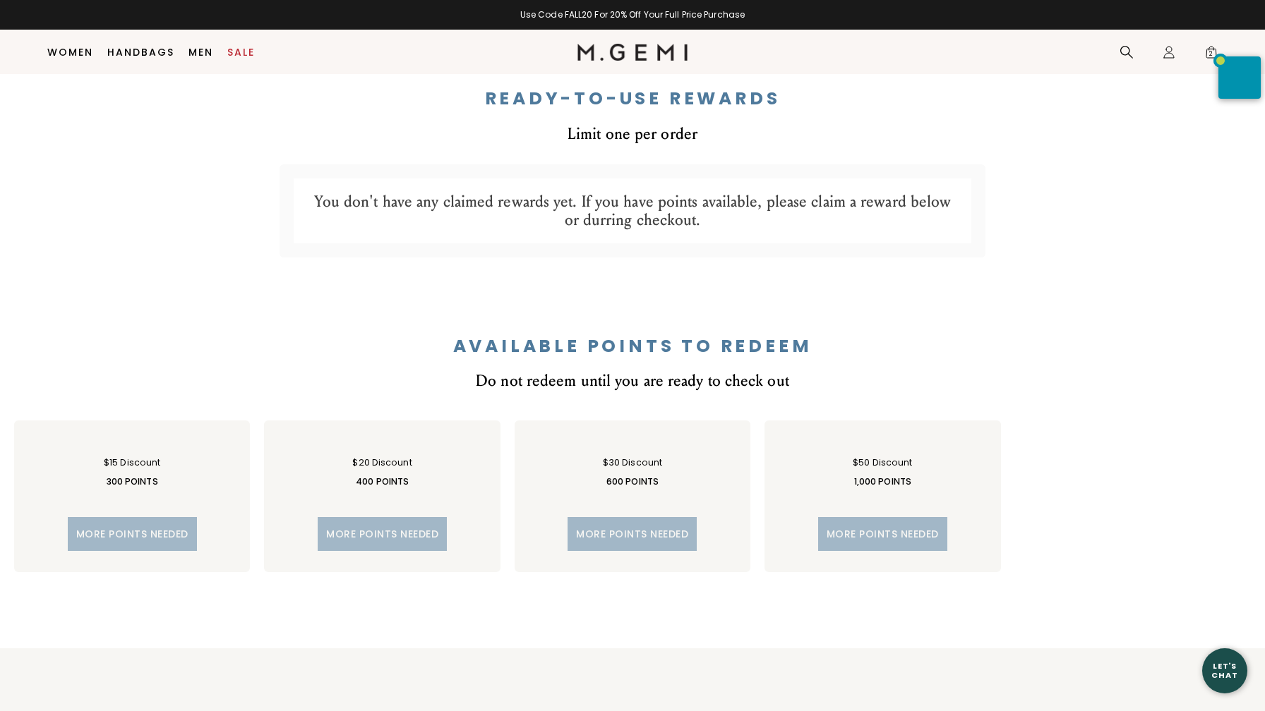
click at [132, 535] on div "More points needed" at bounding box center [132, 534] width 129 height 34
click at [113, 467] on div "$15 discount" at bounding box center [132, 455] width 56 height 26
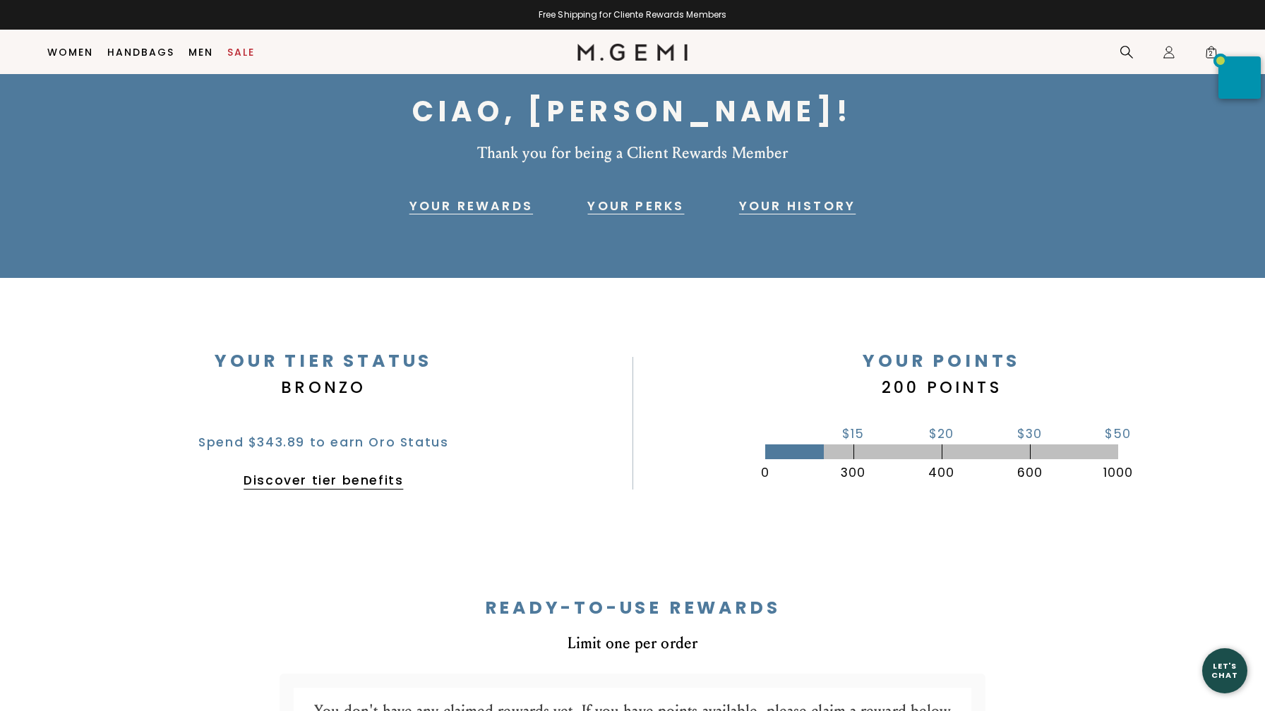
scroll to position [0, 0]
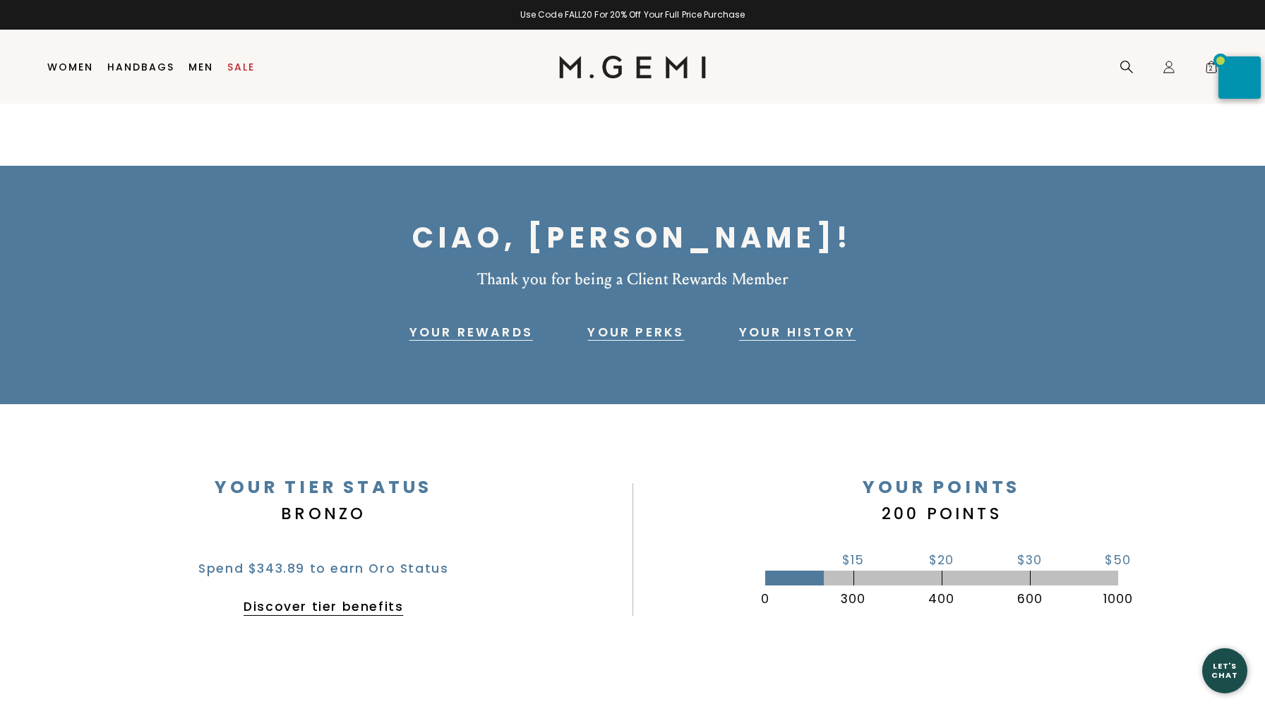
click at [629, 330] on link "Your Perks" at bounding box center [635, 332] width 97 height 17
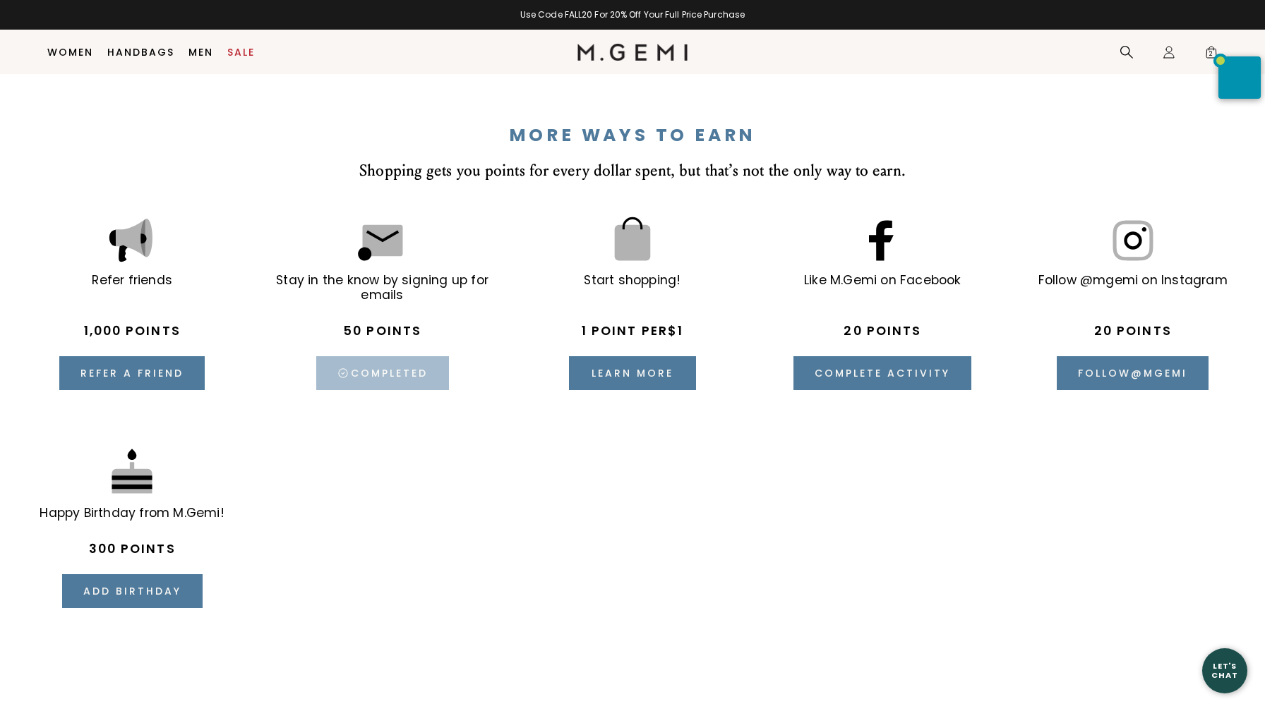
scroll to position [2010, 0]
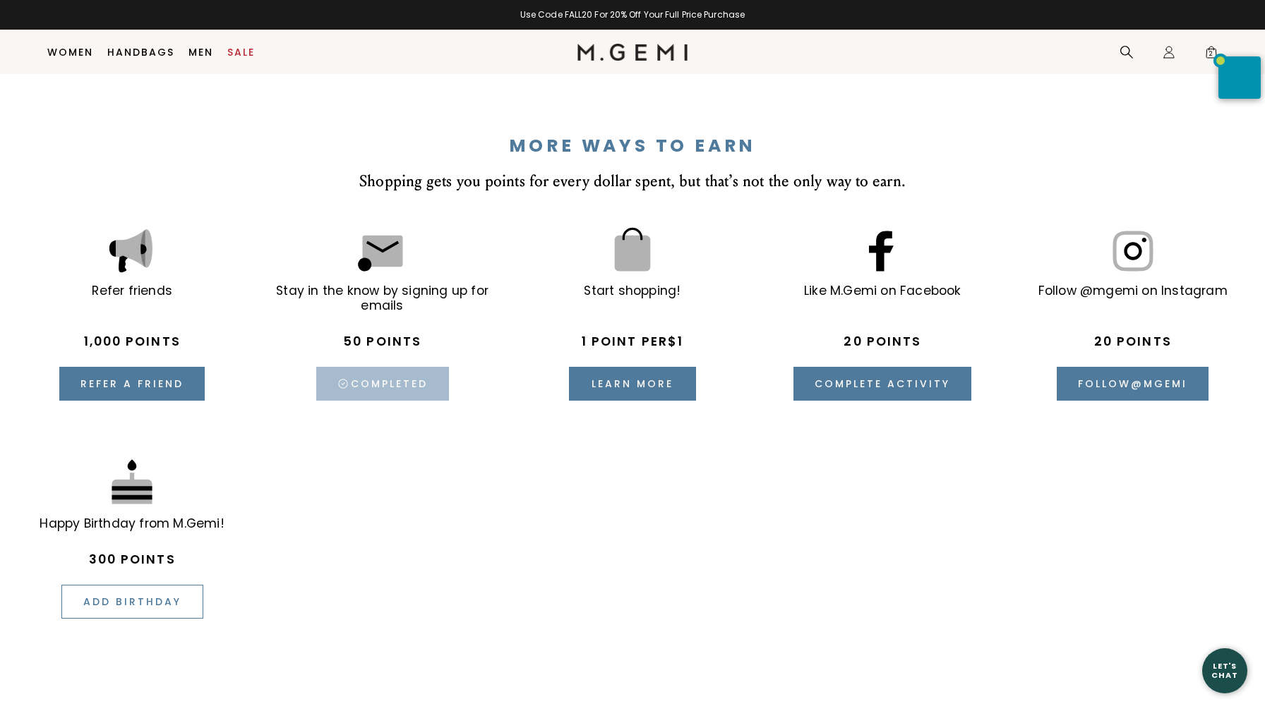
click at [127, 609] on button "Add birthday" at bounding box center [132, 602] width 142 height 34
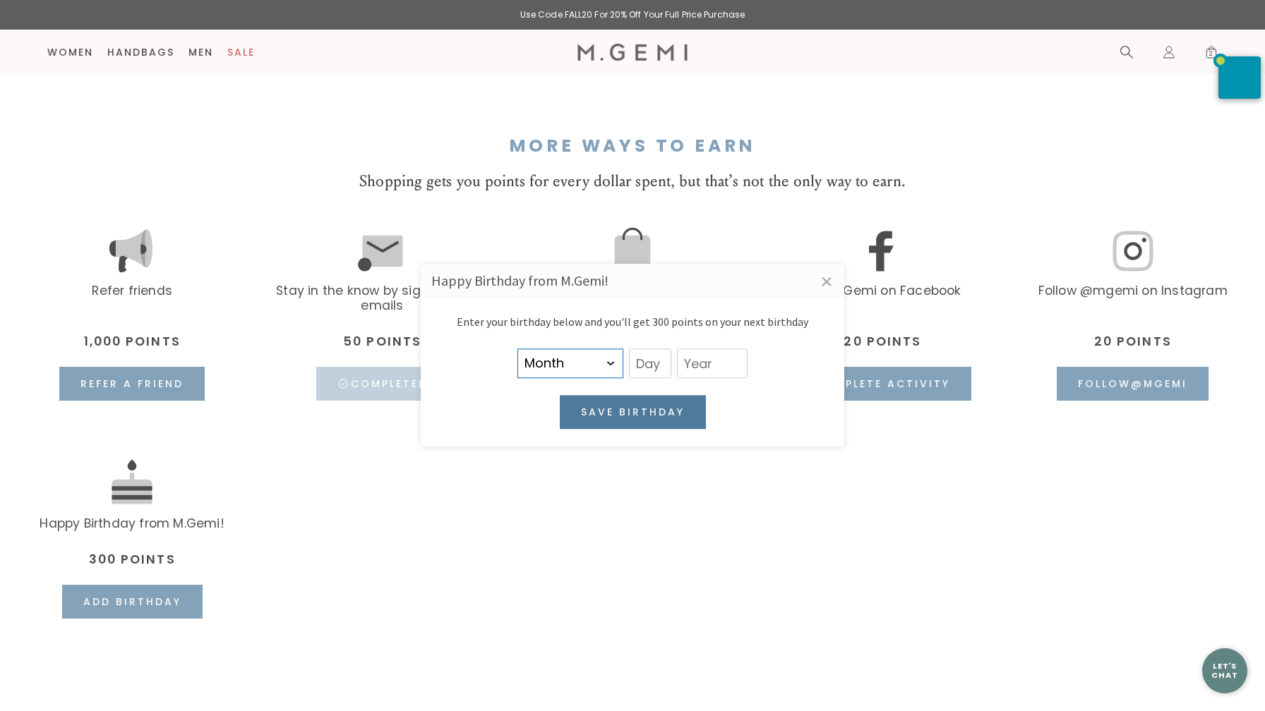
click at [610, 363] on select "Month January February March April May June July August September October Novem…" at bounding box center [570, 364] width 106 height 30
select select "8"
click at [517, 349] on select "Month January February March April May June July August September October Novem…" at bounding box center [570, 364] width 106 height 30
click at [658, 366] on input "text" at bounding box center [650, 364] width 42 height 30
type input "18"
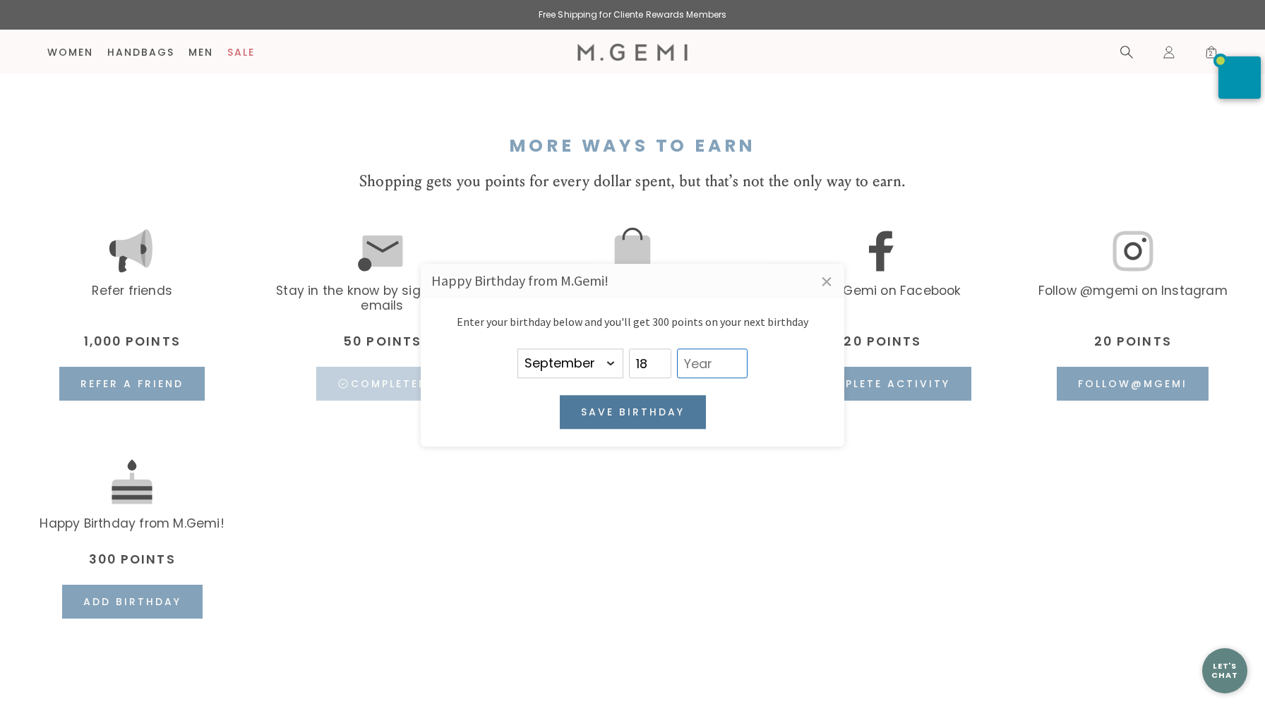
click at [698, 367] on input "text" at bounding box center [712, 364] width 71 height 30
type input "1964"
click at [676, 413] on button "Save birthday" at bounding box center [633, 413] width 148 height 34
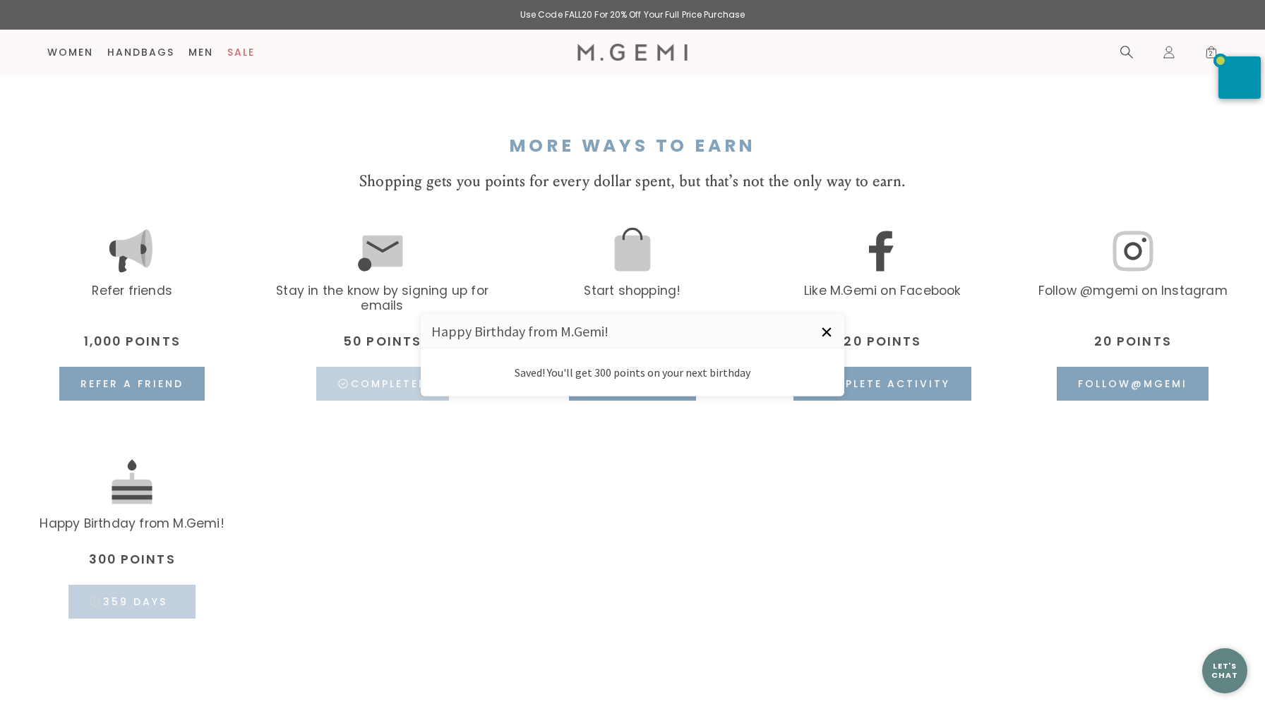
click at [826, 330] on link "×" at bounding box center [826, 332] width 35 height 35
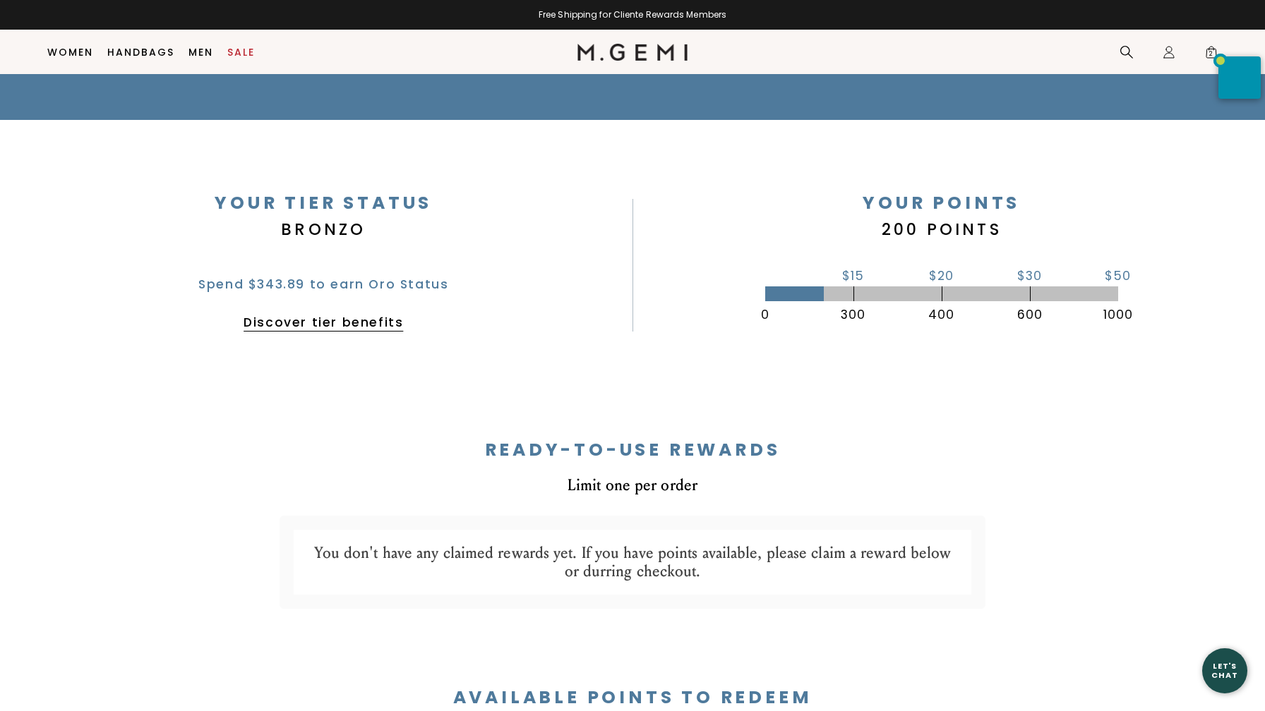
scroll to position [0, 0]
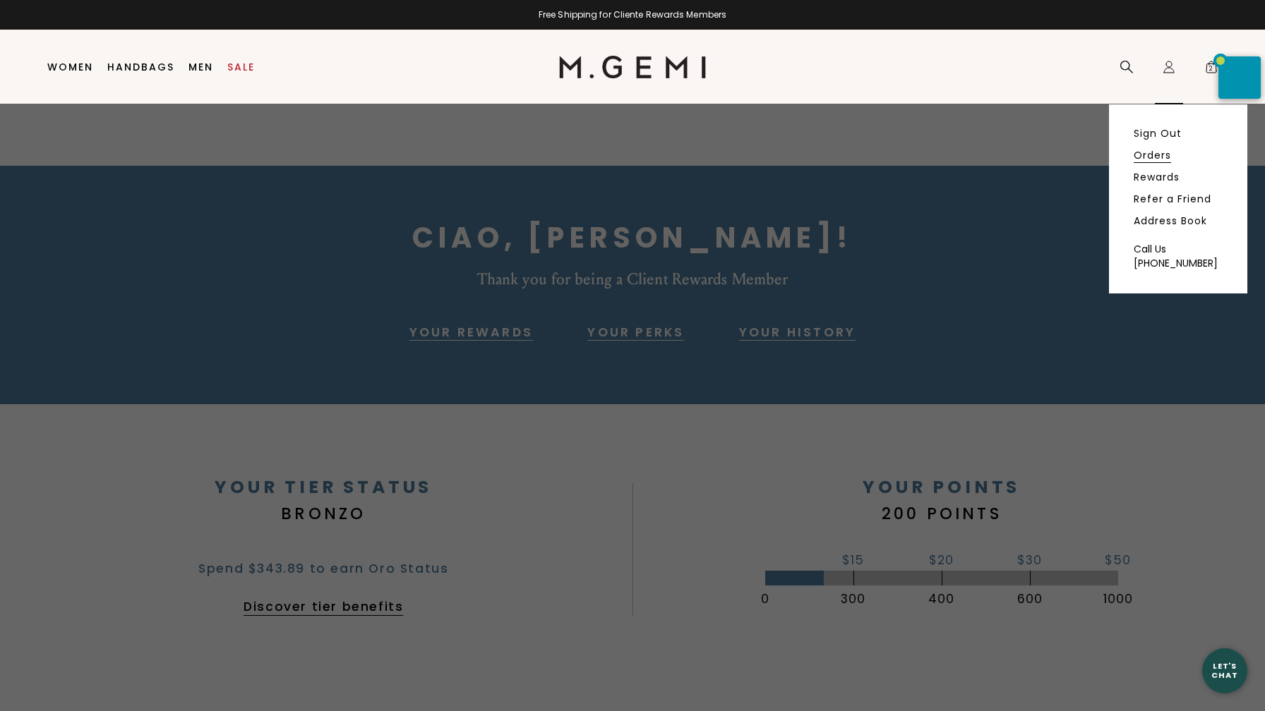
click at [1152, 156] on link "Orders" at bounding box center [1151, 155] width 37 height 13
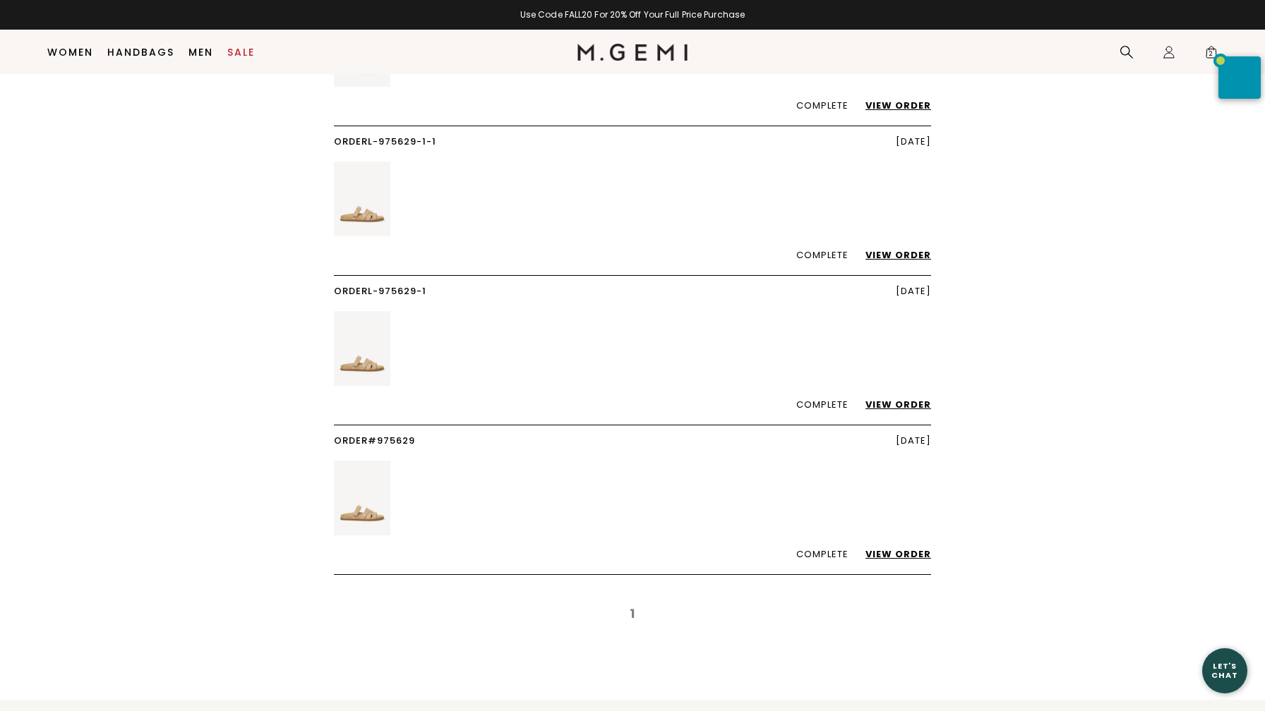
scroll to position [189, 0]
click at [909, 553] on link "View Order" at bounding box center [891, 552] width 80 height 13
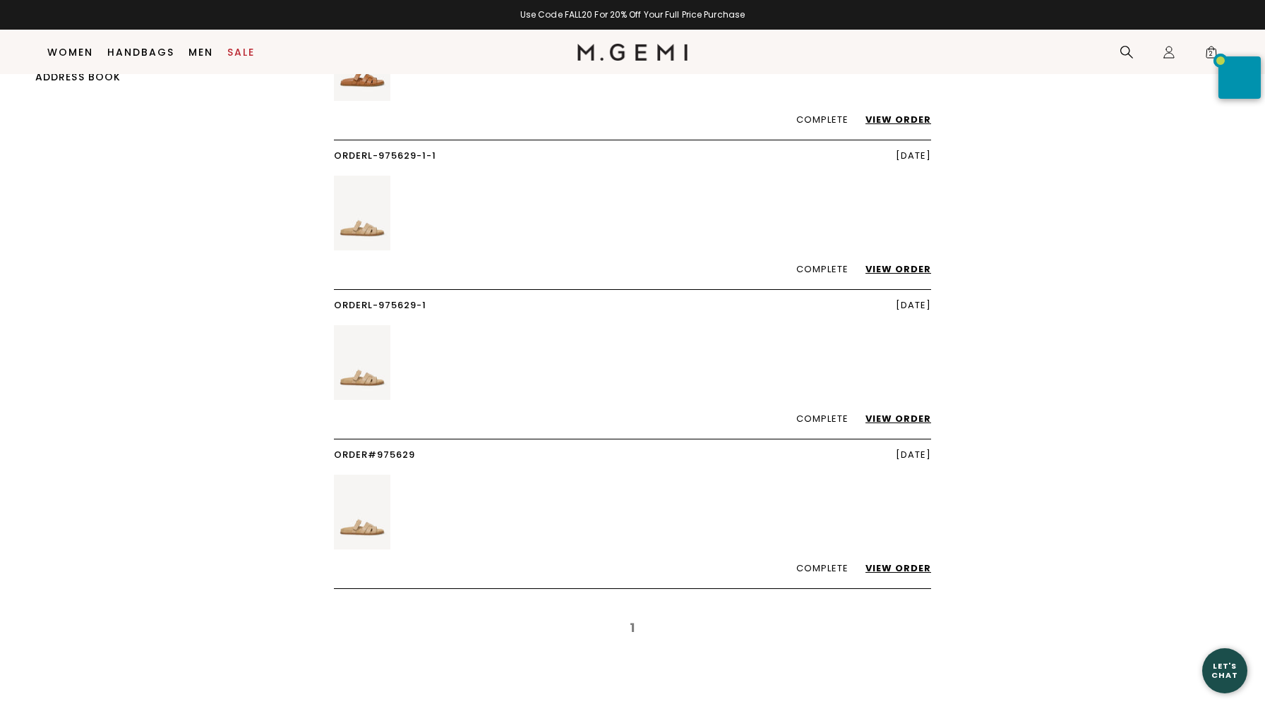
scroll to position [180, 0]
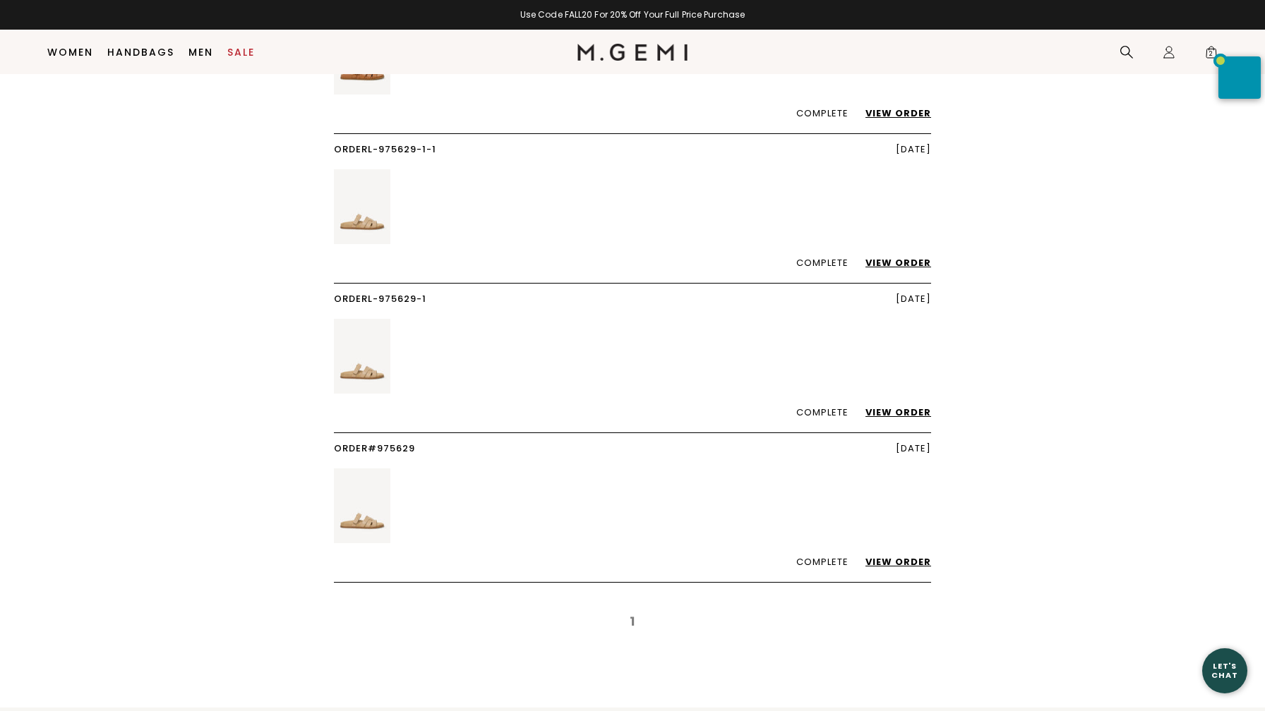
click at [899, 411] on link "View Order" at bounding box center [891, 412] width 80 height 13
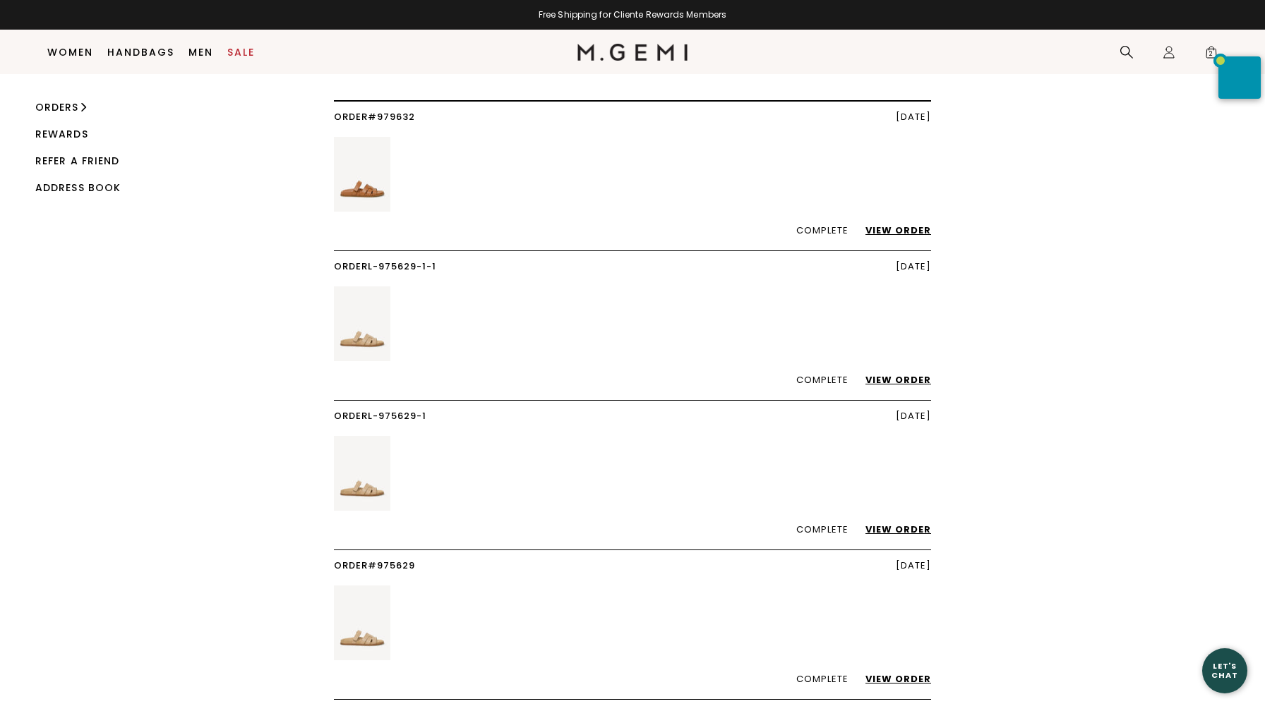
scroll to position [61, 0]
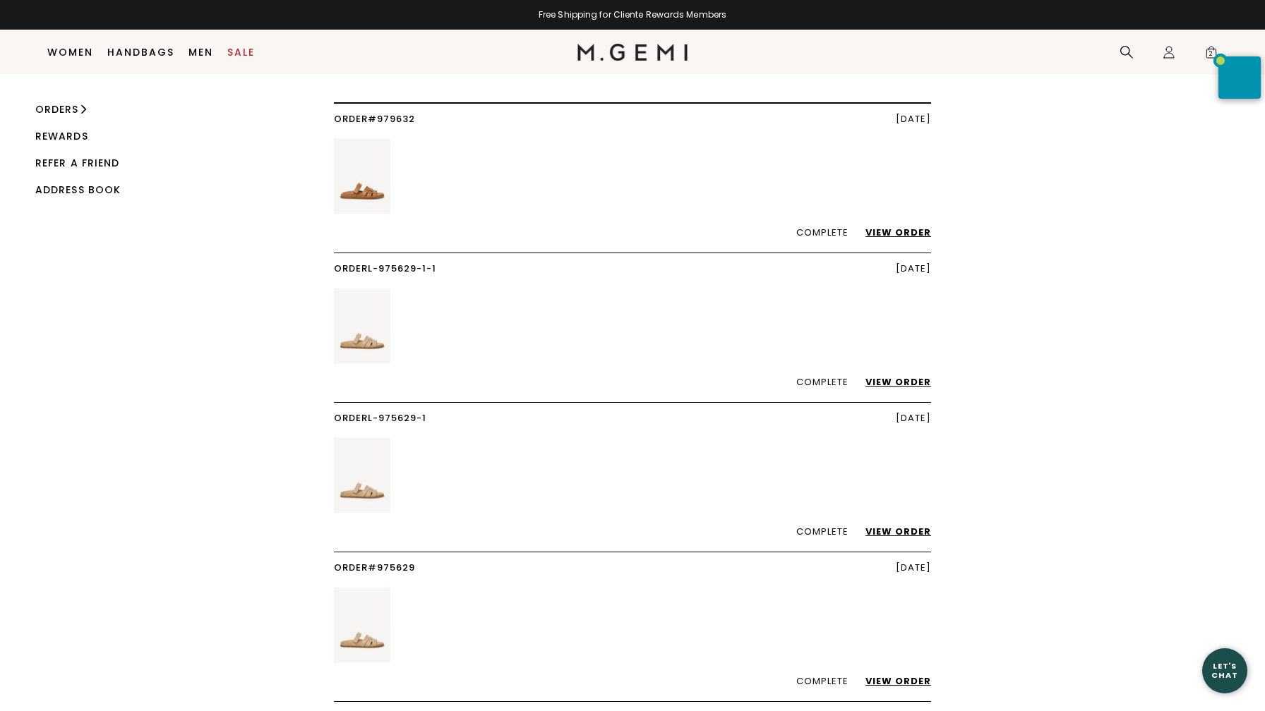
click at [915, 380] on link "View Order" at bounding box center [891, 381] width 80 height 13
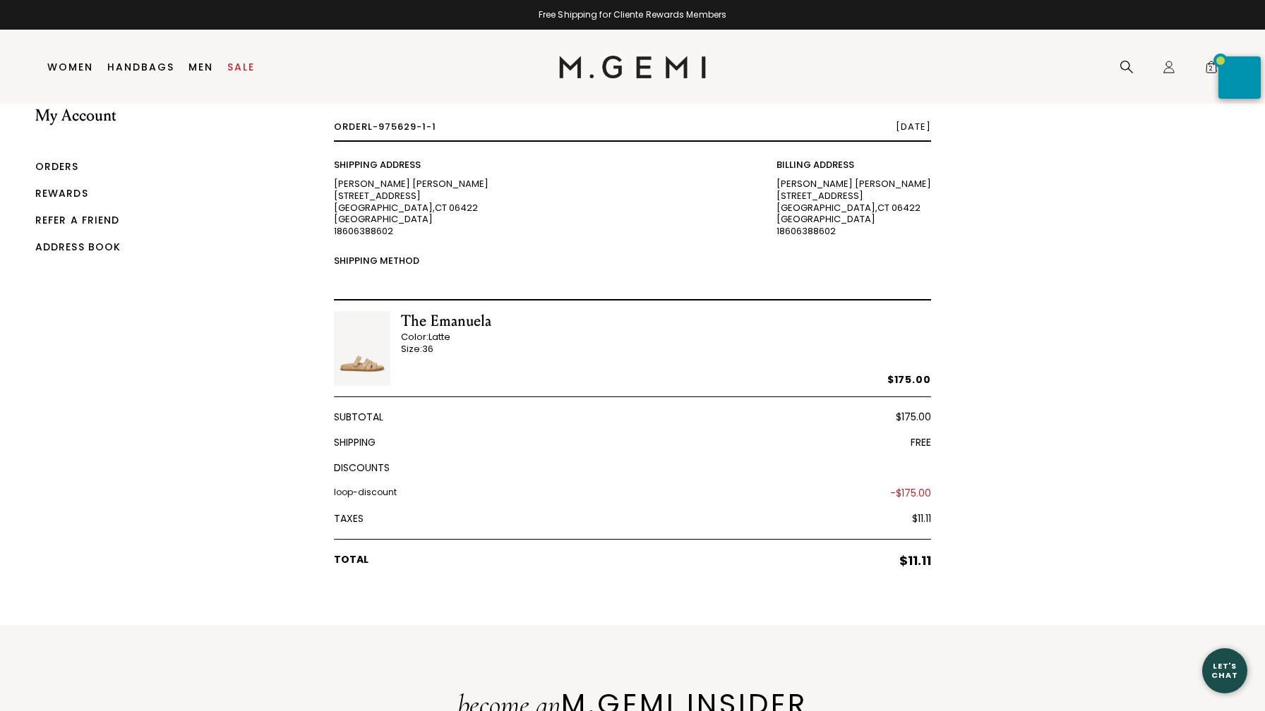
scroll to position [34, 0]
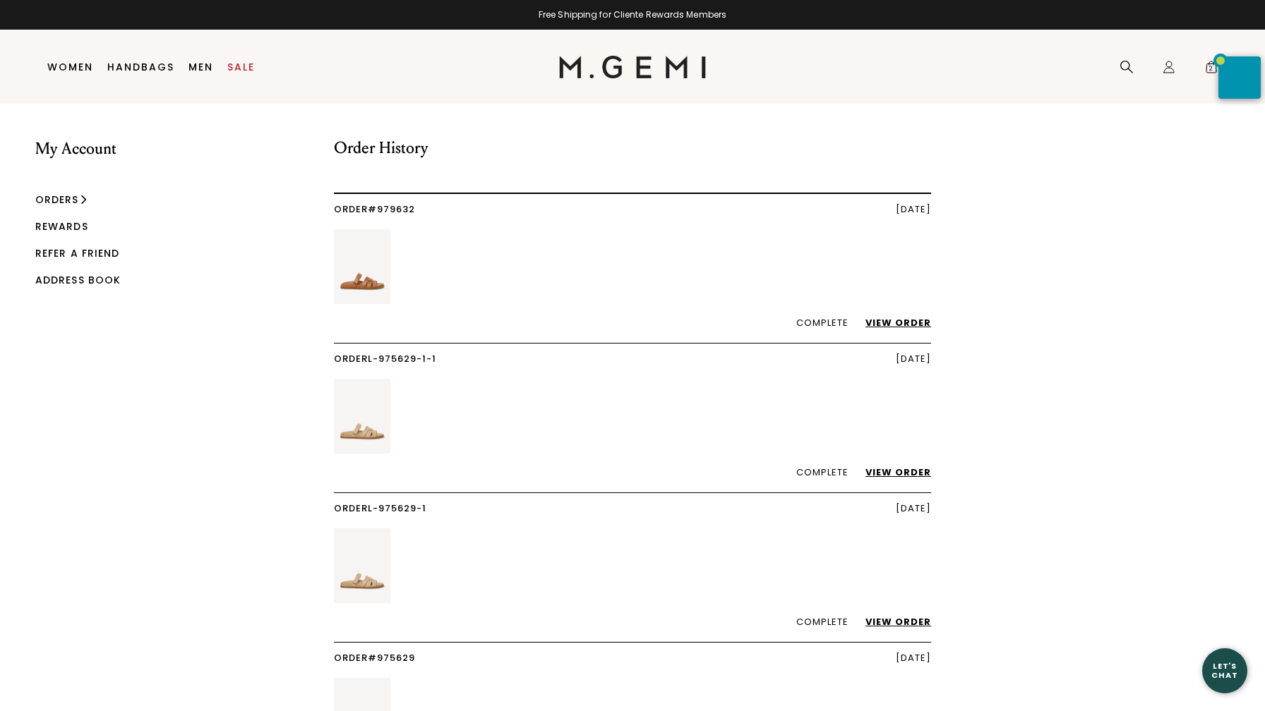
click at [906, 323] on link "View Order" at bounding box center [891, 322] width 80 height 13
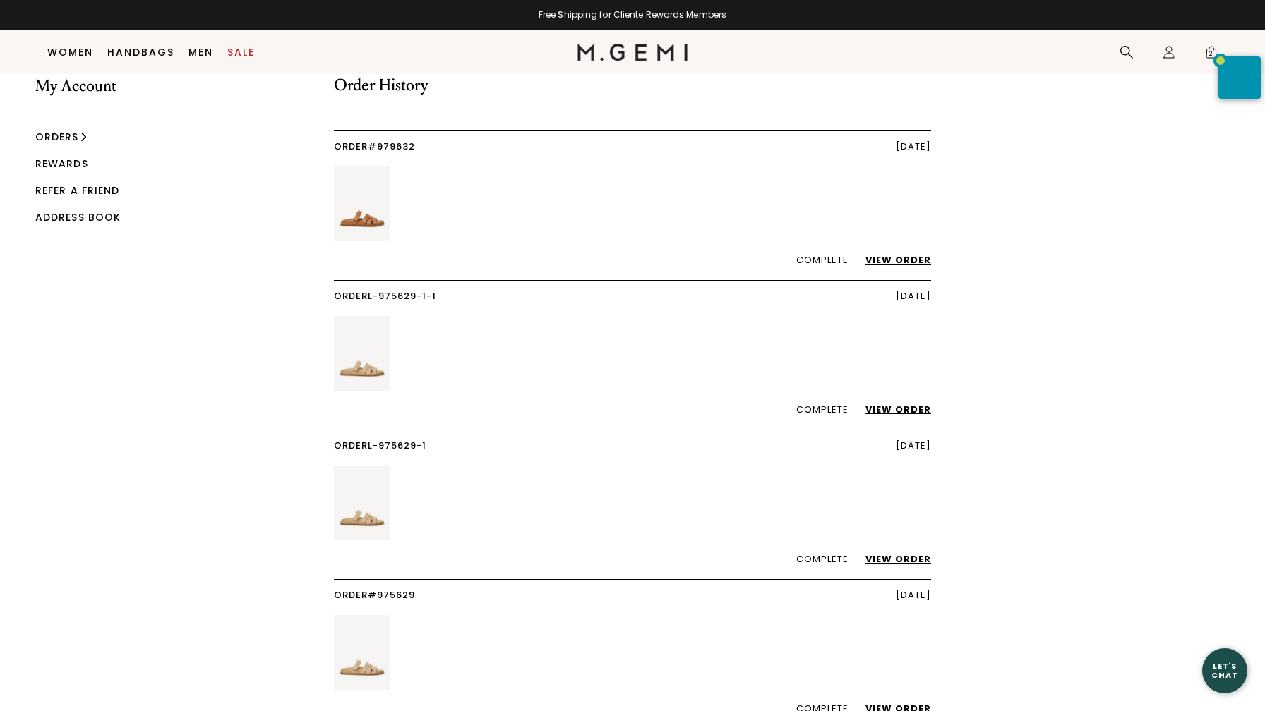
scroll to position [34, 0]
click at [902, 259] on link "View Order" at bounding box center [891, 259] width 80 height 13
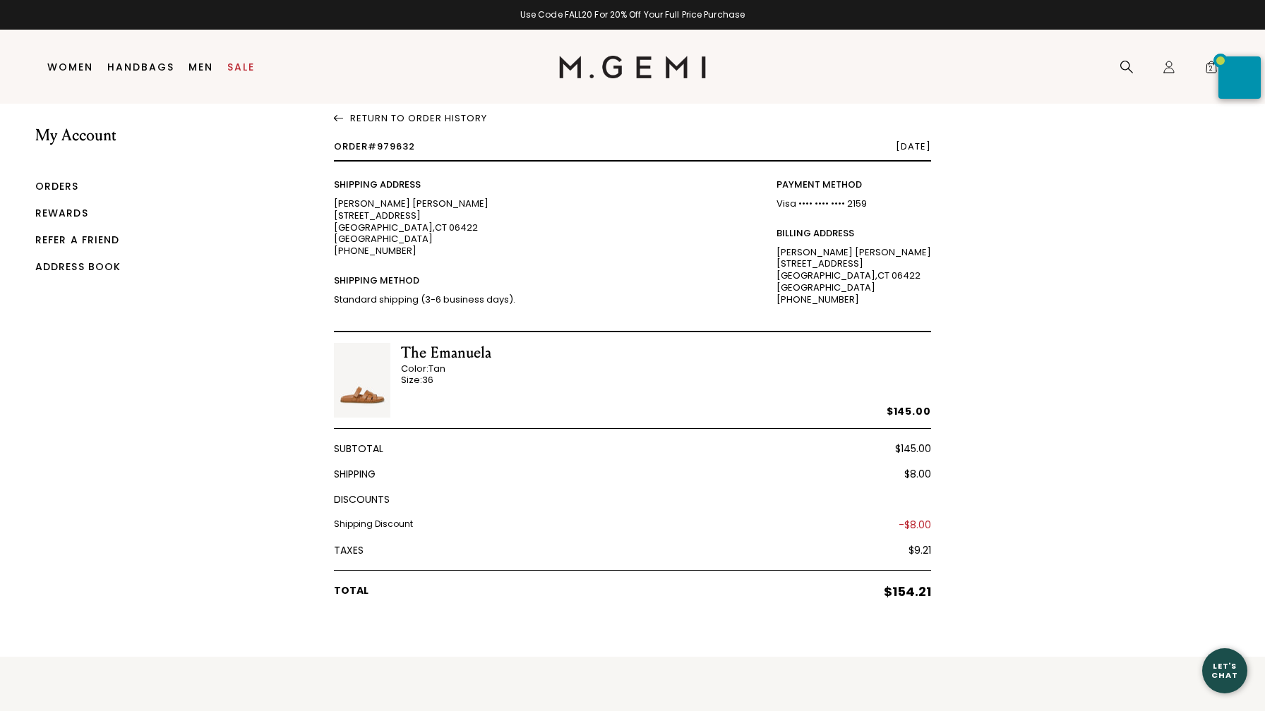
scroll to position [16, 0]
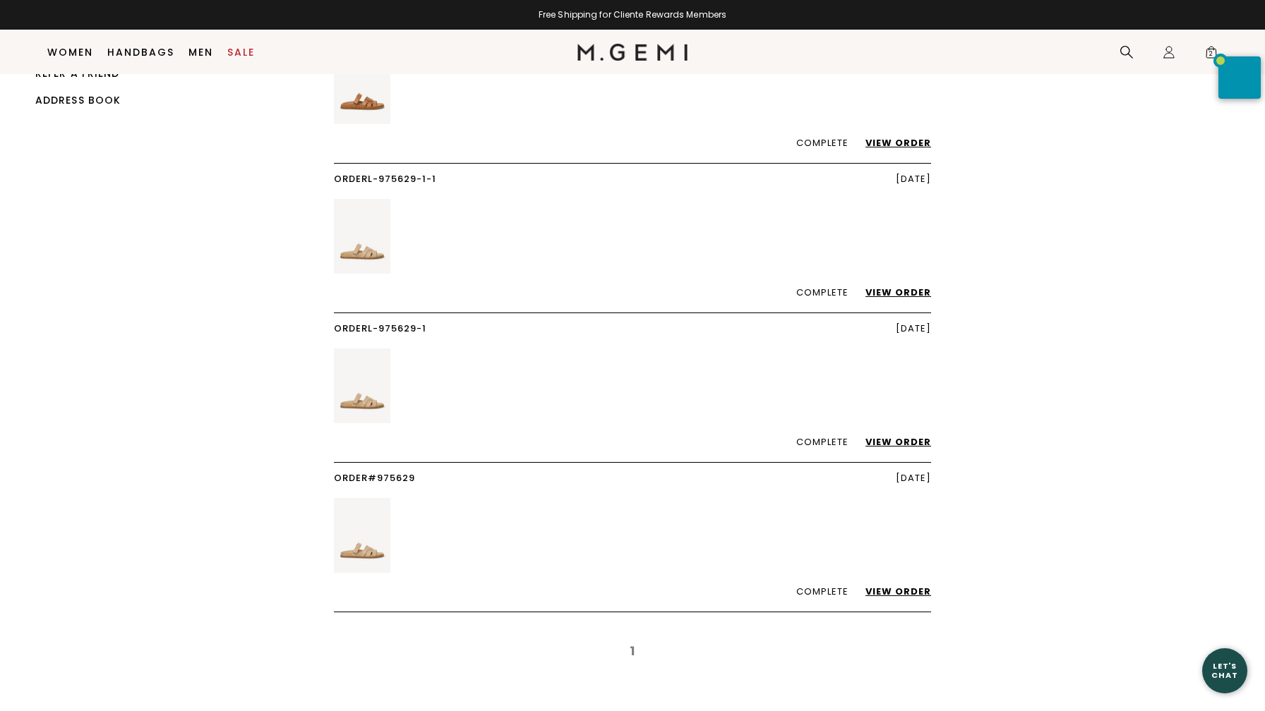
scroll to position [147, 0]
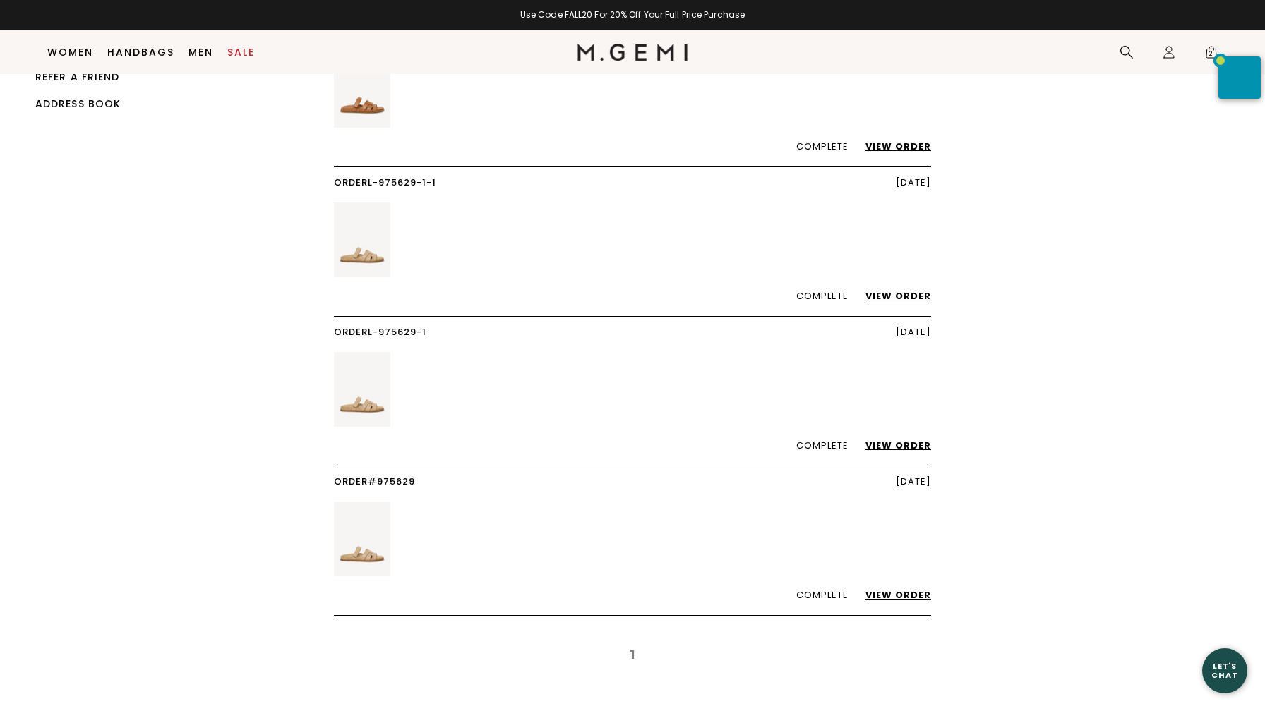
click at [904, 294] on link "View Order" at bounding box center [891, 295] width 80 height 13
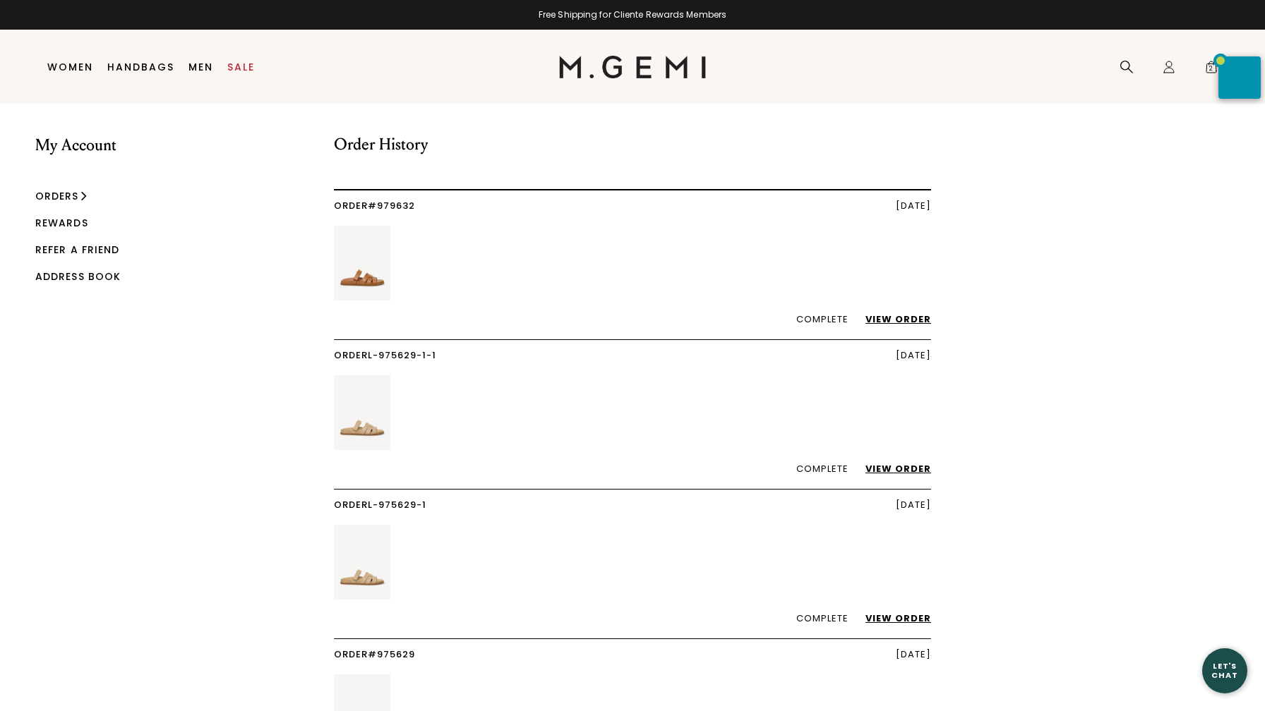
scroll to position [1, 0]
click at [910, 323] on link "View Order" at bounding box center [891, 321] width 80 height 13
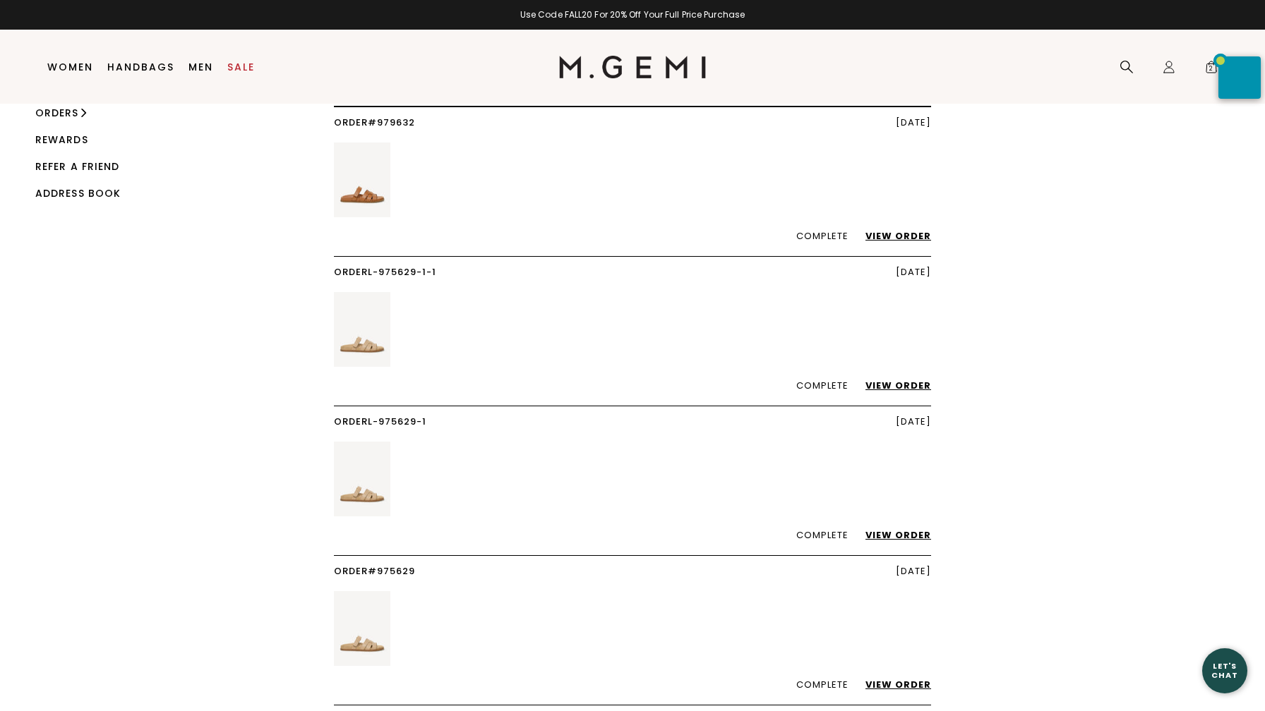
scroll to position [100, 0]
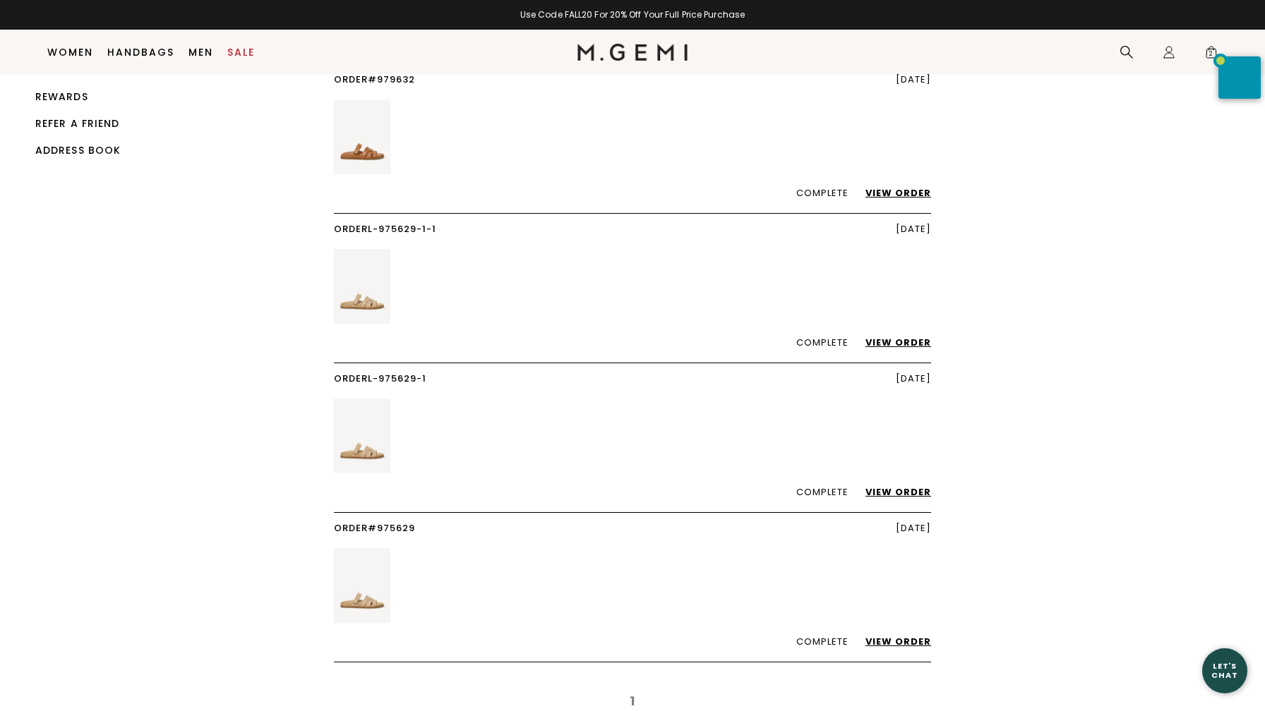
click at [907, 340] on link "View Order" at bounding box center [891, 342] width 80 height 13
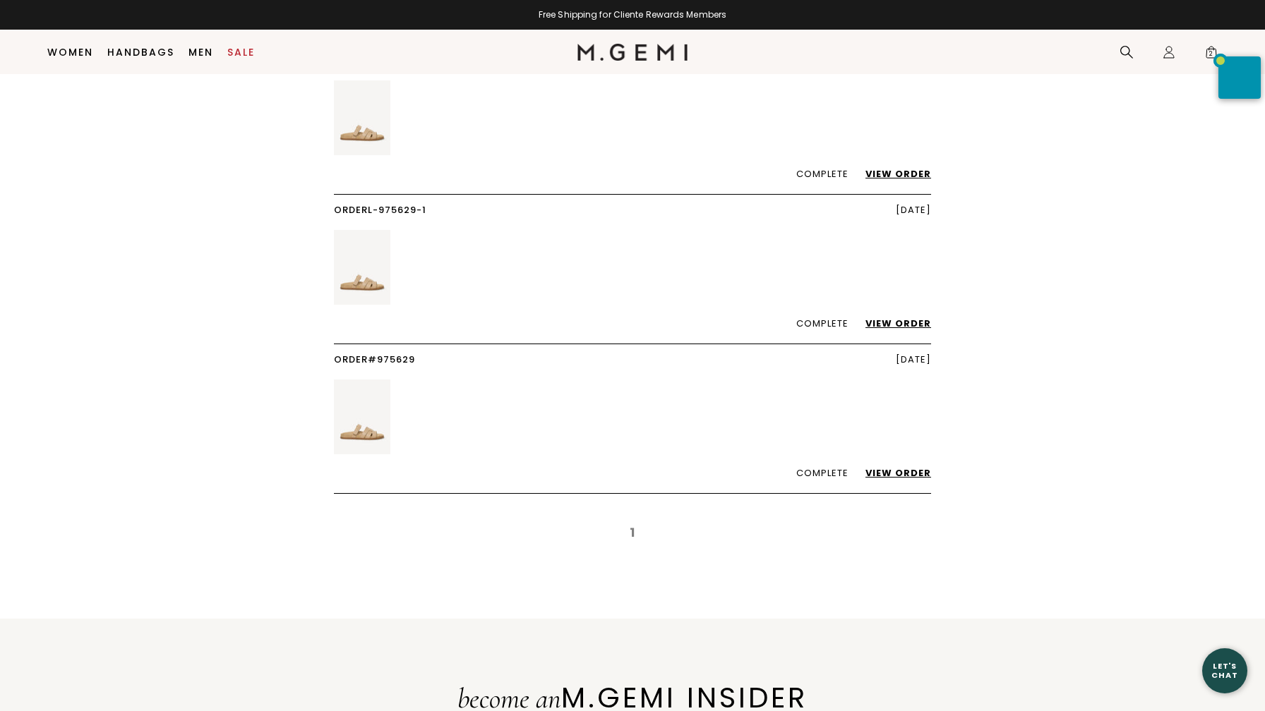
scroll to position [270, 0]
click at [896, 318] on link "View Order" at bounding box center [891, 322] width 80 height 13
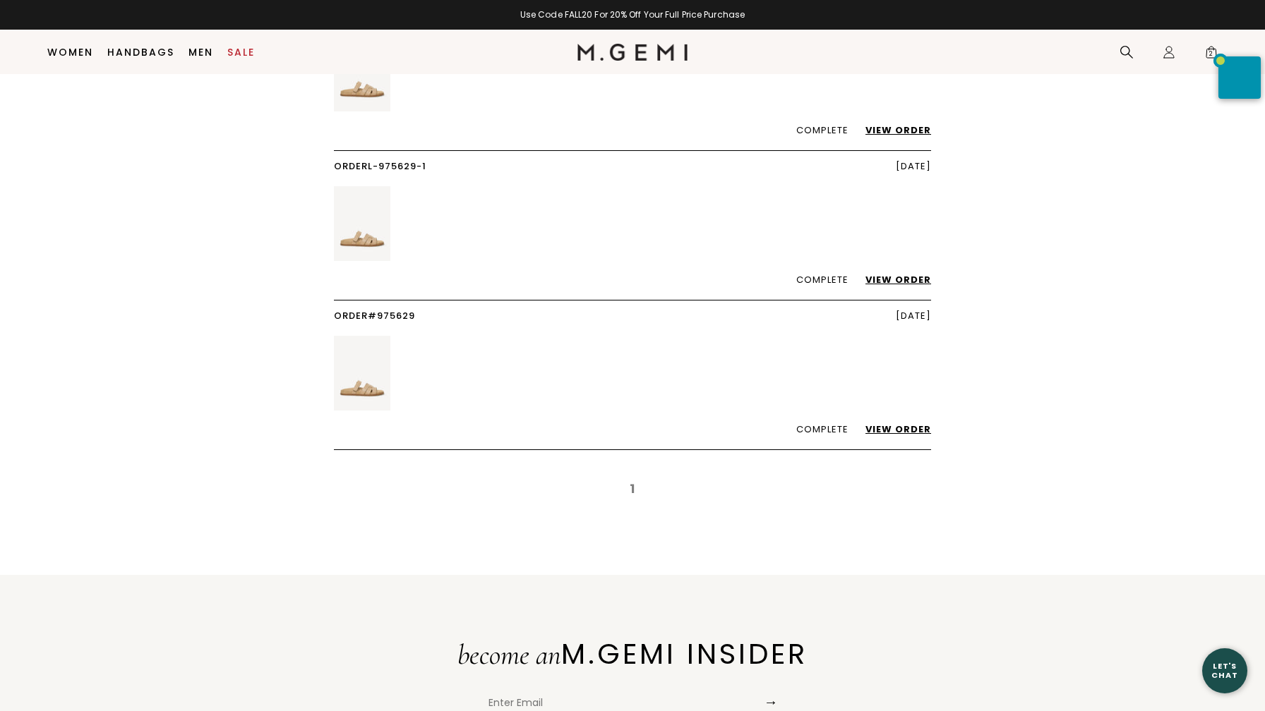
scroll to position [313, 0]
click at [902, 430] on link "View Order" at bounding box center [891, 428] width 80 height 13
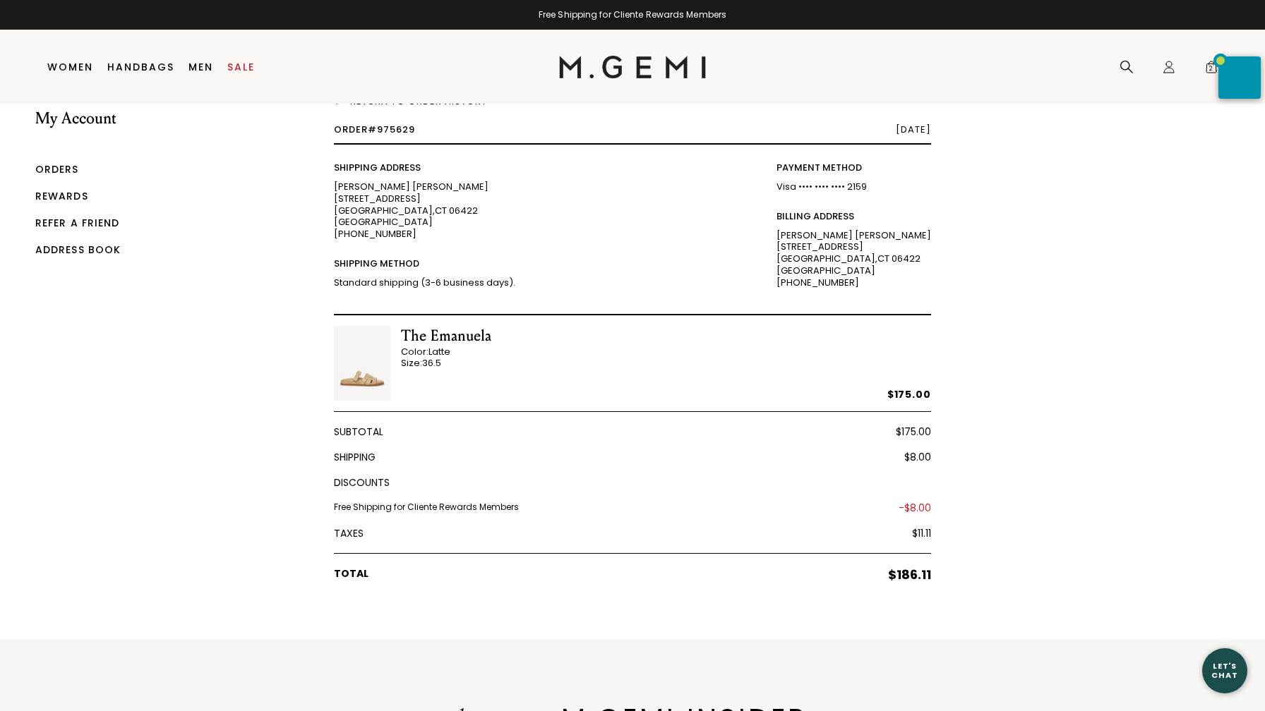
scroll to position [33, 0]
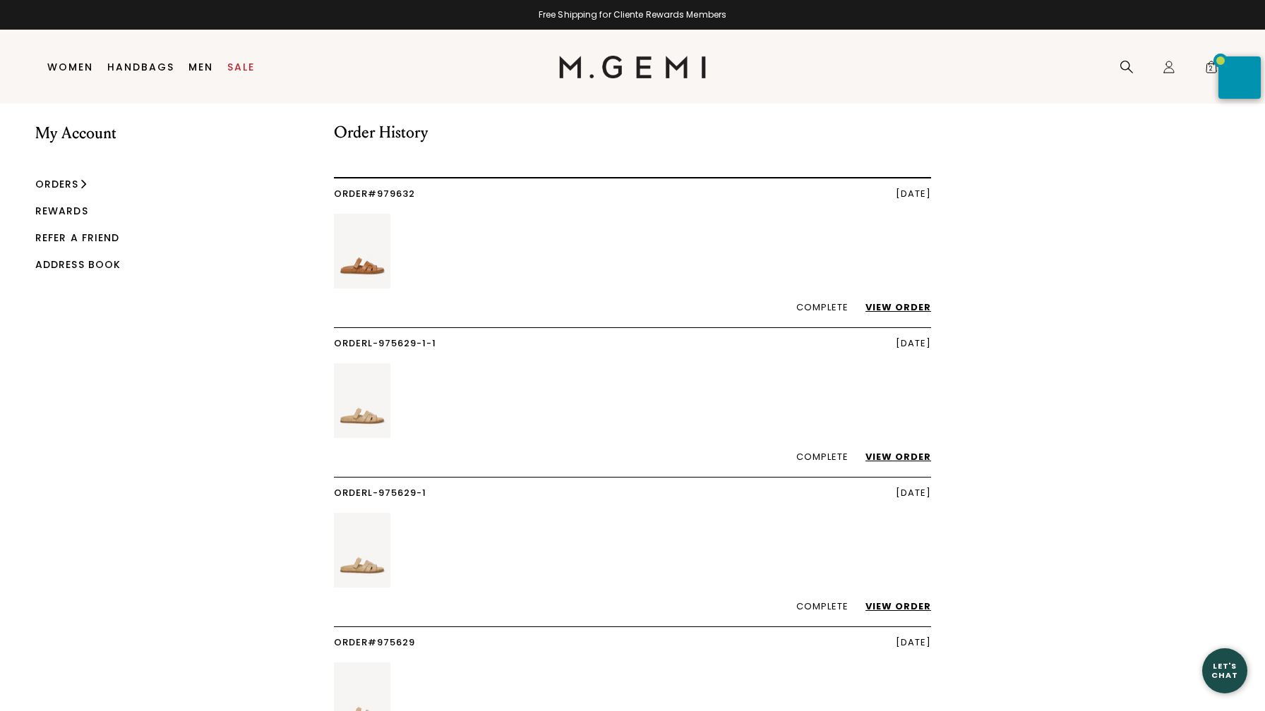
scroll to position [18, 0]
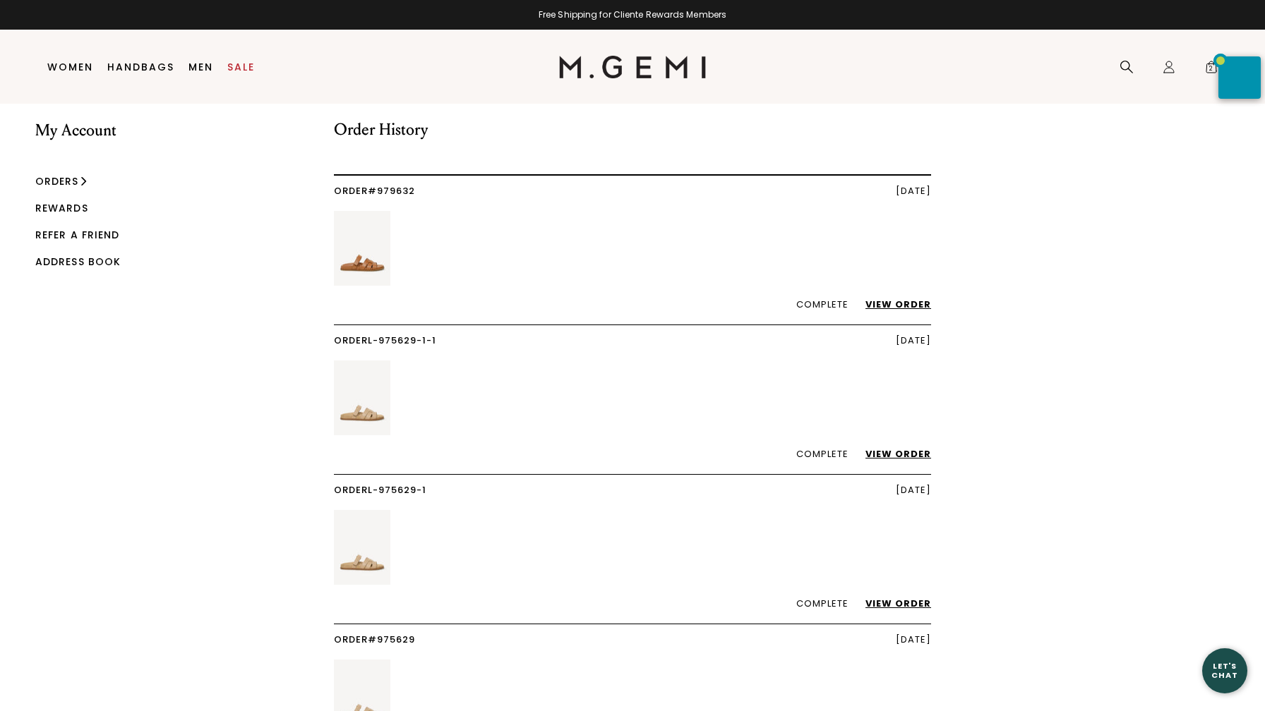
click at [894, 303] on link "View Order" at bounding box center [891, 304] width 80 height 13
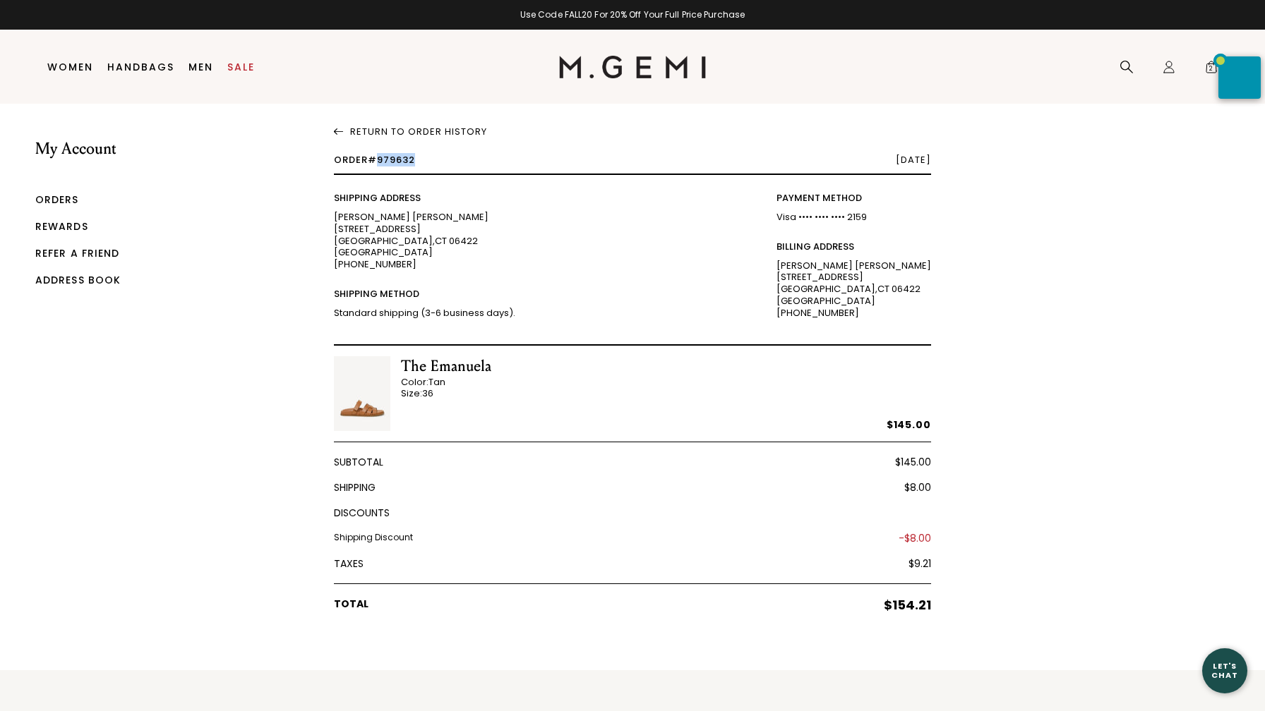
drag, startPoint x: 379, startPoint y: 158, endPoint x: 420, endPoint y: 159, distance: 40.9
click at [420, 159] on div "Order #979632 July 11, 2025" at bounding box center [632, 165] width 597 height 20
copy span "979632"
click at [64, 201] on link "Orders" at bounding box center [57, 200] width 44 height 14
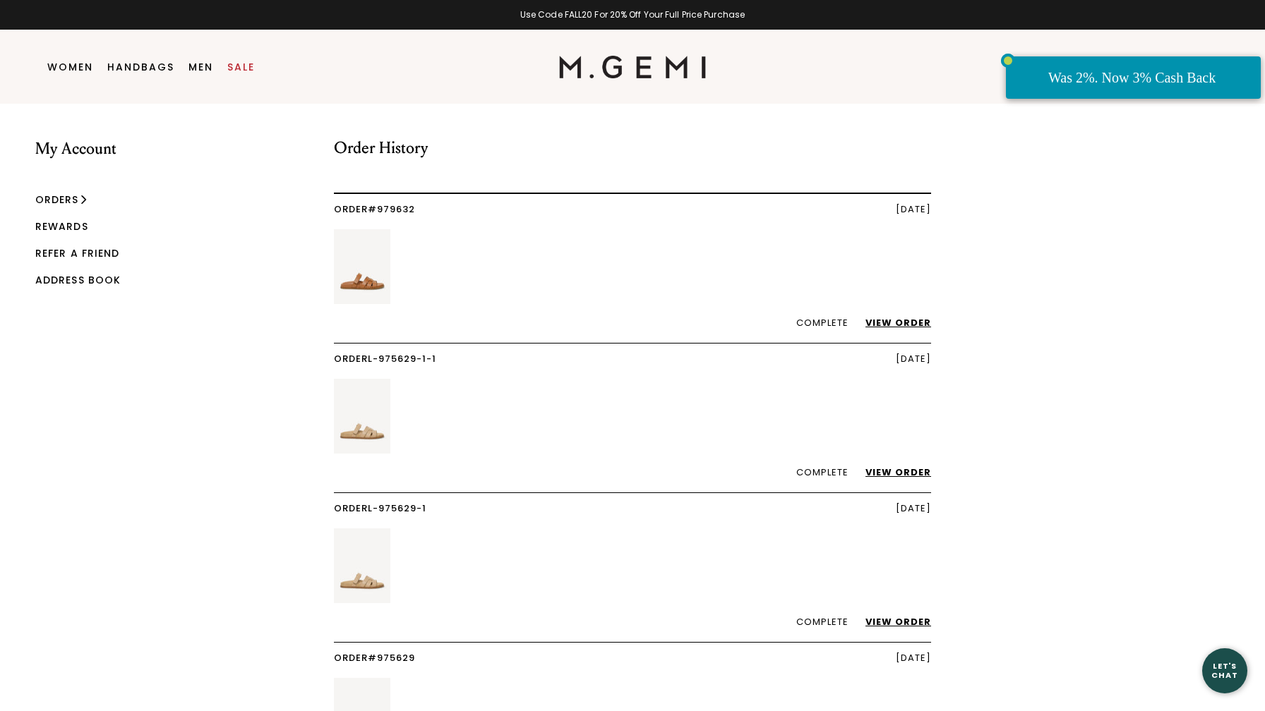
click at [1197, 82] on div "Was 2%. Now 3% Cash Back" at bounding box center [1135, 77] width 174 height 23
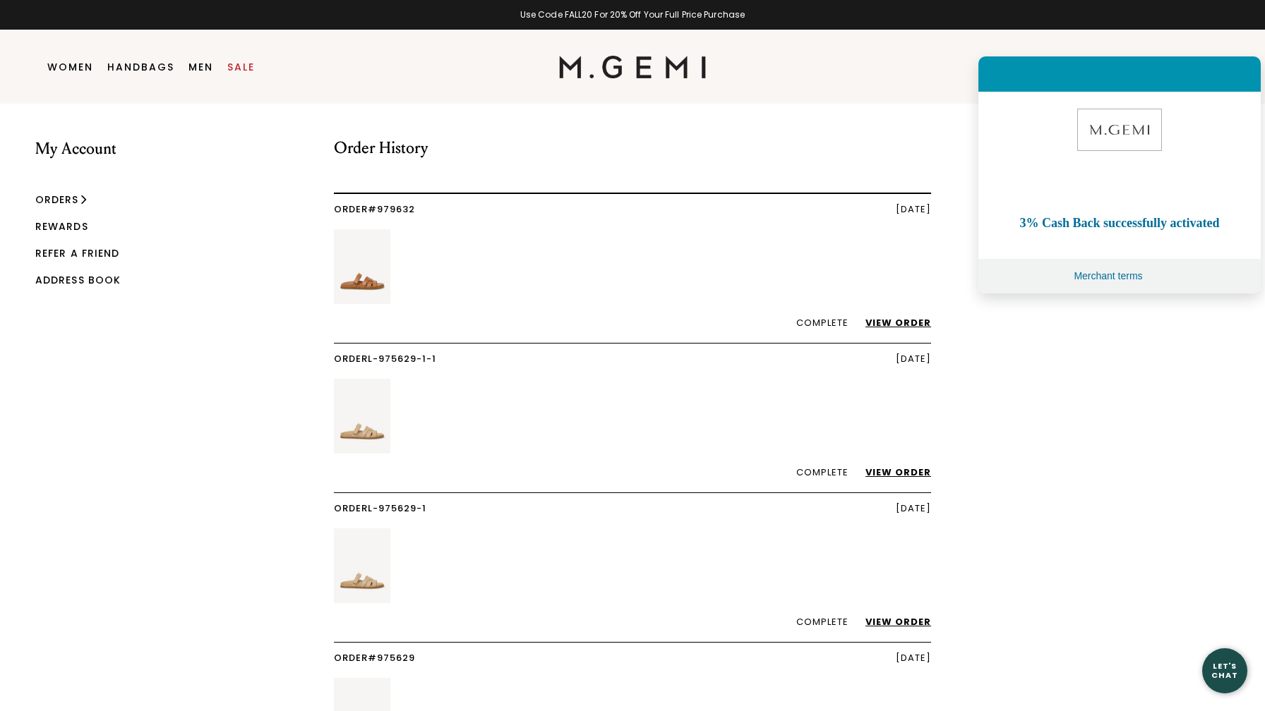
click at [1021, 535] on div "My Account Orders Rewards Refer a Friend Address Book Order History Order #9796…" at bounding box center [632, 491] width 1265 height 774
click at [1241, 71] on div at bounding box center [1240, 74] width 17 height 17
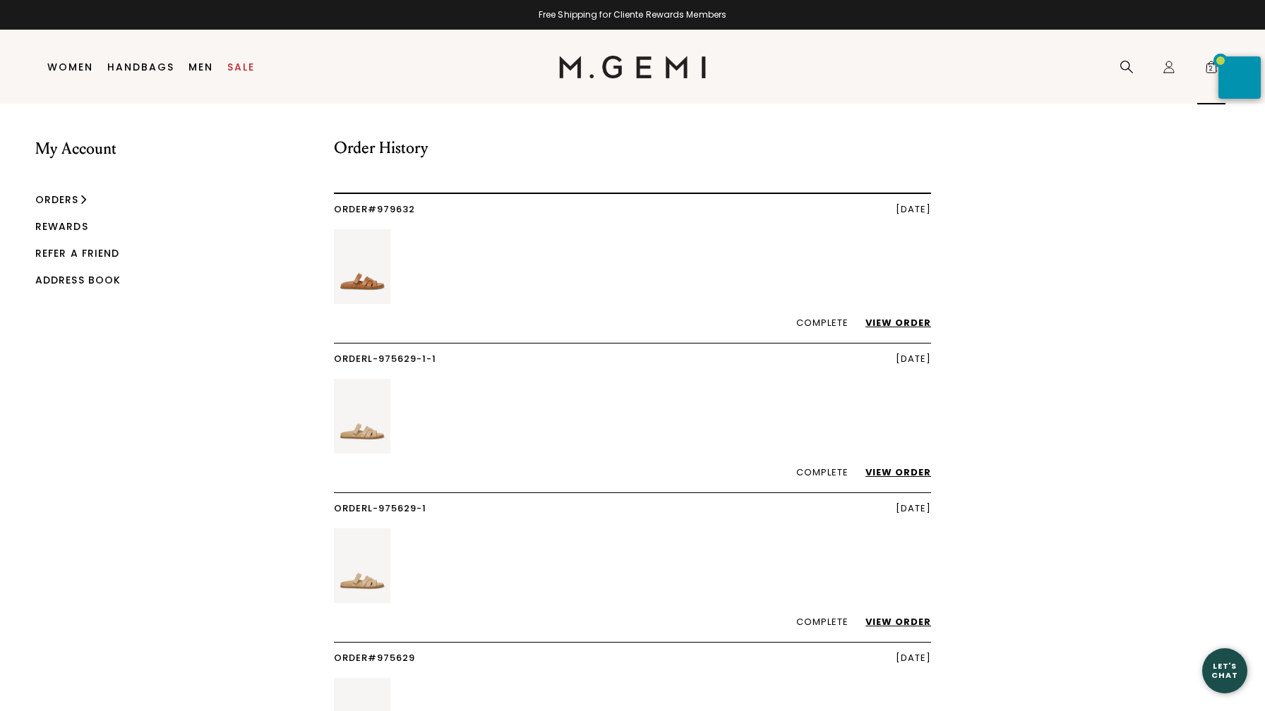
click at [1208, 66] on span "2" at bounding box center [1211, 70] width 14 height 14
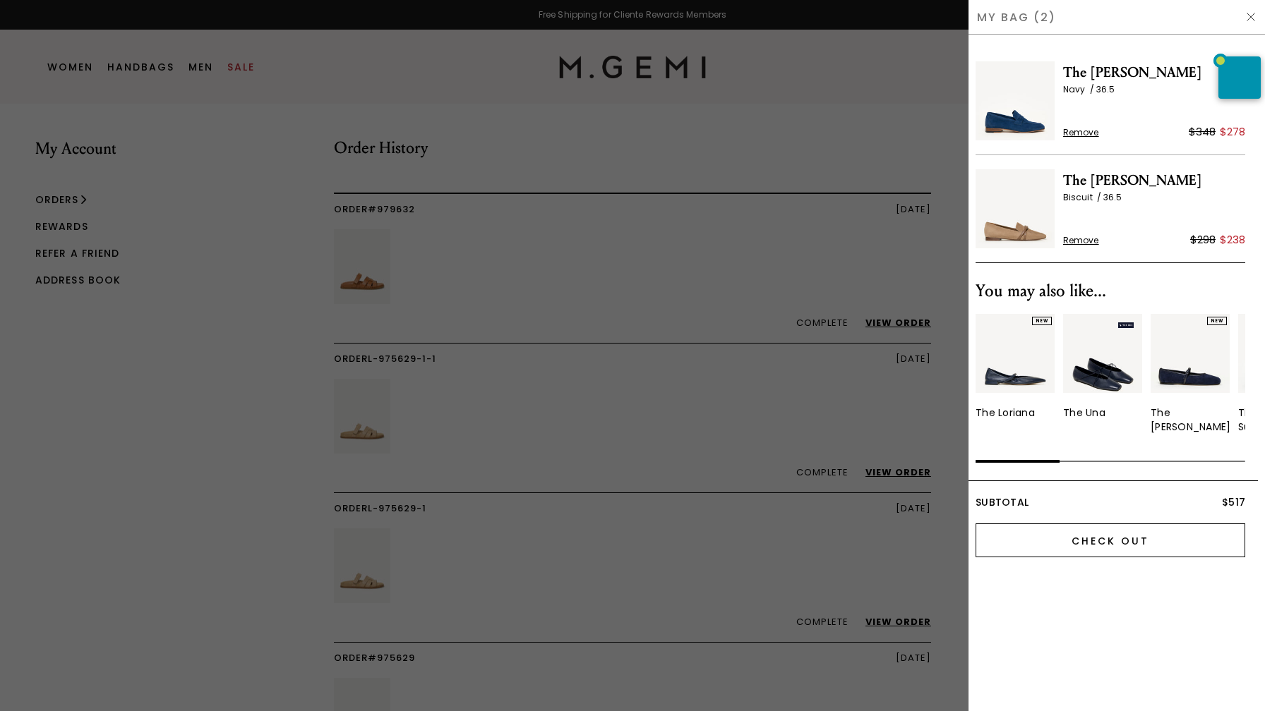
click at [1114, 539] on input "Check Out" at bounding box center [1110, 541] width 270 height 34
